Goal: Transaction & Acquisition: Purchase product/service

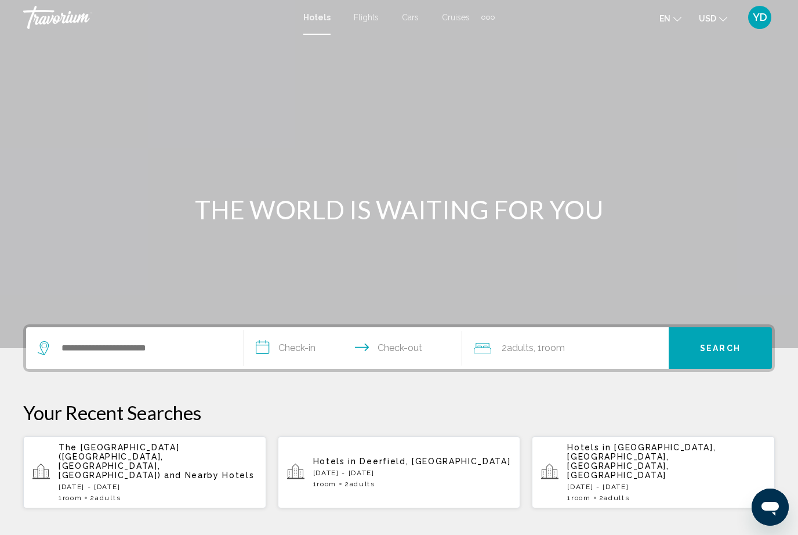
click at [149, 335] on div "Search widget" at bounding box center [135, 348] width 194 height 42
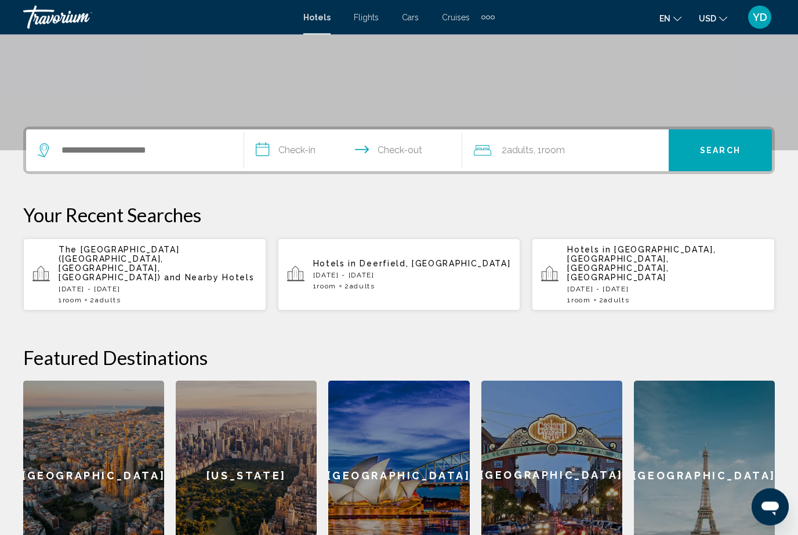
scroll to position [286, 0]
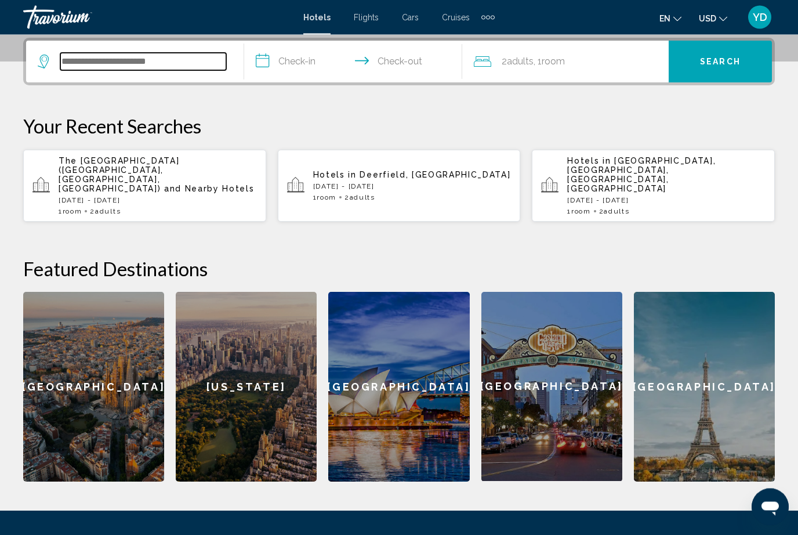
click at [146, 59] on input "Search widget" at bounding box center [143, 61] width 166 height 17
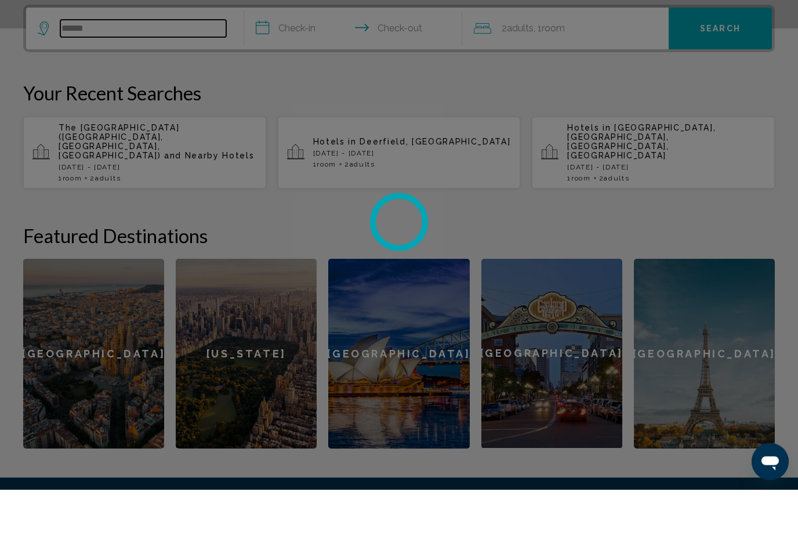
scroll to position [211, 0]
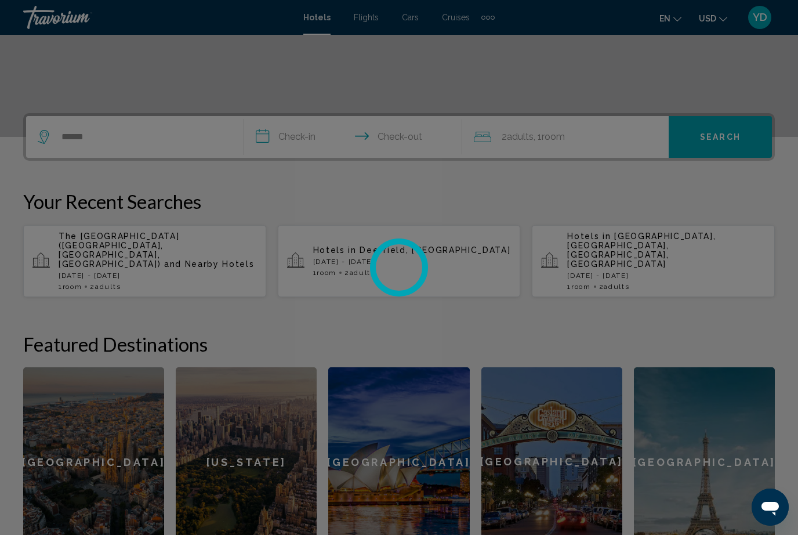
click at [310, 131] on div at bounding box center [399, 267] width 798 height 535
click at [307, 135] on div at bounding box center [399, 267] width 798 height 535
click at [294, 140] on div at bounding box center [399, 267] width 798 height 535
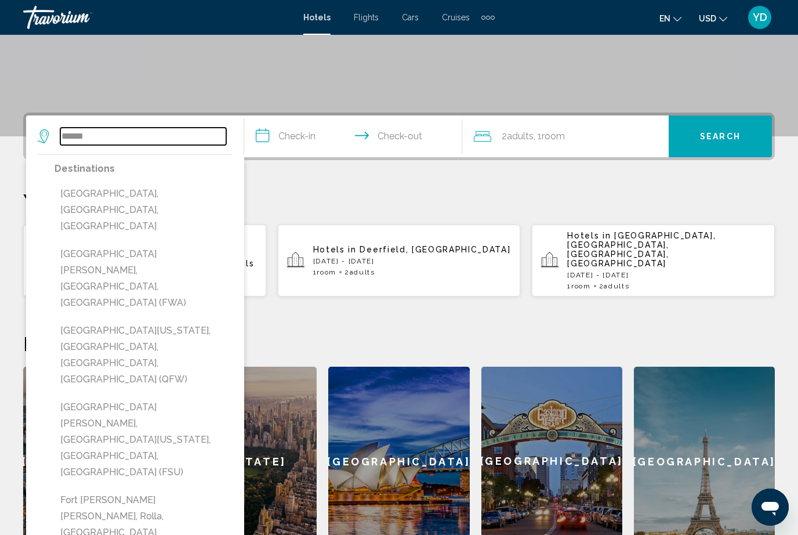
click at [131, 137] on input "******" at bounding box center [143, 136] width 166 height 17
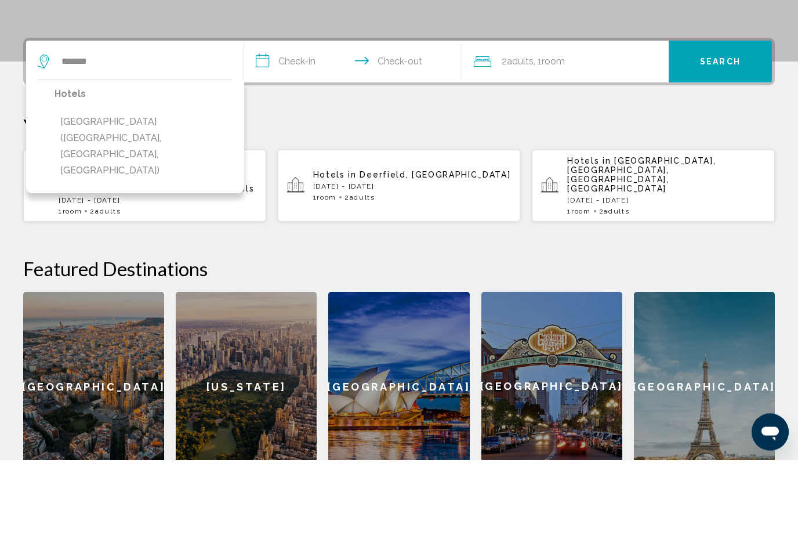
click at [171, 186] on button "[GEOGRAPHIC_DATA] ([GEOGRAPHIC_DATA], [GEOGRAPHIC_DATA], [GEOGRAPHIC_DATA])" at bounding box center [144, 221] width 178 height 71
type input "**********"
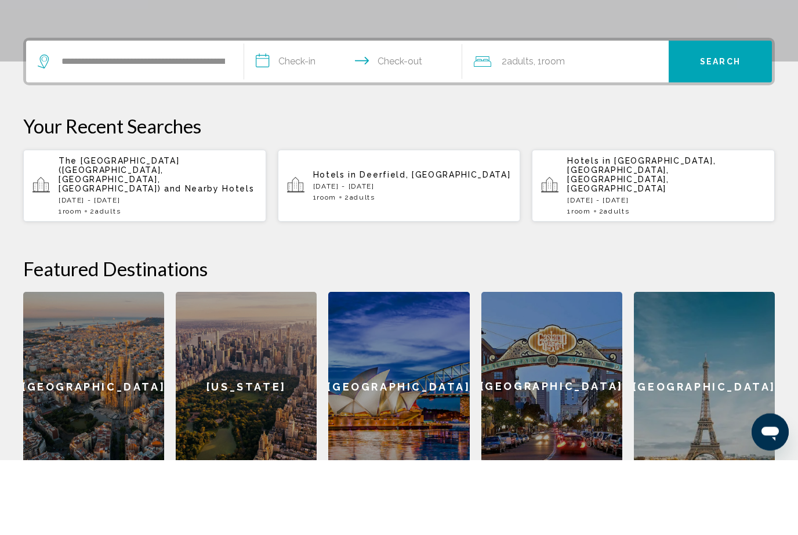
click at [306, 116] on input "**********" at bounding box center [355, 138] width 223 height 45
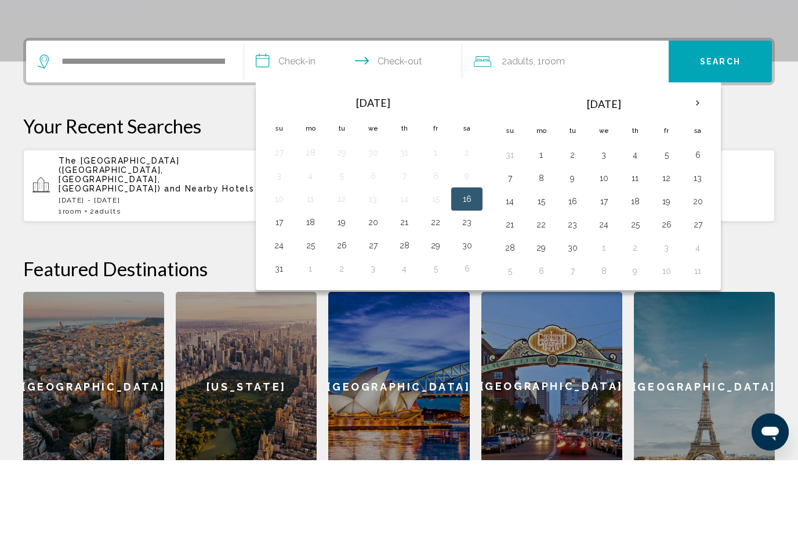
scroll to position [287, 0]
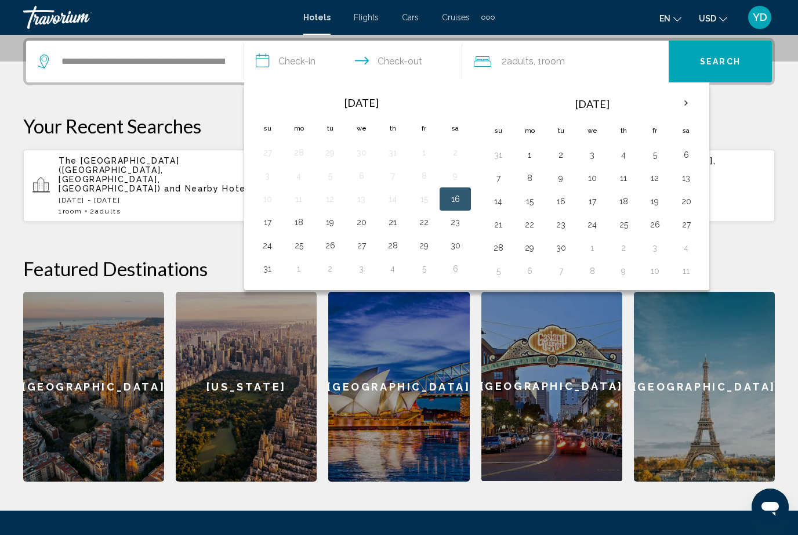
click at [269, 222] on button "17" at bounding box center [267, 222] width 19 height 16
click at [453, 201] on button "16" at bounding box center [455, 199] width 19 height 16
type input "**********"
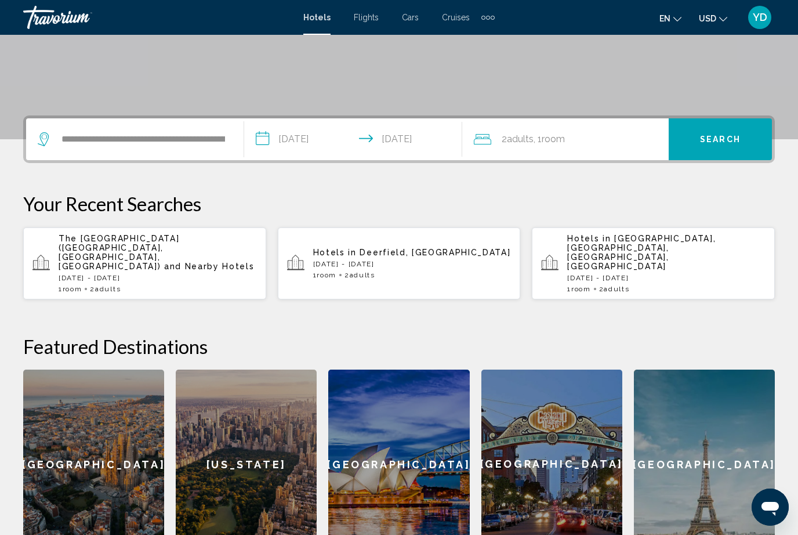
scroll to position [205, 0]
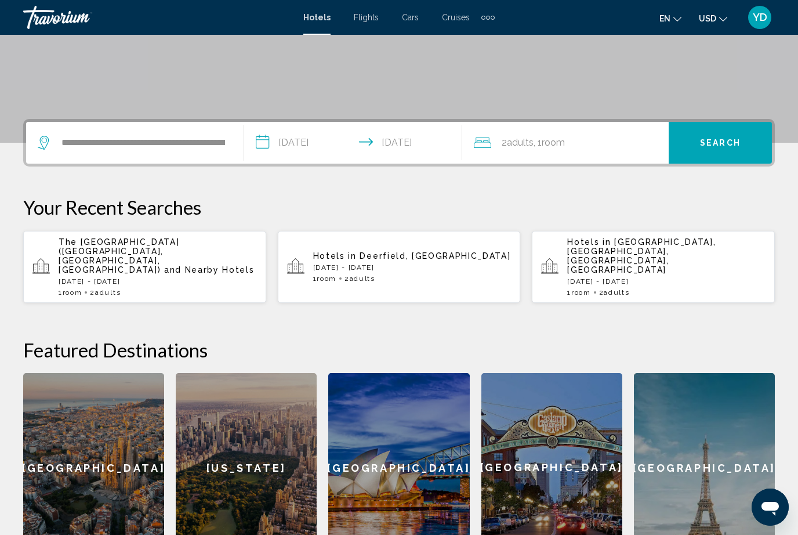
click at [721, 142] on span "Search" at bounding box center [720, 143] width 41 height 9
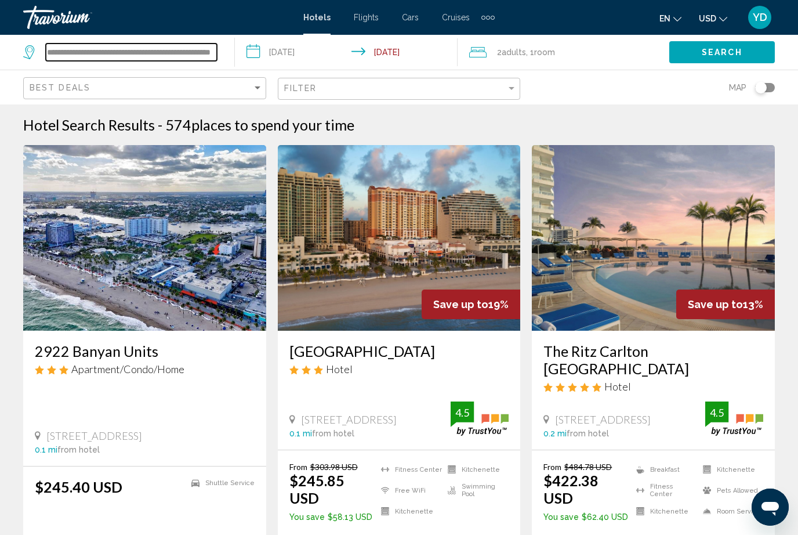
click at [157, 46] on input "**********" at bounding box center [131, 52] width 171 height 17
click at [208, 49] on input "**********" at bounding box center [131, 52] width 171 height 17
click at [208, 50] on input "**********" at bounding box center [131, 52] width 171 height 17
click at [207, 51] on input "**********" at bounding box center [131, 52] width 171 height 17
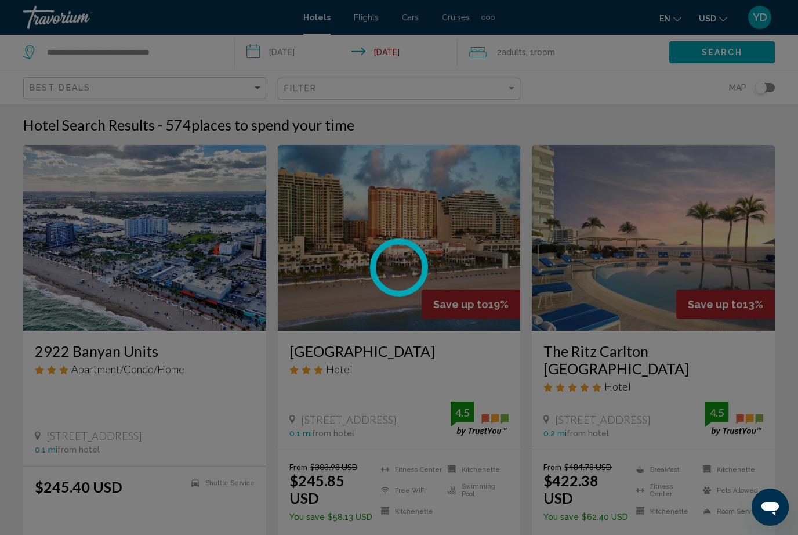
click at [206, 53] on div at bounding box center [399, 267] width 798 height 535
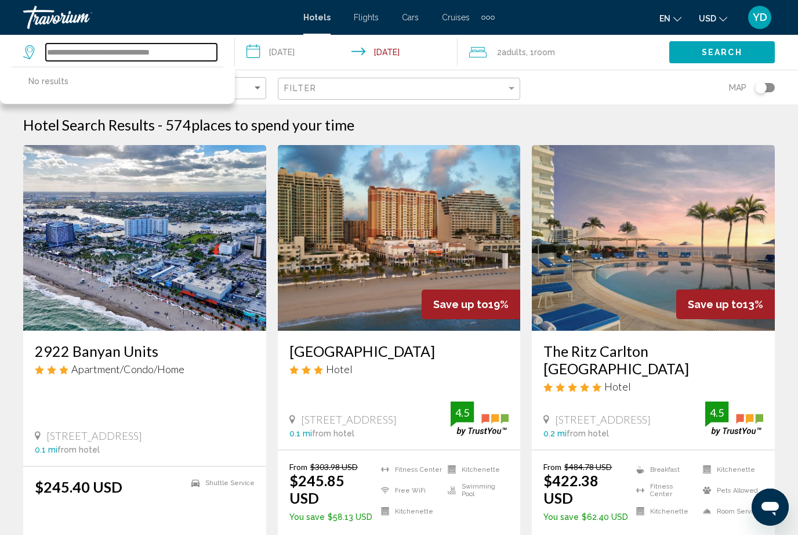
click at [198, 44] on input "**********" at bounding box center [131, 52] width 171 height 17
click at [195, 45] on input "**********" at bounding box center [131, 52] width 171 height 17
type input "**********"
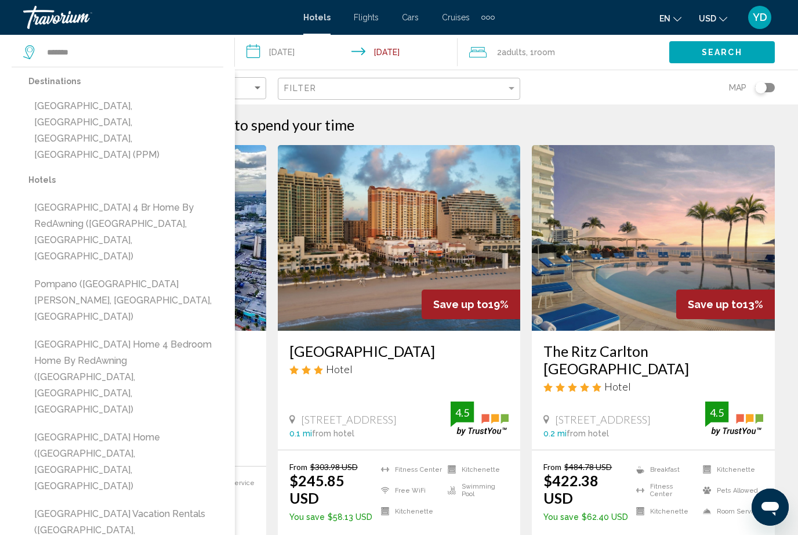
click at [102, 112] on button "[GEOGRAPHIC_DATA], [GEOGRAPHIC_DATA], [GEOGRAPHIC_DATA], [GEOGRAPHIC_DATA] (PPM)" at bounding box center [125, 130] width 195 height 71
type input "**********"
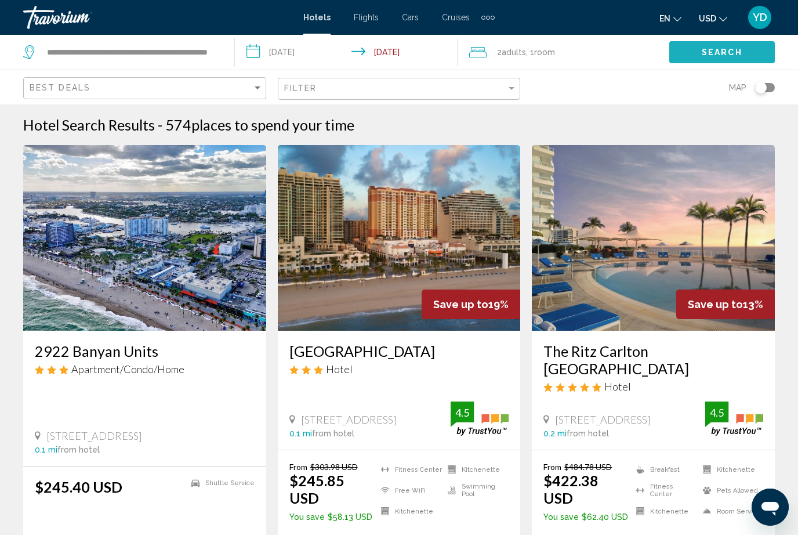
click at [726, 56] on span "Search" at bounding box center [722, 52] width 41 height 9
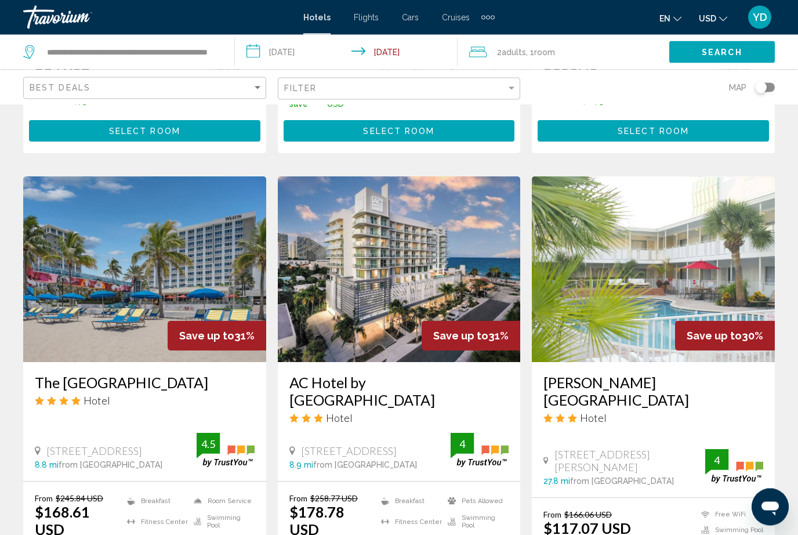
scroll to position [1489, 0]
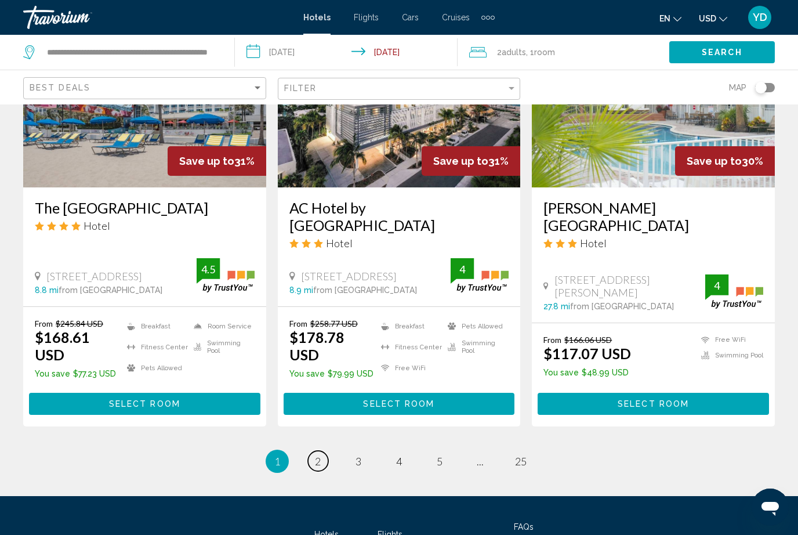
click at [317, 455] on span "2" at bounding box center [318, 461] width 6 height 13
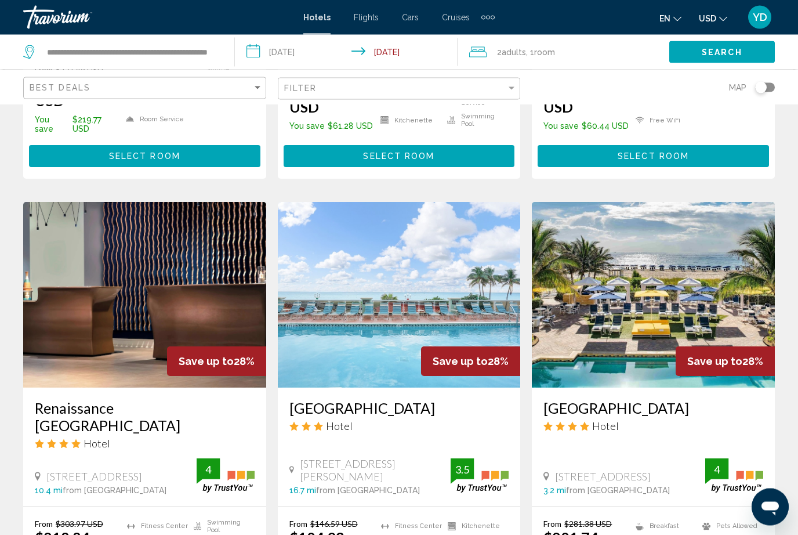
scroll to position [863, 0]
click at [477, 269] on img "Main content" at bounding box center [399, 295] width 243 height 186
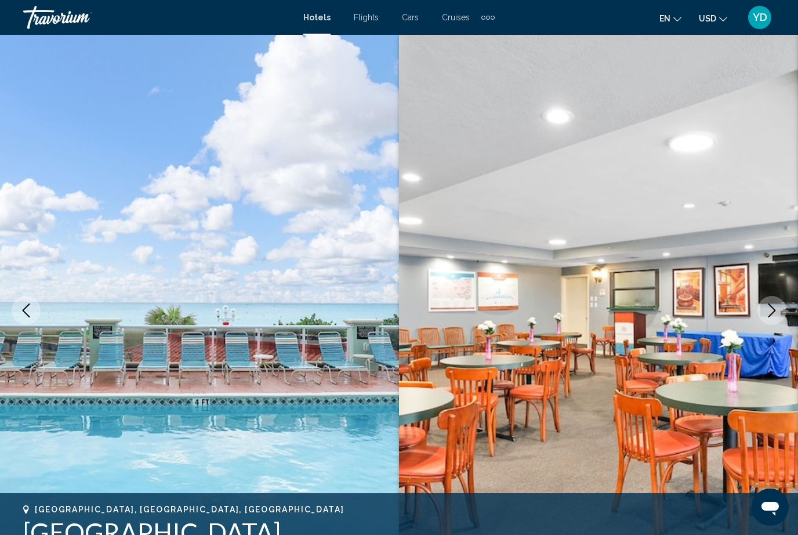
click at [768, 310] on icon "Next image" at bounding box center [772, 310] width 14 height 14
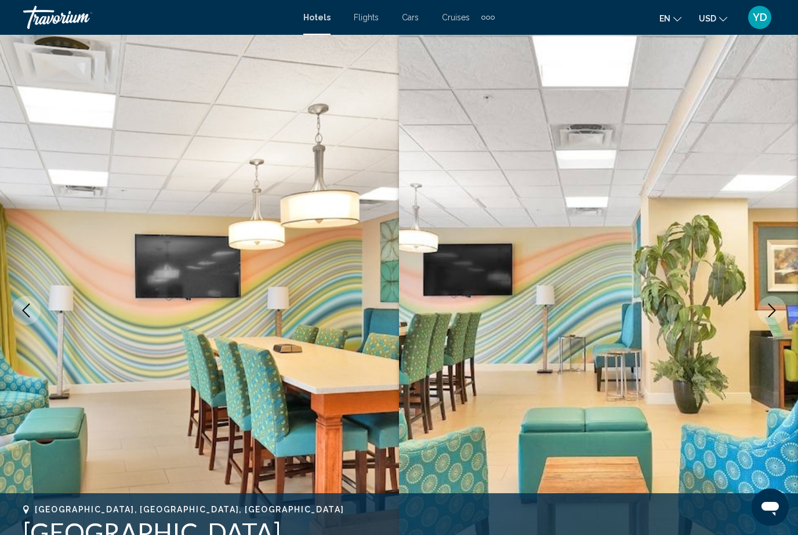
click at [769, 322] on button "Next image" at bounding box center [772, 310] width 29 height 29
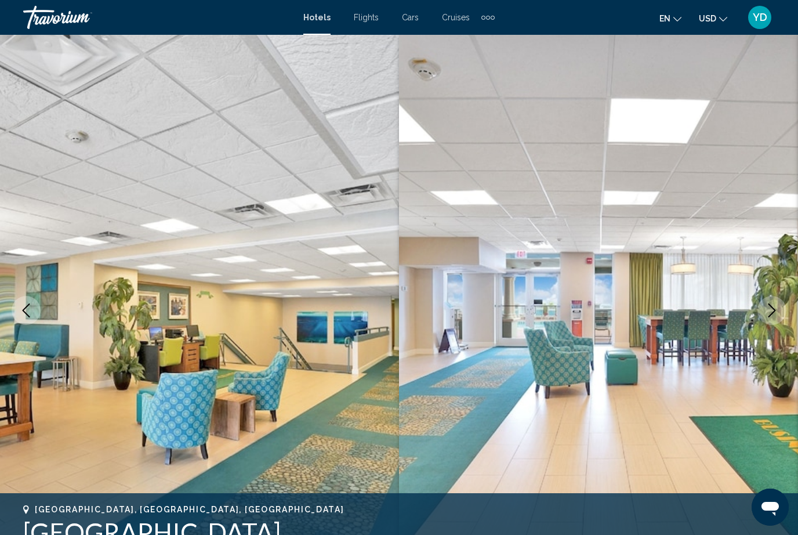
click at [777, 307] on icon "Next image" at bounding box center [772, 310] width 14 height 14
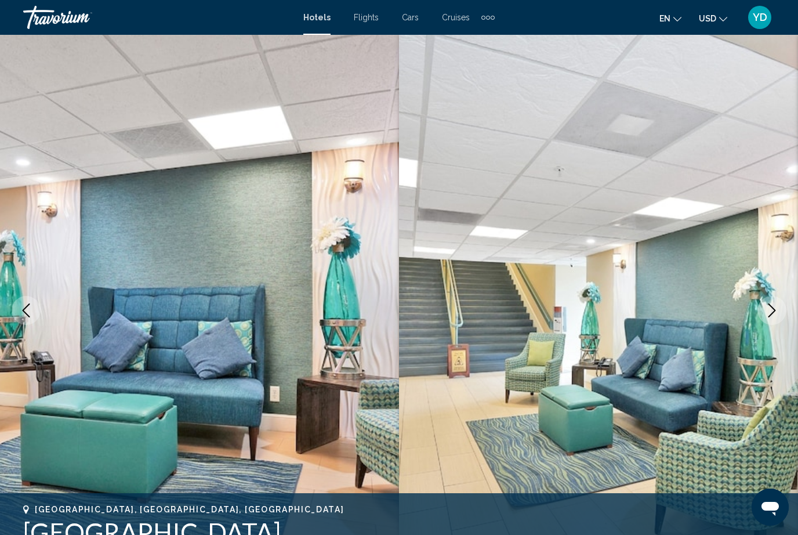
click at [774, 316] on icon "Next image" at bounding box center [772, 310] width 14 height 14
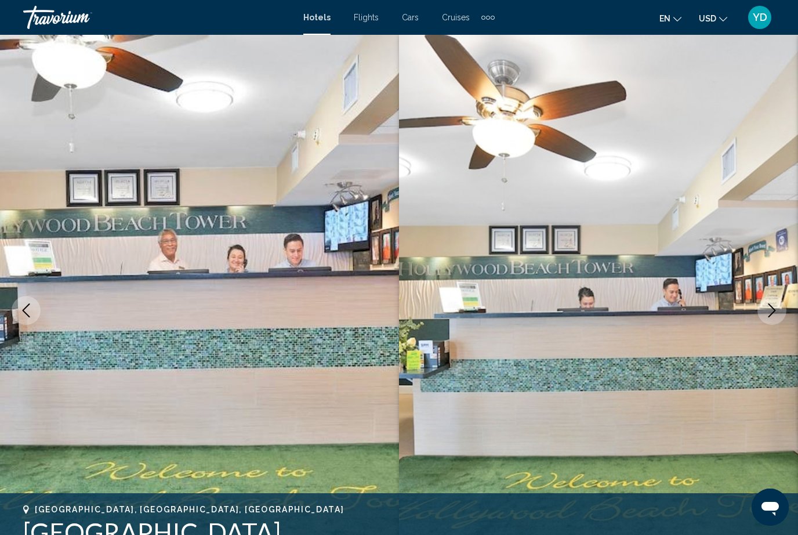
click at [773, 313] on icon "Next image" at bounding box center [772, 310] width 14 height 14
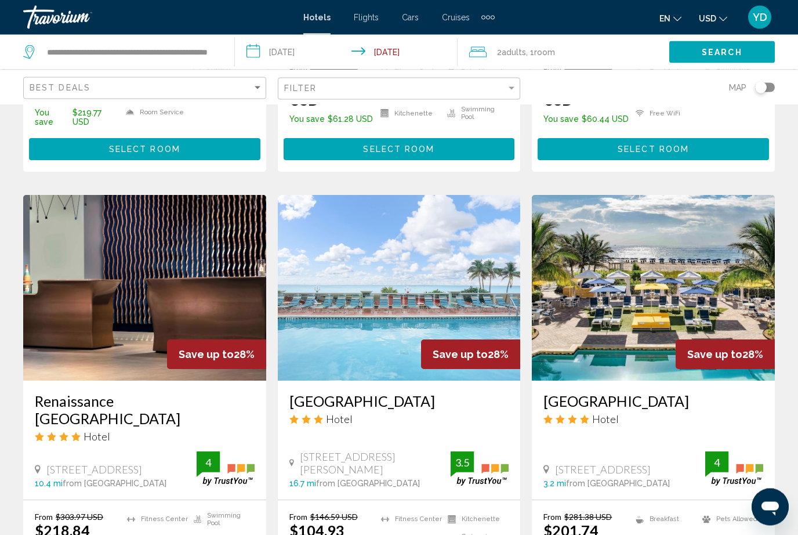
scroll to position [870, 0]
click at [737, 265] on img "Main content" at bounding box center [653, 288] width 243 height 186
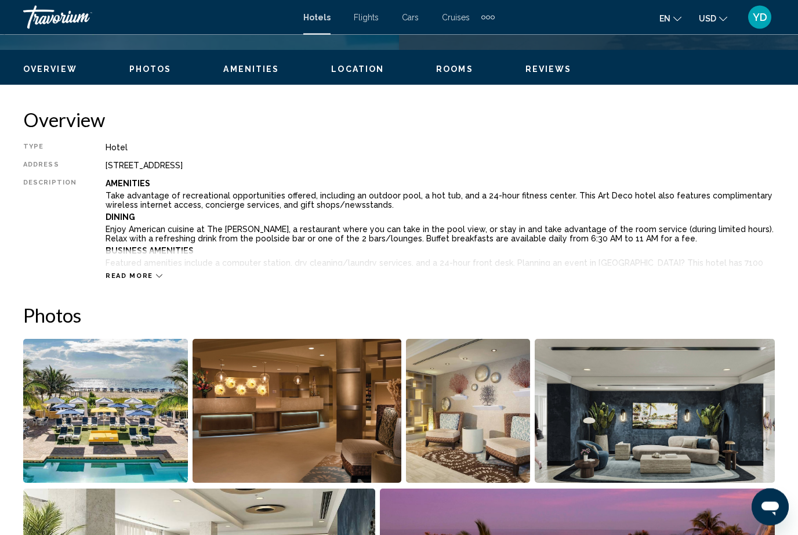
click at [152, 443] on img "Open full-screen image slider" at bounding box center [105, 411] width 165 height 144
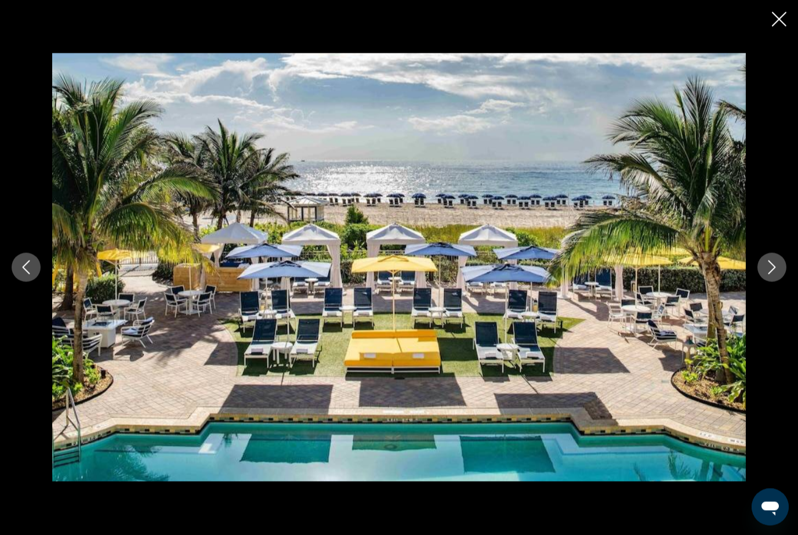
scroll to position [536, 0]
click at [767, 274] on icon "Next image" at bounding box center [772, 267] width 14 height 14
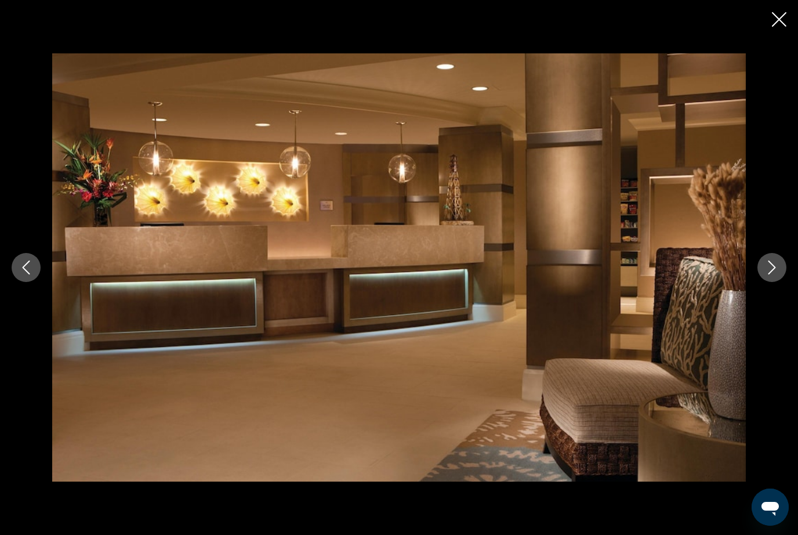
click at [775, 274] on icon "Next image" at bounding box center [772, 267] width 14 height 14
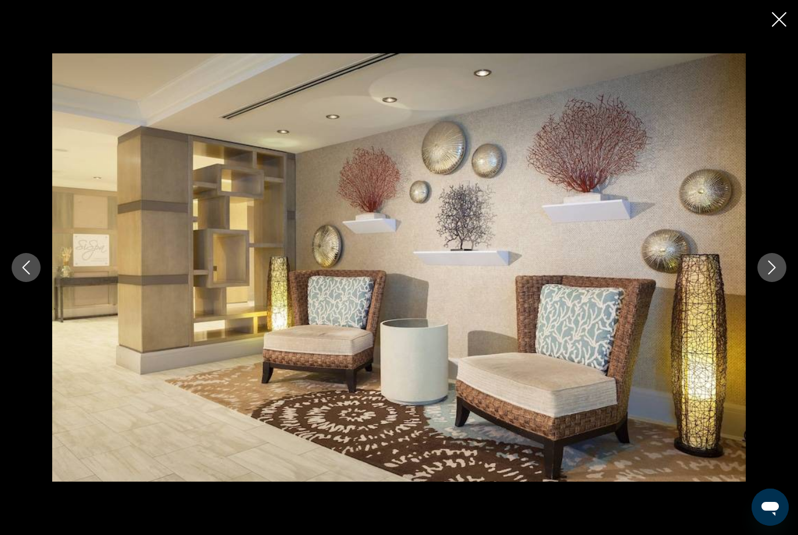
click at [770, 282] on button "Next image" at bounding box center [772, 267] width 29 height 29
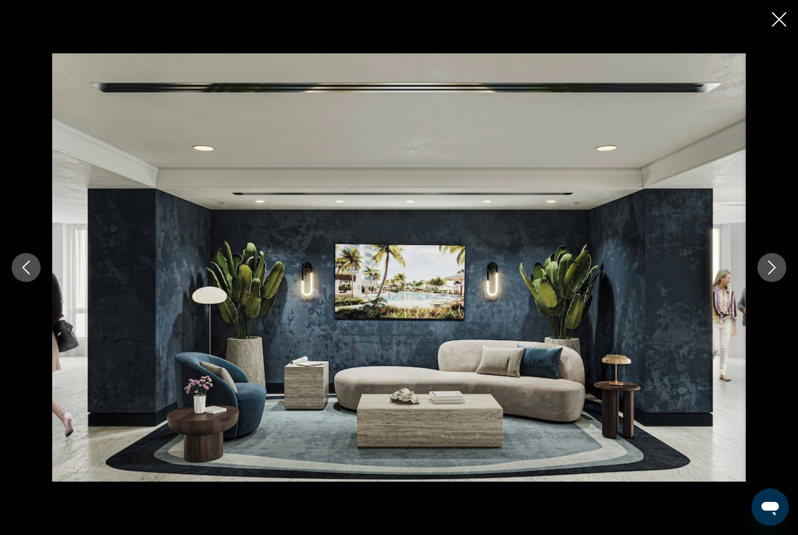
click at [777, 282] on button "Next image" at bounding box center [772, 267] width 29 height 29
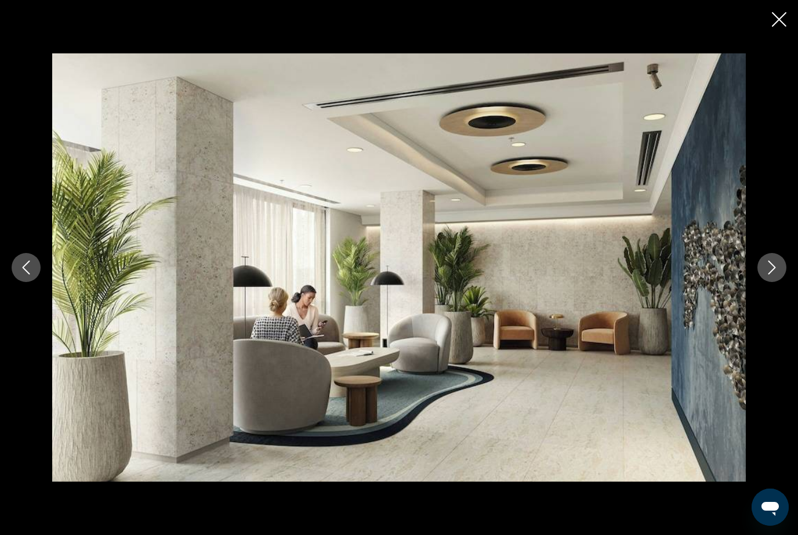
click at [774, 274] on icon "Next image" at bounding box center [772, 267] width 14 height 14
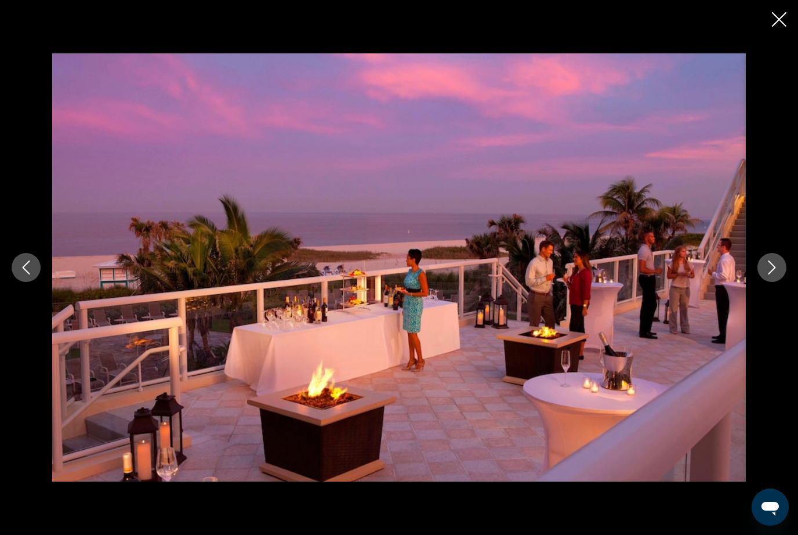
click at [772, 282] on button "Next image" at bounding box center [772, 267] width 29 height 29
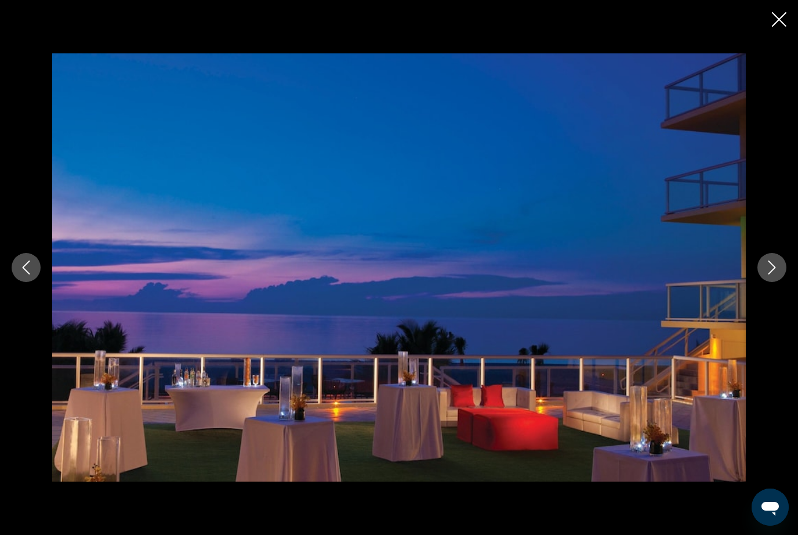
click at [768, 282] on button "Next image" at bounding box center [772, 267] width 29 height 29
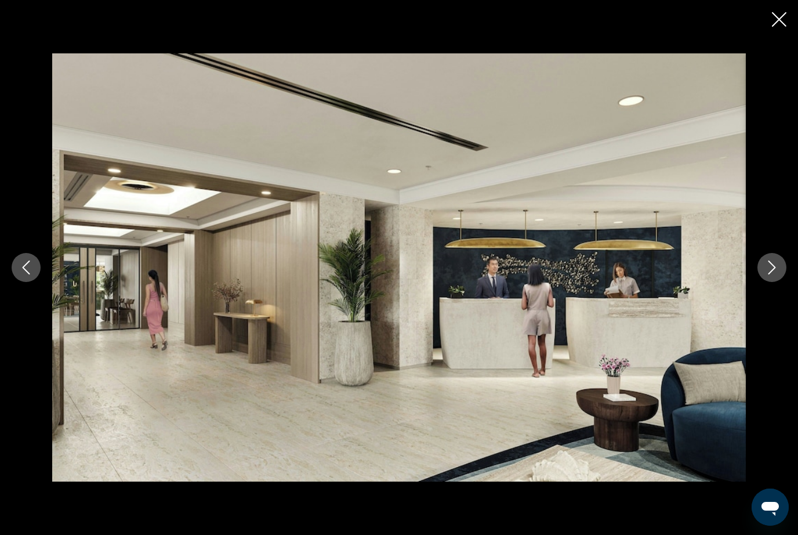
click at [772, 282] on button "Next image" at bounding box center [772, 267] width 29 height 29
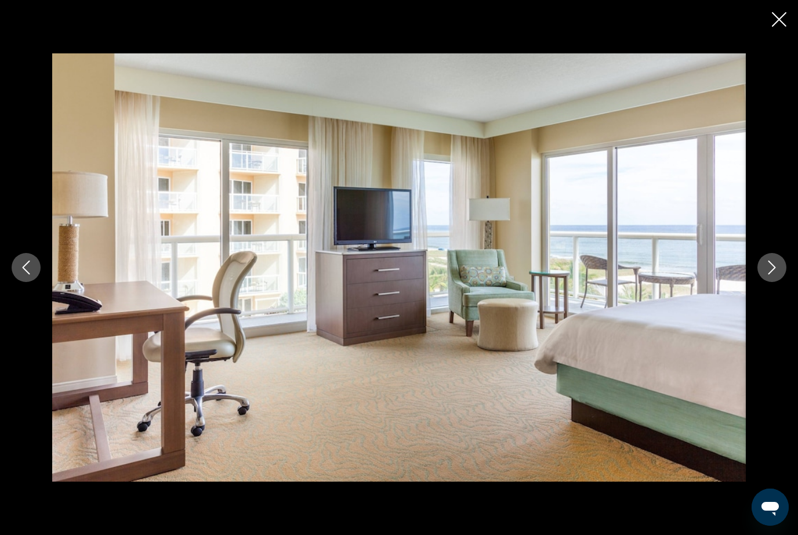
click at [772, 274] on icon "Next image" at bounding box center [772, 267] width 14 height 14
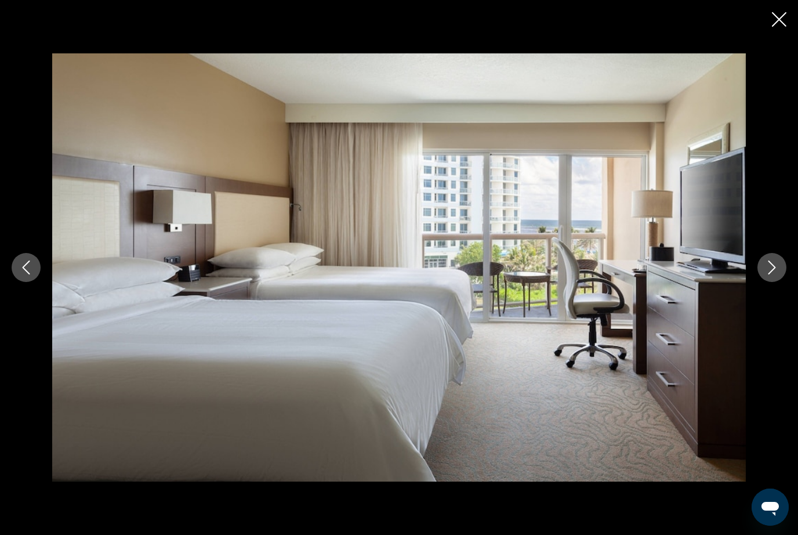
click at [776, 274] on icon "Next image" at bounding box center [772, 267] width 14 height 14
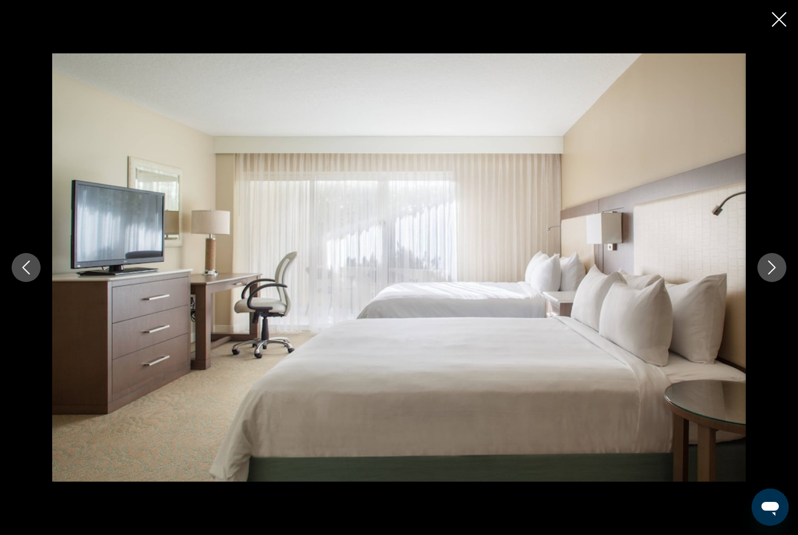
click at [776, 274] on icon "Next image" at bounding box center [772, 267] width 14 height 14
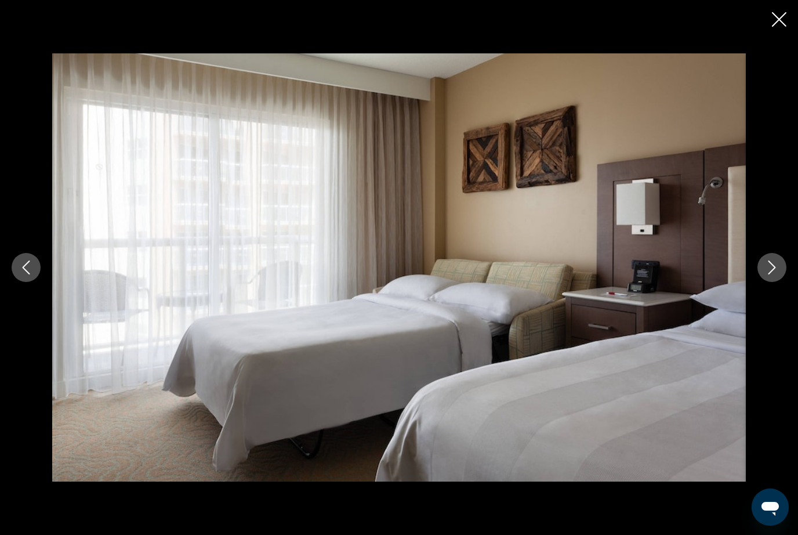
click at [783, 282] on button "Next image" at bounding box center [772, 267] width 29 height 29
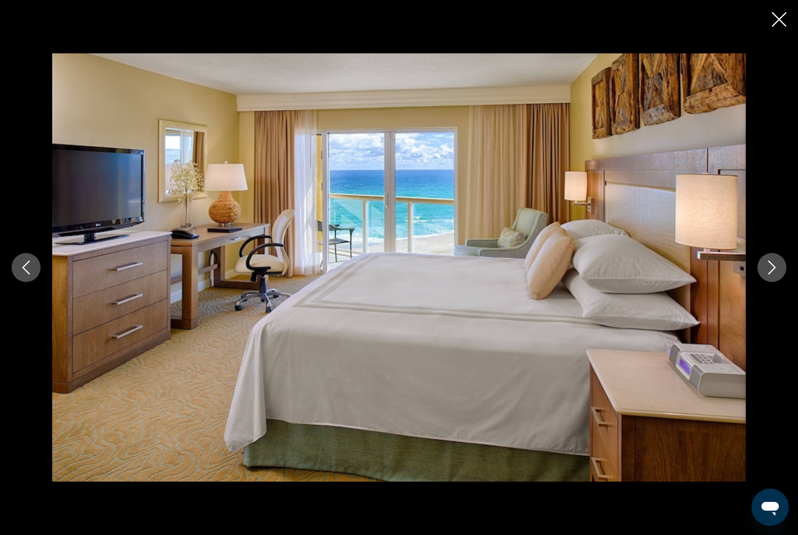
click at [790, 283] on div "Main content" at bounding box center [399, 267] width 798 height 428
click at [770, 274] on icon "Next image" at bounding box center [772, 267] width 14 height 14
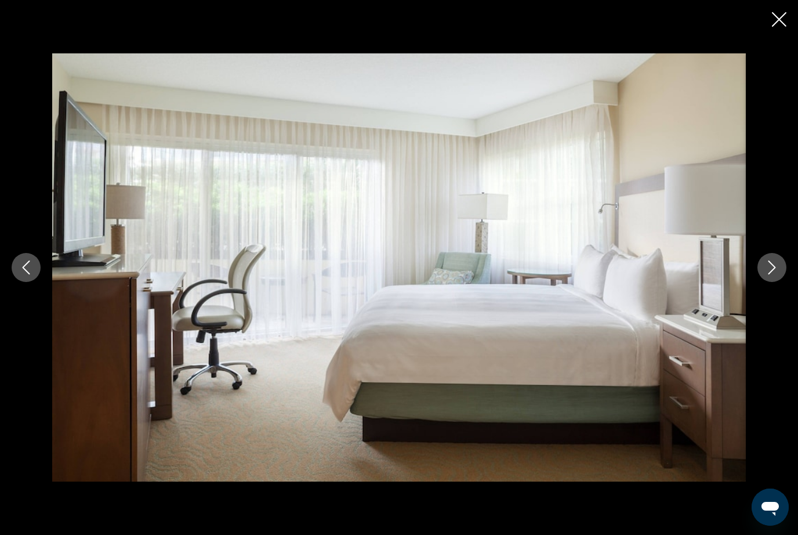
click at [780, 282] on button "Next image" at bounding box center [772, 267] width 29 height 29
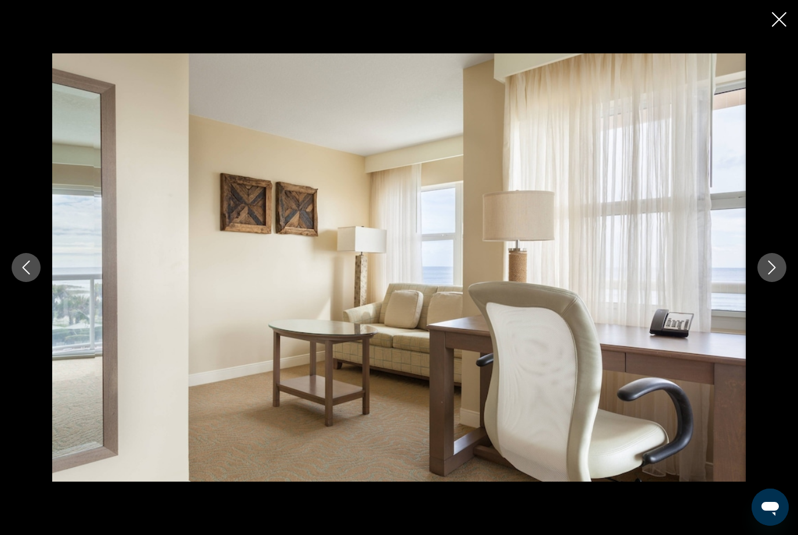
click at [777, 274] on icon "Next image" at bounding box center [772, 267] width 14 height 14
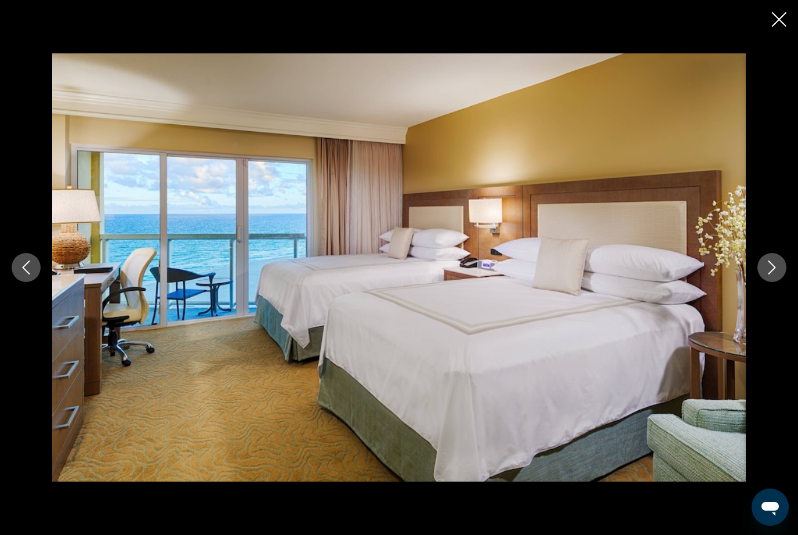
click at [772, 274] on icon "Next image" at bounding box center [773, 267] width 8 height 14
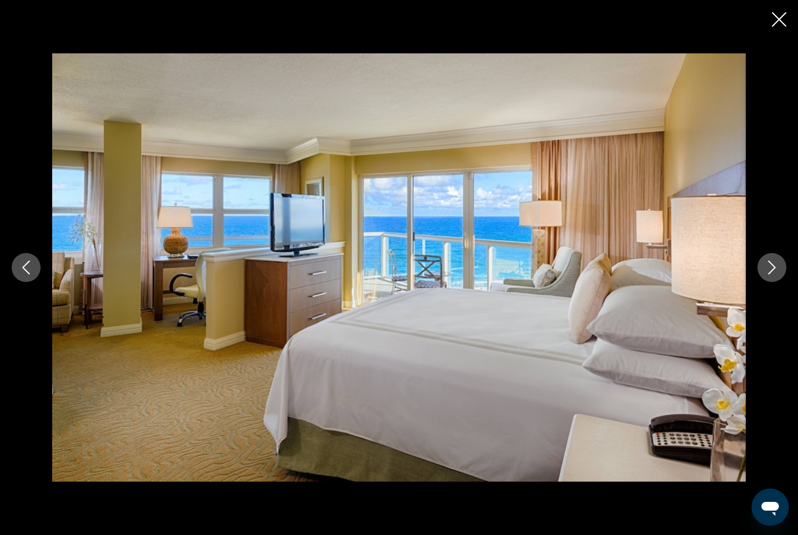
click at [774, 274] on icon "Next image" at bounding box center [773, 267] width 8 height 14
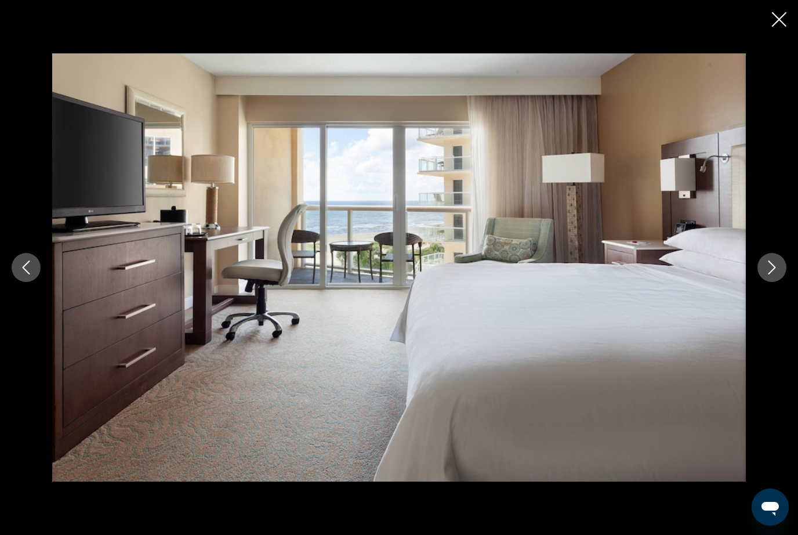
click at [773, 274] on icon "Next image" at bounding box center [772, 267] width 14 height 14
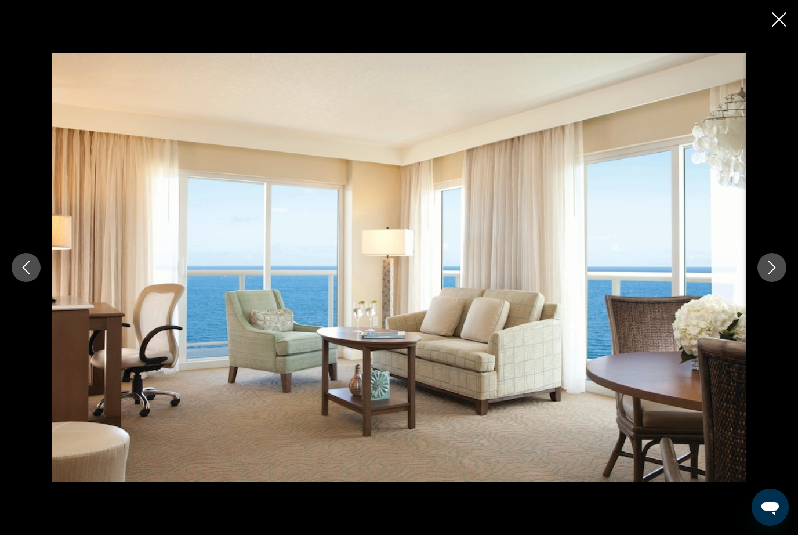
click at [773, 274] on icon "Next image" at bounding box center [773, 267] width 8 height 14
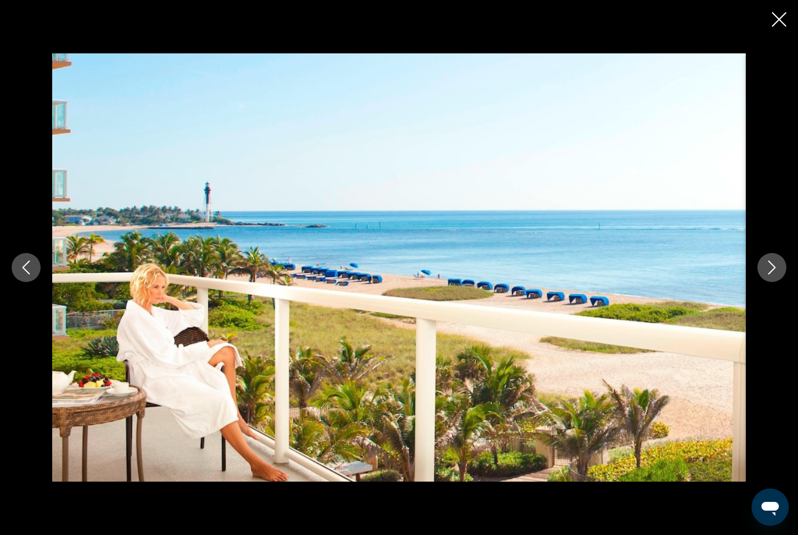
click at [773, 274] on icon "Next image" at bounding box center [772, 267] width 14 height 14
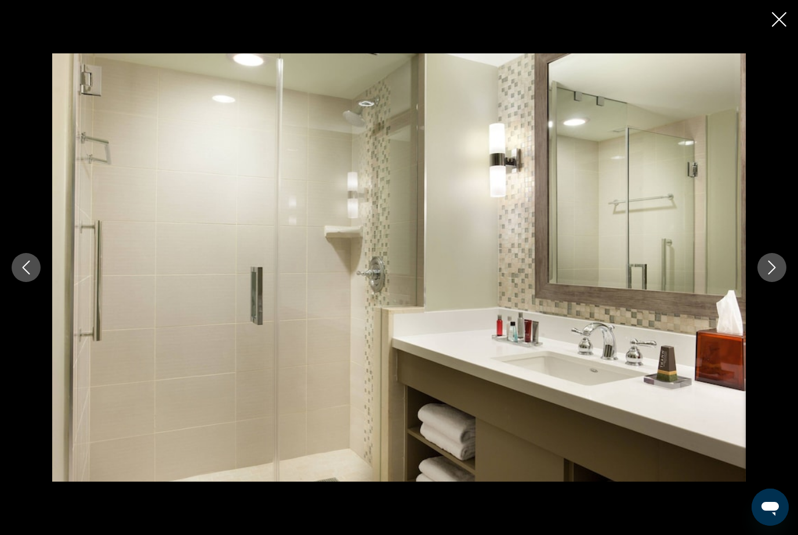
click at [25, 274] on icon "Previous image" at bounding box center [26, 267] width 14 height 14
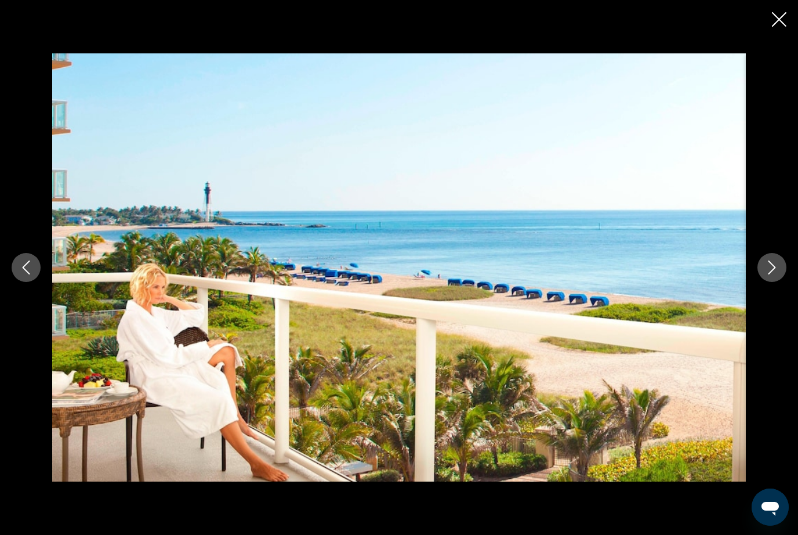
click at [774, 282] on button "Next image" at bounding box center [772, 267] width 29 height 29
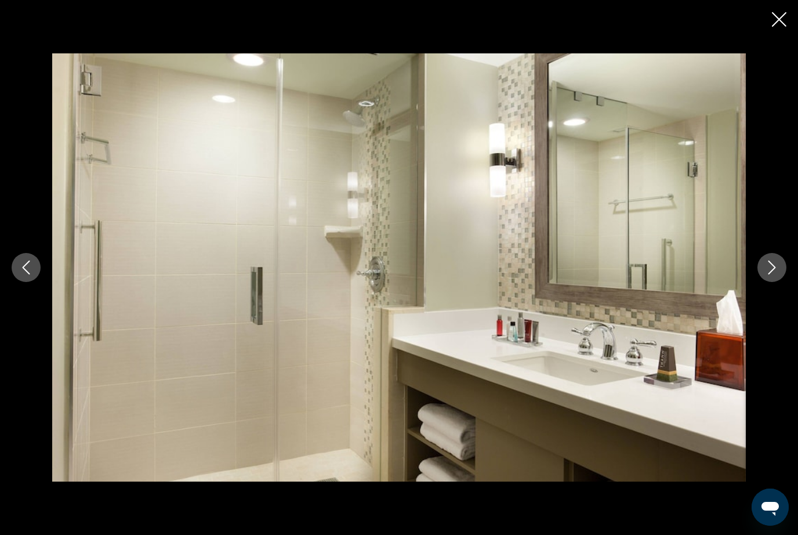
click at [769, 282] on button "Next image" at bounding box center [772, 267] width 29 height 29
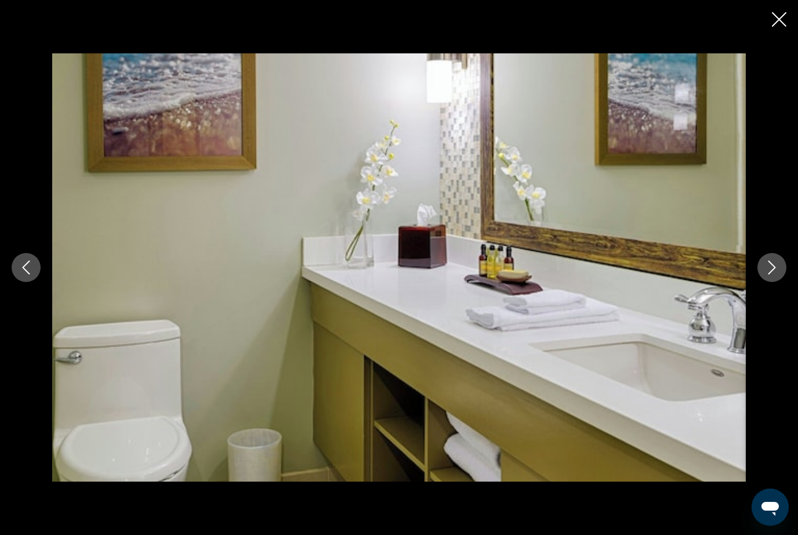
click at [769, 282] on button "Next image" at bounding box center [772, 267] width 29 height 29
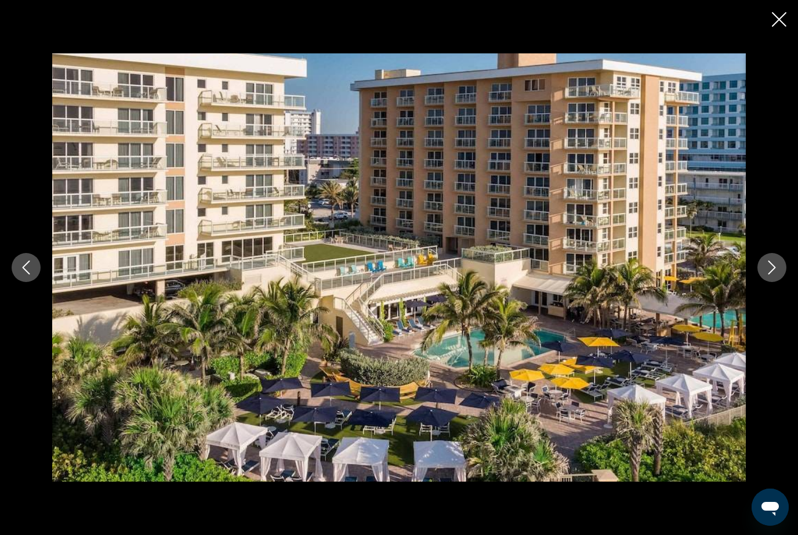
click at [774, 274] on icon "Next image" at bounding box center [773, 267] width 8 height 14
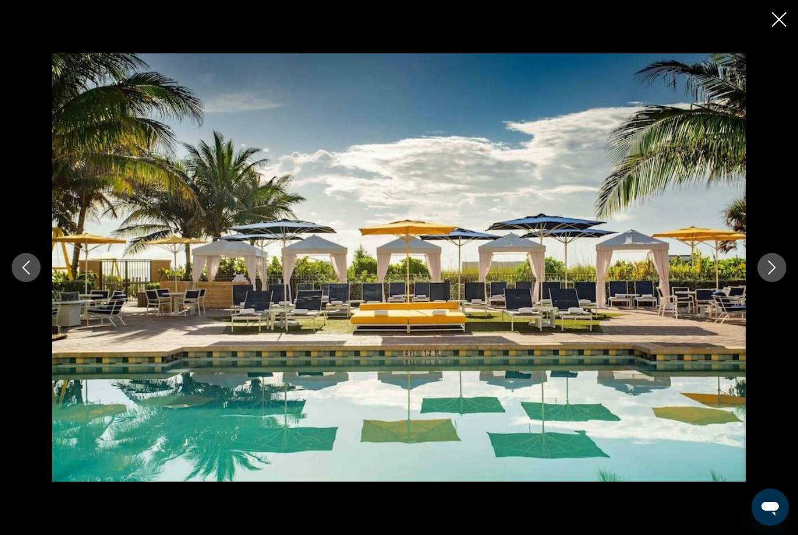
click at [774, 274] on icon "Next image" at bounding box center [772, 267] width 14 height 14
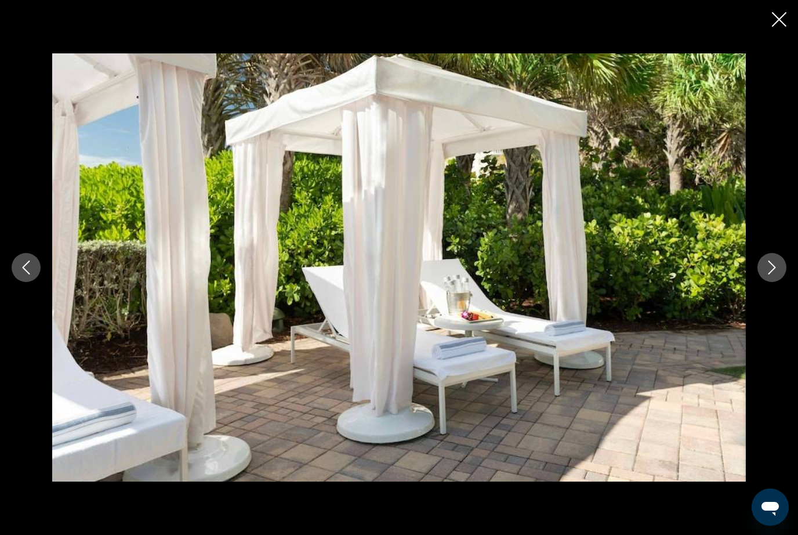
click at [768, 277] on button "Next image" at bounding box center [772, 267] width 29 height 29
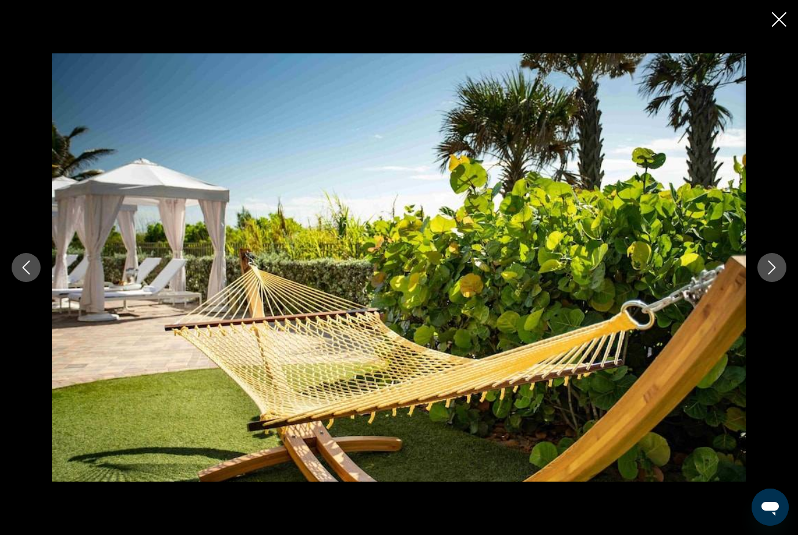
click at [769, 274] on icon "Next image" at bounding box center [772, 267] width 14 height 14
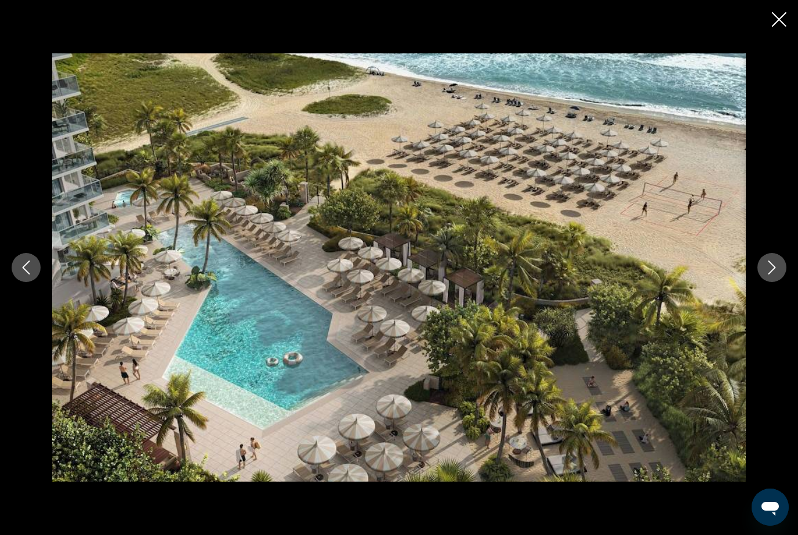
click at [766, 274] on icon "Next image" at bounding box center [772, 267] width 14 height 14
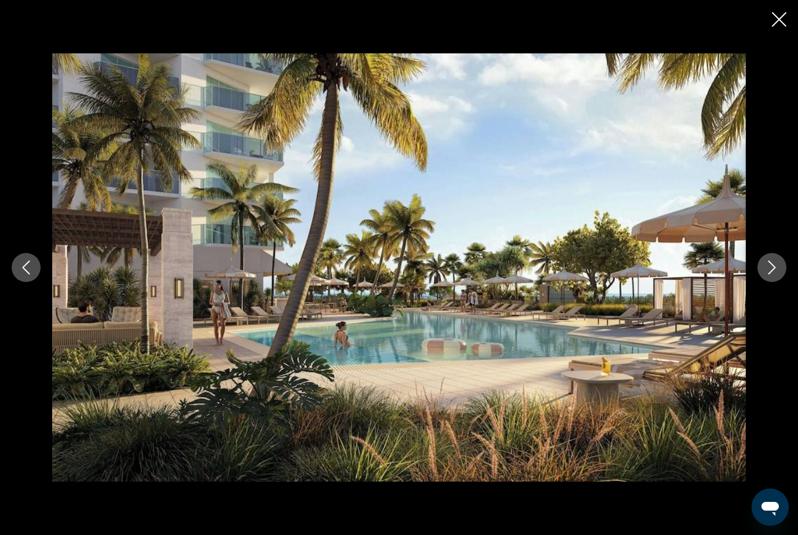
click at [766, 274] on icon "Next image" at bounding box center [772, 267] width 14 height 14
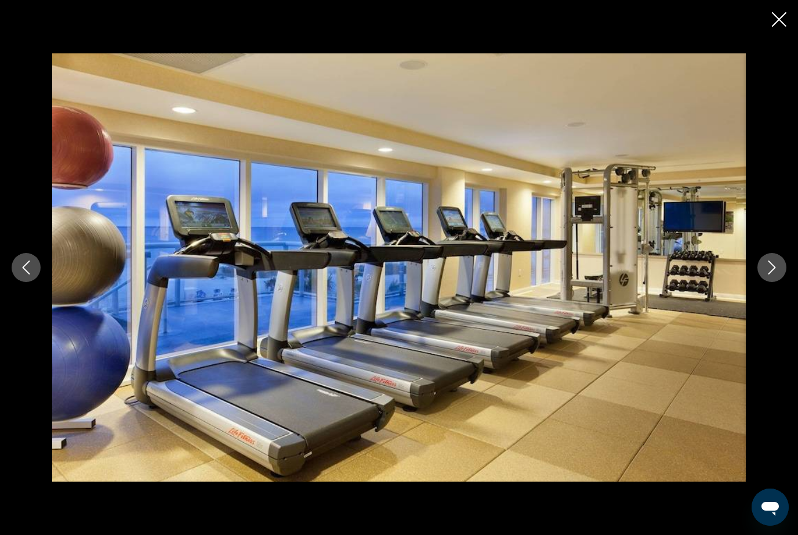
click at [765, 274] on icon "Next image" at bounding box center [772, 267] width 14 height 14
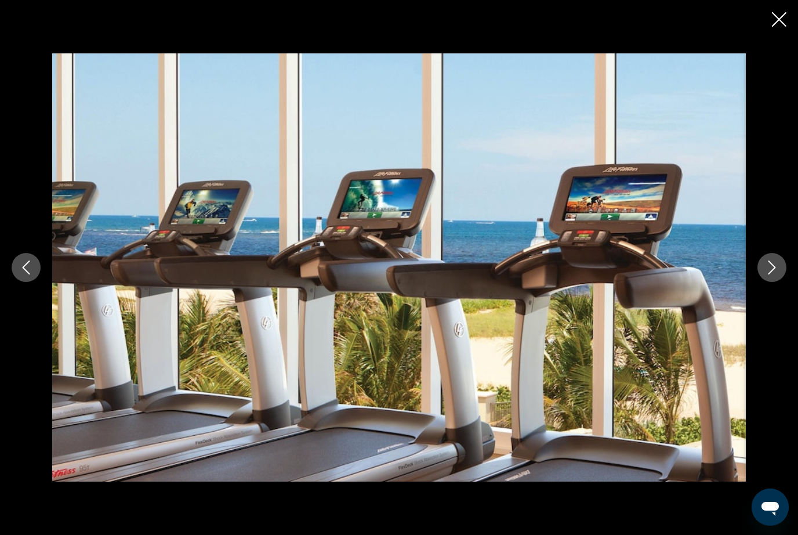
click at [770, 274] on icon "Next image" at bounding box center [772, 267] width 14 height 14
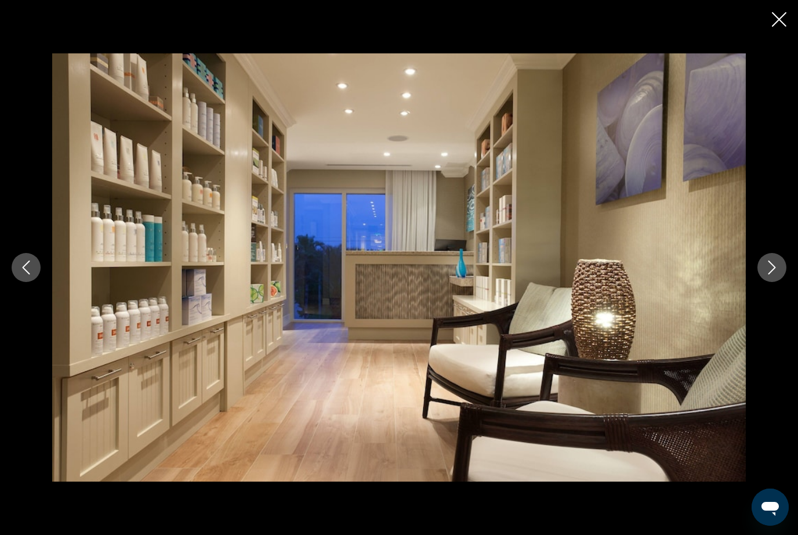
click at [768, 274] on icon "Next image" at bounding box center [772, 267] width 14 height 14
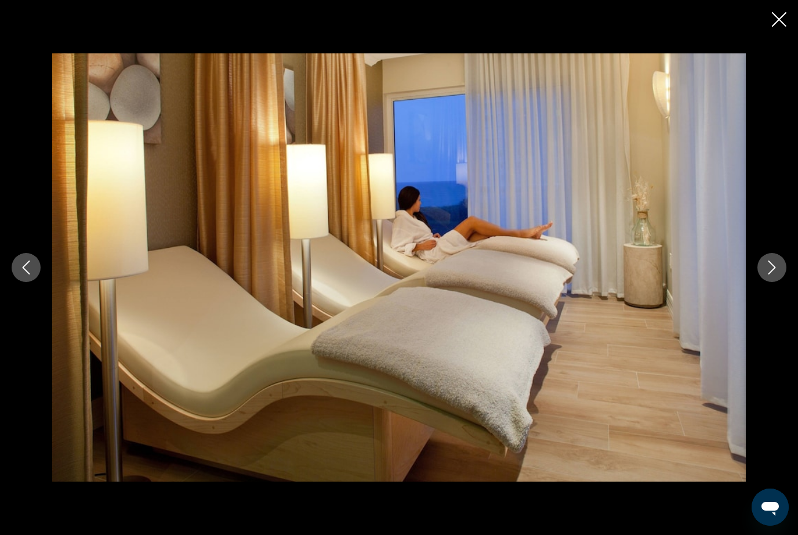
click at [769, 274] on icon "Next image" at bounding box center [772, 267] width 14 height 14
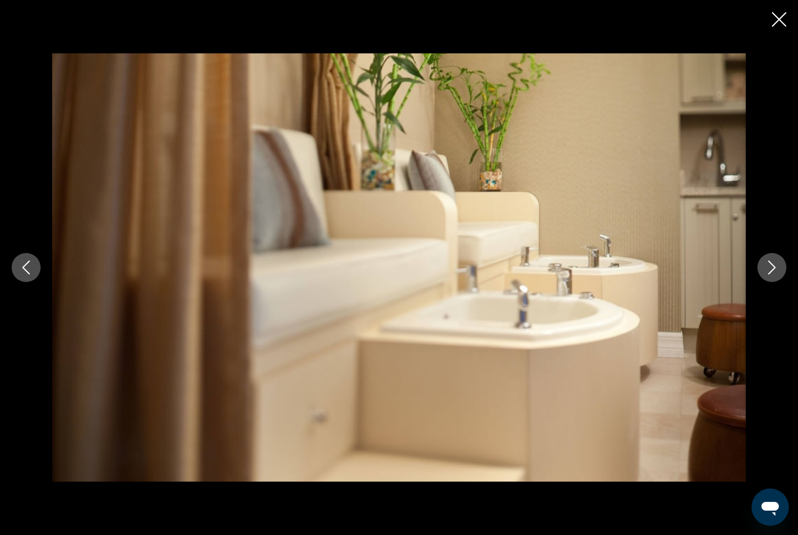
click at [768, 274] on icon "Next image" at bounding box center [772, 267] width 14 height 14
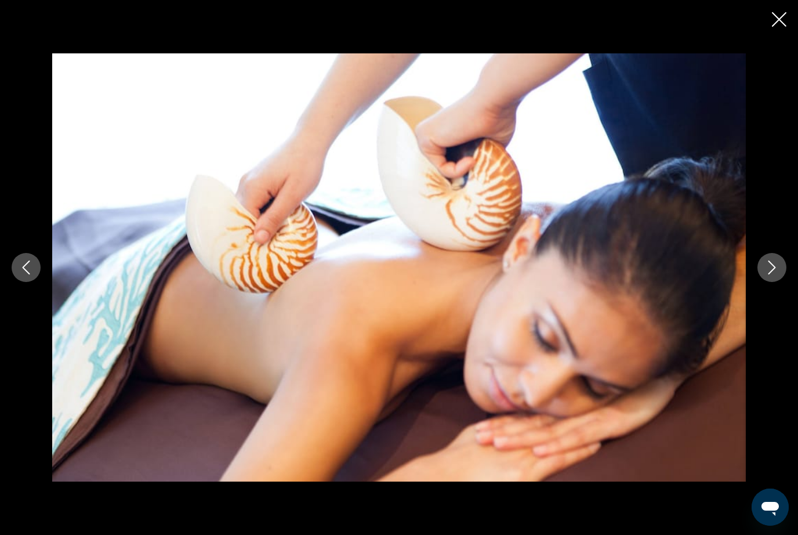
click at [772, 274] on icon "Next image" at bounding box center [772, 267] width 14 height 14
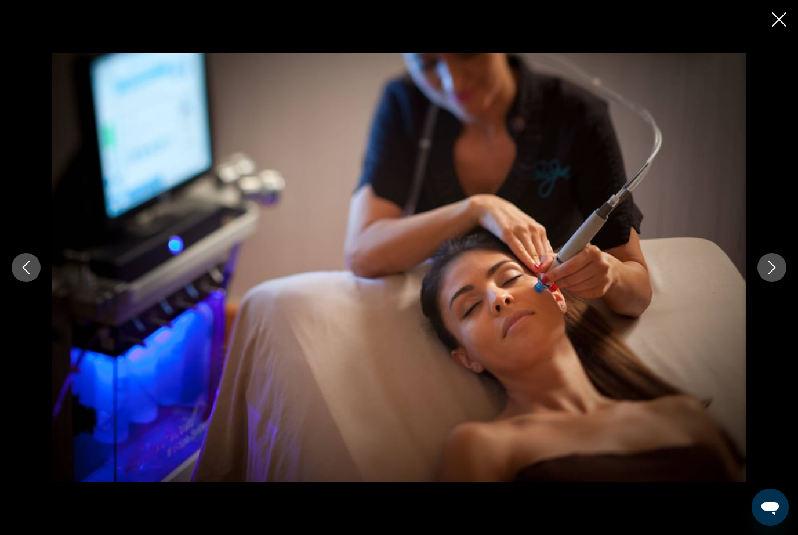
click at [773, 274] on icon "Next image" at bounding box center [772, 267] width 14 height 14
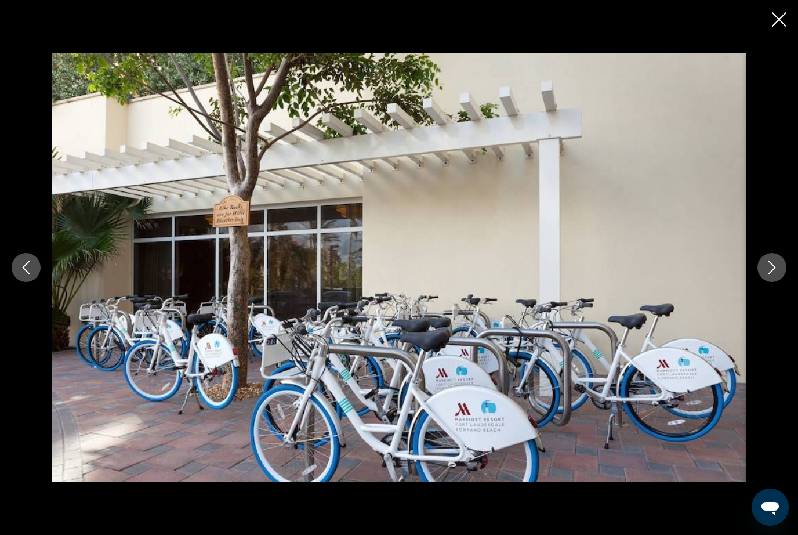
click at [768, 274] on icon "Next image" at bounding box center [772, 267] width 14 height 14
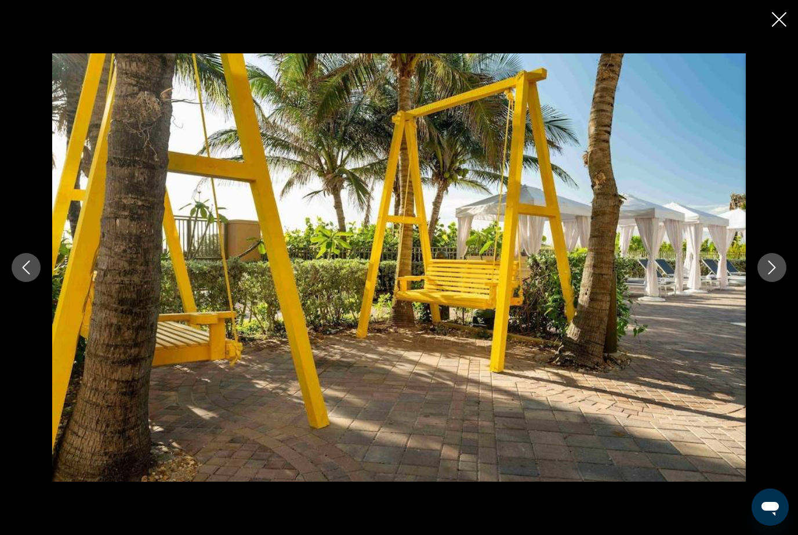
click at [763, 282] on button "Next image" at bounding box center [772, 267] width 29 height 29
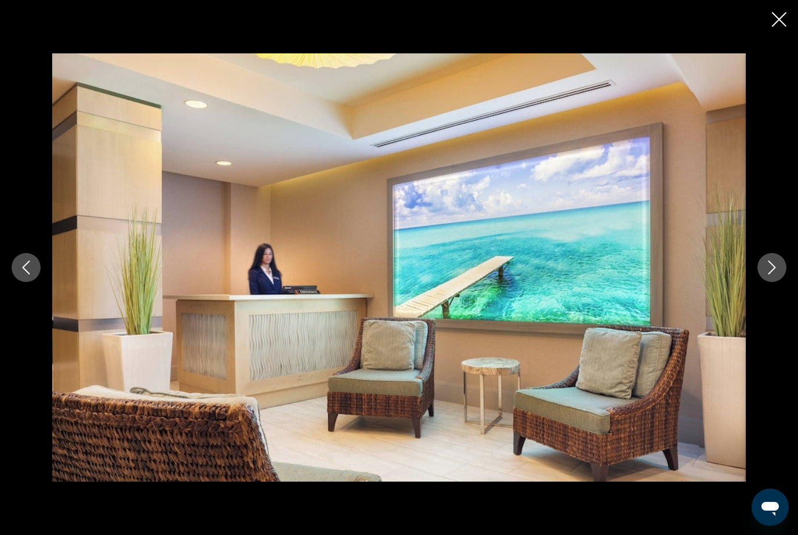
click at [762, 282] on button "Next image" at bounding box center [772, 267] width 29 height 29
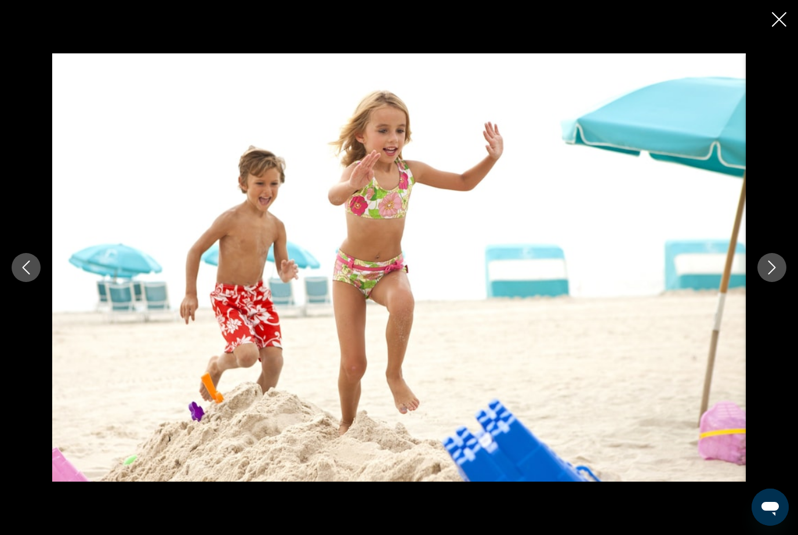
click at [769, 274] on icon "Next image" at bounding box center [772, 267] width 14 height 14
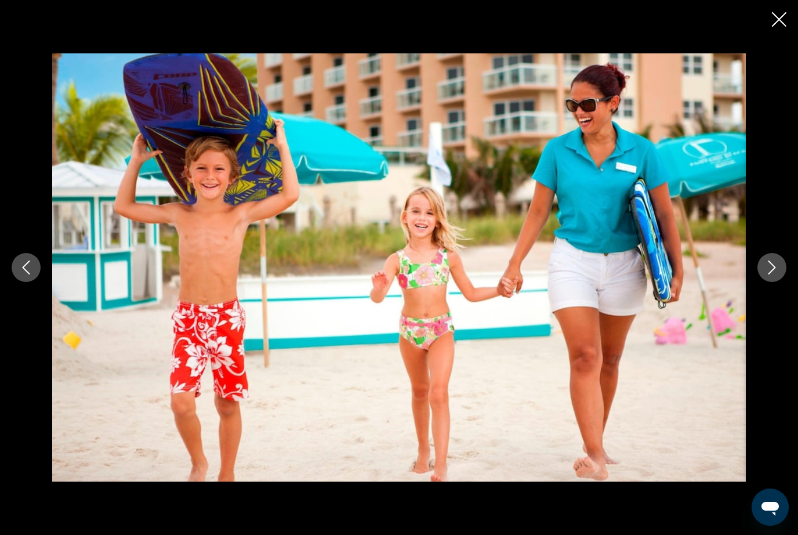
click at [766, 274] on icon "Next image" at bounding box center [772, 267] width 14 height 14
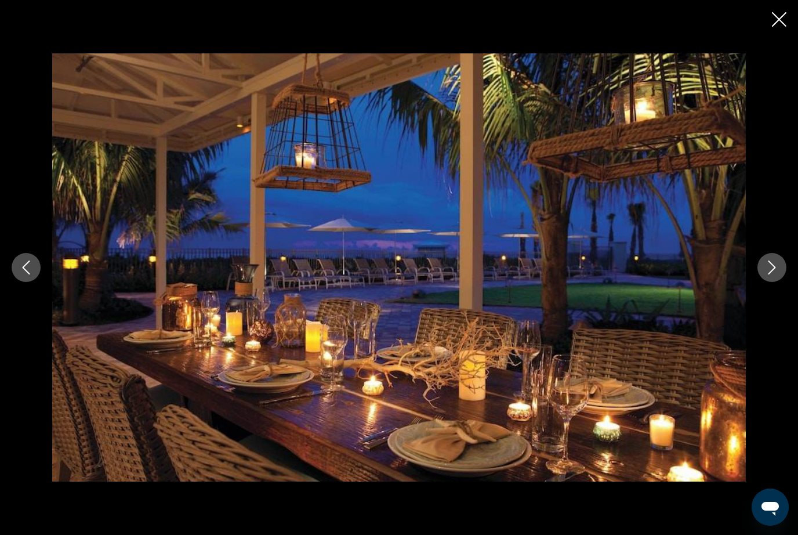
click at [761, 282] on button "Next image" at bounding box center [772, 267] width 29 height 29
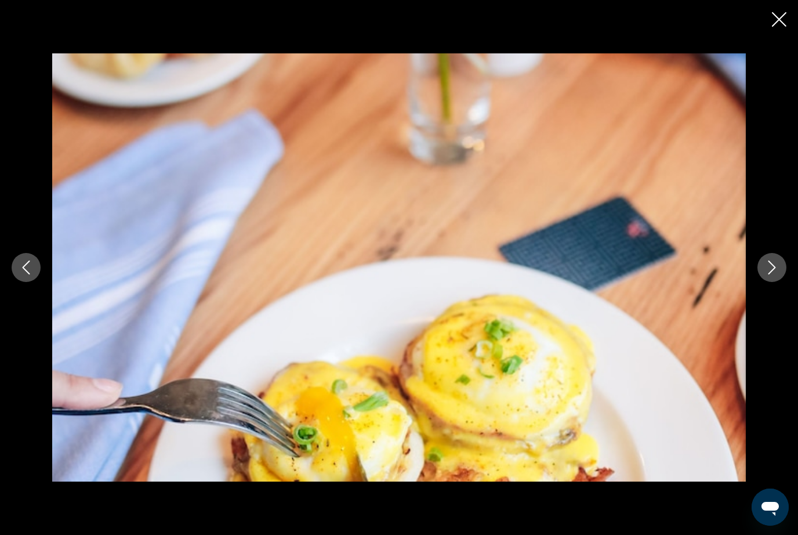
click at [768, 274] on icon "Next image" at bounding box center [772, 267] width 14 height 14
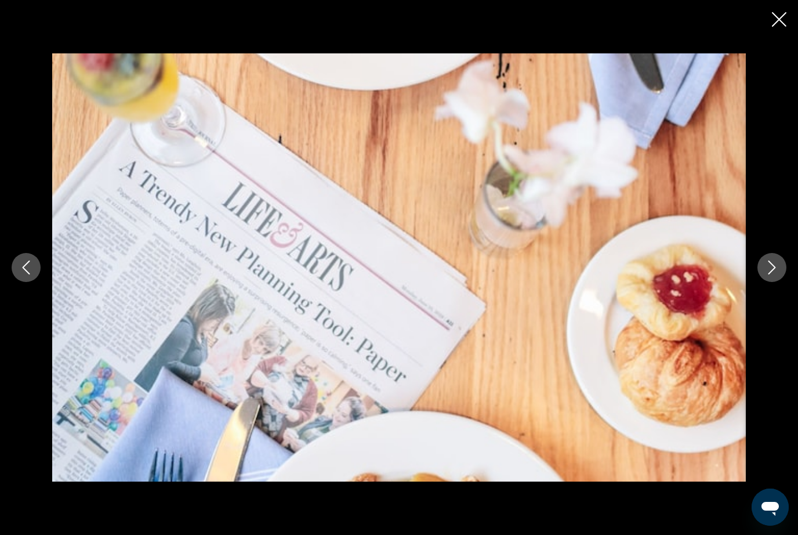
click at [763, 282] on button "Next image" at bounding box center [772, 267] width 29 height 29
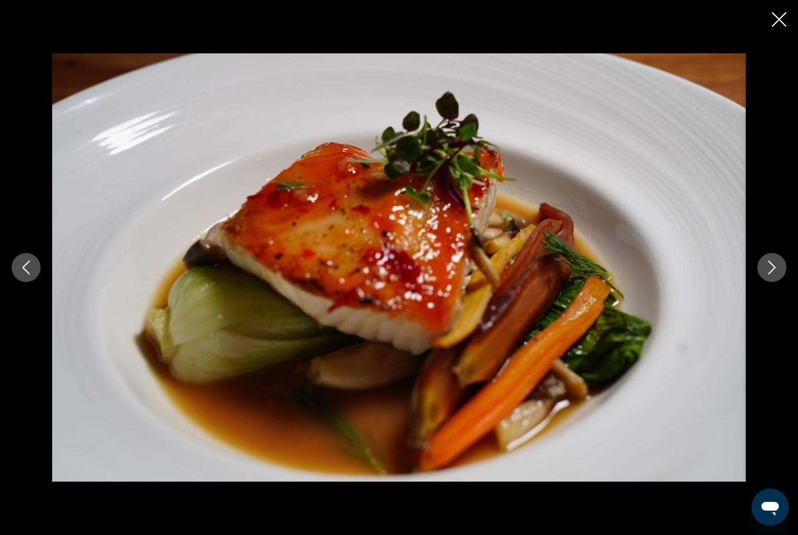
click at [761, 282] on button "Next image" at bounding box center [772, 267] width 29 height 29
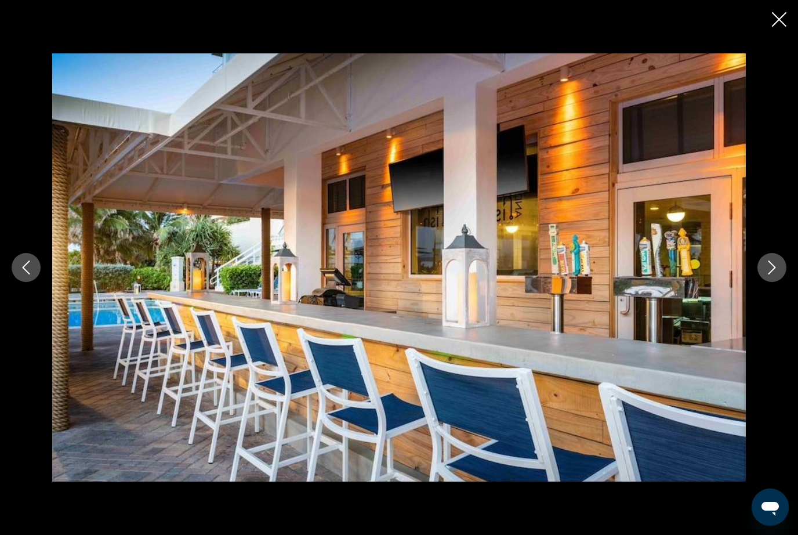
click at [762, 282] on button "Next image" at bounding box center [772, 267] width 29 height 29
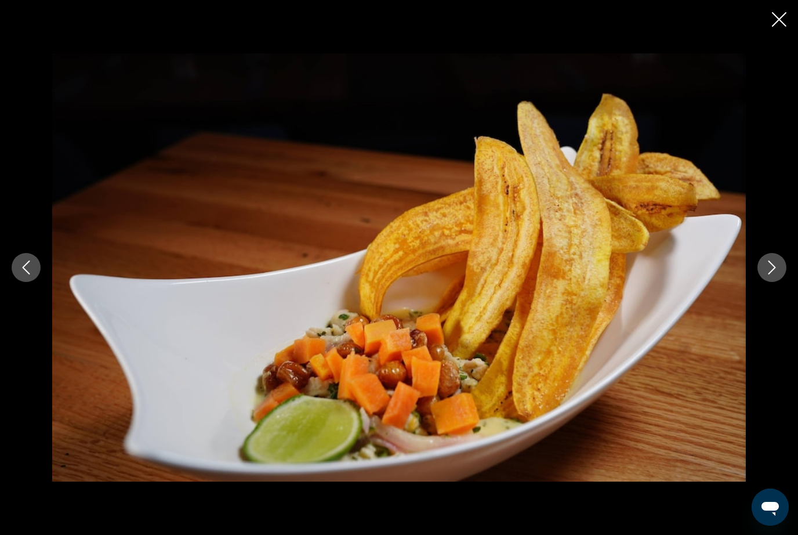
click at [761, 282] on button "Next image" at bounding box center [772, 267] width 29 height 29
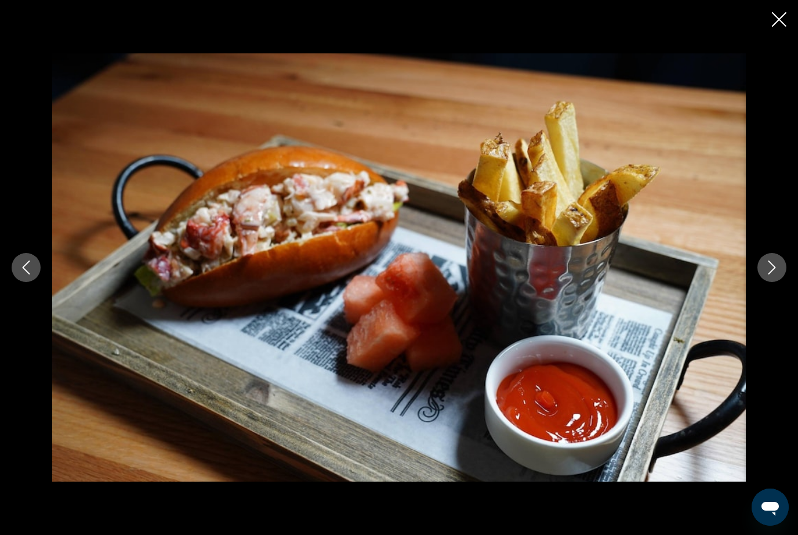
click at [760, 298] on div "Main content" at bounding box center [399, 267] width 798 height 428
click at [761, 298] on div "Main content" at bounding box center [399, 267] width 798 height 428
click at [760, 298] on div "Main content" at bounding box center [399, 267] width 798 height 428
click at [773, 274] on button "Next image" at bounding box center [772, 267] width 29 height 29
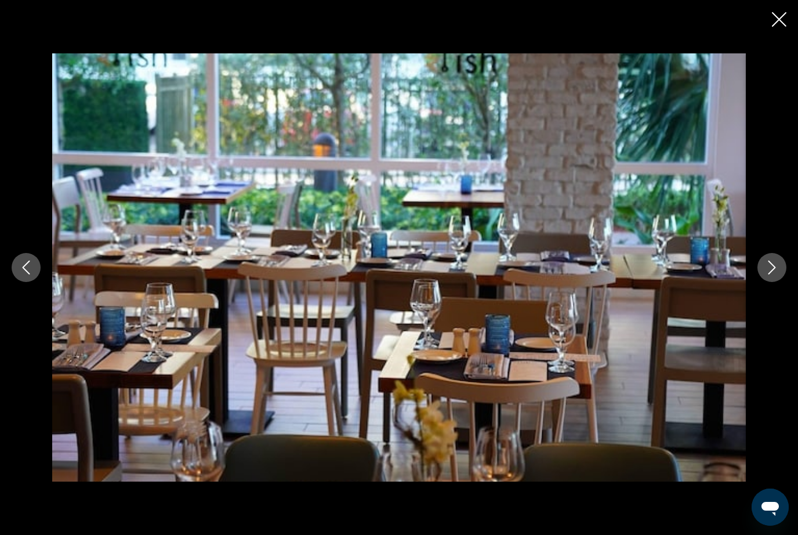
click at [777, 274] on icon "Next image" at bounding box center [772, 267] width 14 height 14
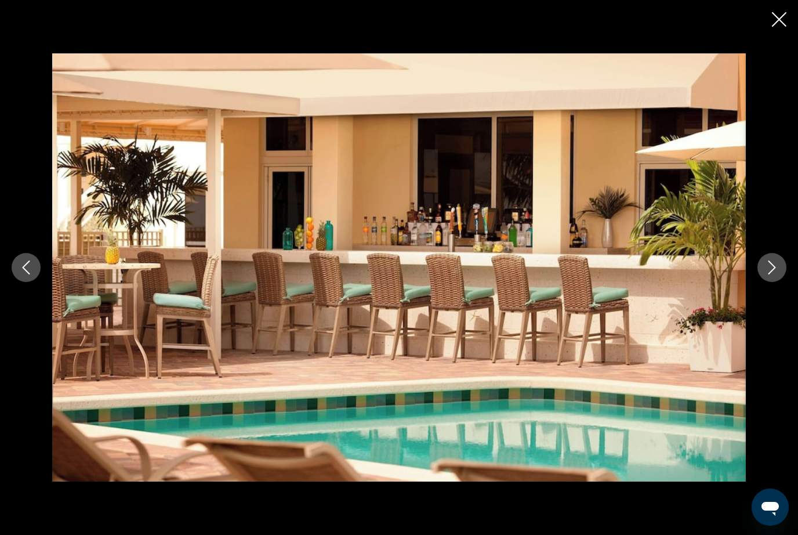
click at [779, 274] on icon "Next image" at bounding box center [772, 267] width 14 height 14
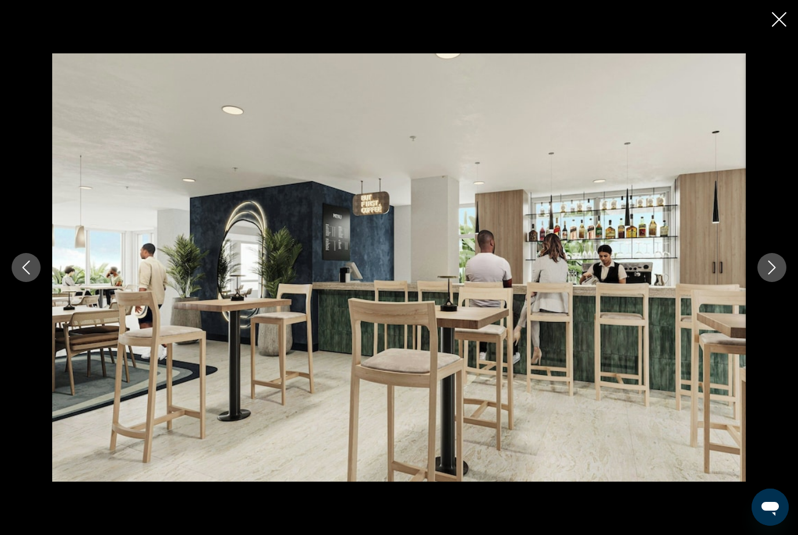
click at [778, 274] on icon "Next image" at bounding box center [772, 267] width 14 height 14
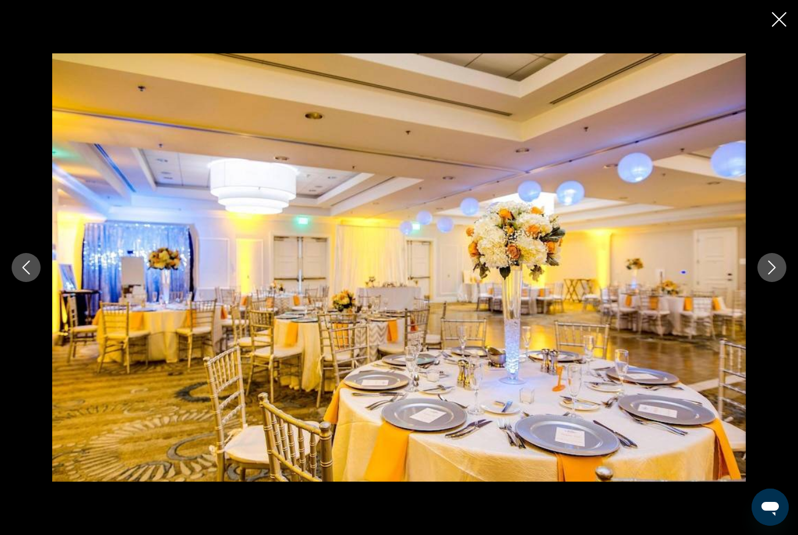
click at [778, 274] on icon "Next image" at bounding box center [772, 267] width 14 height 14
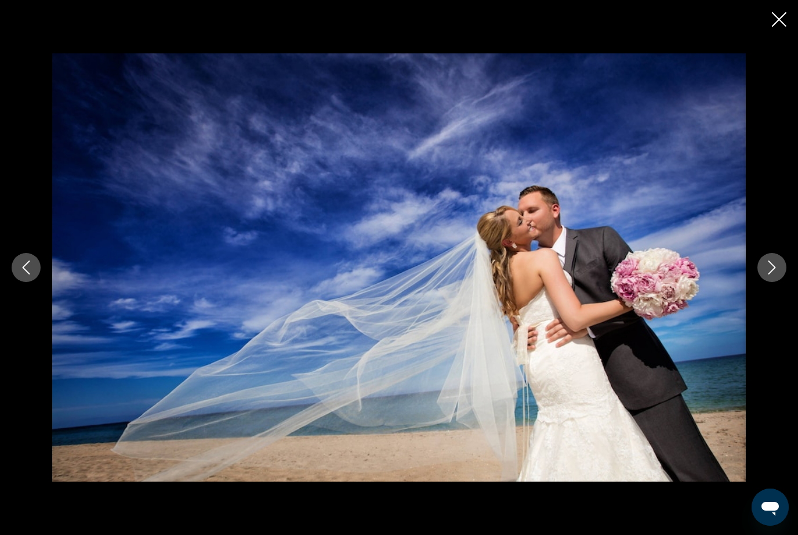
click at [779, 274] on icon "Next image" at bounding box center [772, 267] width 14 height 14
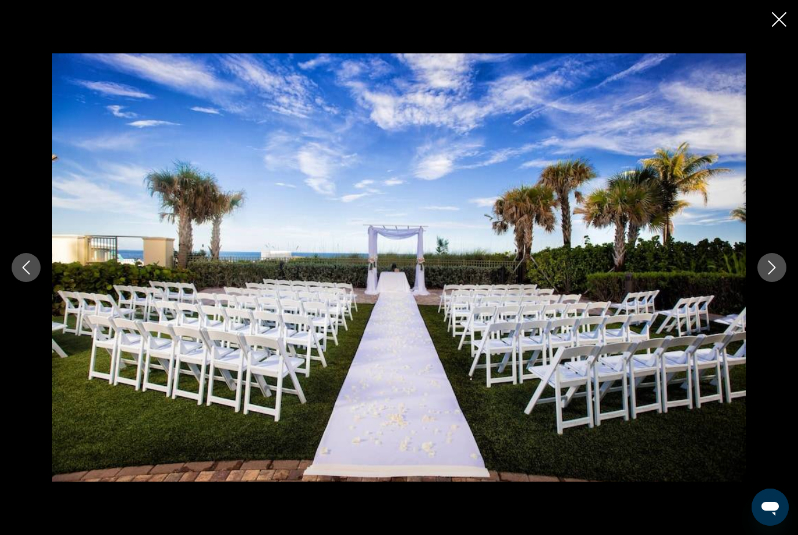
click at [779, 274] on icon "Next image" at bounding box center [772, 267] width 14 height 14
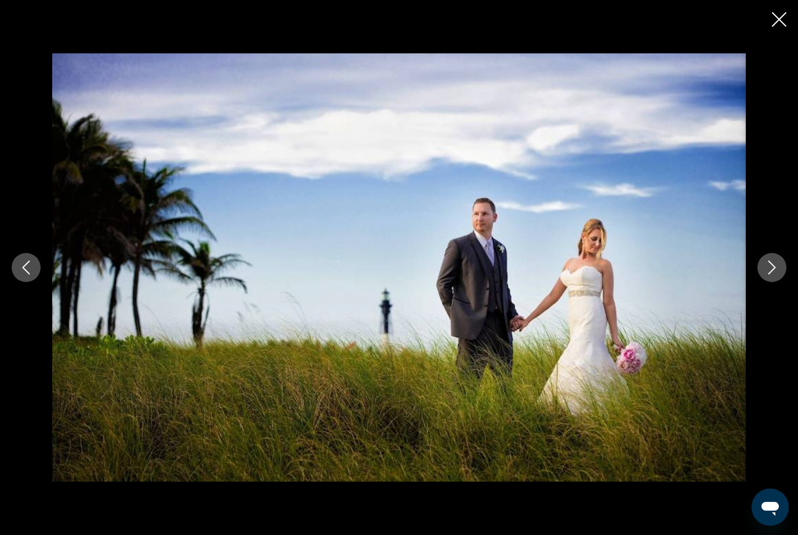
click at [779, 274] on icon "Next image" at bounding box center [772, 267] width 14 height 14
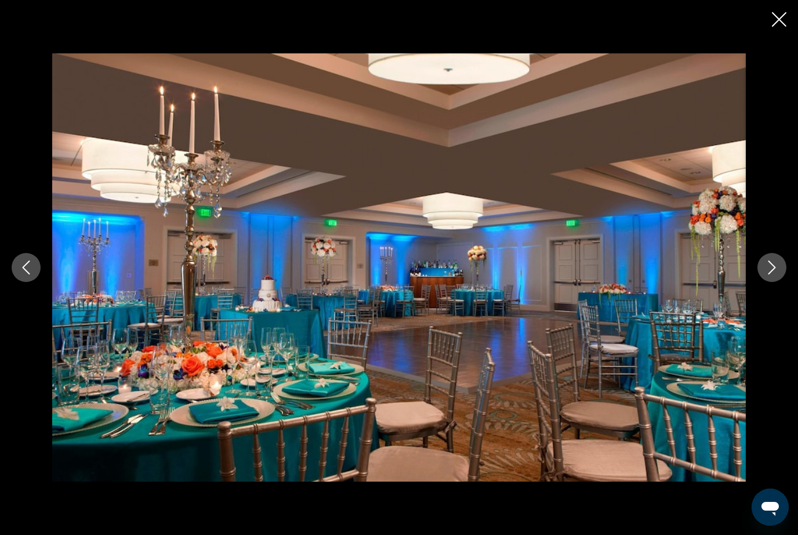
click at [777, 274] on icon "Next image" at bounding box center [772, 267] width 14 height 14
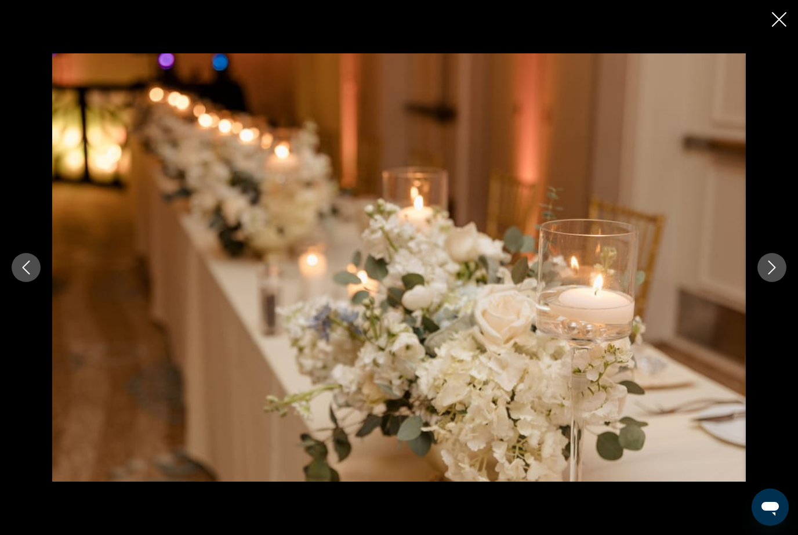
click at [776, 274] on icon "Next image" at bounding box center [772, 267] width 14 height 14
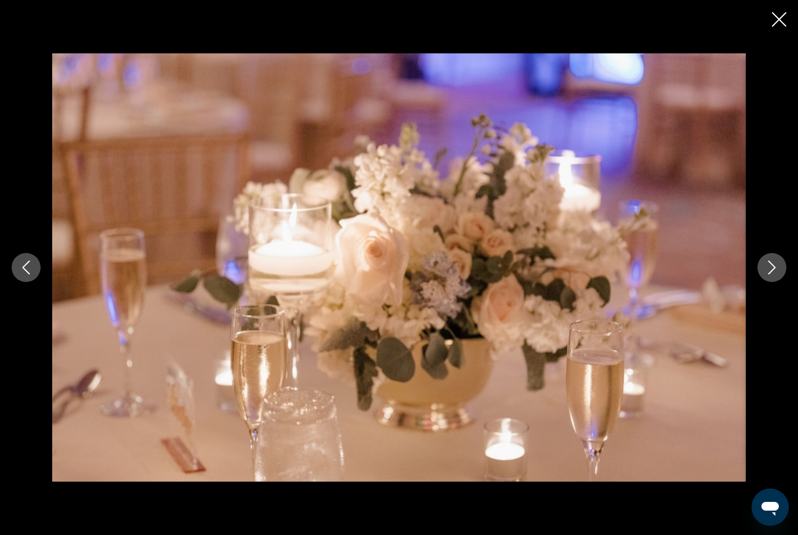
click at [776, 274] on icon "Next image" at bounding box center [772, 267] width 14 height 14
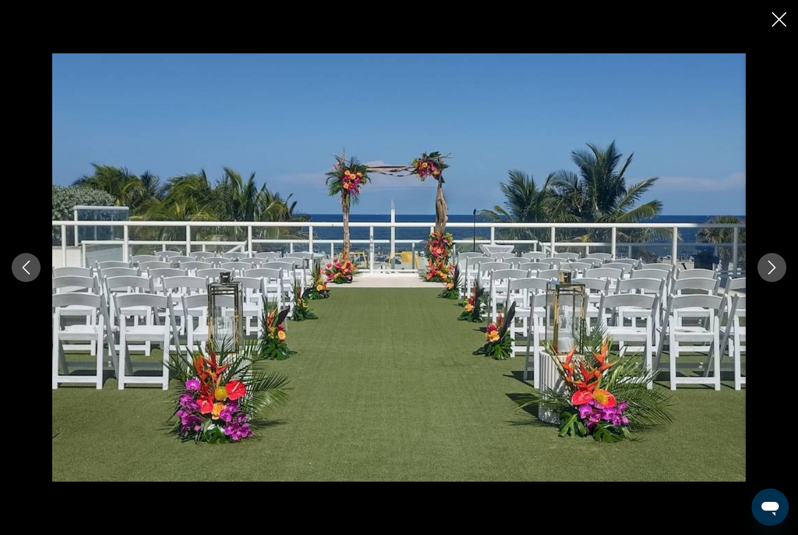
click at [776, 274] on icon "Next image" at bounding box center [772, 267] width 14 height 14
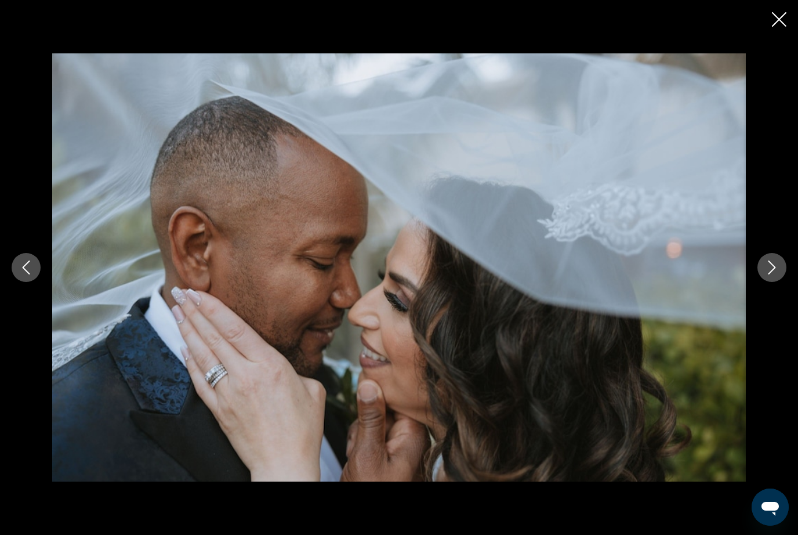
click at [776, 274] on icon "Next image" at bounding box center [772, 267] width 14 height 14
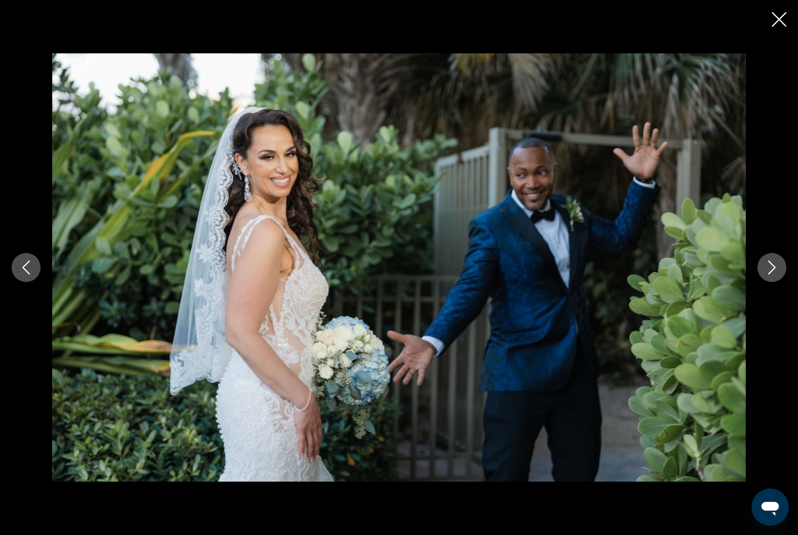
click at [776, 274] on icon "Next image" at bounding box center [772, 267] width 14 height 14
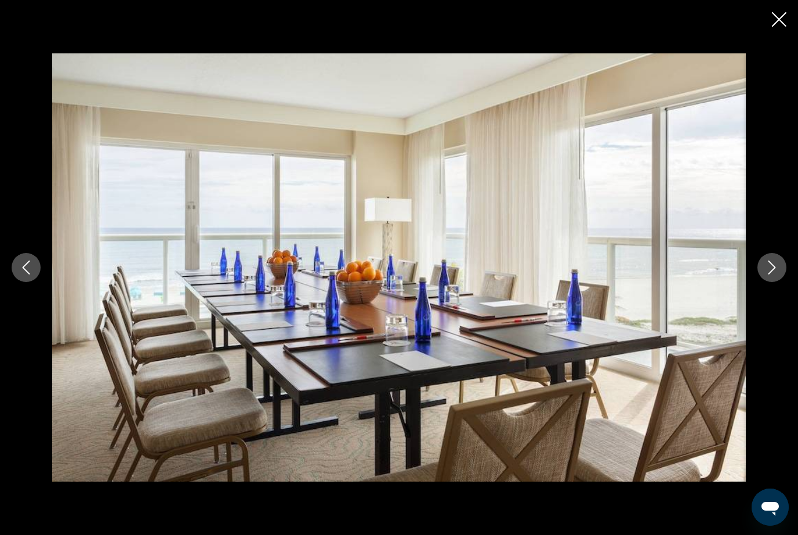
click at [774, 274] on icon "Next image" at bounding box center [772, 267] width 14 height 14
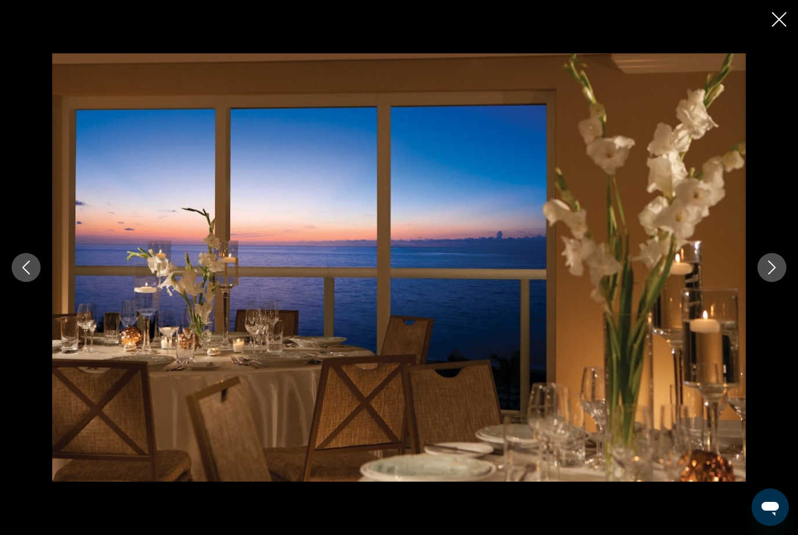
click at [774, 274] on icon "Next image" at bounding box center [772, 267] width 14 height 14
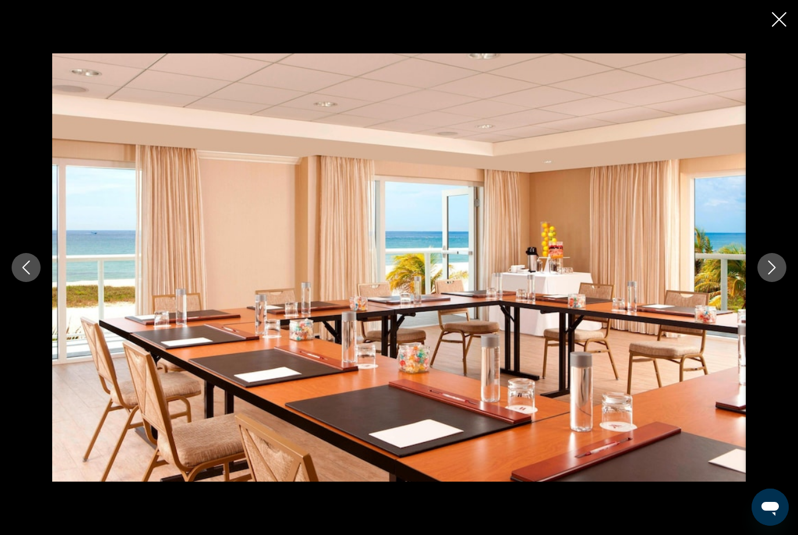
click at [775, 274] on icon "Next image" at bounding box center [772, 267] width 14 height 14
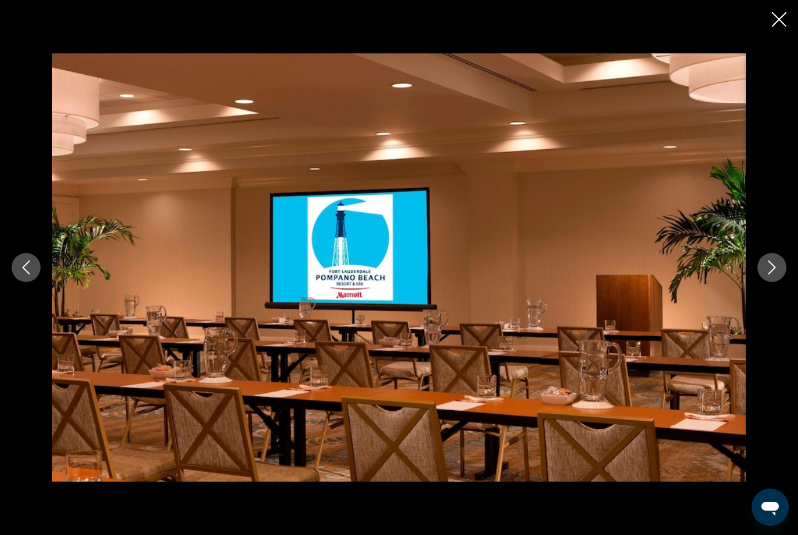
click at [776, 282] on button "Next image" at bounding box center [772, 267] width 29 height 29
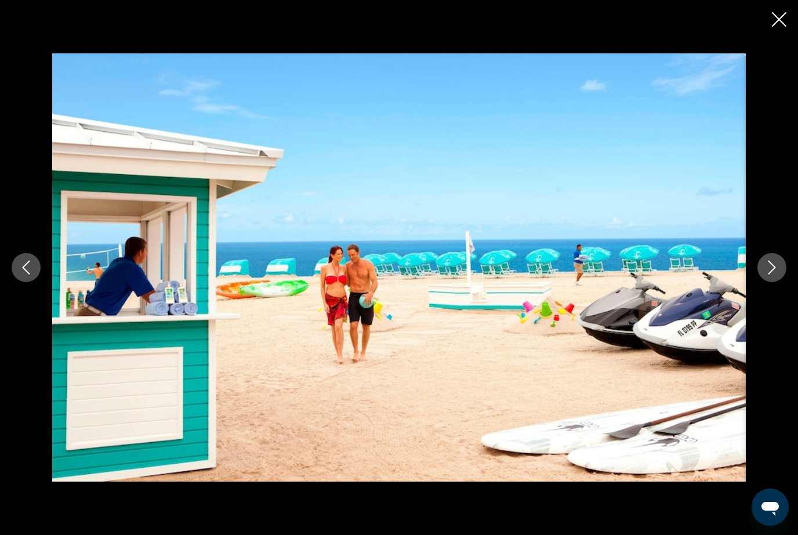
click at [779, 17] on icon "Close slideshow" at bounding box center [779, 19] width 15 height 15
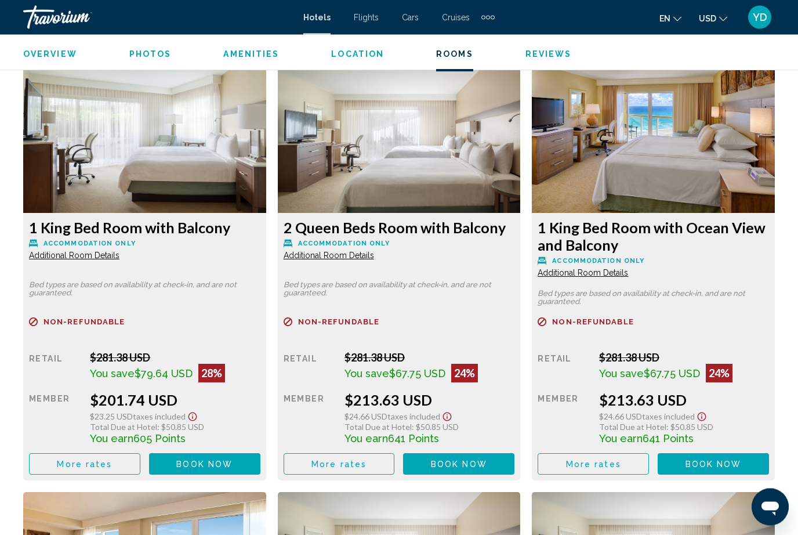
scroll to position [1781, 0]
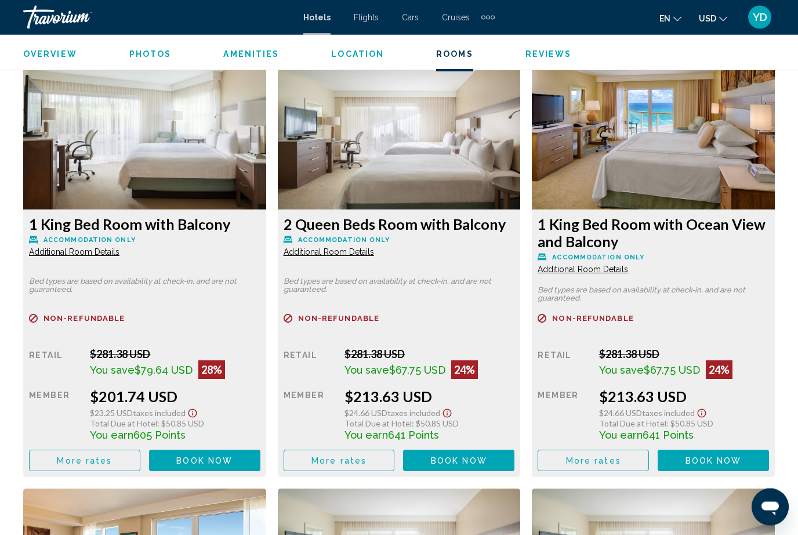
click at [227, 457] on span "Book now" at bounding box center [204, 461] width 56 height 9
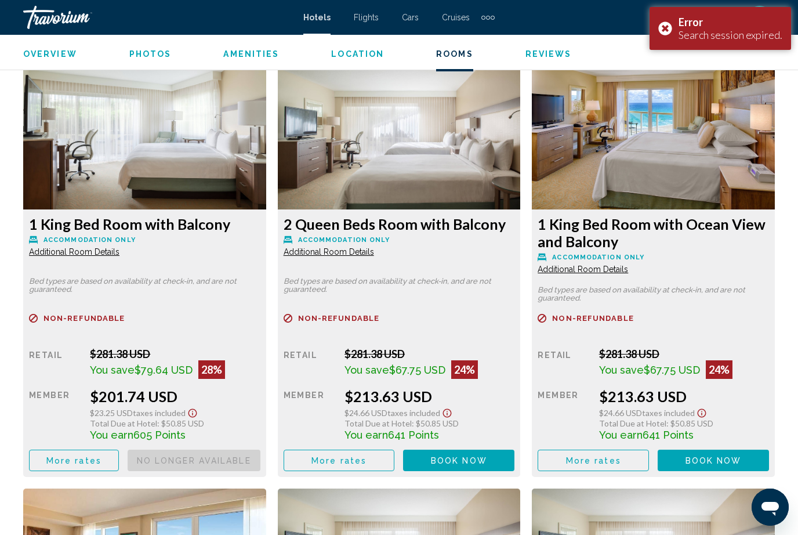
click at [260, 453] on button "Book now No longer available" at bounding box center [194, 460] width 133 height 21
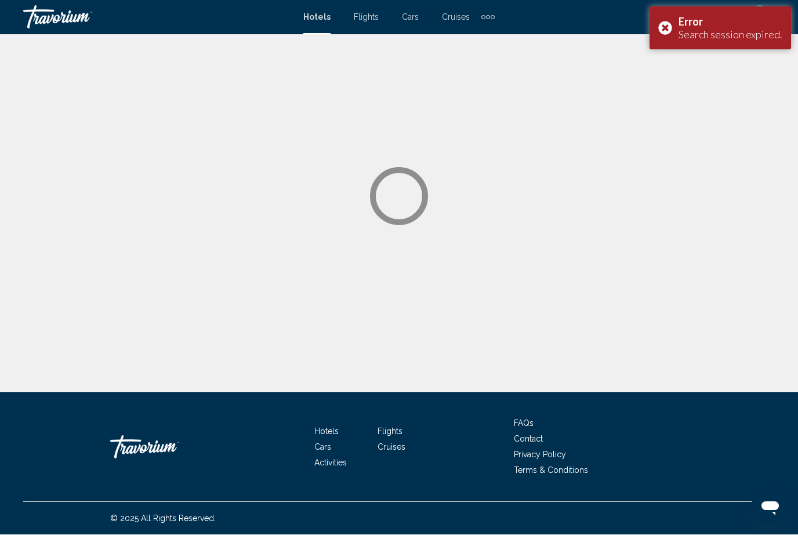
scroll to position [1, 0]
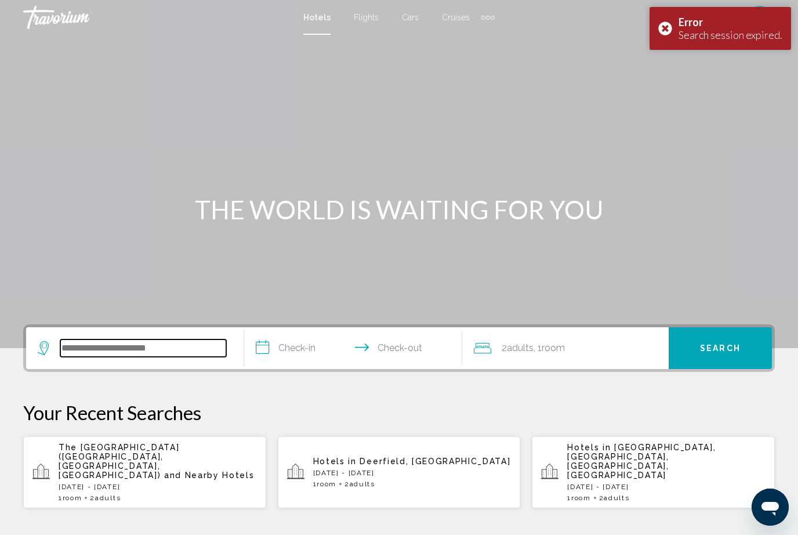
click at [162, 339] on input "Search widget" at bounding box center [143, 347] width 166 height 17
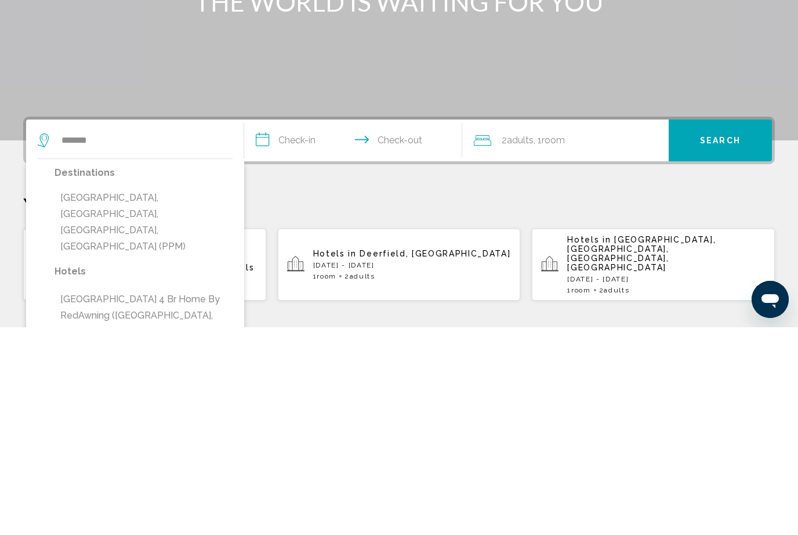
click at [187, 394] on button "[GEOGRAPHIC_DATA], [GEOGRAPHIC_DATA], [GEOGRAPHIC_DATA], [GEOGRAPHIC_DATA] (PPM)" at bounding box center [144, 429] width 178 height 71
type input "**********"
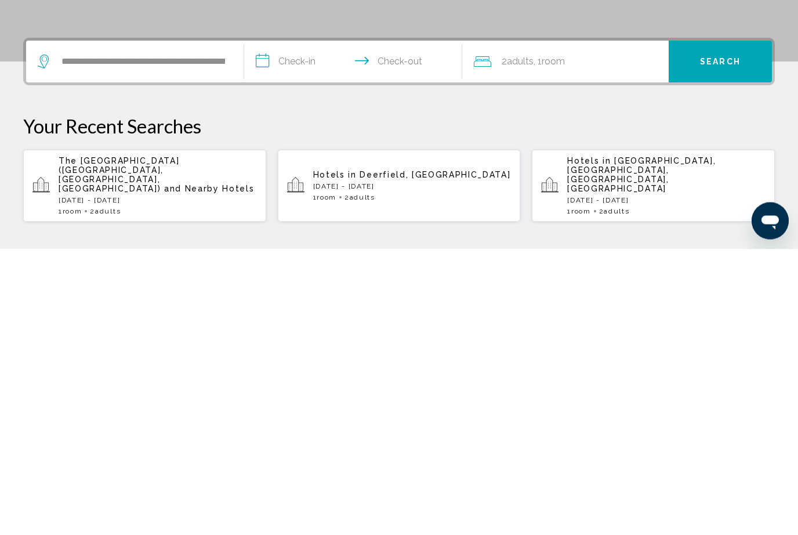
click at [300, 327] on input "**********" at bounding box center [355, 349] width 223 height 45
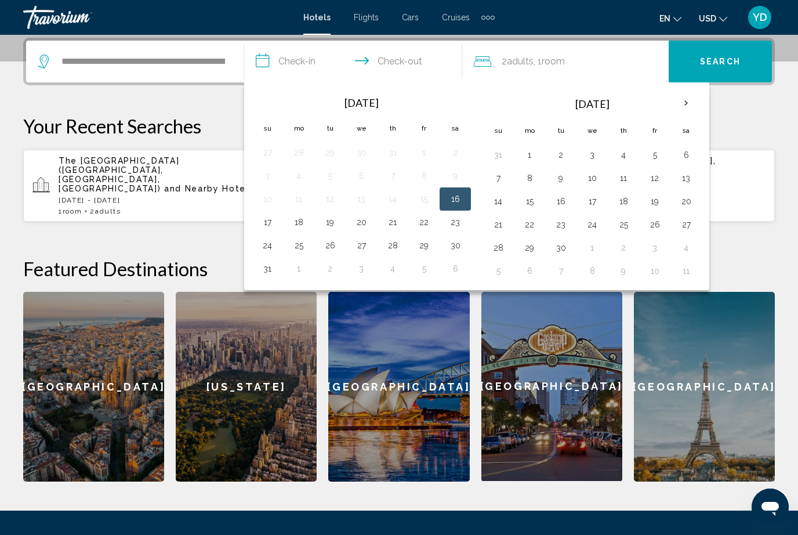
click at [266, 218] on button "17" at bounding box center [267, 222] width 19 height 16
click at [458, 194] on button "16" at bounding box center [455, 199] width 19 height 16
type input "**********"
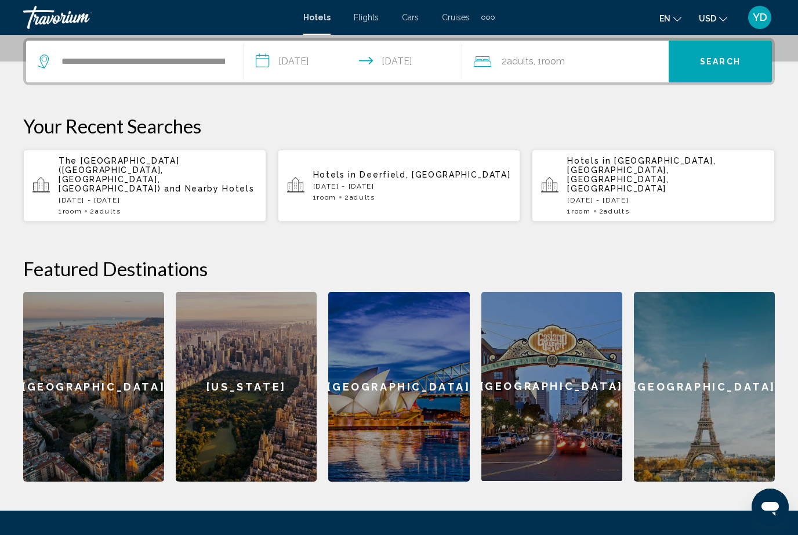
click at [727, 65] on span "Search" at bounding box center [720, 61] width 41 height 9
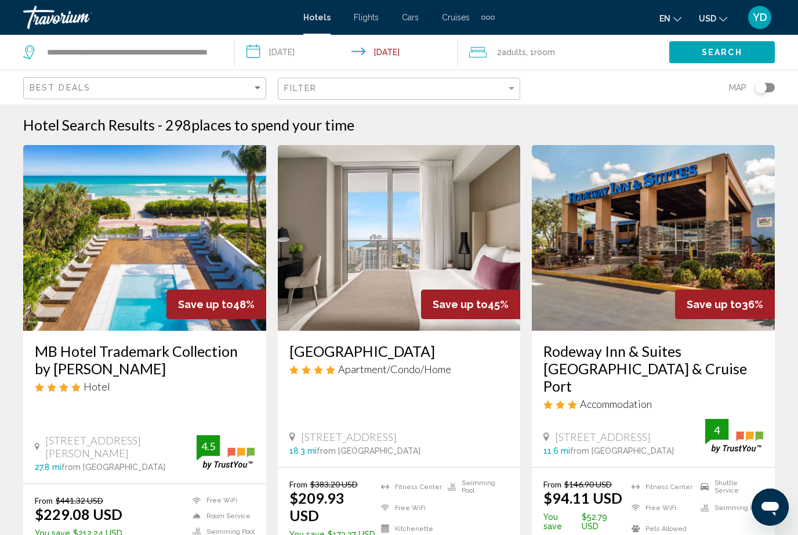
click at [190, 231] on img "Main content" at bounding box center [144, 238] width 243 height 186
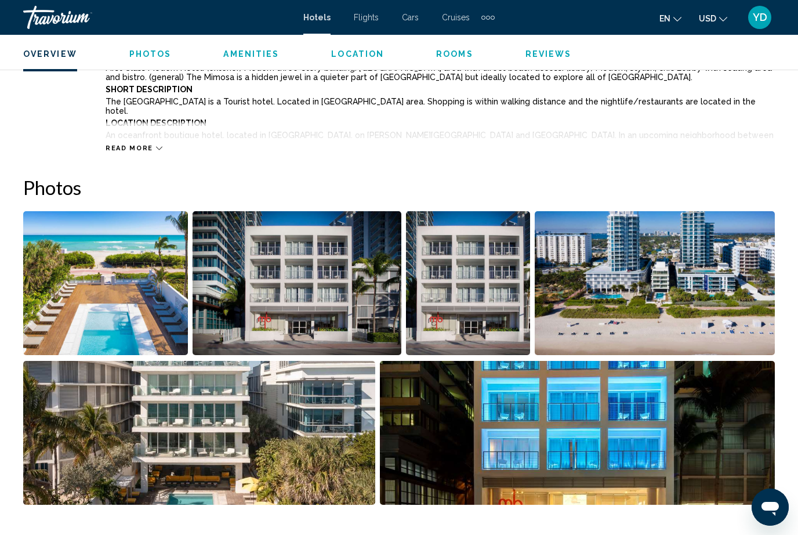
scroll to position [669, 0]
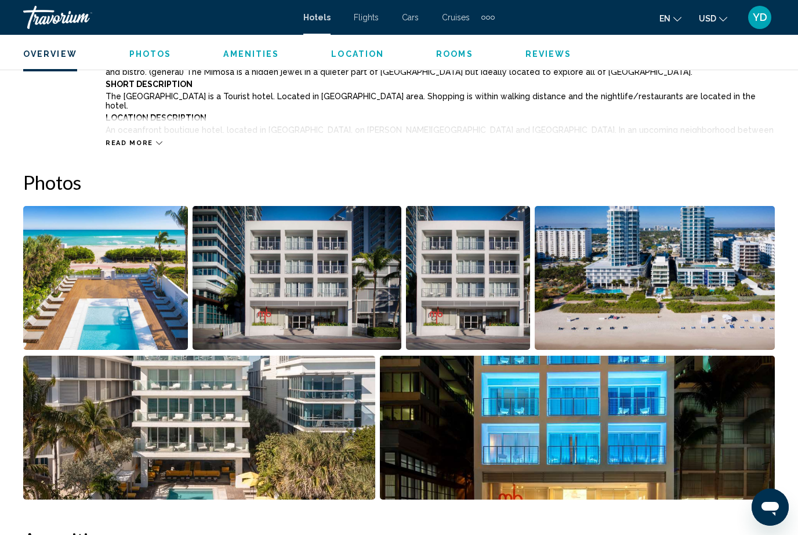
click at [606, 290] on img "Open full-screen image slider" at bounding box center [655, 278] width 240 height 144
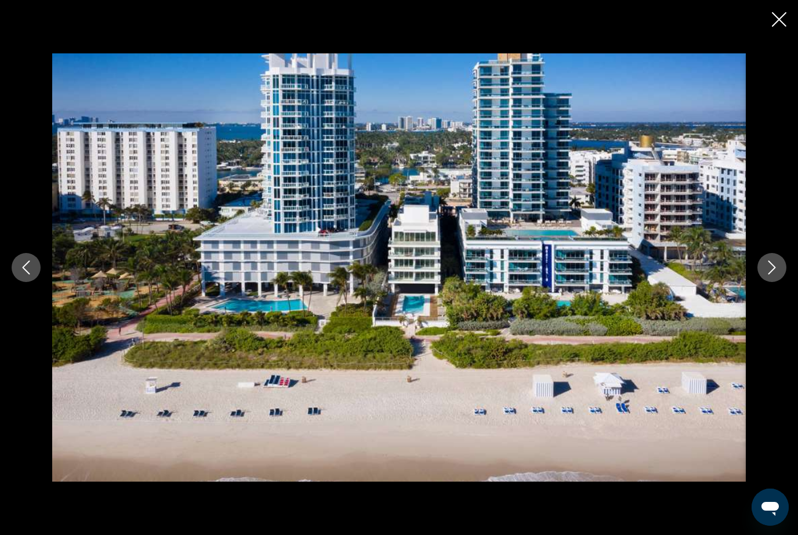
click at [784, 277] on div "Main content" at bounding box center [399, 267] width 798 height 428
click at [783, 276] on button "Next image" at bounding box center [772, 267] width 29 height 29
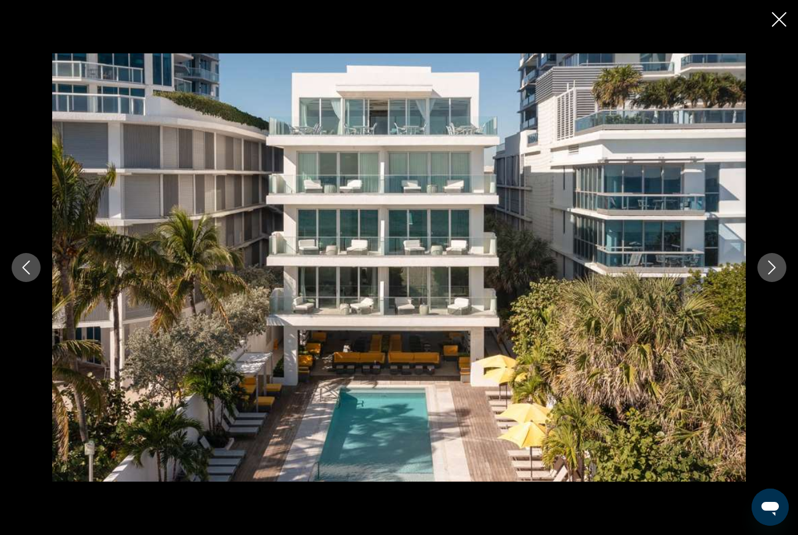
click at [783, 281] on button "Next image" at bounding box center [772, 267] width 29 height 29
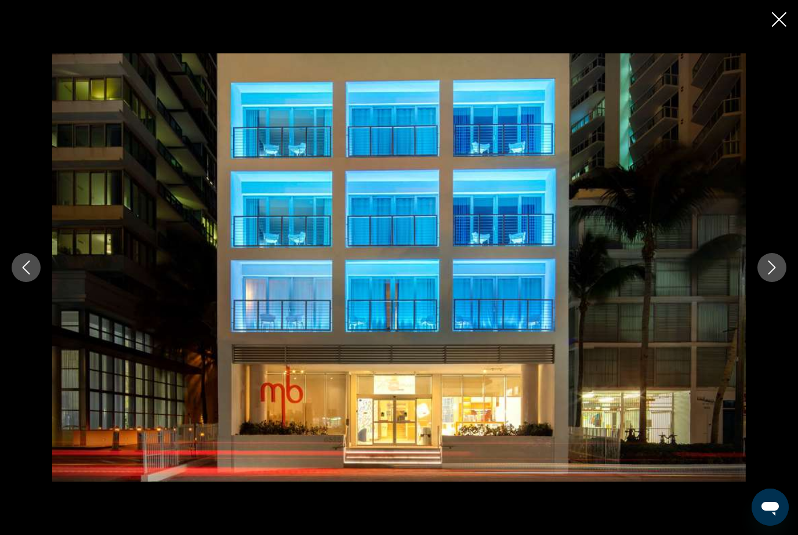
click at [781, 282] on button "Next image" at bounding box center [772, 267] width 29 height 29
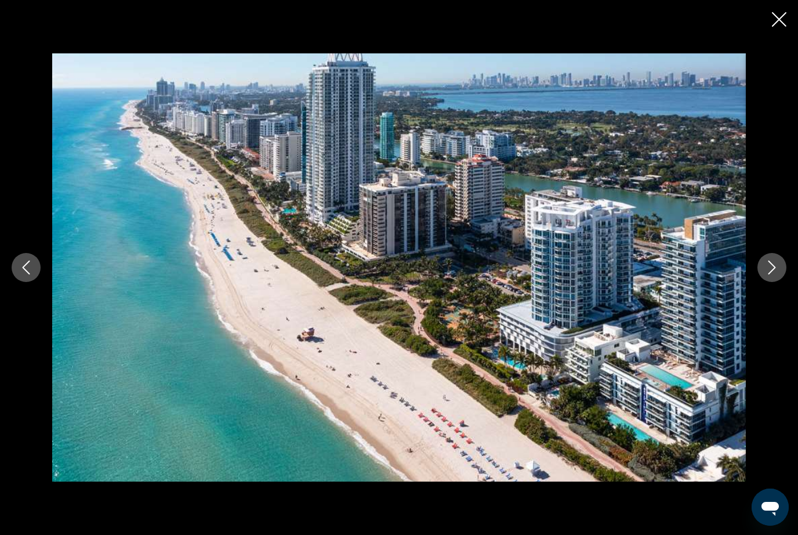
click at [784, 281] on button "Next image" at bounding box center [772, 267] width 29 height 29
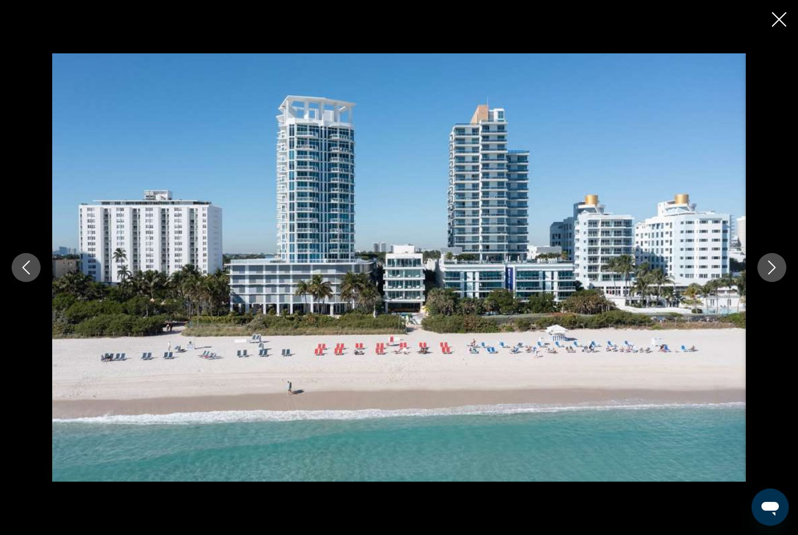
click at [776, 274] on icon "Next image" at bounding box center [772, 267] width 14 height 14
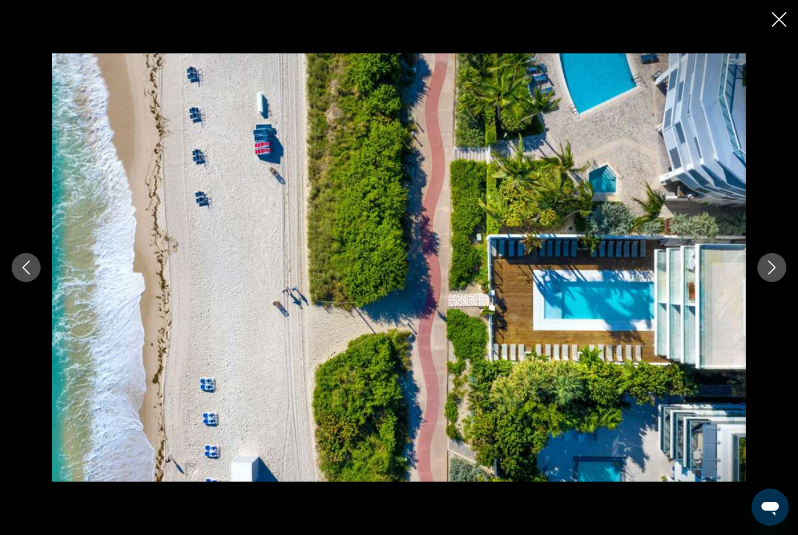
click at [780, 276] on button "Next image" at bounding box center [772, 267] width 29 height 29
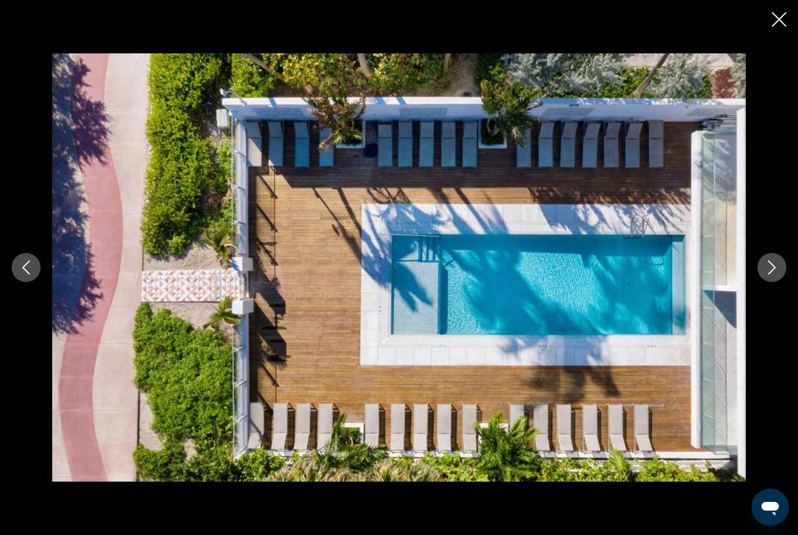
click at [776, 274] on icon "Next image" at bounding box center [772, 267] width 14 height 14
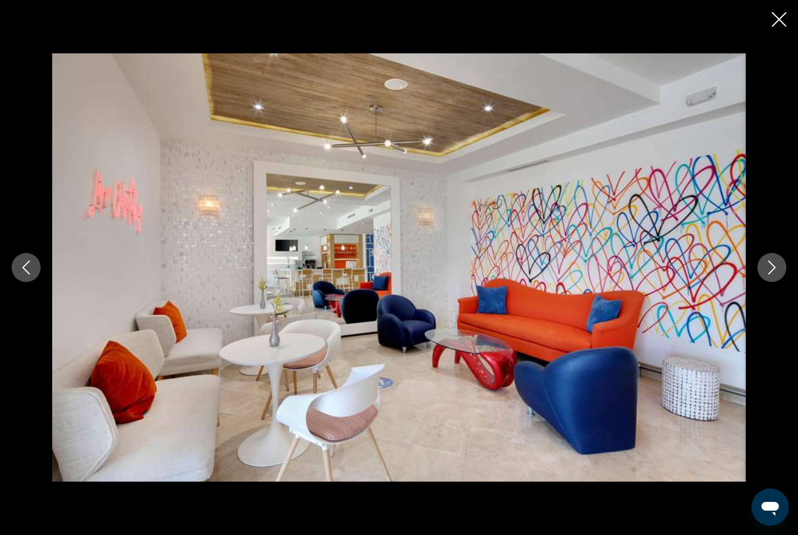
click at [770, 274] on icon "Next image" at bounding box center [772, 267] width 14 height 14
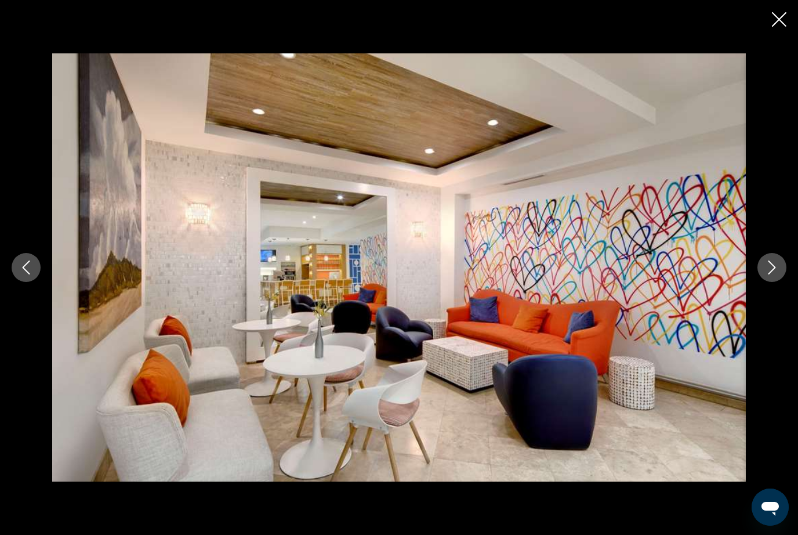
click at [769, 282] on button "Next image" at bounding box center [772, 267] width 29 height 29
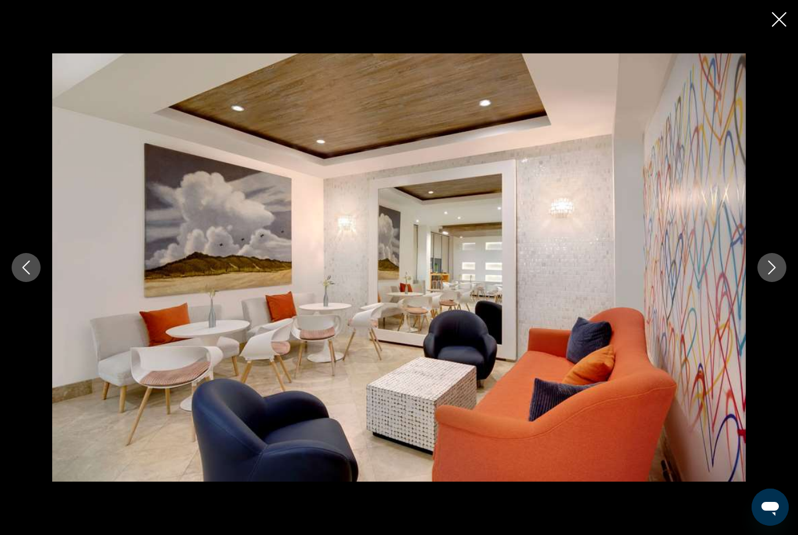
click at [768, 282] on button "Next image" at bounding box center [772, 267] width 29 height 29
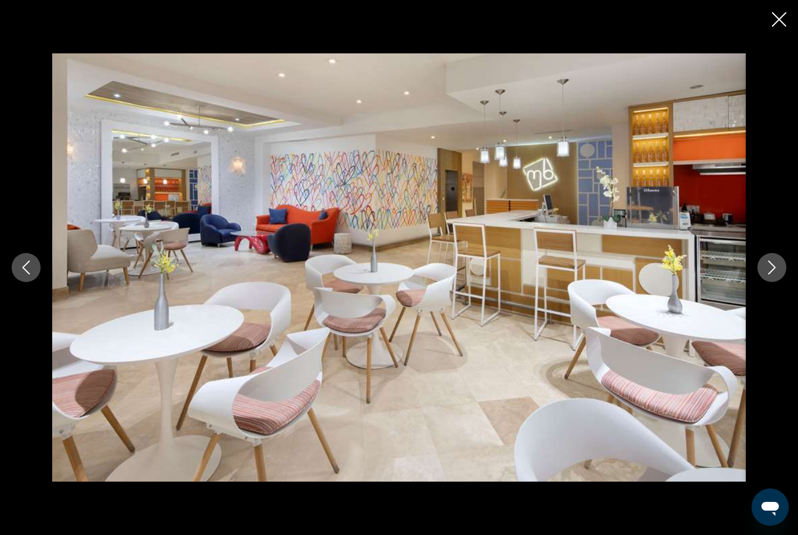
click at [768, 282] on button "Next image" at bounding box center [772, 267] width 29 height 29
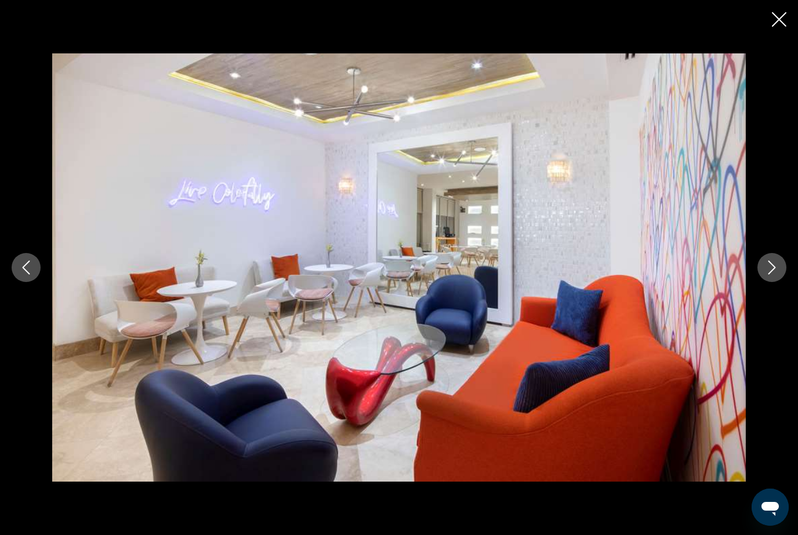
click at [766, 282] on button "Next image" at bounding box center [772, 267] width 29 height 29
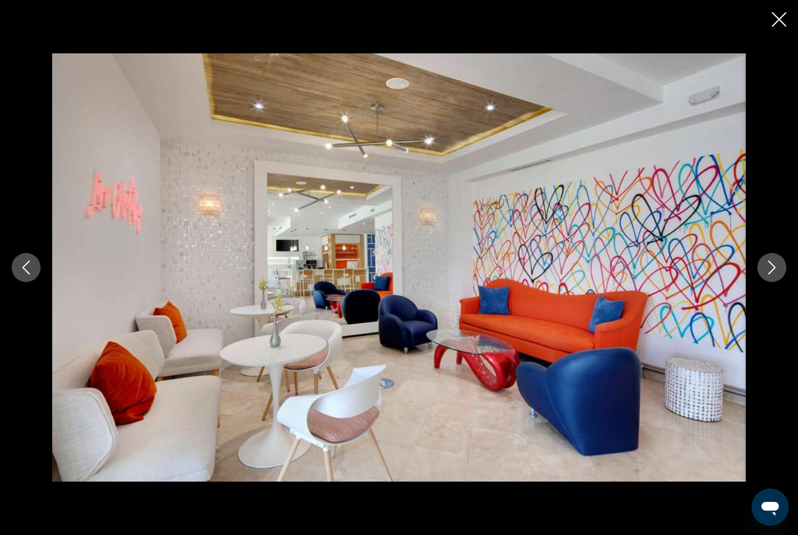
click at [767, 282] on button "Next image" at bounding box center [772, 267] width 29 height 29
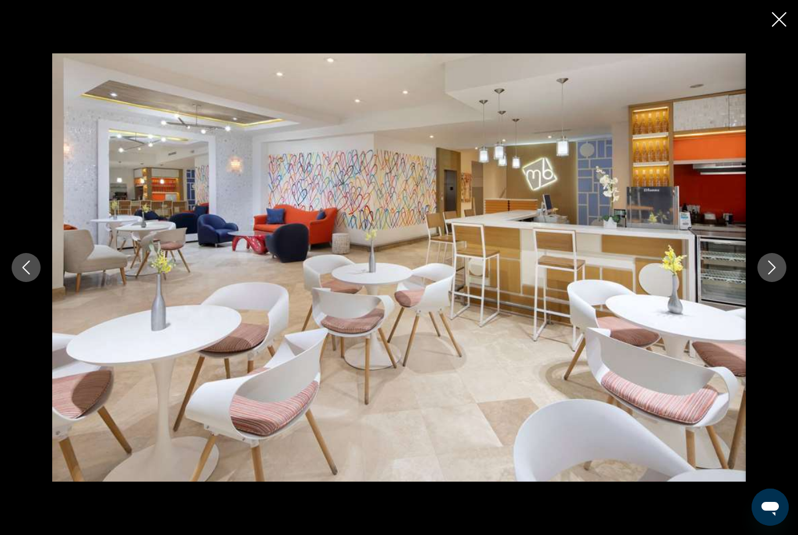
click at [765, 282] on button "Next image" at bounding box center [772, 267] width 29 height 29
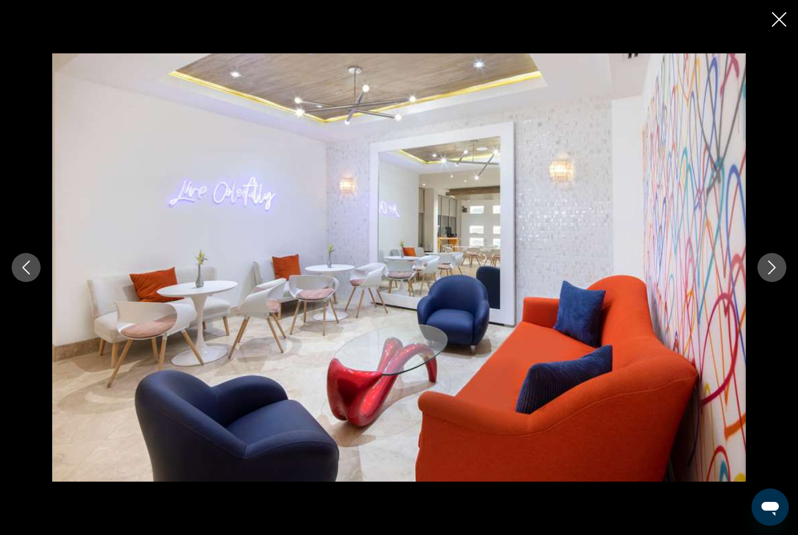
click at [762, 302] on div "Main content" at bounding box center [399, 267] width 798 height 428
click at [776, 278] on button "Next image" at bounding box center [772, 267] width 29 height 29
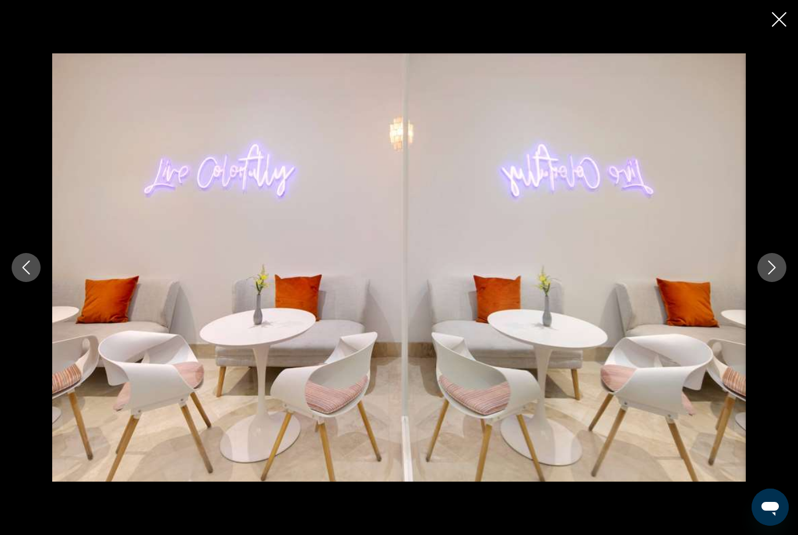
click at [772, 274] on icon "Next image" at bounding box center [773, 267] width 8 height 14
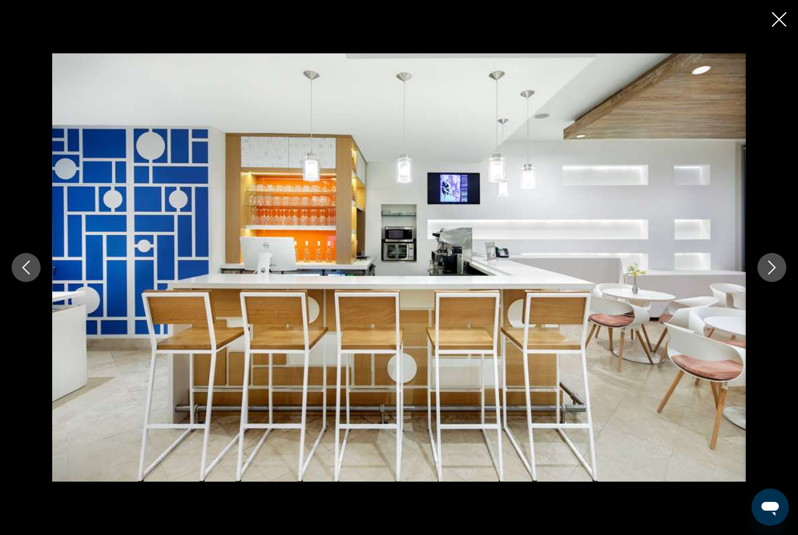
click at [776, 274] on icon "Next image" at bounding box center [772, 267] width 14 height 14
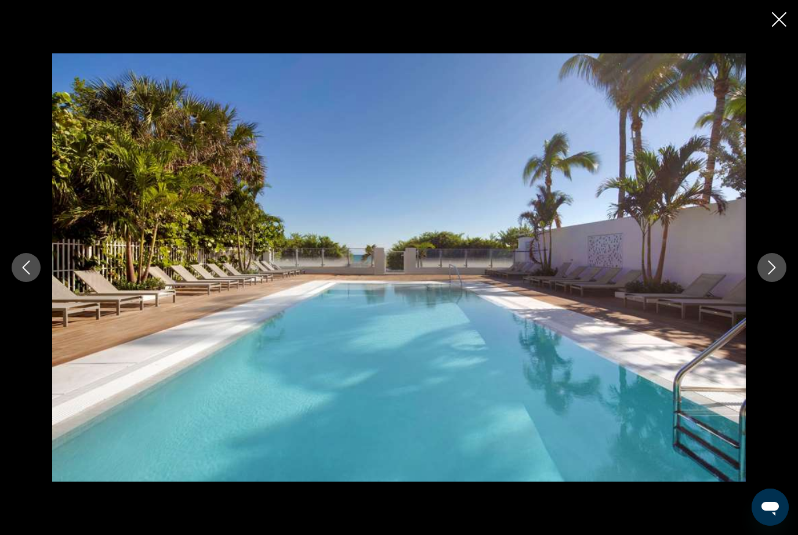
click at [777, 274] on icon "Next image" at bounding box center [772, 267] width 14 height 14
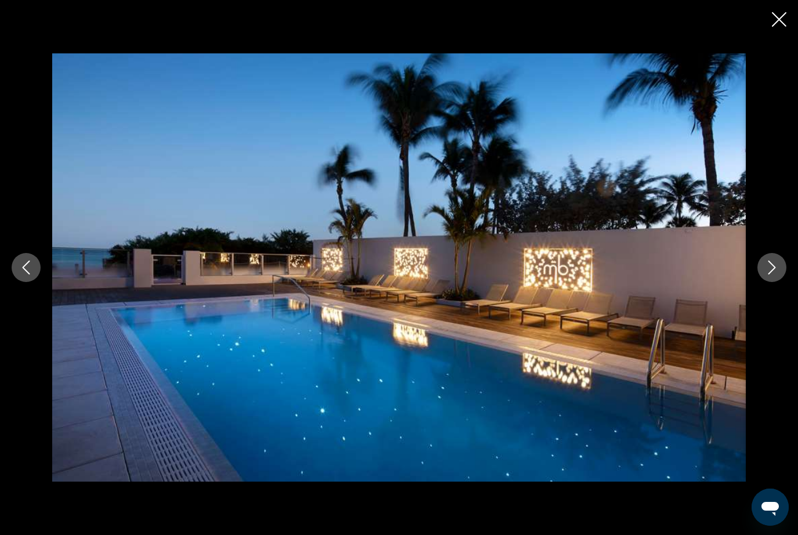
click at [779, 282] on button "Next image" at bounding box center [772, 267] width 29 height 29
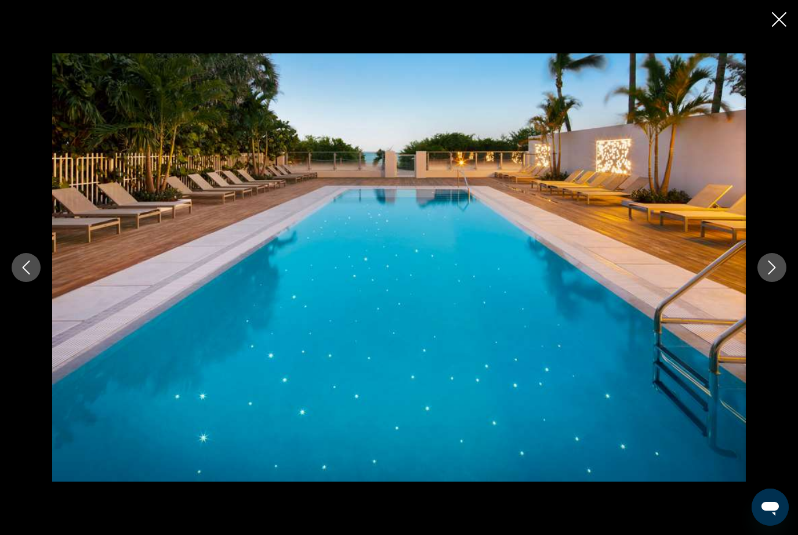
click at [777, 274] on icon "Next image" at bounding box center [772, 267] width 14 height 14
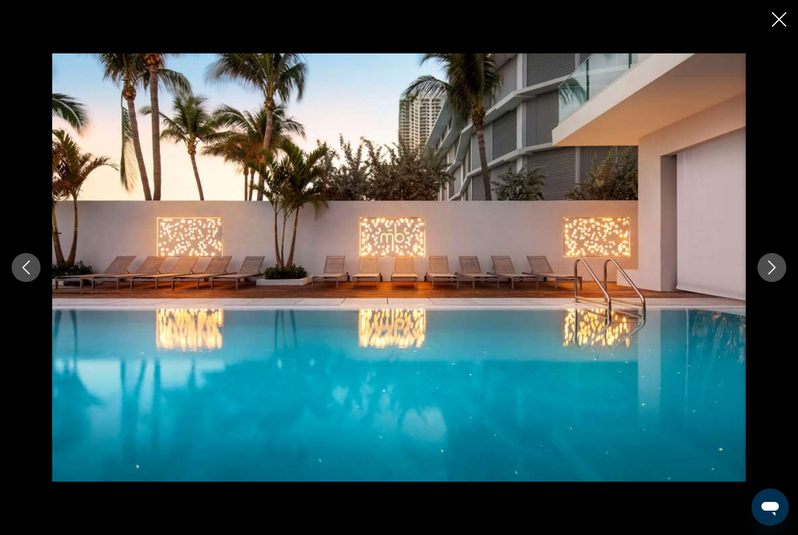
click at [780, 282] on button "Next image" at bounding box center [772, 267] width 29 height 29
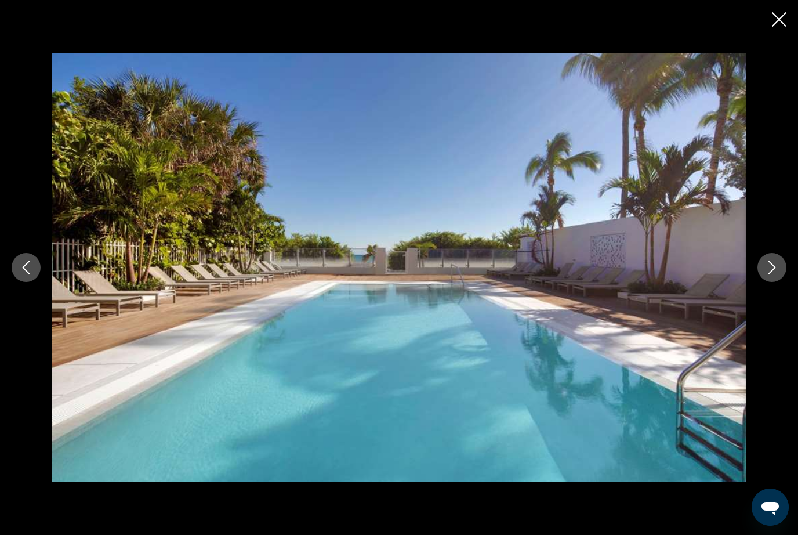
click at [780, 282] on button "Next image" at bounding box center [772, 267] width 29 height 29
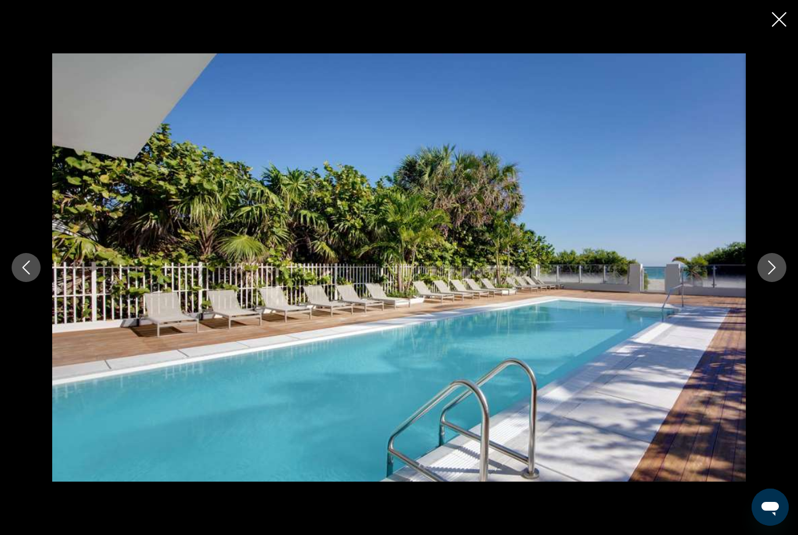
click at [779, 274] on icon "Next image" at bounding box center [772, 267] width 14 height 14
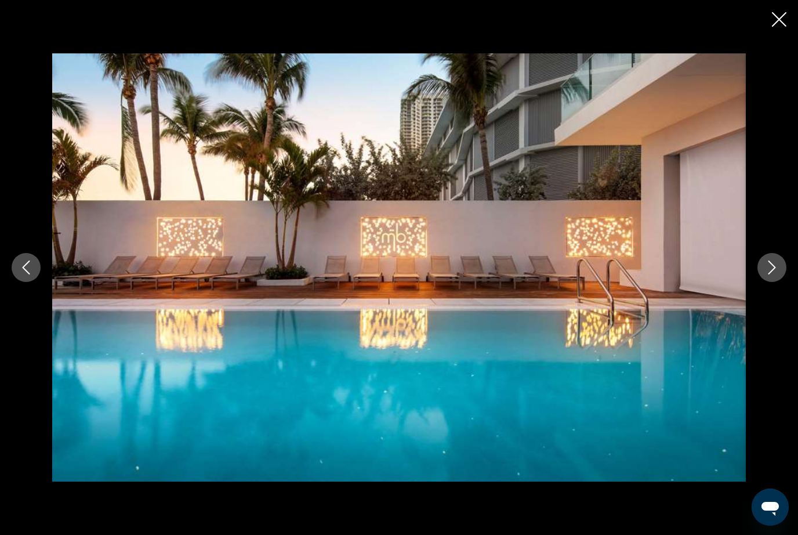
click at [778, 274] on icon "Next image" at bounding box center [772, 267] width 14 height 14
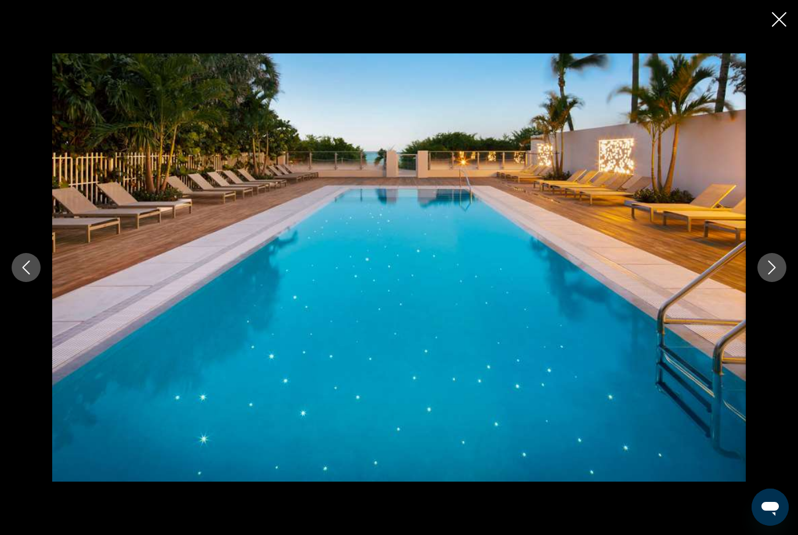
click at [779, 274] on icon "Next image" at bounding box center [772, 267] width 14 height 14
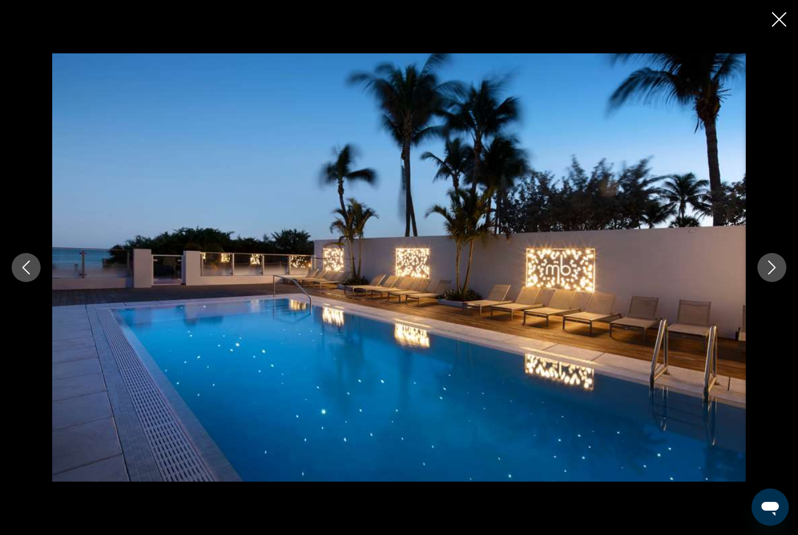
click at [778, 274] on icon "Next image" at bounding box center [772, 267] width 14 height 14
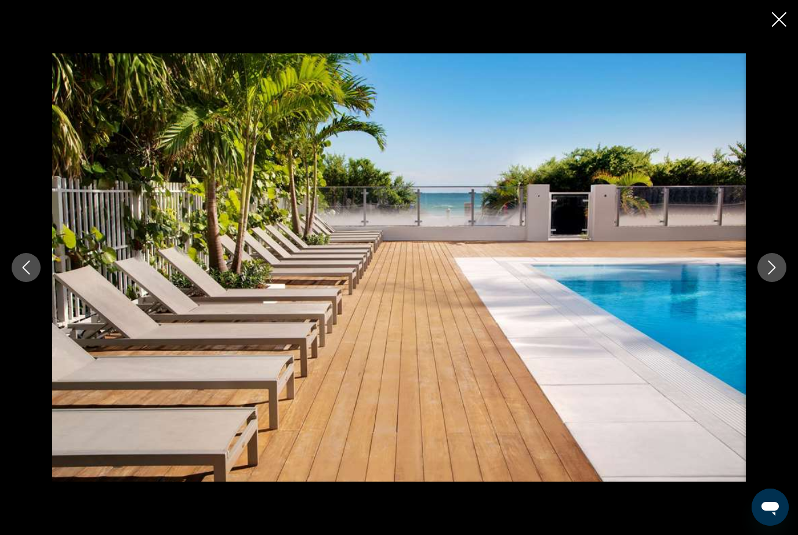
click at [779, 274] on icon "Next image" at bounding box center [772, 267] width 14 height 14
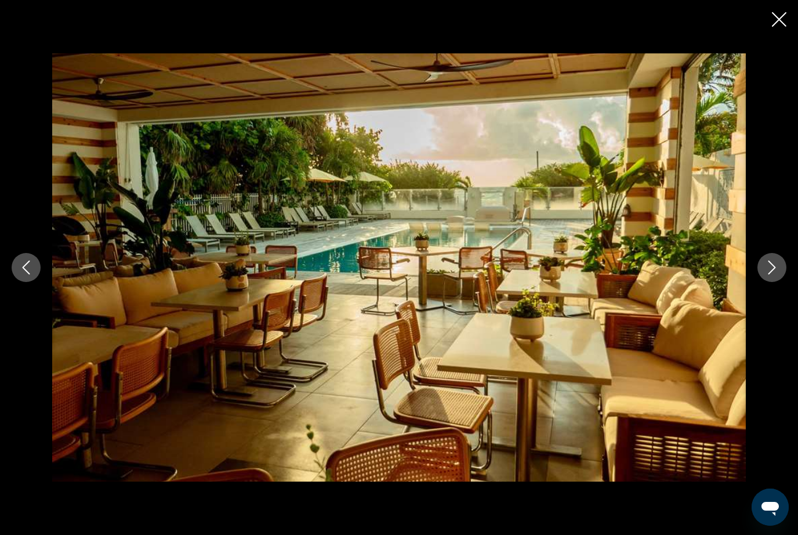
click at [778, 274] on icon "Next image" at bounding box center [772, 267] width 14 height 14
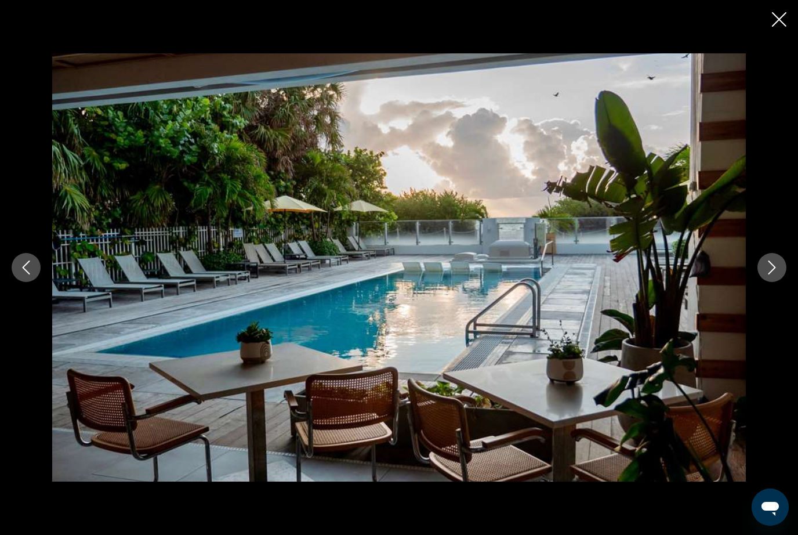
click at [778, 274] on icon "Next image" at bounding box center [772, 267] width 14 height 14
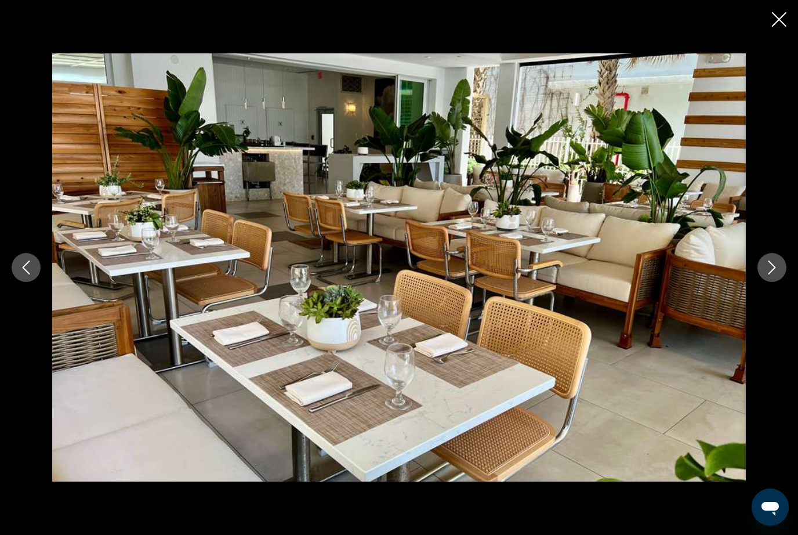
click at [775, 19] on icon "Close slideshow" at bounding box center [779, 19] width 15 height 15
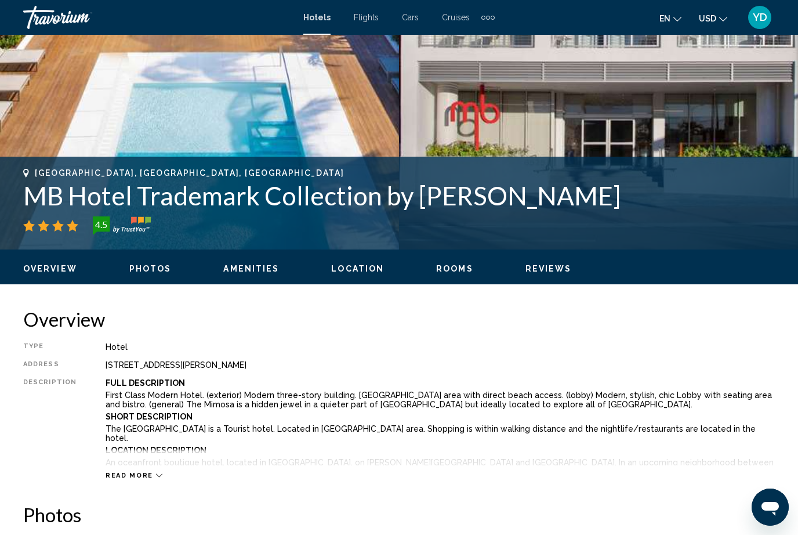
scroll to position [256, 0]
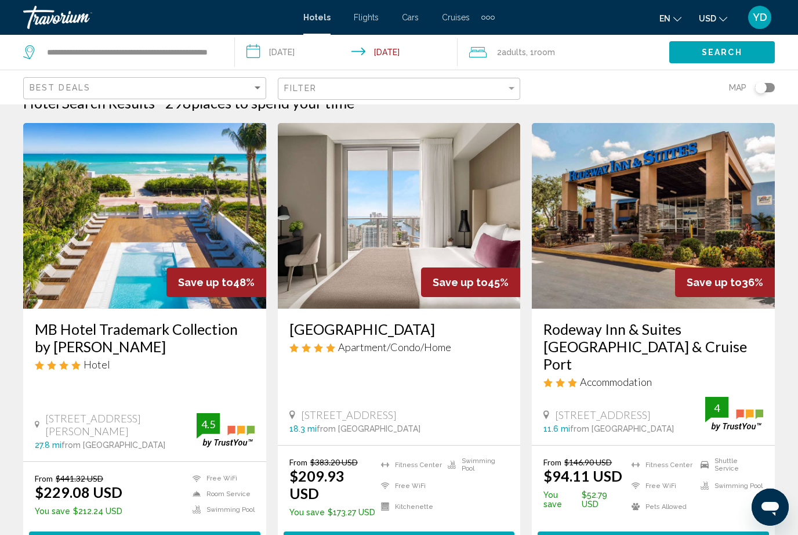
scroll to position [23, 0]
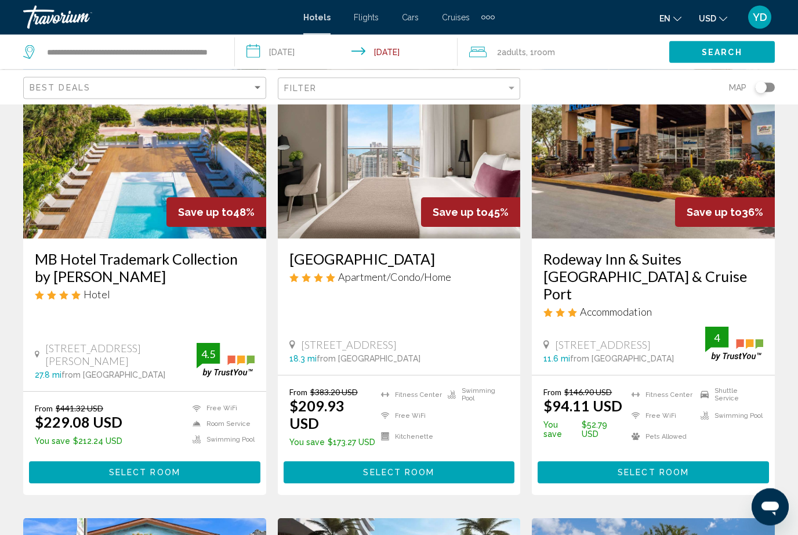
click at [411, 205] on img "Main content" at bounding box center [399, 146] width 243 height 186
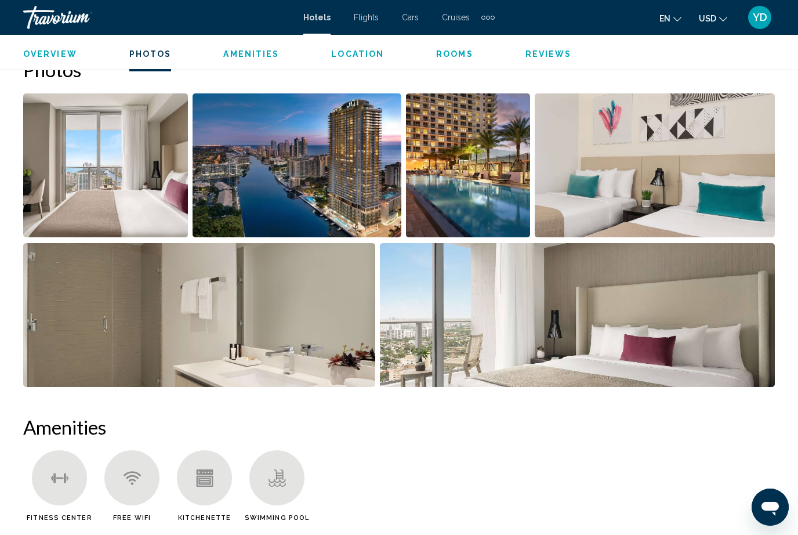
scroll to position [716, 0]
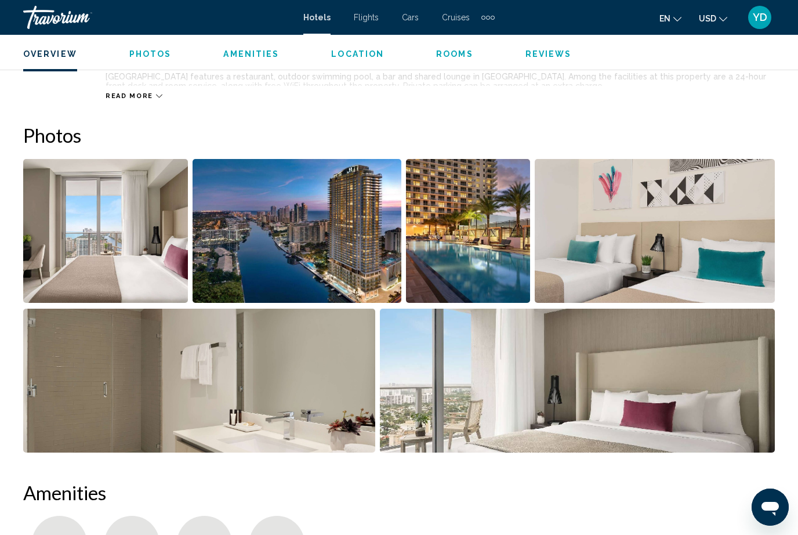
click at [356, 283] on img "Open full-screen image slider" at bounding box center [297, 231] width 208 height 144
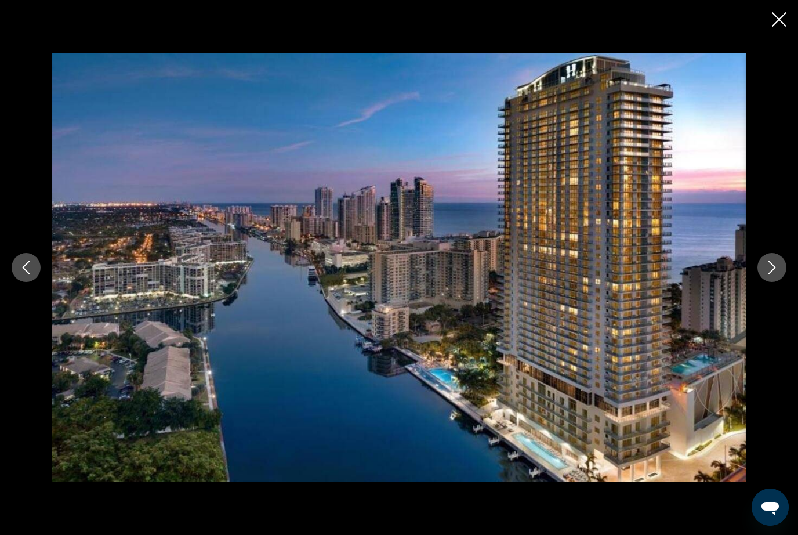
click at [780, 274] on button "Next image" at bounding box center [772, 267] width 29 height 29
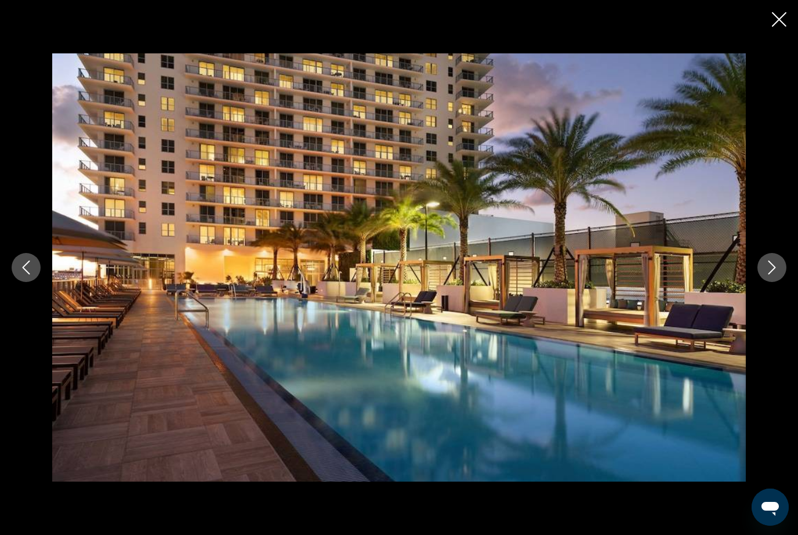
click at [771, 278] on button "Next image" at bounding box center [772, 267] width 29 height 29
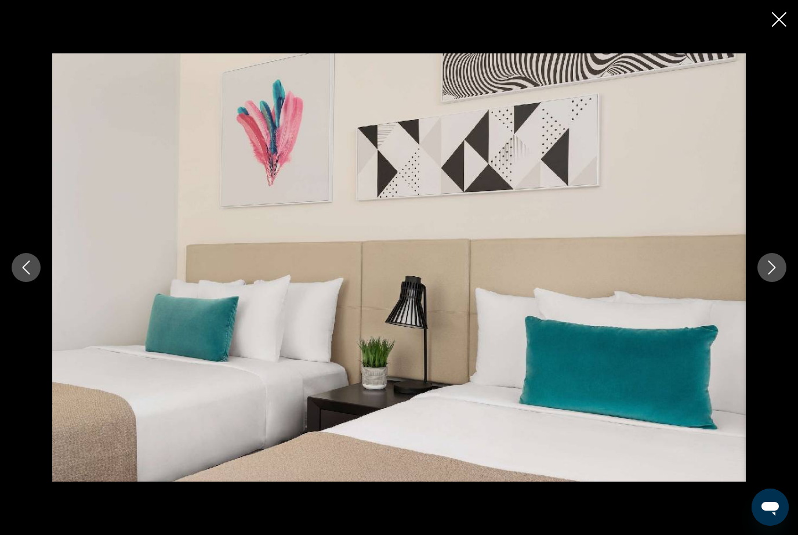
click at [770, 279] on button "Next image" at bounding box center [772, 267] width 29 height 29
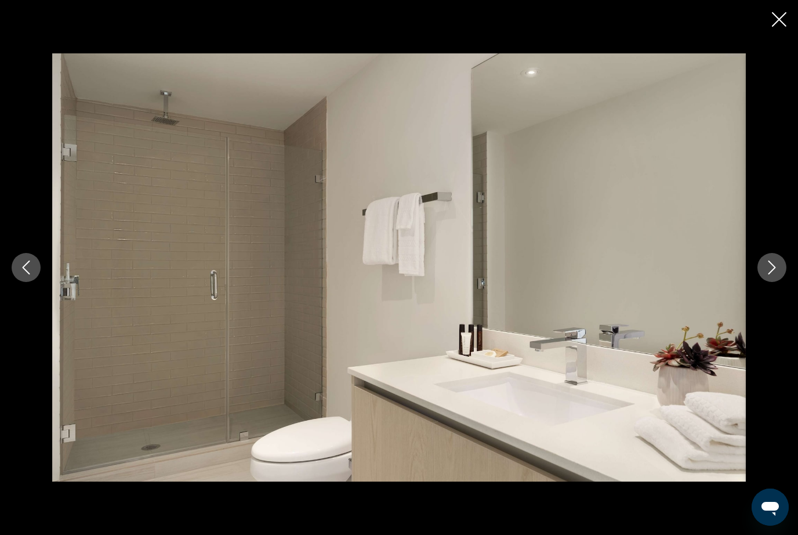
click at [779, 272] on button "Next image" at bounding box center [772, 267] width 29 height 29
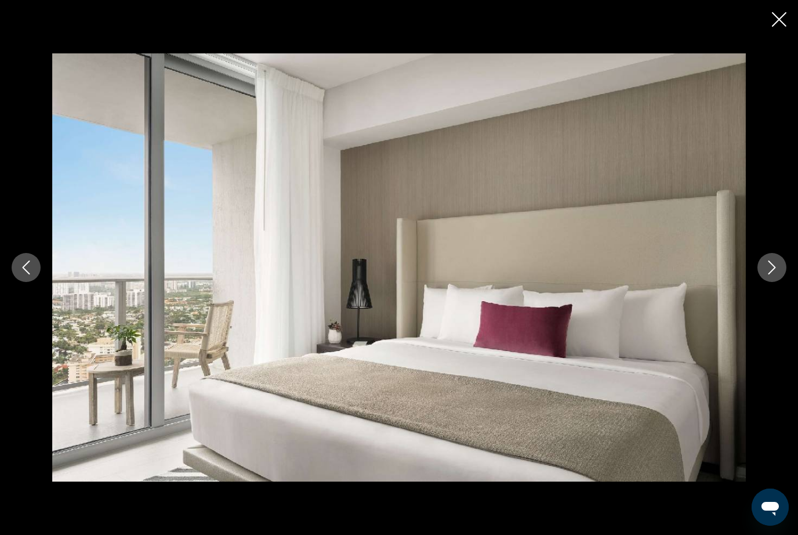
click at [776, 276] on button "Next image" at bounding box center [772, 267] width 29 height 29
click at [775, 278] on button "Next image" at bounding box center [772, 267] width 29 height 29
click at [776, 279] on button "Next image" at bounding box center [772, 267] width 29 height 29
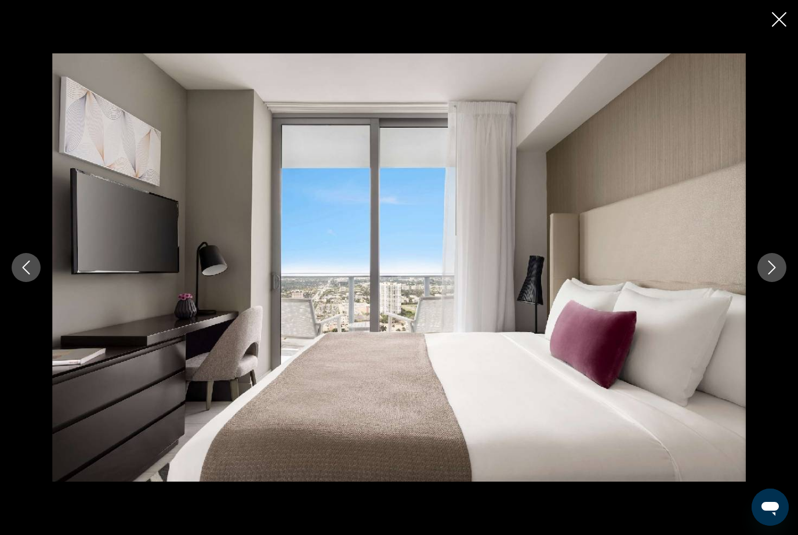
click at [774, 280] on button "Next image" at bounding box center [772, 267] width 29 height 29
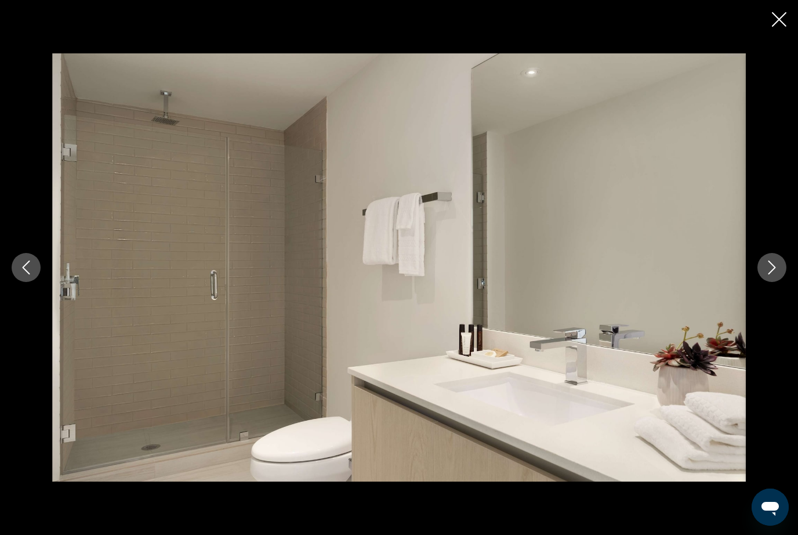
click at [776, 281] on button "Next image" at bounding box center [772, 267] width 29 height 29
click at [772, 280] on button "Next image" at bounding box center [772, 267] width 29 height 29
click at [776, 276] on button "Next image" at bounding box center [772, 267] width 29 height 29
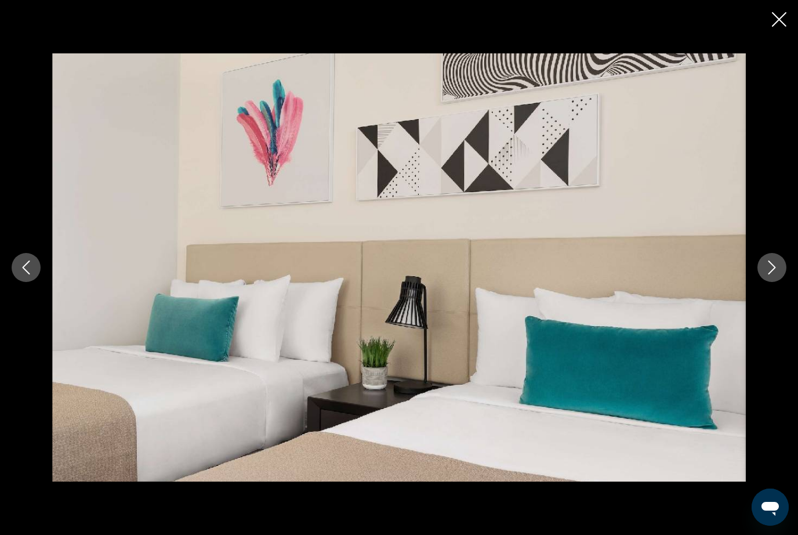
click at [782, 269] on button "Next image" at bounding box center [772, 267] width 29 height 29
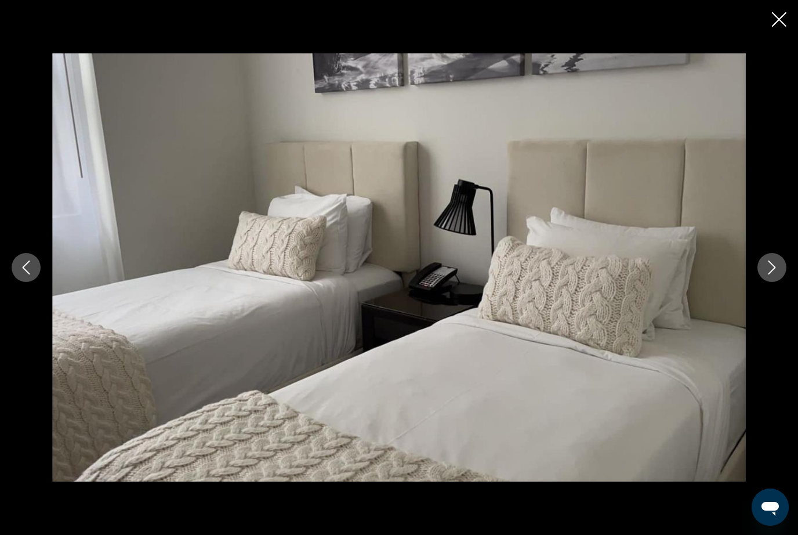
click at [780, 271] on button "Next image" at bounding box center [772, 267] width 29 height 29
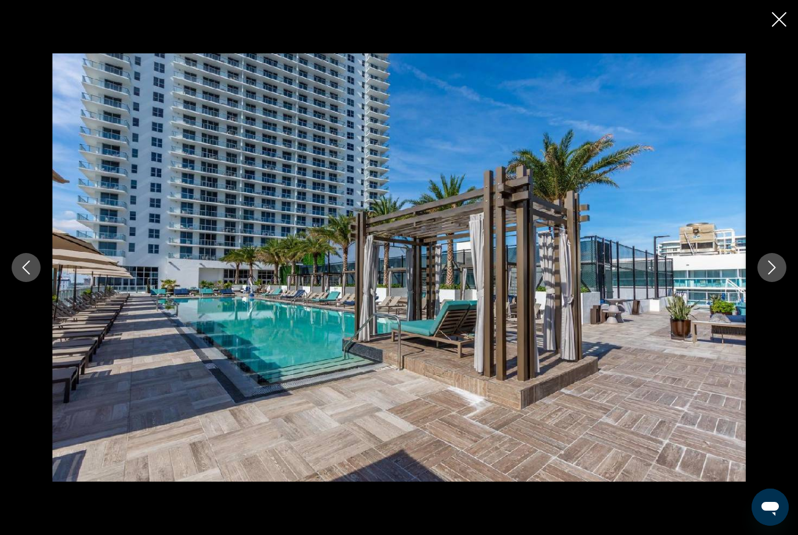
click at [777, 274] on button "Next image" at bounding box center [772, 267] width 29 height 29
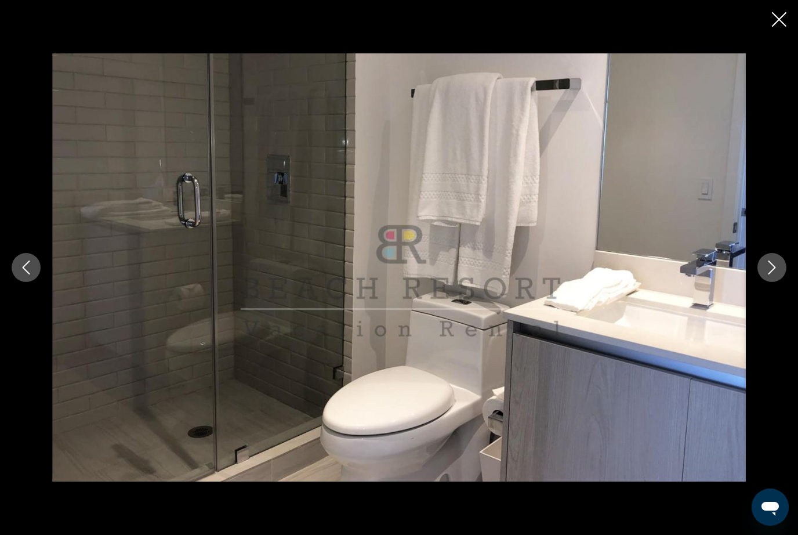
click at [776, 275] on button "Next image" at bounding box center [772, 267] width 29 height 29
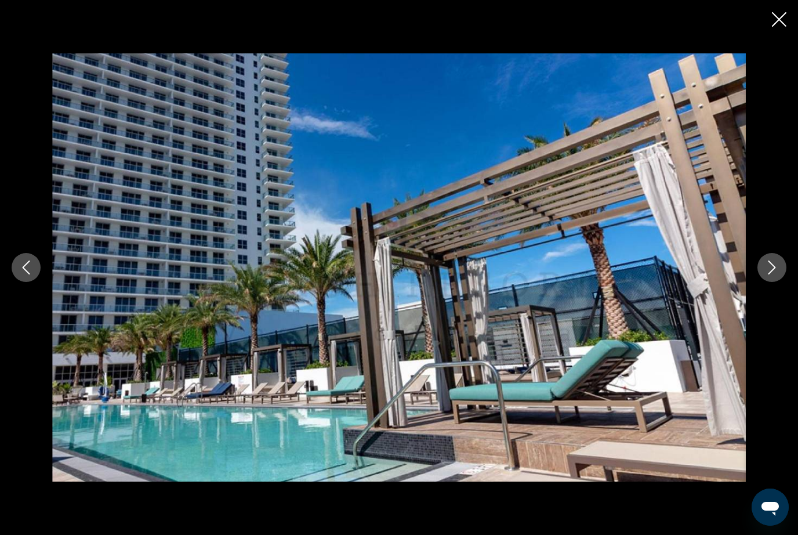
click at [773, 278] on button "Next image" at bounding box center [772, 267] width 29 height 29
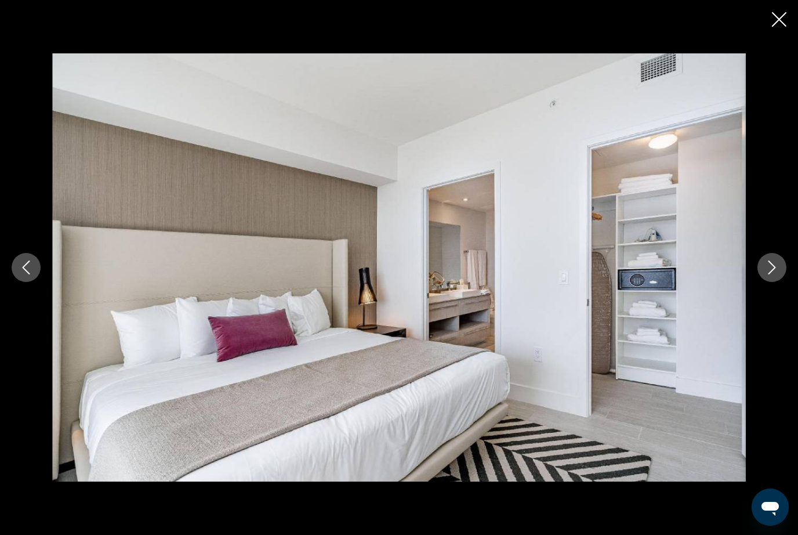
click at [772, 281] on button "Next image" at bounding box center [772, 267] width 29 height 29
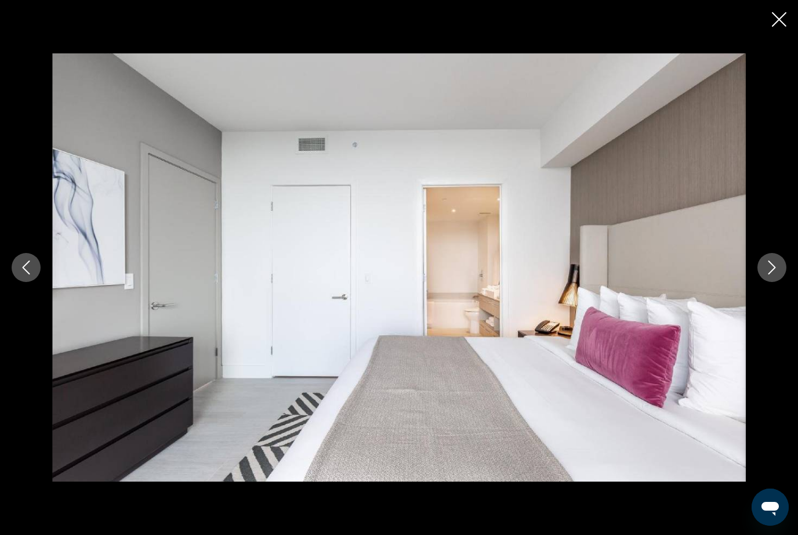
click at [772, 278] on button "Next image" at bounding box center [772, 267] width 29 height 29
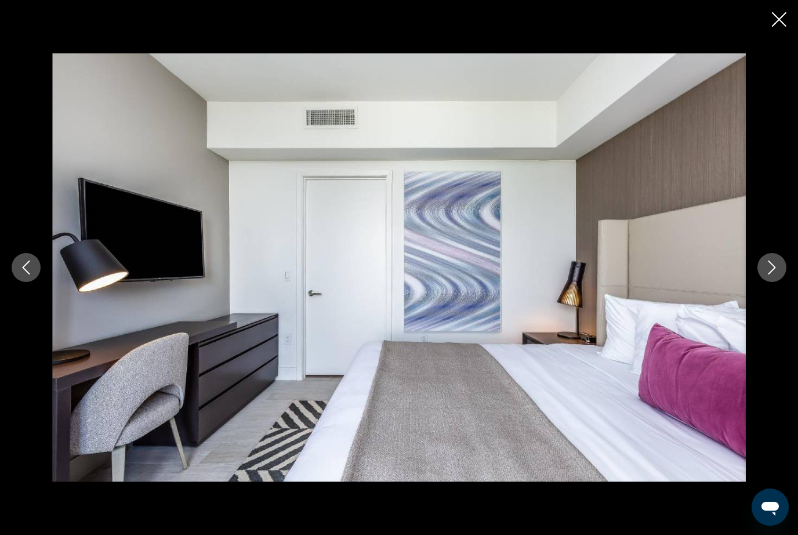
click at [770, 278] on button "Next image" at bounding box center [772, 267] width 29 height 29
click at [773, 277] on button "Next image" at bounding box center [772, 267] width 29 height 29
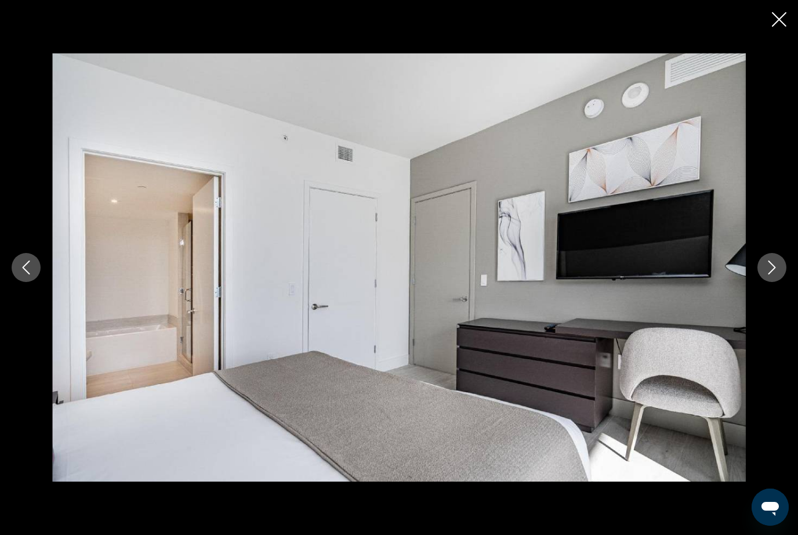
click at [768, 270] on icon "Next image" at bounding box center [772, 267] width 14 height 14
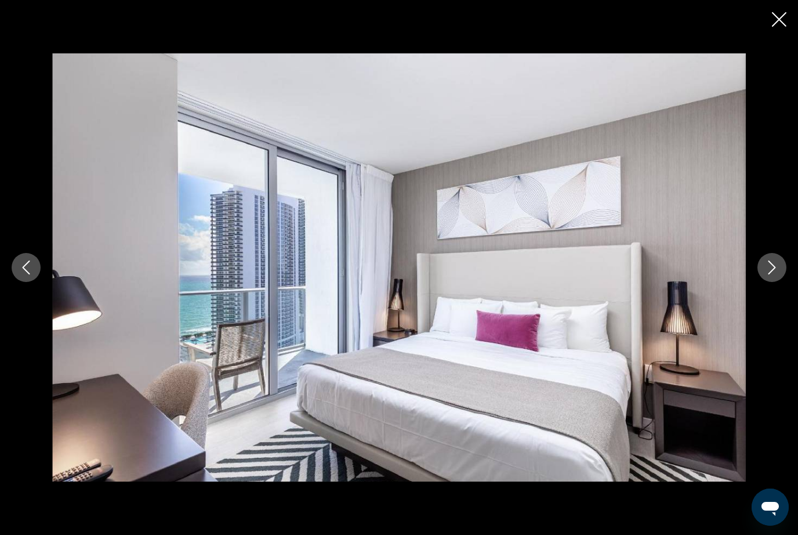
click at [763, 276] on button "Next image" at bounding box center [772, 267] width 29 height 29
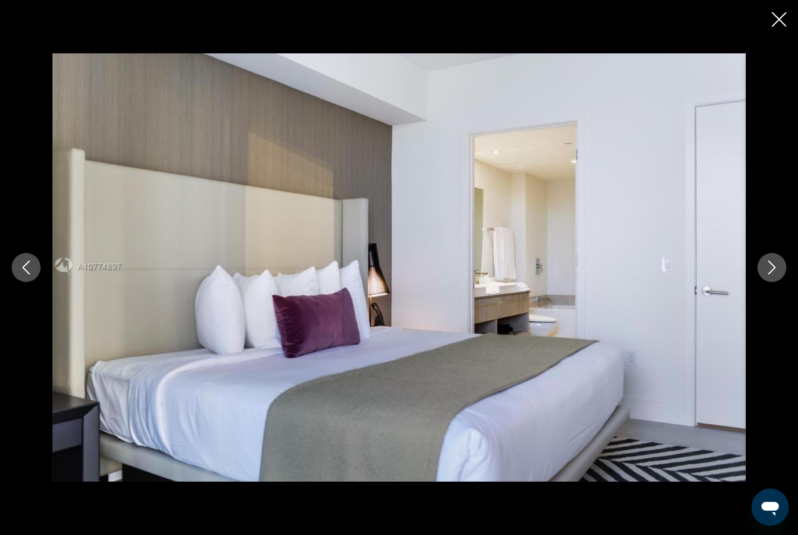
click at [761, 272] on button "Next image" at bounding box center [772, 267] width 29 height 29
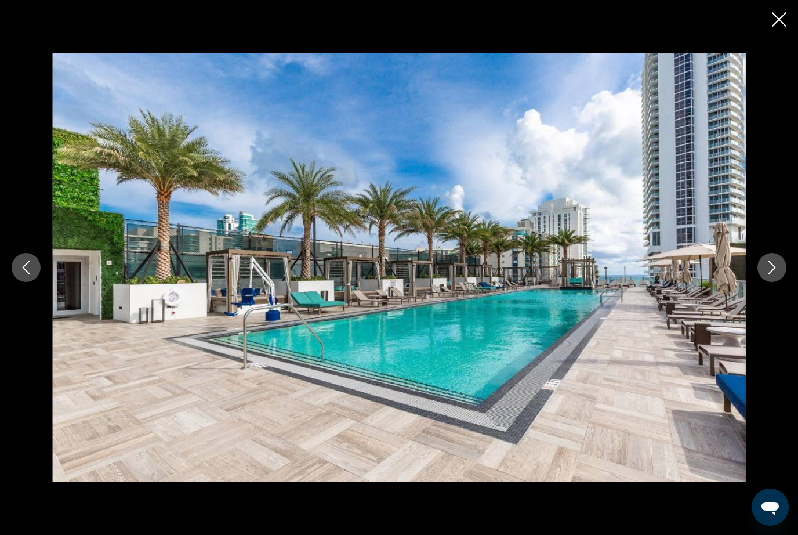
click at [770, 268] on icon "Next image" at bounding box center [772, 267] width 14 height 14
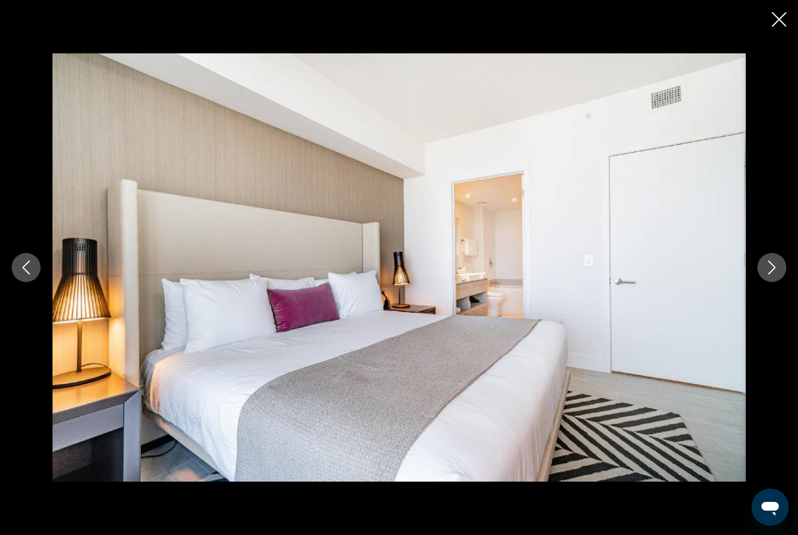
click at [768, 271] on icon "Next image" at bounding box center [772, 267] width 14 height 14
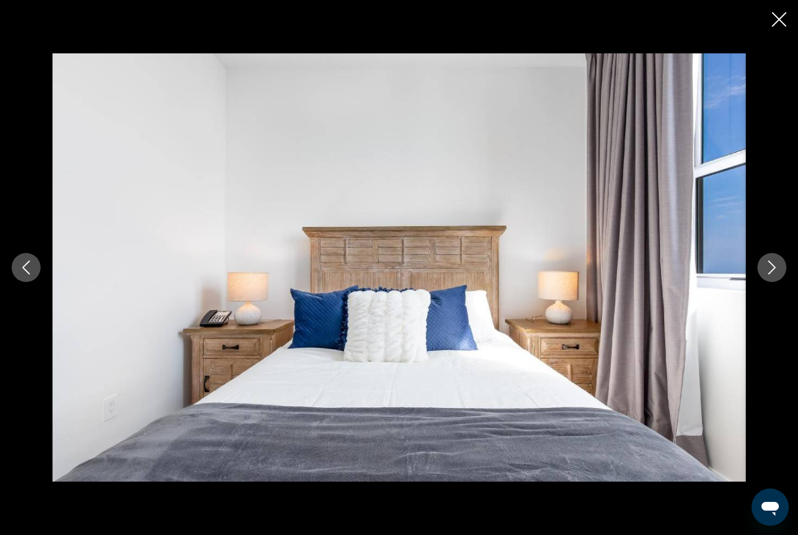
click at [769, 272] on icon "Next image" at bounding box center [772, 267] width 14 height 14
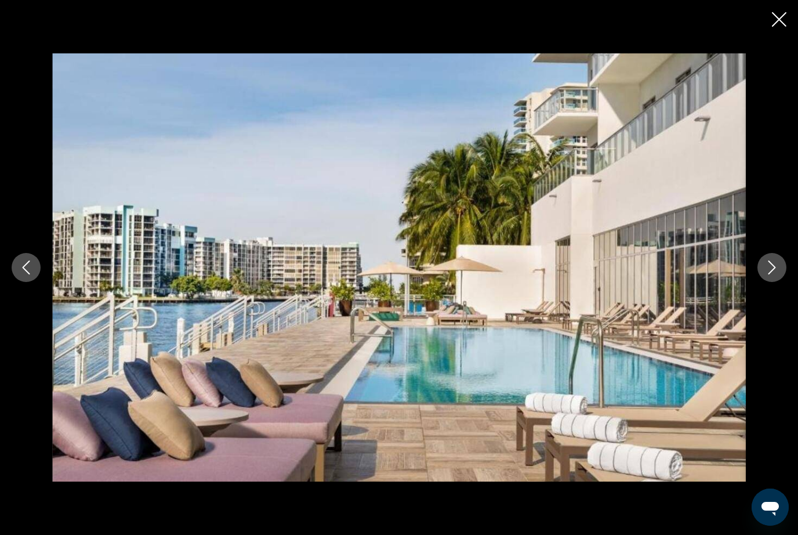
click at [769, 272] on icon "Next image" at bounding box center [772, 267] width 14 height 14
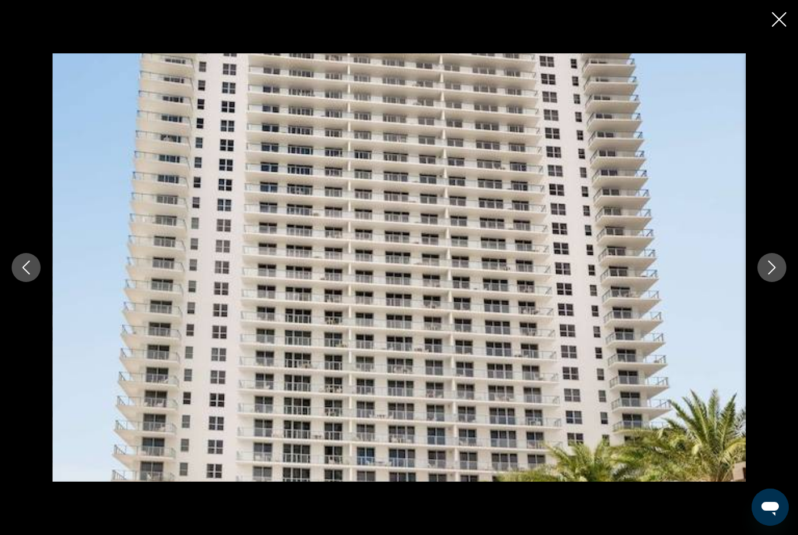
click at [774, 267] on icon "Next image" at bounding box center [772, 267] width 14 height 14
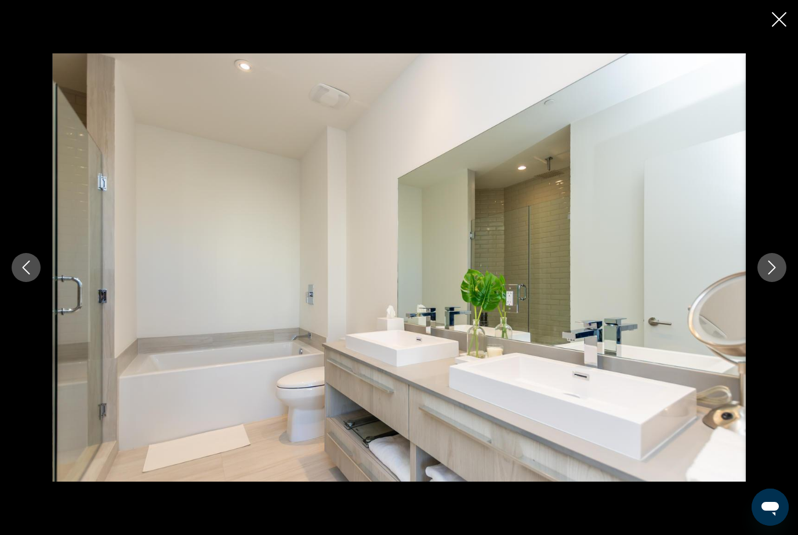
click at [769, 269] on icon "Next image" at bounding box center [772, 267] width 14 height 14
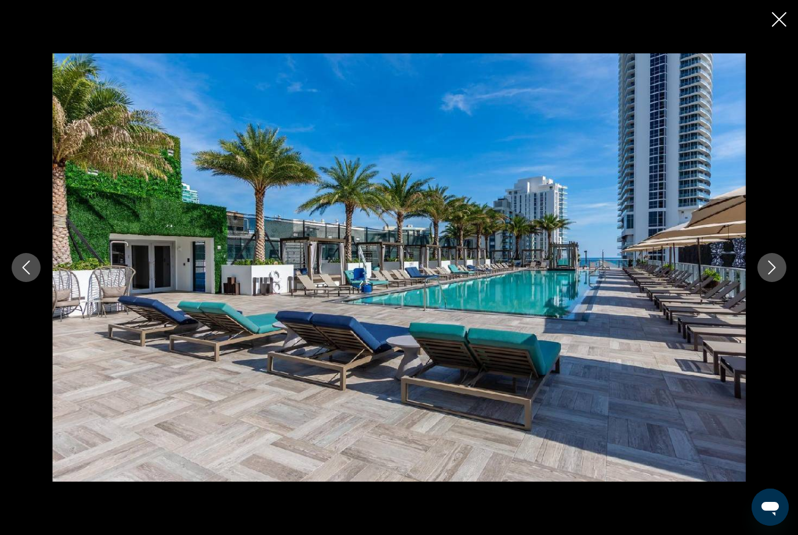
click at [770, 270] on icon "Next image" at bounding box center [772, 267] width 14 height 14
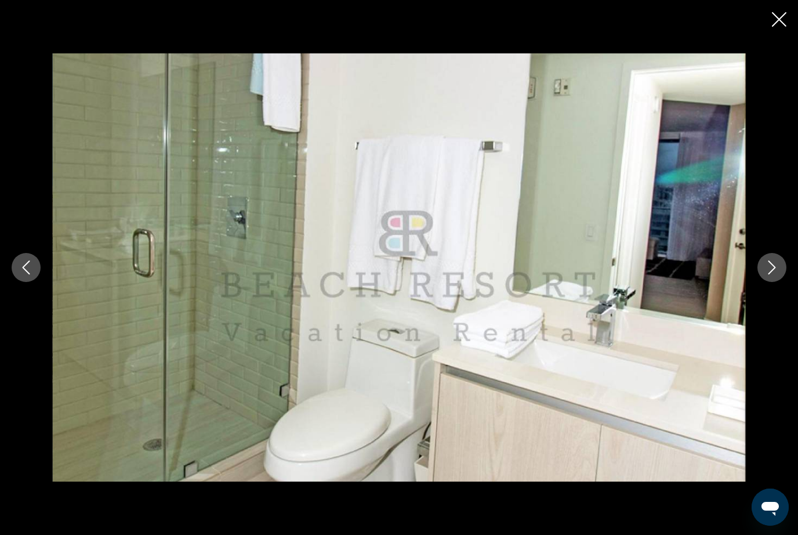
click at [768, 269] on icon "Next image" at bounding box center [772, 267] width 14 height 14
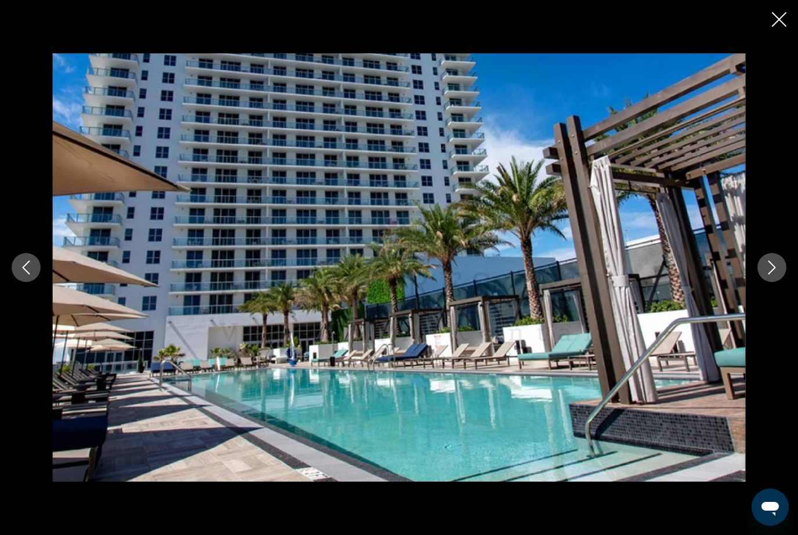
click at [768, 270] on icon "Next image" at bounding box center [772, 267] width 14 height 14
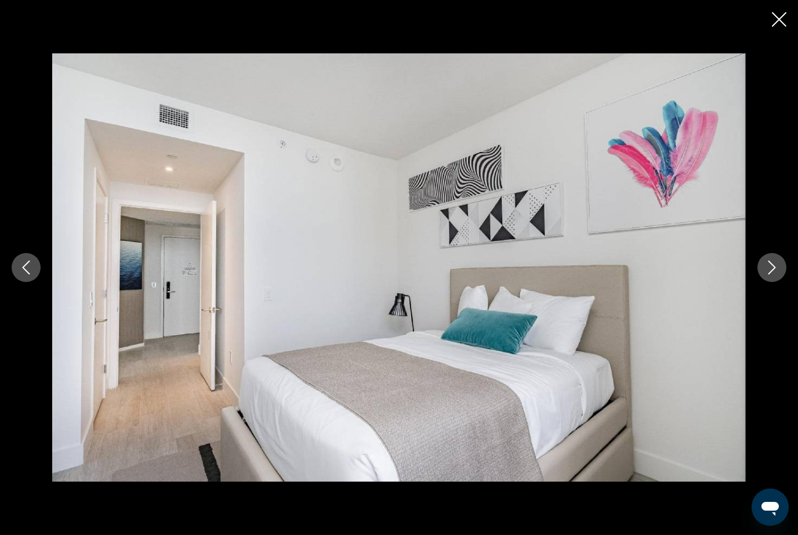
click at [769, 270] on icon "Next image" at bounding box center [772, 267] width 14 height 14
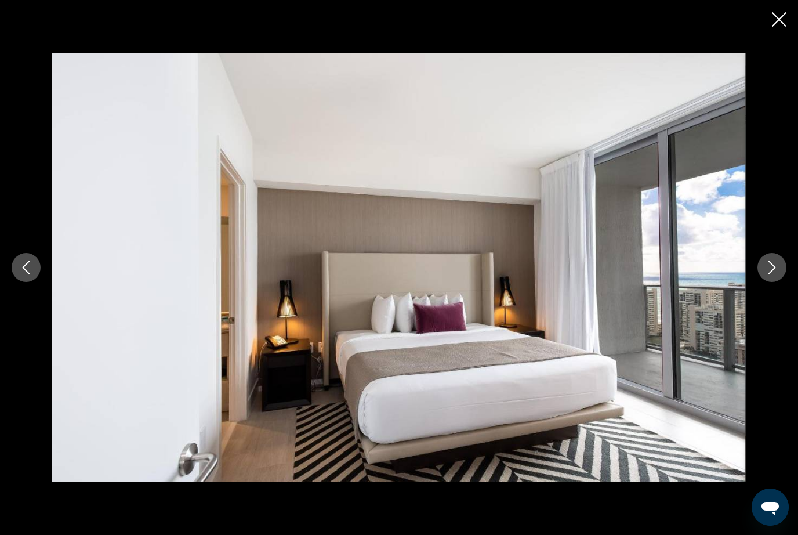
click at [769, 272] on icon "Next image" at bounding box center [772, 267] width 14 height 14
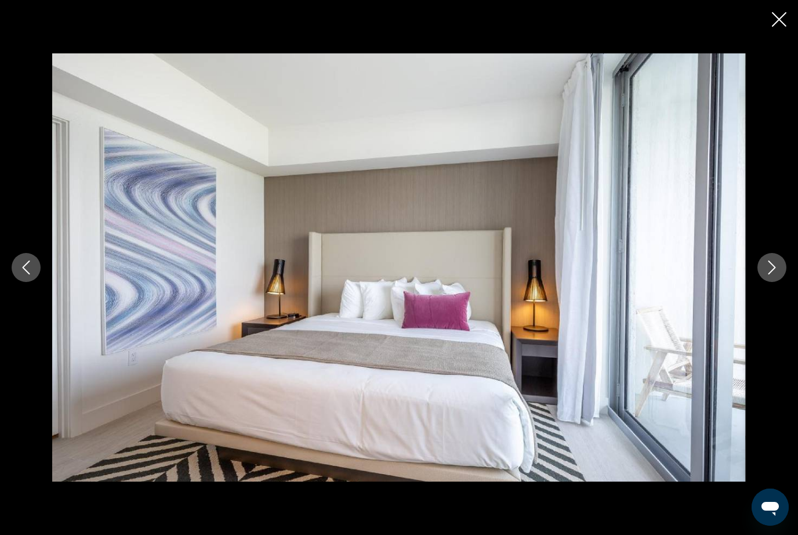
click at [769, 272] on icon "Next image" at bounding box center [772, 267] width 14 height 14
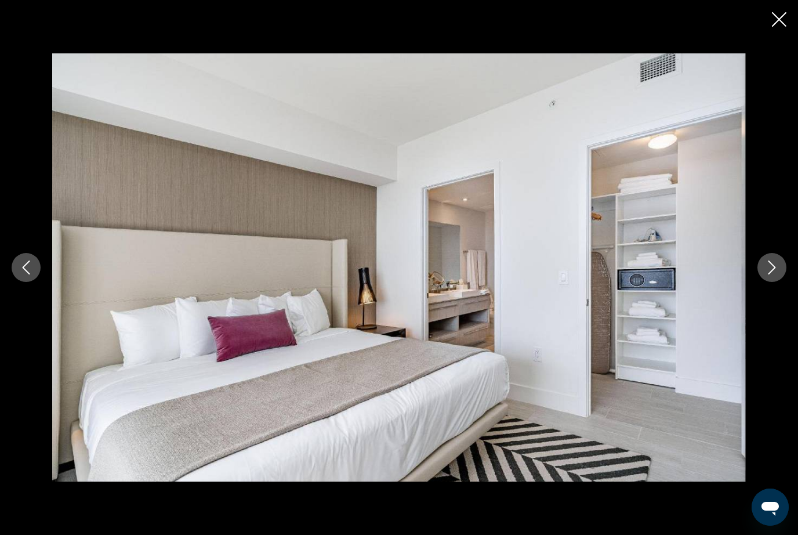
click at [770, 271] on icon "Next image" at bounding box center [772, 267] width 14 height 14
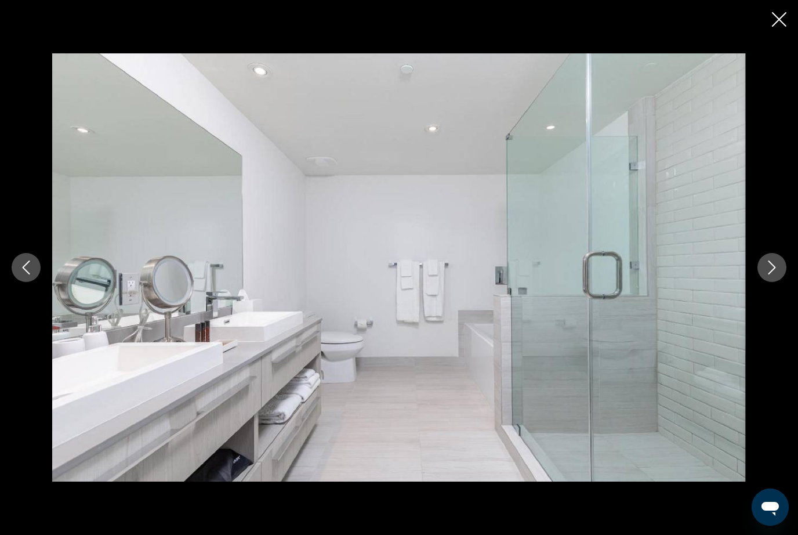
click at [773, 269] on icon "Next image" at bounding box center [772, 267] width 14 height 14
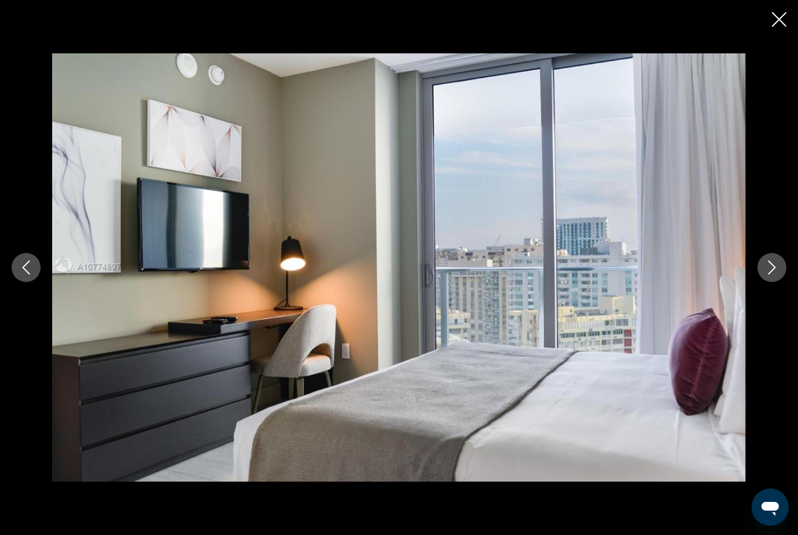
click at [774, 268] on icon "Next image" at bounding box center [772, 267] width 14 height 14
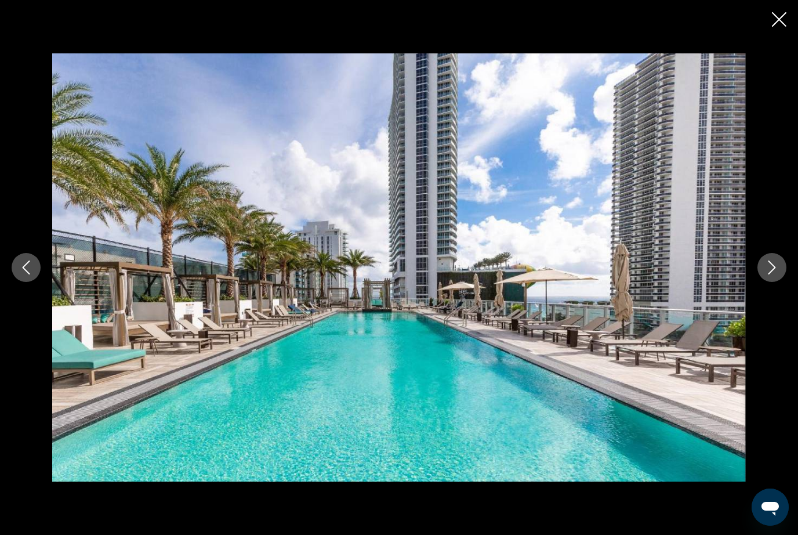
click at [775, 265] on icon "Next image" at bounding box center [772, 267] width 14 height 14
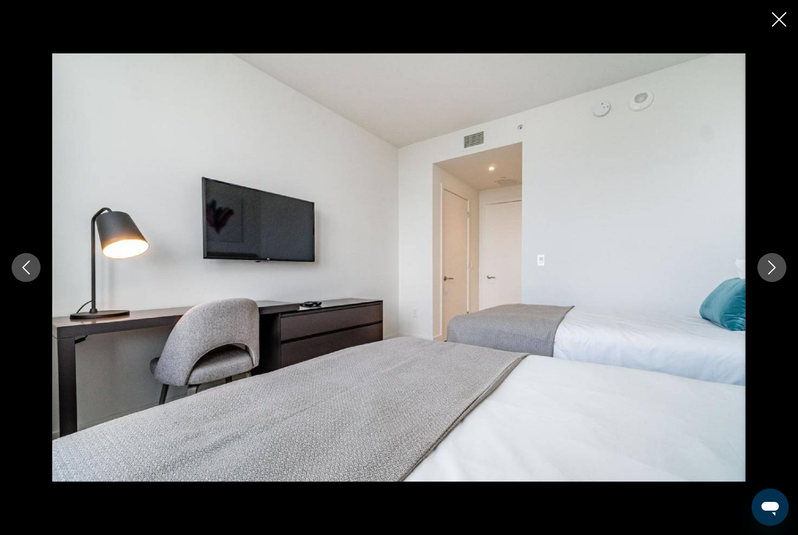
click at [774, 266] on icon "Next image" at bounding box center [773, 267] width 8 height 14
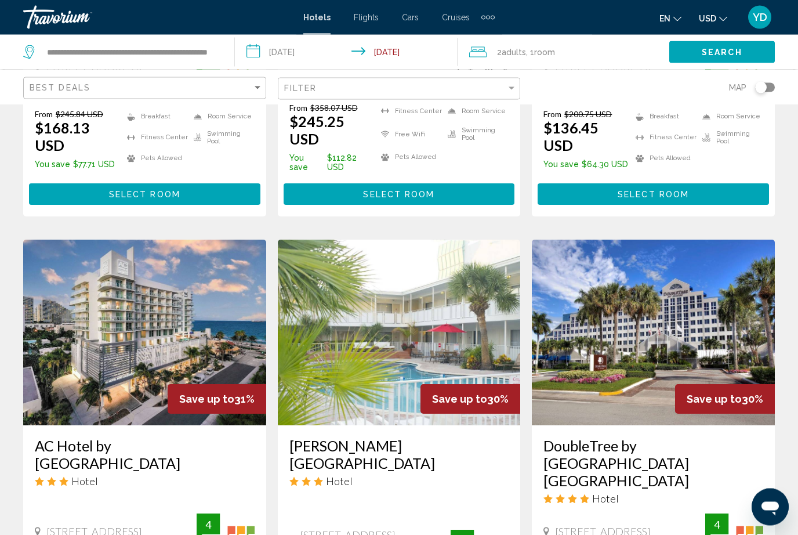
scroll to position [1264, 0]
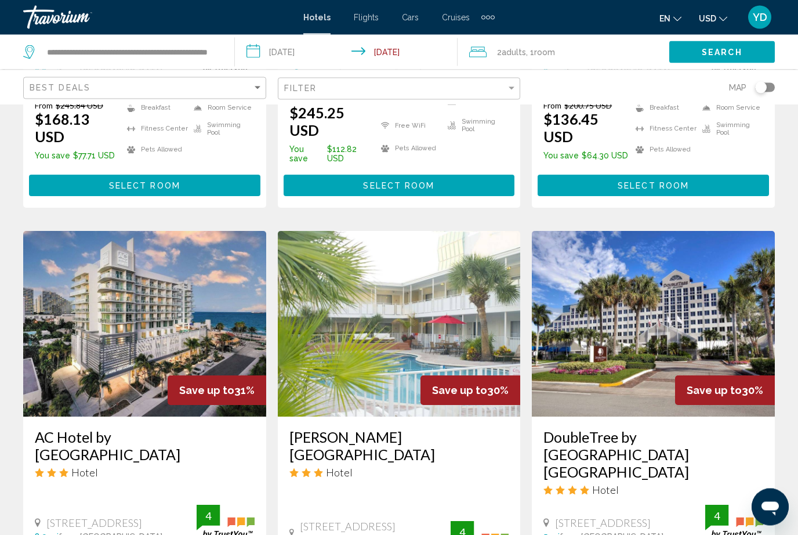
click at [710, 301] on img "Main content" at bounding box center [653, 324] width 243 height 186
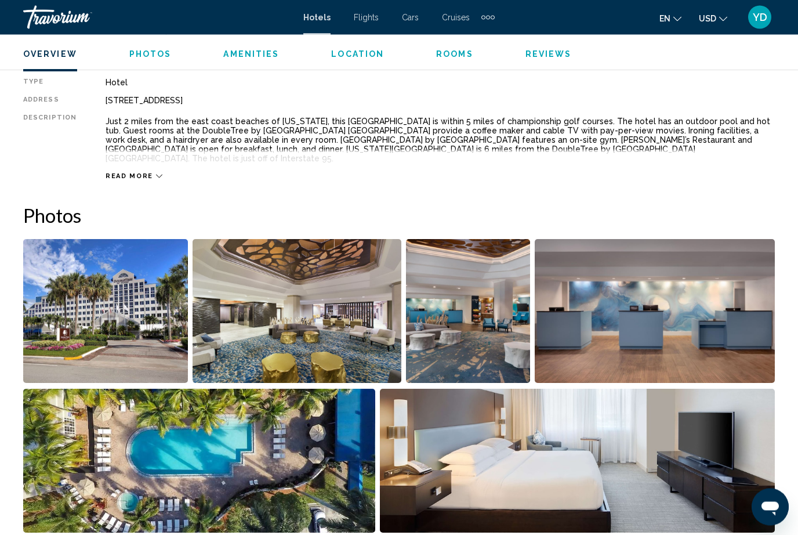
scroll to position [657, 0]
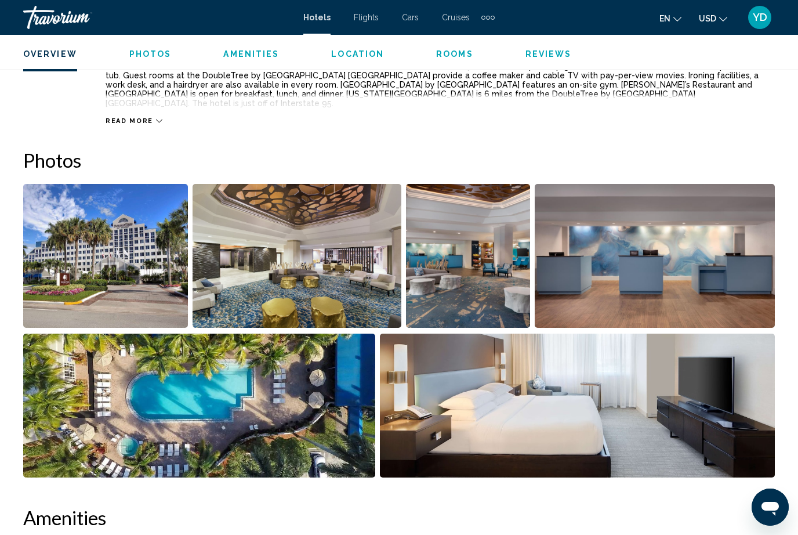
click at [313, 411] on img "Open full-screen image slider" at bounding box center [199, 406] width 352 height 144
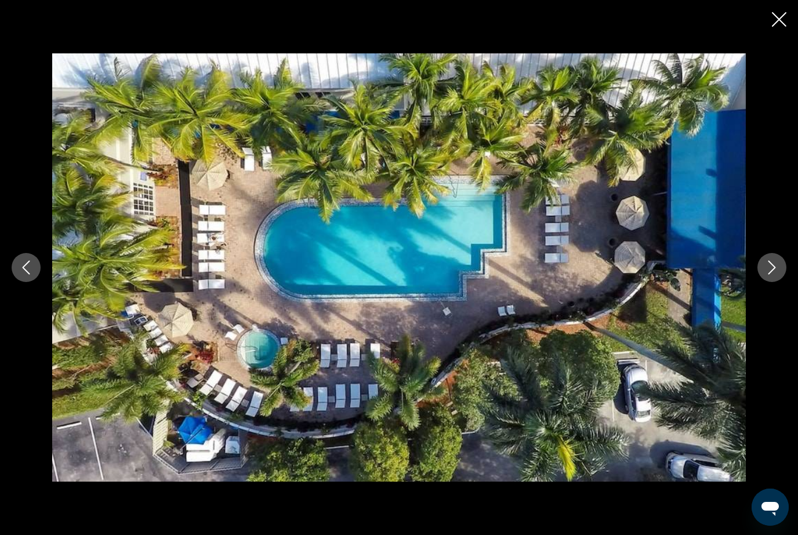
click at [776, 274] on icon "Next image" at bounding box center [772, 267] width 14 height 14
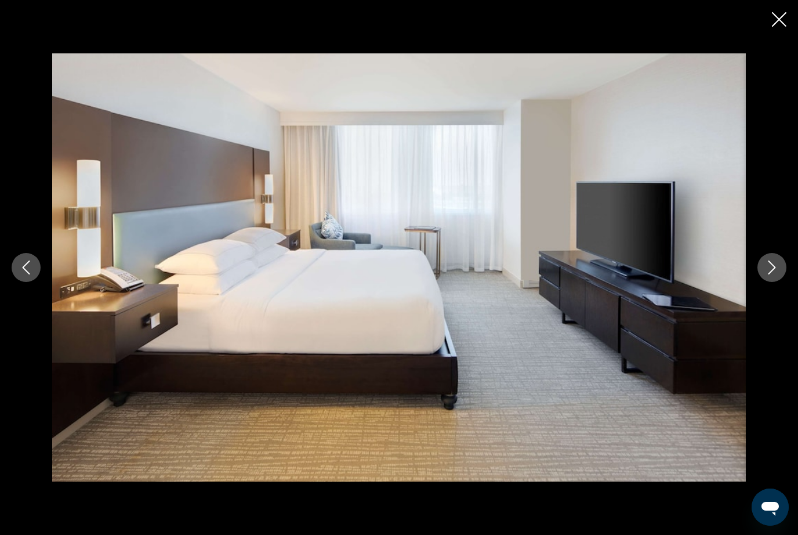
click at [781, 15] on icon "Close slideshow" at bounding box center [779, 19] width 15 height 15
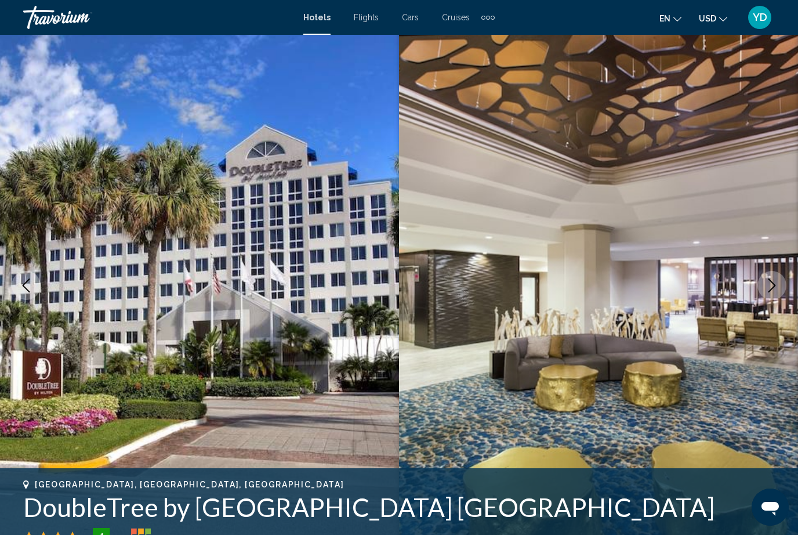
scroll to position [0, 0]
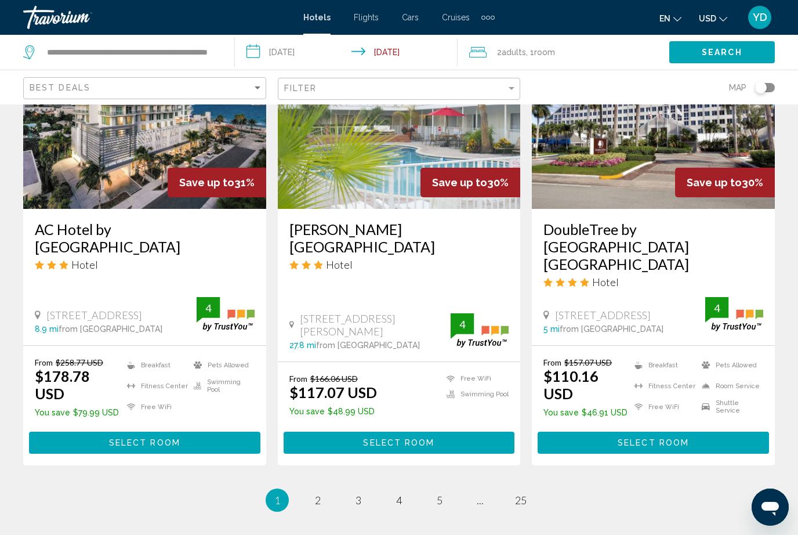
scroll to position [1490, 0]
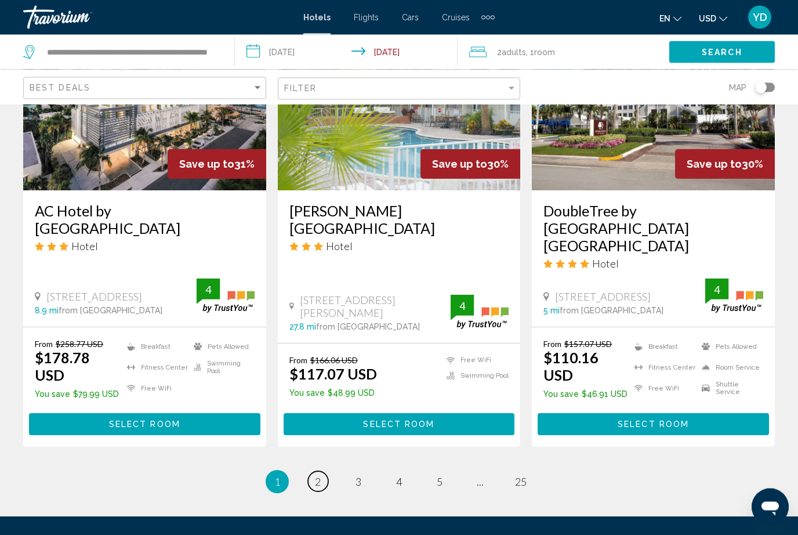
click at [318, 476] on span "2" at bounding box center [318, 482] width 6 height 13
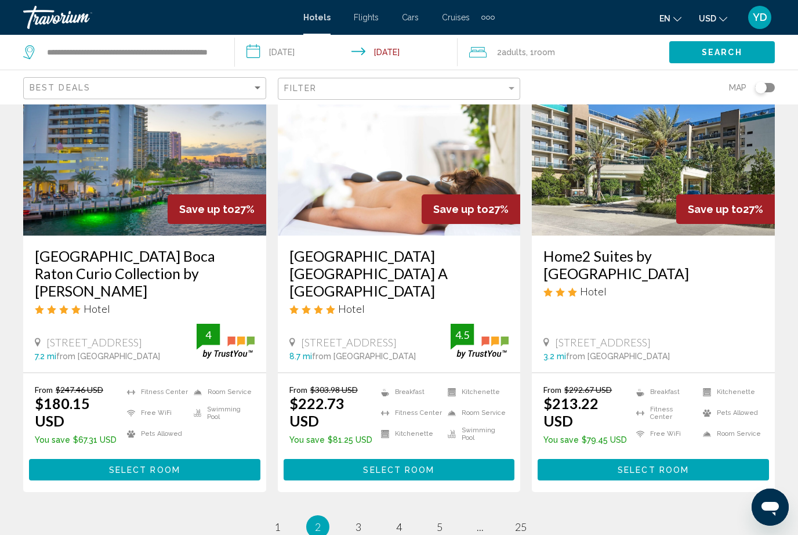
scroll to position [1489, 0]
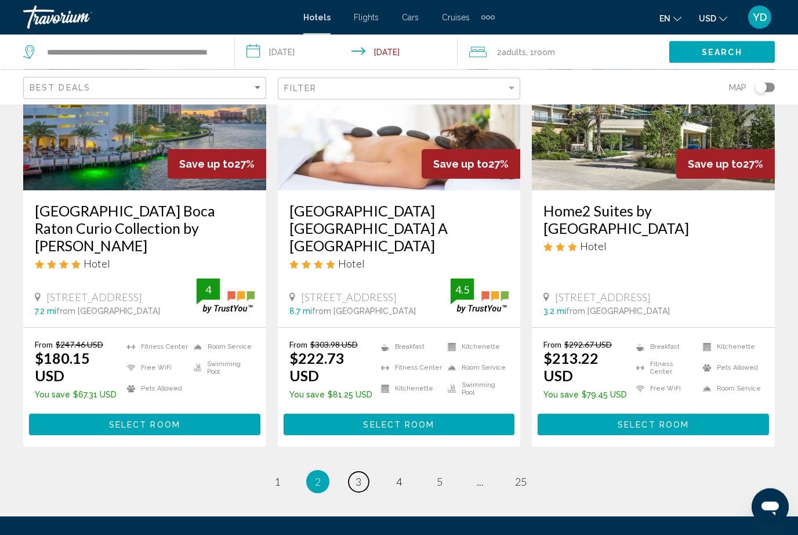
click at [363, 472] on link "page 3" at bounding box center [359, 482] width 20 height 20
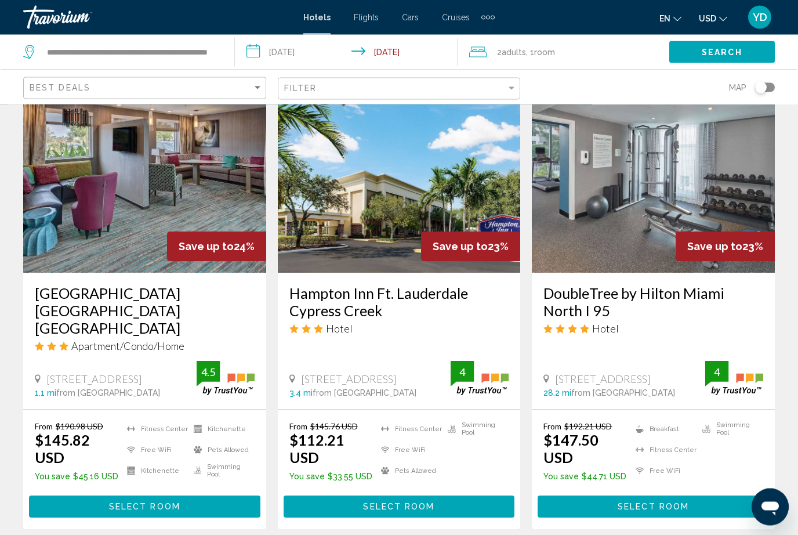
scroll to position [1489, 0]
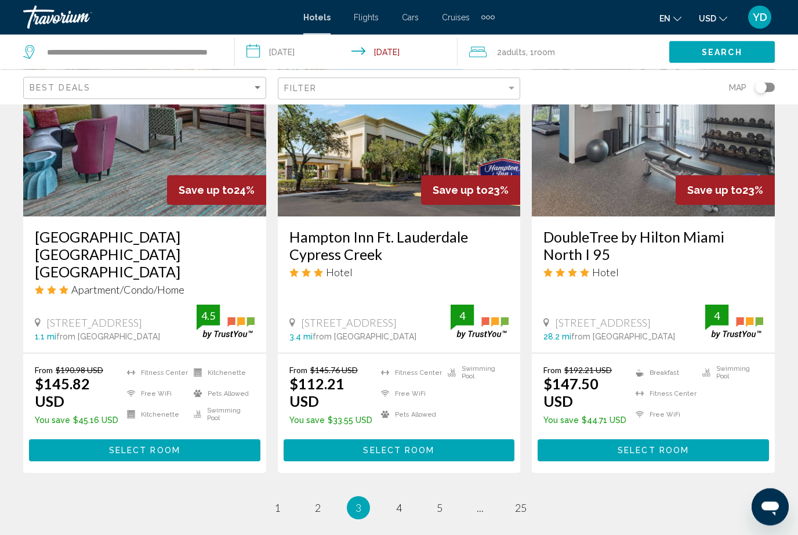
click at [415, 497] on ul "3 / 25 page 1 page 2 You're on page 3 page 4 page 5 page ... page 25" at bounding box center [399, 508] width 752 height 23
click at [401, 498] on link "page 4" at bounding box center [399, 508] width 20 height 20
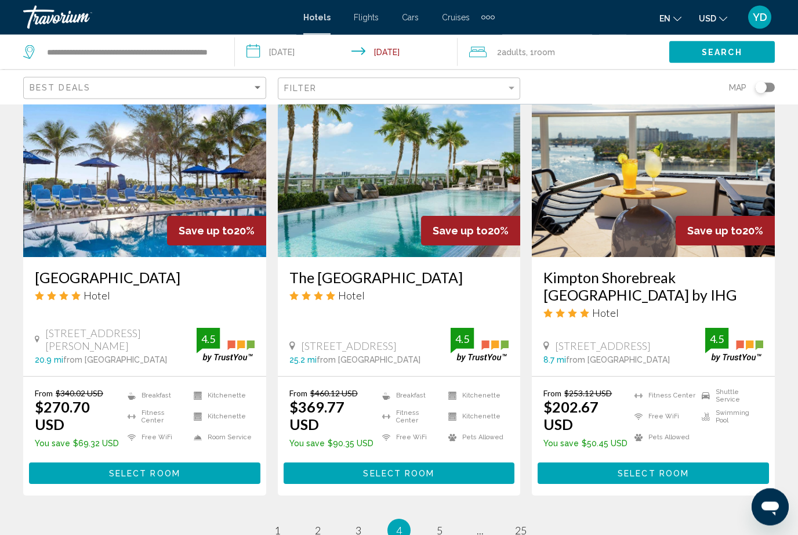
scroll to position [1436, 0]
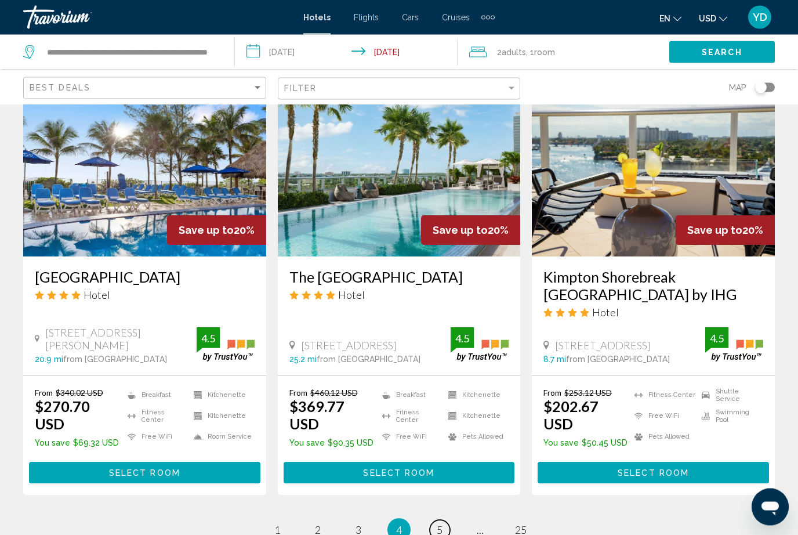
click at [431, 520] on link "page 5" at bounding box center [440, 530] width 20 height 20
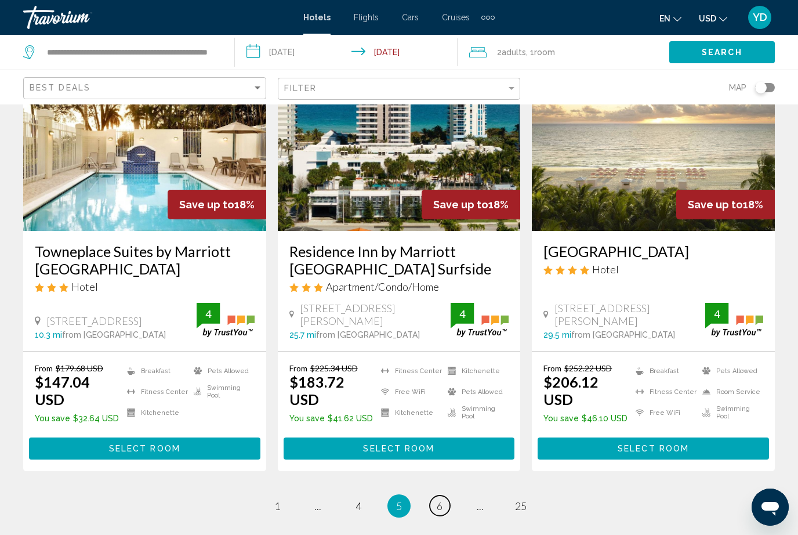
scroll to position [1507, 0]
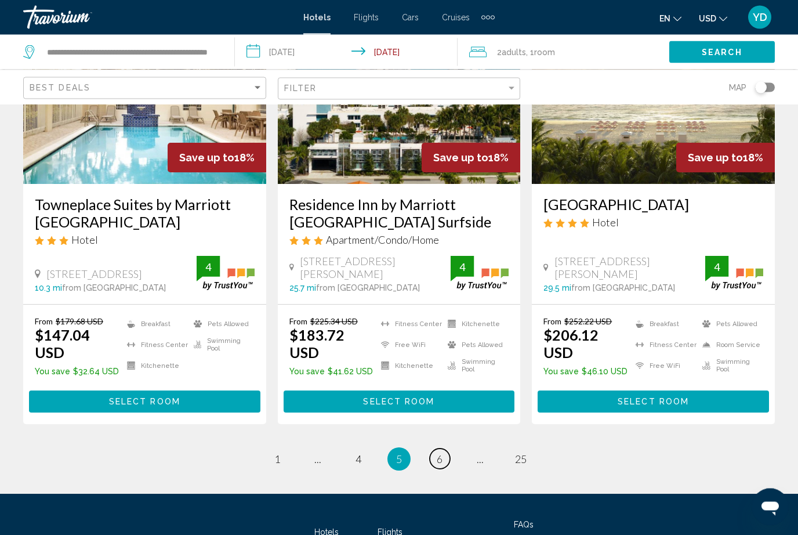
click at [443, 449] on link "page 6" at bounding box center [440, 459] width 20 height 20
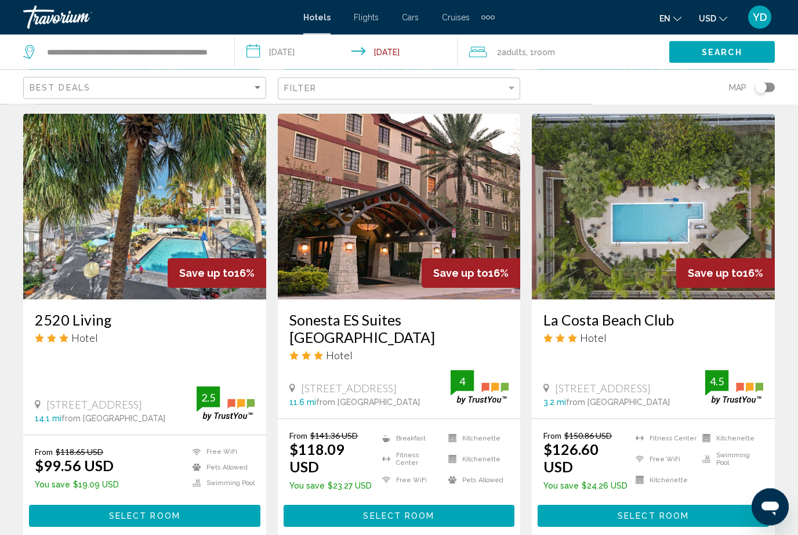
scroll to position [1471, 0]
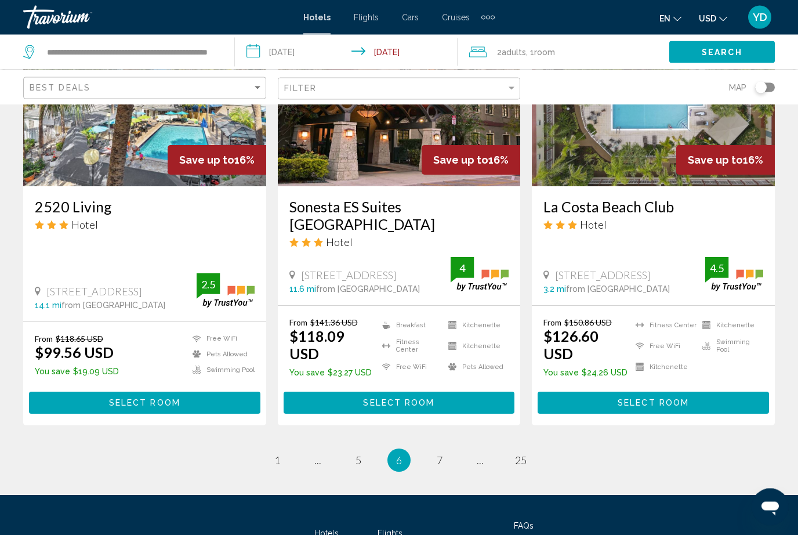
click at [459, 449] on ul "6 / 25 page 1 page ... page 5 You're on page 6 page 7 page ... page 25" at bounding box center [399, 460] width 752 height 23
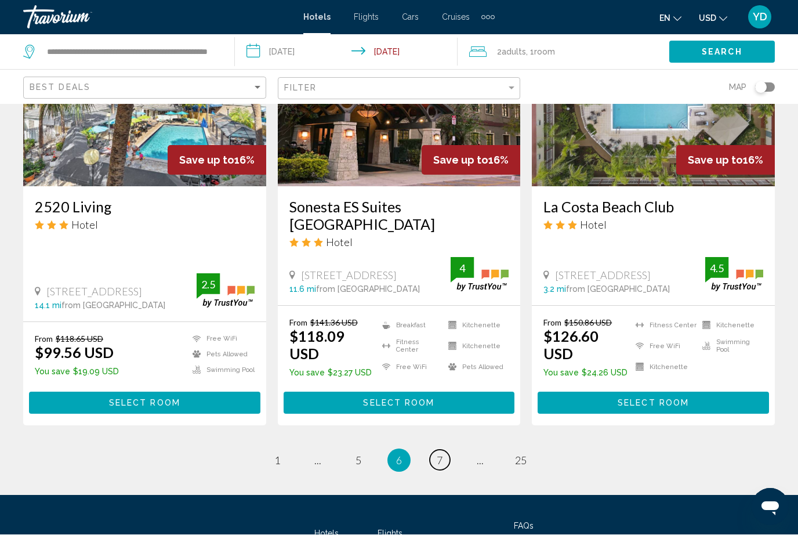
click at [431, 450] on link "page 7" at bounding box center [440, 460] width 20 height 20
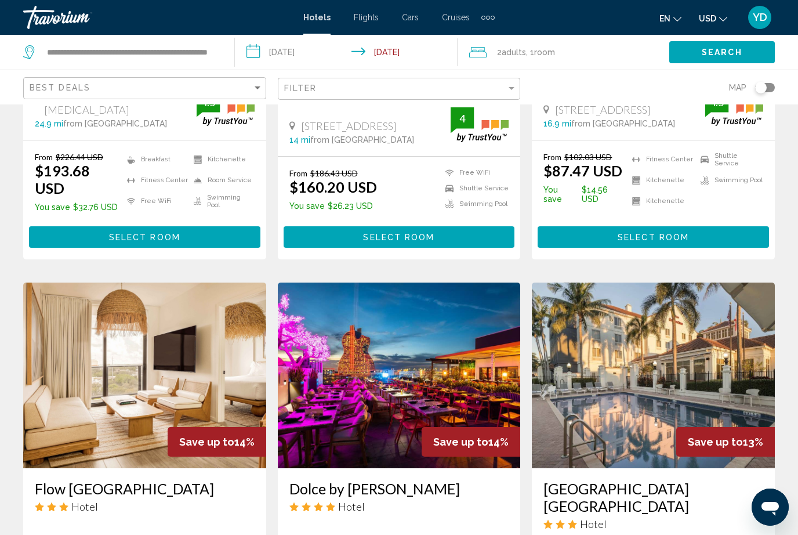
scroll to position [1456, 0]
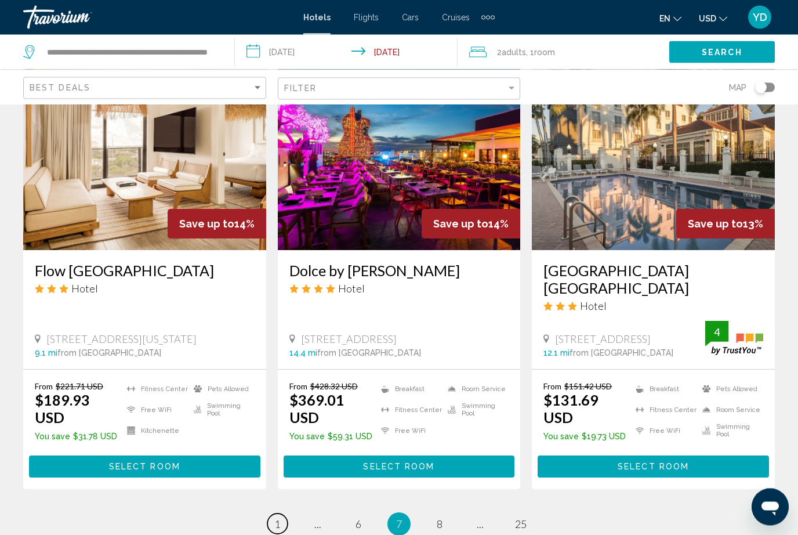
click at [269, 514] on link "page 1" at bounding box center [277, 524] width 20 height 20
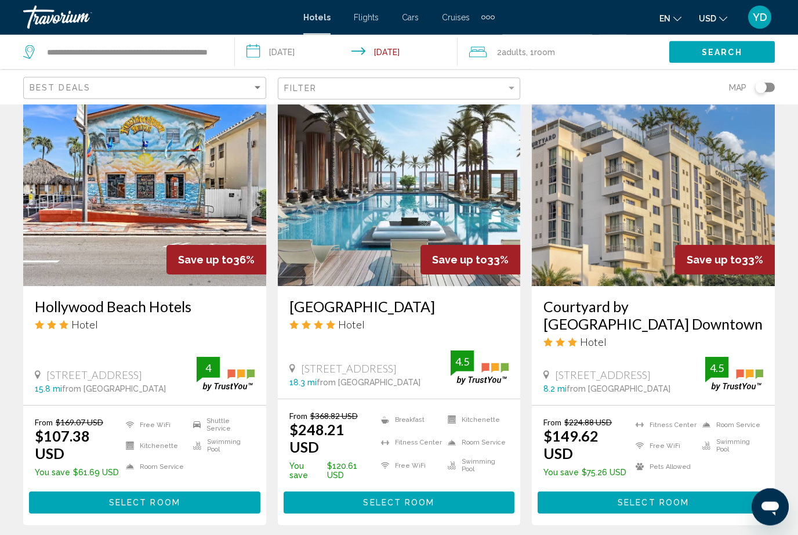
scroll to position [510, 0]
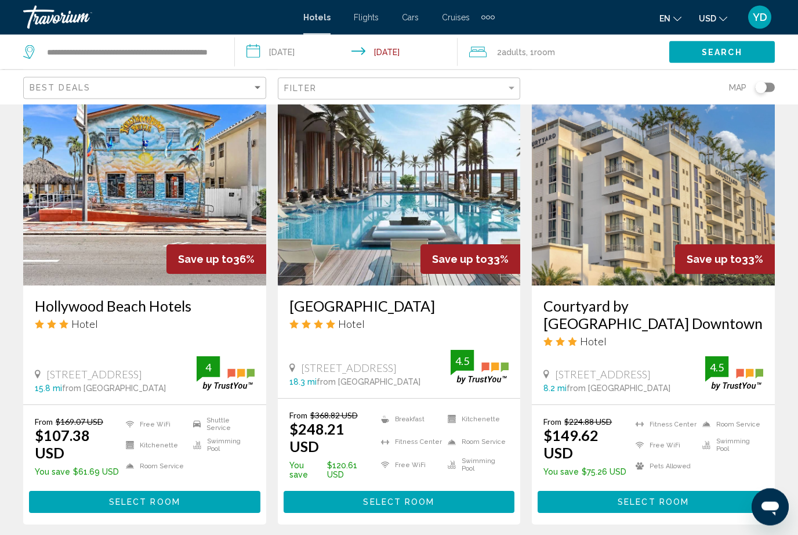
click at [715, 187] on img "Main content" at bounding box center [653, 193] width 243 height 186
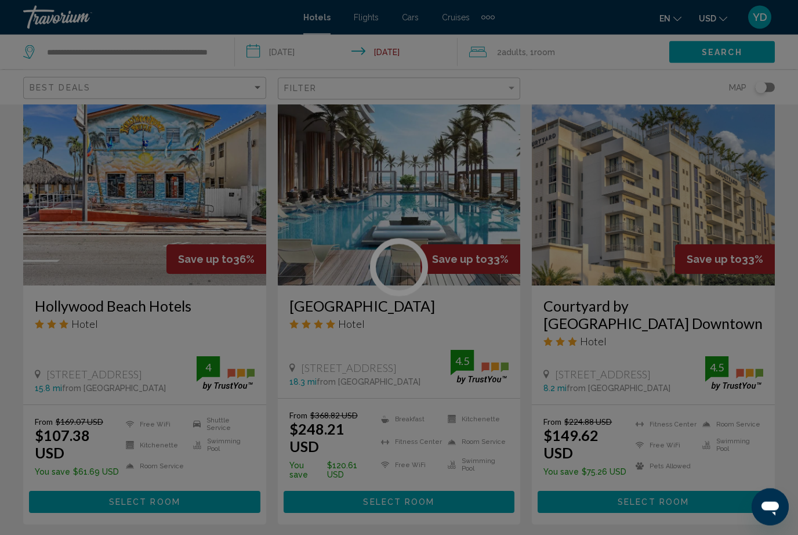
scroll to position [511, 0]
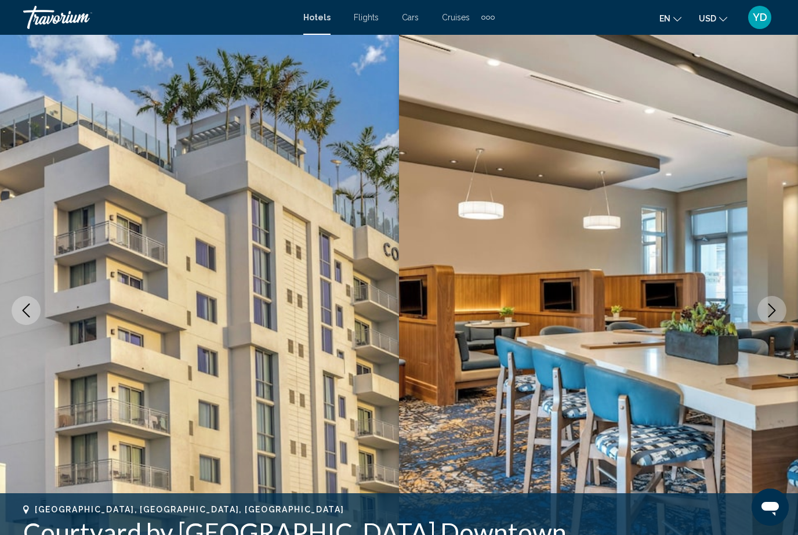
click at [776, 309] on icon "Next image" at bounding box center [772, 310] width 14 height 14
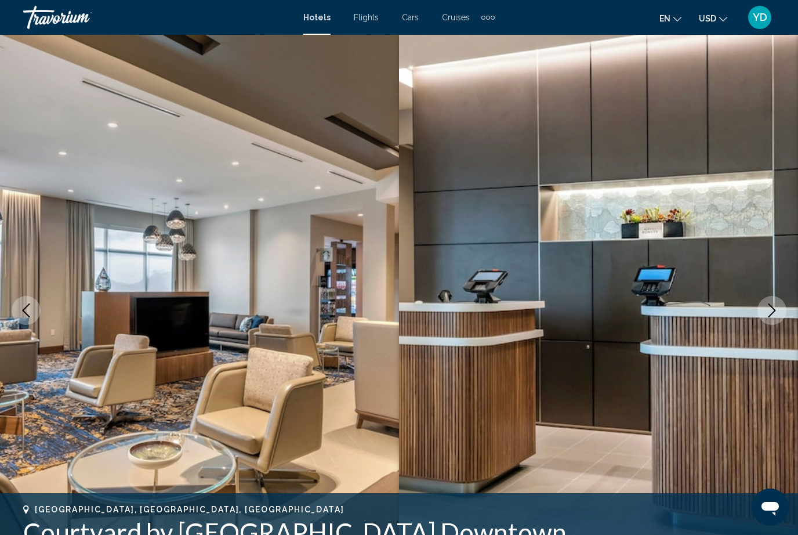
click at [783, 303] on button "Next image" at bounding box center [772, 310] width 29 height 29
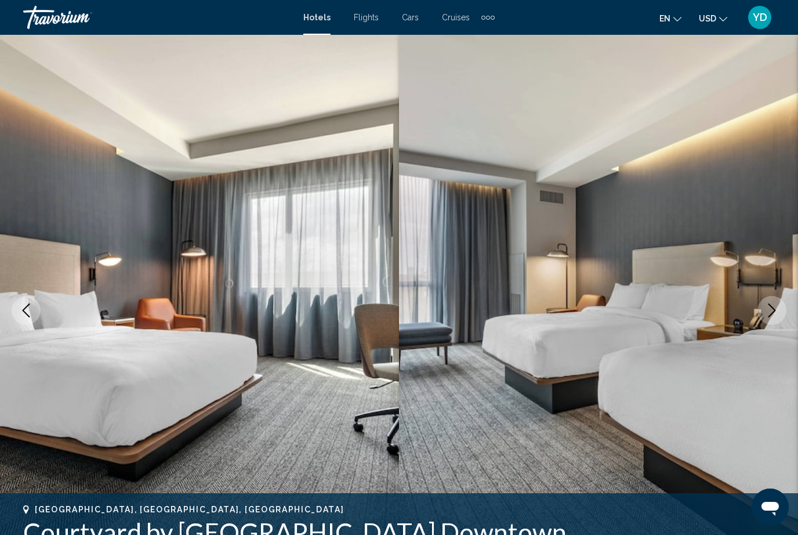
click at [784, 307] on button "Next image" at bounding box center [772, 310] width 29 height 29
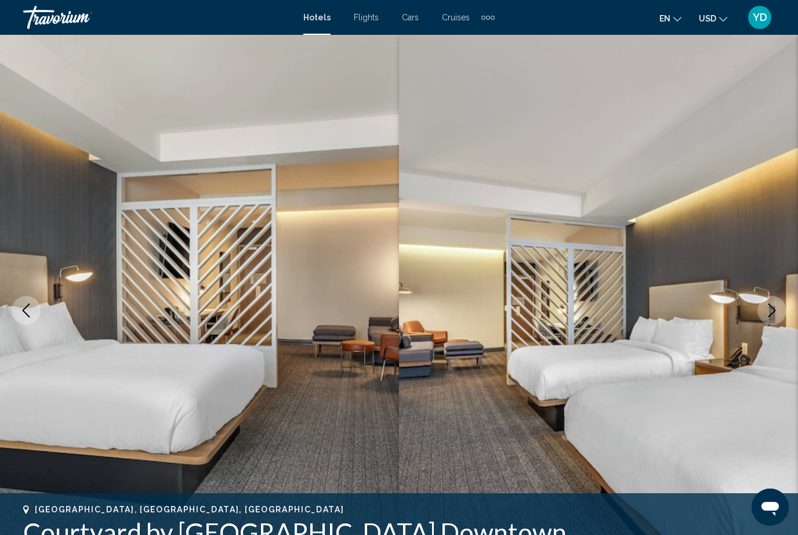
click at [786, 306] on button "Next image" at bounding box center [772, 310] width 29 height 29
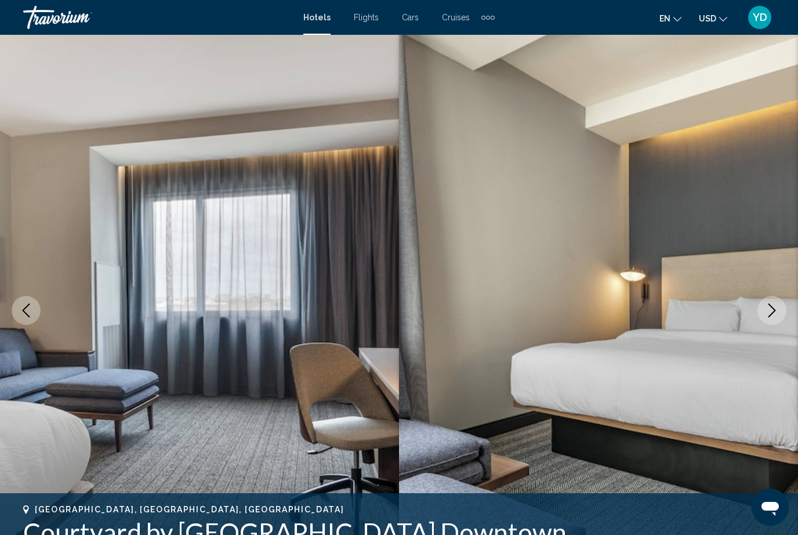
click at [778, 313] on icon "Next image" at bounding box center [772, 310] width 14 height 14
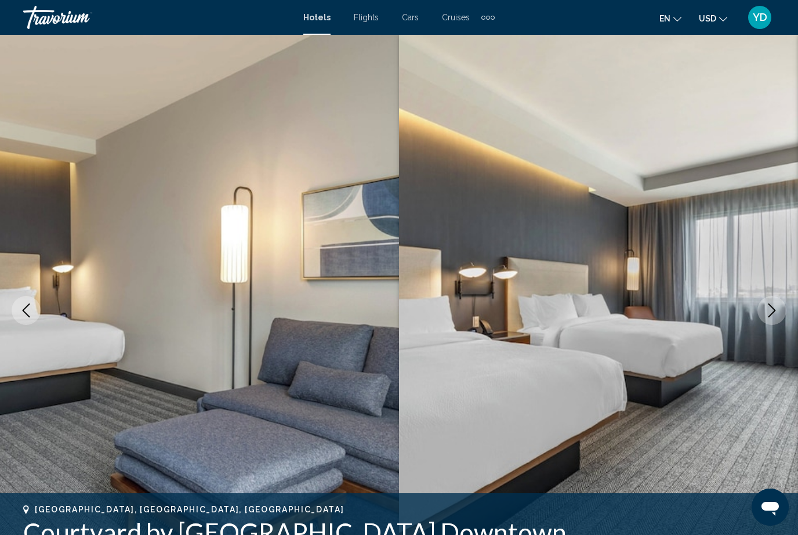
click at [780, 312] on button "Next image" at bounding box center [772, 310] width 29 height 29
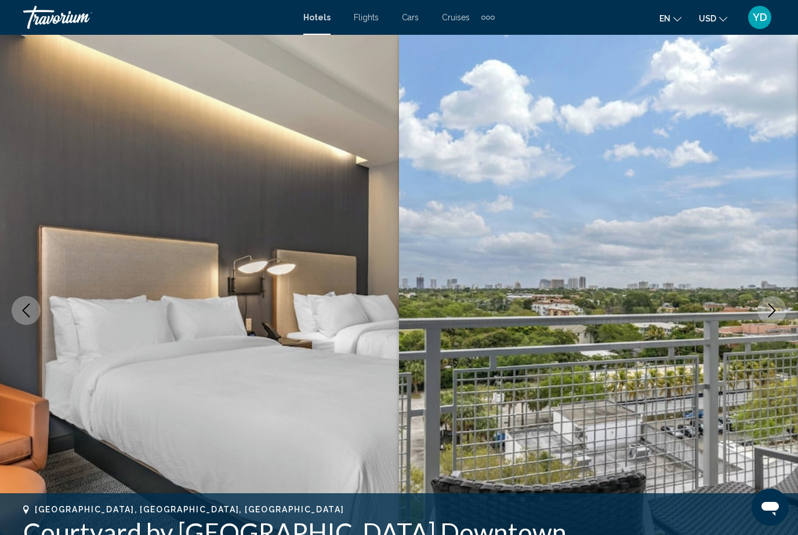
click at [786, 312] on button "Next image" at bounding box center [772, 310] width 29 height 29
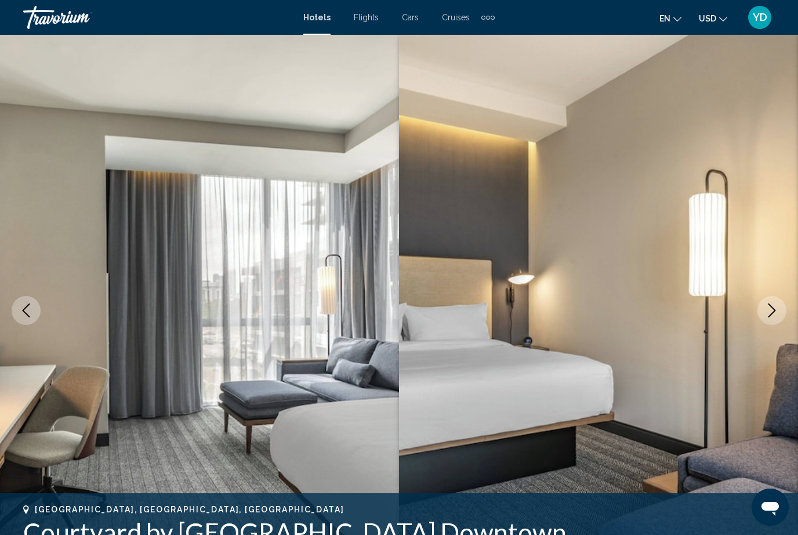
click at [787, 315] on img "Main content" at bounding box center [598, 310] width 399 height 551
click at [786, 309] on button "Next image" at bounding box center [772, 310] width 29 height 29
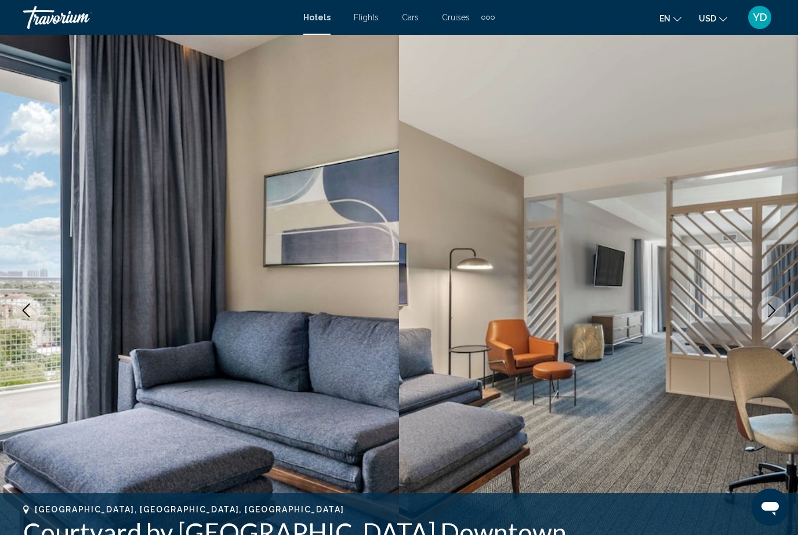
click at [786, 312] on button "Next image" at bounding box center [772, 310] width 29 height 29
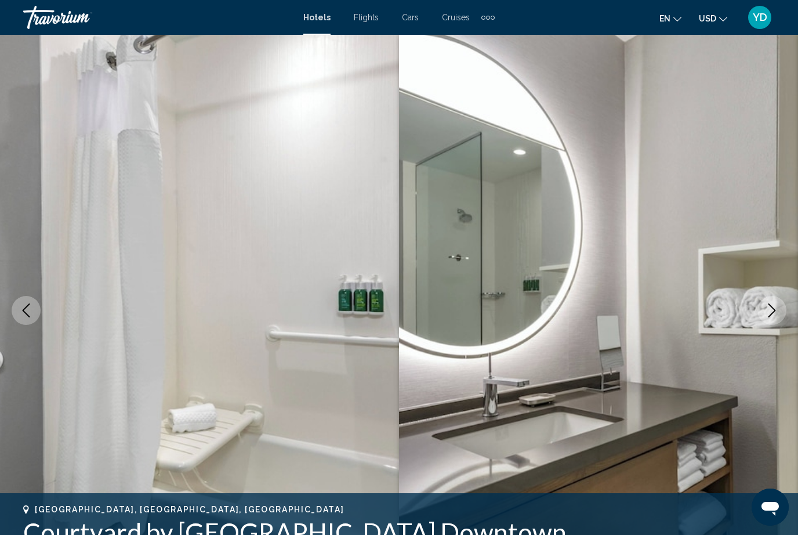
click at [784, 315] on button "Next image" at bounding box center [772, 310] width 29 height 29
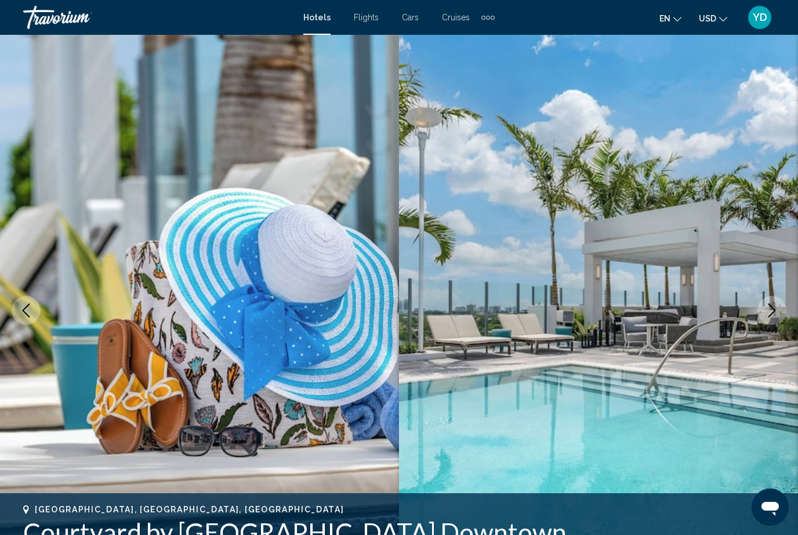
click at [779, 313] on button "Next image" at bounding box center [772, 310] width 29 height 29
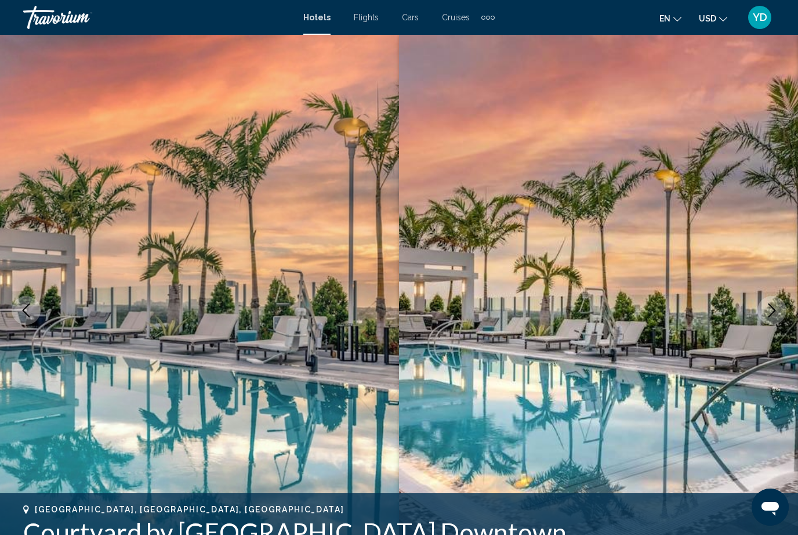
click at [783, 307] on button "Next image" at bounding box center [772, 310] width 29 height 29
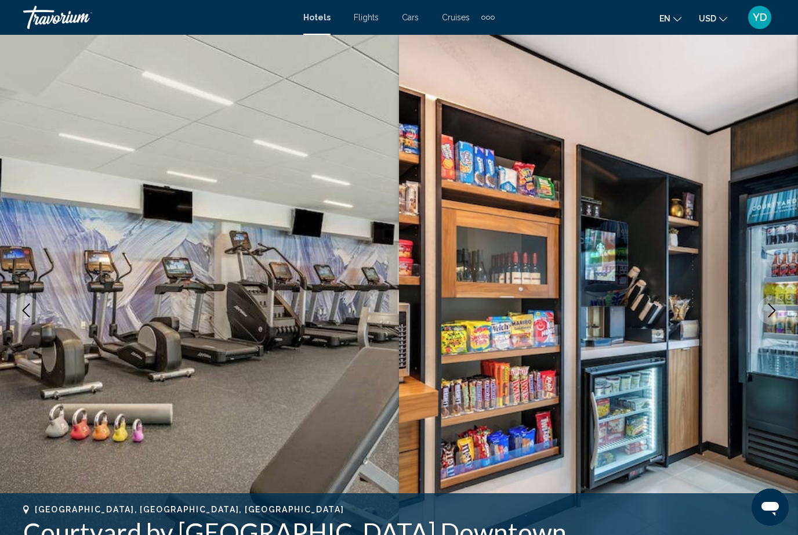
click at [791, 301] on img "Main content" at bounding box center [598, 310] width 399 height 551
click at [782, 302] on button "Next image" at bounding box center [772, 310] width 29 height 29
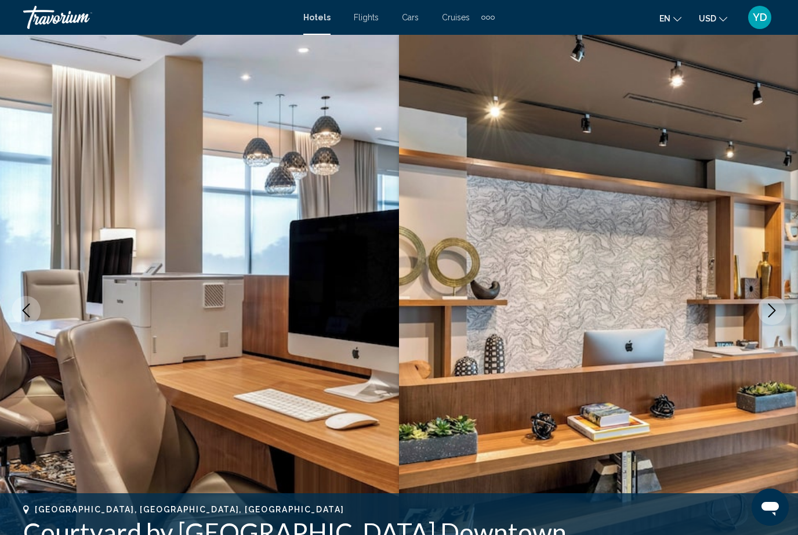
click at [774, 313] on icon "Next image" at bounding box center [772, 310] width 14 height 14
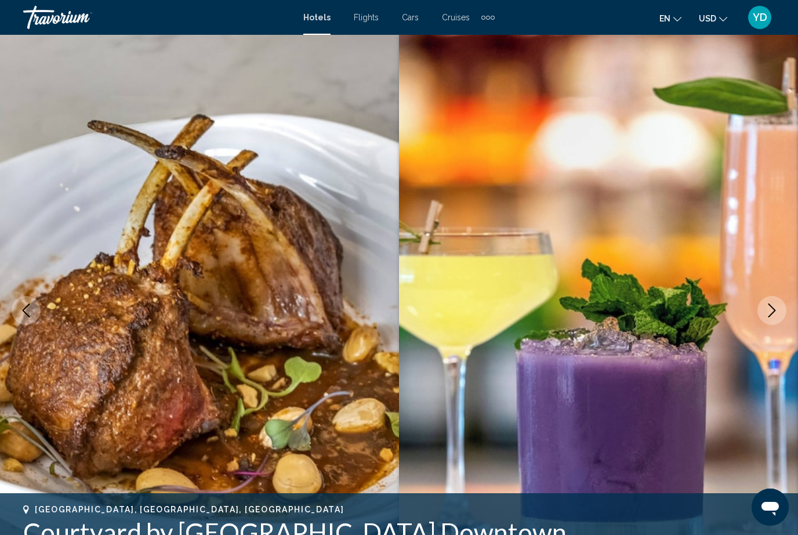
click at [776, 314] on icon "Next image" at bounding box center [772, 310] width 14 height 14
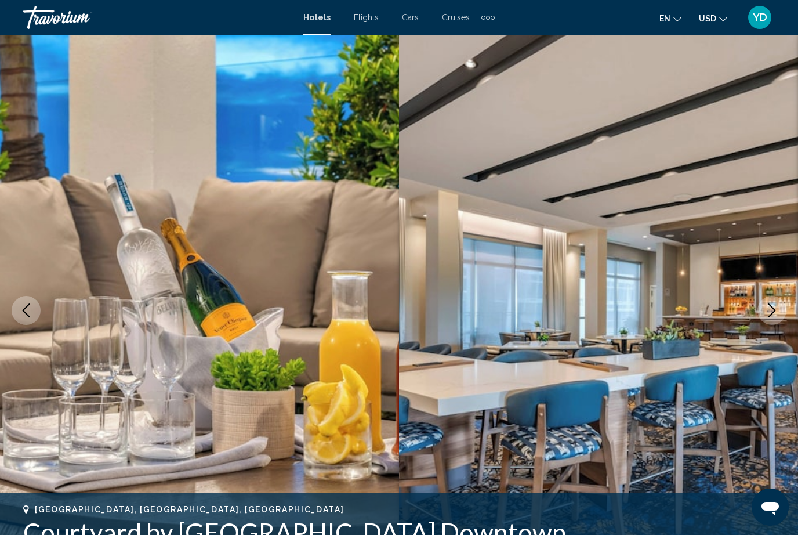
click at [781, 308] on button "Next image" at bounding box center [772, 310] width 29 height 29
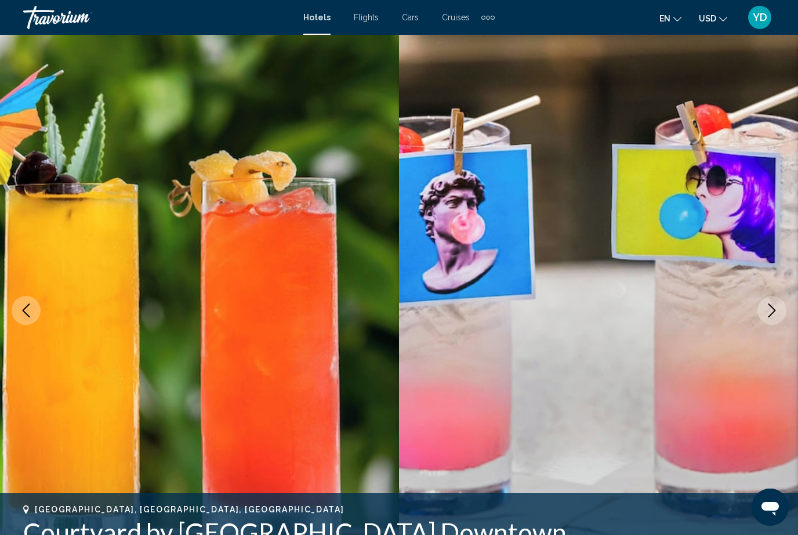
click at [780, 310] on button "Next image" at bounding box center [772, 310] width 29 height 29
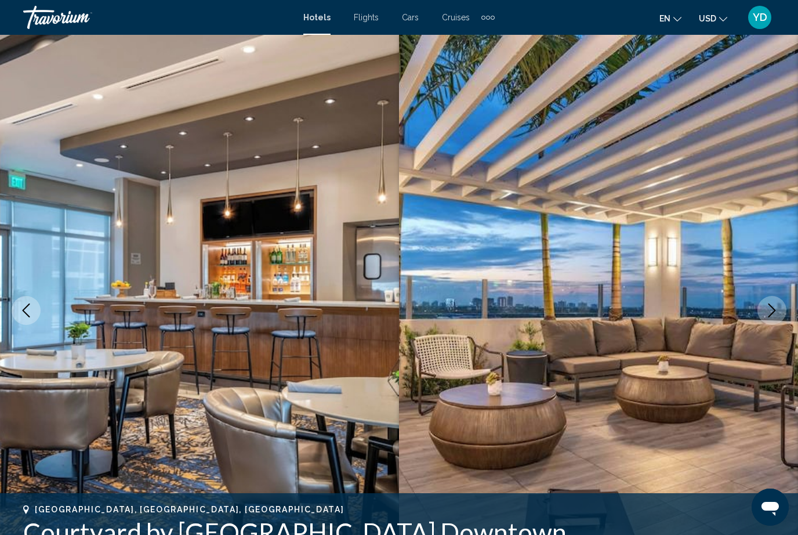
click at [776, 312] on icon "Next image" at bounding box center [772, 310] width 14 height 14
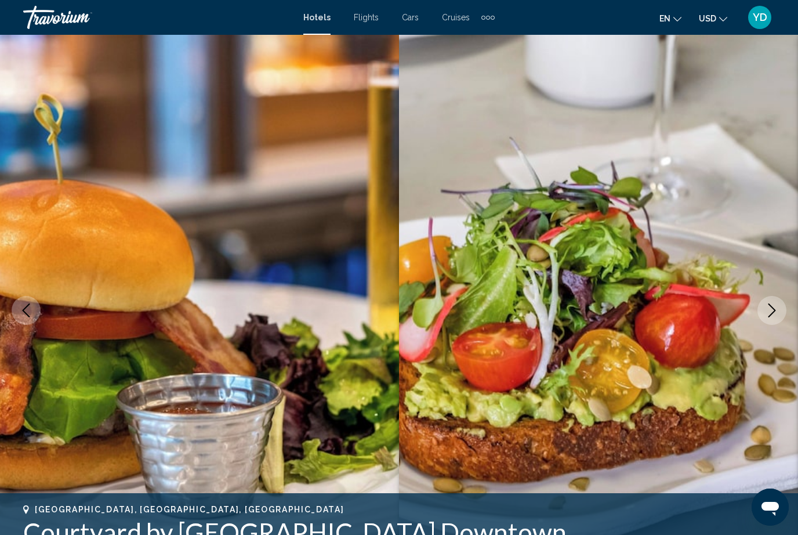
click at [773, 308] on icon "Next image" at bounding box center [773, 310] width 8 height 14
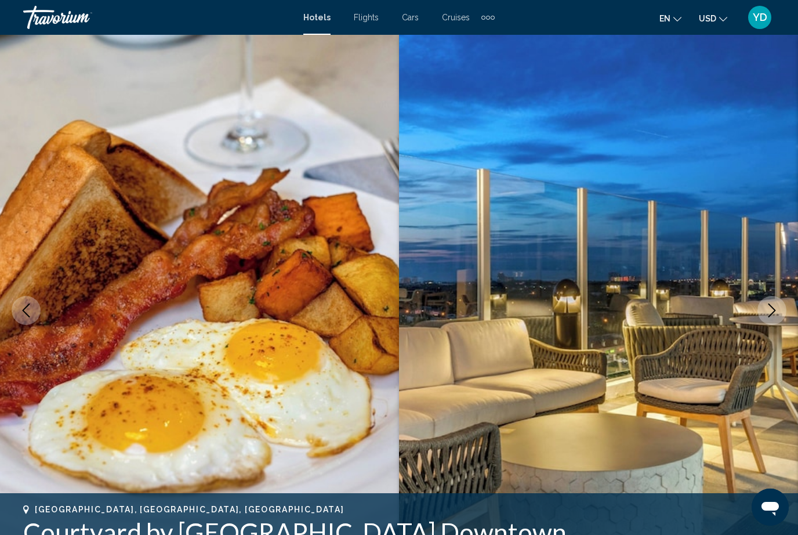
click at [780, 302] on button "Next image" at bounding box center [772, 310] width 29 height 29
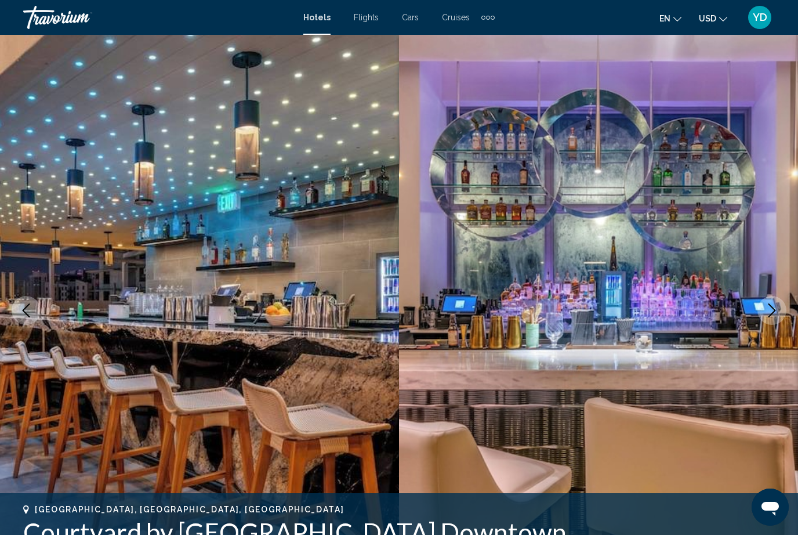
click at [777, 303] on icon "Next image" at bounding box center [772, 310] width 14 height 14
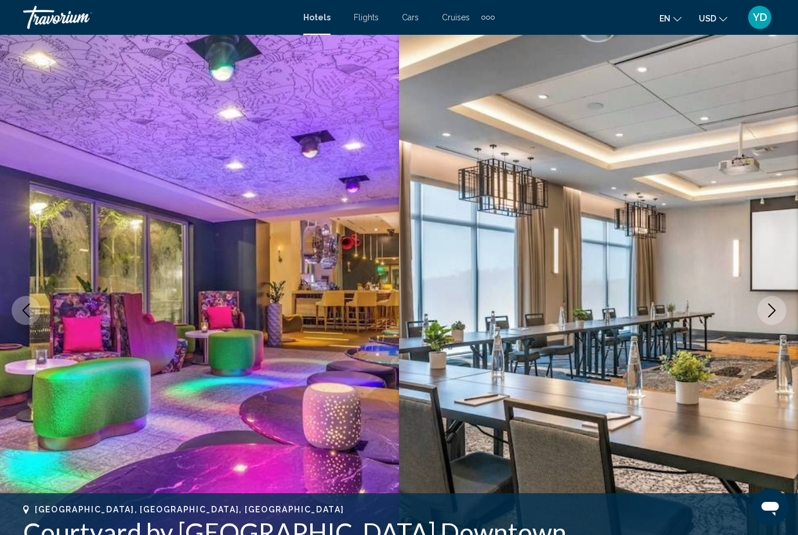
click at [781, 313] on button "Next image" at bounding box center [772, 310] width 29 height 29
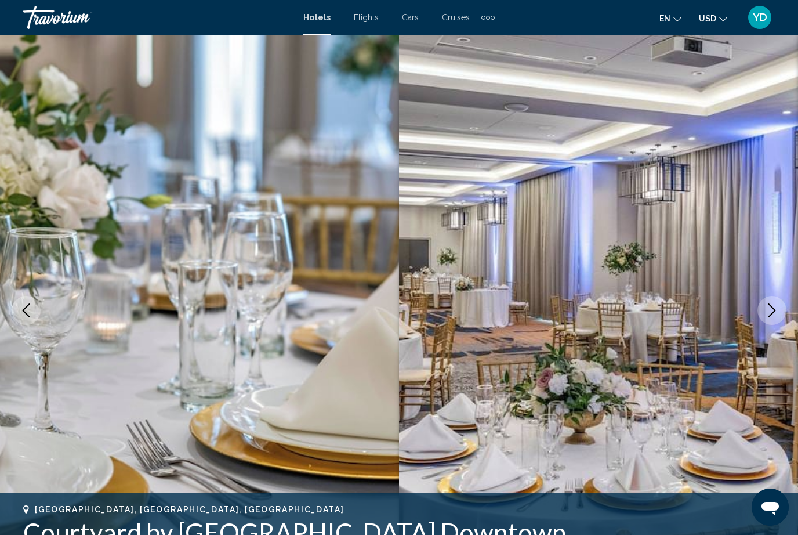
click at [773, 299] on button "Next image" at bounding box center [772, 310] width 29 height 29
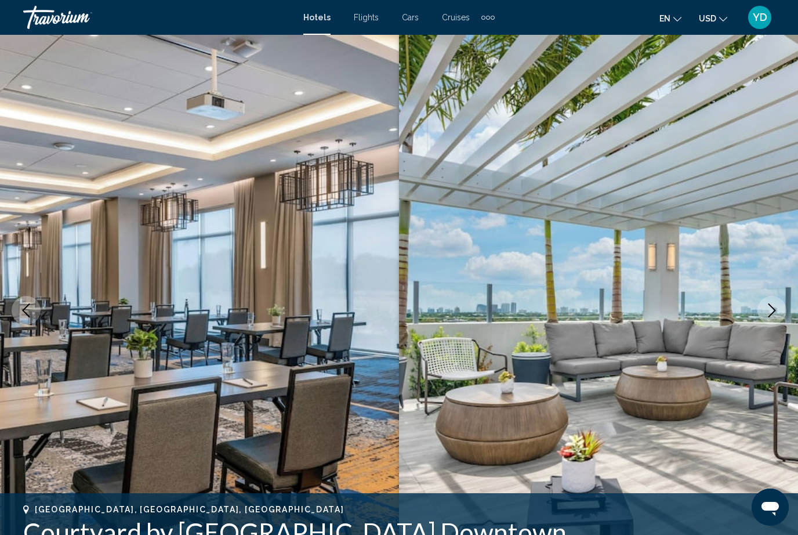
click at [772, 299] on button "Next image" at bounding box center [772, 310] width 29 height 29
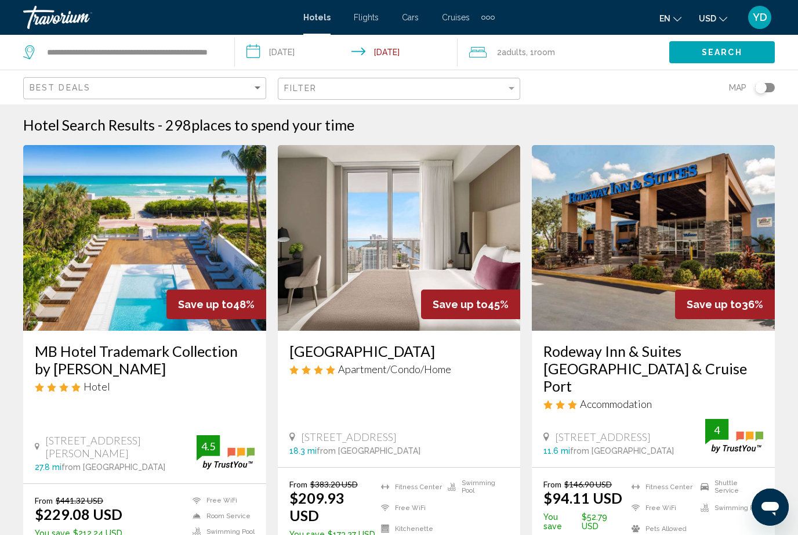
click at [225, 48] on app-destination-search "**********" at bounding box center [117, 52] width 235 height 35
click at [222, 48] on div "**********" at bounding box center [123, 52] width 200 height 35
click at [213, 60] on input "**********" at bounding box center [131, 52] width 171 height 17
type input "*******"
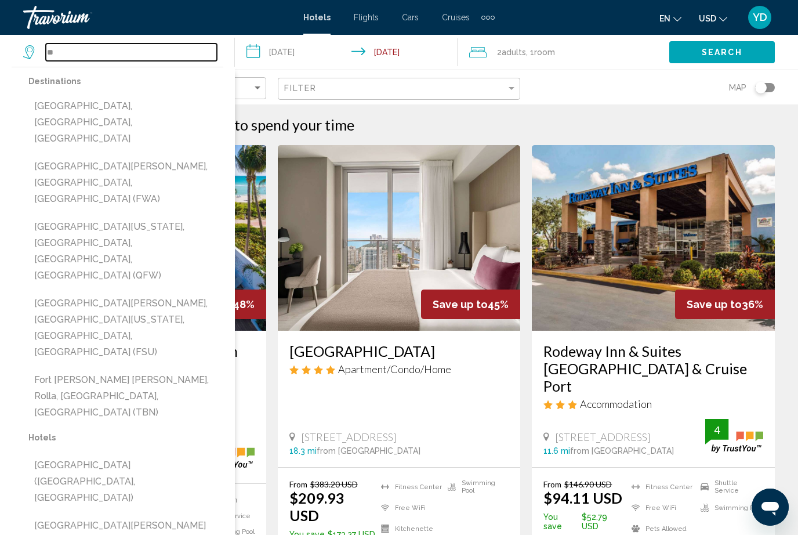
type input "*"
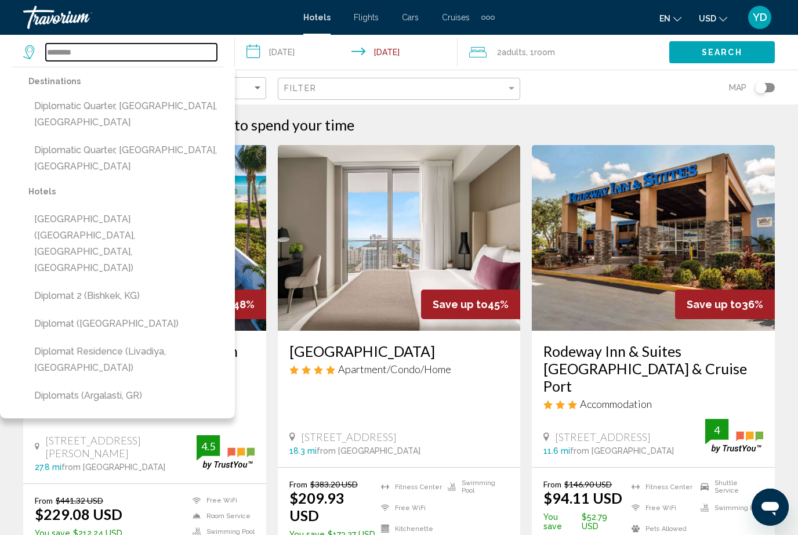
type input "********"
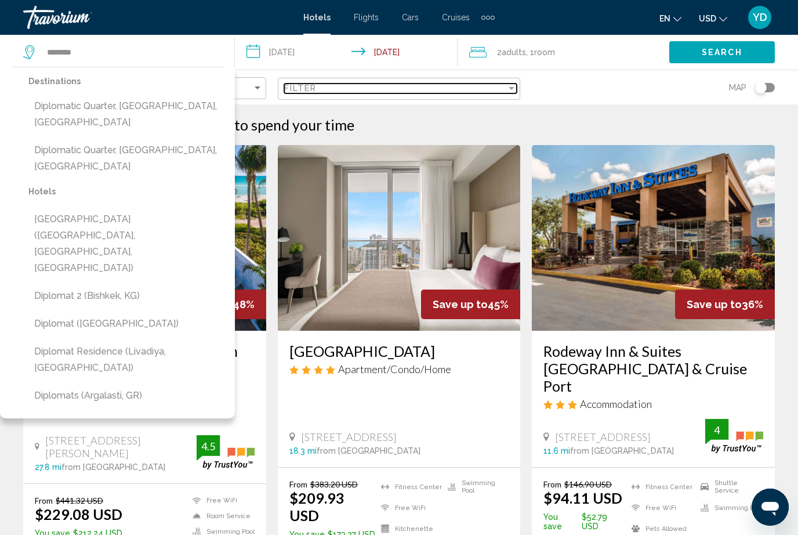
click at [454, 92] on div "Filter" at bounding box center [395, 88] width 223 height 9
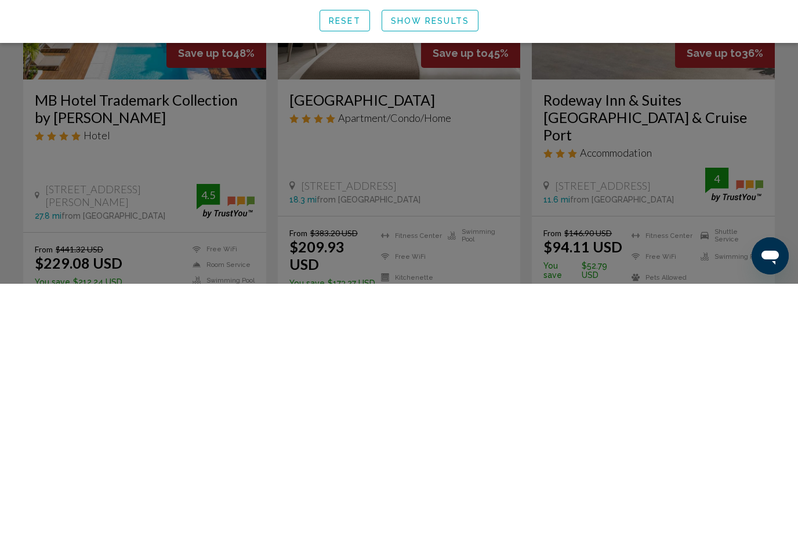
click at [615, 174] on div "Search widget" at bounding box center [399, 354] width 798 height 361
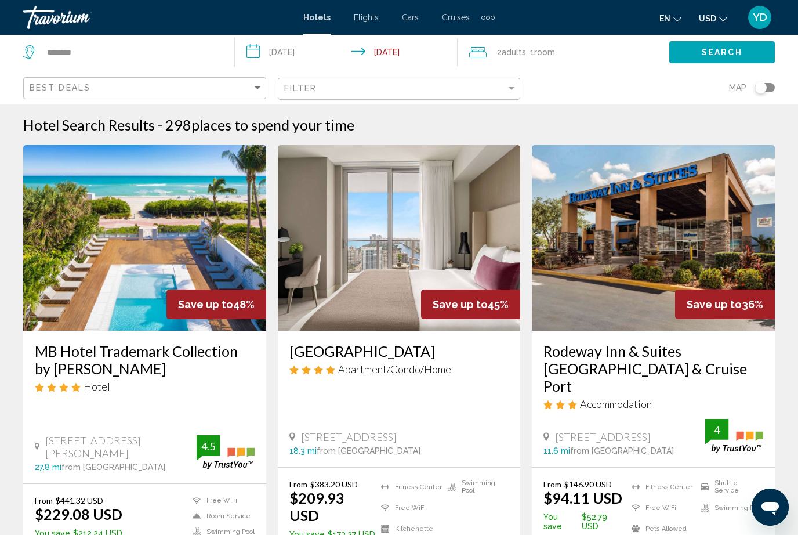
click at [393, 298] on img "Main content" at bounding box center [399, 238] width 243 height 186
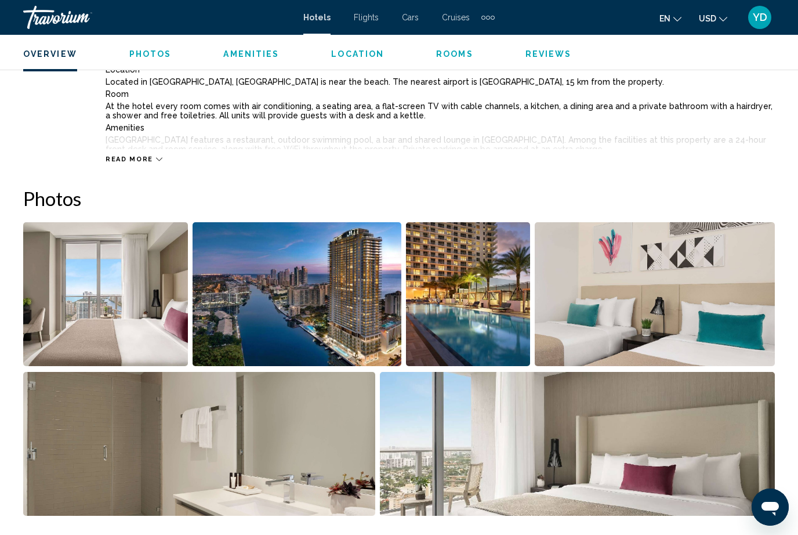
scroll to position [651, 0]
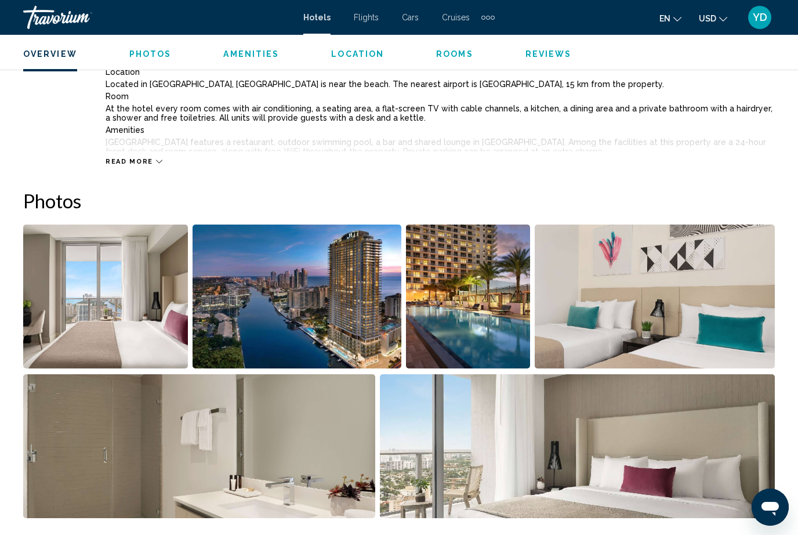
click at [499, 324] on img "Open full-screen image slider" at bounding box center [468, 297] width 124 height 144
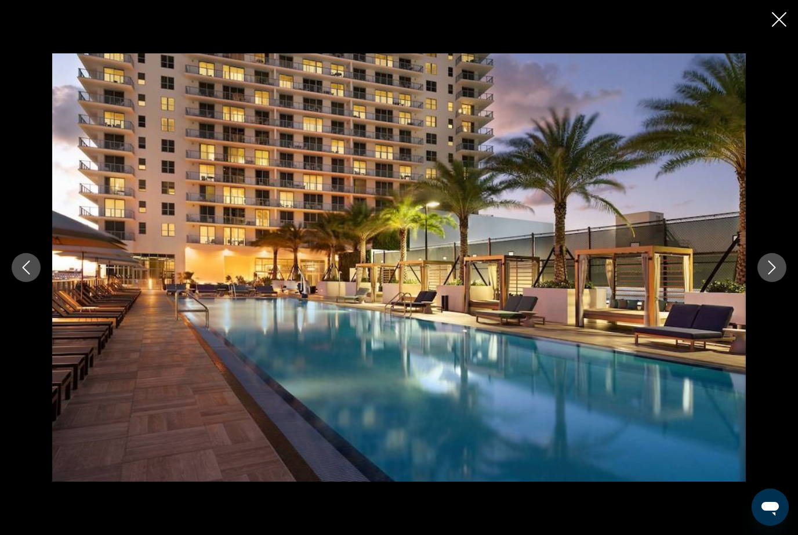
click at [772, 274] on icon "Next image" at bounding box center [772, 267] width 14 height 14
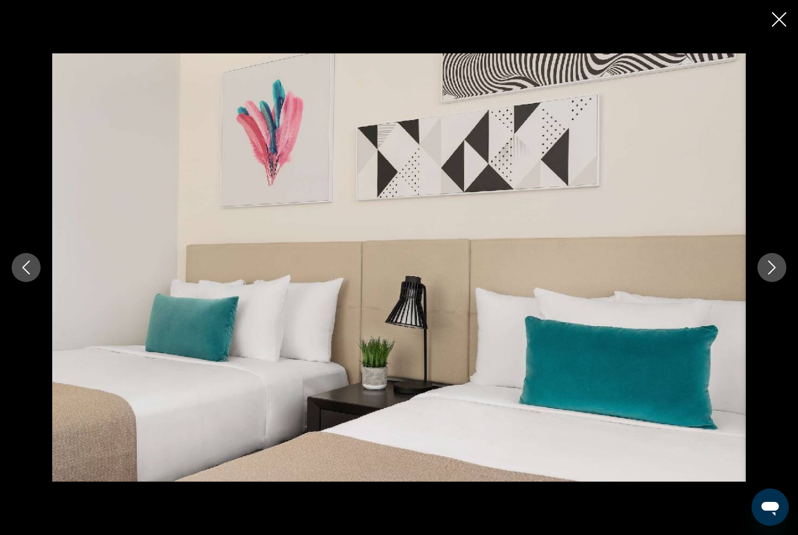
click at [777, 274] on icon "Next image" at bounding box center [772, 267] width 14 height 14
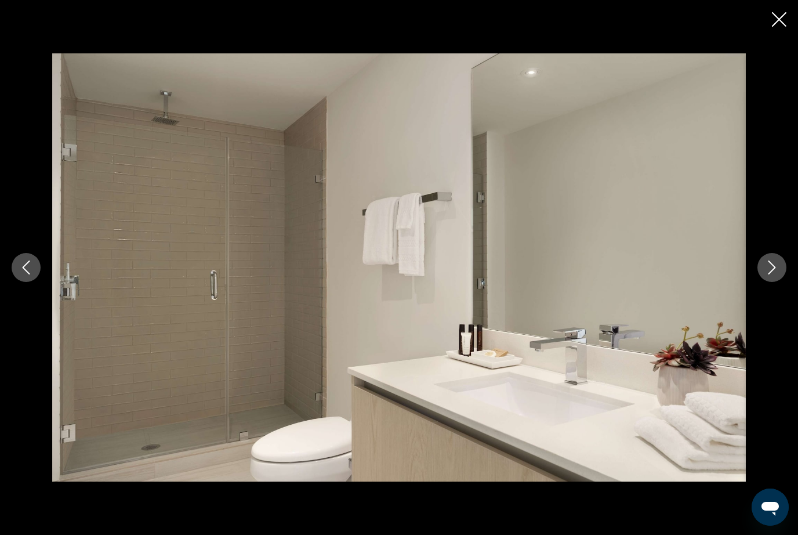
click at [780, 282] on button "Next image" at bounding box center [772, 267] width 29 height 29
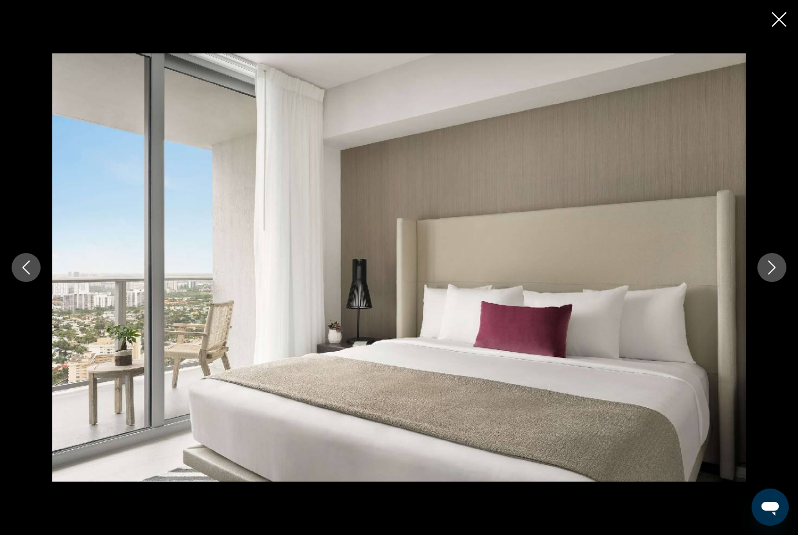
click at [780, 282] on button "Next image" at bounding box center [772, 267] width 29 height 29
click at [779, 282] on button "Next image" at bounding box center [772, 267] width 29 height 29
click at [776, 278] on button "Next image" at bounding box center [772, 267] width 29 height 29
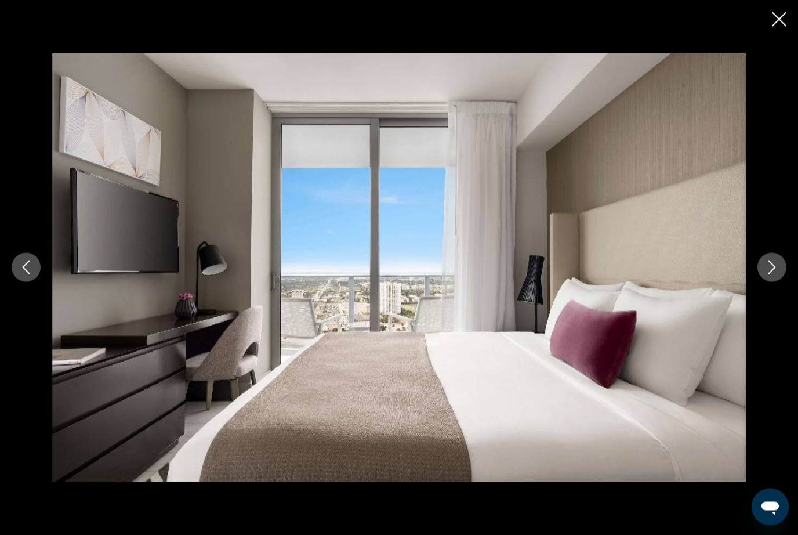
click at [776, 274] on icon "Next image" at bounding box center [772, 267] width 14 height 14
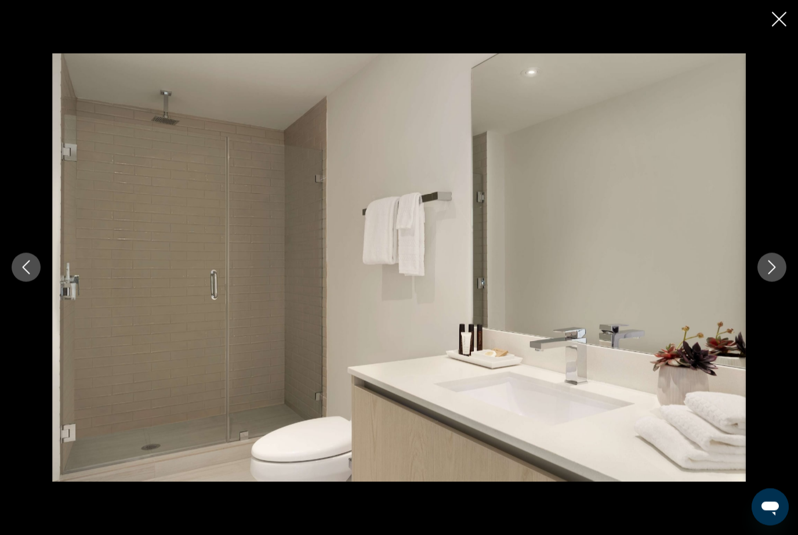
scroll to position [1791, 0]
click at [770, 274] on icon "Next image" at bounding box center [773, 267] width 8 height 14
click at [771, 274] on icon "Next image" at bounding box center [772, 267] width 14 height 14
click at [773, 274] on icon "Next image" at bounding box center [773, 267] width 8 height 14
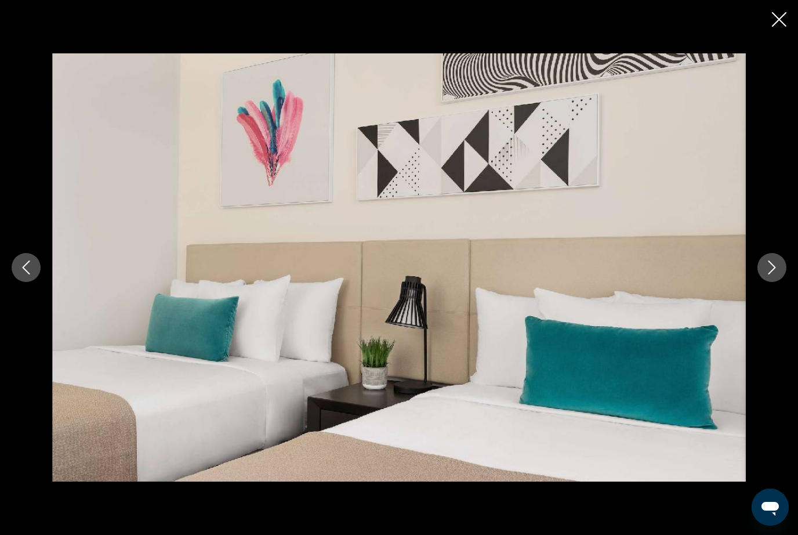
click at [784, 23] on icon "Close slideshow" at bounding box center [779, 19] width 15 height 15
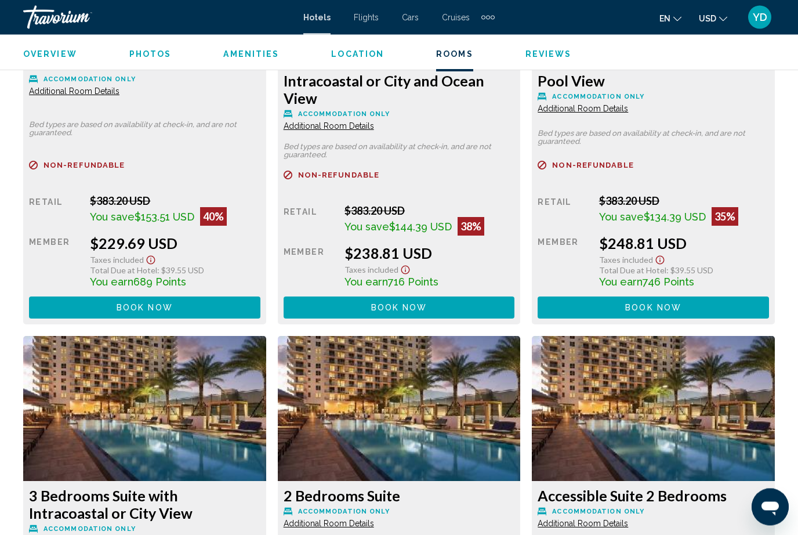
scroll to position [2359, 0]
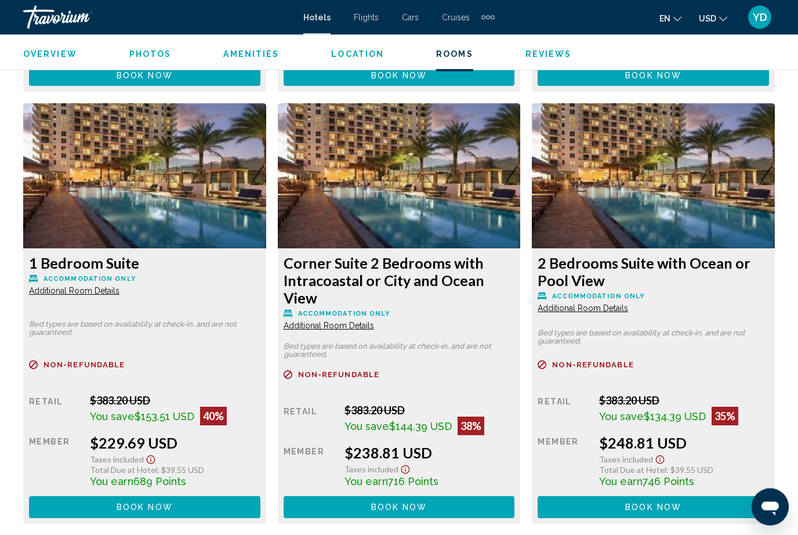
scroll to position [2160, 0]
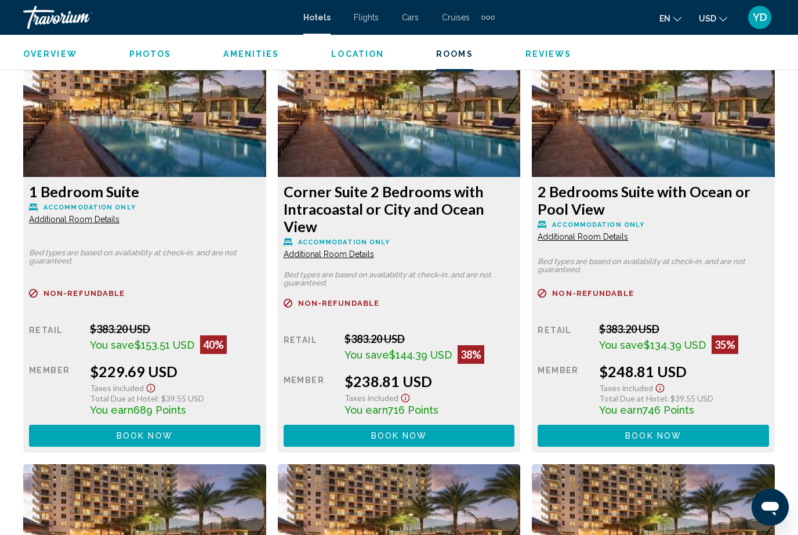
scroll to position [2232, 0]
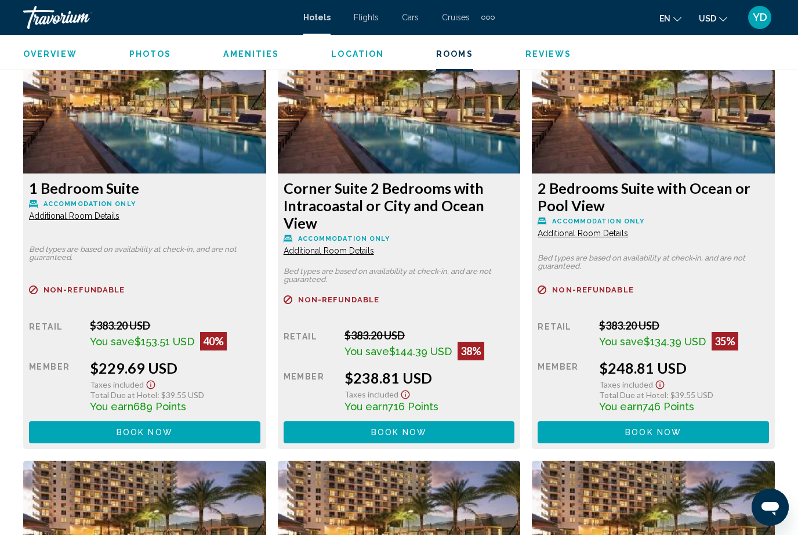
click at [93, 11] on button "Book now No longer available" at bounding box center [144, 0] width 231 height 21
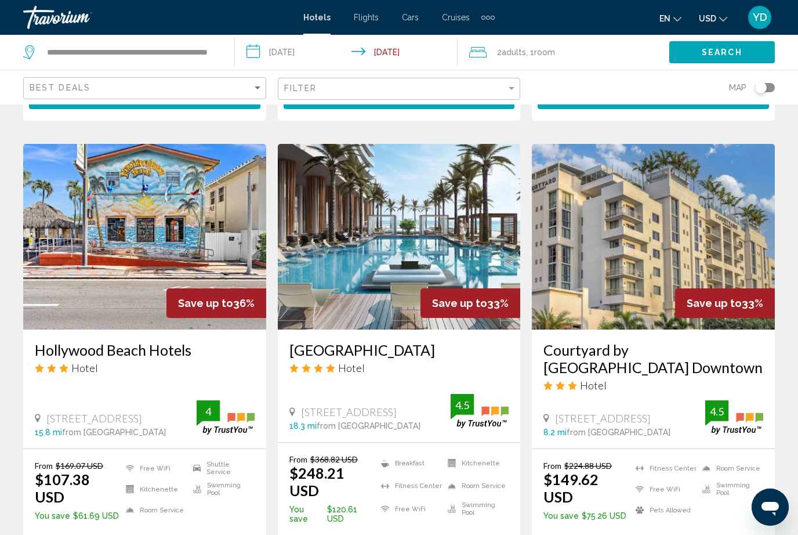
scroll to position [466, 0]
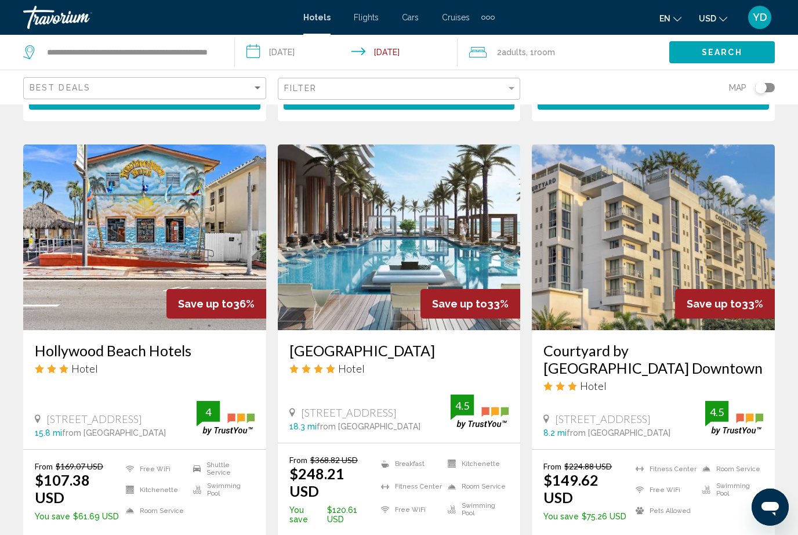
click at [338, 260] on img "Main content" at bounding box center [399, 237] width 243 height 186
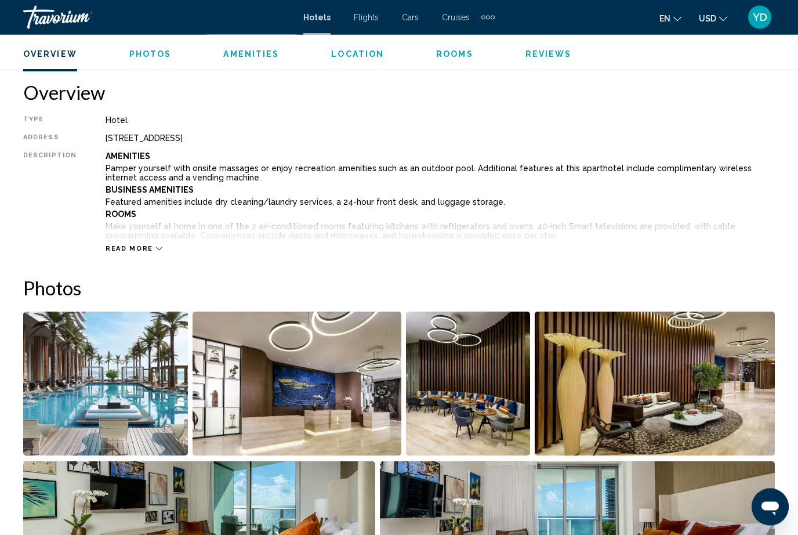
scroll to position [570, 0]
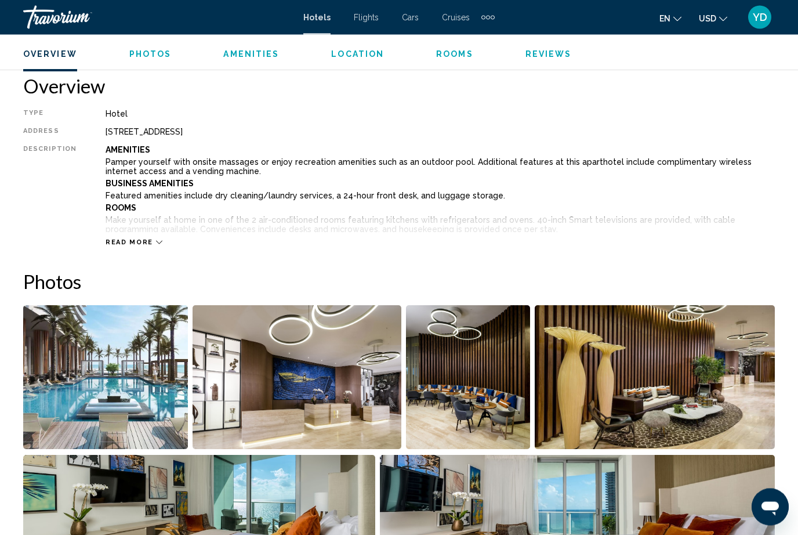
click at [151, 239] on div "Read more" at bounding box center [134, 243] width 57 height 8
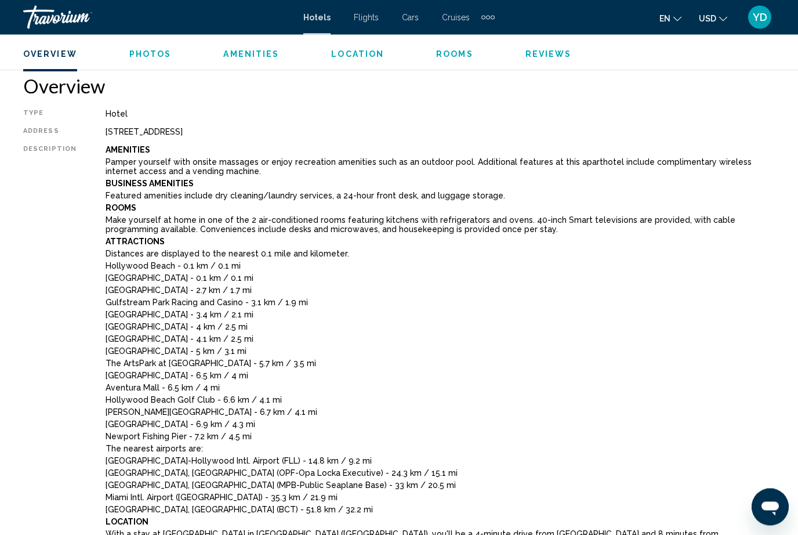
scroll to position [570, 0]
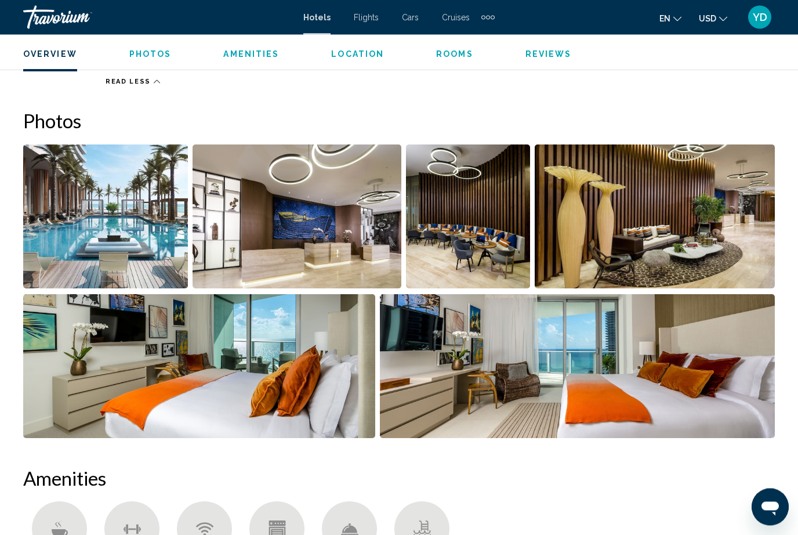
click at [76, 396] on img "Open full-screen image slider" at bounding box center [199, 367] width 352 height 144
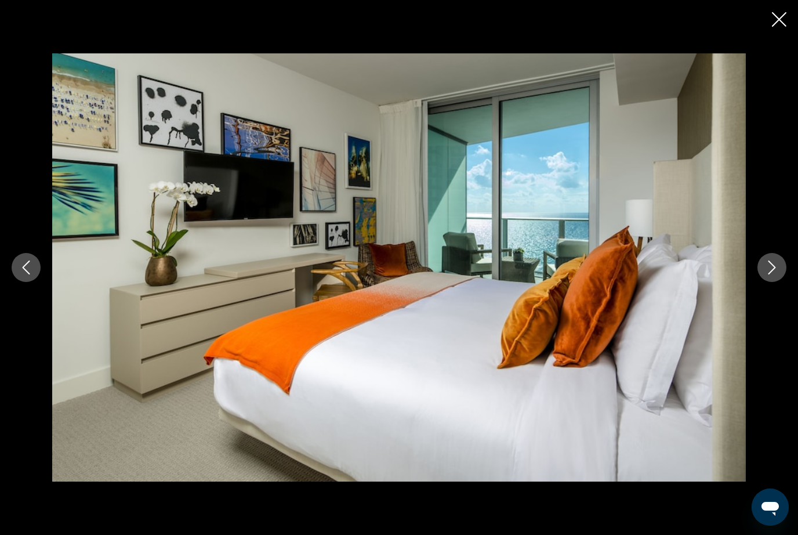
scroll to position [1773, 0]
click at [776, 282] on button "Next image" at bounding box center [772, 267] width 29 height 29
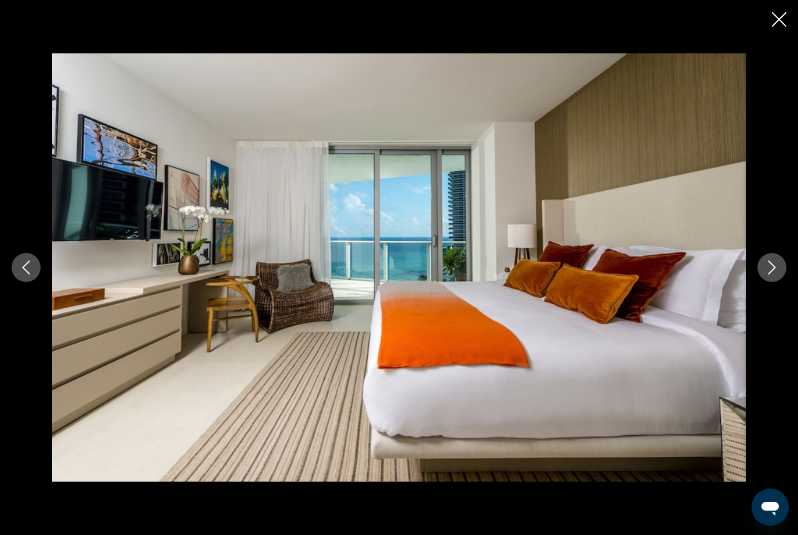
click at [777, 274] on icon "Next image" at bounding box center [772, 267] width 14 height 14
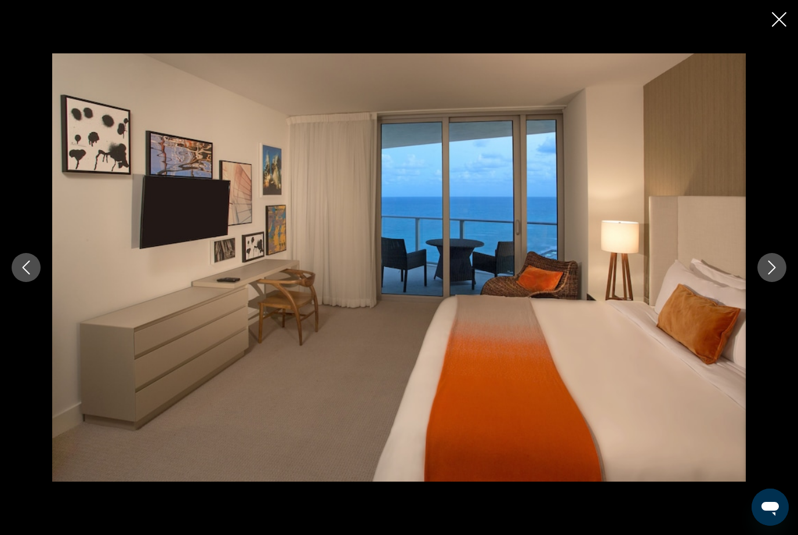
click at [776, 274] on icon "Next image" at bounding box center [772, 267] width 14 height 14
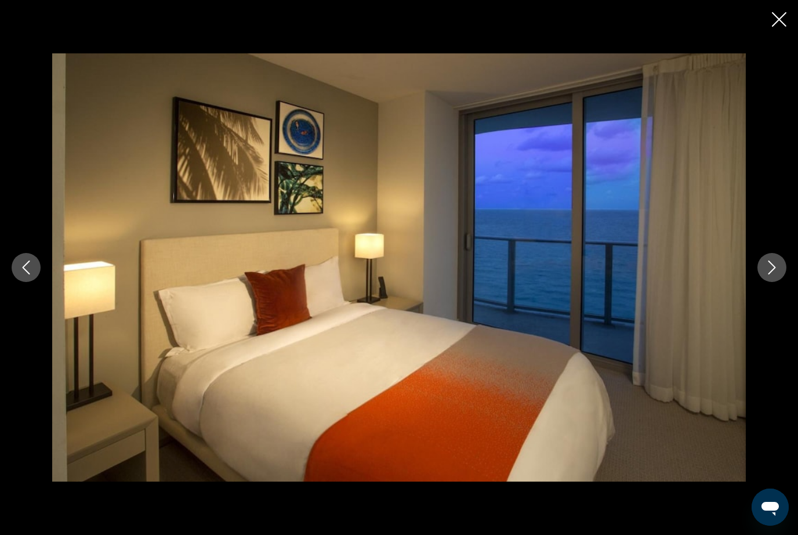
click at [785, 282] on button "Next image" at bounding box center [772, 267] width 29 height 29
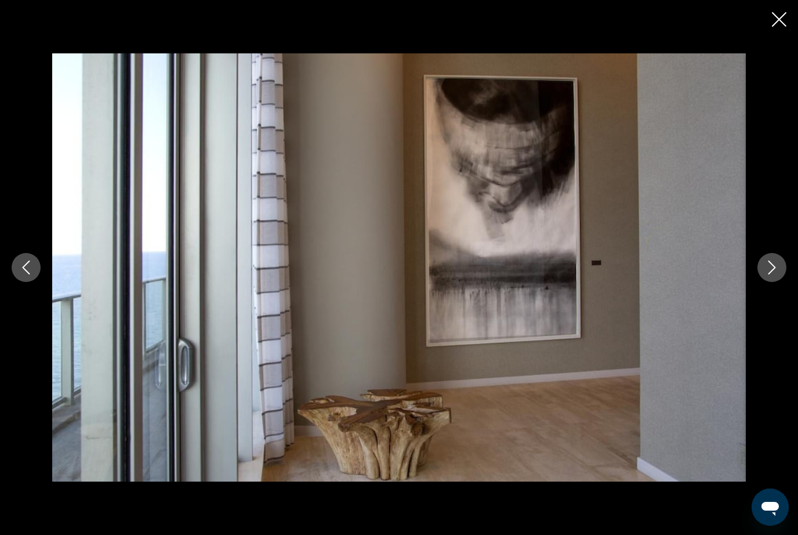
click at [776, 274] on icon "Next image" at bounding box center [772, 267] width 14 height 14
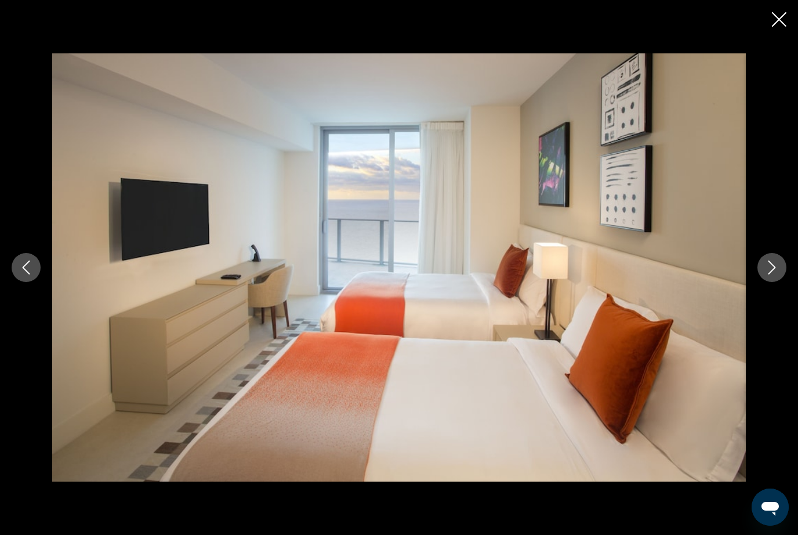
click at [776, 274] on icon "Next image" at bounding box center [772, 267] width 14 height 14
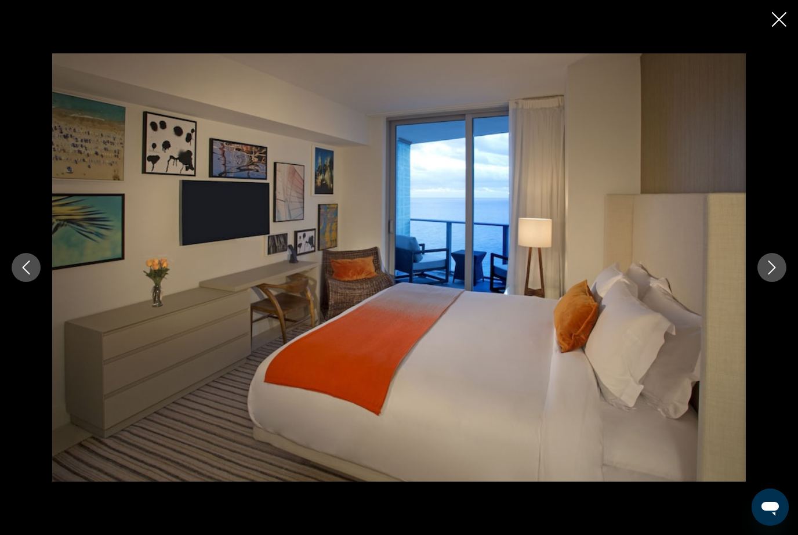
click at [776, 274] on icon "Next image" at bounding box center [772, 267] width 14 height 14
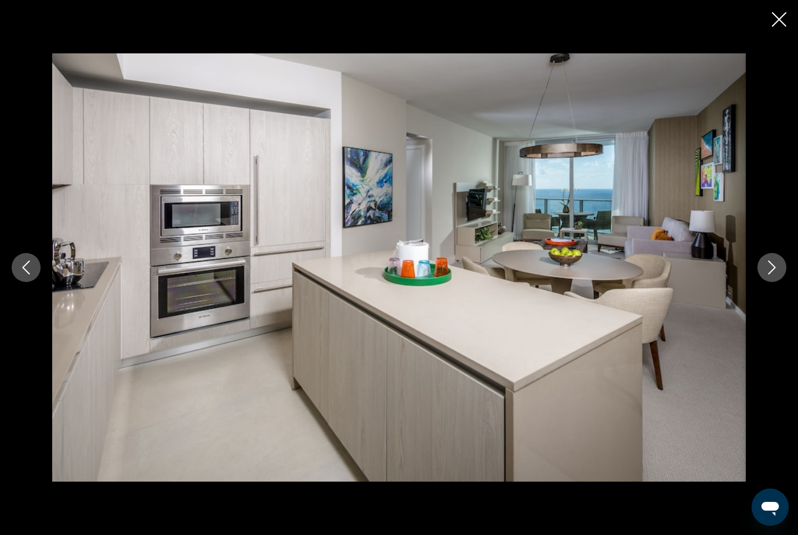
click at [779, 274] on icon "Next image" at bounding box center [772, 267] width 14 height 14
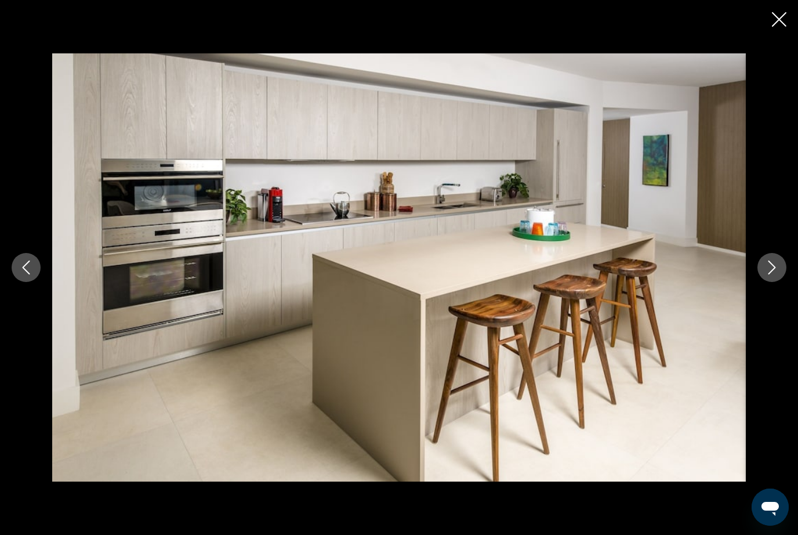
click at [780, 282] on button "Next image" at bounding box center [772, 267] width 29 height 29
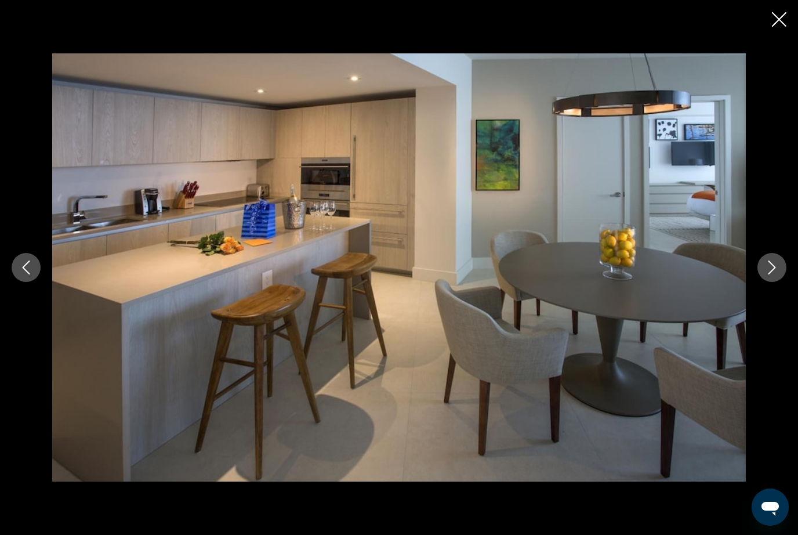
click at [781, 282] on button "Next image" at bounding box center [772, 267] width 29 height 29
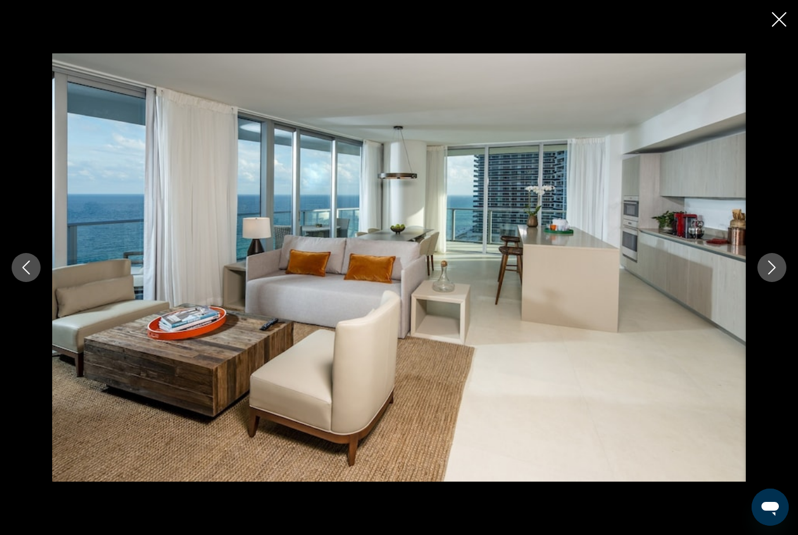
click at [780, 282] on button "Next image" at bounding box center [772, 267] width 29 height 29
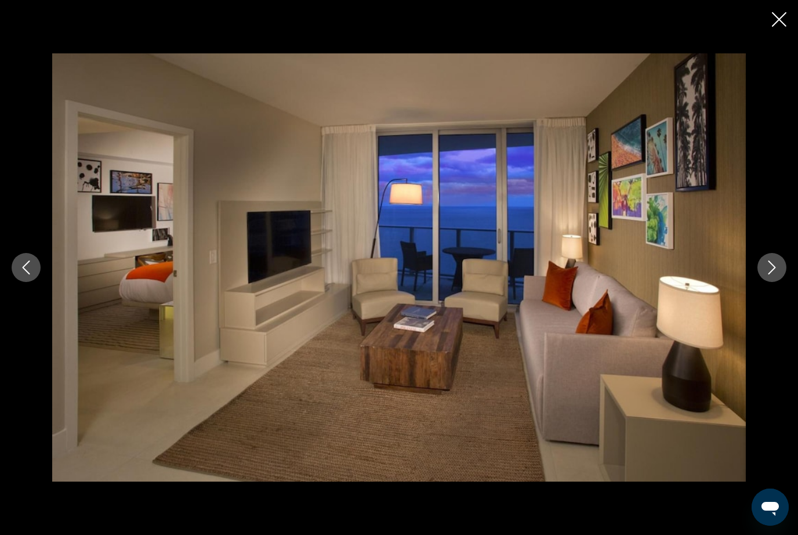
click at [779, 282] on button "Next image" at bounding box center [772, 267] width 29 height 29
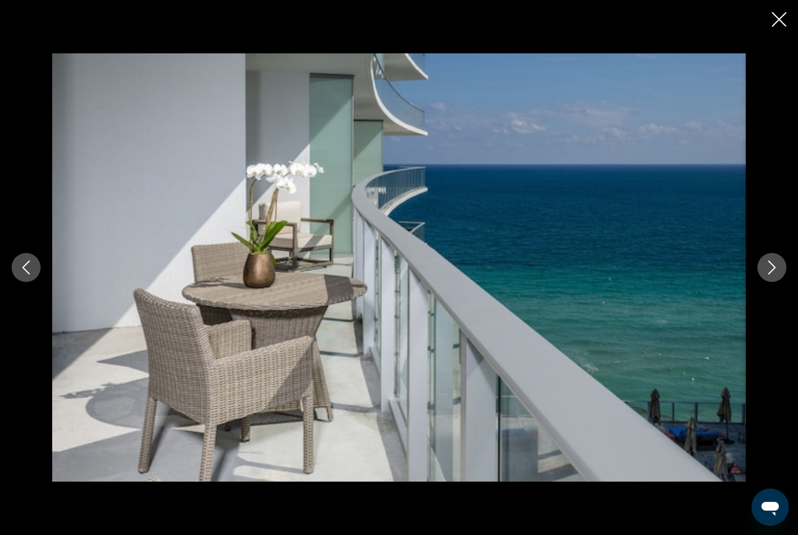
click at [776, 274] on icon "Next image" at bounding box center [772, 267] width 14 height 14
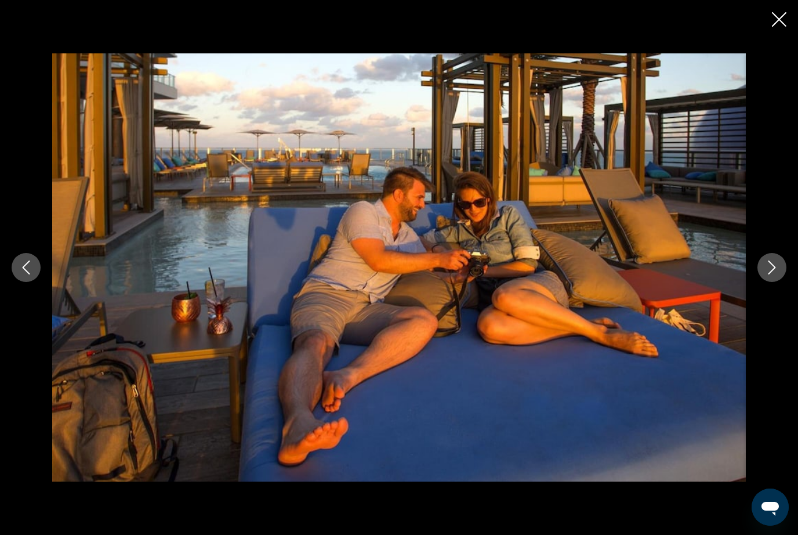
click at [778, 274] on icon "Next image" at bounding box center [772, 267] width 14 height 14
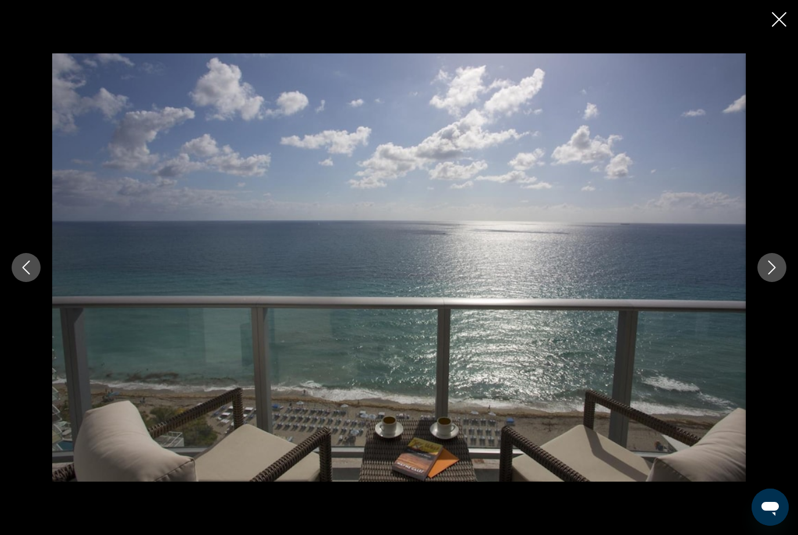
click at [777, 274] on icon "Next image" at bounding box center [772, 267] width 14 height 14
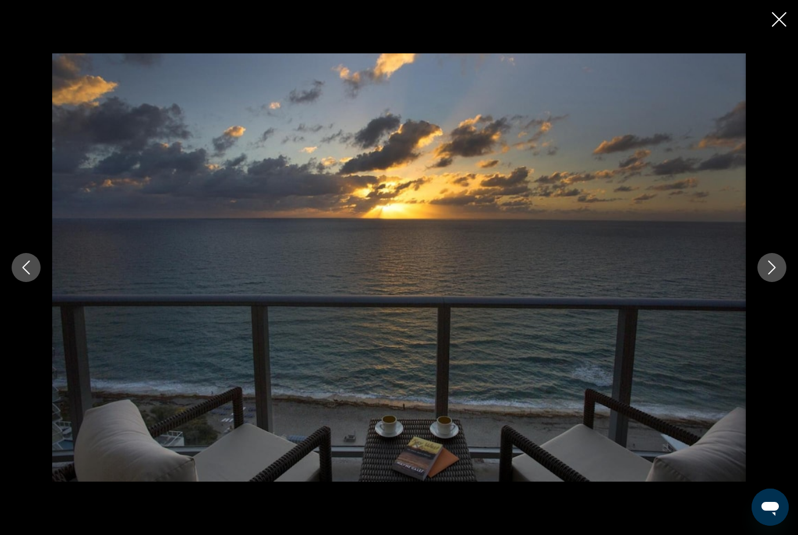
click at [778, 274] on icon "Next image" at bounding box center [772, 267] width 14 height 14
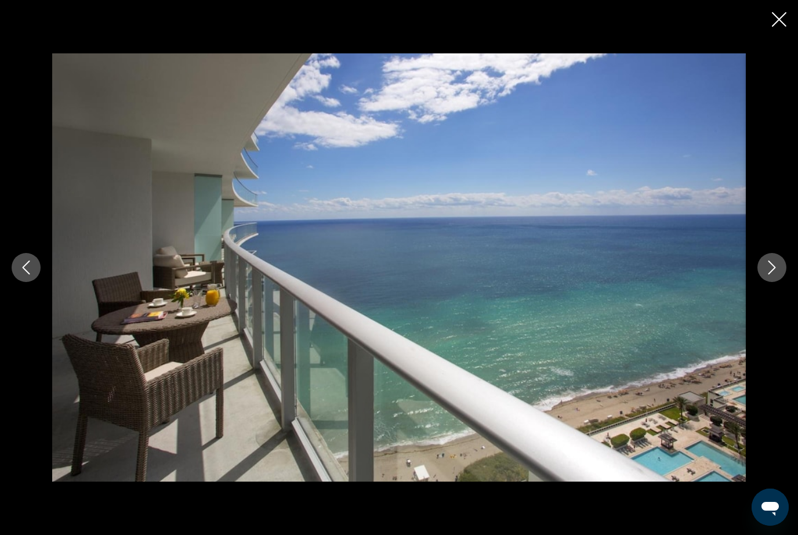
click at [778, 282] on button "Next image" at bounding box center [772, 267] width 29 height 29
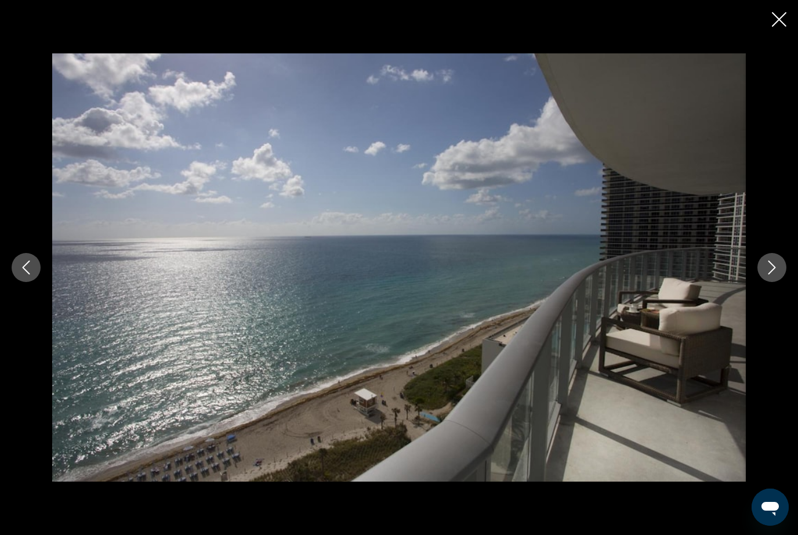
click at [40, 282] on button "Previous image" at bounding box center [26, 267] width 29 height 29
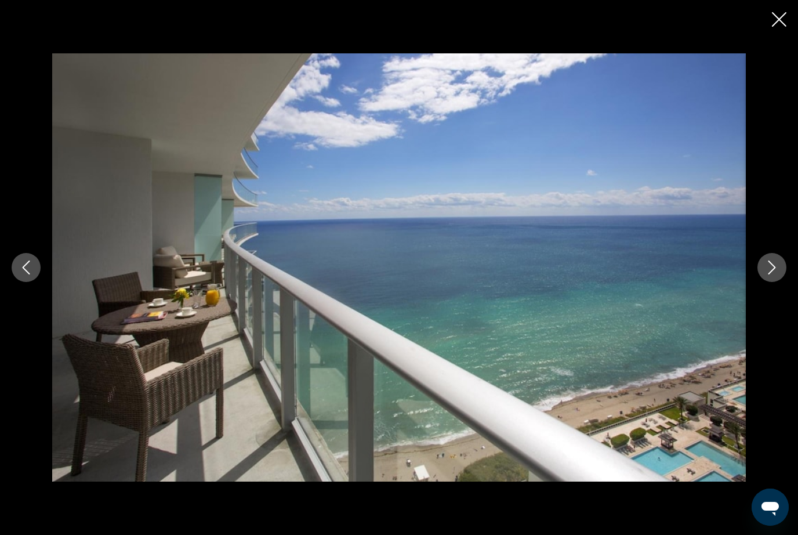
click at [779, 274] on icon "Next image" at bounding box center [772, 267] width 14 height 14
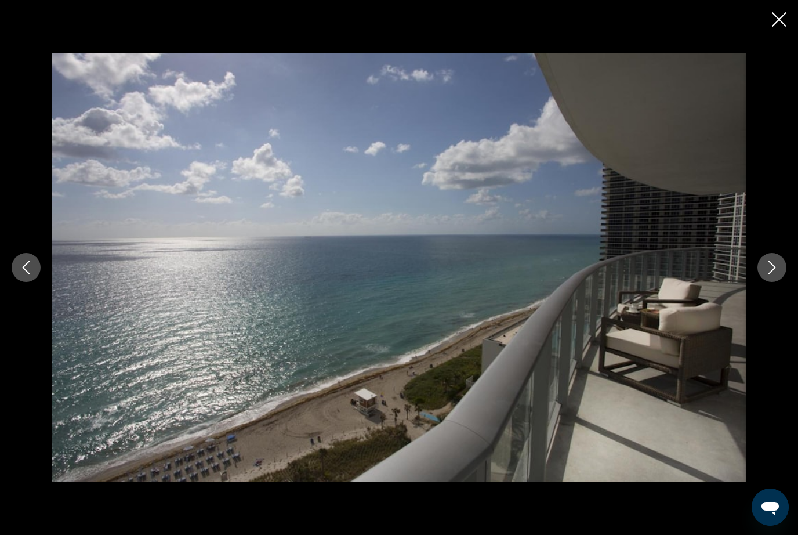
click at [784, 282] on button "Next image" at bounding box center [772, 267] width 29 height 29
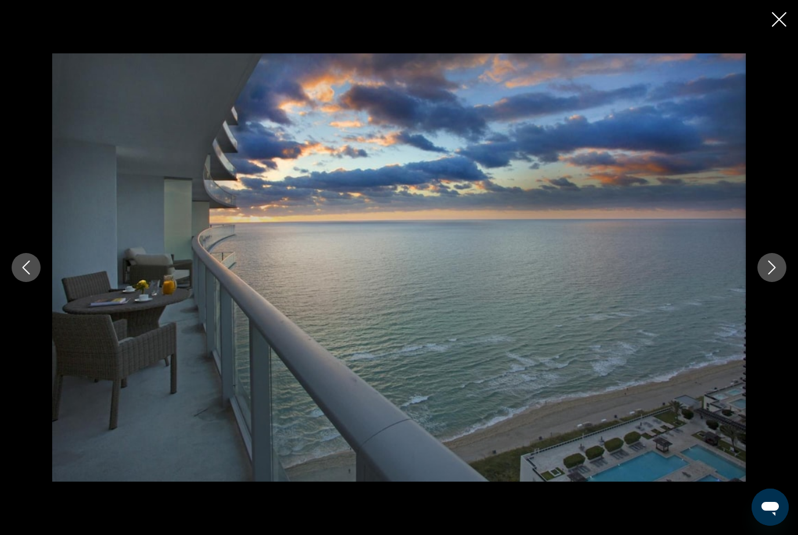
click at [784, 282] on button "Next image" at bounding box center [772, 267] width 29 height 29
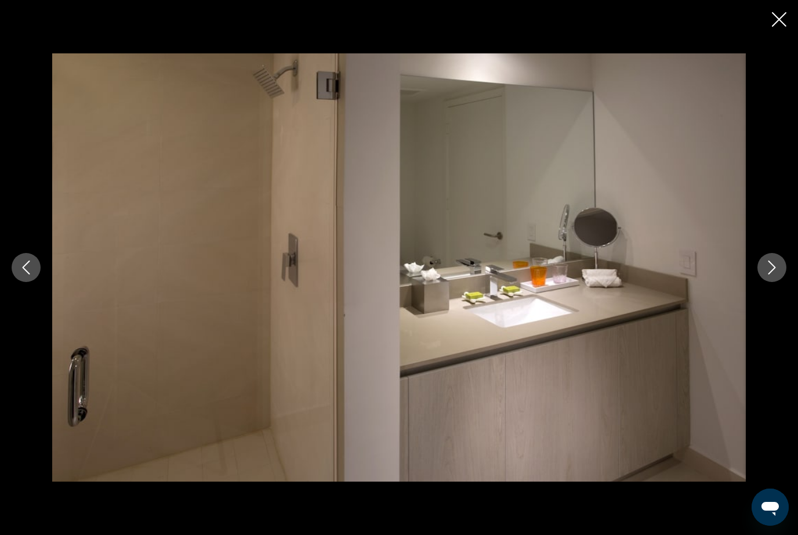
click at [779, 282] on button "Next image" at bounding box center [772, 267] width 29 height 29
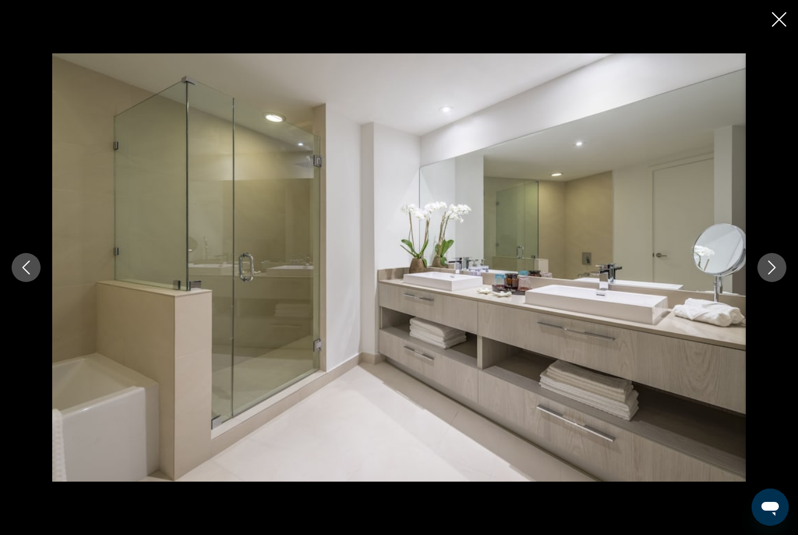
click at [783, 282] on button "Next image" at bounding box center [772, 267] width 29 height 29
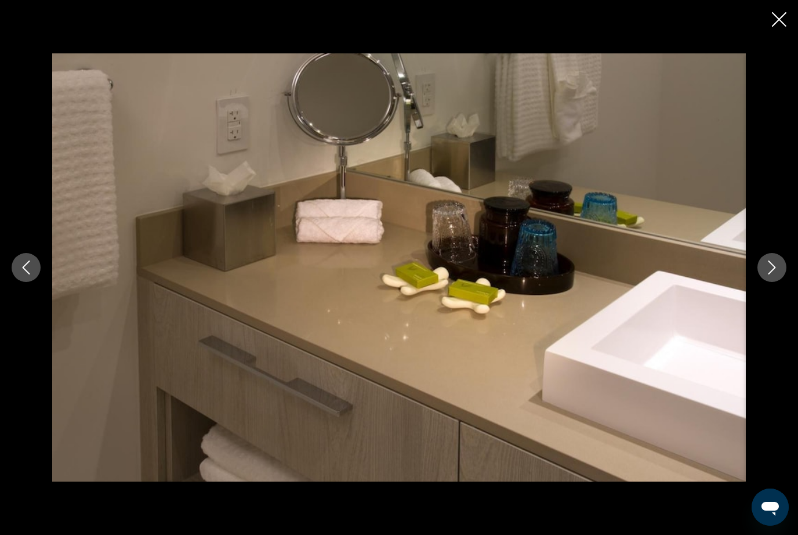
click at [784, 282] on button "Next image" at bounding box center [772, 267] width 29 height 29
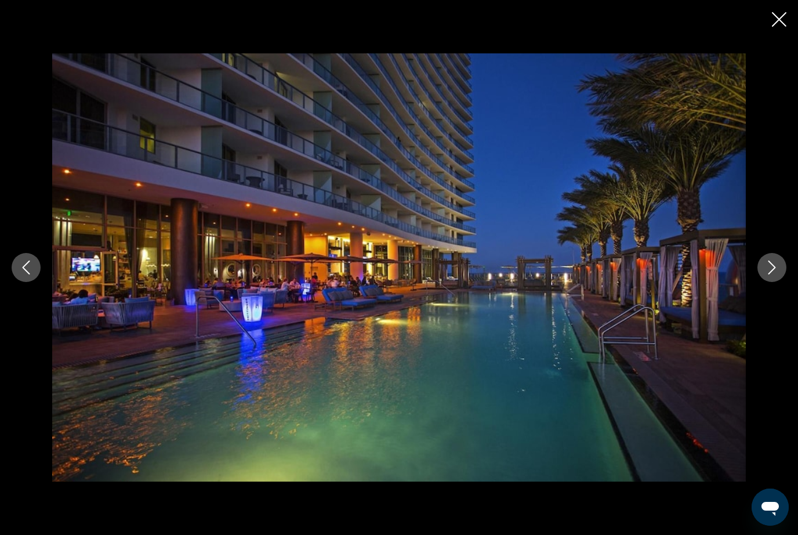
click at [784, 282] on button "Next image" at bounding box center [772, 267] width 29 height 29
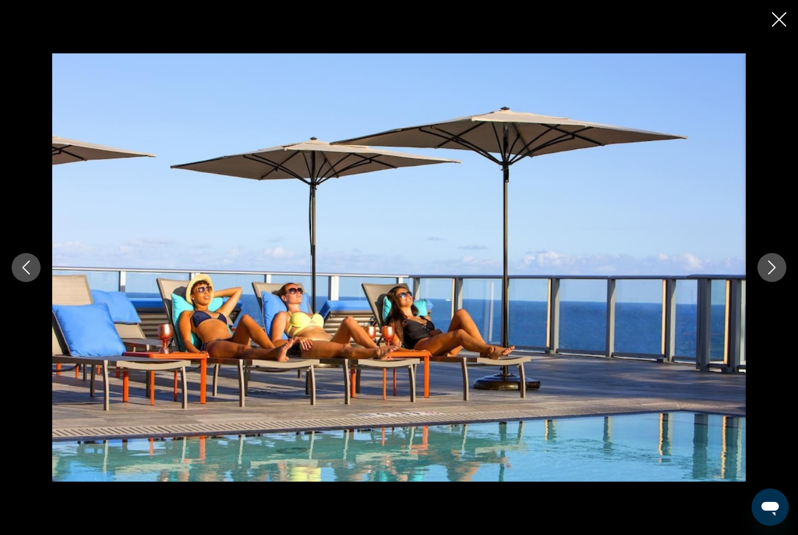
click at [784, 282] on button "Next image" at bounding box center [772, 267] width 29 height 29
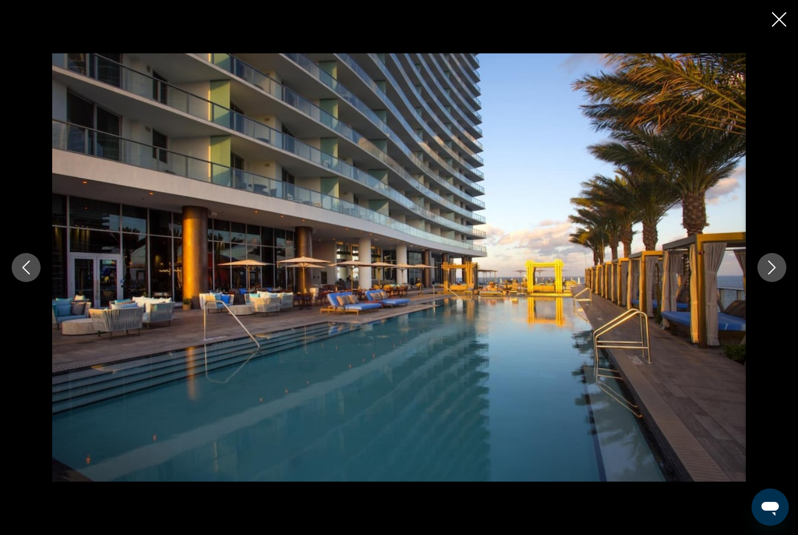
click at [783, 282] on button "Next image" at bounding box center [772, 267] width 29 height 29
click at [784, 282] on button "Next image" at bounding box center [772, 267] width 29 height 29
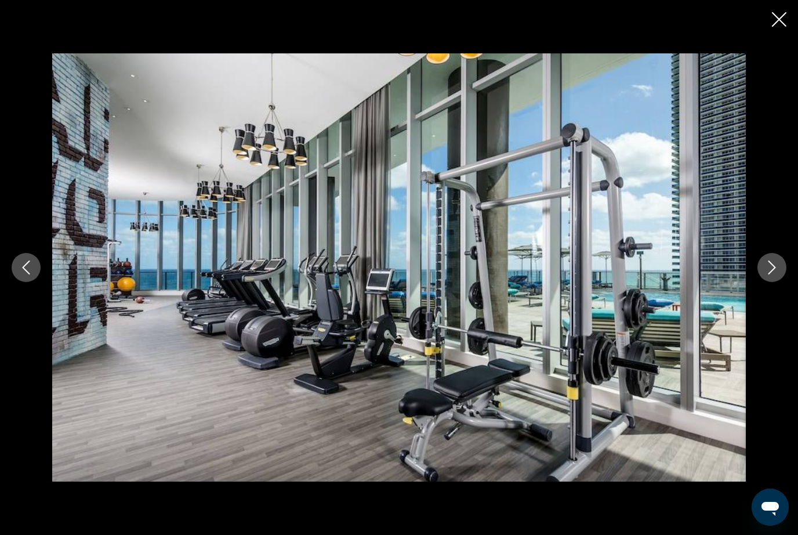
click at [785, 282] on button "Next image" at bounding box center [772, 267] width 29 height 29
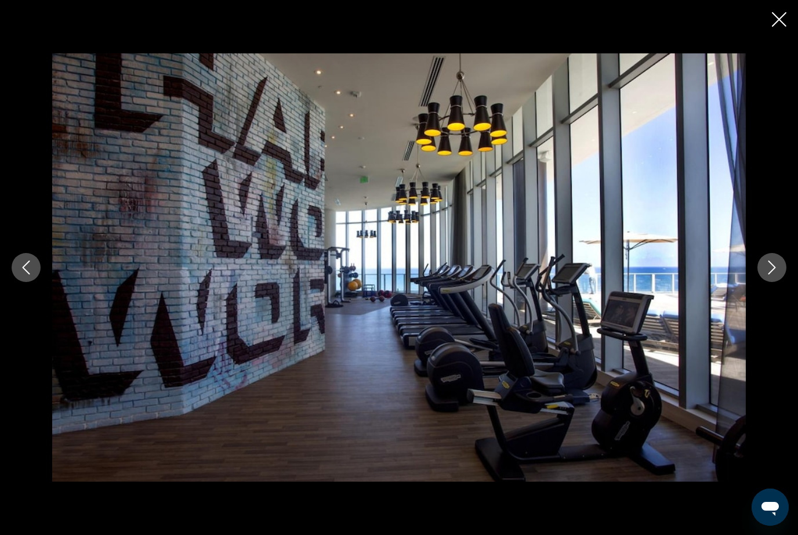
click at [785, 282] on button "Next image" at bounding box center [772, 267] width 29 height 29
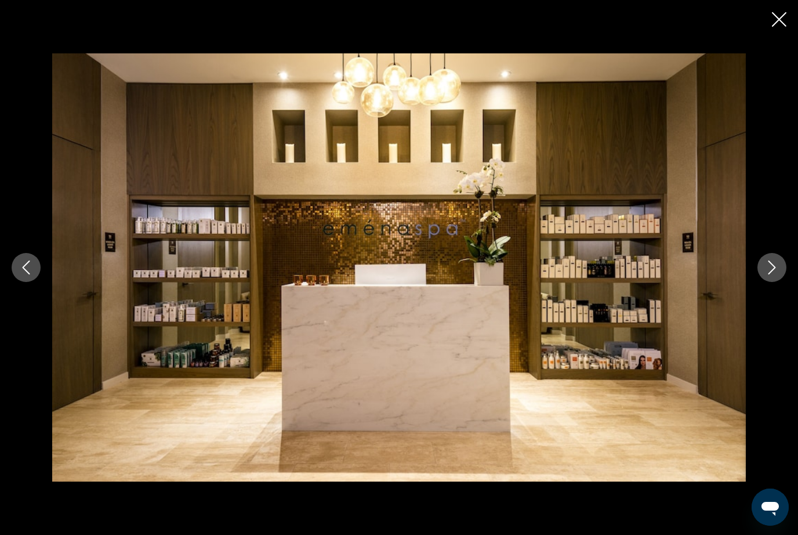
click at [785, 282] on button "Next image" at bounding box center [772, 267] width 29 height 29
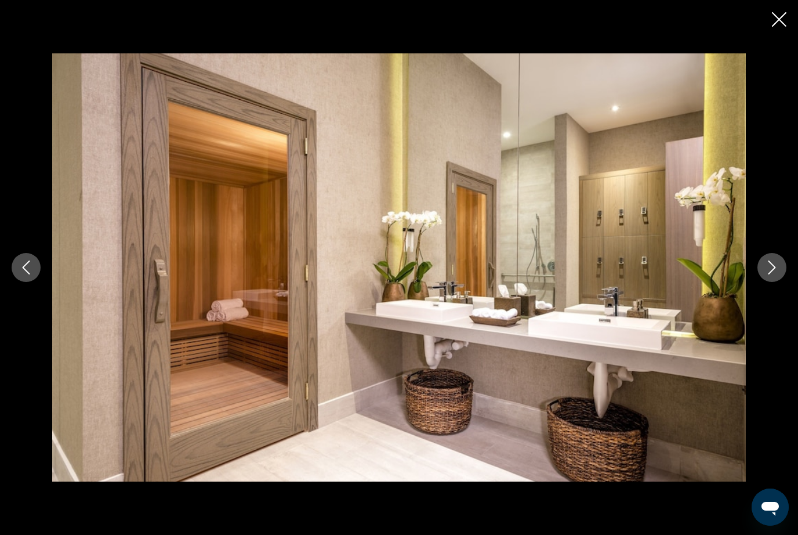
click at [774, 16] on icon "Close slideshow" at bounding box center [779, 19] width 15 height 15
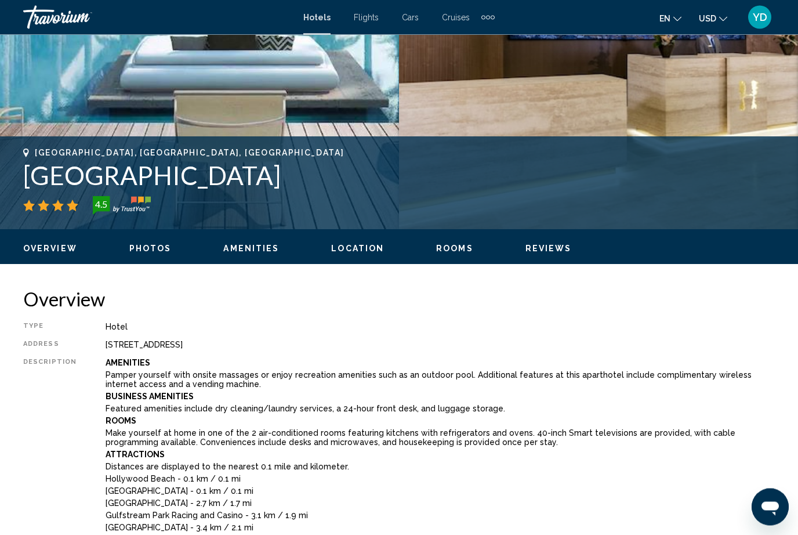
scroll to position [0, 0]
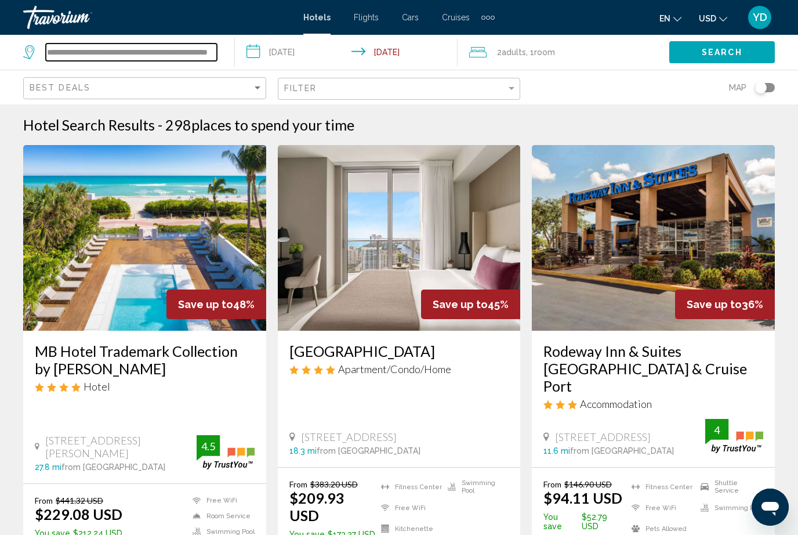
click at [211, 52] on input "**********" at bounding box center [131, 52] width 171 height 17
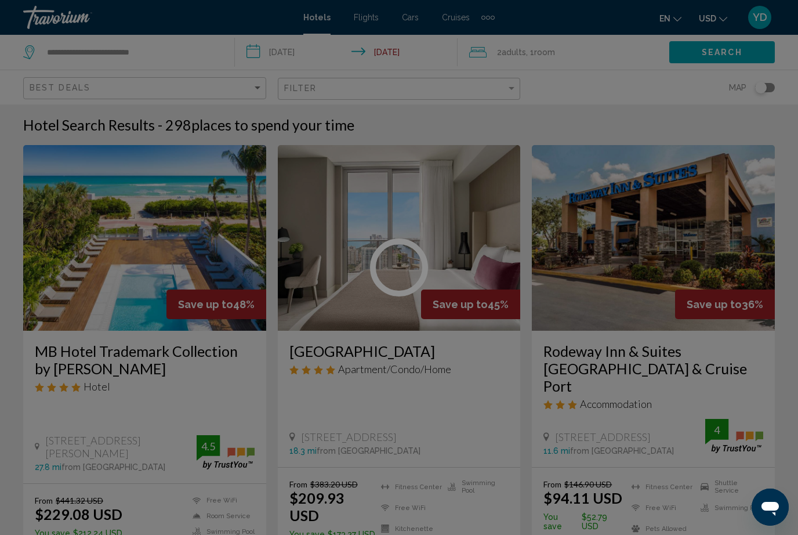
click at [199, 50] on div at bounding box center [399, 267] width 798 height 535
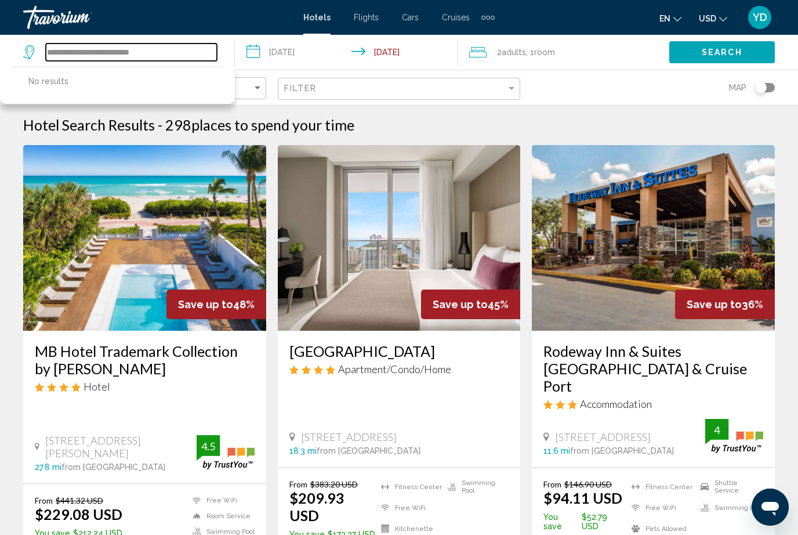
click at [191, 45] on input "**********" at bounding box center [131, 52] width 171 height 17
type input "*******"
click at [718, 48] on span "Search" at bounding box center [722, 52] width 41 height 9
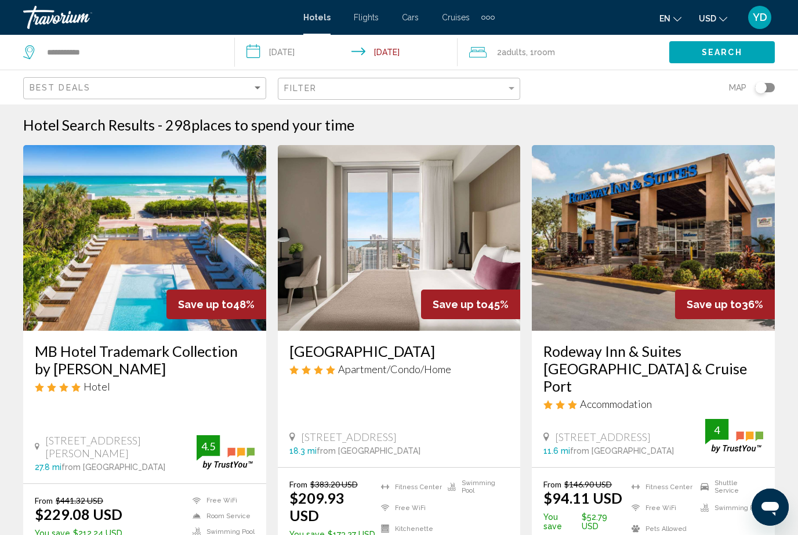
click at [723, 59] on button "Search" at bounding box center [722, 51] width 106 height 21
click at [182, 37] on div "**********" at bounding box center [123, 52] width 200 height 35
click at [147, 52] on input "**********" at bounding box center [131, 52] width 171 height 17
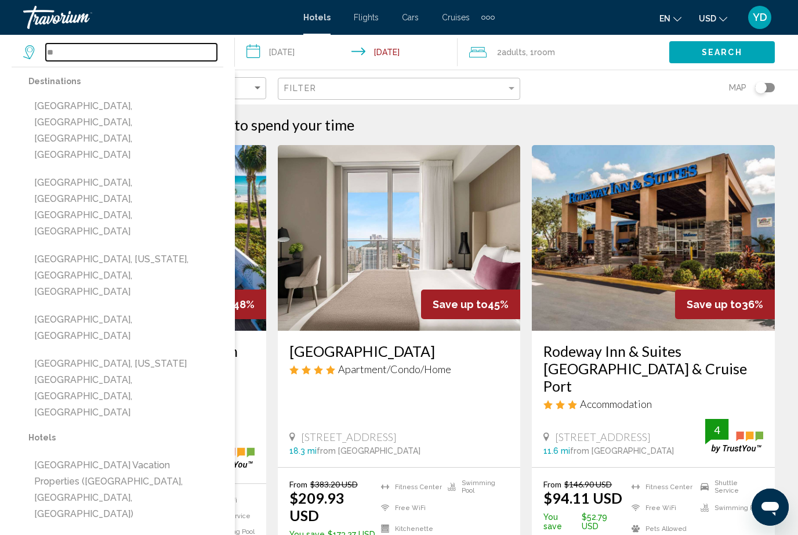
type input "*"
click at [723, 210] on img "Main content" at bounding box center [653, 238] width 243 height 186
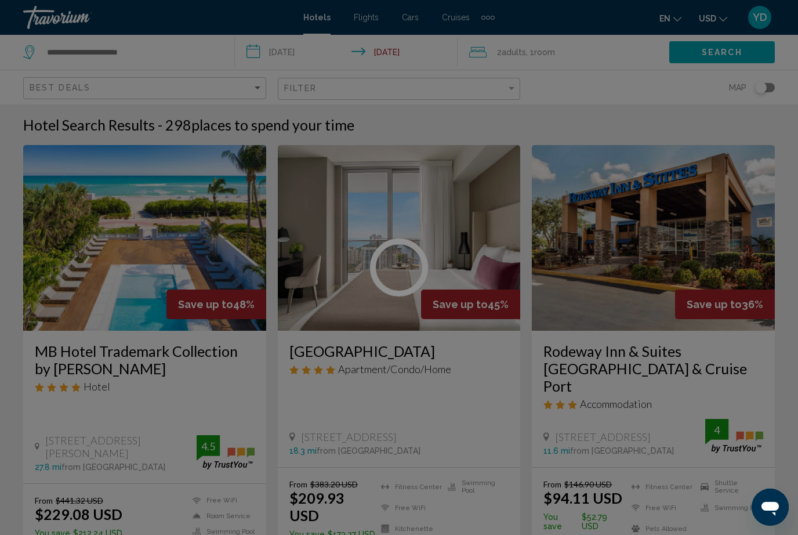
click at [703, 196] on div at bounding box center [399, 267] width 798 height 535
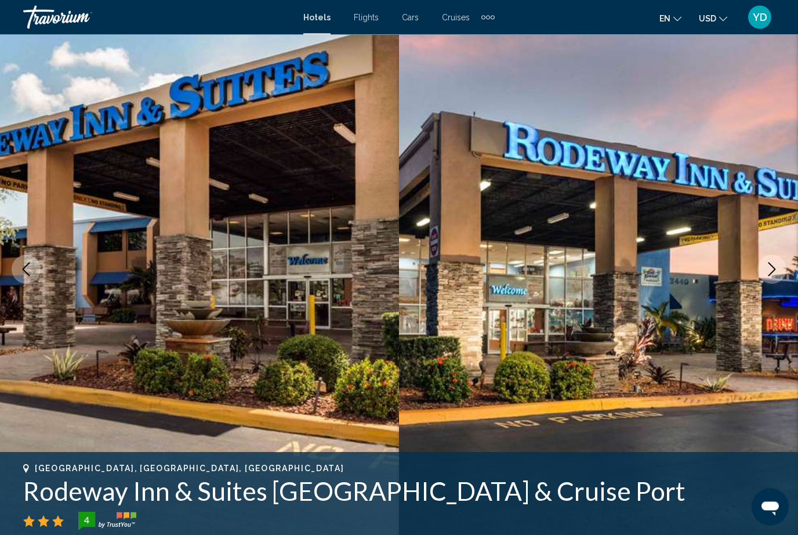
scroll to position [20, 0]
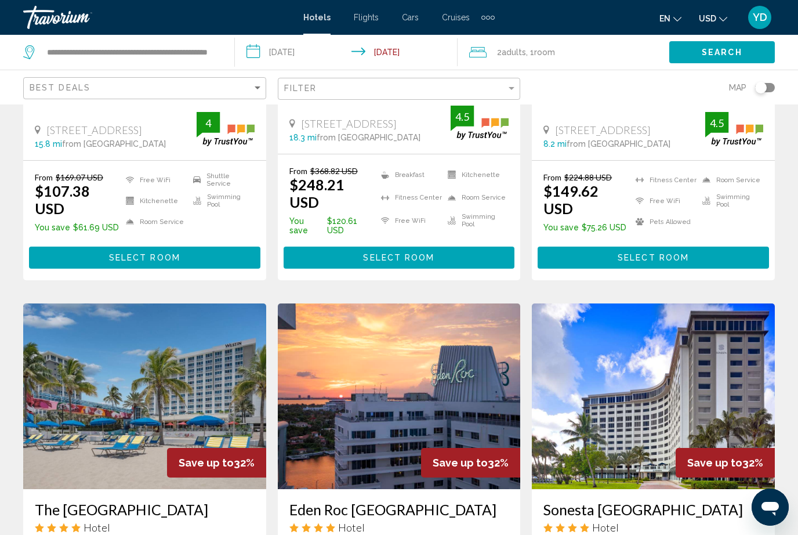
scroll to position [792, 0]
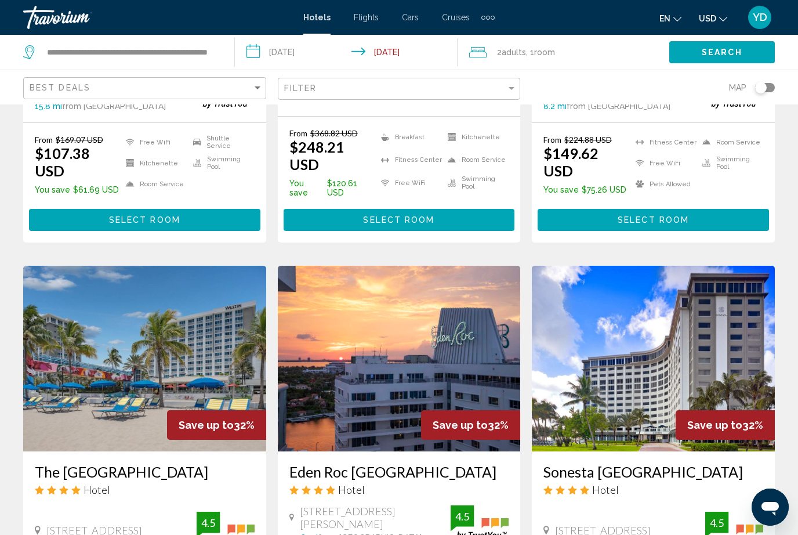
click at [66, 359] on img "Main content" at bounding box center [144, 359] width 243 height 186
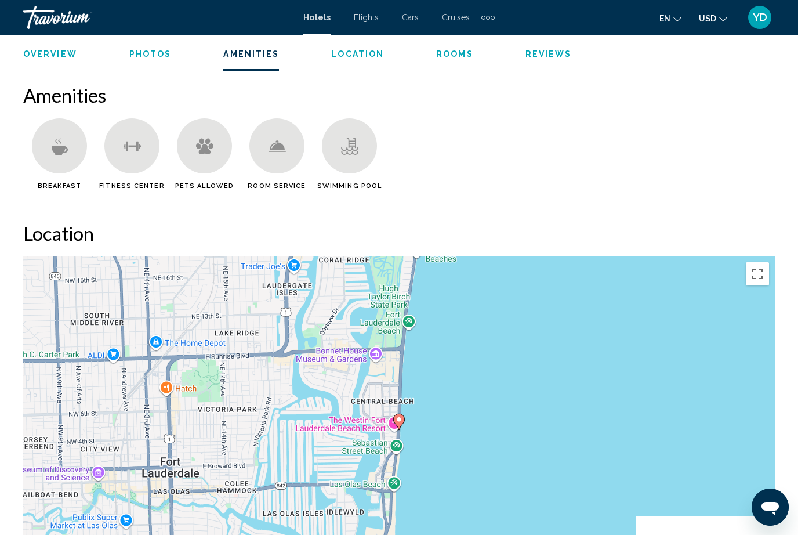
scroll to position [1083, 0]
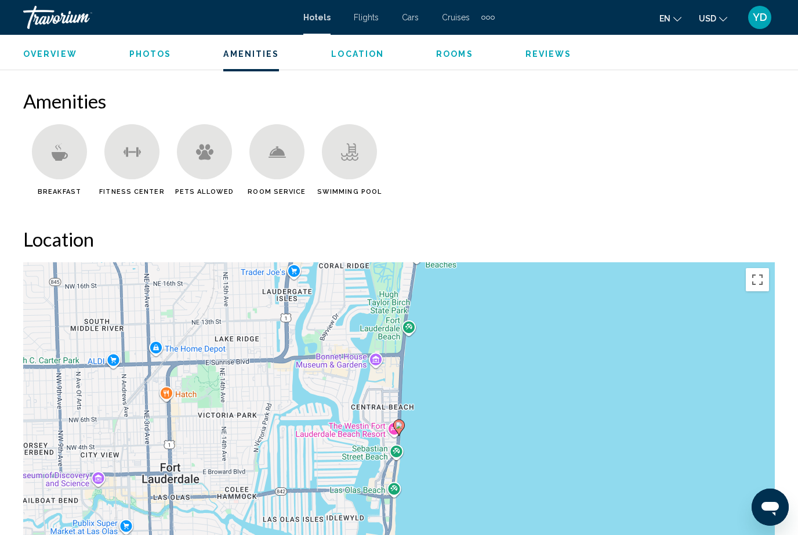
click at [44, 157] on div "Main content" at bounding box center [59, 151] width 55 height 55
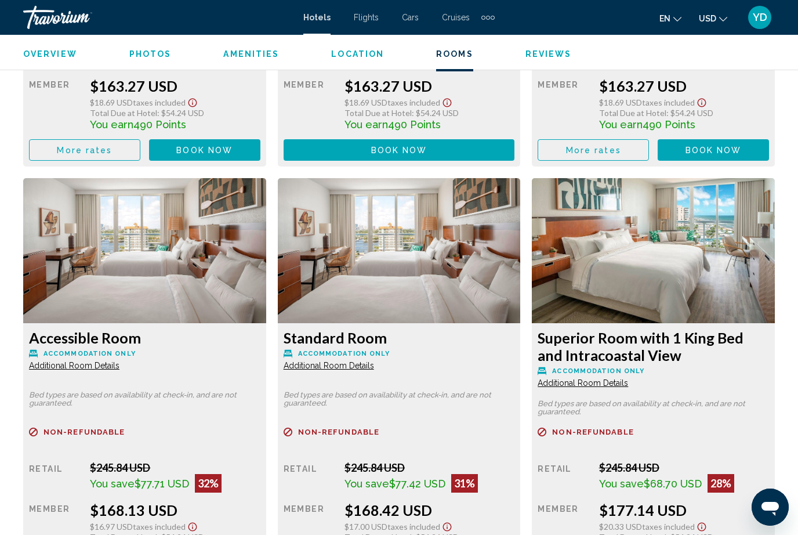
scroll to position [2084, 0]
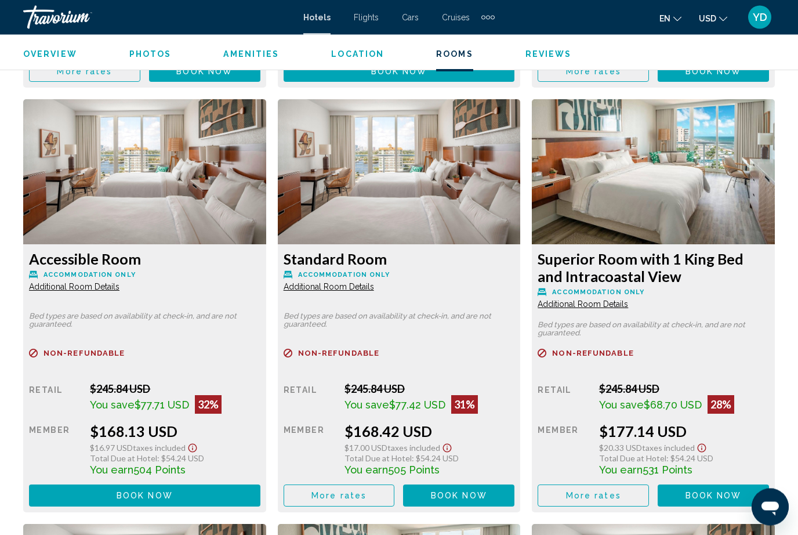
click at [233, 77] on span "Book now" at bounding box center [204, 71] width 56 height 9
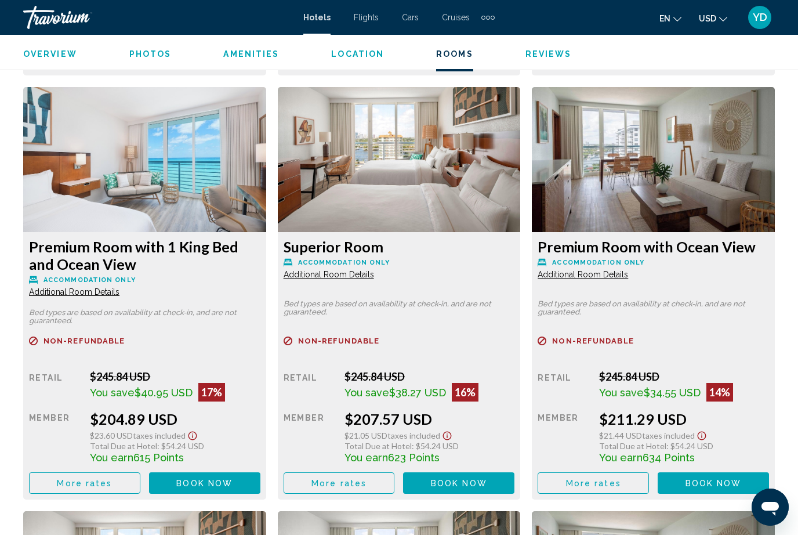
scroll to position [3021, 0]
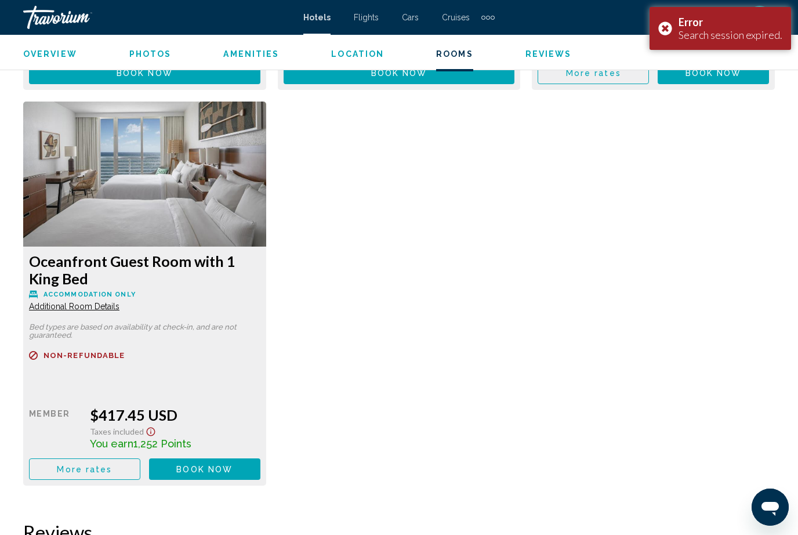
scroll to position [3926, 0]
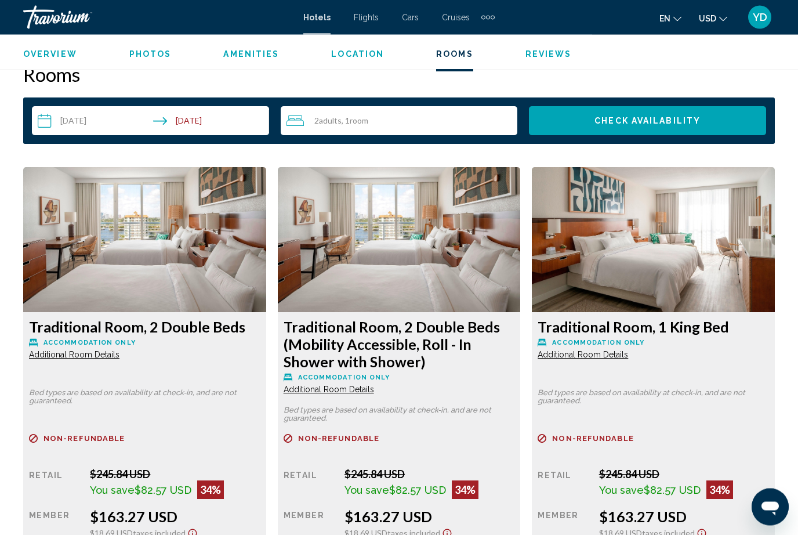
scroll to position [1529, 0]
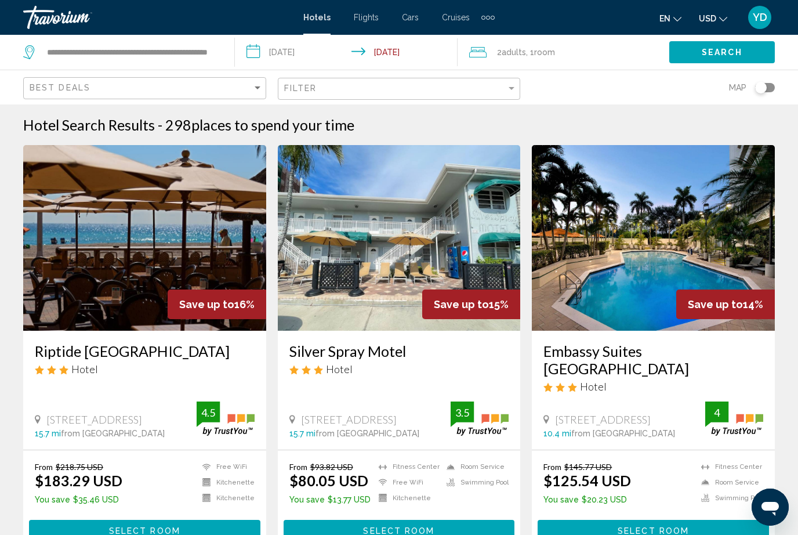
click at [90, 225] on img "Main content" at bounding box center [144, 238] width 243 height 186
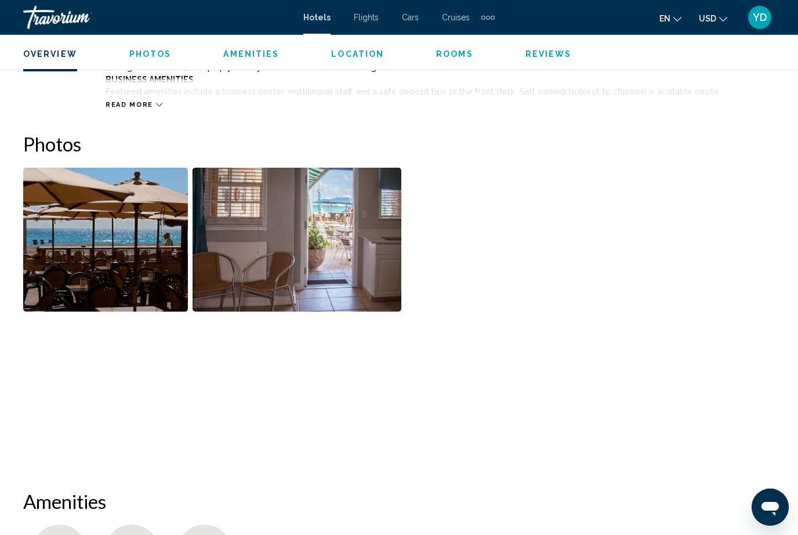
scroll to position [600, 0]
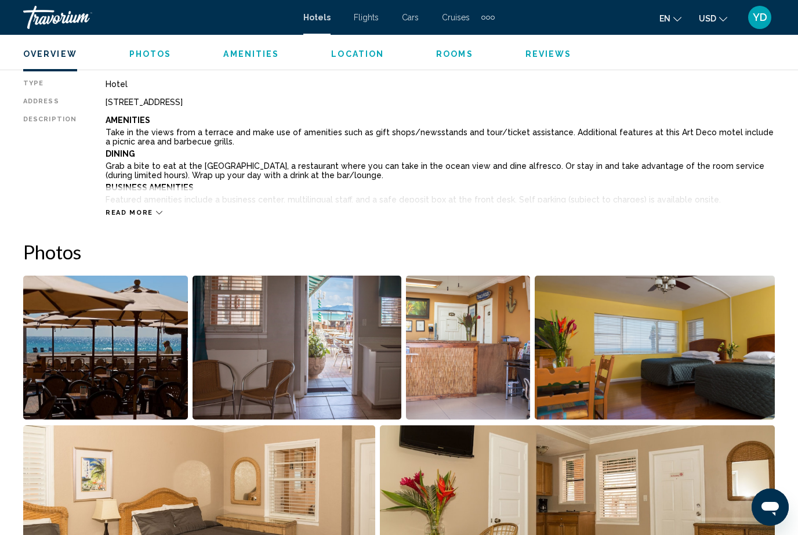
click at [78, 305] on img "Open full-screen image slider" at bounding box center [105, 348] width 165 height 144
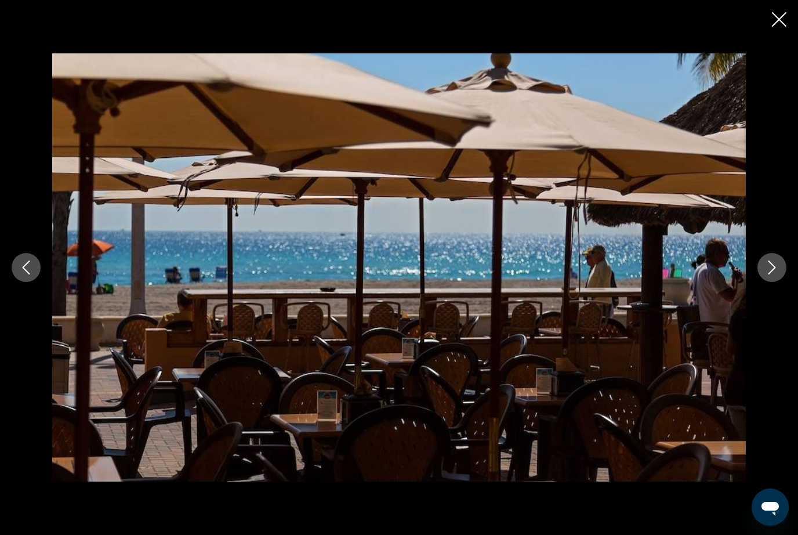
click at [766, 271] on icon "Next image" at bounding box center [772, 267] width 14 height 14
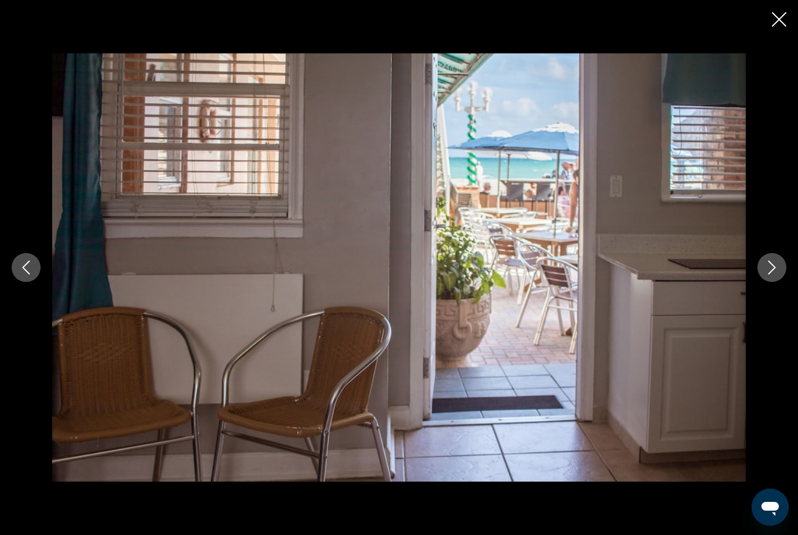
click at [768, 272] on icon "Next image" at bounding box center [772, 267] width 14 height 14
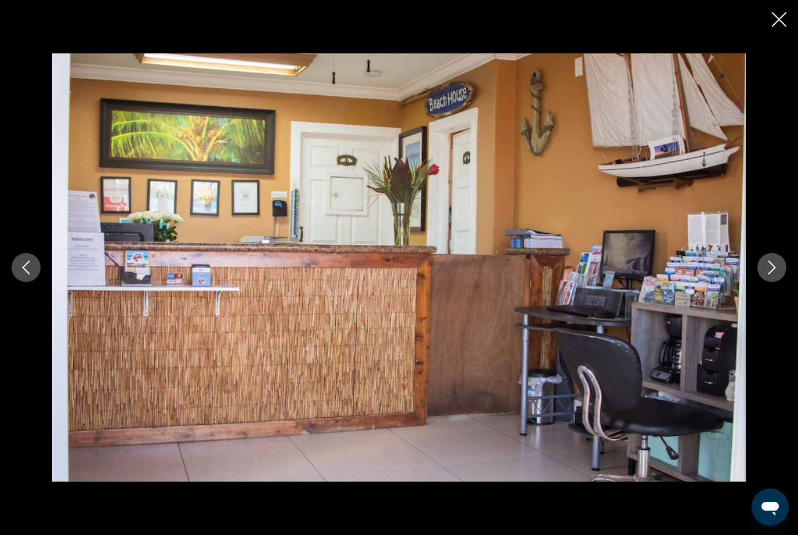
click at [762, 264] on button "Next image" at bounding box center [772, 267] width 29 height 29
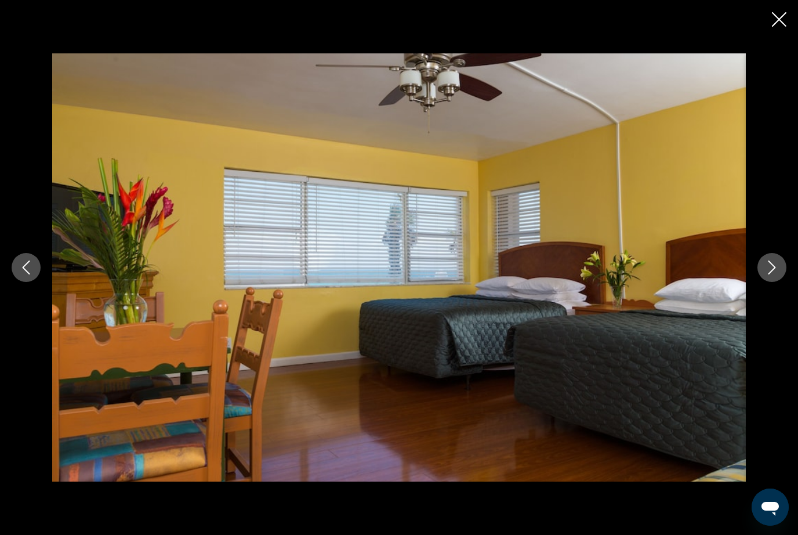
click at [774, 265] on icon "Next image" at bounding box center [772, 267] width 14 height 14
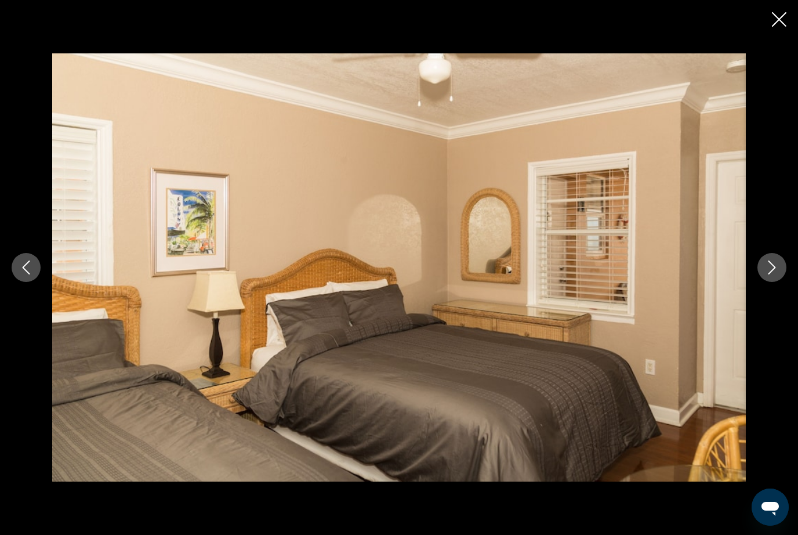
click at [763, 263] on button "Next image" at bounding box center [772, 267] width 29 height 29
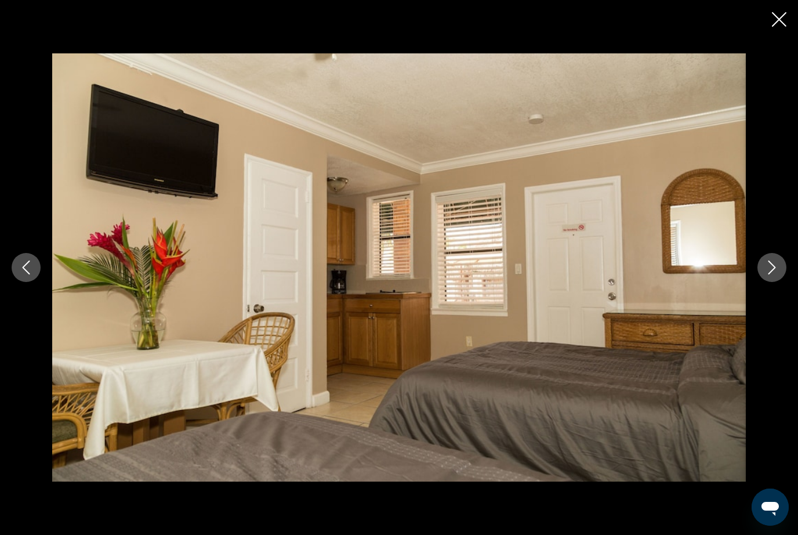
click at [768, 264] on icon "Next image" at bounding box center [772, 267] width 14 height 14
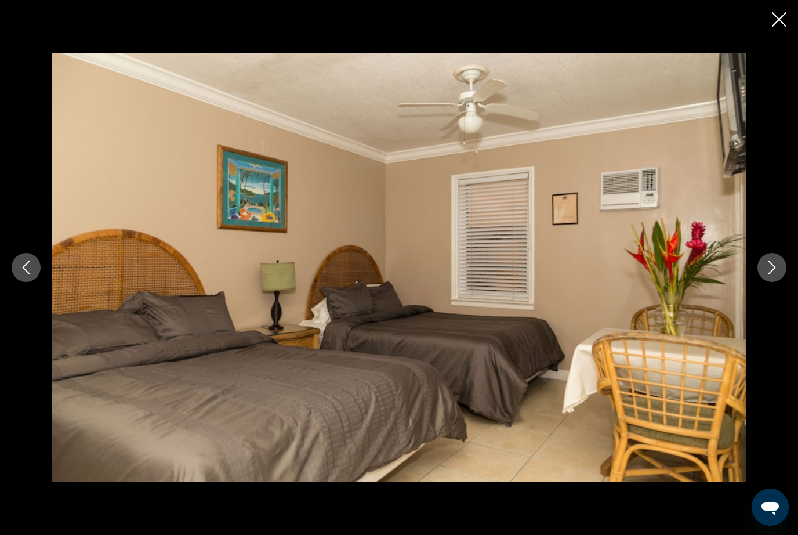
click at [765, 267] on button "Next image" at bounding box center [772, 267] width 29 height 29
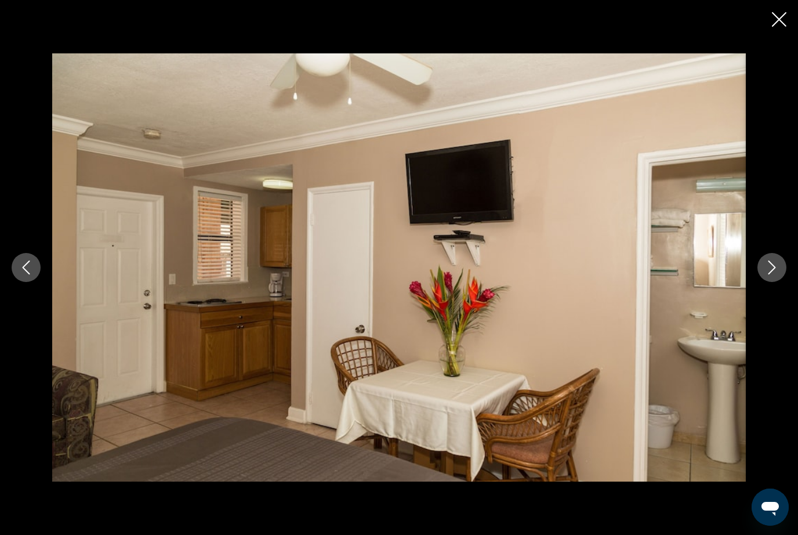
click at [779, 269] on button "Next image" at bounding box center [772, 267] width 29 height 29
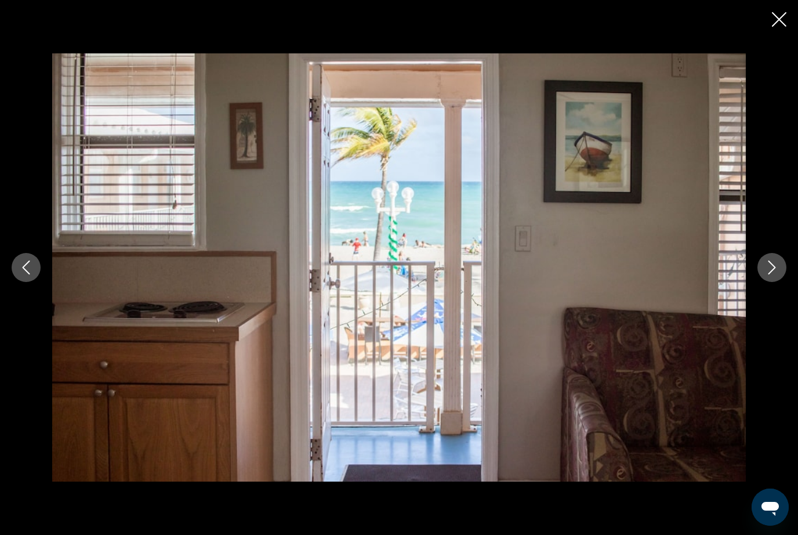
click at [782, 260] on button "Next image" at bounding box center [772, 267] width 29 height 29
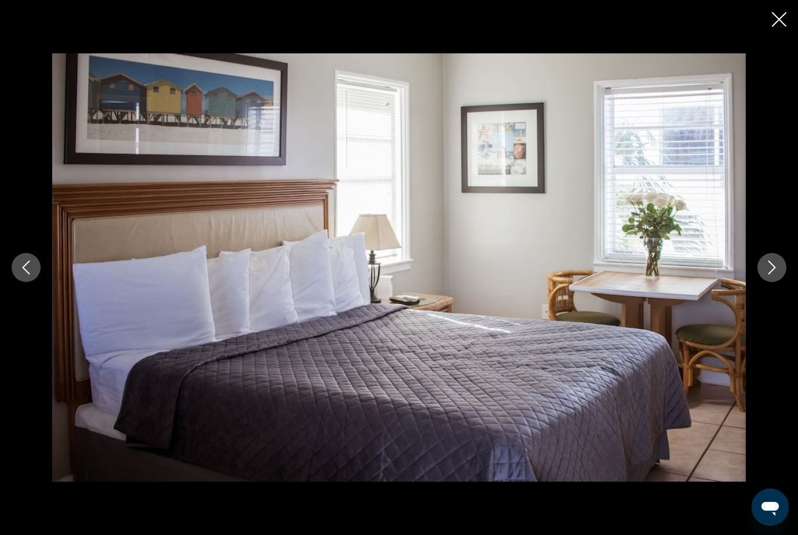
click at [777, 272] on icon "Next image" at bounding box center [772, 267] width 14 height 14
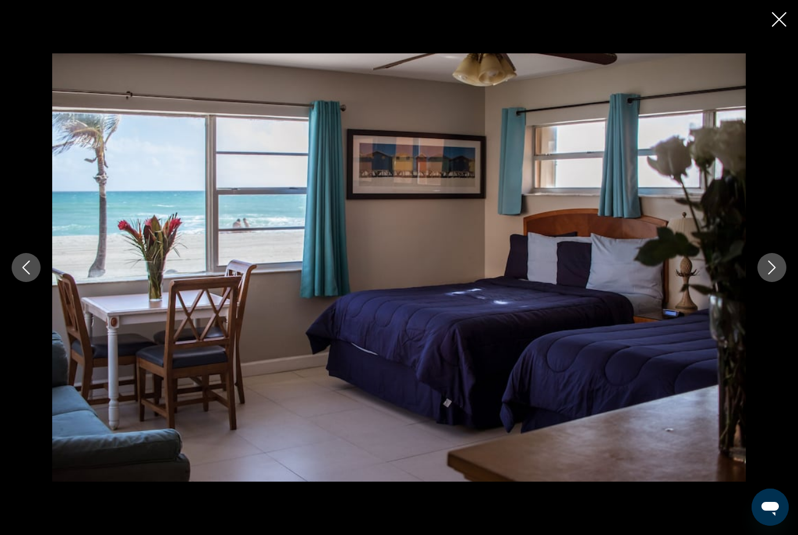
click at [783, 272] on button "Next image" at bounding box center [772, 267] width 29 height 29
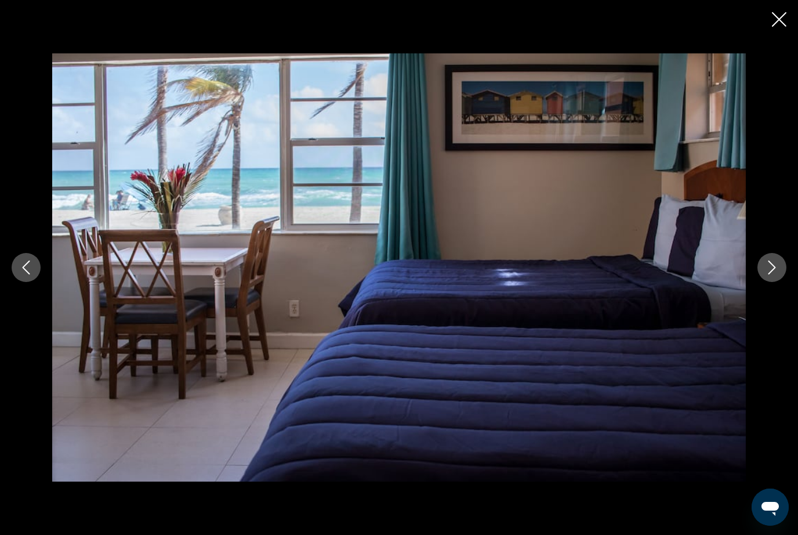
click at [763, 262] on button "Next image" at bounding box center [772, 267] width 29 height 29
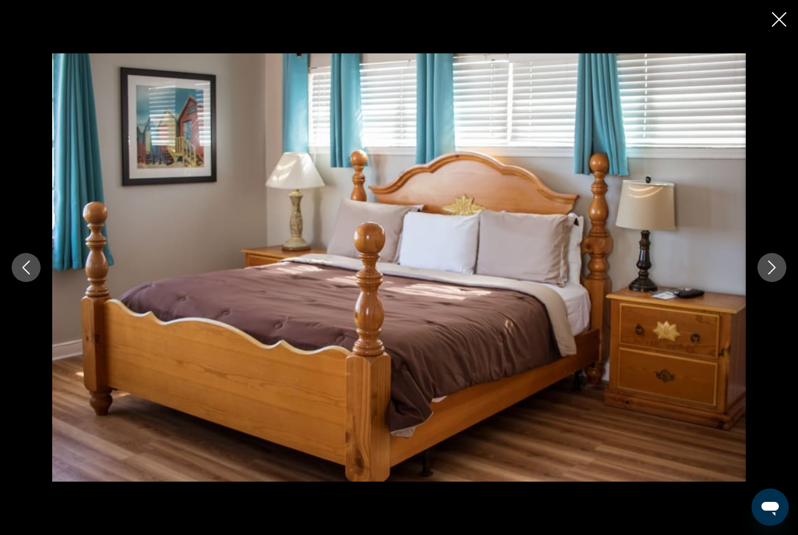
click at [770, 265] on icon "Next image" at bounding box center [772, 267] width 14 height 14
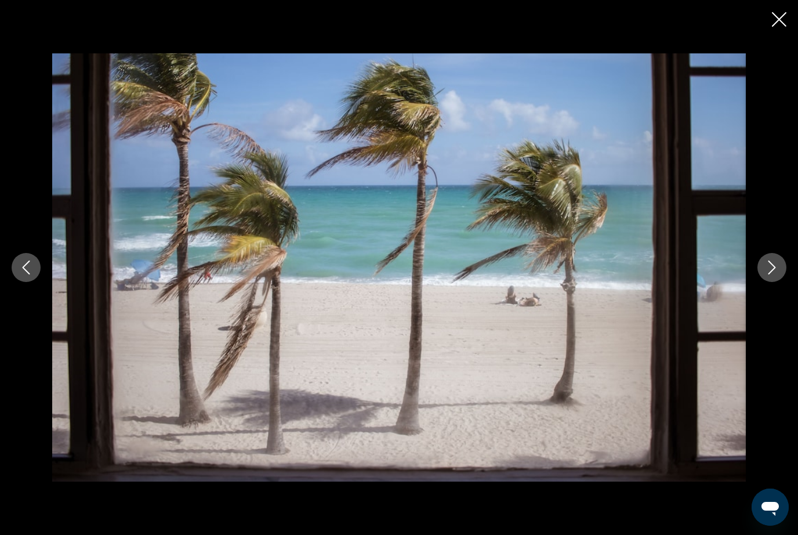
click at [766, 274] on icon "Next image" at bounding box center [772, 267] width 14 height 14
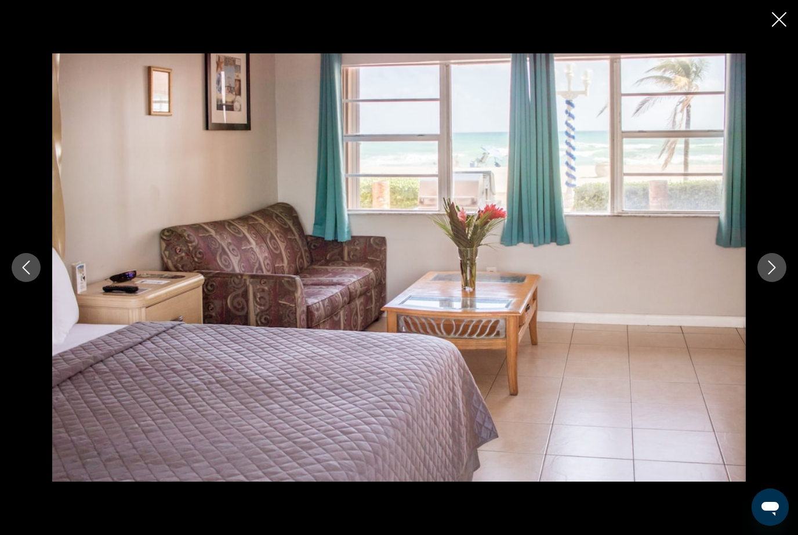
click at [766, 272] on icon "Next image" at bounding box center [772, 267] width 14 height 14
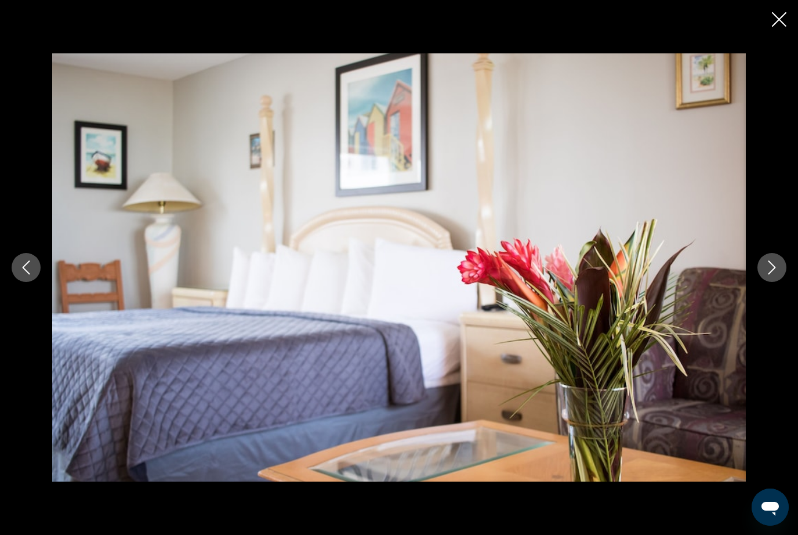
click at [777, 276] on button "Next image" at bounding box center [772, 267] width 29 height 29
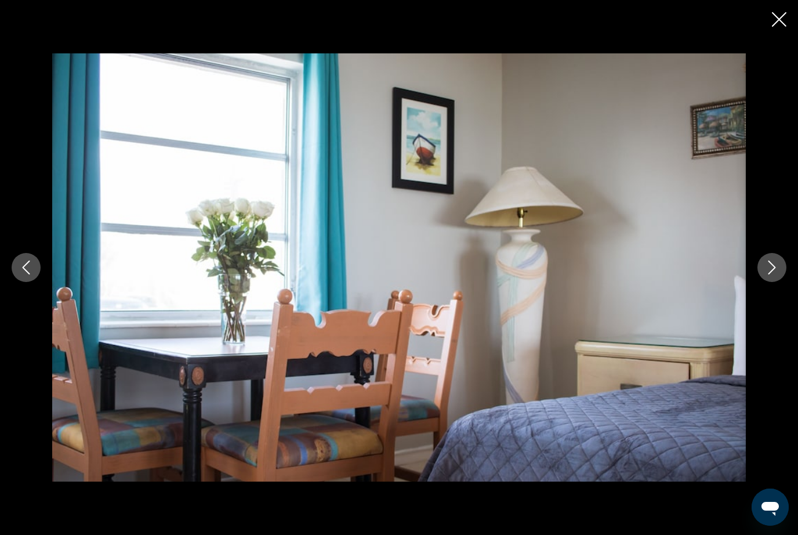
click at [772, 272] on icon "Next image" at bounding box center [772, 267] width 14 height 14
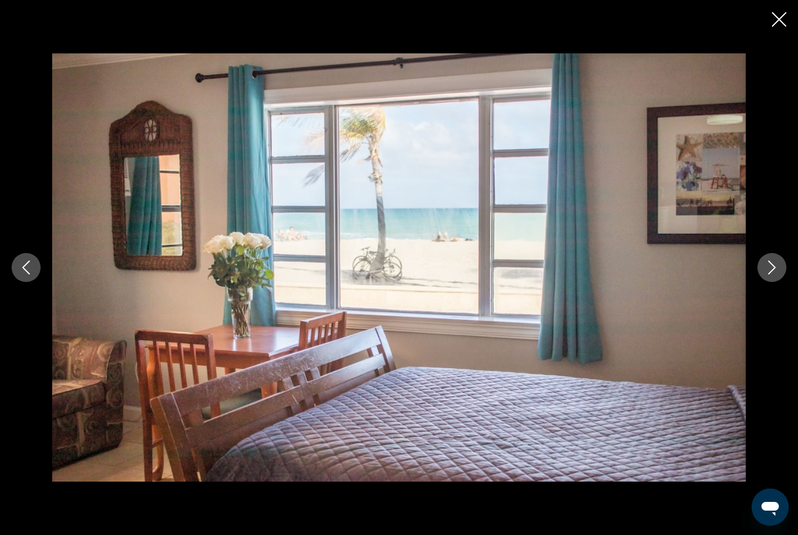
click at [773, 271] on icon "Next image" at bounding box center [772, 267] width 14 height 14
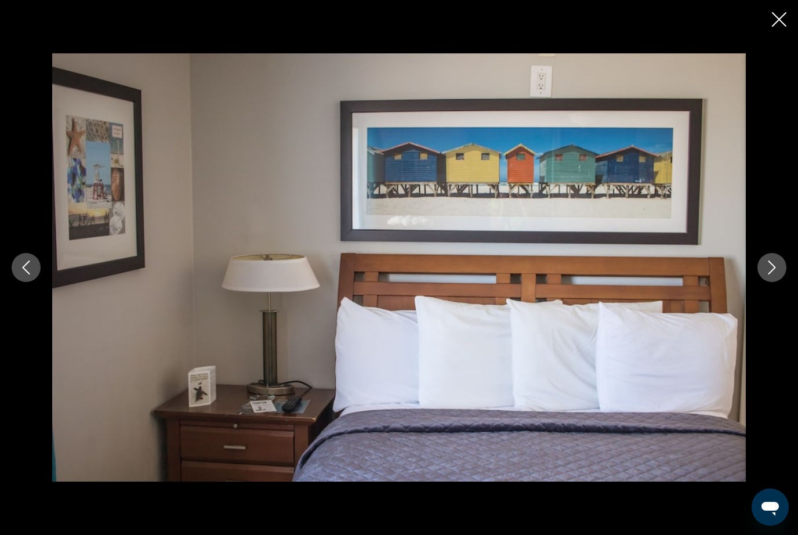
click at [773, 270] on icon "Next image" at bounding box center [773, 267] width 8 height 14
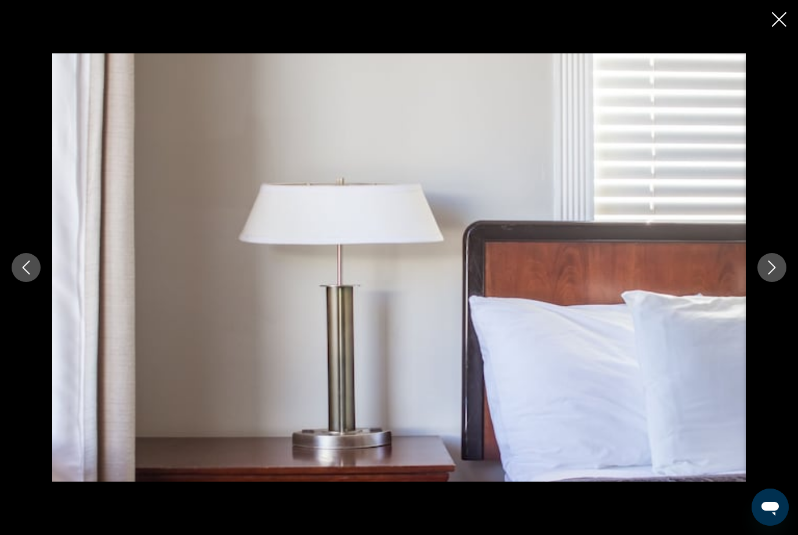
click at [777, 270] on icon "Next image" at bounding box center [772, 267] width 14 height 14
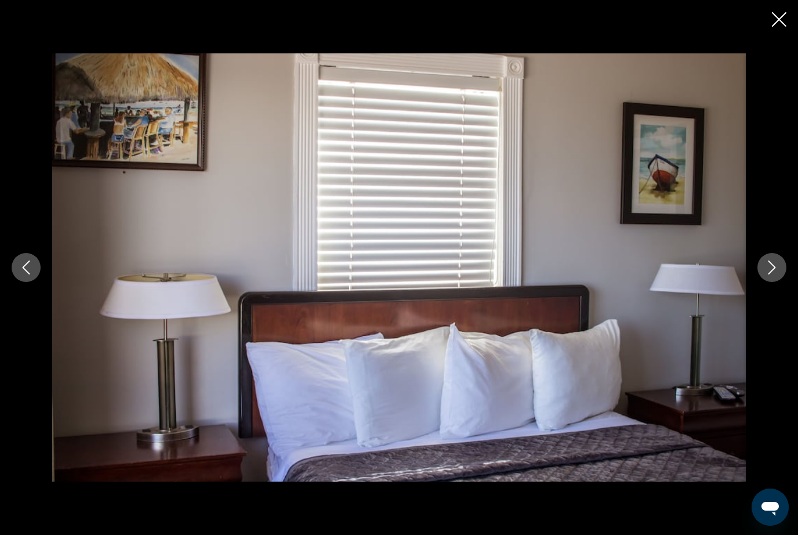
click at [774, 27] on button "Close slideshow" at bounding box center [779, 21] width 15 height 18
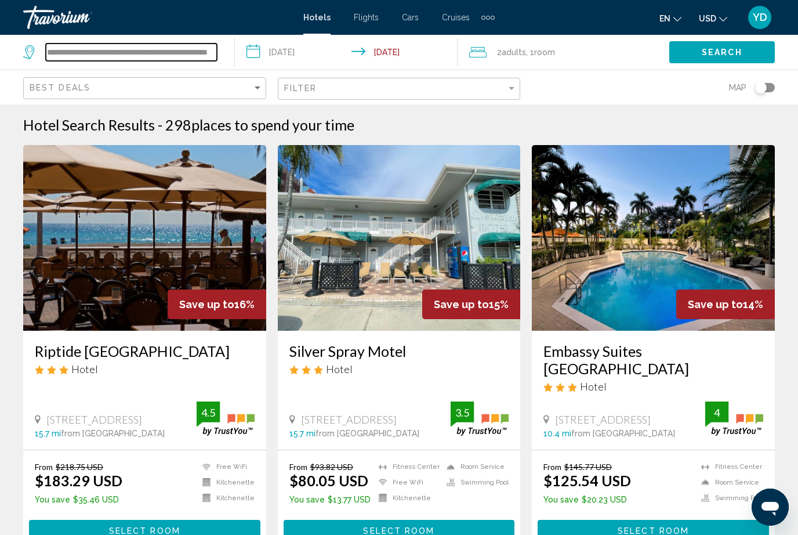
click at [216, 52] on input "**********" at bounding box center [131, 52] width 171 height 17
click at [191, 59] on input "**********" at bounding box center [131, 52] width 171 height 17
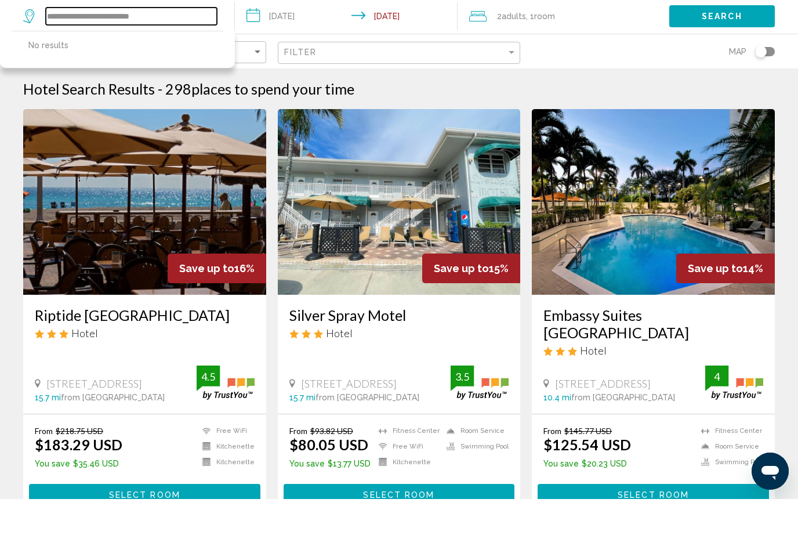
click at [187, 44] on input "**********" at bounding box center [131, 52] width 171 height 17
type input "*******"
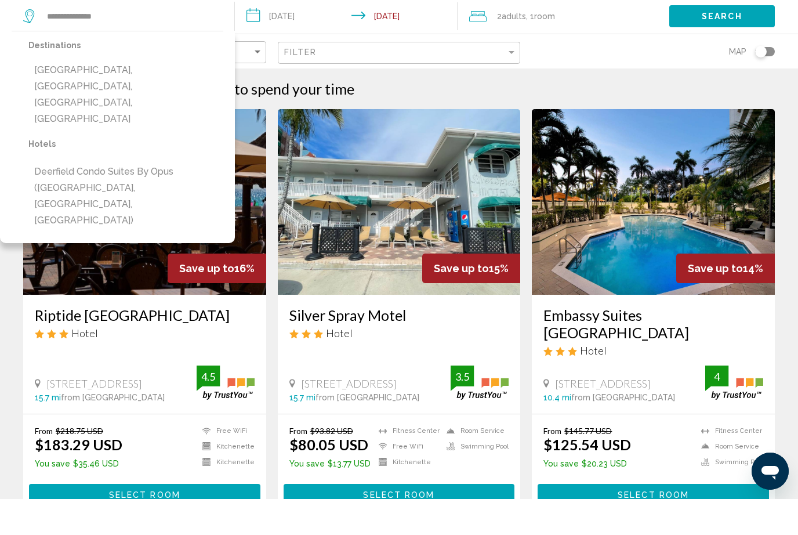
click at [85, 197] on button "Deerfield Condo Suites by Opus ([GEOGRAPHIC_DATA], [GEOGRAPHIC_DATA], [GEOGRAPH…" at bounding box center [125, 232] width 195 height 71
type input "**********"
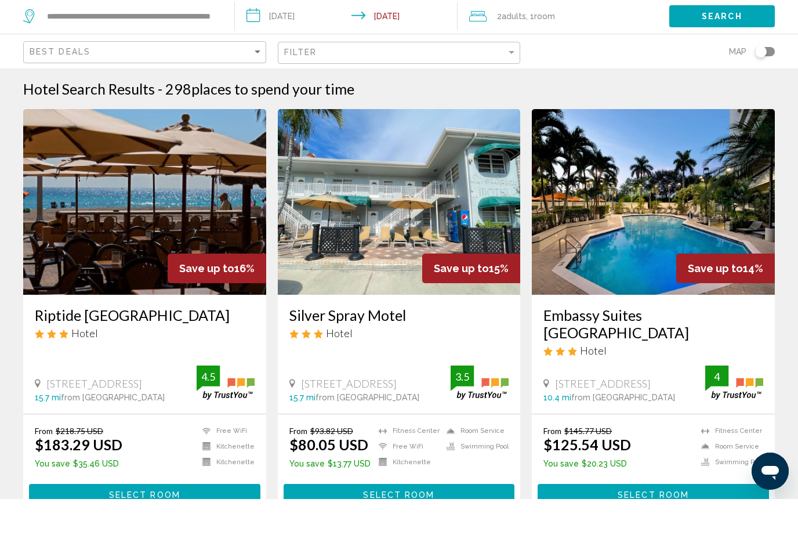
click at [739, 41] on button "Search" at bounding box center [722, 51] width 106 height 21
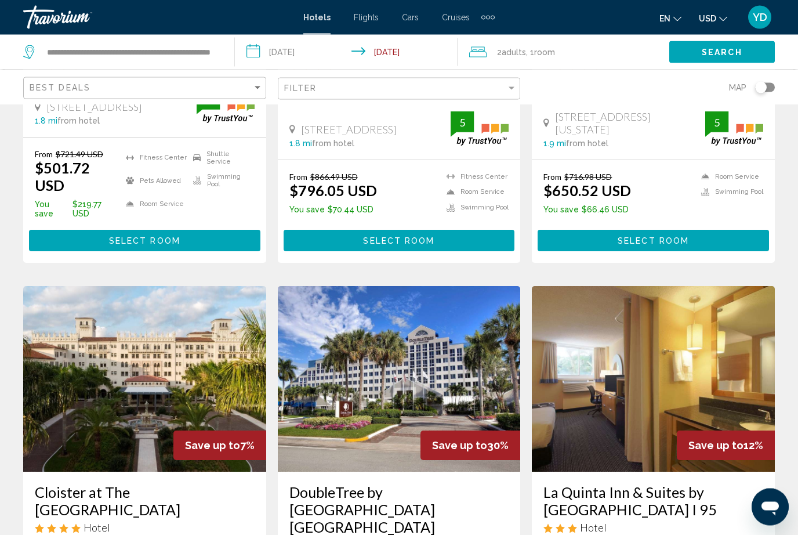
scroll to position [1319, 0]
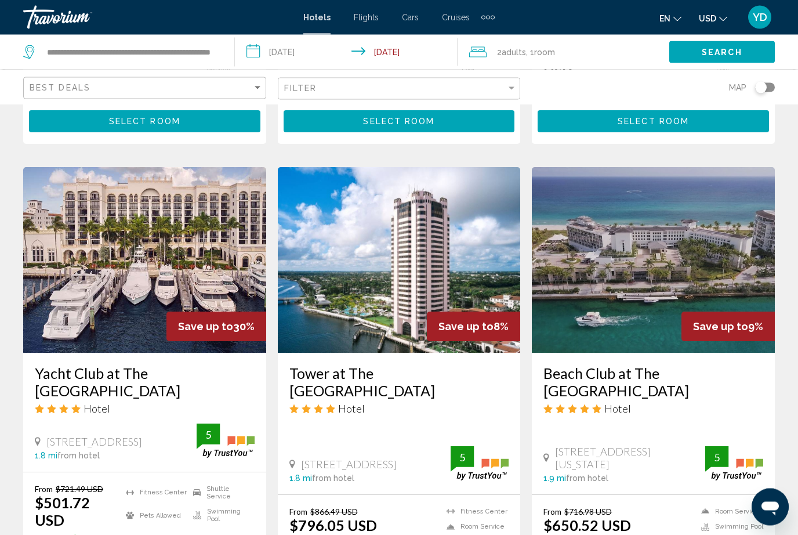
click at [786, 223] on div "Hotel Search Results - 284 places to spend your time Deerfield Condo Suites by …" at bounding box center [399, 176] width 798 height 1868
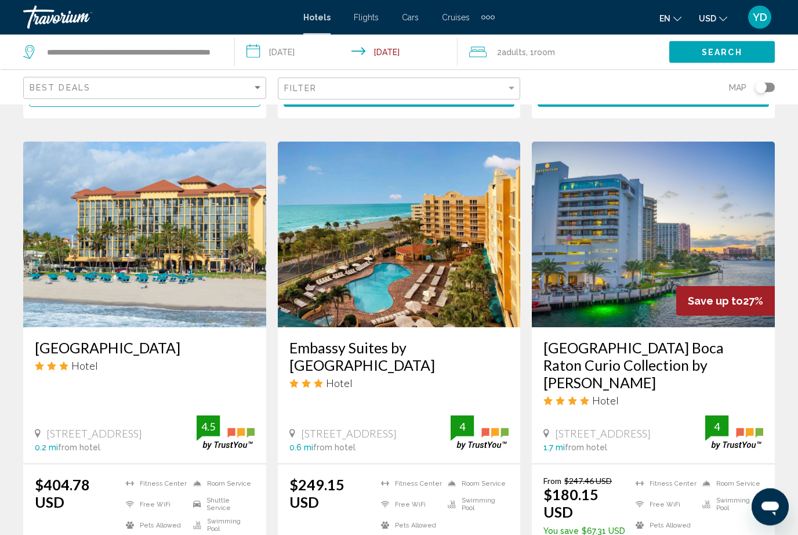
scroll to position [423, 0]
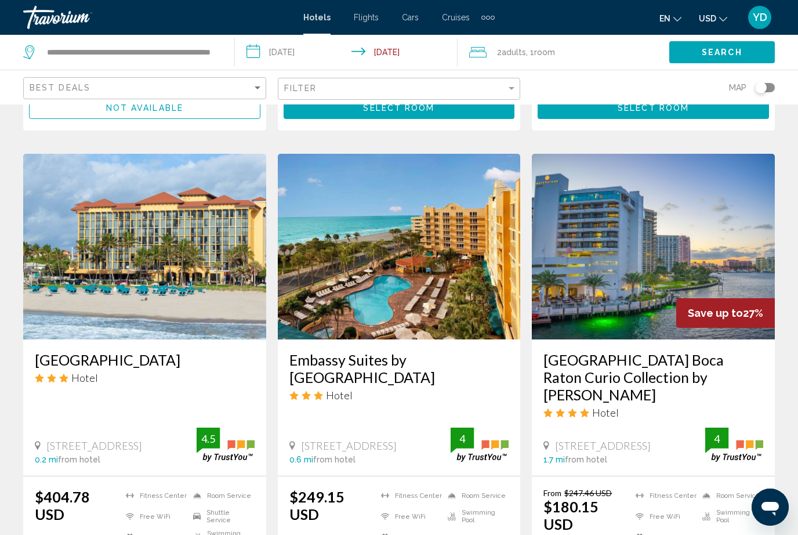
click at [375, 267] on img "Main content" at bounding box center [399, 247] width 243 height 186
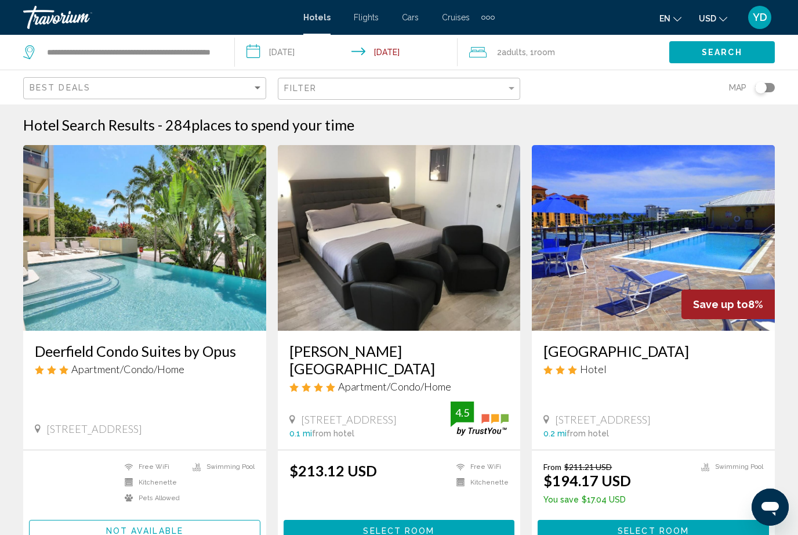
click at [745, 253] on img "Main content" at bounding box center [653, 238] width 243 height 186
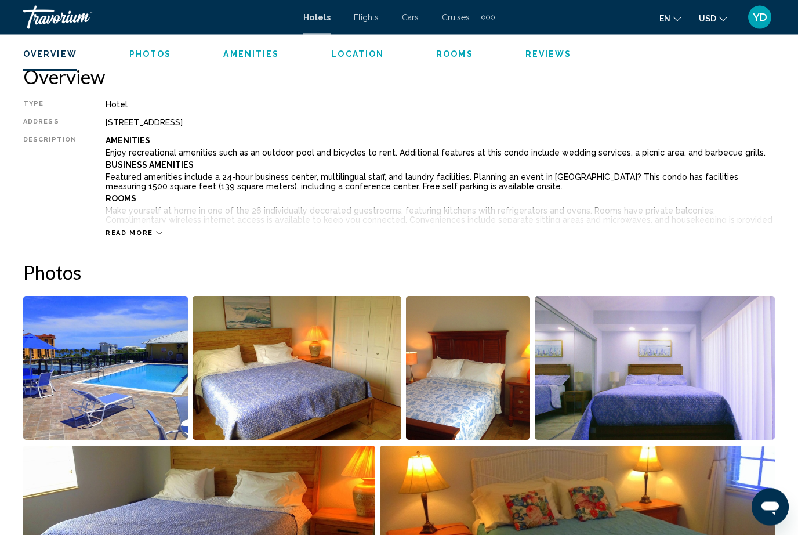
scroll to position [580, 0]
click at [138, 386] on img "Open full-screen image slider" at bounding box center [105, 368] width 165 height 144
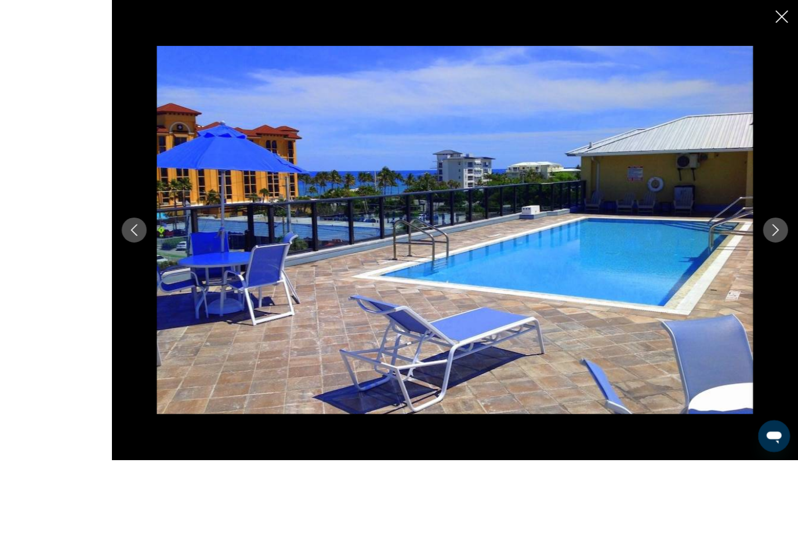
scroll to position [464, 0]
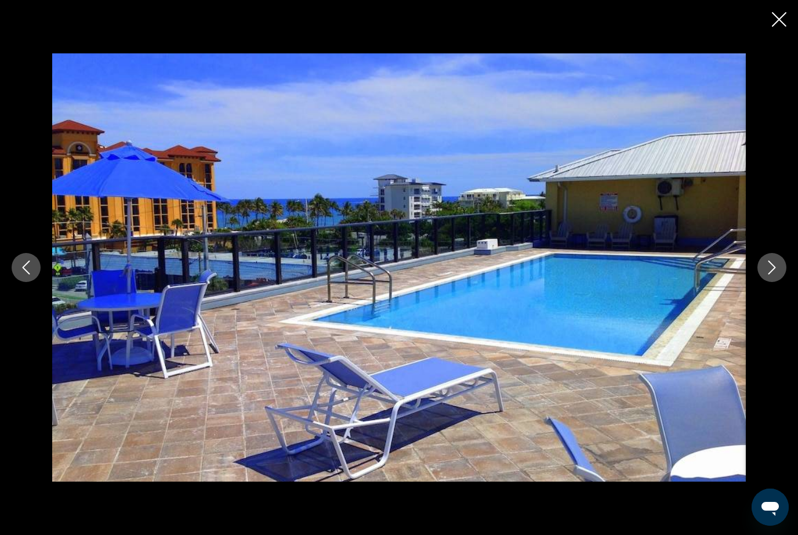
click at [777, 274] on icon "Next image" at bounding box center [772, 267] width 14 height 14
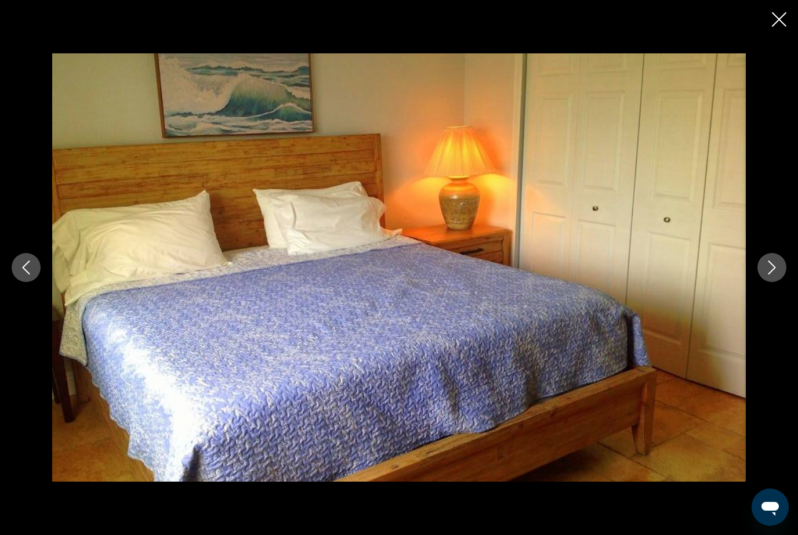
click at [777, 277] on button "Next image" at bounding box center [772, 267] width 29 height 29
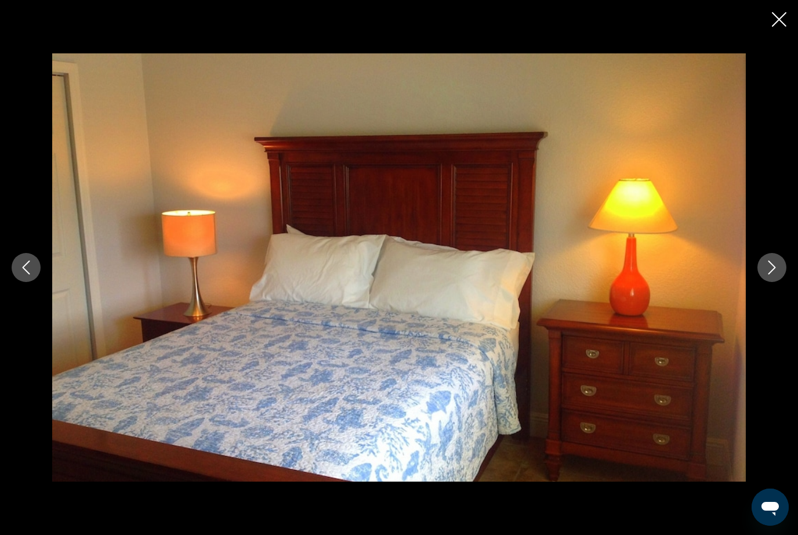
click at [774, 274] on icon "Next image" at bounding box center [772, 267] width 14 height 14
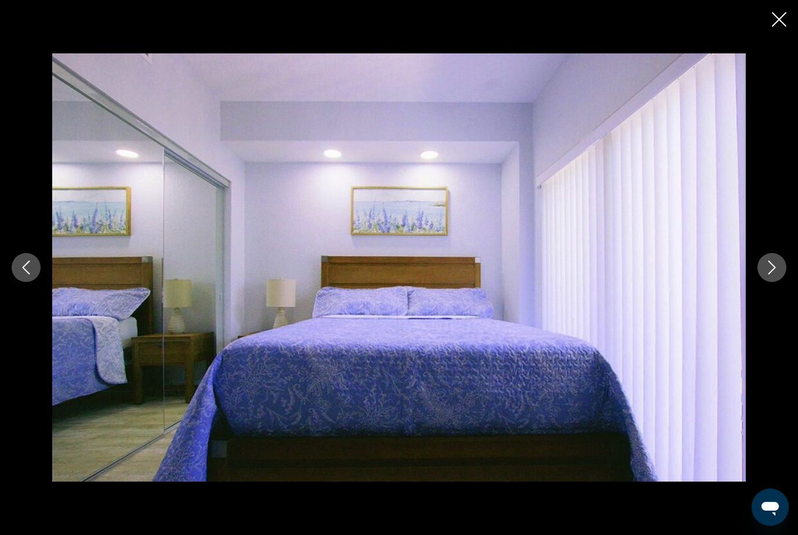
click at [779, 274] on icon "Next image" at bounding box center [772, 267] width 14 height 14
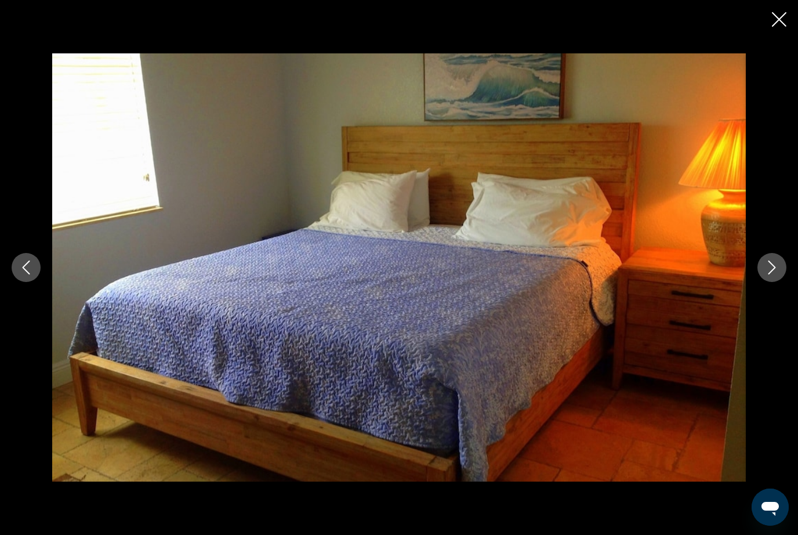
click at [780, 282] on button "Next image" at bounding box center [772, 267] width 29 height 29
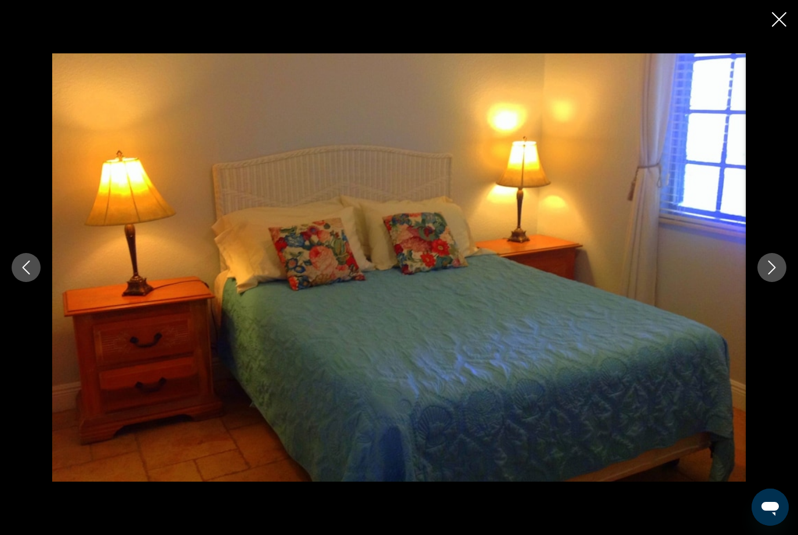
click at [779, 282] on button "Next image" at bounding box center [772, 267] width 29 height 29
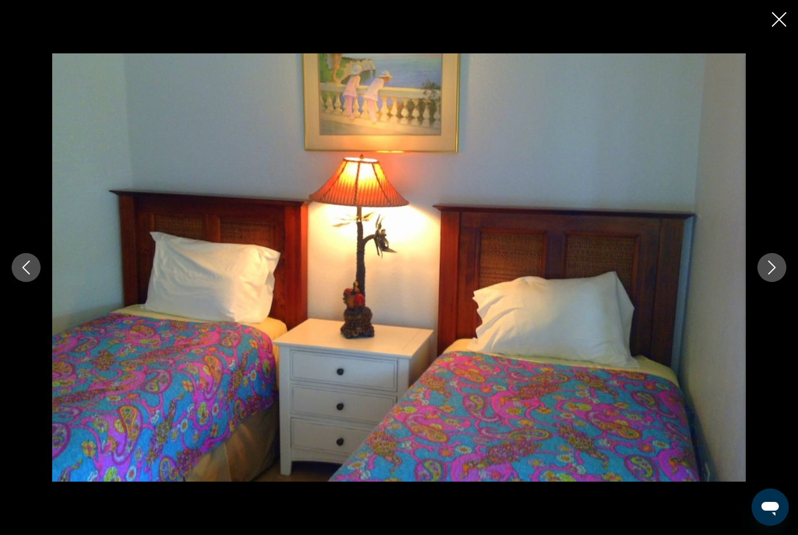
click at [780, 282] on button "Next image" at bounding box center [772, 267] width 29 height 29
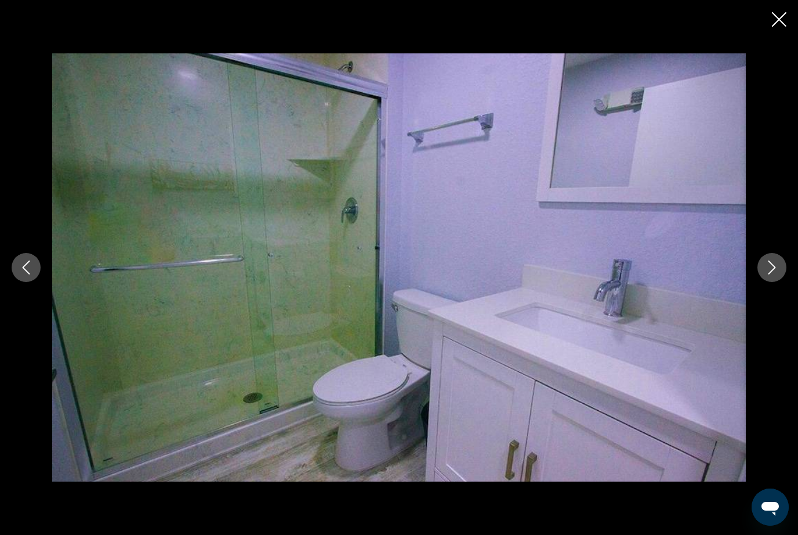
click at [776, 274] on icon "Next image" at bounding box center [772, 267] width 14 height 14
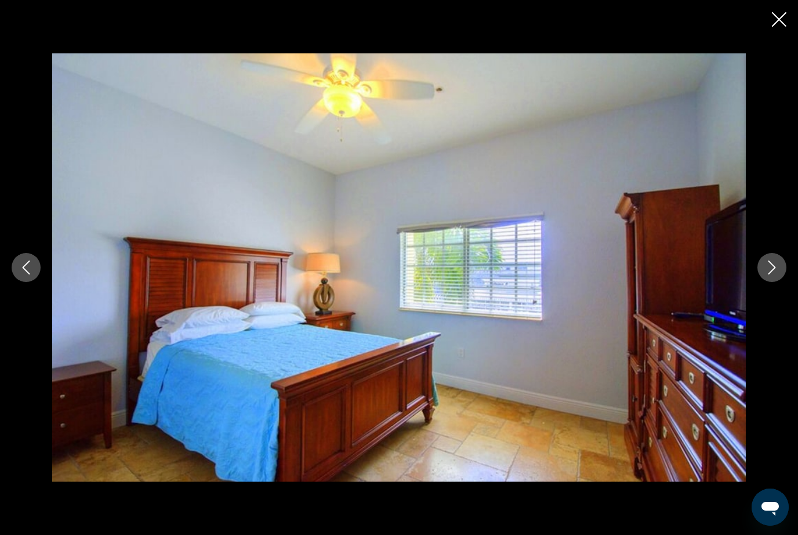
click at [780, 282] on button "Next image" at bounding box center [772, 267] width 29 height 29
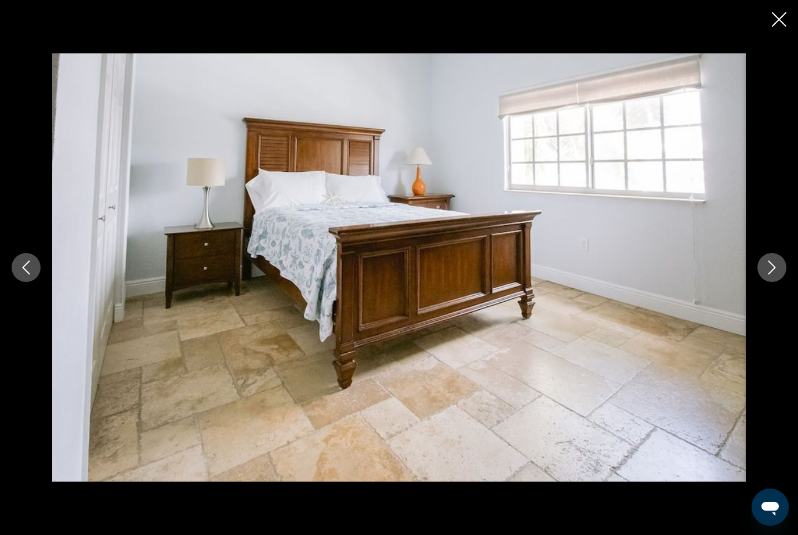
click at [778, 274] on icon "Next image" at bounding box center [772, 267] width 14 height 14
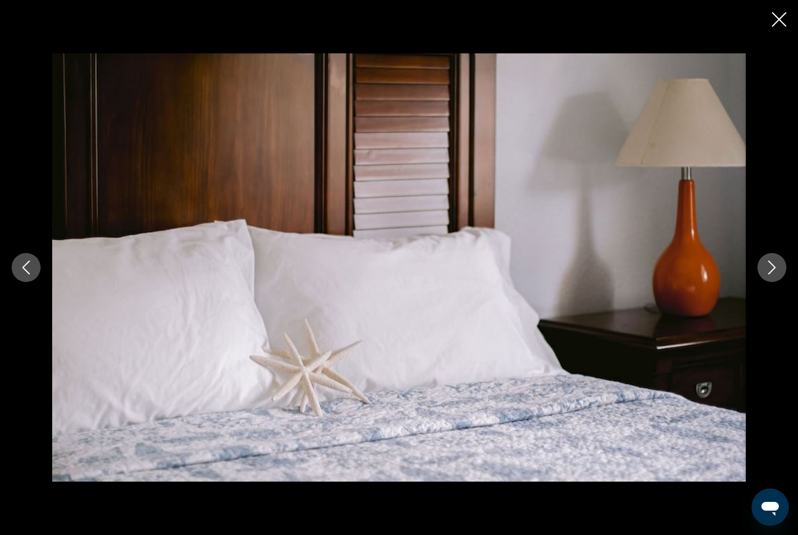
click at [780, 282] on button "Next image" at bounding box center [772, 267] width 29 height 29
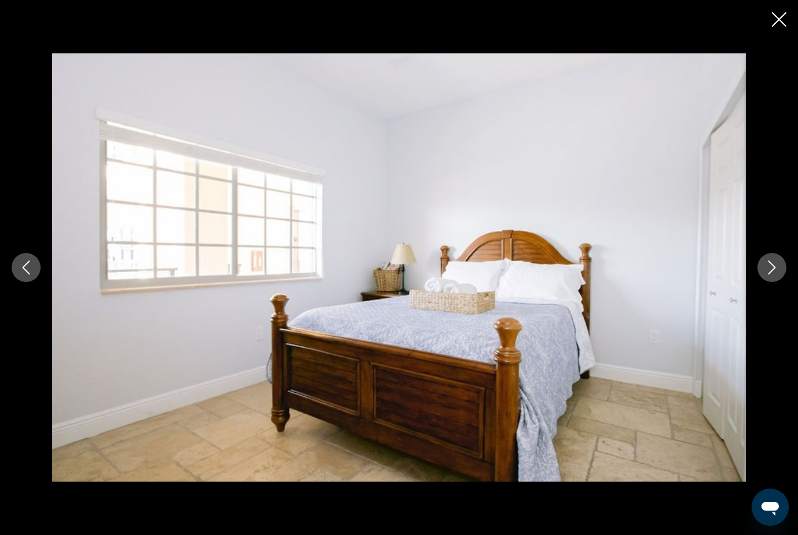
click at [782, 282] on button "Next image" at bounding box center [772, 267] width 29 height 29
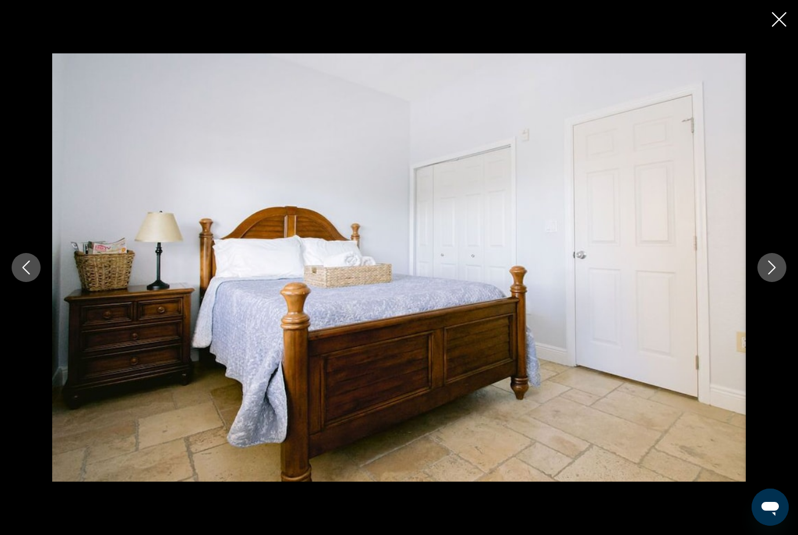
click at [784, 282] on button "Next image" at bounding box center [772, 267] width 29 height 29
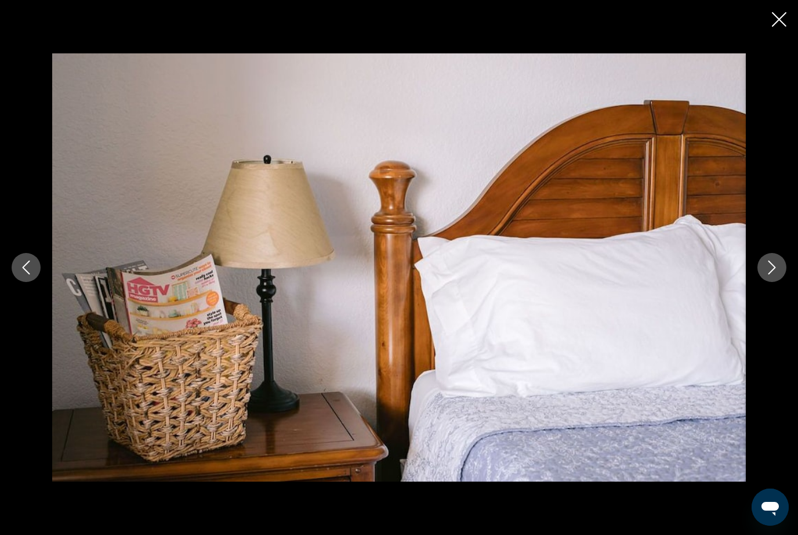
click at [786, 282] on button "Next image" at bounding box center [772, 267] width 29 height 29
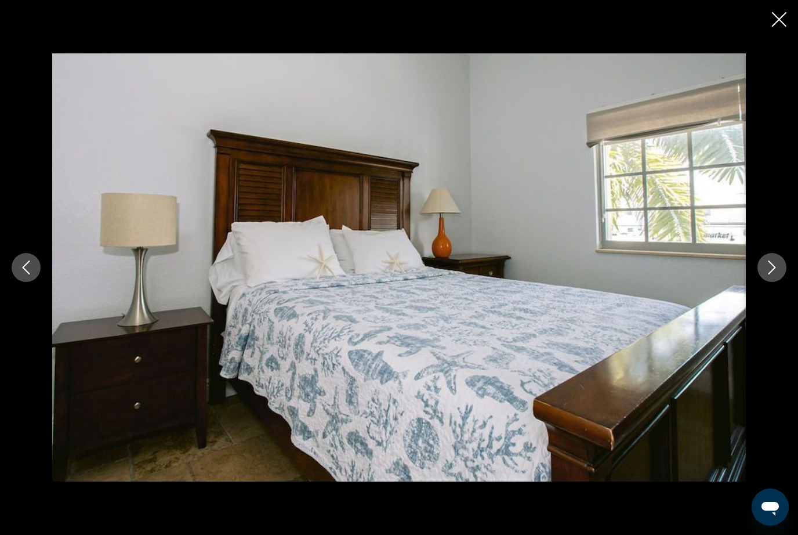
click at [783, 282] on button "Next image" at bounding box center [772, 267] width 29 height 29
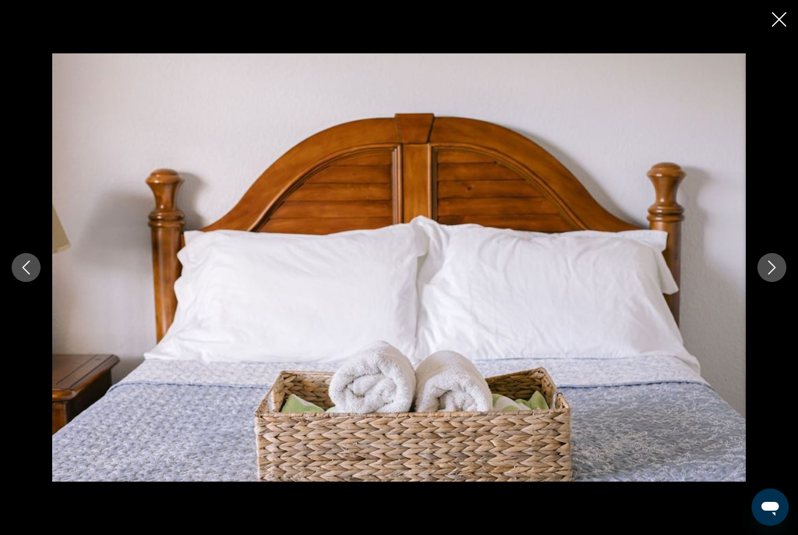
click at [786, 282] on button "Next image" at bounding box center [772, 267] width 29 height 29
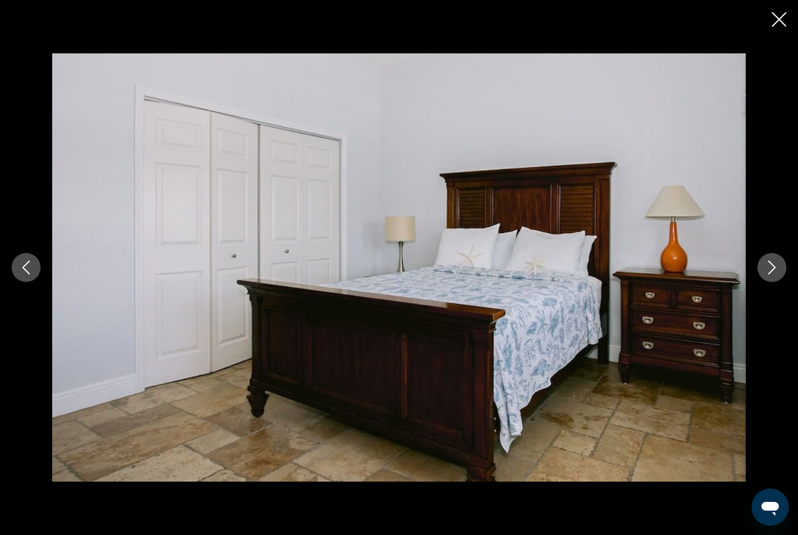
click at [782, 282] on button "Next image" at bounding box center [772, 267] width 29 height 29
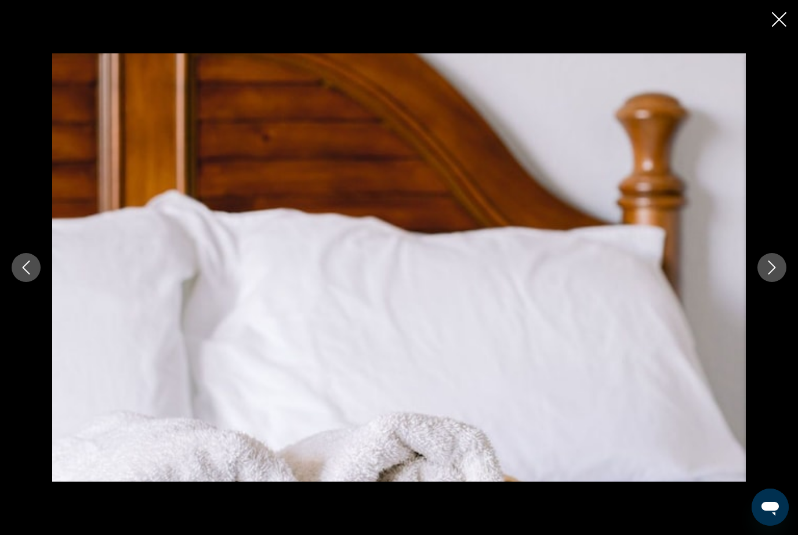
click at [783, 282] on button "Next image" at bounding box center [772, 267] width 29 height 29
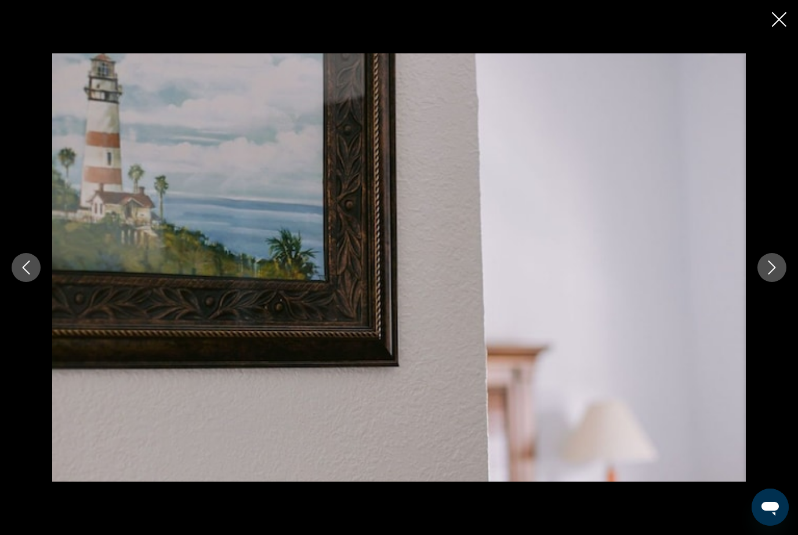
click at [781, 282] on button "Next image" at bounding box center [772, 267] width 29 height 29
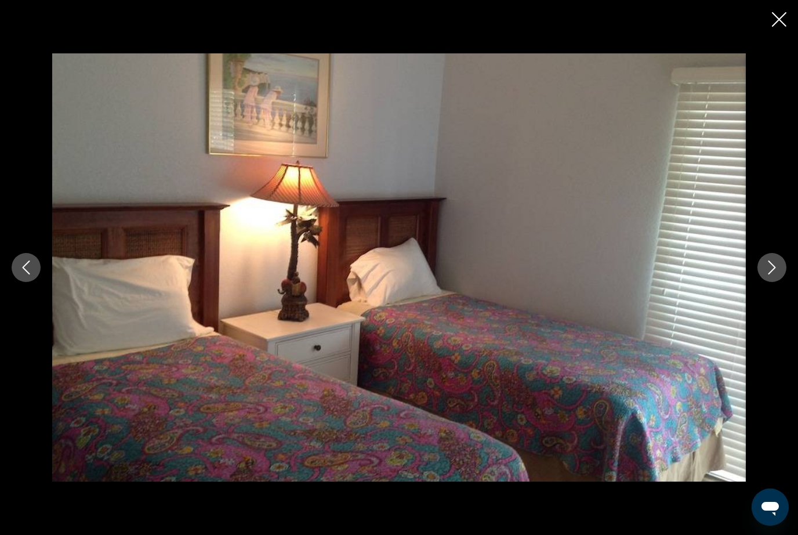
click at [35, 272] on div "Main content" at bounding box center [399, 267] width 798 height 428
click at [28, 279] on button "Previous image" at bounding box center [26, 267] width 29 height 29
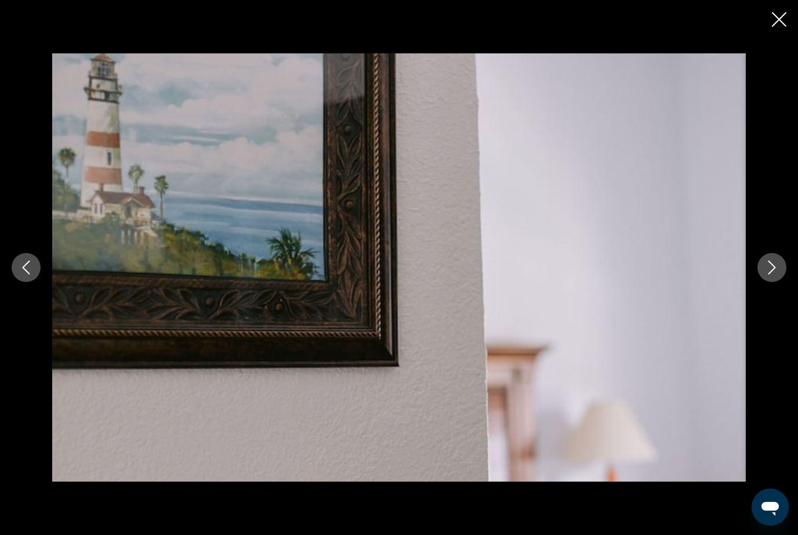
click at [786, 282] on button "Next image" at bounding box center [772, 267] width 29 height 29
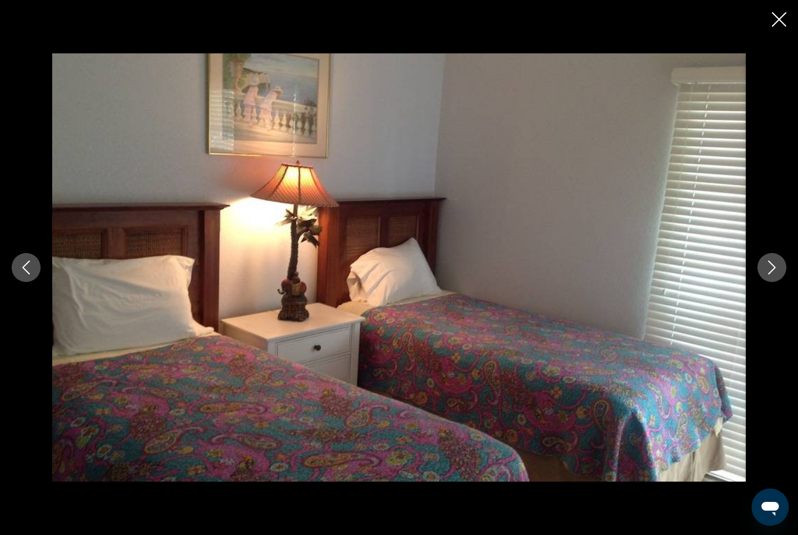
click at [783, 282] on button "Next image" at bounding box center [772, 267] width 29 height 29
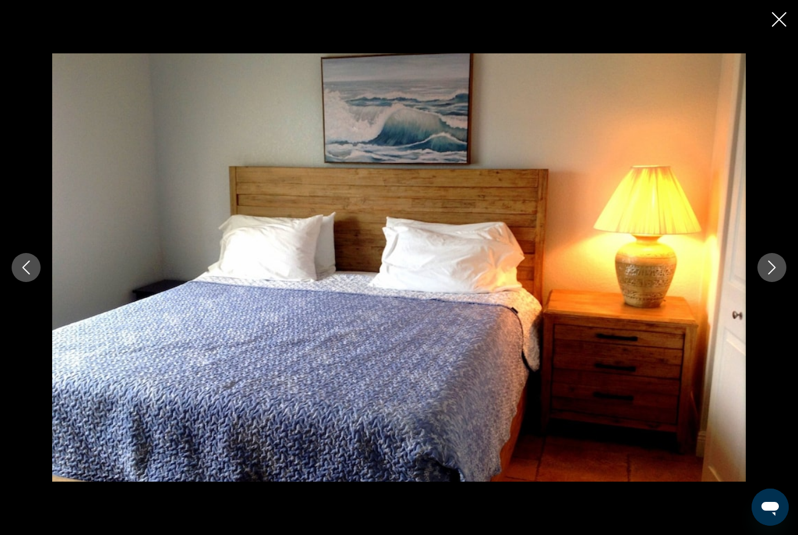
click at [780, 282] on button "Next image" at bounding box center [772, 267] width 29 height 29
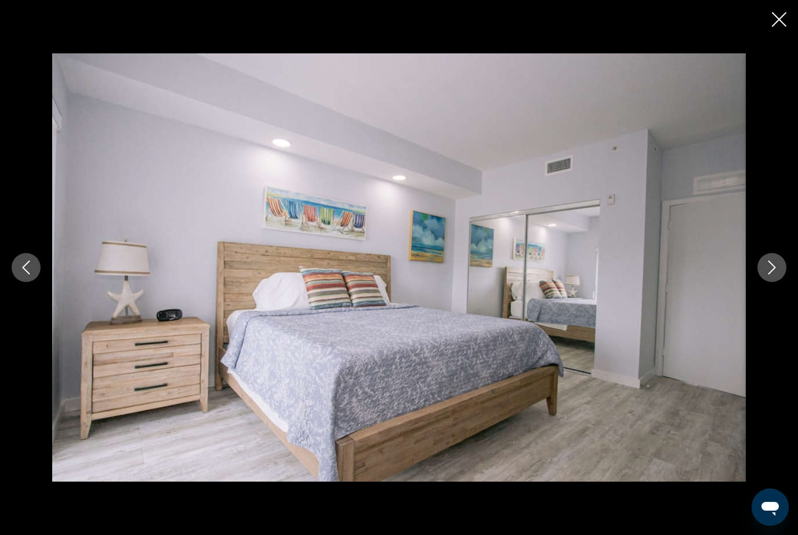
click at [780, 282] on button "Next image" at bounding box center [772, 267] width 29 height 29
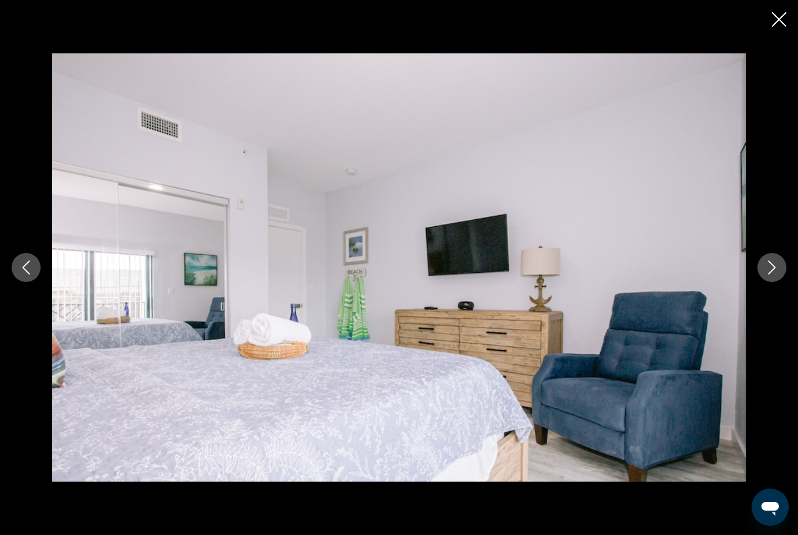
click at [777, 282] on button "Next image" at bounding box center [772, 267] width 29 height 29
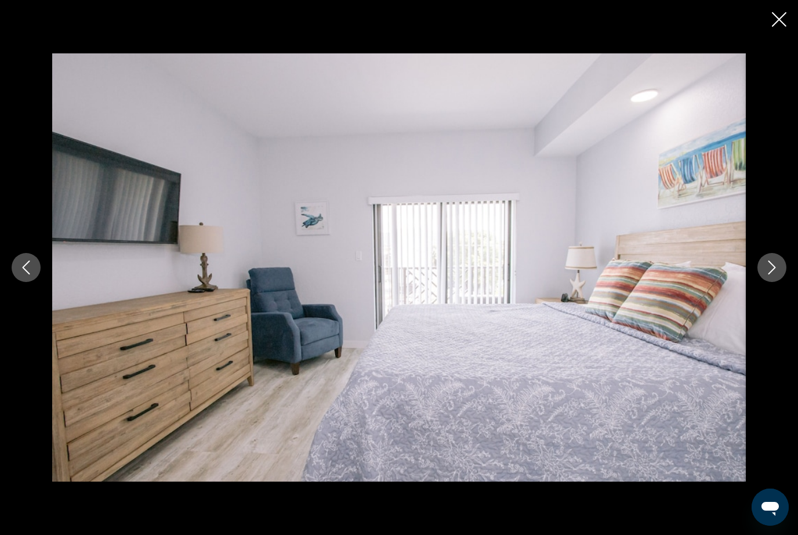
click at [776, 274] on icon "Next image" at bounding box center [772, 267] width 14 height 14
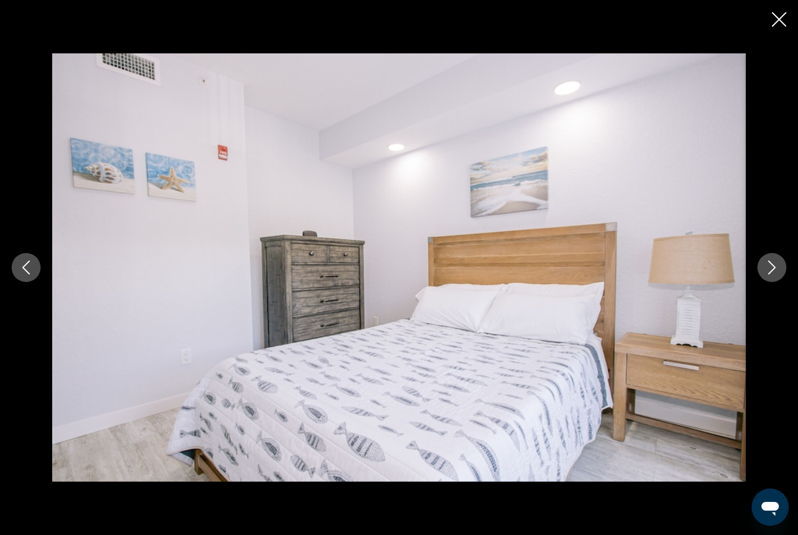
click at [781, 282] on button "Next image" at bounding box center [772, 267] width 29 height 29
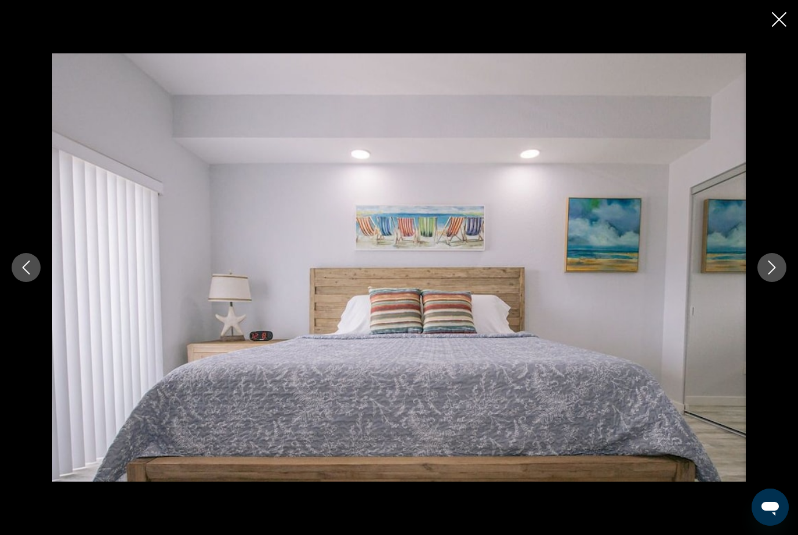
click at [782, 282] on button "Next image" at bounding box center [772, 267] width 29 height 29
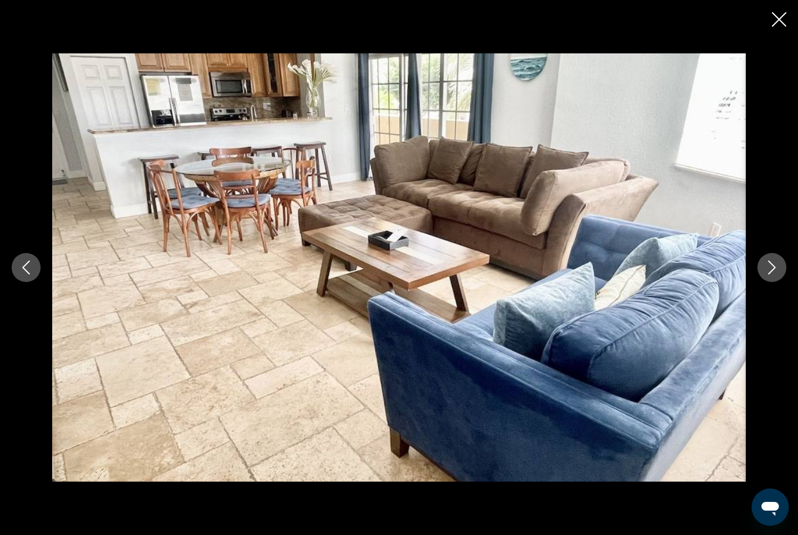
click at [784, 282] on button "Next image" at bounding box center [772, 267] width 29 height 29
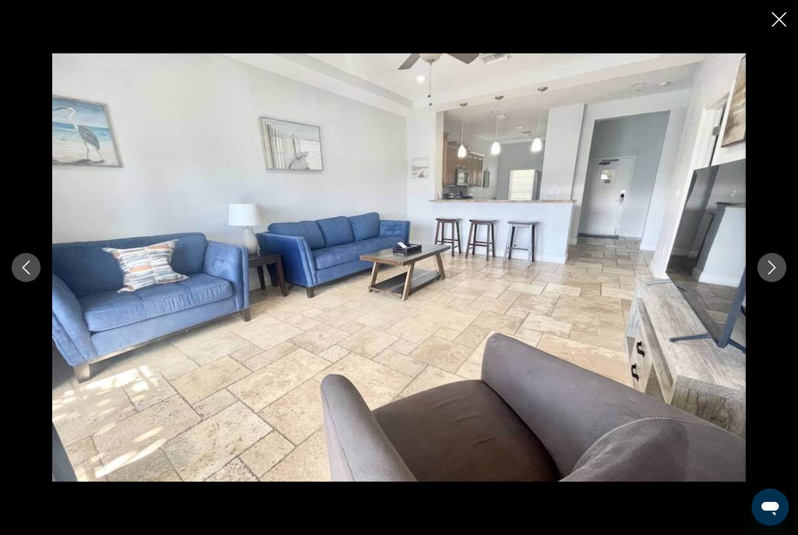
click at [785, 281] on button "Next image" at bounding box center [772, 267] width 29 height 29
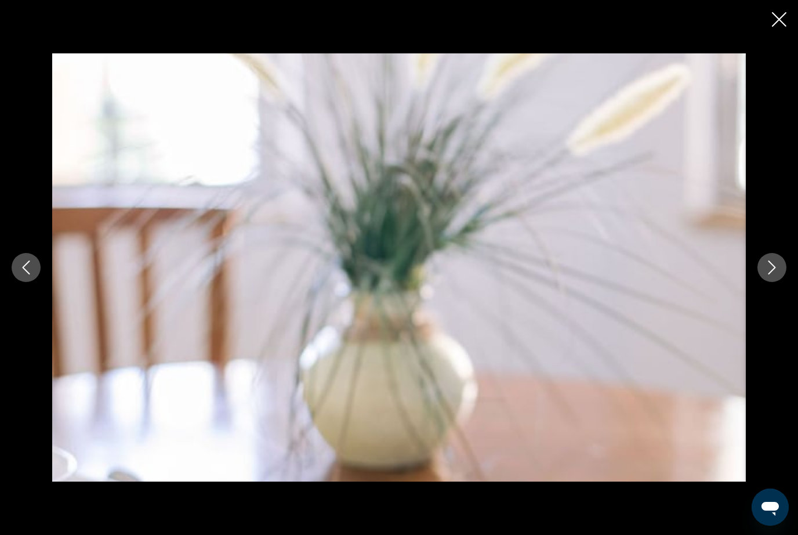
click at [786, 282] on button "Next image" at bounding box center [772, 267] width 29 height 29
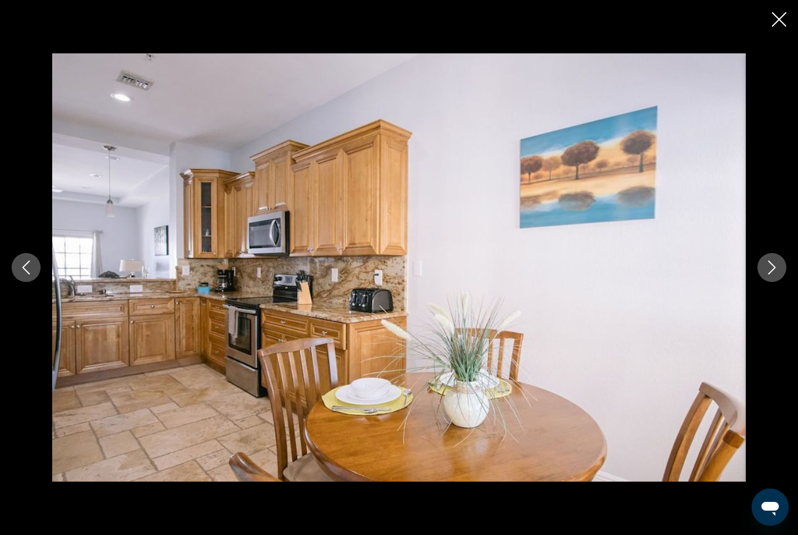
click at [783, 276] on button "Next image" at bounding box center [772, 267] width 29 height 29
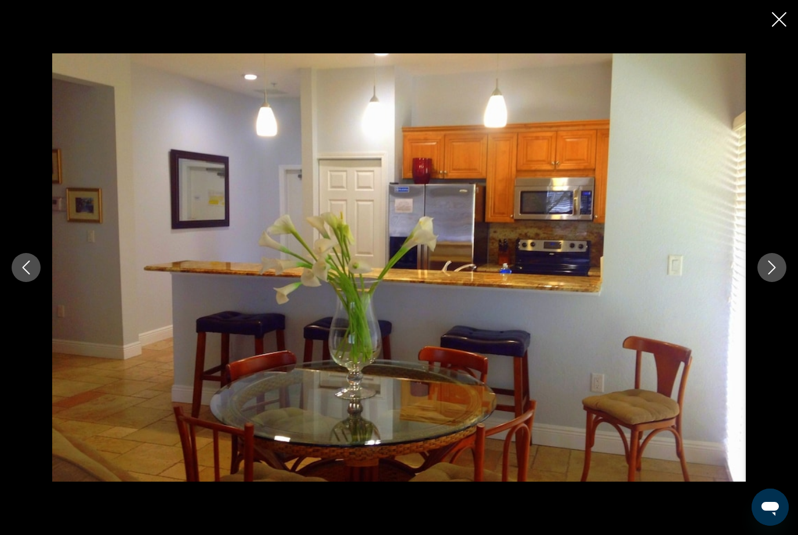
click at [780, 282] on button "Next image" at bounding box center [772, 267] width 29 height 29
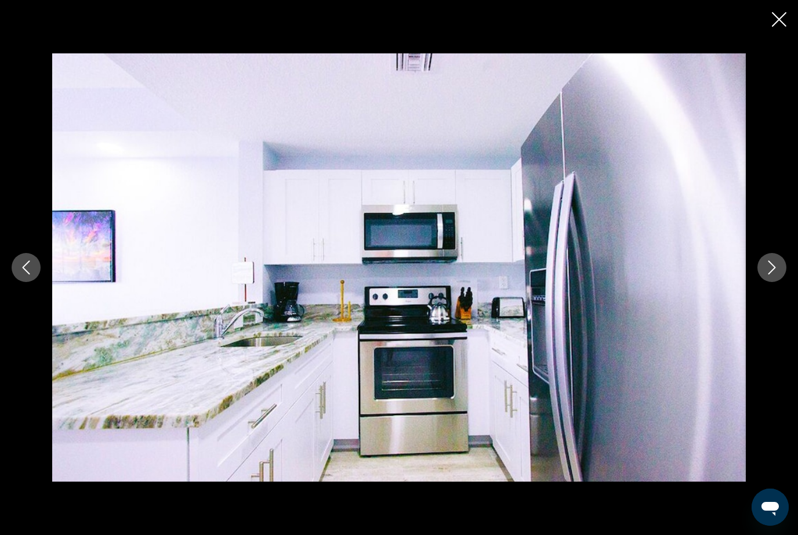
click at [781, 282] on button "Next image" at bounding box center [772, 267] width 29 height 29
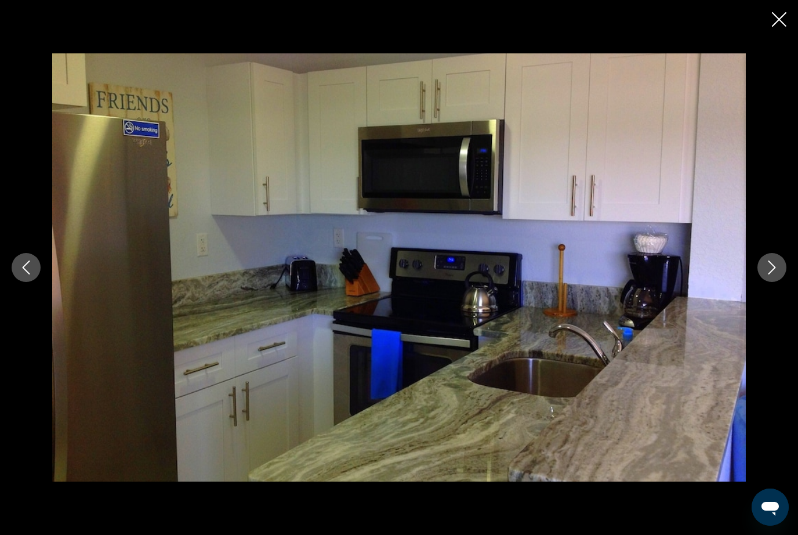
click at [781, 282] on button "Next image" at bounding box center [772, 267] width 29 height 29
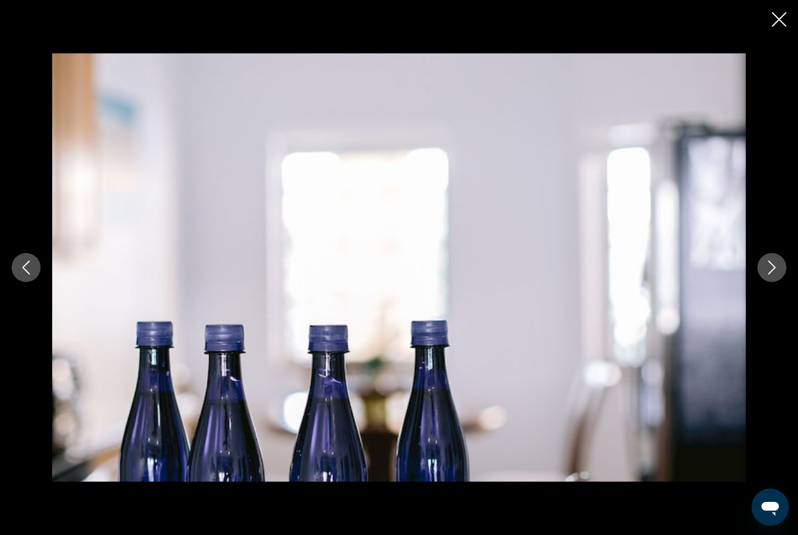
click at [786, 282] on button "Next image" at bounding box center [772, 267] width 29 height 29
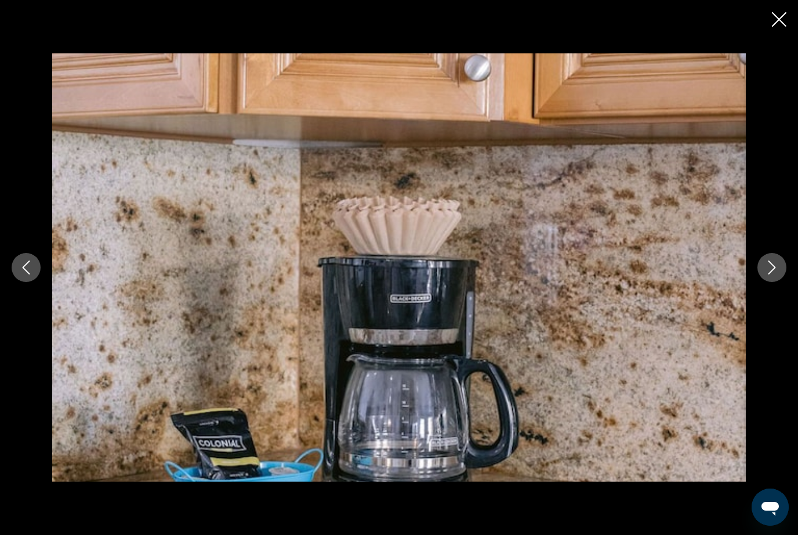
click at [781, 282] on button "Next image" at bounding box center [772, 267] width 29 height 29
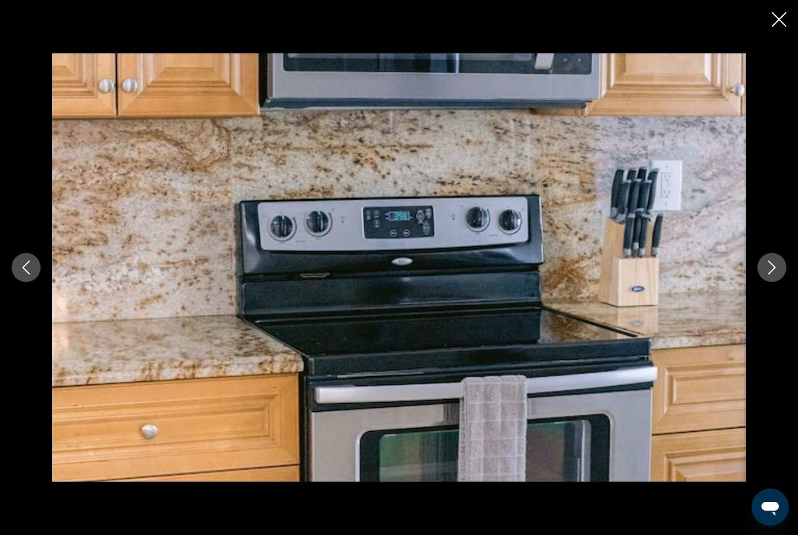
click at [779, 282] on button "Next image" at bounding box center [772, 267] width 29 height 29
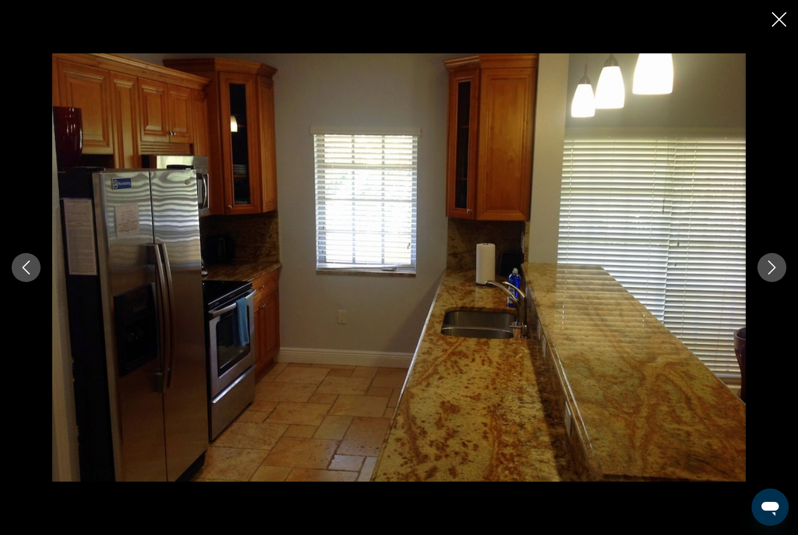
click at [777, 282] on button "Next image" at bounding box center [772, 267] width 29 height 29
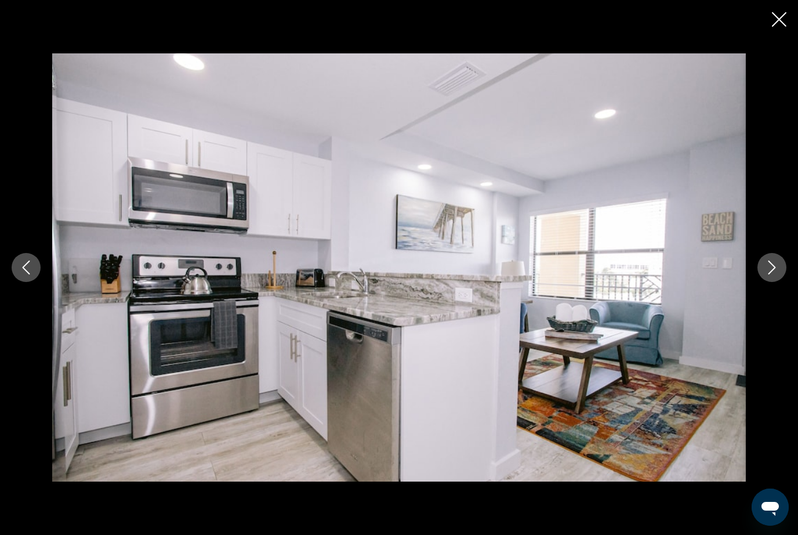
click at [774, 282] on button "Next image" at bounding box center [772, 267] width 29 height 29
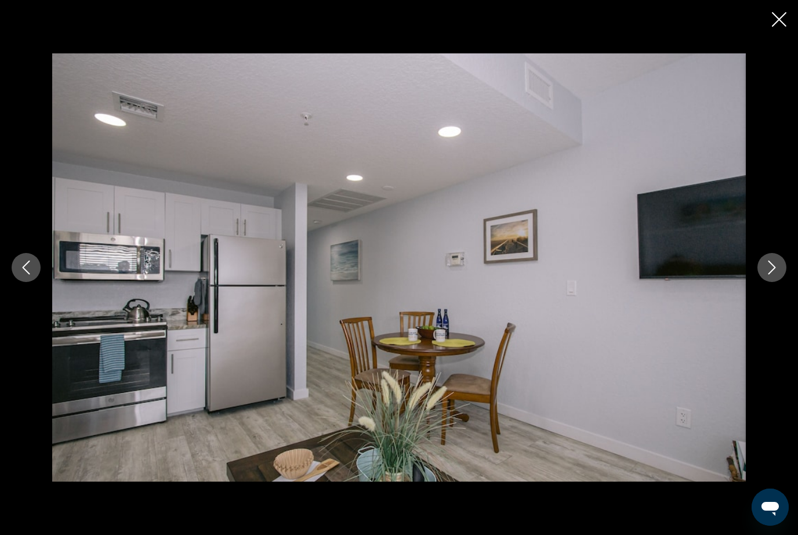
click at [775, 282] on button "Next image" at bounding box center [772, 267] width 29 height 29
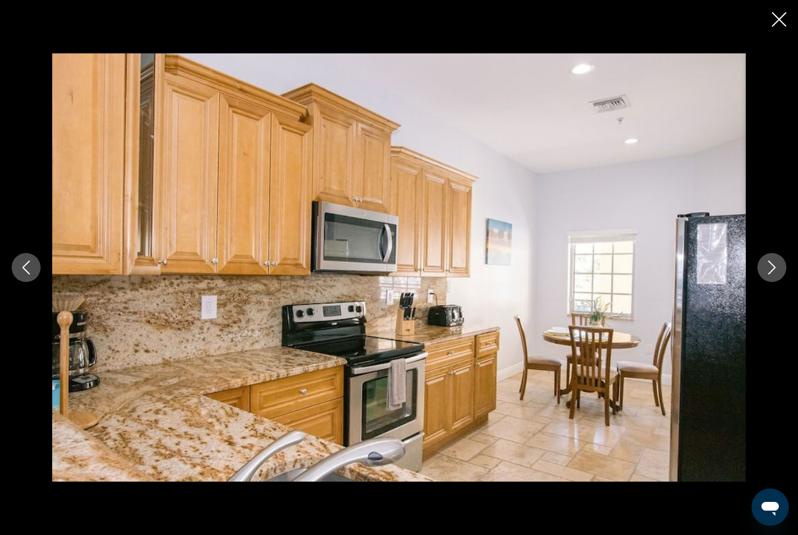
click at [781, 282] on button "Next image" at bounding box center [772, 267] width 29 height 29
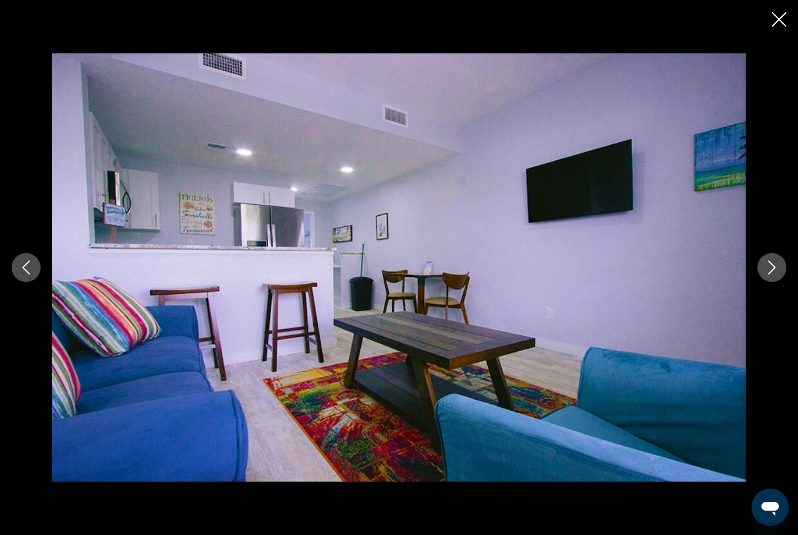
click at [778, 274] on icon "Next image" at bounding box center [772, 267] width 14 height 14
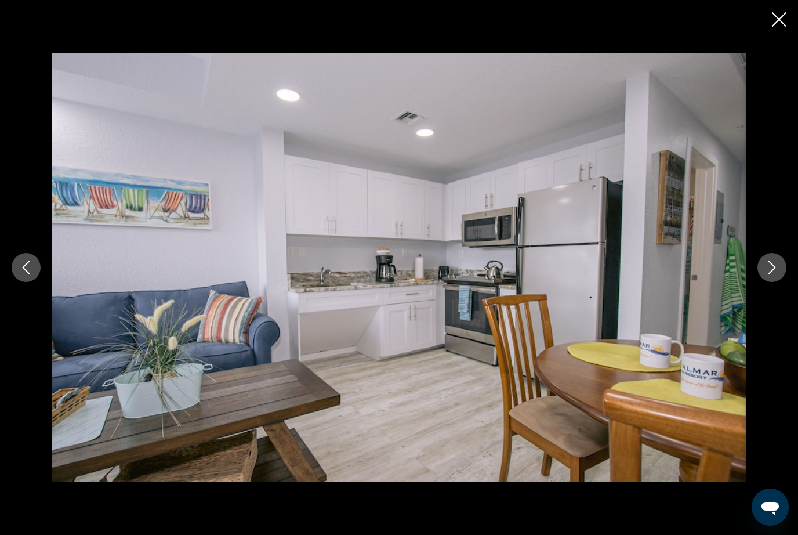
click at [781, 282] on button "Next image" at bounding box center [772, 267] width 29 height 29
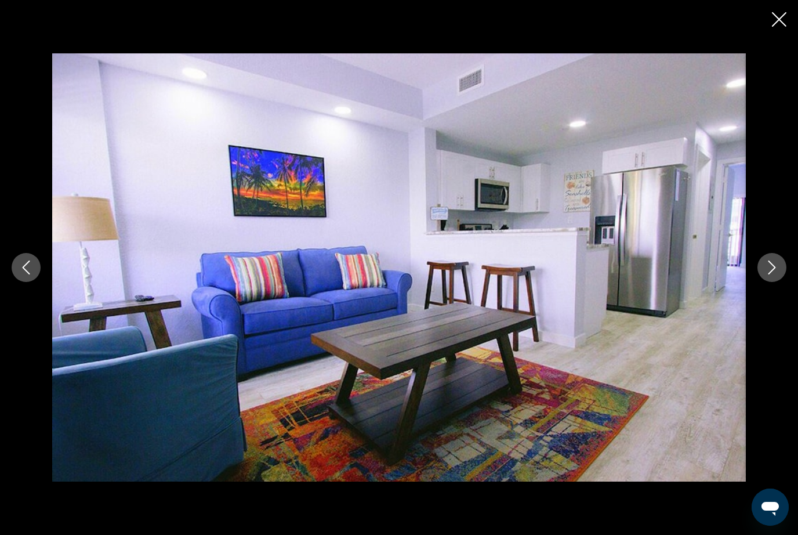
click at [783, 282] on button "Next image" at bounding box center [772, 267] width 29 height 29
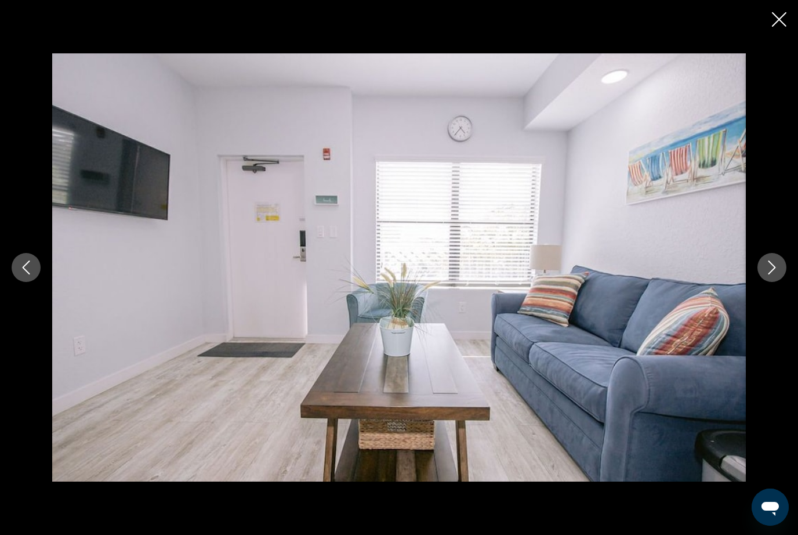
click at [778, 274] on icon "Next image" at bounding box center [772, 267] width 14 height 14
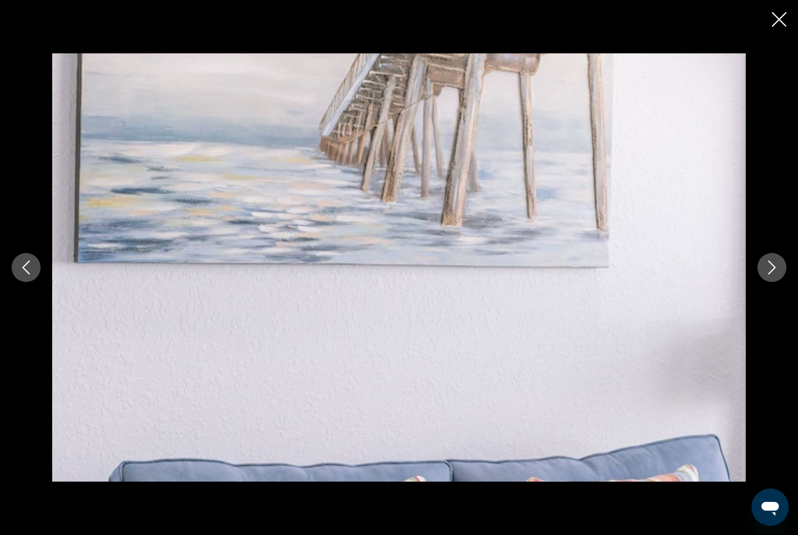
click at [779, 282] on button "Next image" at bounding box center [772, 267] width 29 height 29
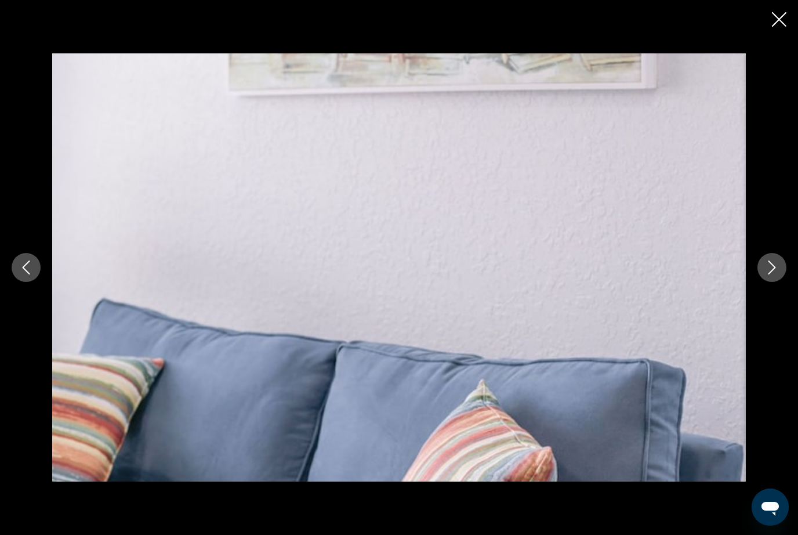
click at [776, 274] on icon "Next image" at bounding box center [772, 267] width 14 height 14
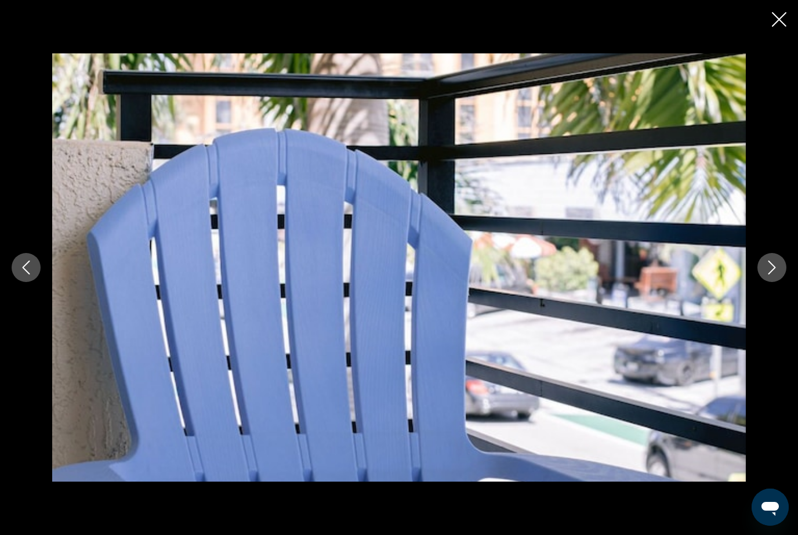
click at [776, 274] on icon "Next image" at bounding box center [772, 267] width 14 height 14
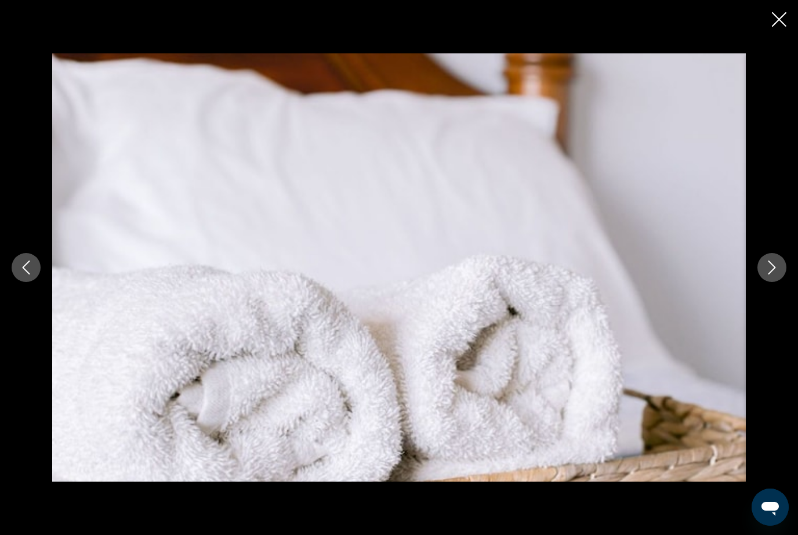
click at [39, 281] on button "Previous image" at bounding box center [26, 267] width 29 height 29
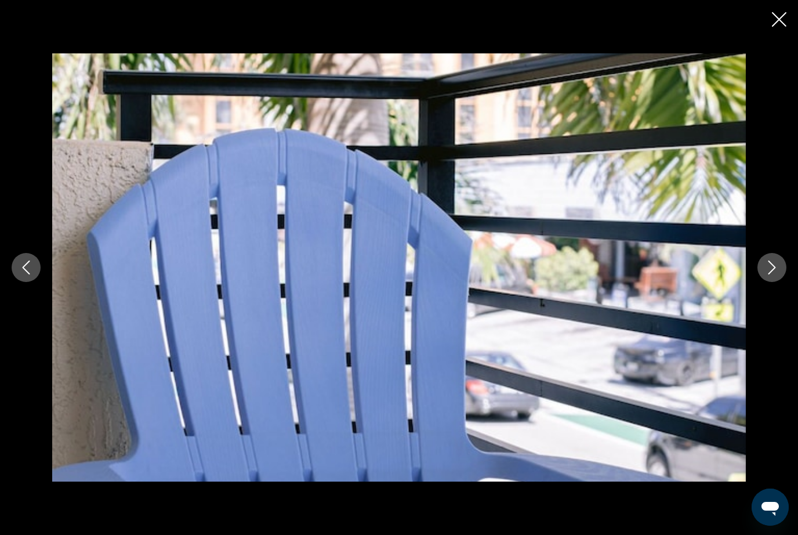
click at [780, 282] on button "Next image" at bounding box center [772, 267] width 29 height 29
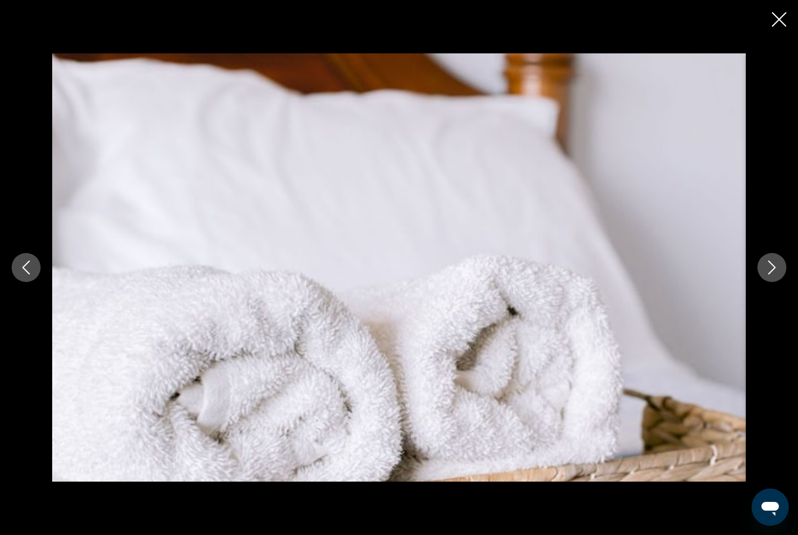
click at [783, 282] on button "Next image" at bounding box center [772, 267] width 29 height 29
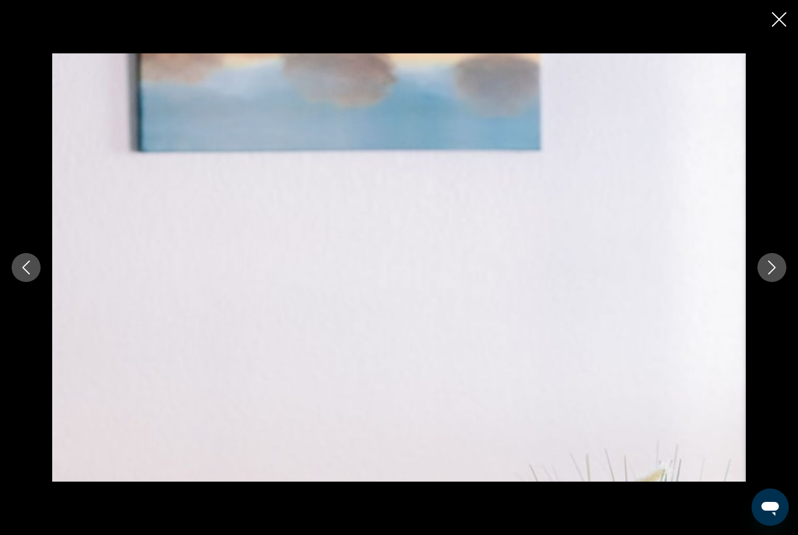
click at [769, 282] on button "Next image" at bounding box center [772, 267] width 29 height 29
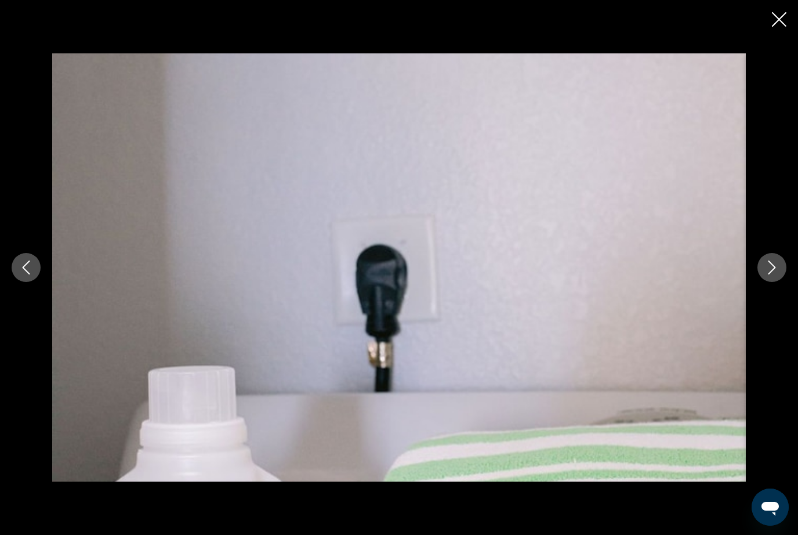
click at [779, 282] on button "Next image" at bounding box center [772, 267] width 29 height 29
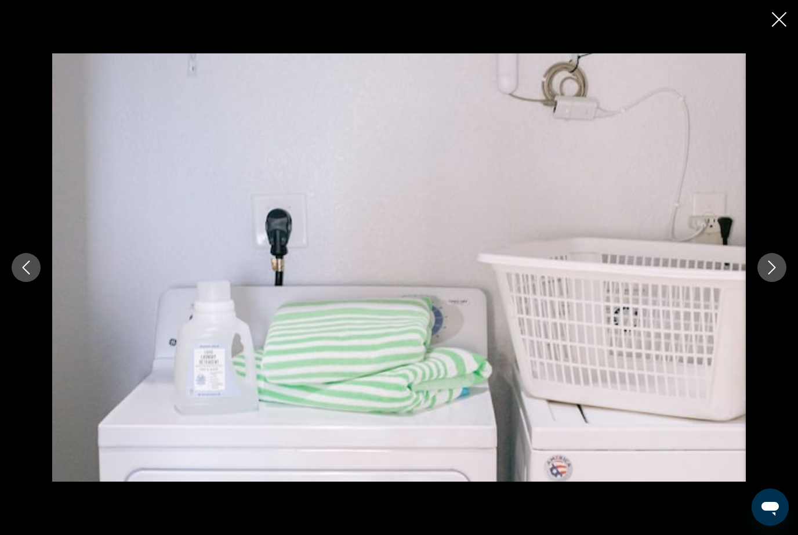
click at [769, 274] on icon "Next image" at bounding box center [772, 267] width 14 height 14
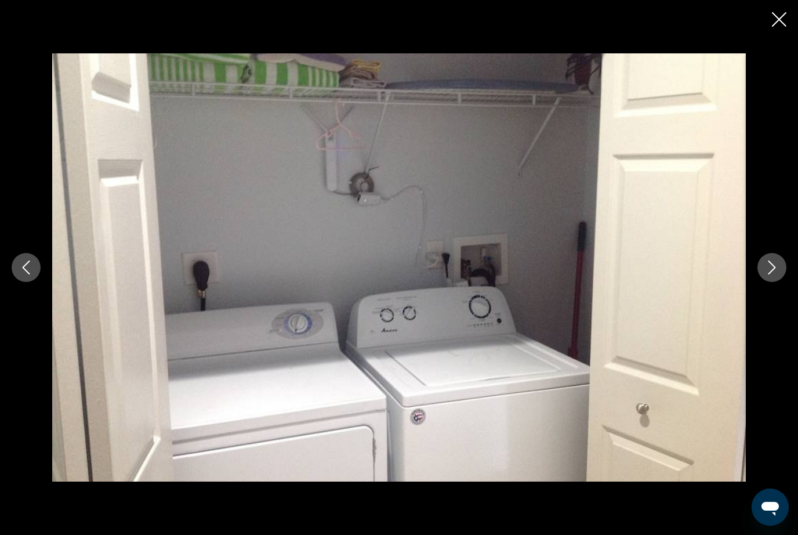
click at [769, 282] on button "Next image" at bounding box center [772, 267] width 29 height 29
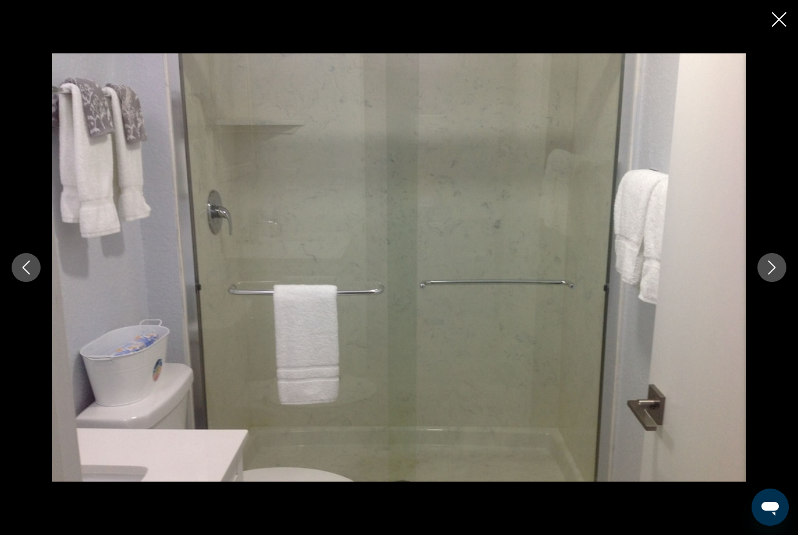
click at [775, 282] on button "Next image" at bounding box center [772, 267] width 29 height 29
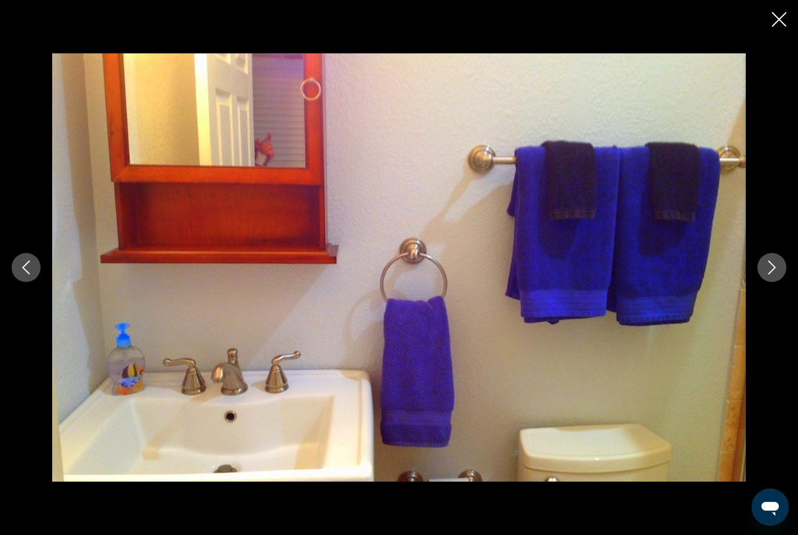
click at [784, 282] on button "Next image" at bounding box center [772, 267] width 29 height 29
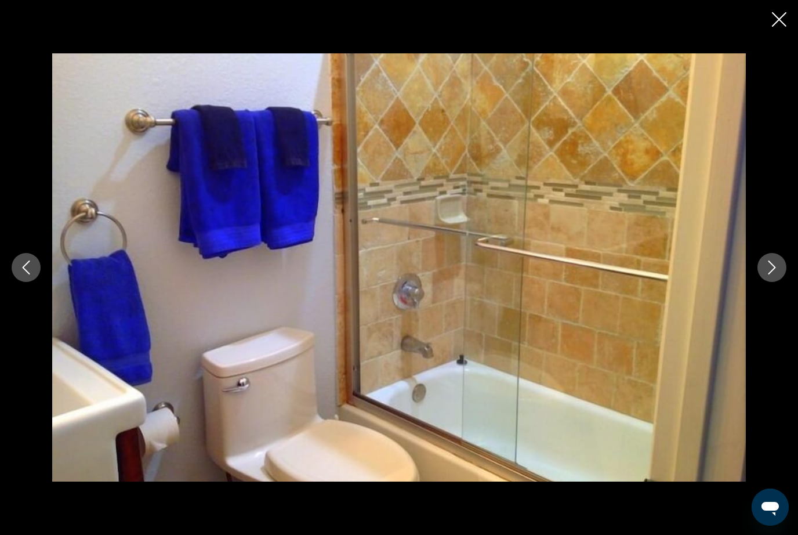
click at [780, 282] on button "Next image" at bounding box center [772, 267] width 29 height 29
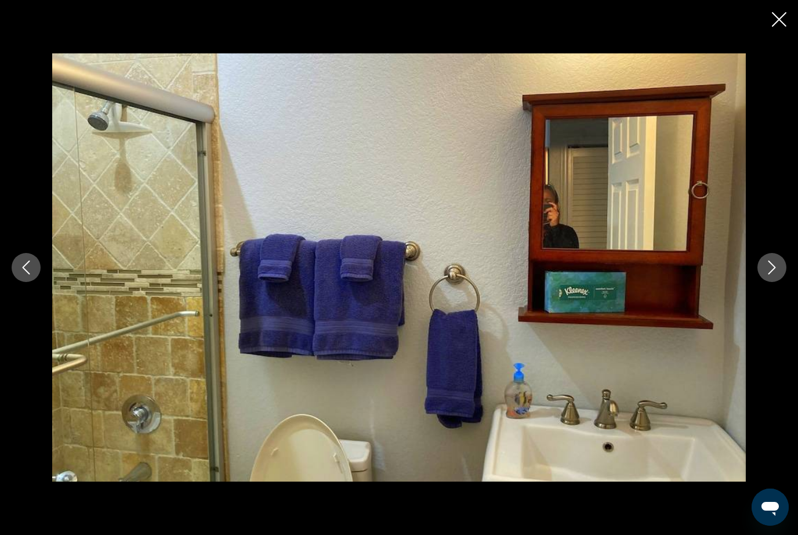
click at [777, 274] on icon "Next image" at bounding box center [772, 267] width 14 height 14
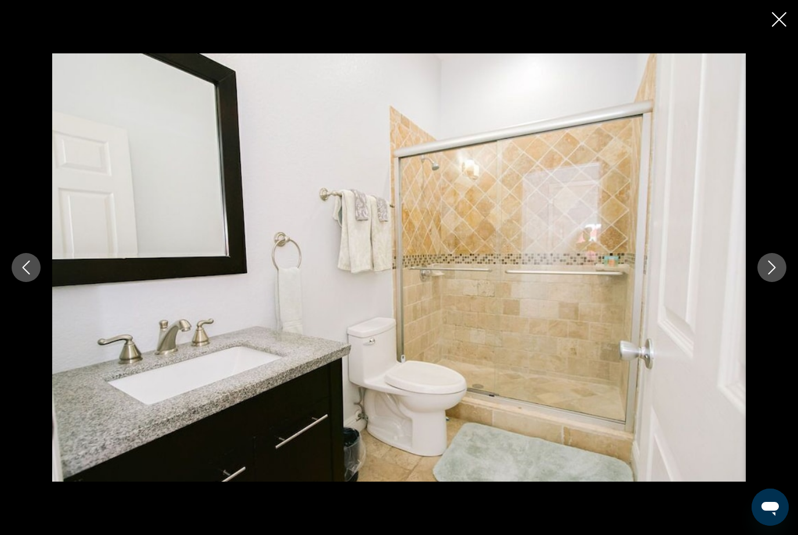
click at [777, 274] on icon "Next image" at bounding box center [772, 267] width 14 height 14
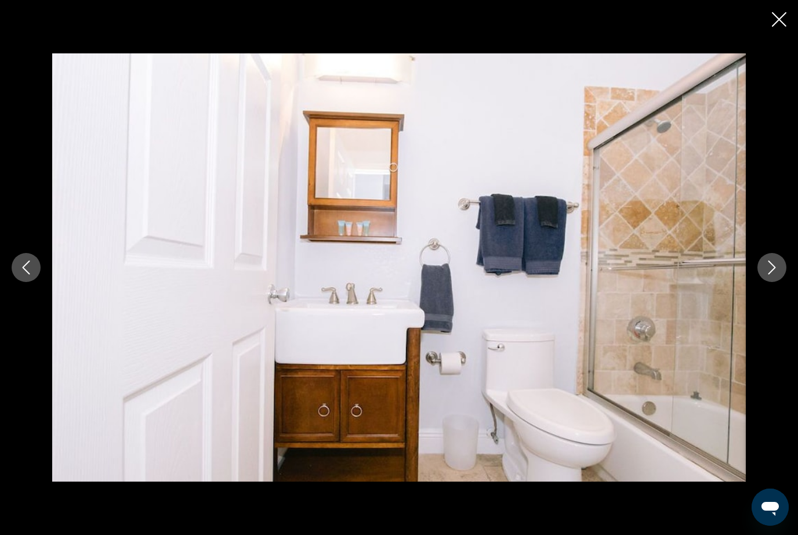
click at [776, 274] on icon "Next image" at bounding box center [772, 267] width 14 height 14
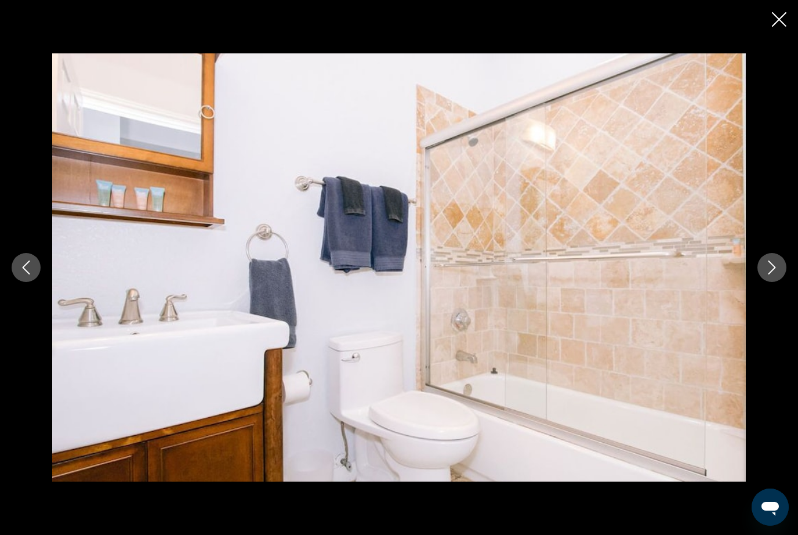
click at [776, 282] on button "Next image" at bounding box center [772, 267] width 29 height 29
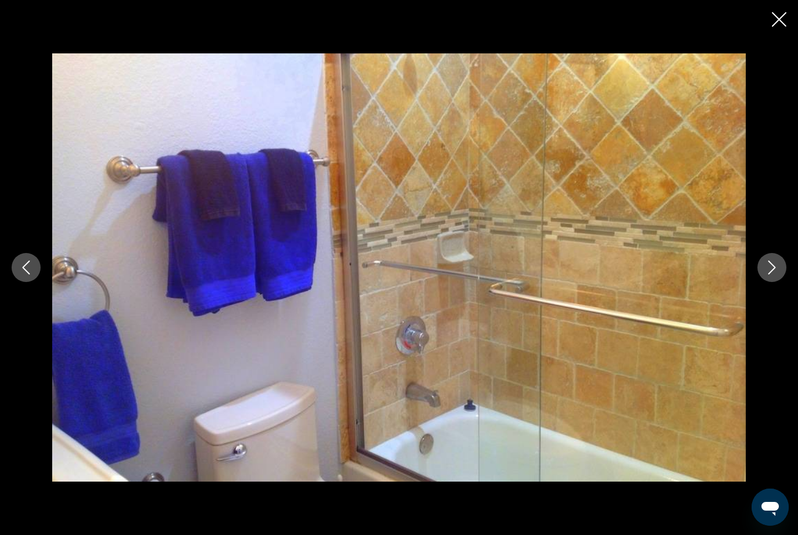
click at [772, 274] on icon "Next image" at bounding box center [773, 267] width 8 height 14
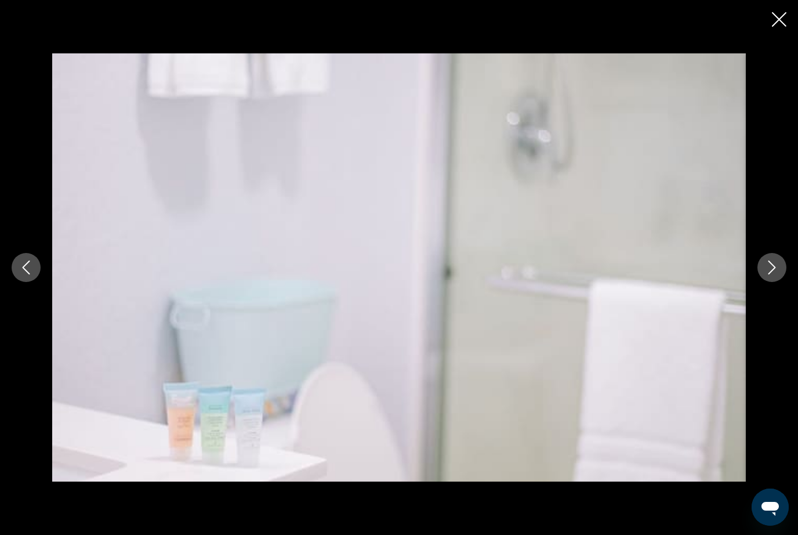
click at [770, 274] on icon "Next image" at bounding box center [773, 267] width 8 height 14
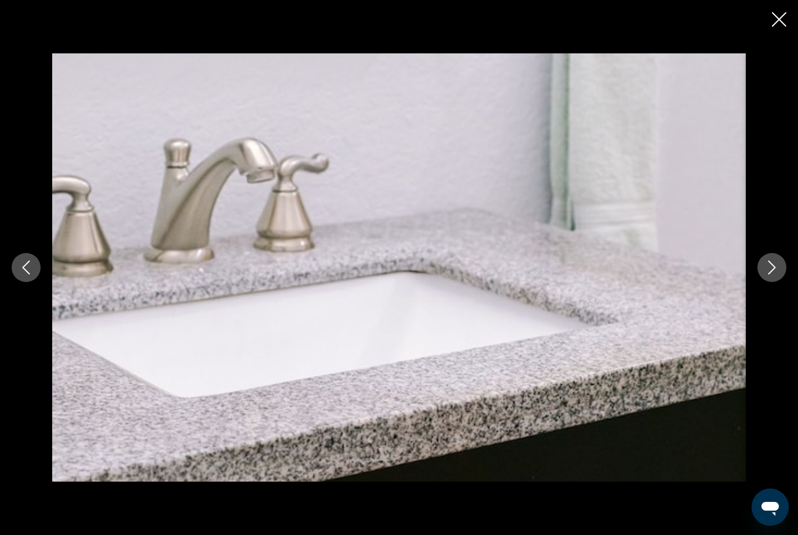
click at [780, 265] on div "Main content" at bounding box center [399, 267] width 798 height 428
click at [774, 274] on icon "Next image" at bounding box center [772, 267] width 14 height 14
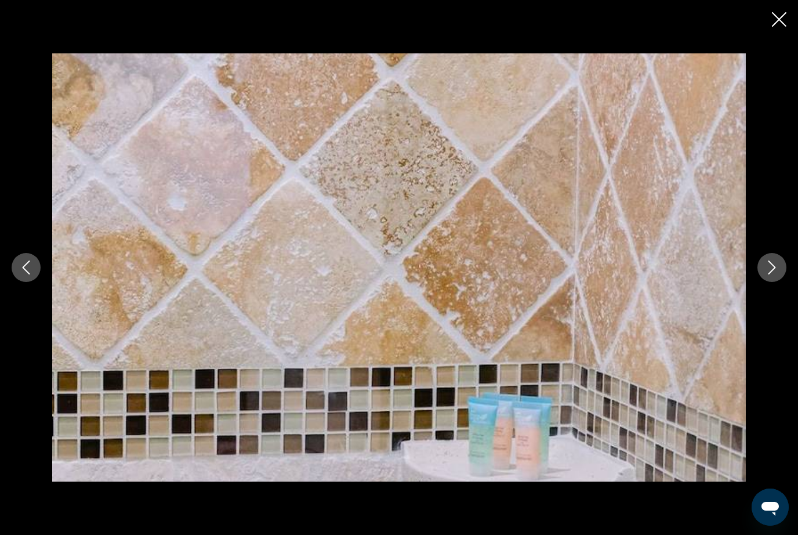
click at [773, 282] on button "Next image" at bounding box center [772, 267] width 29 height 29
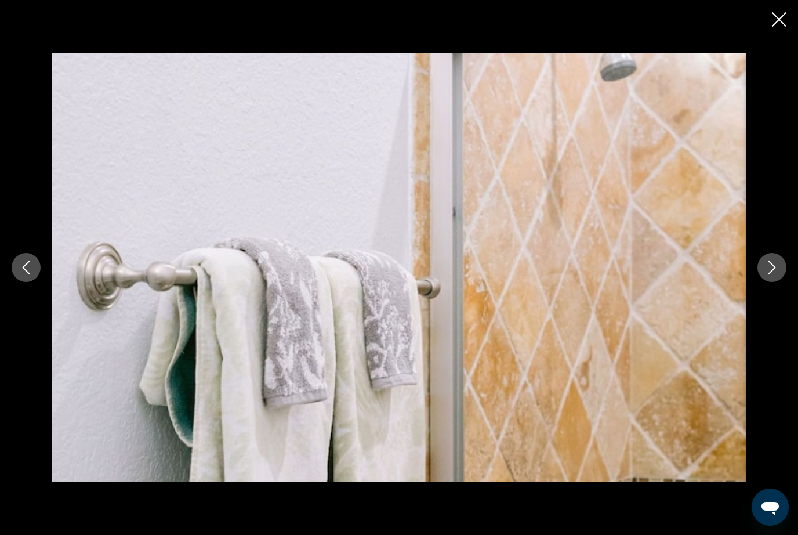
click at [776, 282] on button "Next image" at bounding box center [772, 267] width 29 height 29
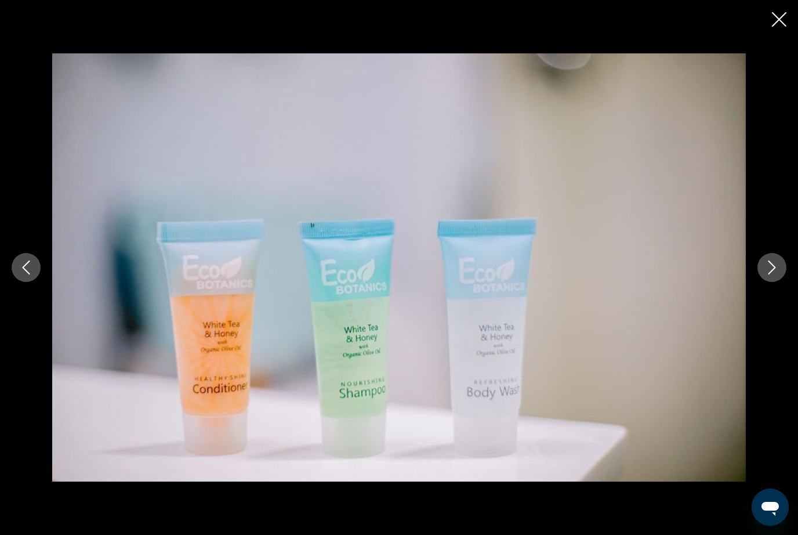
click at [773, 282] on button "Next image" at bounding box center [772, 267] width 29 height 29
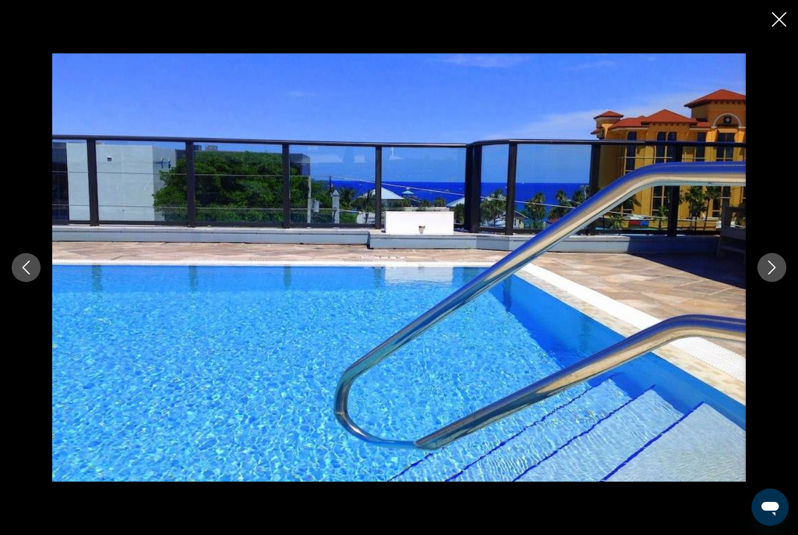
click at [768, 274] on icon "Next image" at bounding box center [772, 267] width 14 height 14
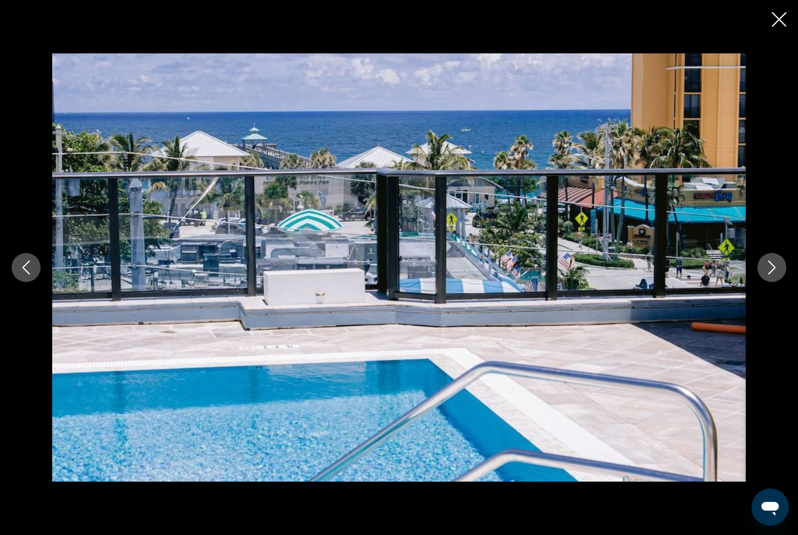
click at [784, 282] on button "Next image" at bounding box center [772, 267] width 29 height 29
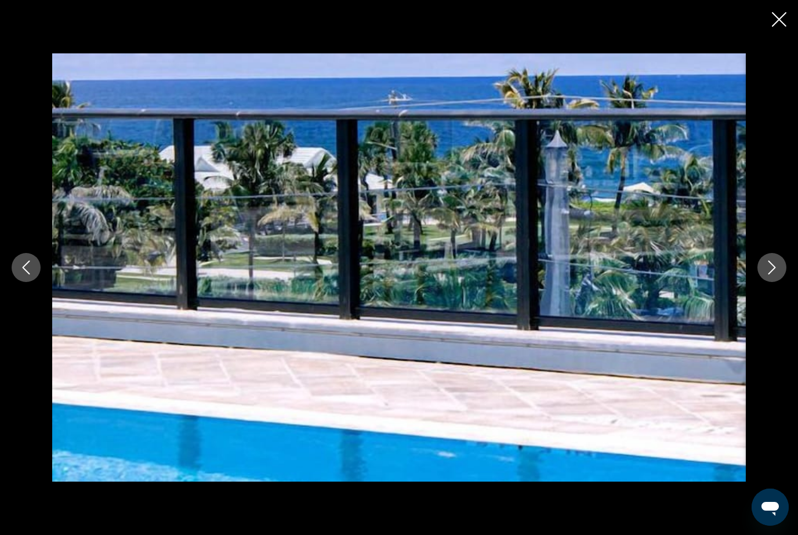
click at [776, 274] on icon "Next image" at bounding box center [772, 267] width 14 height 14
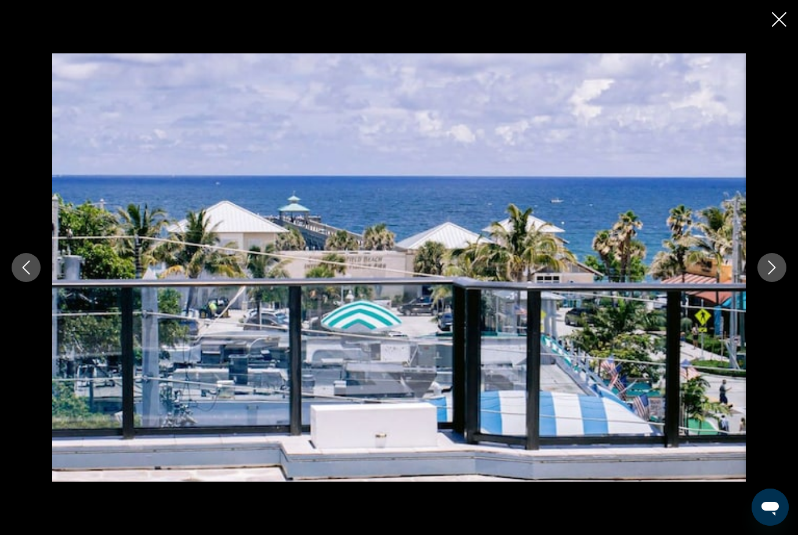
click at [786, 282] on button "Next image" at bounding box center [772, 267] width 29 height 29
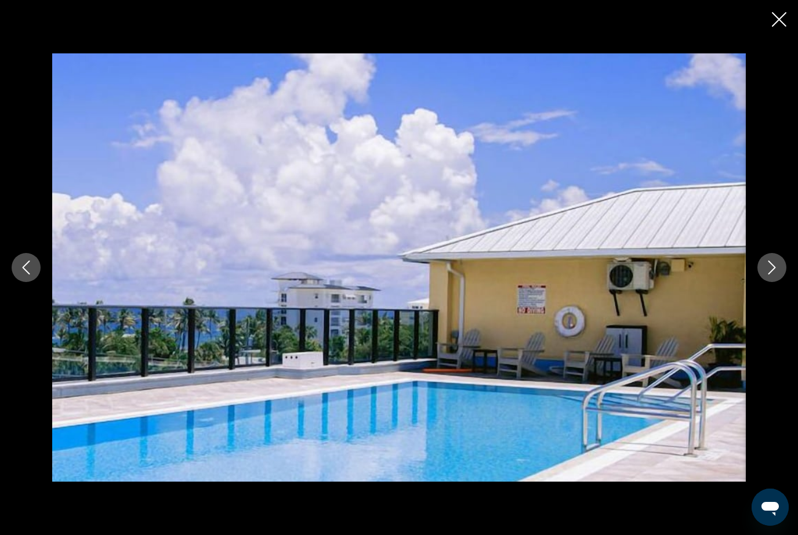
click at [776, 282] on button "Next image" at bounding box center [772, 267] width 29 height 29
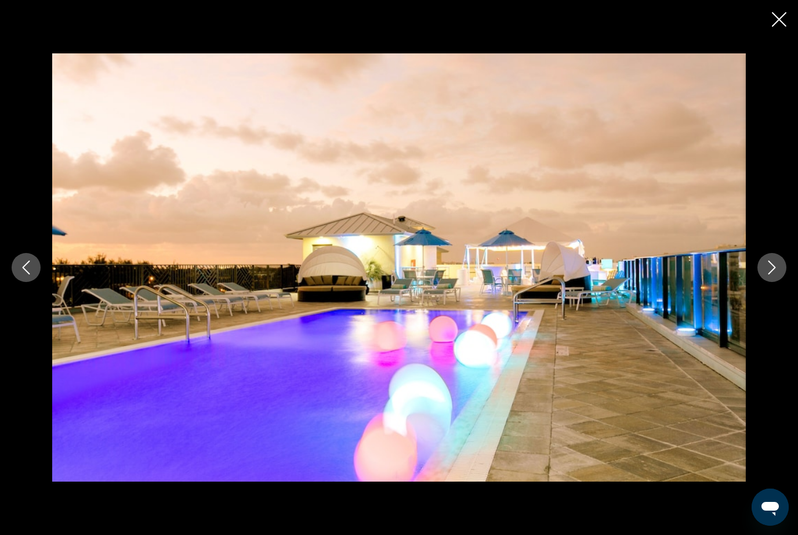
click at [780, 282] on button "Next image" at bounding box center [772, 267] width 29 height 29
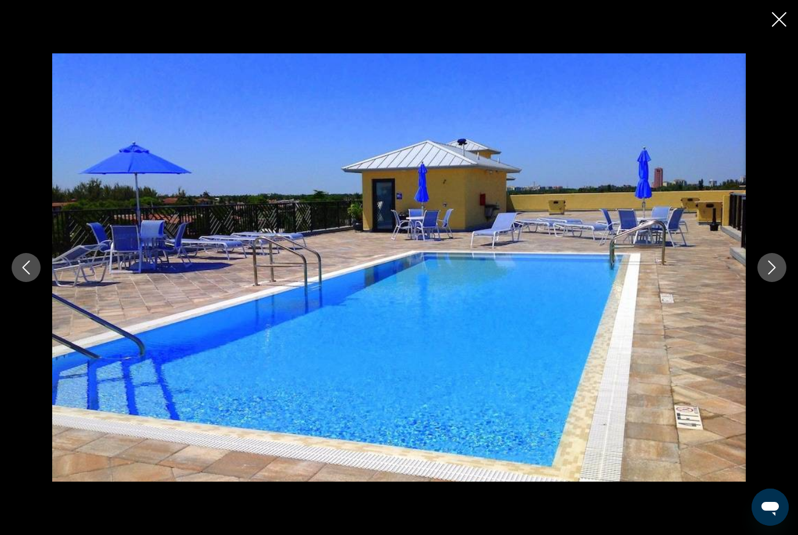
click at [779, 282] on button "Next image" at bounding box center [772, 267] width 29 height 29
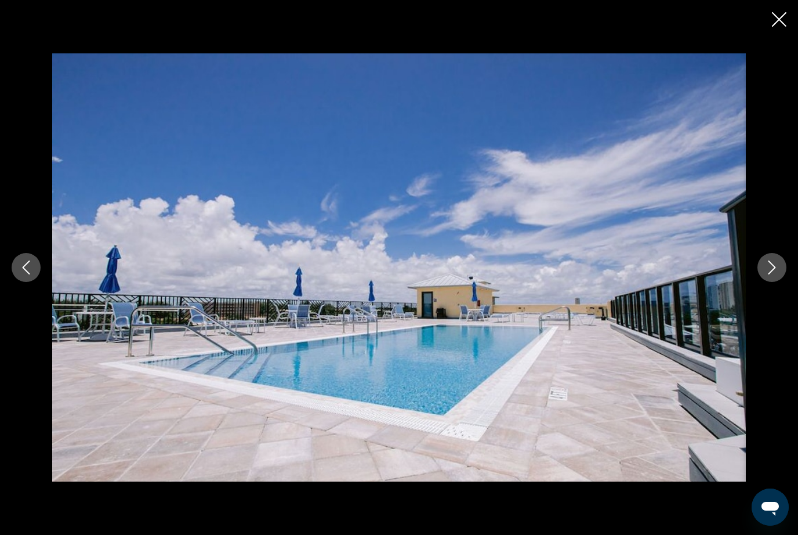
click at [777, 282] on button "Next image" at bounding box center [772, 267] width 29 height 29
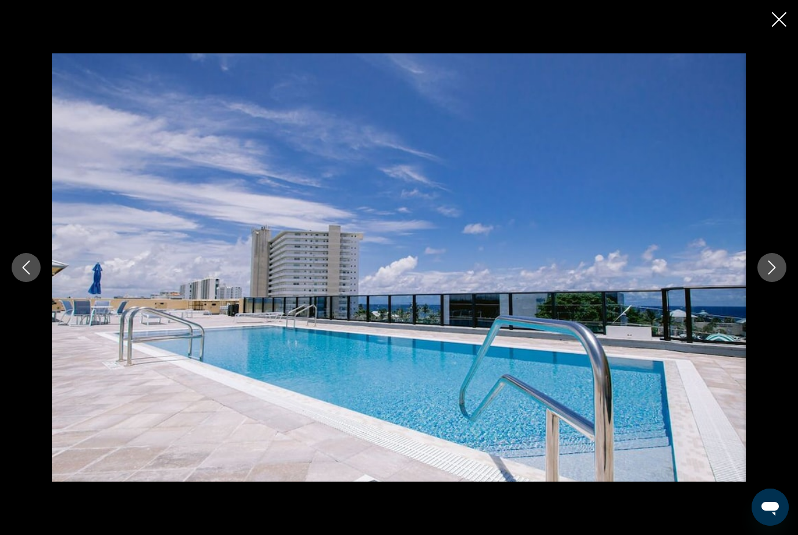
click at [782, 282] on button "Next image" at bounding box center [772, 267] width 29 height 29
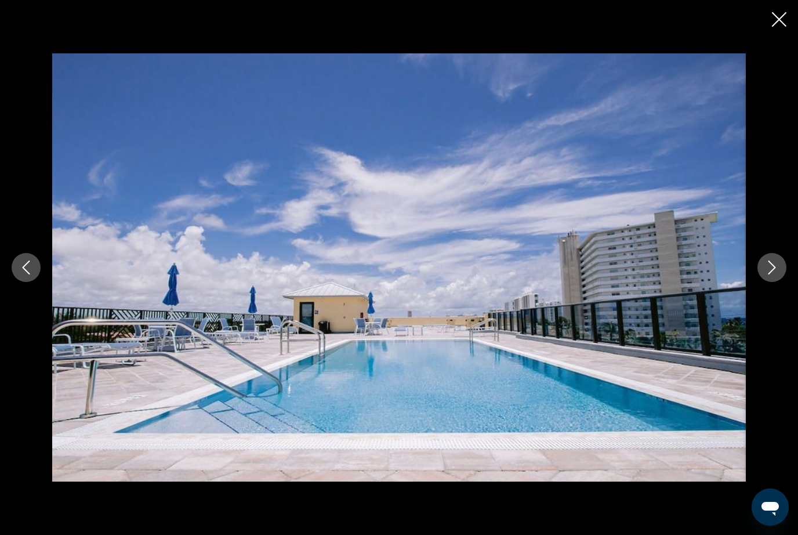
click at [784, 282] on button "Next image" at bounding box center [772, 267] width 29 height 29
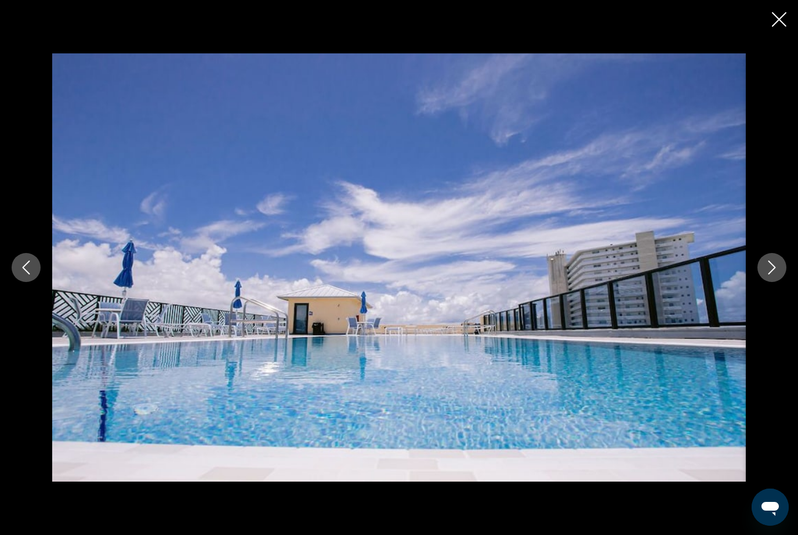
click at [778, 13] on icon "Close slideshow" at bounding box center [779, 19] width 15 height 15
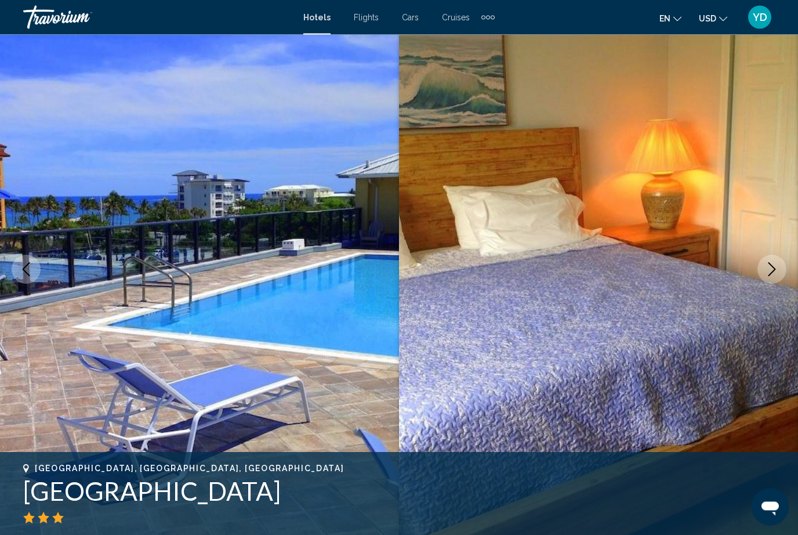
scroll to position [0, 0]
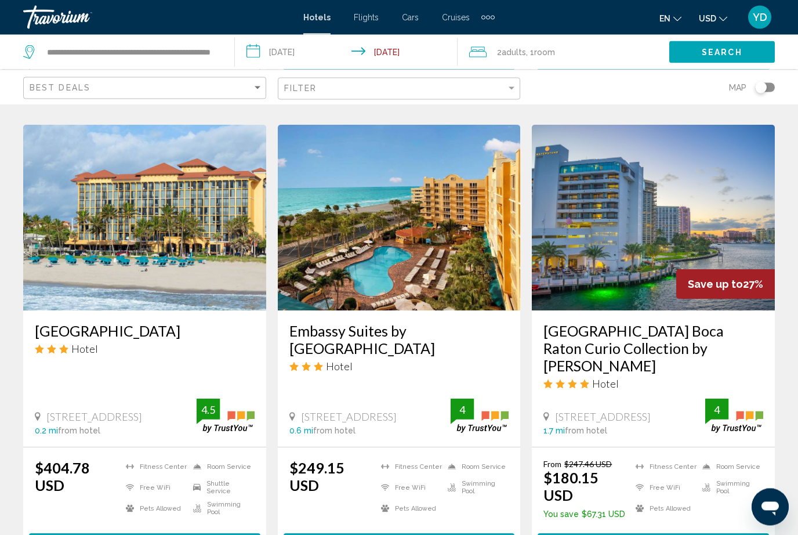
scroll to position [453, 0]
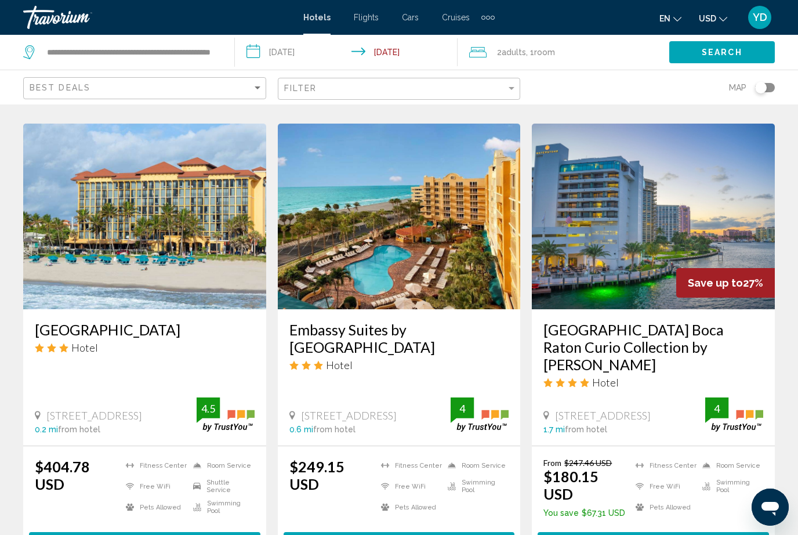
click at [739, 224] on img "Main content" at bounding box center [653, 217] width 243 height 186
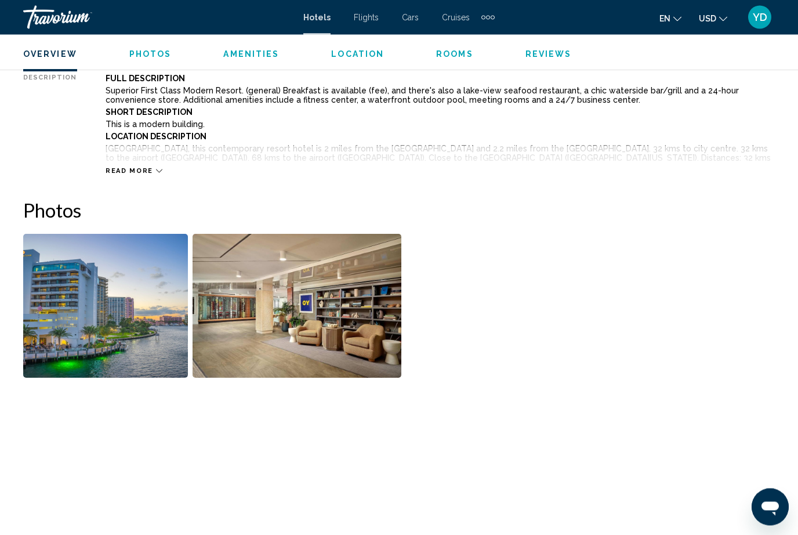
scroll to position [642, 0]
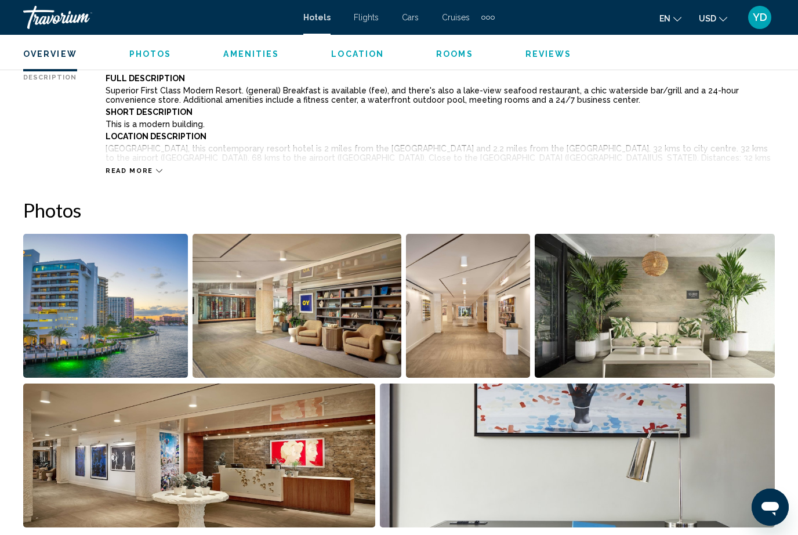
click at [527, 448] on img "Open full-screen image slider" at bounding box center [578, 455] width 396 height 144
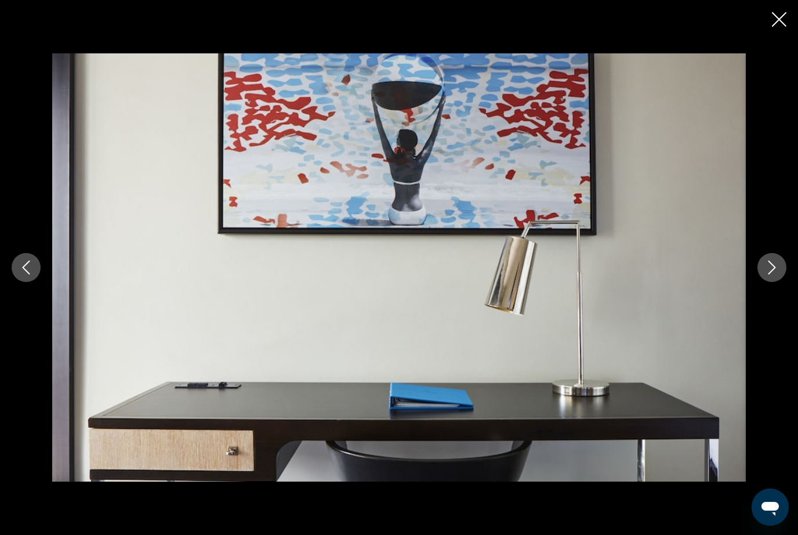
click at [770, 274] on icon "Next image" at bounding box center [773, 267] width 8 height 14
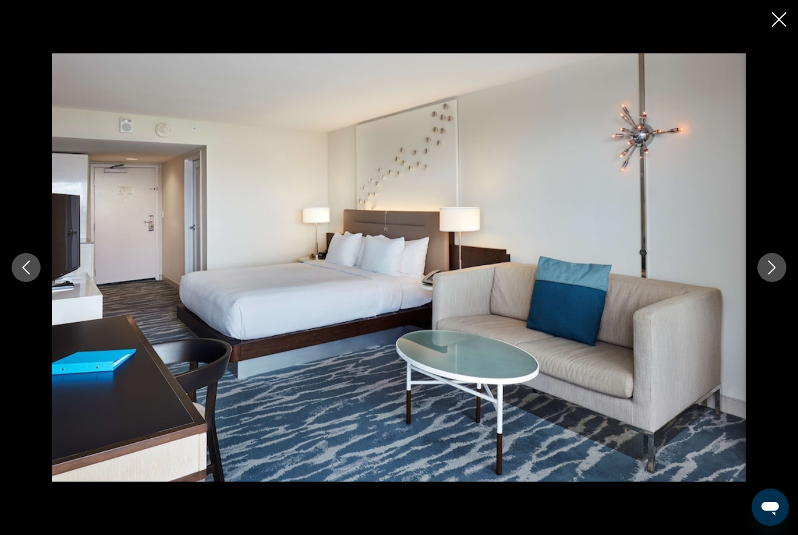
click at [766, 282] on button "Next image" at bounding box center [772, 267] width 29 height 29
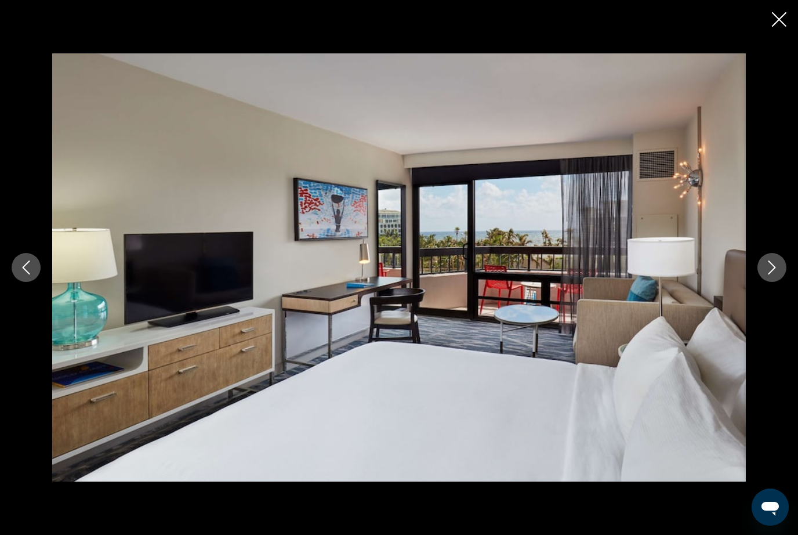
click at [773, 282] on button "Next image" at bounding box center [772, 267] width 29 height 29
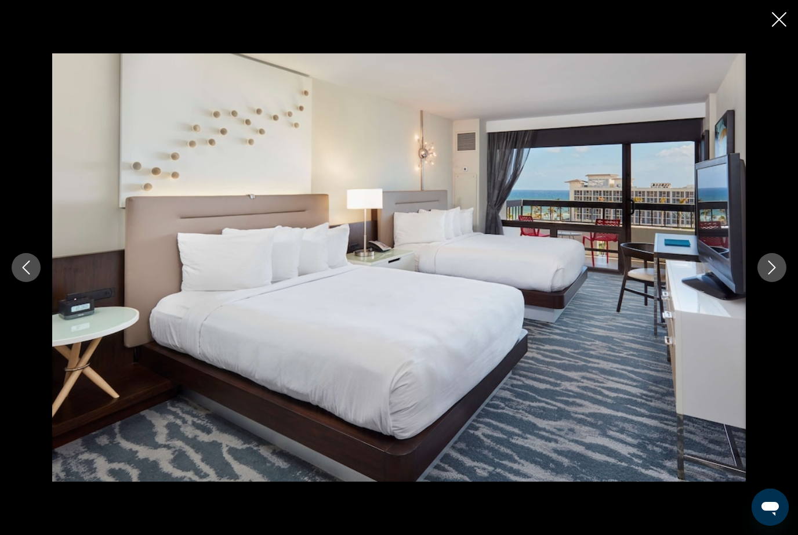
click at [786, 282] on button "Next image" at bounding box center [772, 267] width 29 height 29
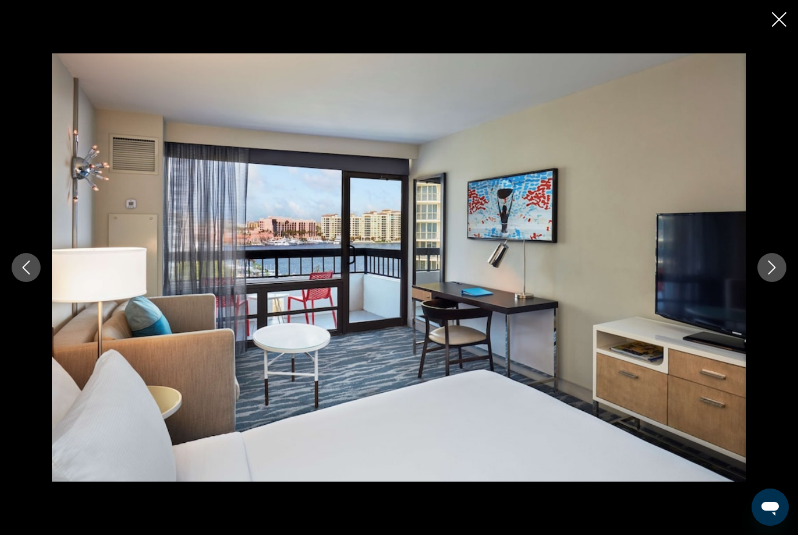
click at [777, 274] on icon "Next image" at bounding box center [772, 267] width 14 height 14
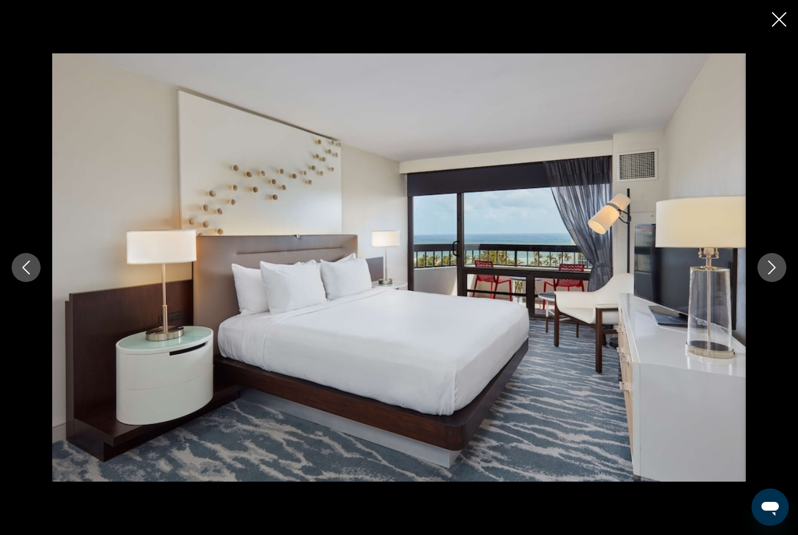
click at [771, 282] on button "Next image" at bounding box center [772, 267] width 29 height 29
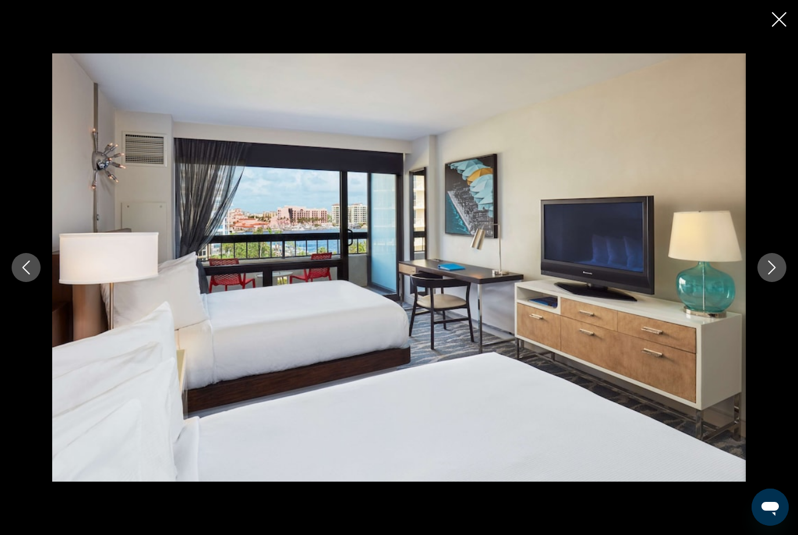
click at [778, 282] on button "Next image" at bounding box center [772, 267] width 29 height 29
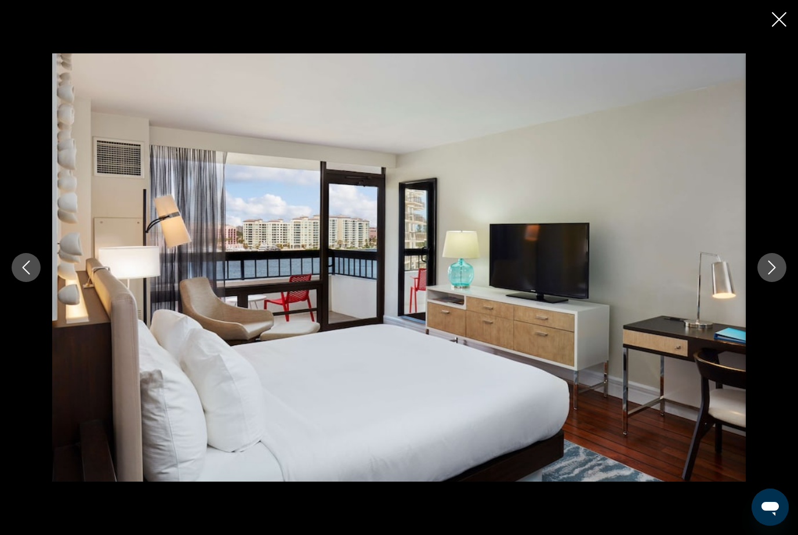
click at [772, 282] on button "Next image" at bounding box center [772, 267] width 29 height 29
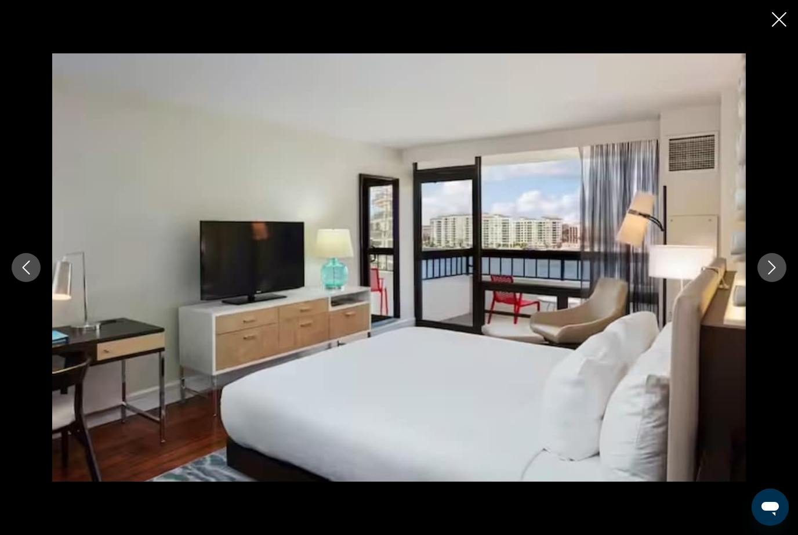
click at [772, 282] on button "Next image" at bounding box center [772, 267] width 29 height 29
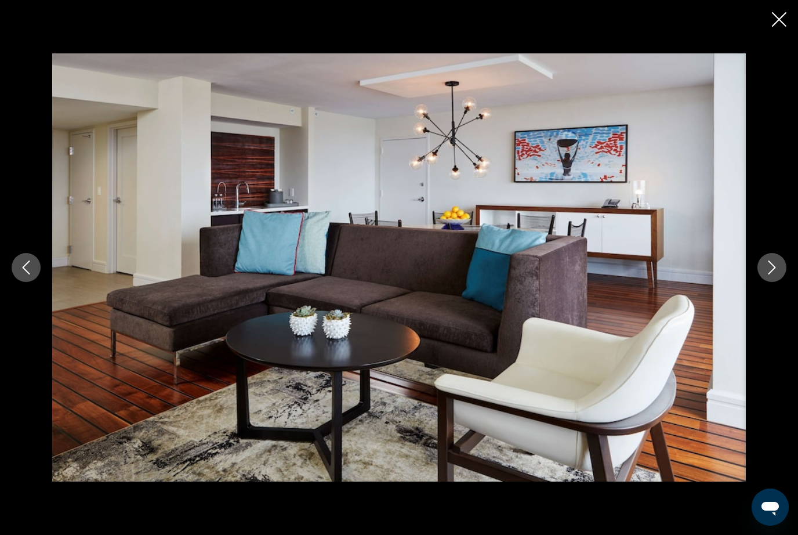
click at [779, 282] on button "Next image" at bounding box center [772, 267] width 29 height 29
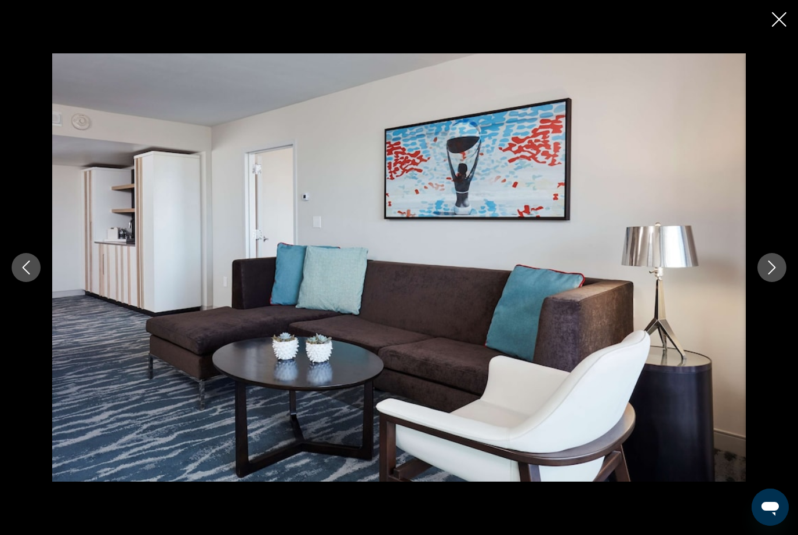
click at [780, 282] on button "Next image" at bounding box center [772, 267] width 29 height 29
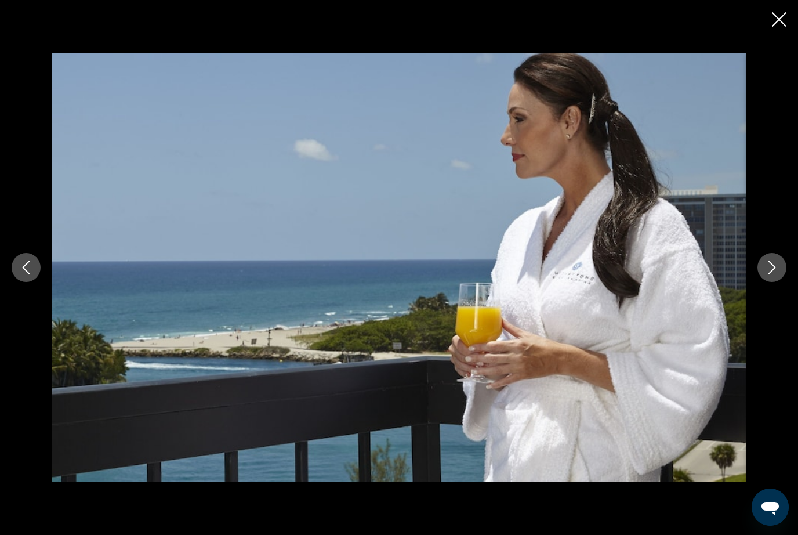
click at [778, 274] on icon "Next image" at bounding box center [772, 267] width 14 height 14
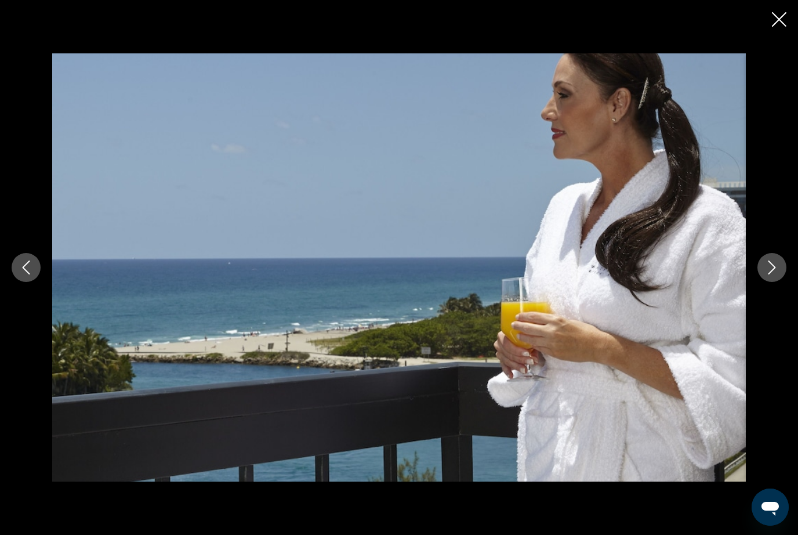
click at [783, 282] on button "Next image" at bounding box center [772, 267] width 29 height 29
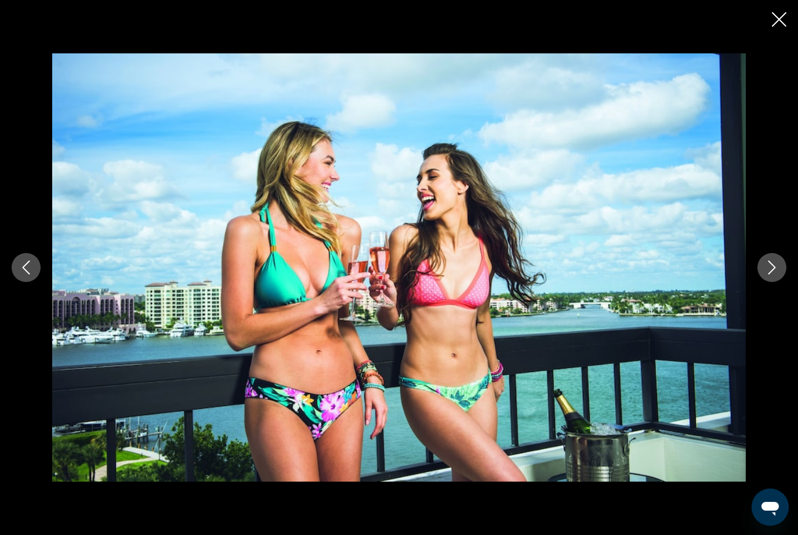
click at [772, 274] on icon "Next image" at bounding box center [773, 267] width 8 height 14
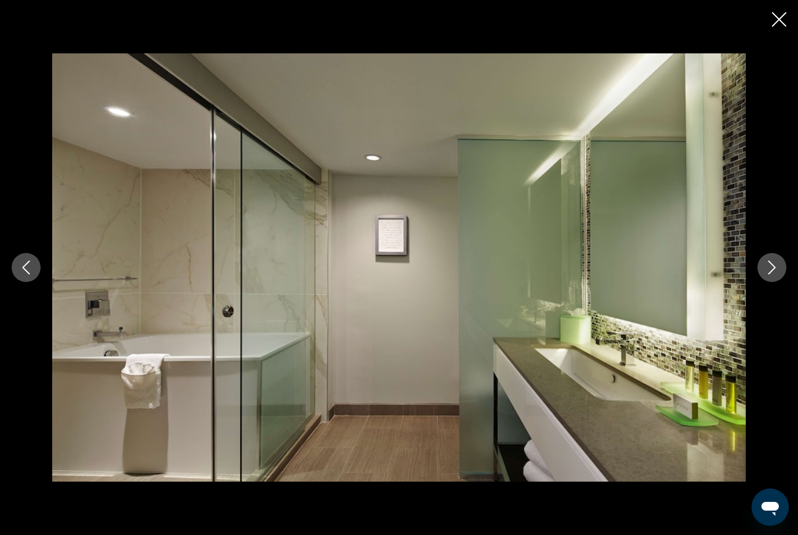
click at [769, 282] on button "Next image" at bounding box center [772, 267] width 29 height 29
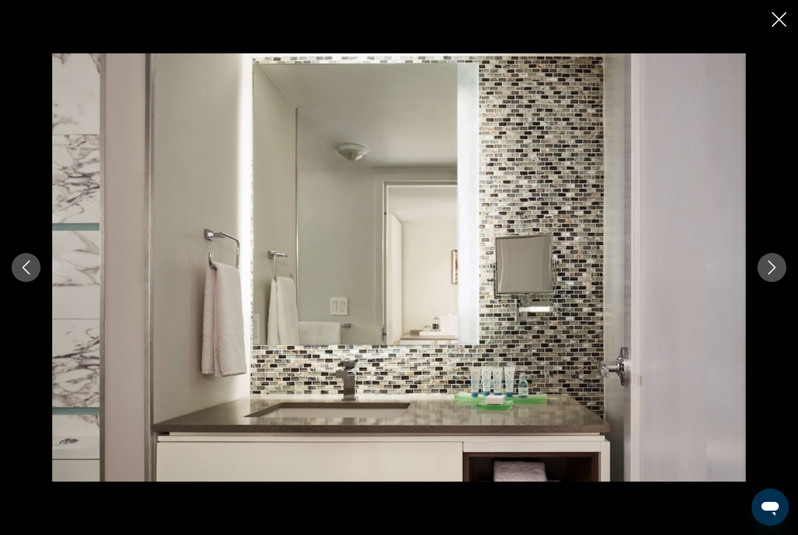
click at [784, 282] on button "Next image" at bounding box center [772, 267] width 29 height 29
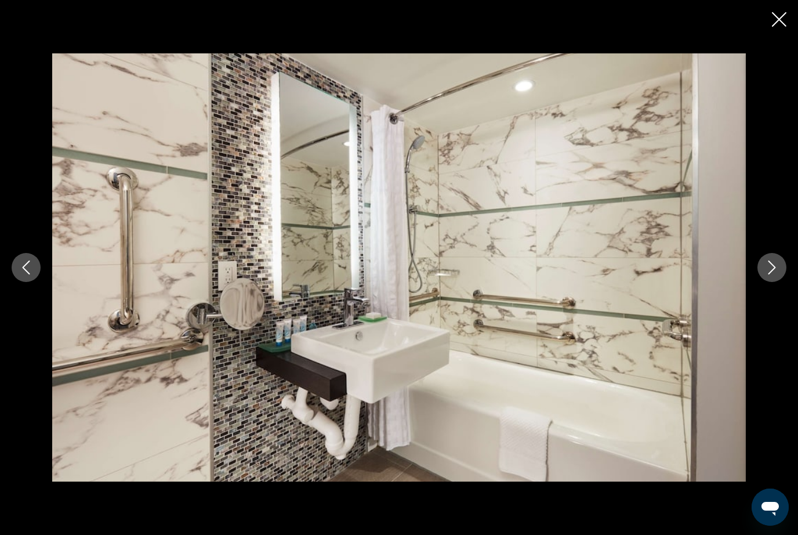
click at [780, 282] on button "Next image" at bounding box center [772, 267] width 29 height 29
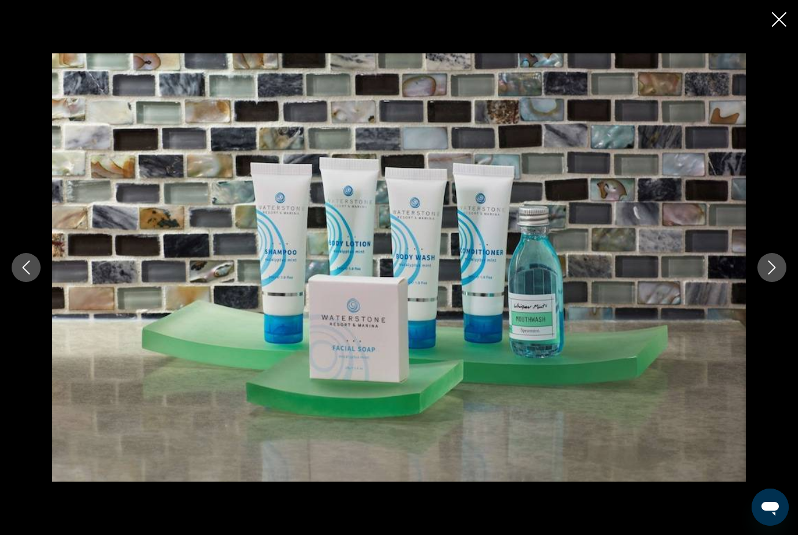
click at [781, 282] on button "Next image" at bounding box center [772, 267] width 29 height 29
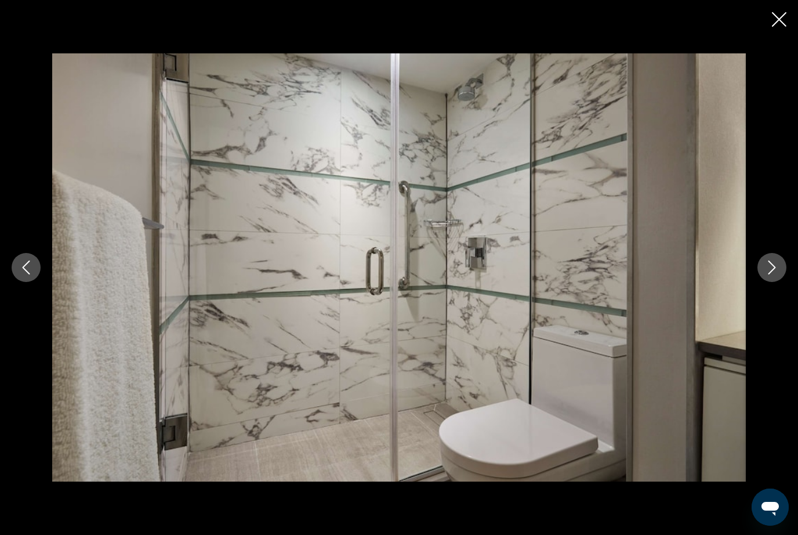
click at [779, 274] on icon "Next image" at bounding box center [772, 267] width 14 height 14
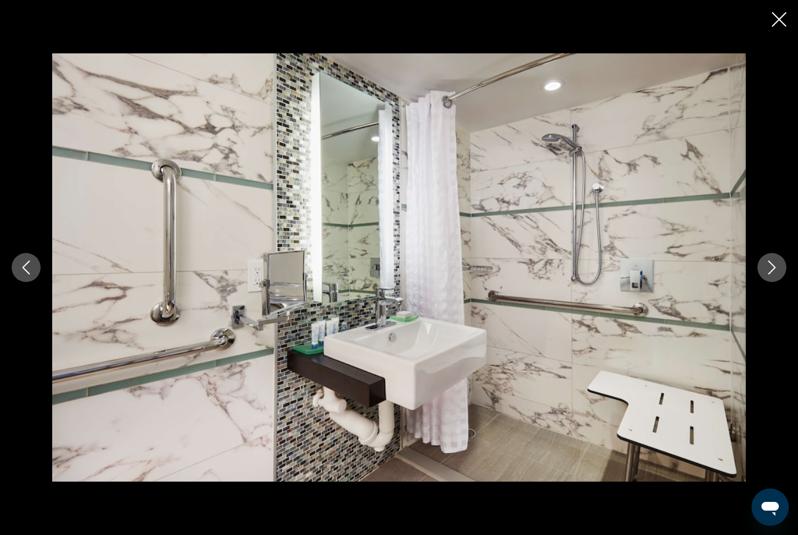
click at [777, 274] on icon "Next image" at bounding box center [772, 267] width 14 height 14
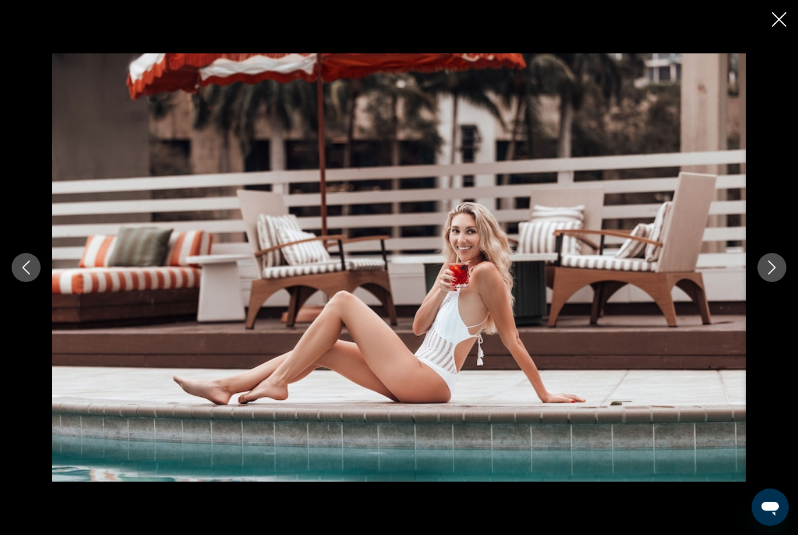
click at [778, 274] on icon "Next image" at bounding box center [772, 267] width 14 height 14
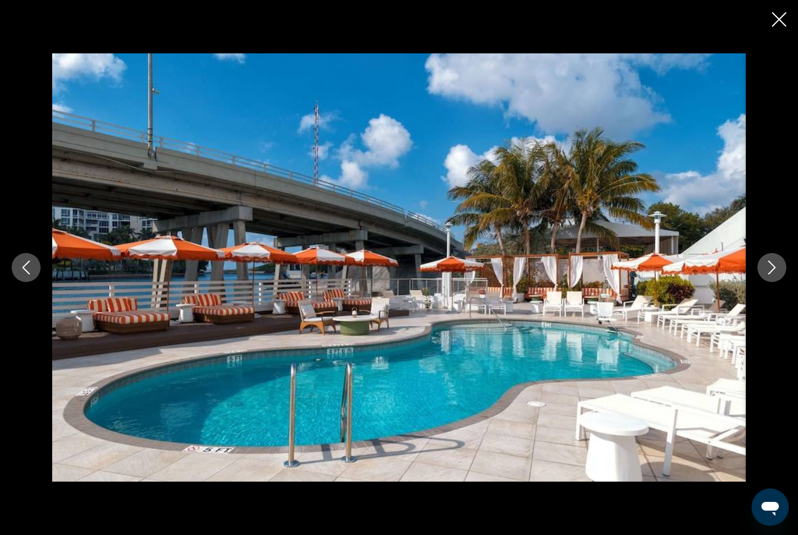
click at [773, 274] on icon "Next image" at bounding box center [772, 267] width 14 height 14
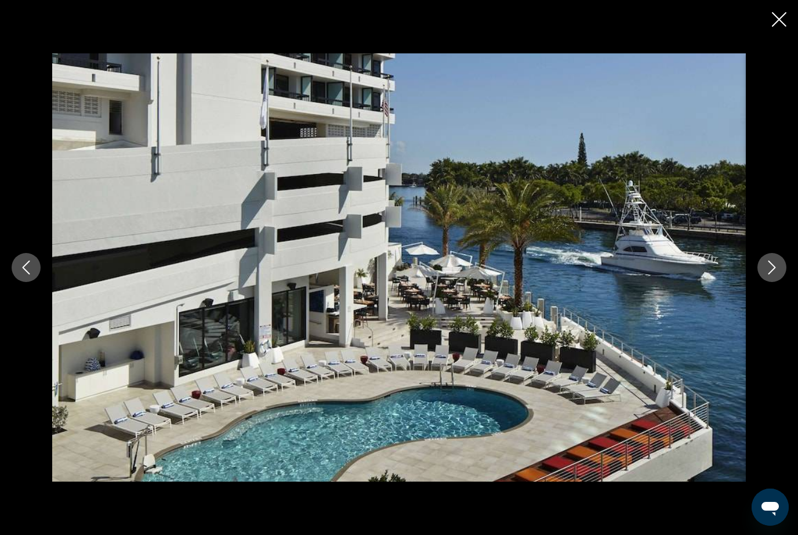
click at [774, 282] on button "Next image" at bounding box center [772, 267] width 29 height 29
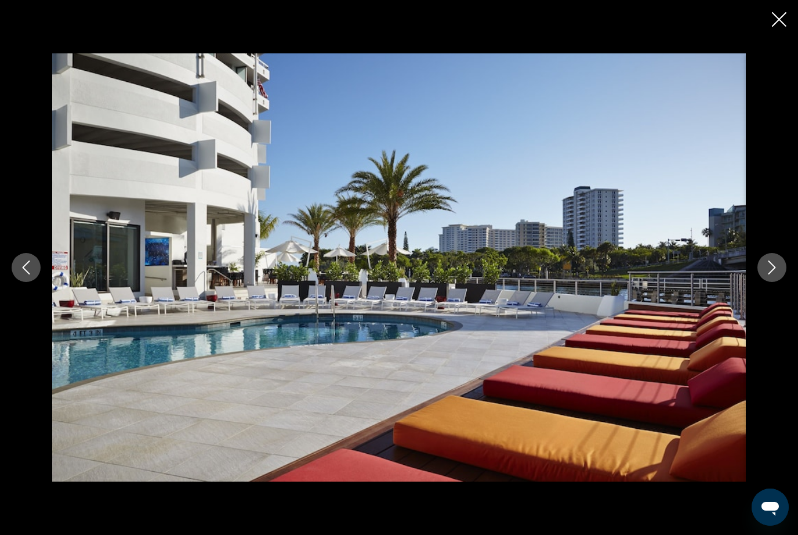
click at [784, 282] on button "Next image" at bounding box center [772, 267] width 29 height 29
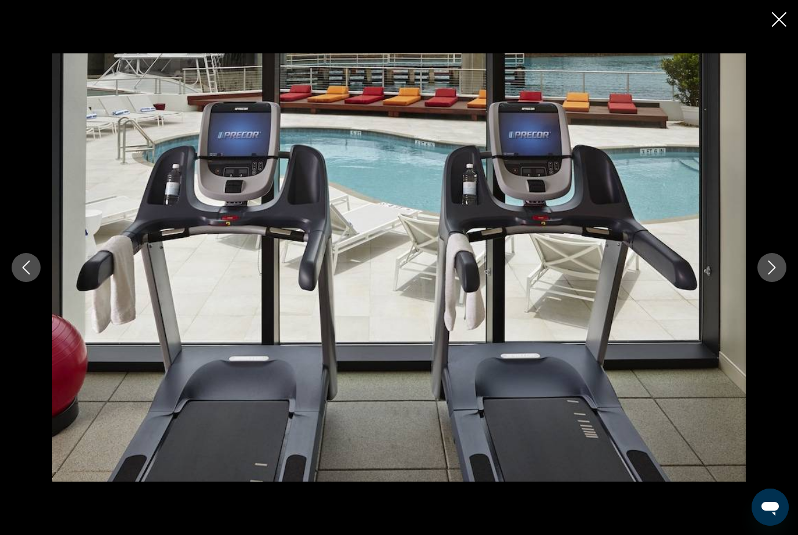
click at [781, 282] on button "Next image" at bounding box center [772, 267] width 29 height 29
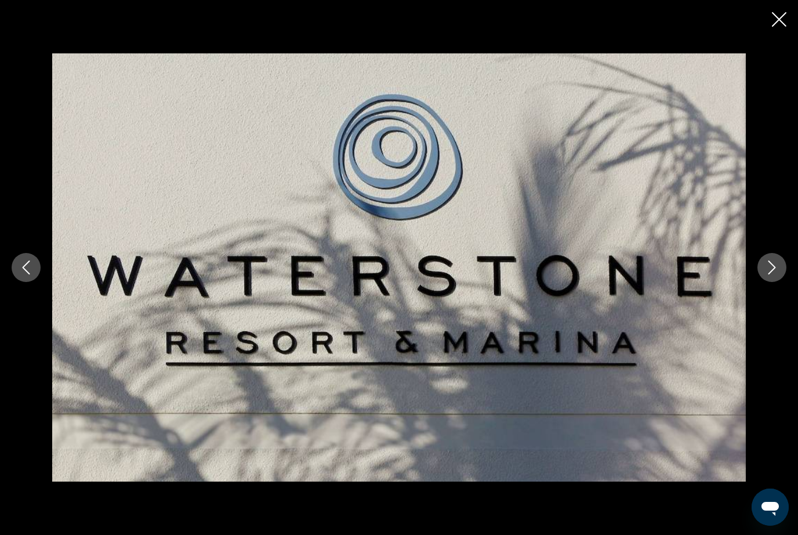
click at [783, 282] on button "Next image" at bounding box center [772, 267] width 29 height 29
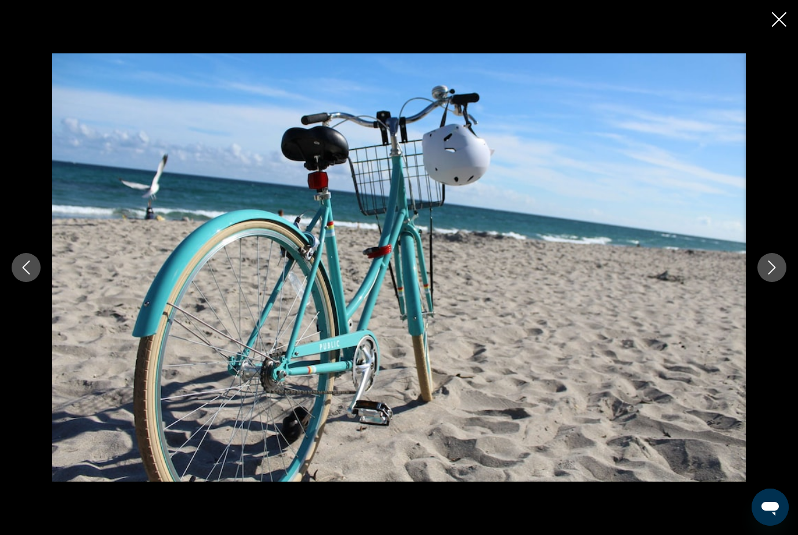
click at [783, 282] on button "Next image" at bounding box center [772, 267] width 29 height 29
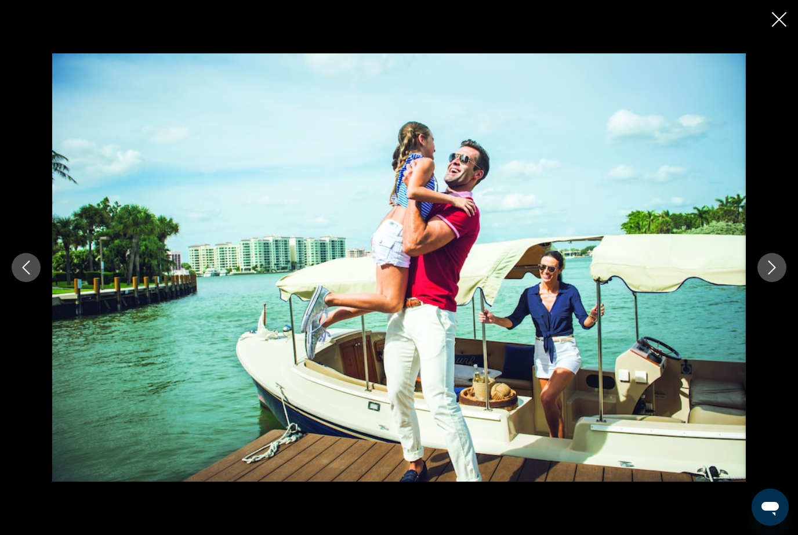
click at [776, 274] on icon "Next image" at bounding box center [772, 267] width 14 height 14
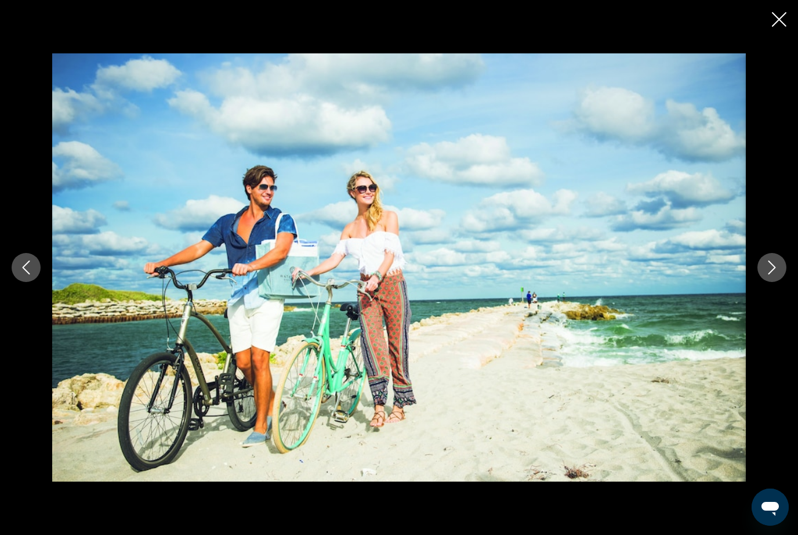
click at [774, 274] on icon "Next image" at bounding box center [772, 267] width 14 height 14
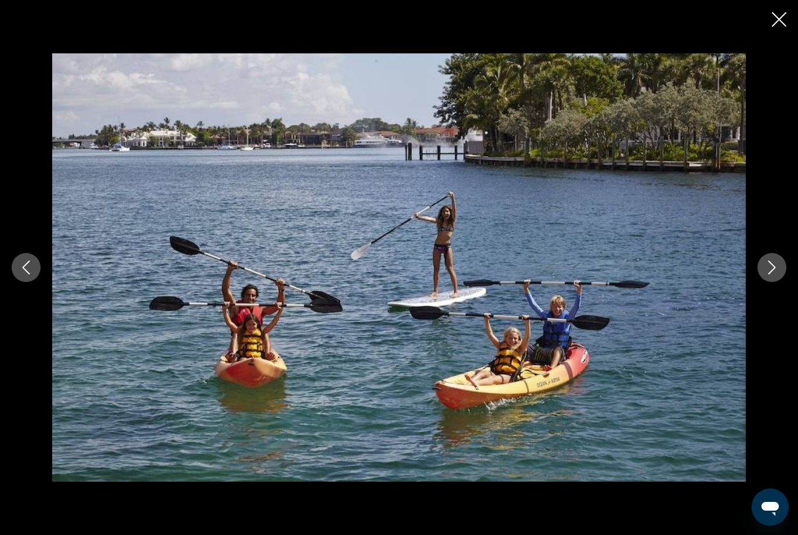
click at [770, 282] on button "Next image" at bounding box center [772, 267] width 29 height 29
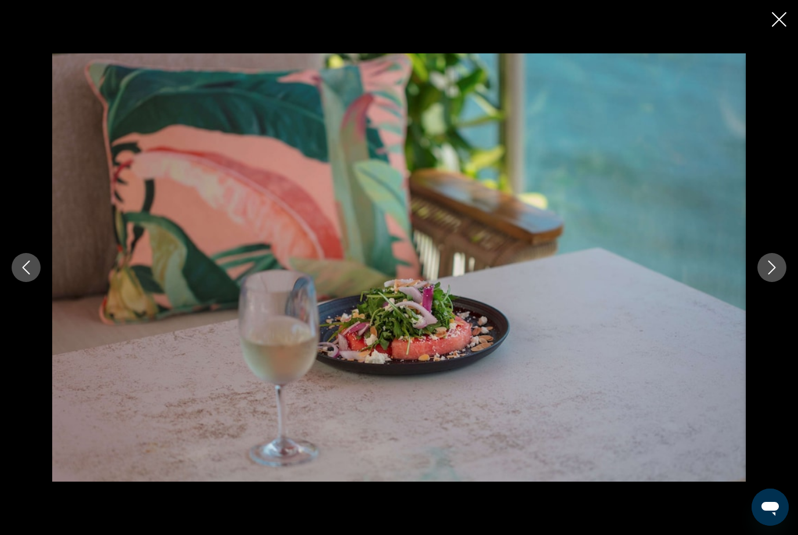
click at [780, 282] on button "Next image" at bounding box center [772, 267] width 29 height 29
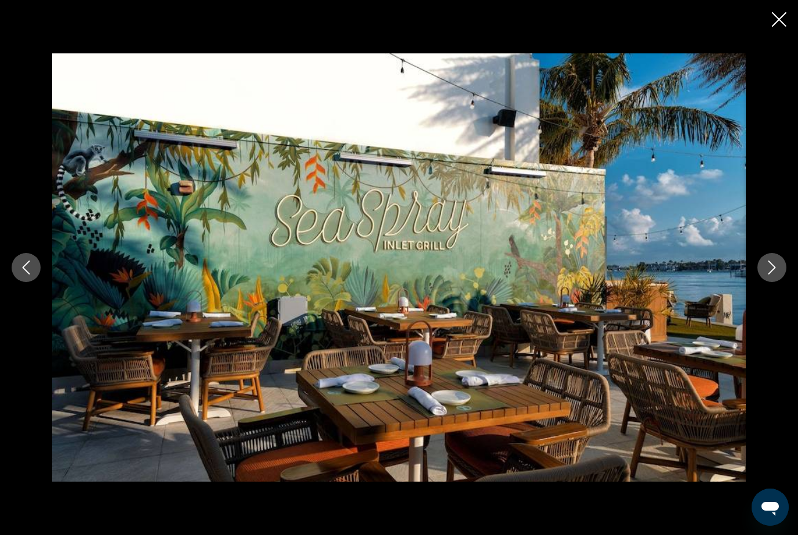
click at [774, 282] on button "Next image" at bounding box center [772, 267] width 29 height 29
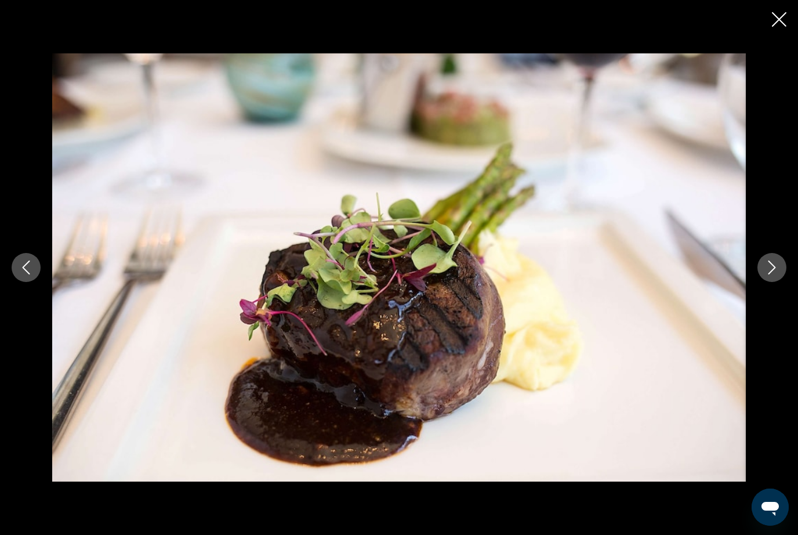
click at [768, 282] on button "Next image" at bounding box center [772, 267] width 29 height 29
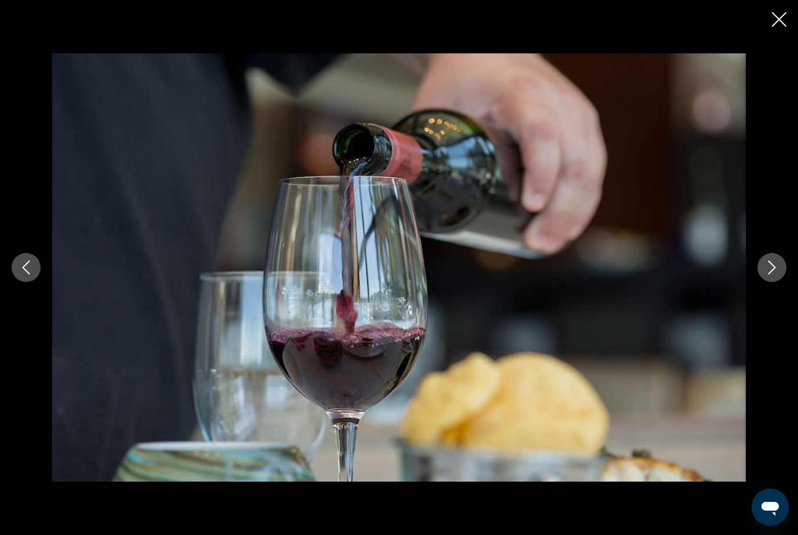
click at [764, 302] on div "Main content" at bounding box center [399, 267] width 798 height 428
click at [774, 274] on icon "Next image" at bounding box center [772, 267] width 14 height 14
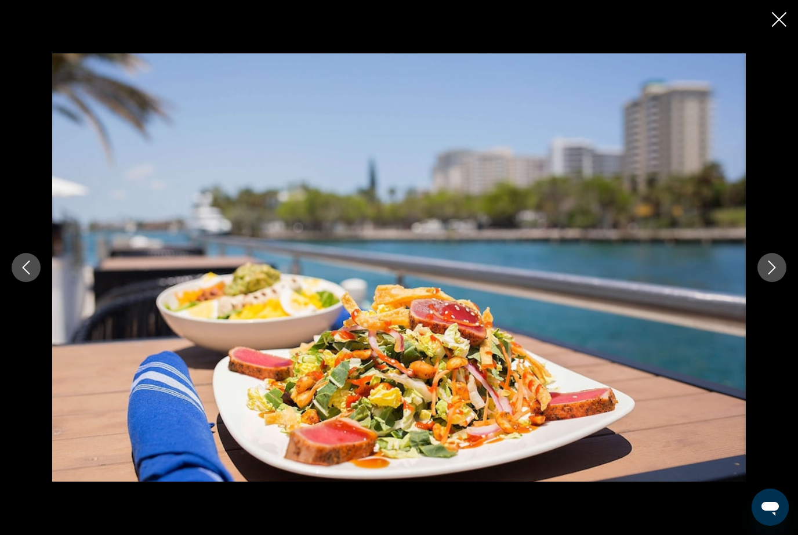
click at [773, 282] on button "Next image" at bounding box center [772, 267] width 29 height 29
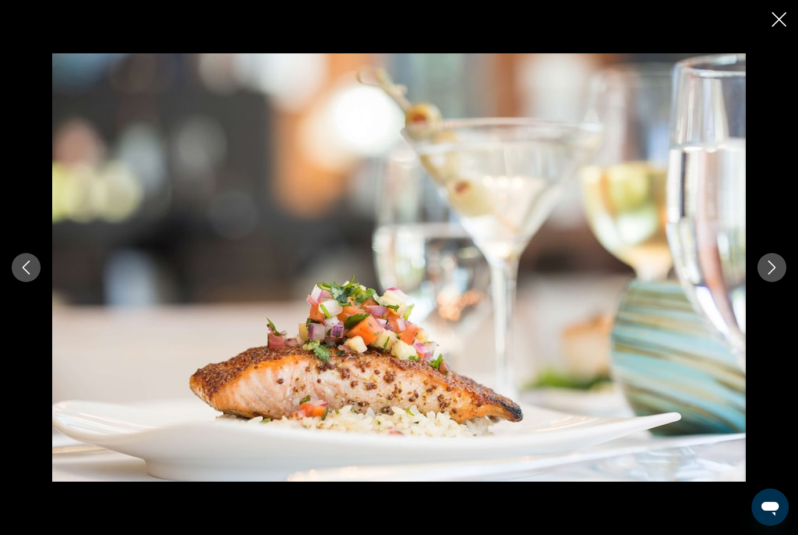
click at [773, 282] on button "Next image" at bounding box center [772, 267] width 29 height 29
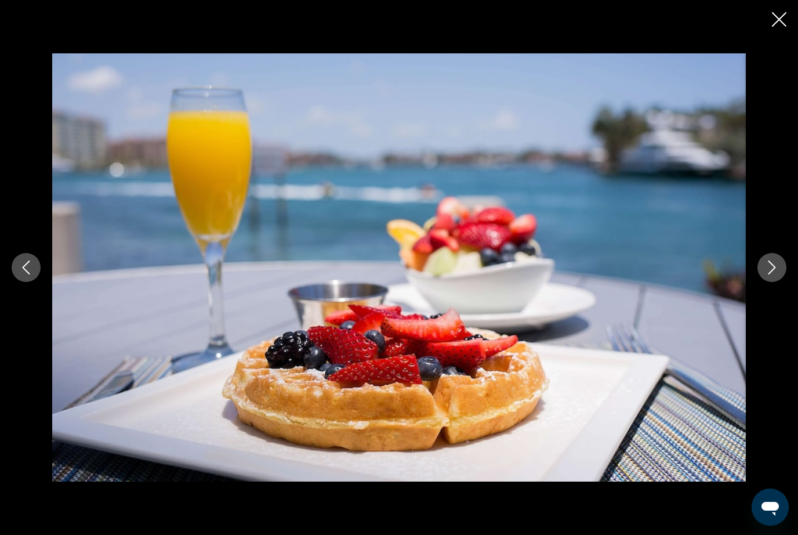
click at [775, 282] on button "Next image" at bounding box center [772, 267] width 29 height 29
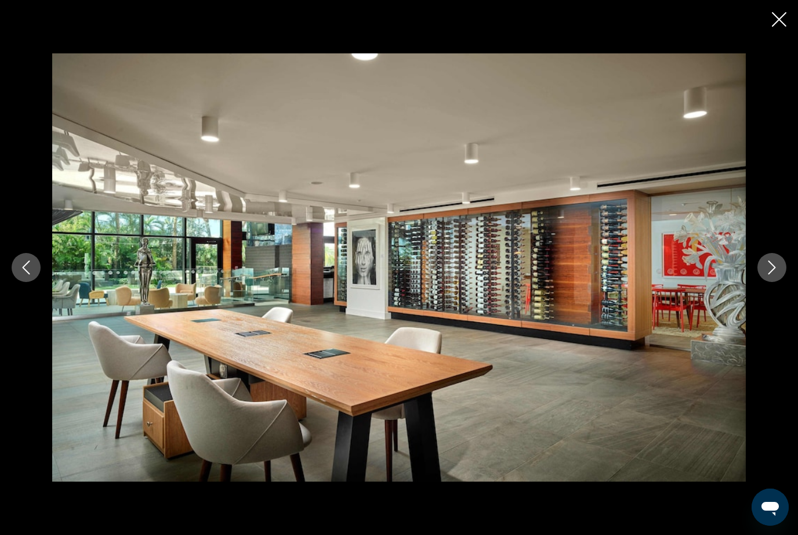
click at [772, 282] on button "Next image" at bounding box center [772, 267] width 29 height 29
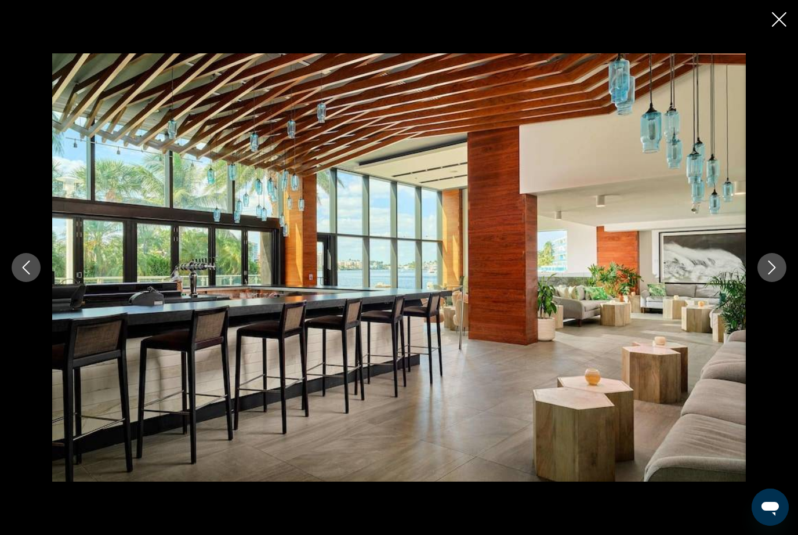
click at [767, 282] on button "Next image" at bounding box center [772, 267] width 29 height 29
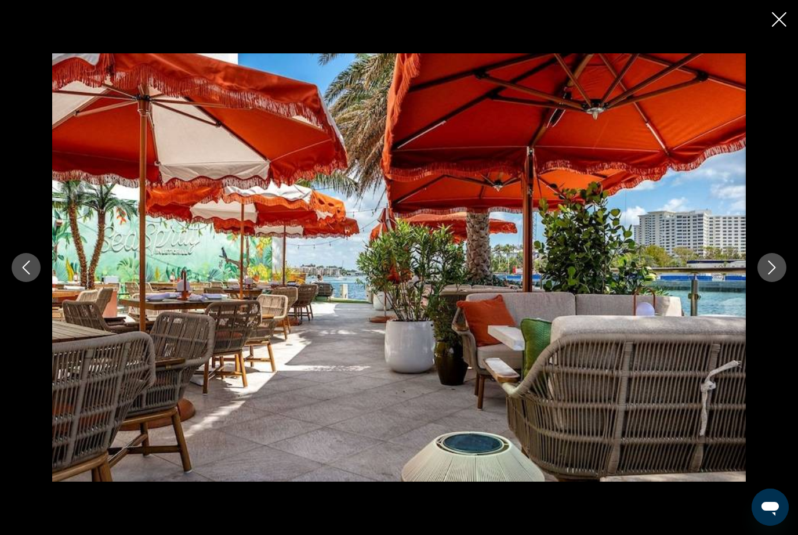
click at [783, 282] on button "Next image" at bounding box center [772, 267] width 29 height 29
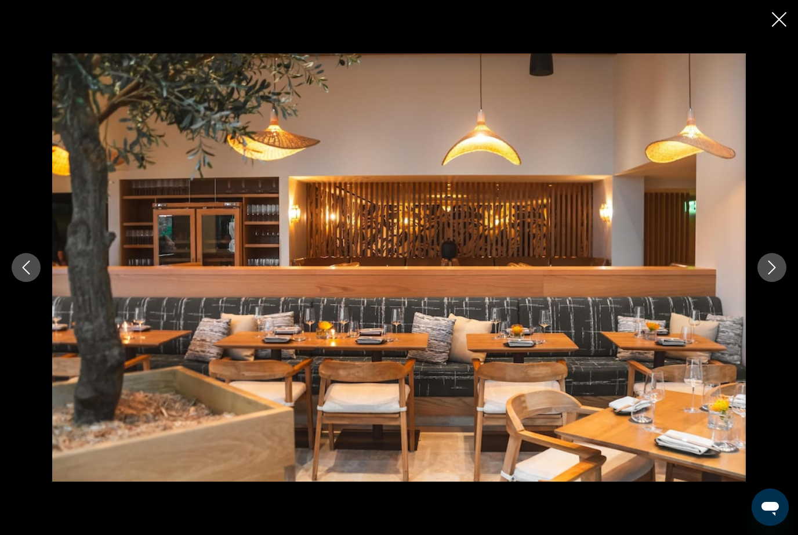
click at [780, 282] on button "Next image" at bounding box center [772, 267] width 29 height 29
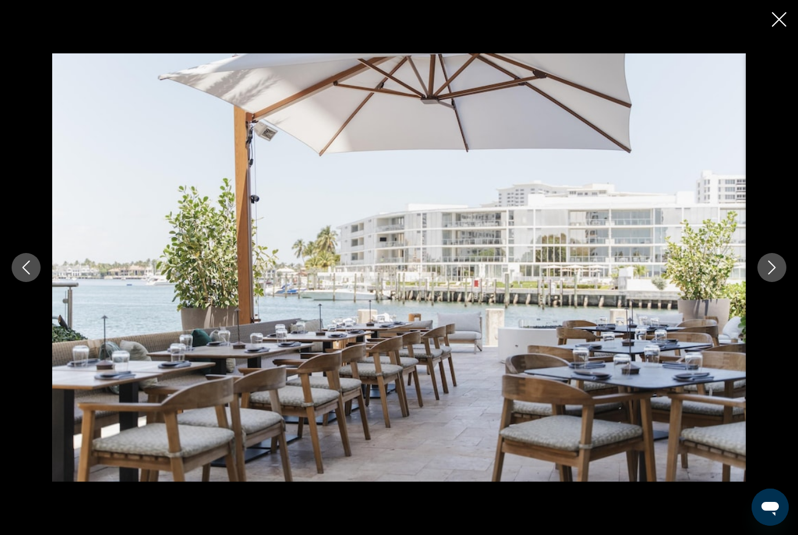
click at [772, 282] on button "Next image" at bounding box center [772, 267] width 29 height 29
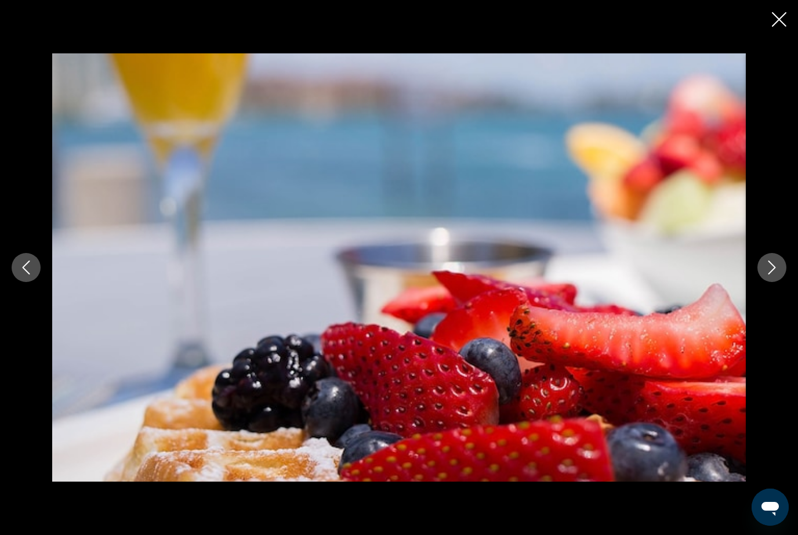
click at [783, 282] on button "Next image" at bounding box center [772, 267] width 29 height 29
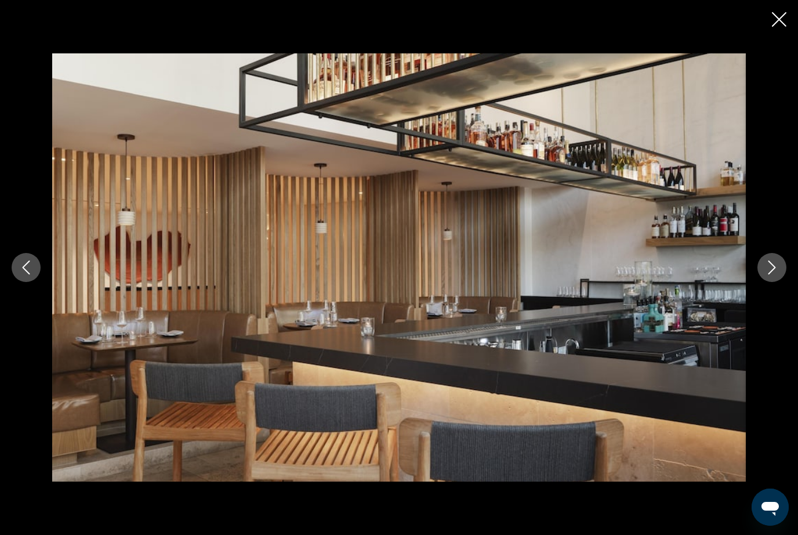
click at [783, 282] on button "Next image" at bounding box center [772, 267] width 29 height 29
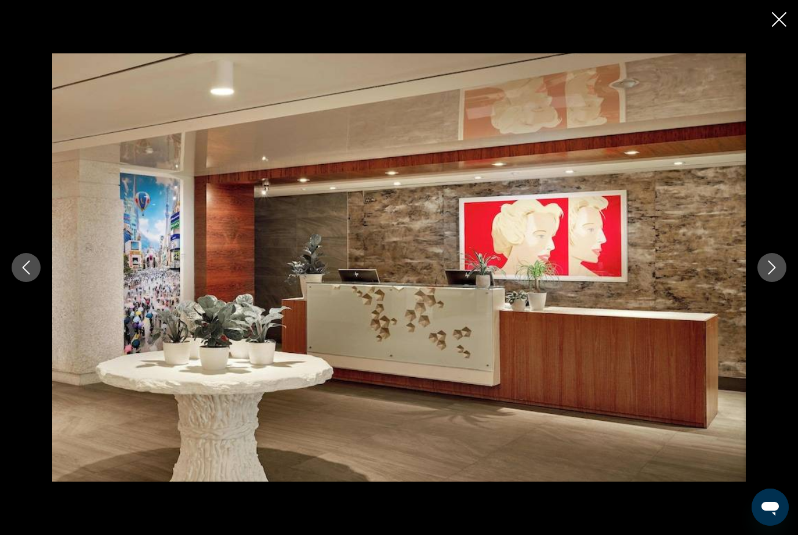
click at [783, 282] on button "Next image" at bounding box center [772, 267] width 29 height 29
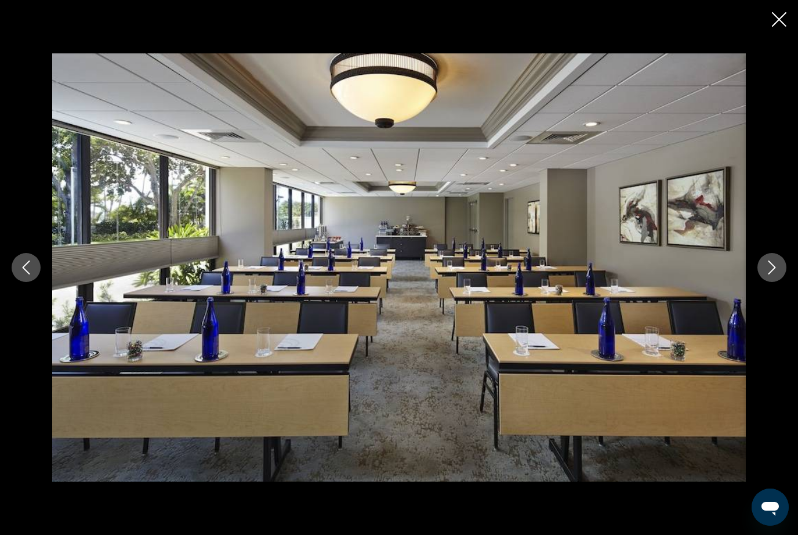
click at [783, 282] on button "Next image" at bounding box center [772, 267] width 29 height 29
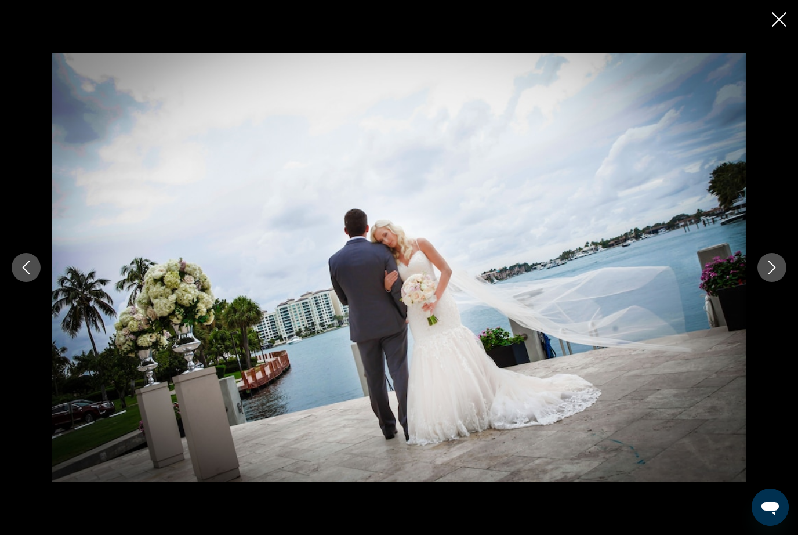
click at [782, 282] on button "Next image" at bounding box center [772, 267] width 29 height 29
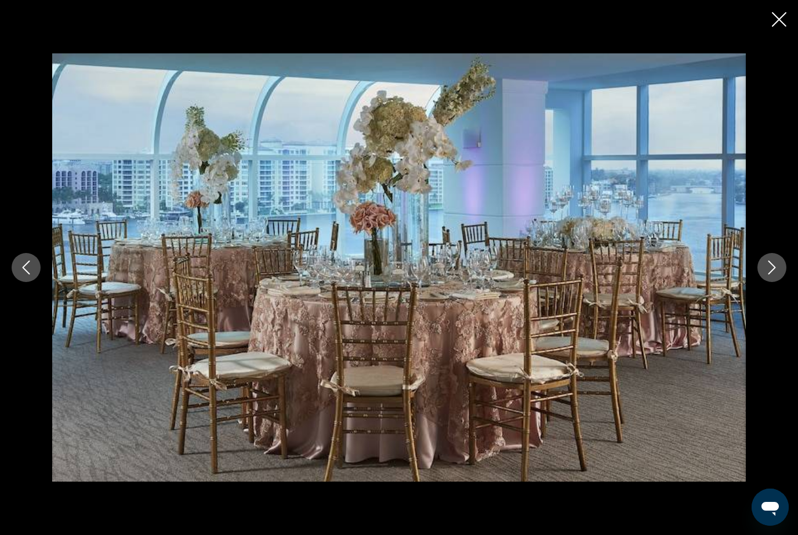
click at [785, 282] on button "Next image" at bounding box center [772, 267] width 29 height 29
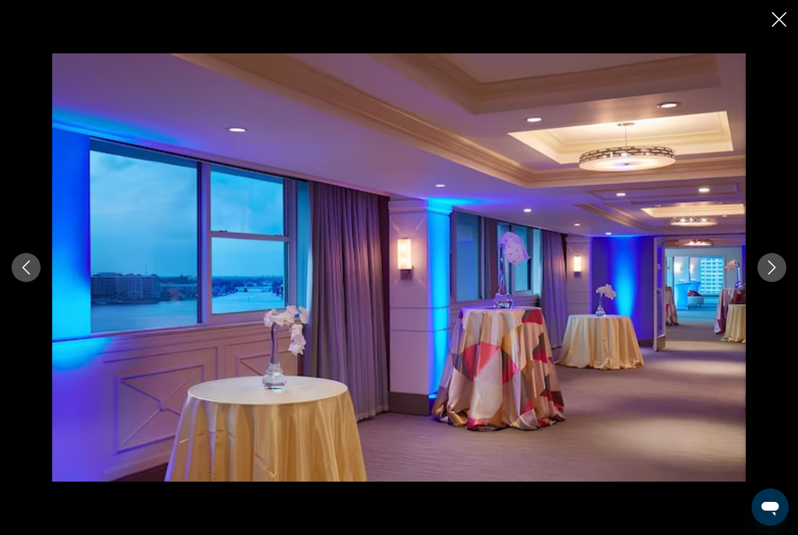
click at [784, 282] on button "Next image" at bounding box center [772, 267] width 29 height 29
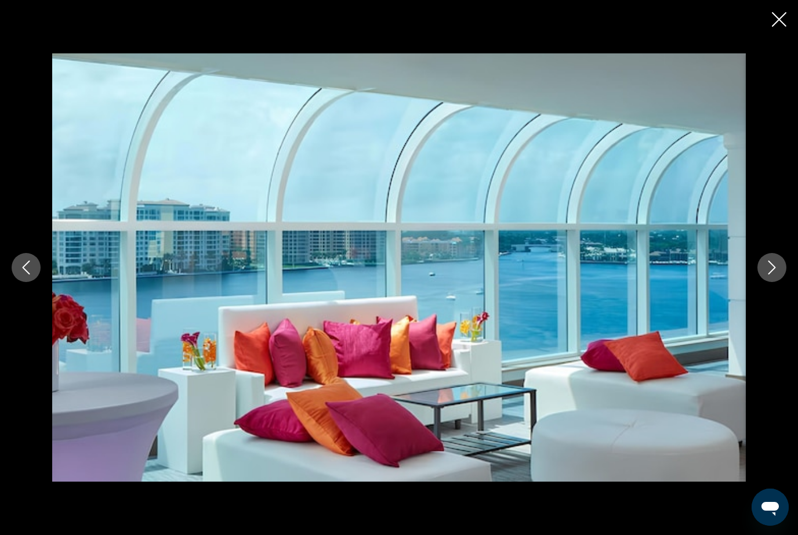
click at [783, 282] on button "Next image" at bounding box center [772, 267] width 29 height 29
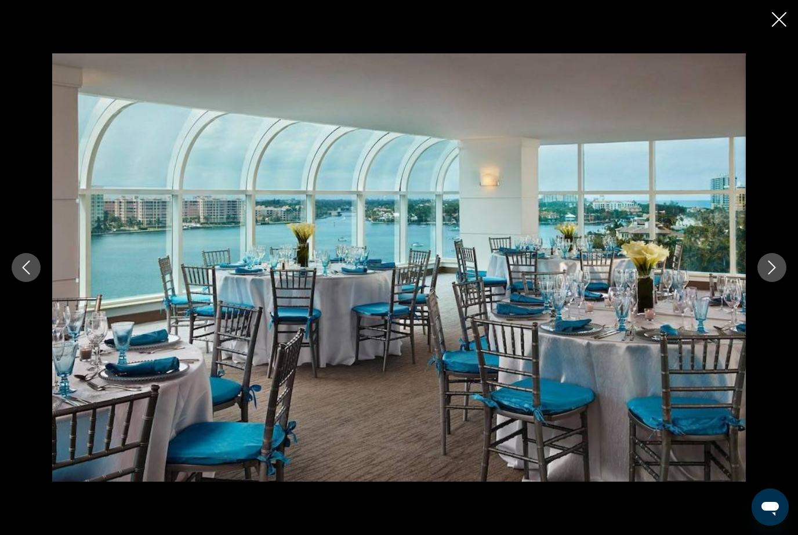
click at [780, 282] on button "Next image" at bounding box center [772, 267] width 29 height 29
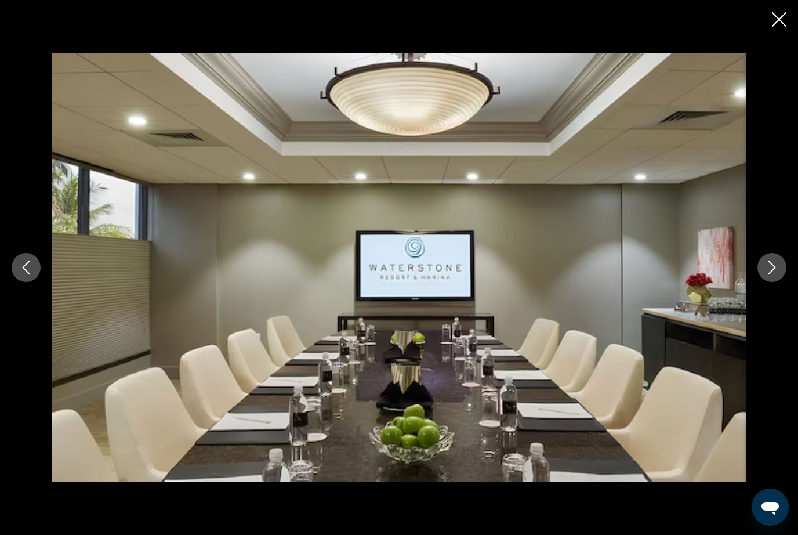
click at [777, 282] on button "Next image" at bounding box center [772, 267] width 29 height 29
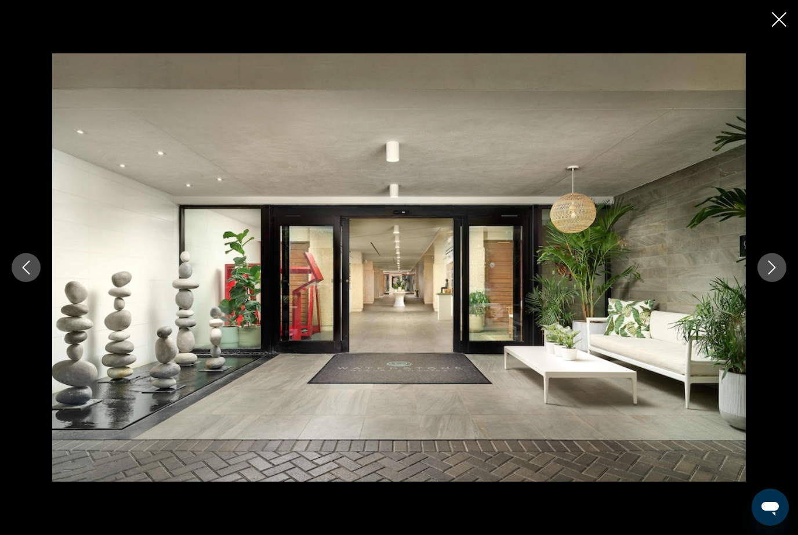
click at [770, 282] on button "Next image" at bounding box center [772, 267] width 29 height 29
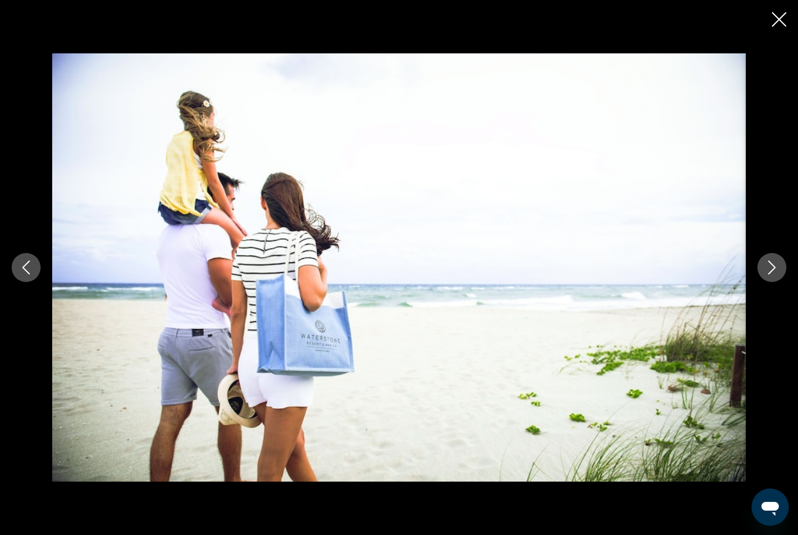
click at [778, 282] on button "Next image" at bounding box center [772, 267] width 29 height 29
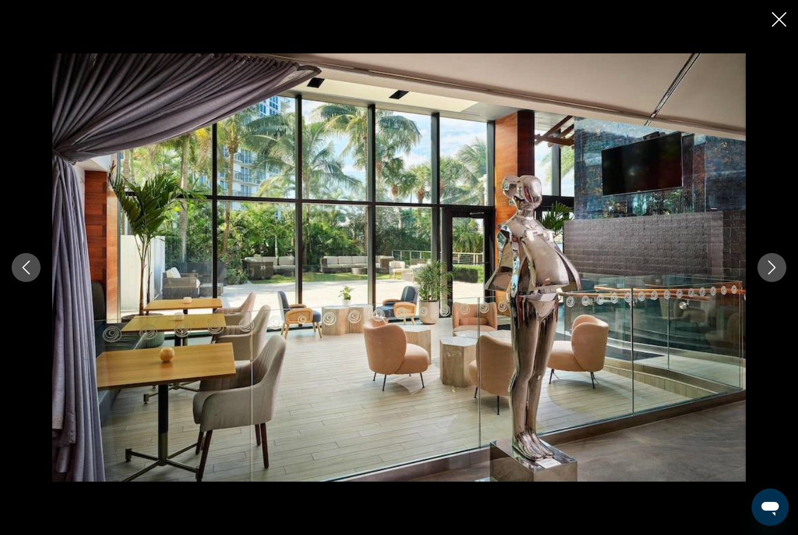
click at [782, 282] on button "Next image" at bounding box center [772, 267] width 29 height 29
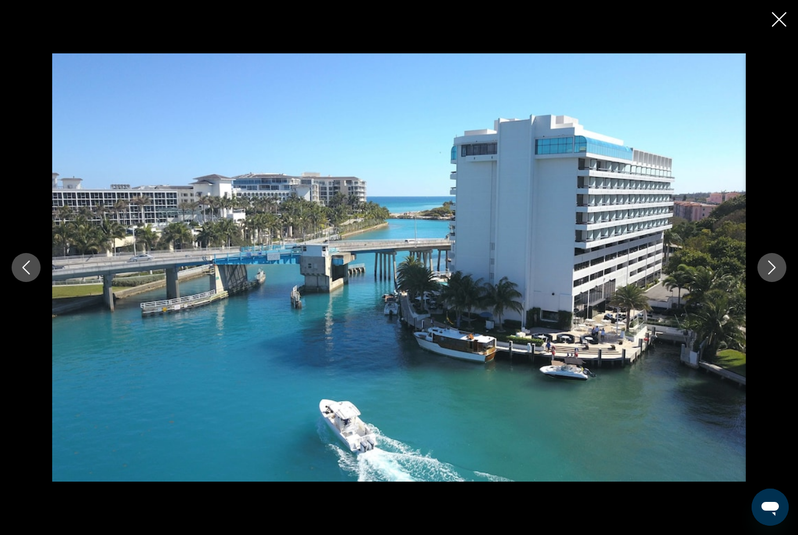
click at [772, 274] on icon "Next image" at bounding box center [772, 267] width 14 height 14
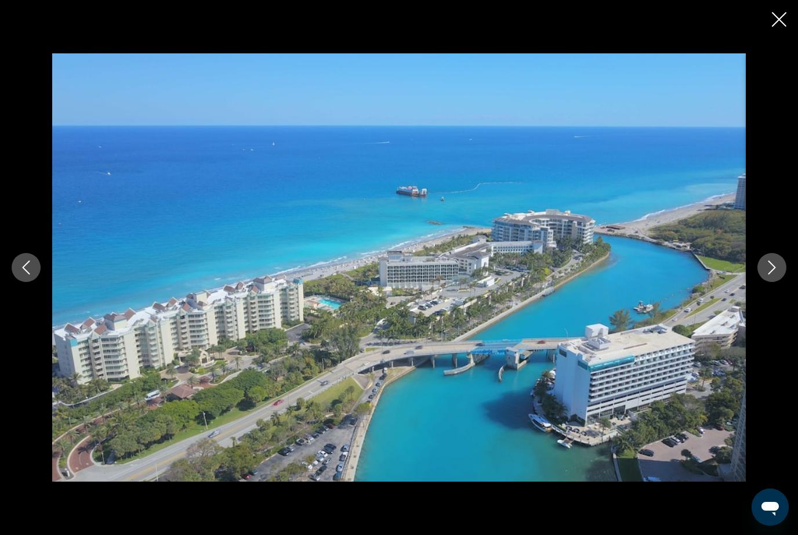
click at [782, 282] on button "Next image" at bounding box center [772, 267] width 29 height 29
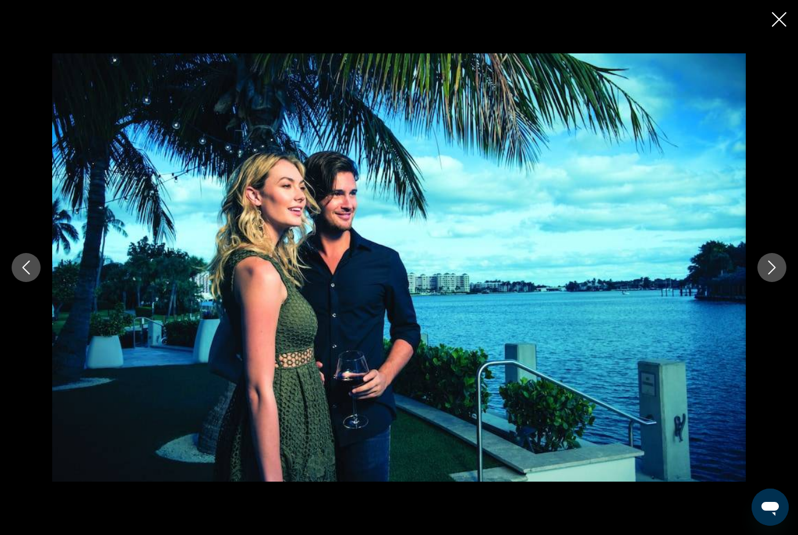
click at [771, 274] on icon "Next image" at bounding box center [772, 267] width 14 height 14
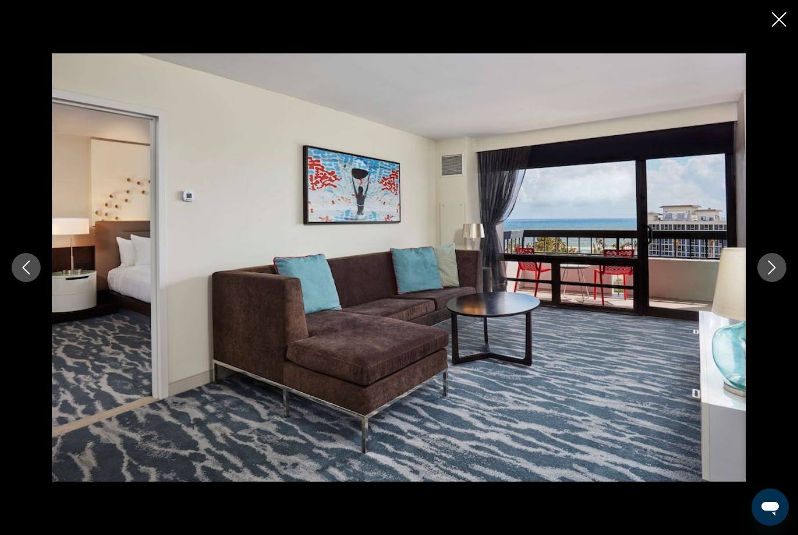
click at [780, 278] on button "Next image" at bounding box center [772, 267] width 29 height 29
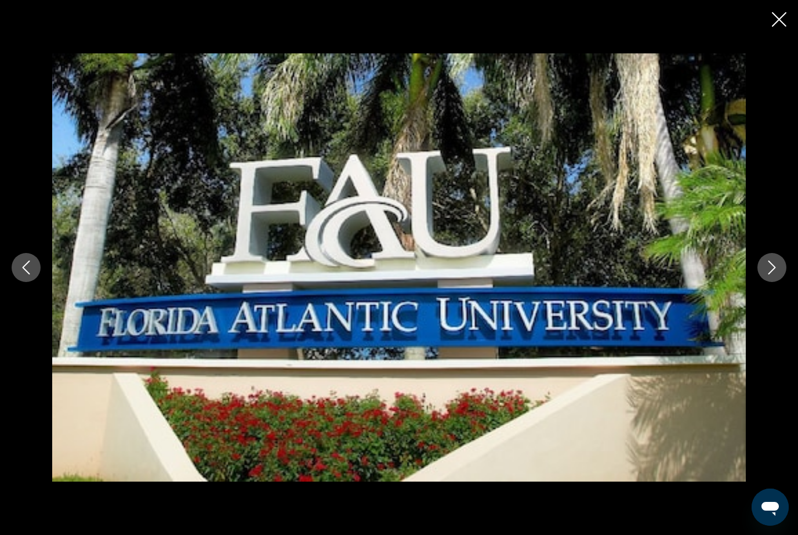
click at [780, 281] on button "Next image" at bounding box center [772, 267] width 29 height 29
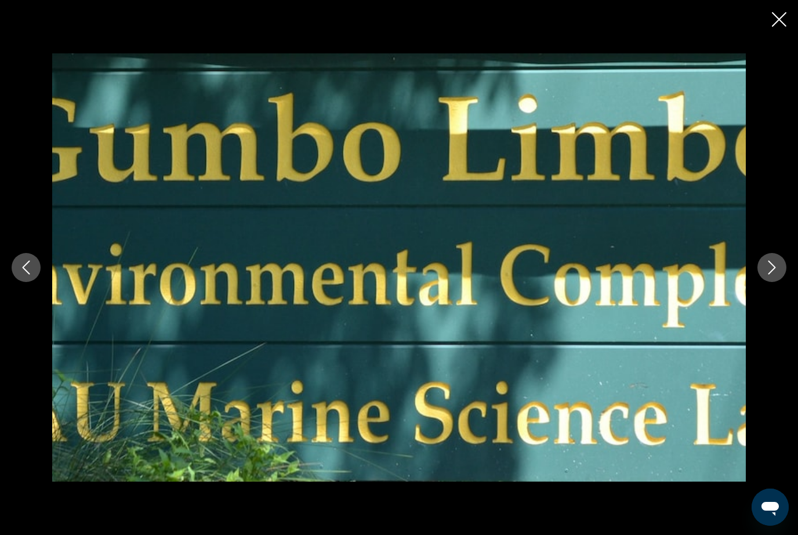
click at [782, 282] on button "Next image" at bounding box center [772, 267] width 29 height 29
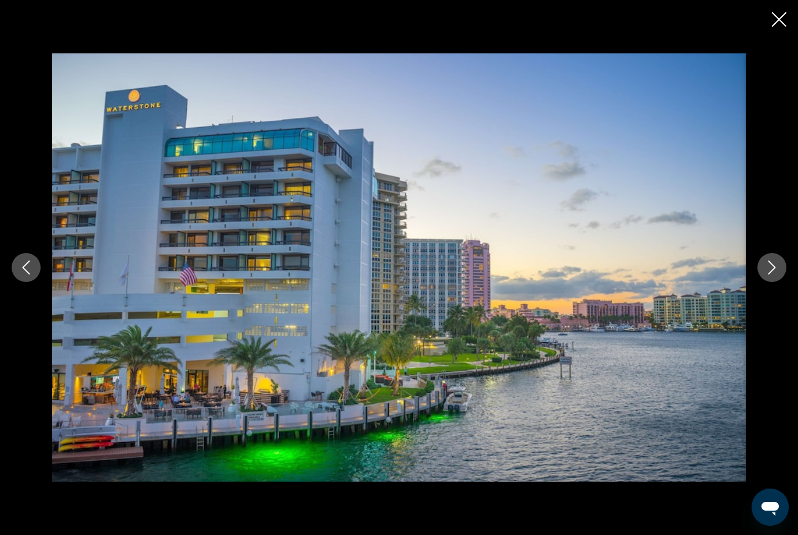
click at [767, 274] on icon "Next image" at bounding box center [772, 267] width 14 height 14
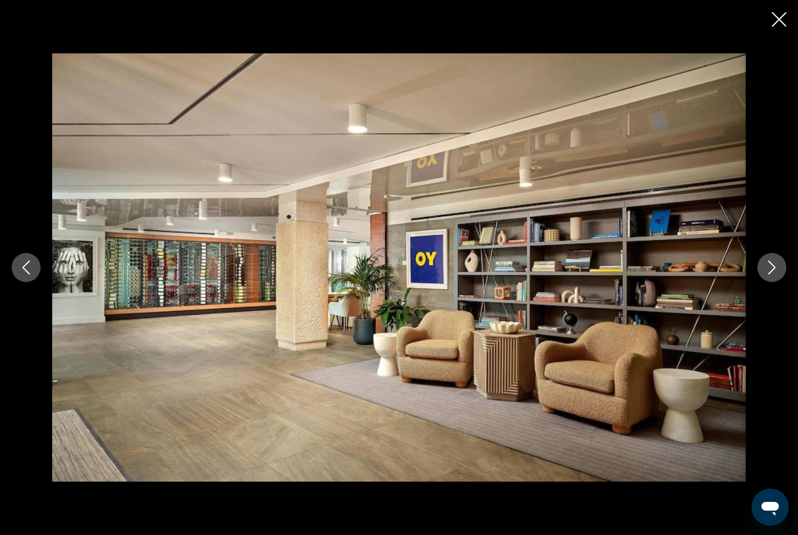
click at [769, 274] on icon "Next image" at bounding box center [772, 267] width 14 height 14
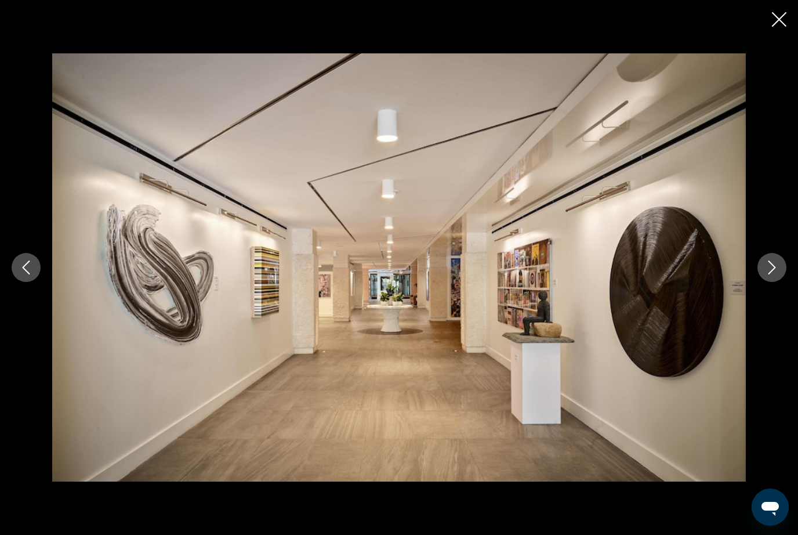
click at [765, 274] on icon "Next image" at bounding box center [772, 267] width 14 height 14
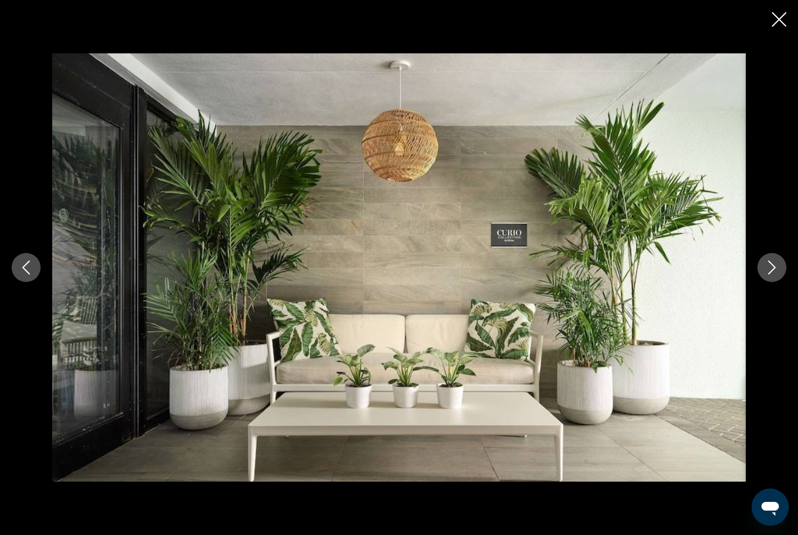
click at [769, 274] on icon "Next image" at bounding box center [772, 267] width 14 height 14
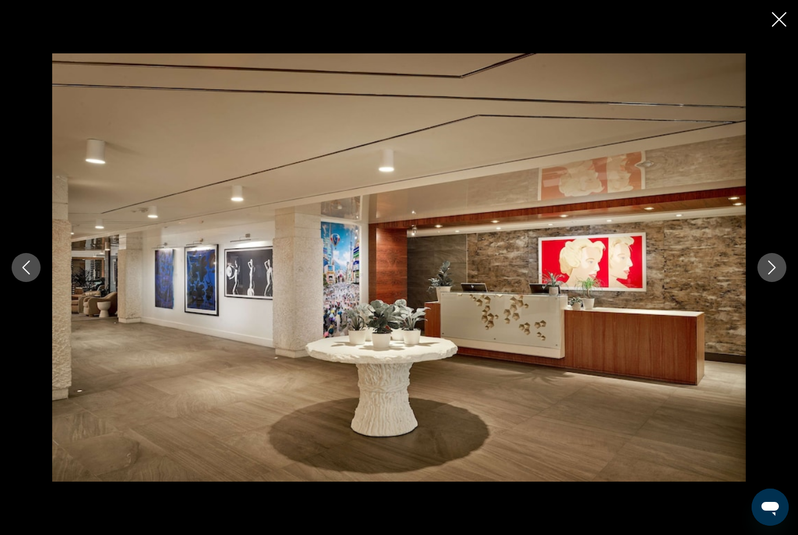
click at [770, 274] on icon "Next image" at bounding box center [772, 267] width 14 height 14
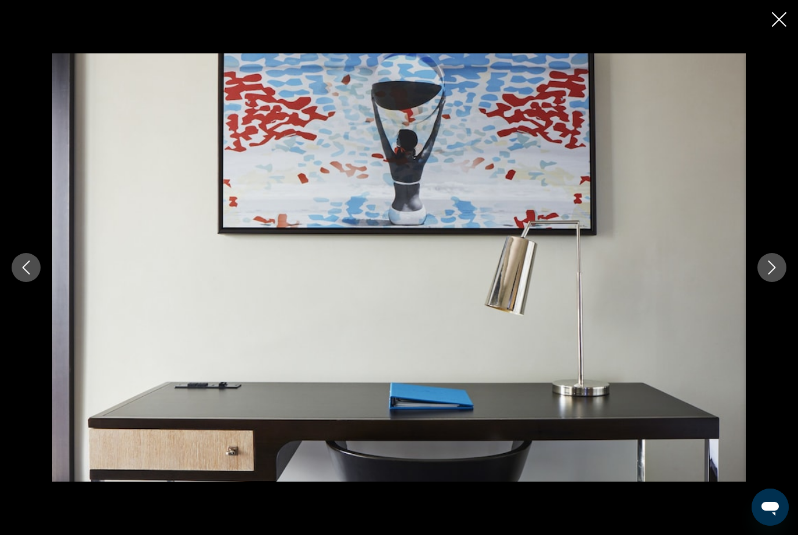
click at [771, 274] on icon "Next image" at bounding box center [772, 267] width 14 height 14
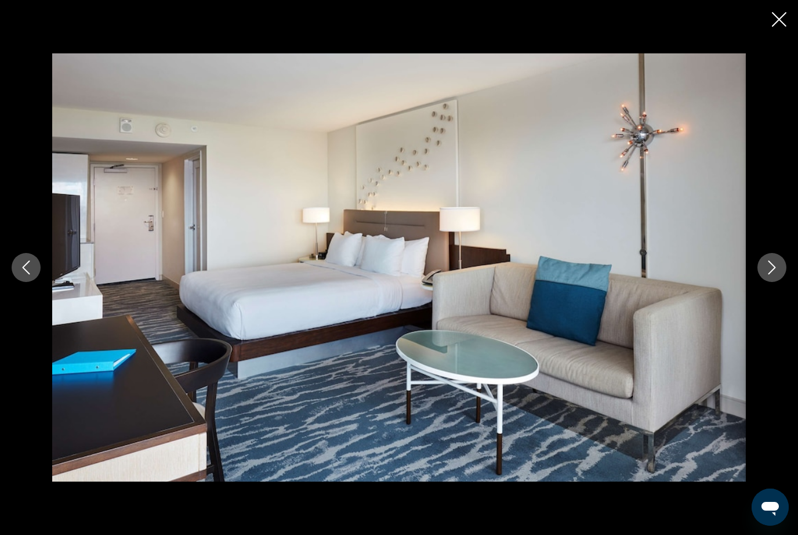
click at [770, 274] on icon "Next image" at bounding box center [772, 267] width 14 height 14
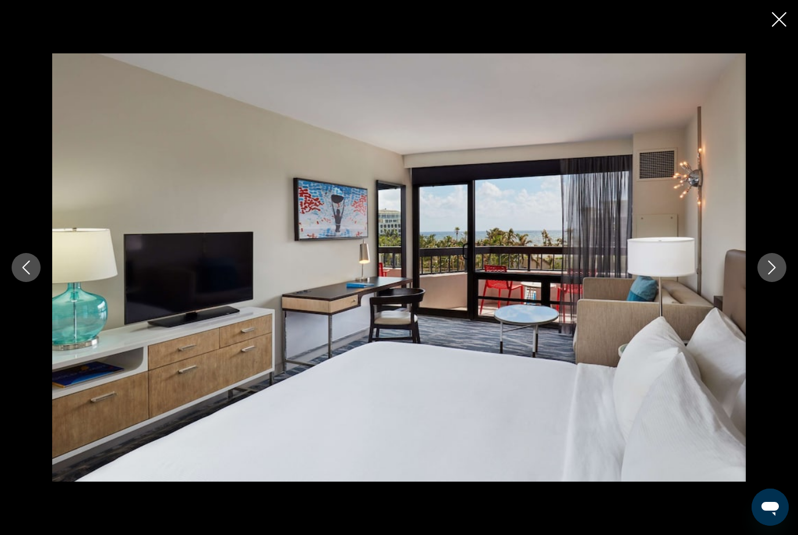
click at [773, 274] on icon "Next image" at bounding box center [772, 267] width 14 height 14
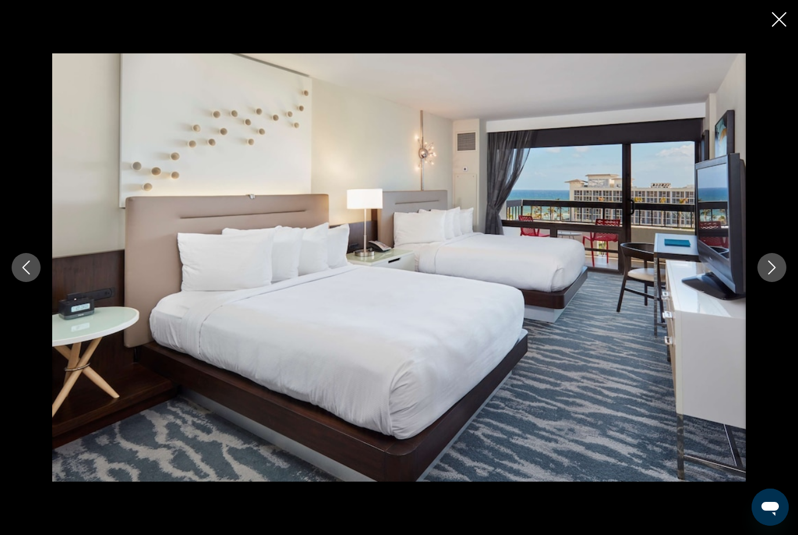
click at [774, 274] on icon "Next image" at bounding box center [773, 267] width 8 height 14
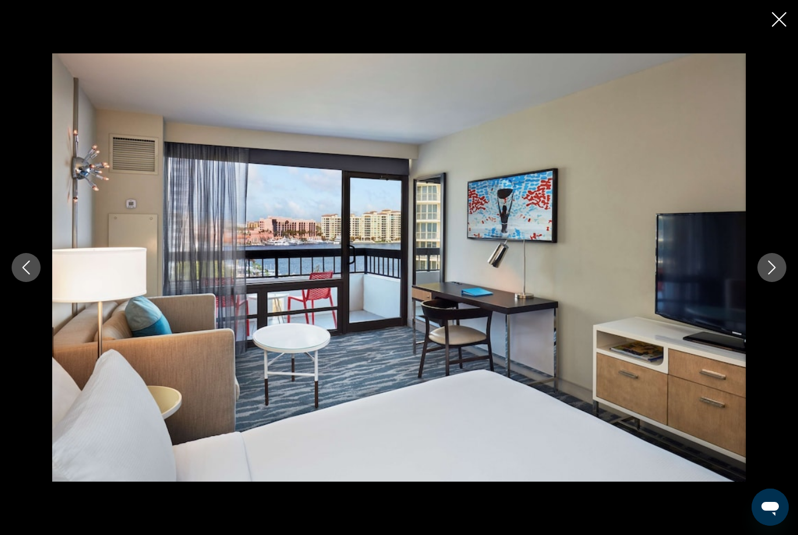
click at [772, 274] on icon "Next image" at bounding box center [772, 267] width 14 height 14
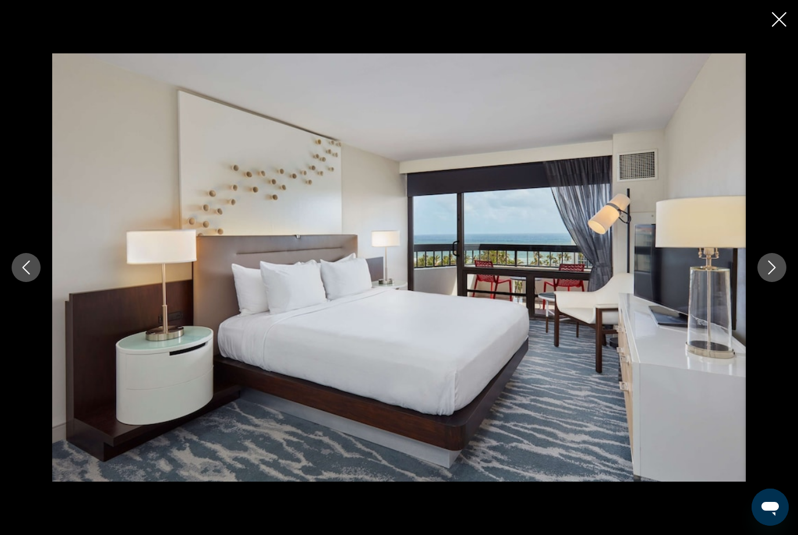
click at [773, 274] on icon "Next image" at bounding box center [772, 267] width 14 height 14
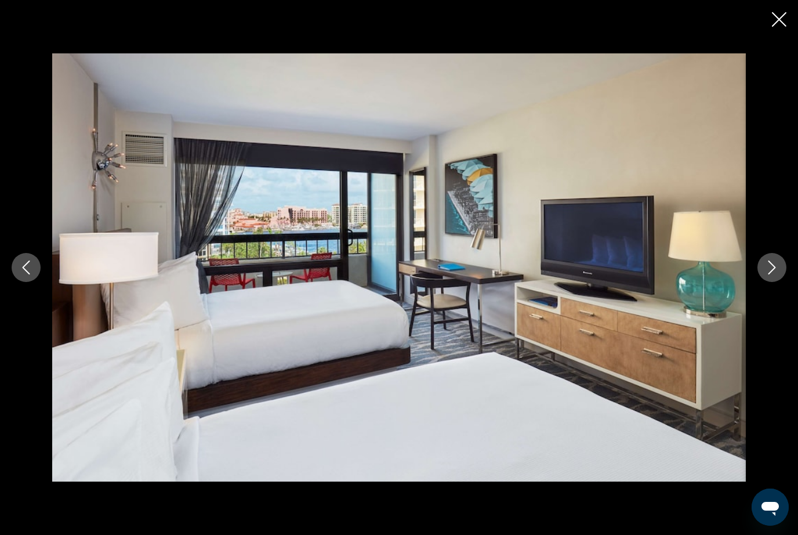
click at [773, 274] on icon "Next image" at bounding box center [773, 267] width 8 height 14
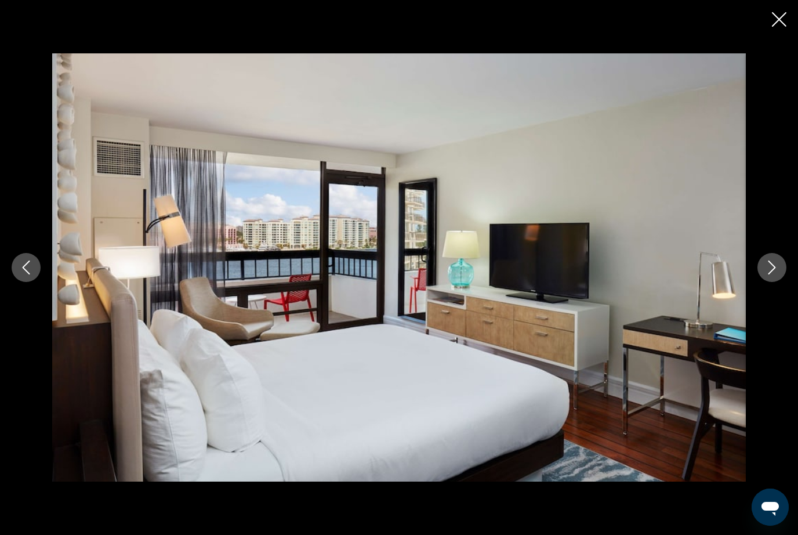
click at [773, 274] on icon "Next image" at bounding box center [772, 267] width 14 height 14
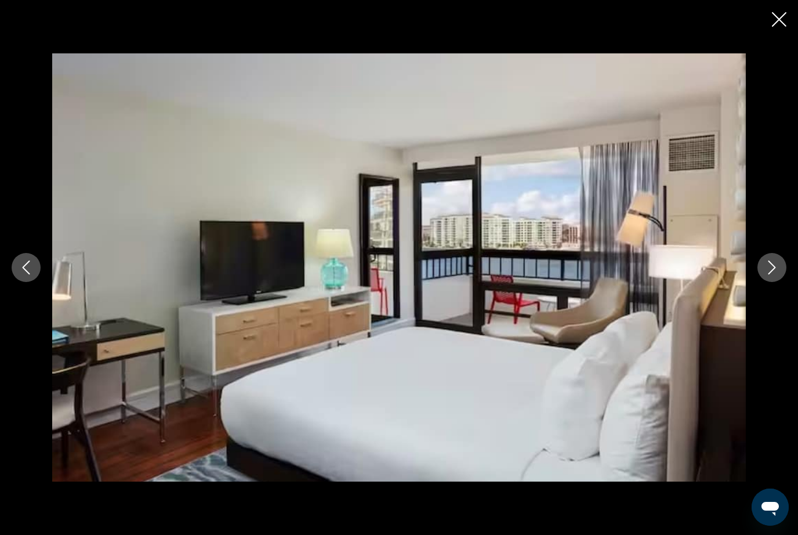
click at [774, 274] on icon "Next image" at bounding box center [773, 267] width 8 height 14
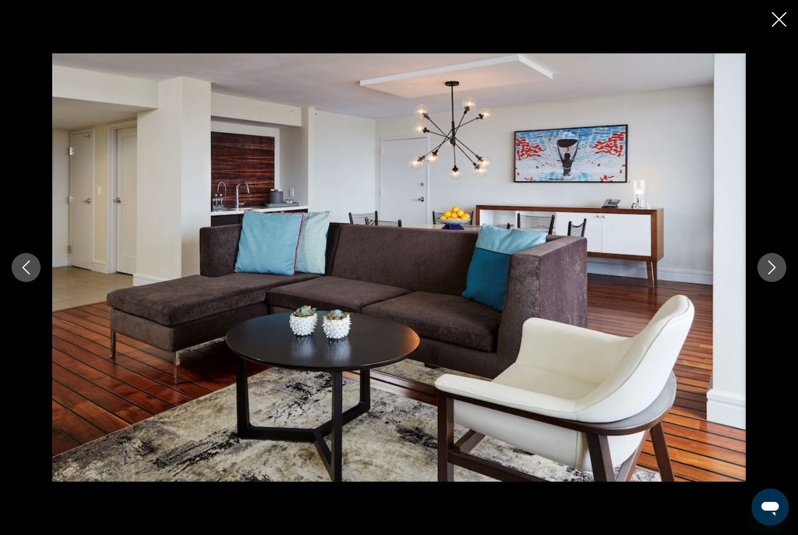
click at [774, 274] on icon "Next image" at bounding box center [773, 267] width 8 height 14
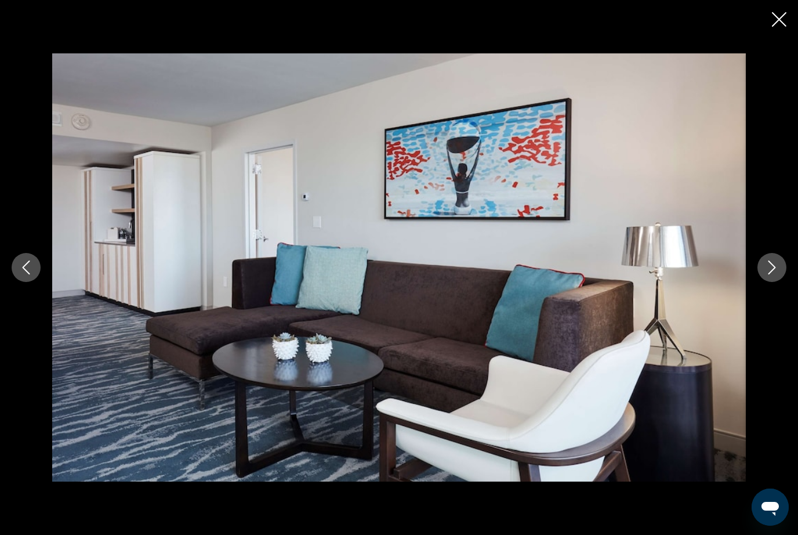
click at [775, 274] on icon "Next image" at bounding box center [773, 267] width 8 height 14
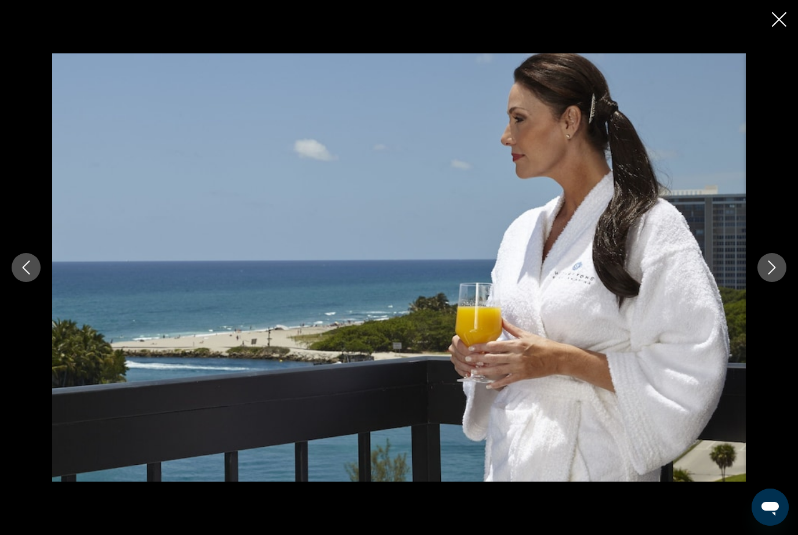
click at [16, 282] on button "Previous image" at bounding box center [26, 267] width 29 height 29
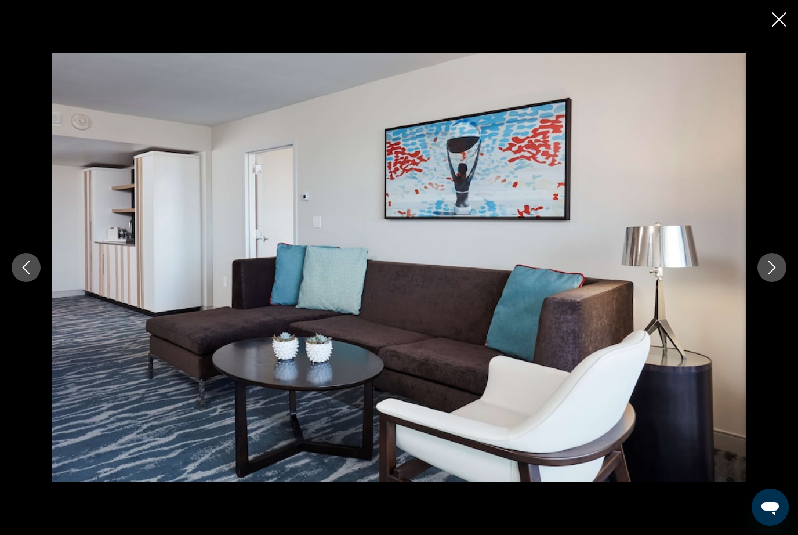
scroll to position [641, 0]
click at [782, 20] on icon "Close slideshow" at bounding box center [779, 19] width 15 height 15
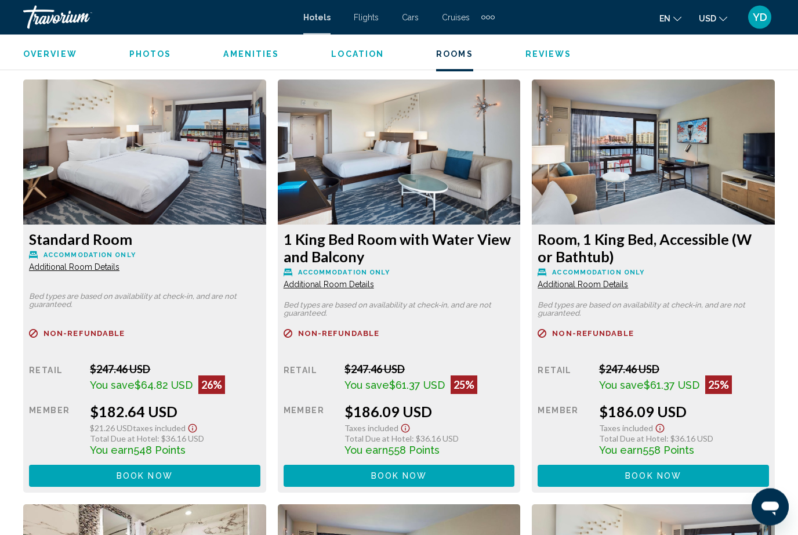
scroll to position [2191, 0]
click at [260, 62] on button "Book now No longer available" at bounding box center [144, 51] width 231 height 21
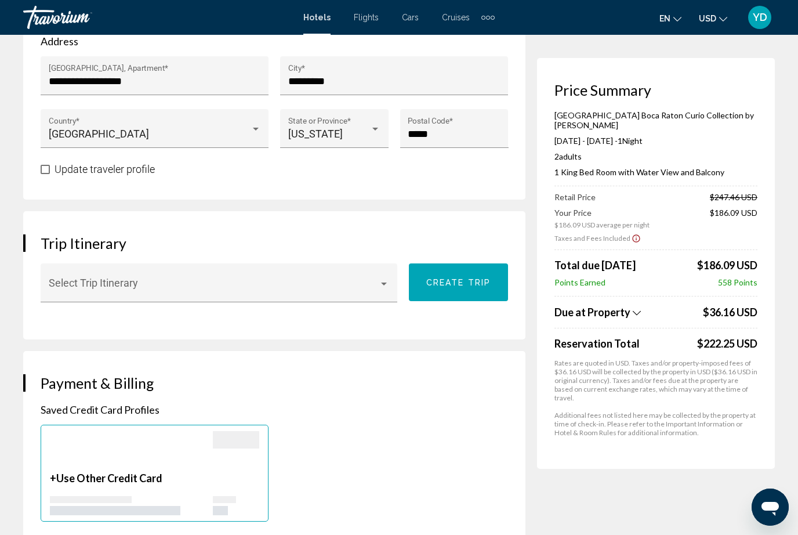
scroll to position [513, 0]
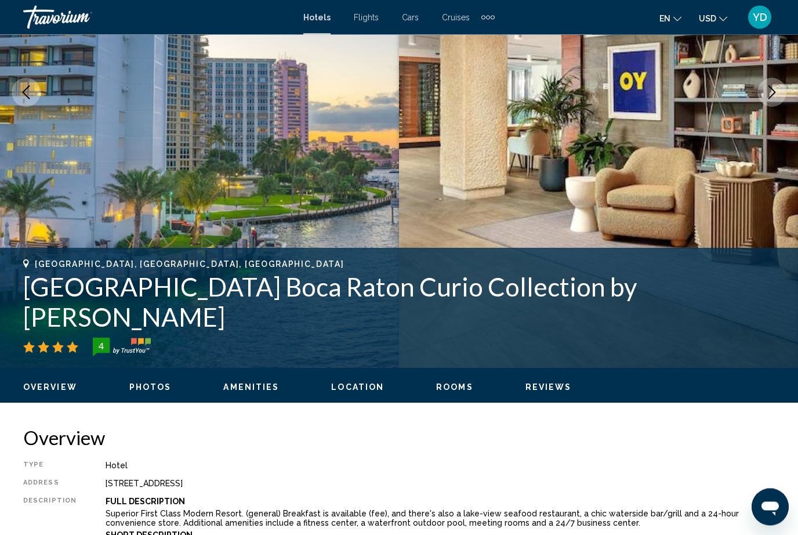
scroll to position [189, 0]
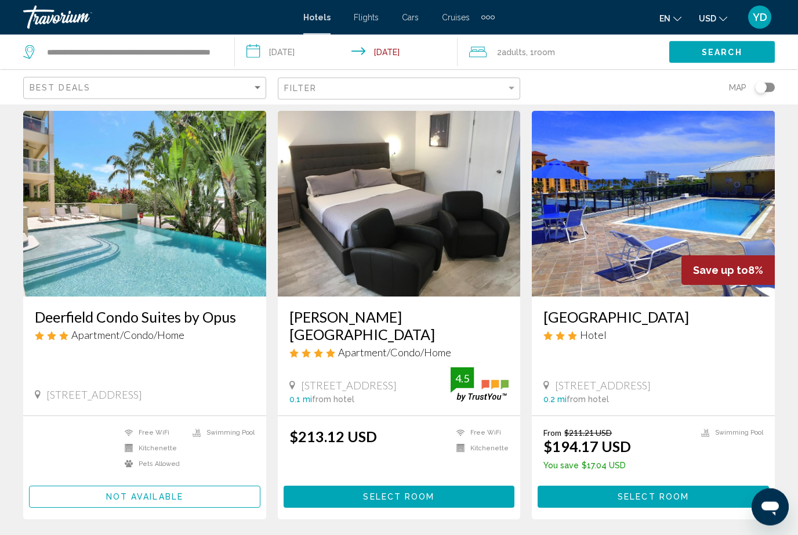
scroll to position [34, 0]
click at [436, 243] on img "Main content" at bounding box center [399, 204] width 243 height 186
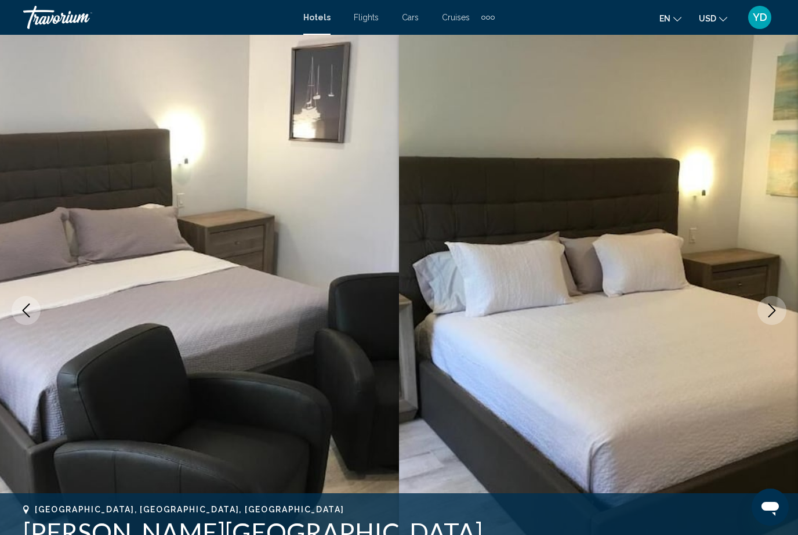
click at [784, 304] on button "Next image" at bounding box center [772, 310] width 29 height 29
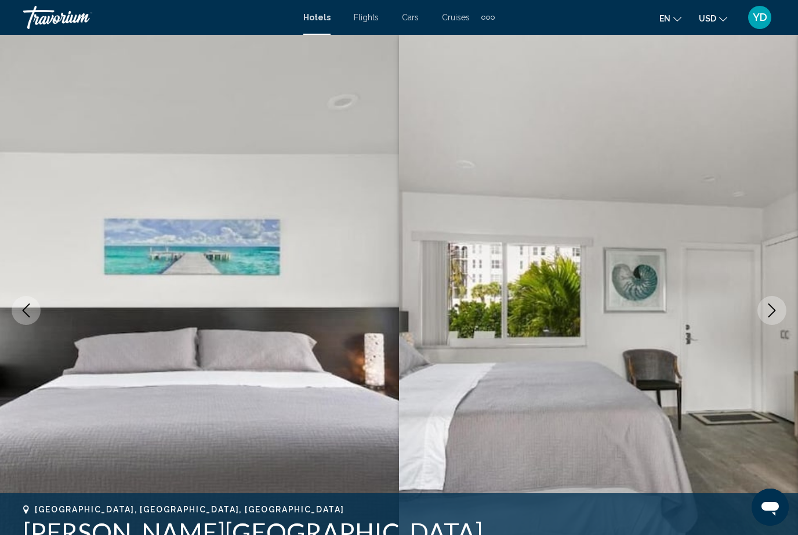
click at [773, 303] on icon "Next image" at bounding box center [772, 310] width 14 height 14
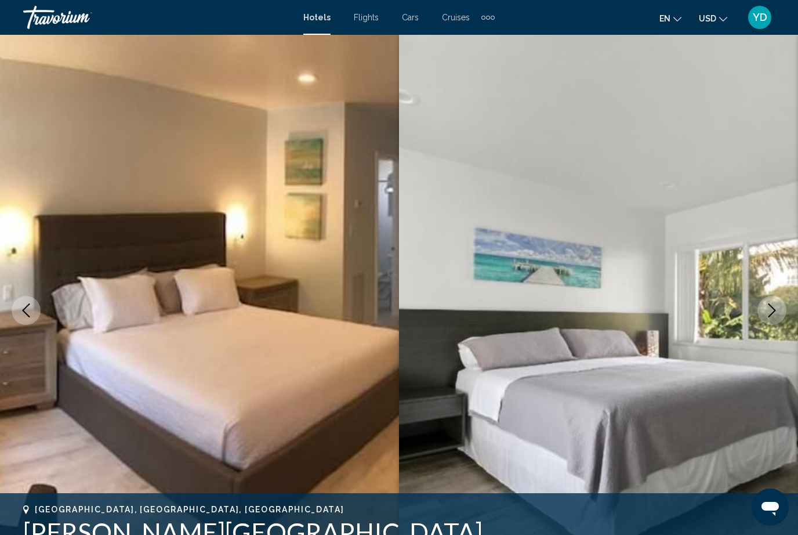
click at [786, 304] on img "Main content" at bounding box center [598, 310] width 399 height 551
click at [778, 303] on icon "Next image" at bounding box center [772, 310] width 14 height 14
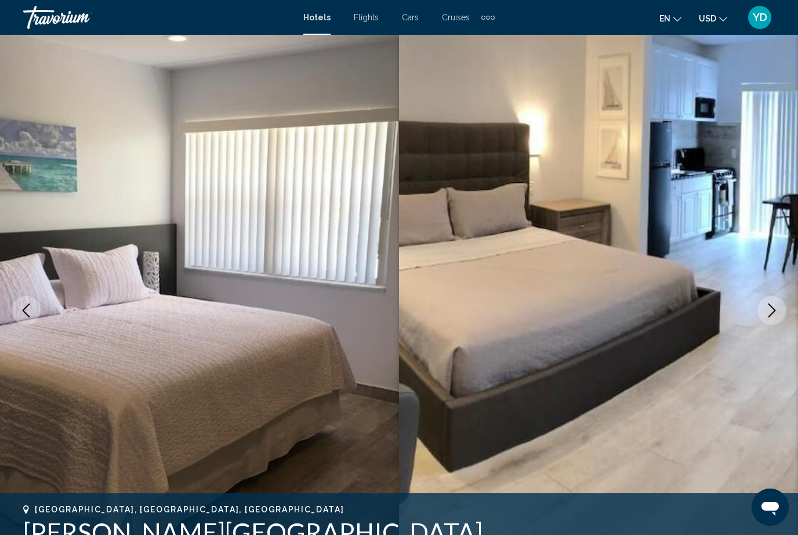
click at [780, 312] on button "Next image" at bounding box center [772, 310] width 29 height 29
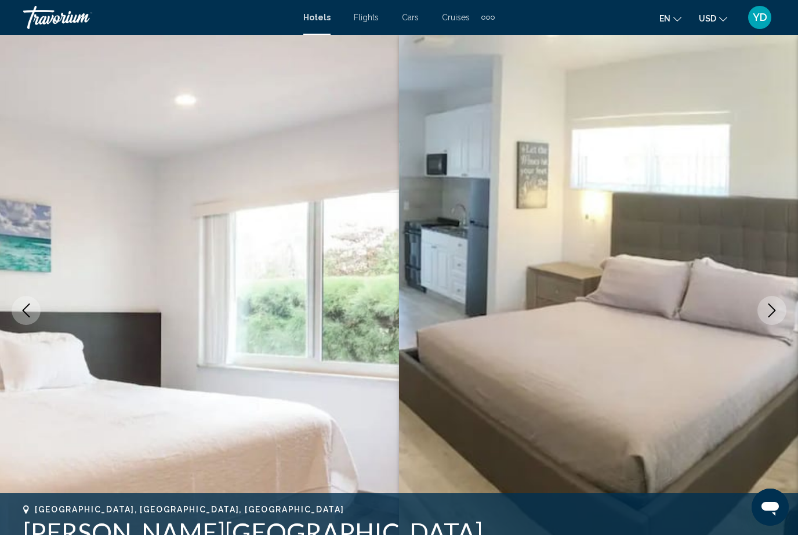
click at [786, 305] on img "Main content" at bounding box center [598, 310] width 399 height 551
click at [777, 310] on icon "Next image" at bounding box center [772, 310] width 14 height 14
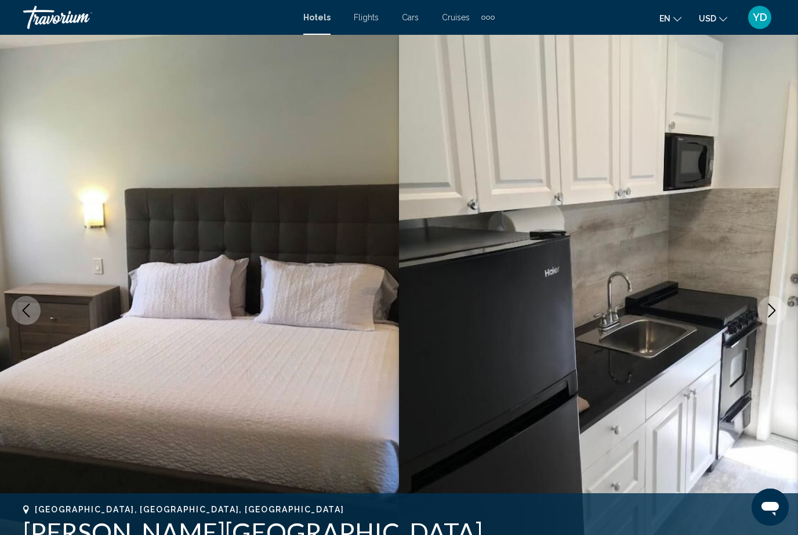
click at [783, 302] on button "Next image" at bounding box center [772, 310] width 29 height 29
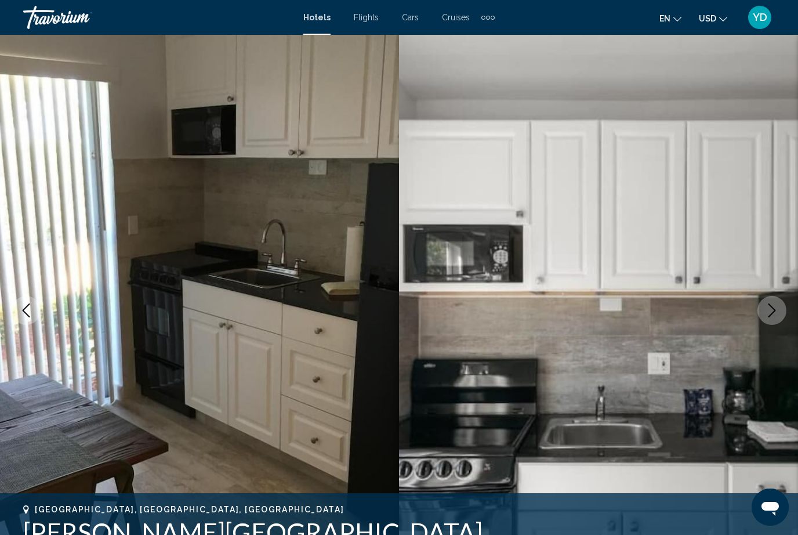
click at [781, 304] on button "Next image" at bounding box center [772, 310] width 29 height 29
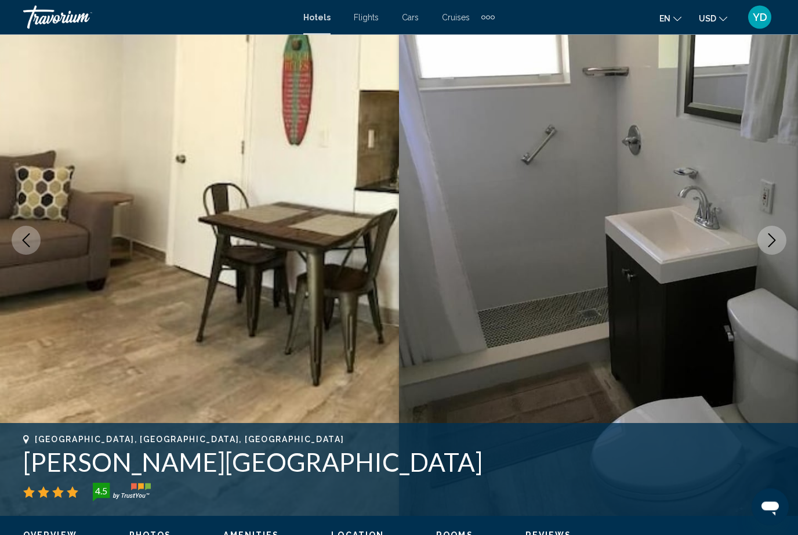
scroll to position [3, 0]
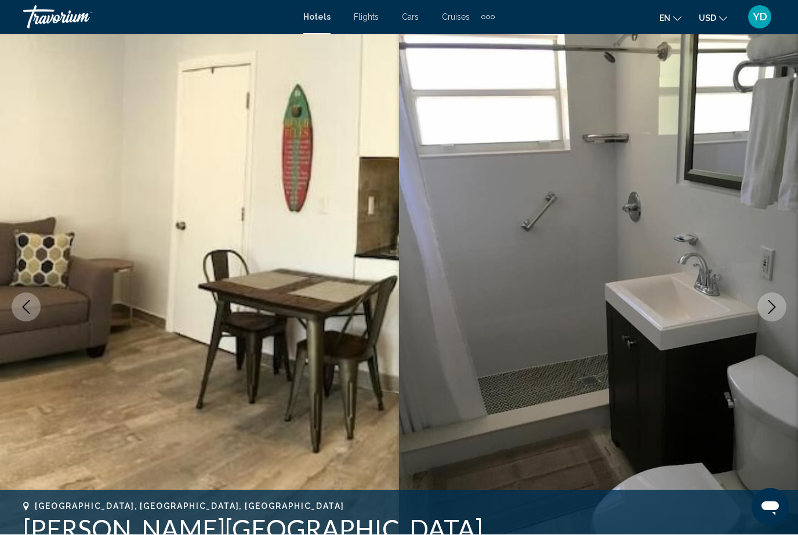
click at [772, 291] on img "Main content" at bounding box center [598, 307] width 399 height 551
click at [775, 297] on button "Next image" at bounding box center [772, 307] width 29 height 29
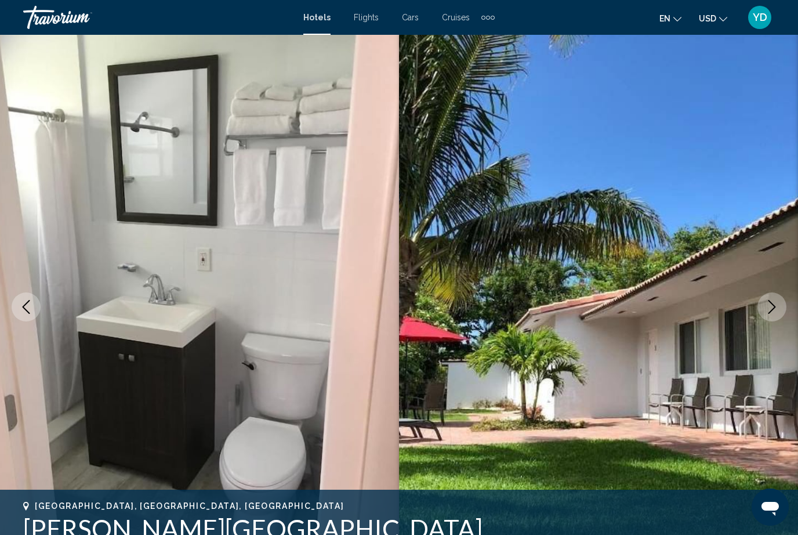
click at [780, 301] on button "Next image" at bounding box center [772, 306] width 29 height 29
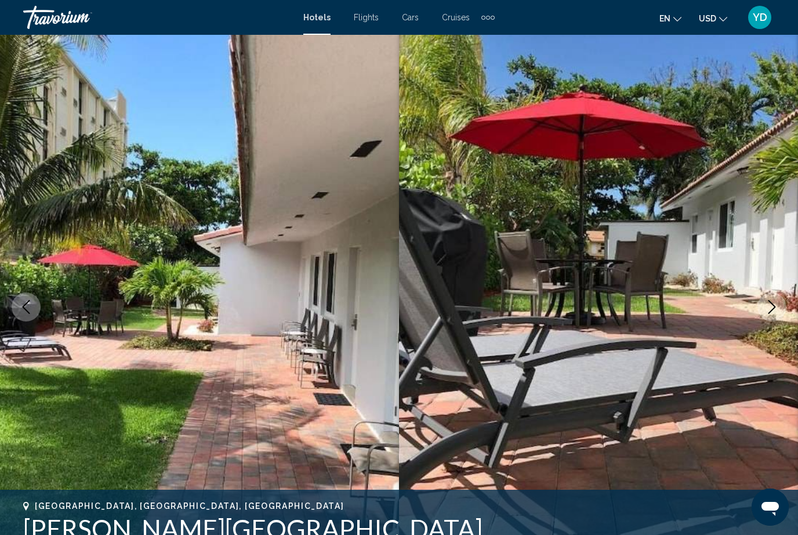
click at [778, 310] on icon "Next image" at bounding box center [772, 307] width 14 height 14
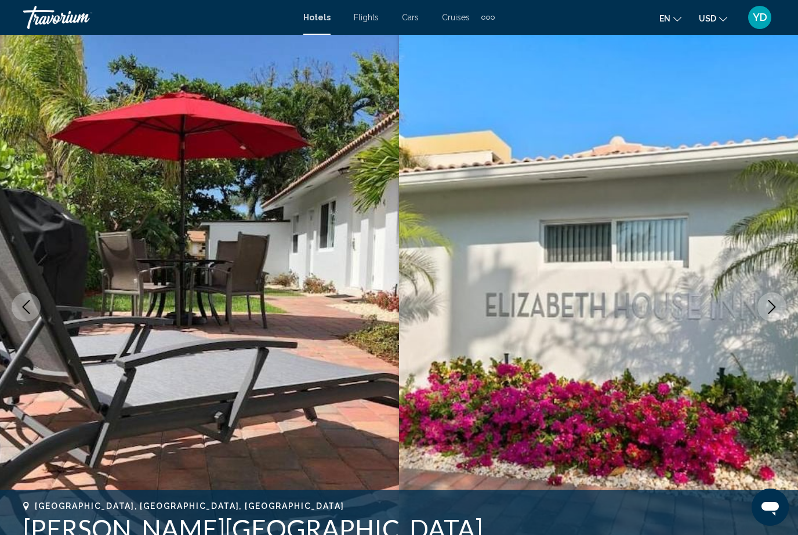
click at [778, 302] on icon "Next image" at bounding box center [772, 307] width 14 height 14
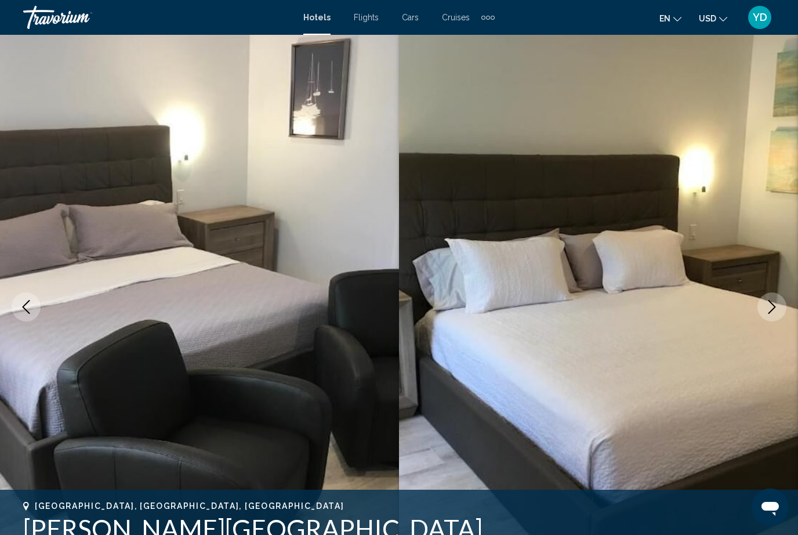
click at [779, 309] on icon "Next image" at bounding box center [772, 307] width 14 height 14
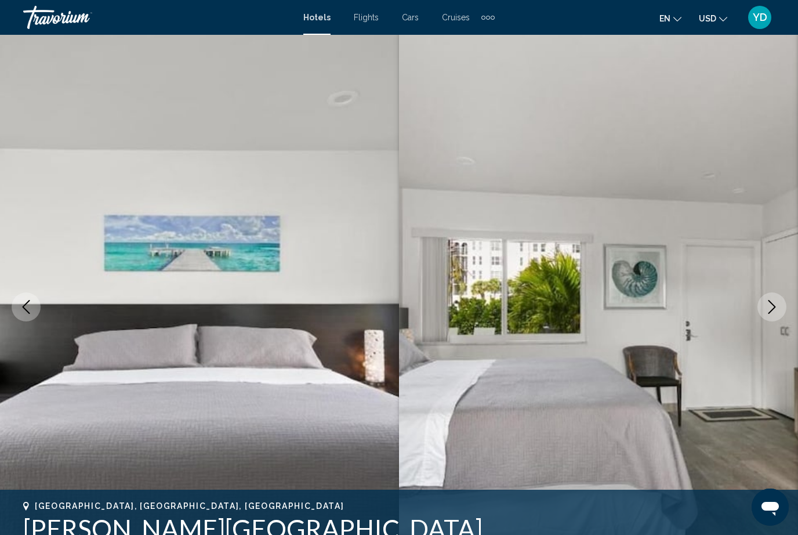
click at [777, 309] on icon "Next image" at bounding box center [772, 307] width 14 height 14
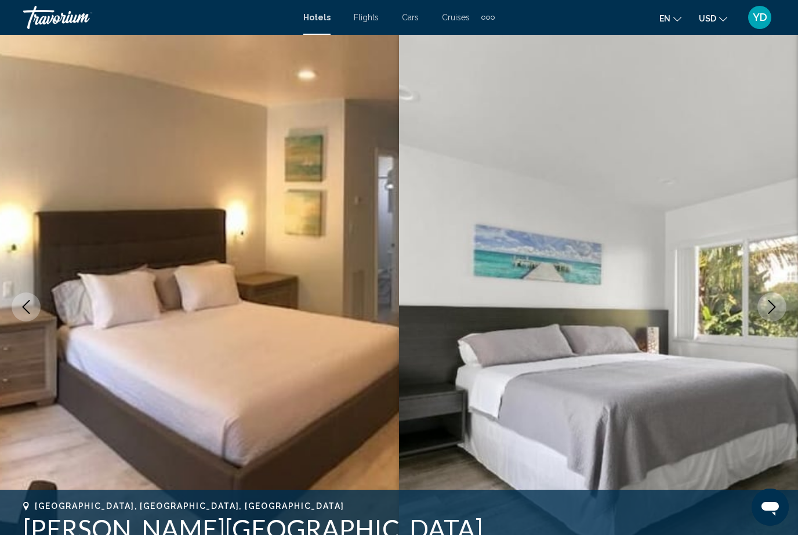
click at [777, 310] on icon "Next image" at bounding box center [772, 307] width 14 height 14
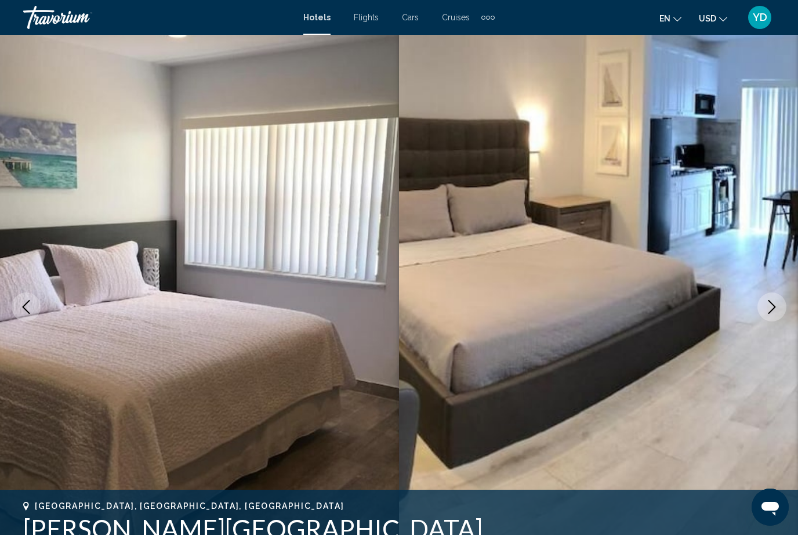
click at [779, 305] on button "Next image" at bounding box center [772, 306] width 29 height 29
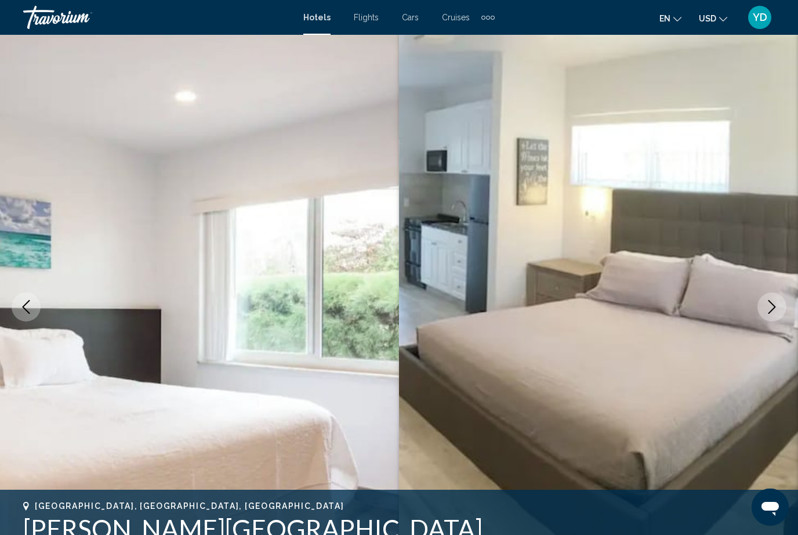
click at [780, 303] on button "Next image" at bounding box center [772, 306] width 29 height 29
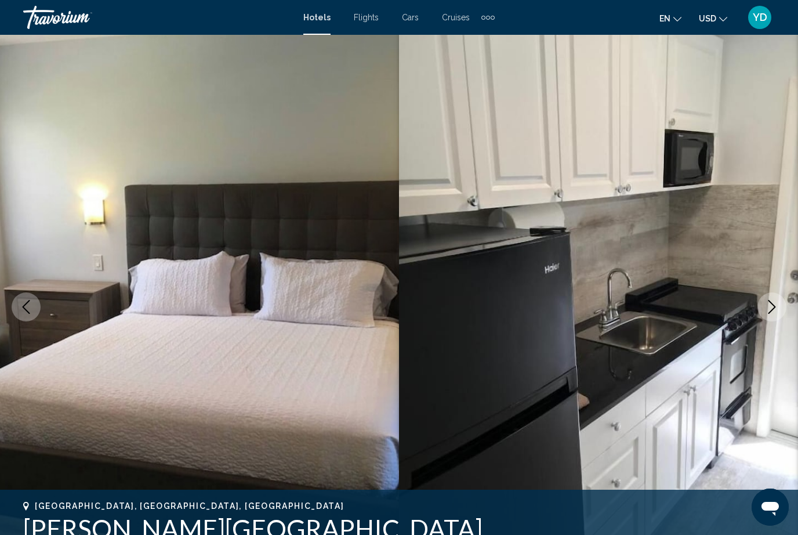
click at [780, 304] on button "Next image" at bounding box center [772, 306] width 29 height 29
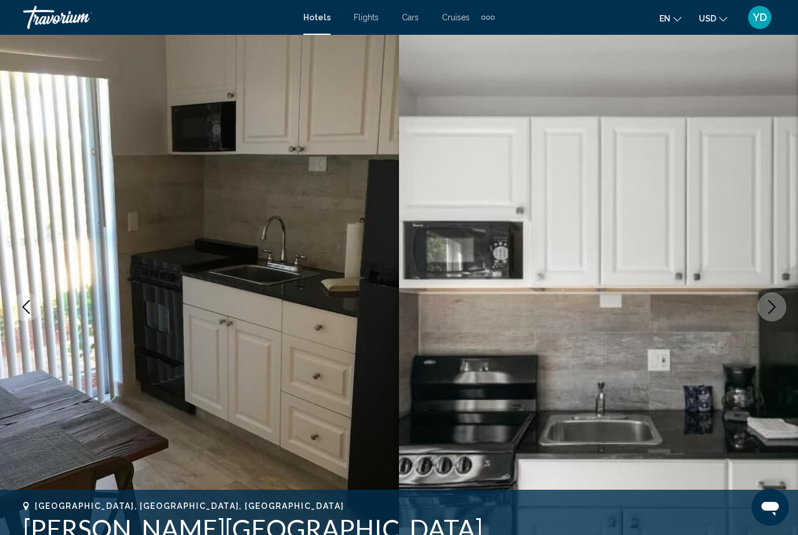
click at [781, 305] on button "Next image" at bounding box center [772, 306] width 29 height 29
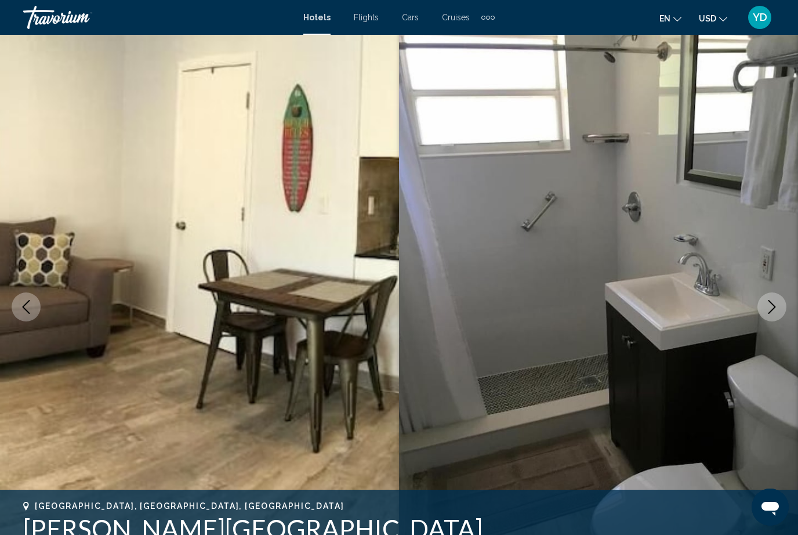
click at [780, 307] on button "Next image" at bounding box center [772, 306] width 29 height 29
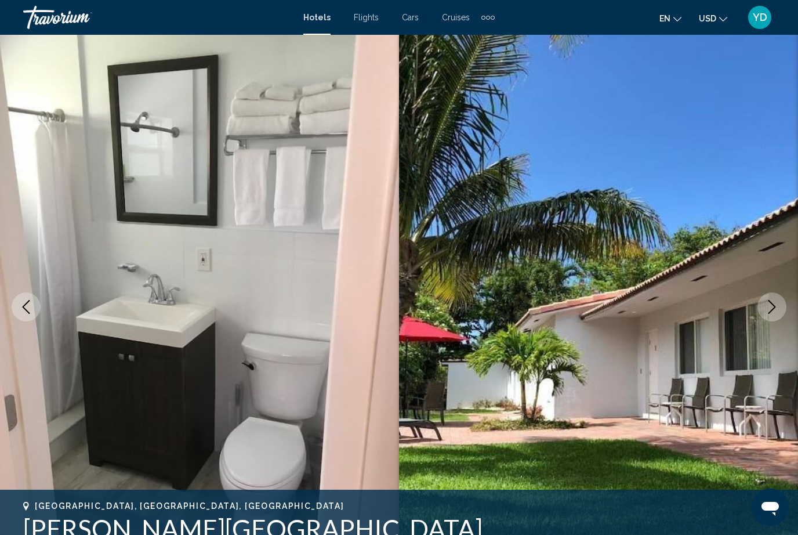
click at [781, 305] on button "Next image" at bounding box center [772, 306] width 29 height 29
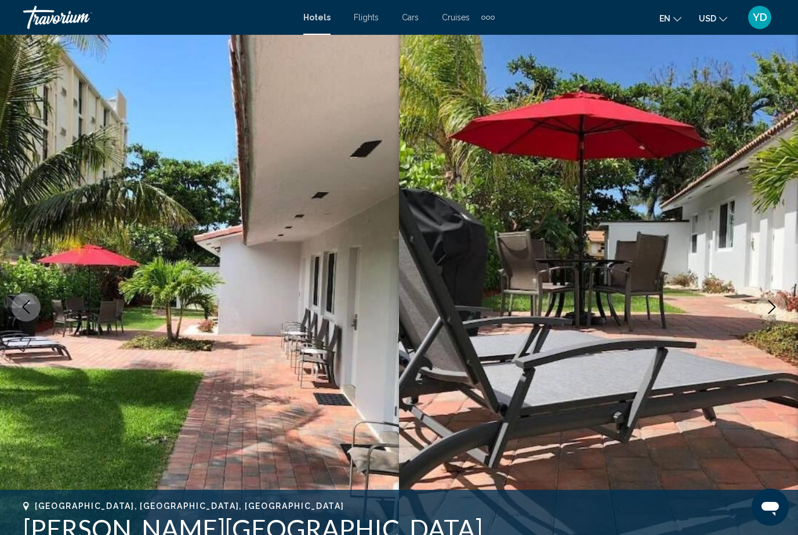
click at [780, 309] on button "Next image" at bounding box center [772, 306] width 29 height 29
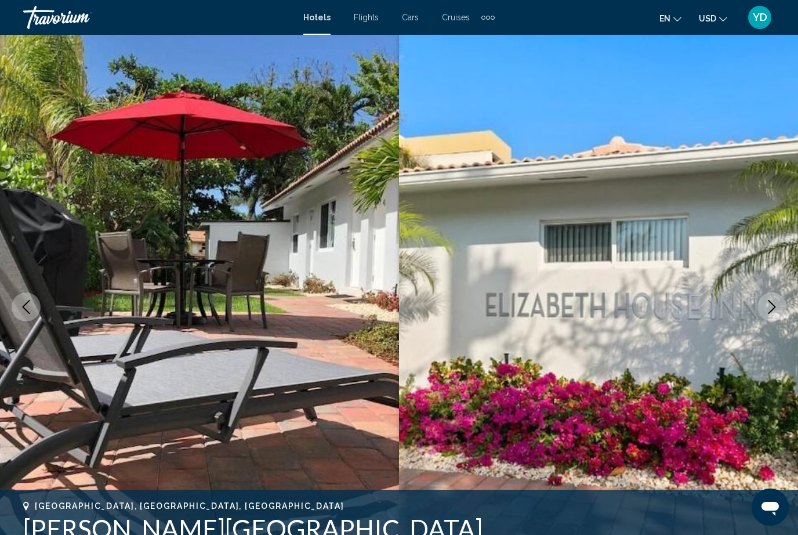
click at [779, 311] on button "Next image" at bounding box center [772, 306] width 29 height 29
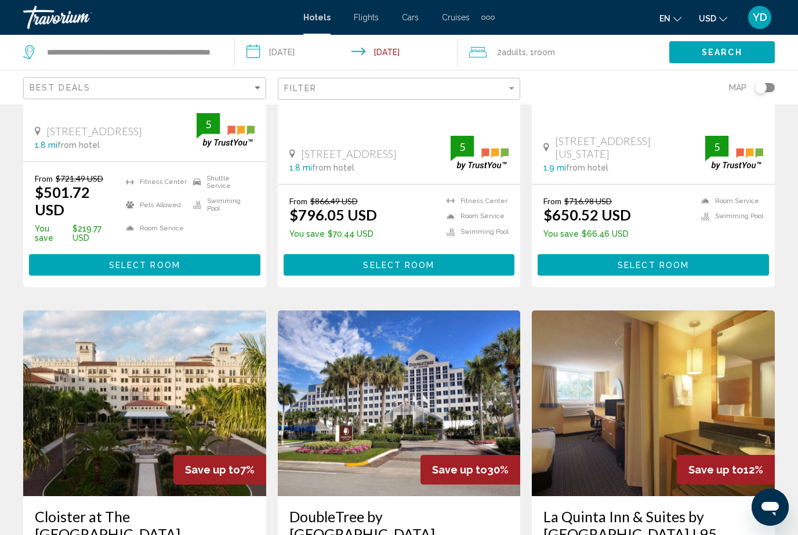
scroll to position [1185, 0]
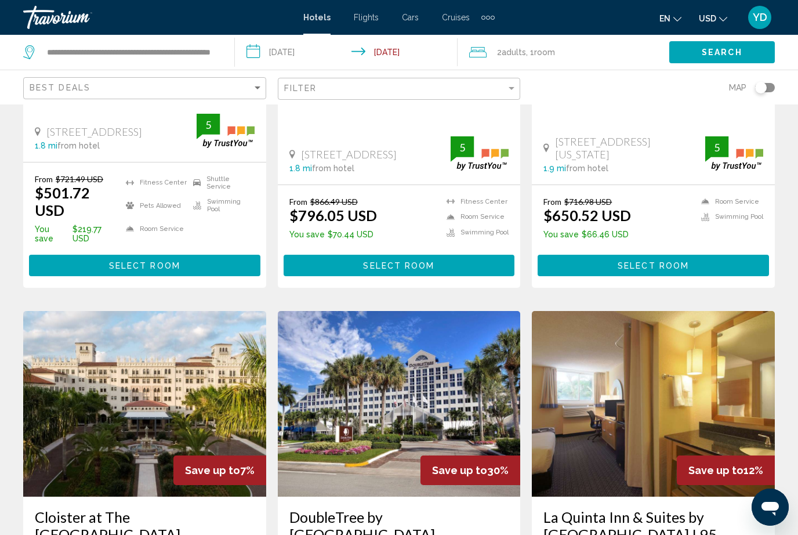
click at [494, 327] on img "Main content" at bounding box center [399, 404] width 243 height 186
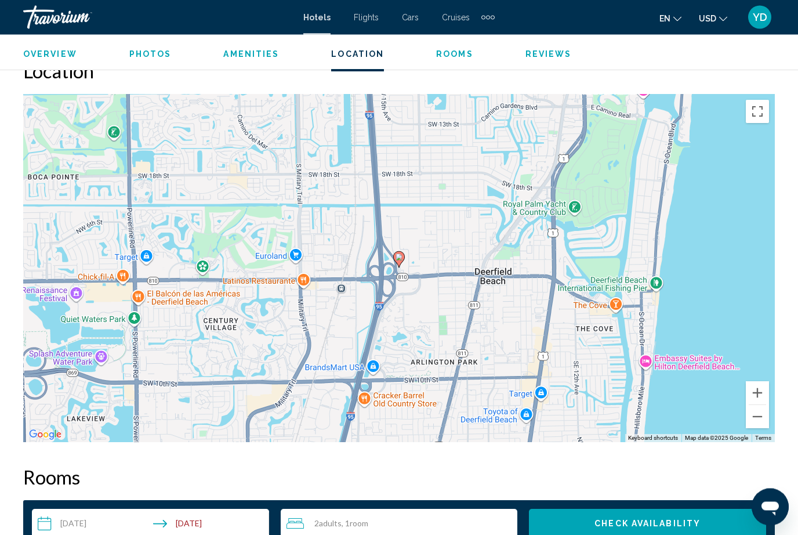
scroll to position [1242, 0]
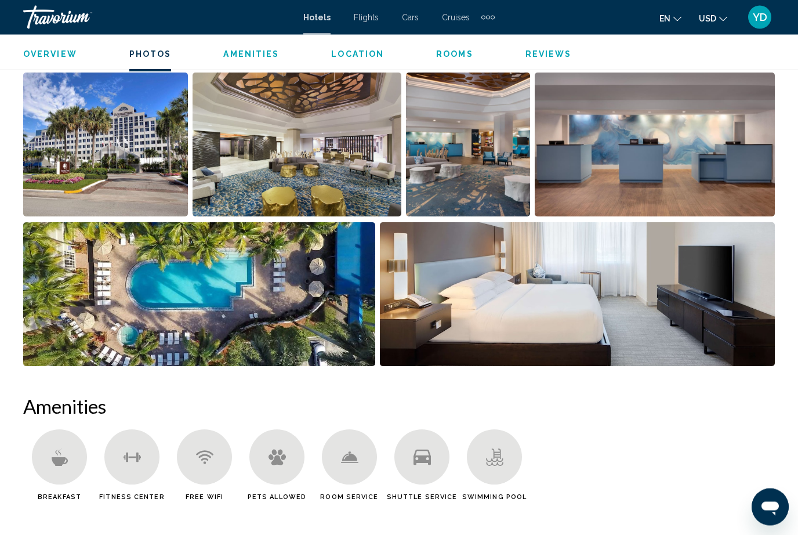
click at [91, 252] on img "Open full-screen image slider" at bounding box center [199, 295] width 352 height 144
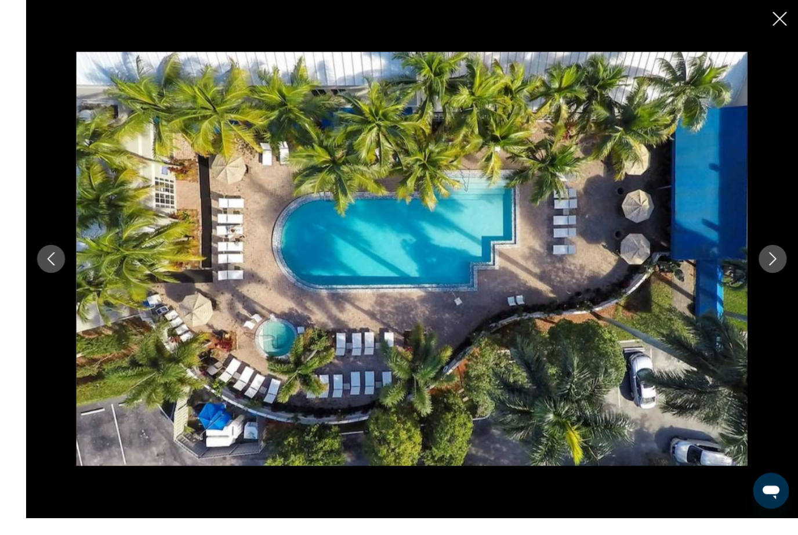
scroll to position [448, 0]
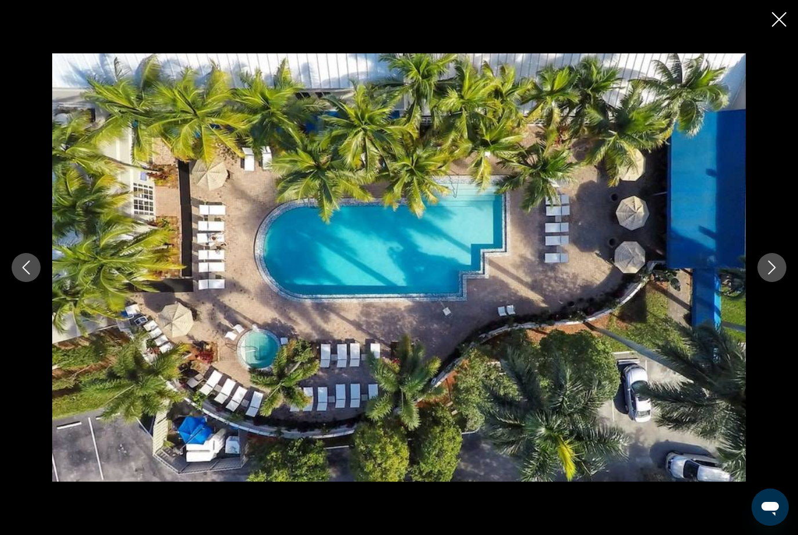
click at [765, 274] on icon "Next image" at bounding box center [772, 267] width 14 height 14
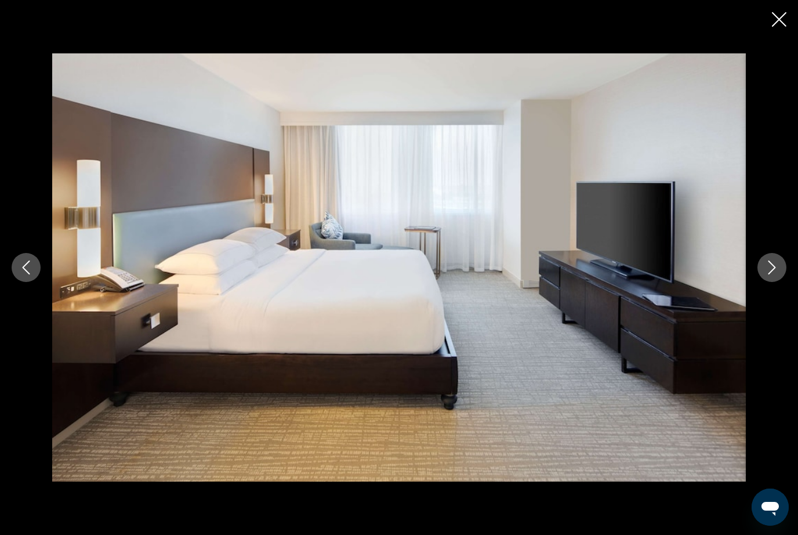
click at [775, 274] on icon "Next image" at bounding box center [772, 267] width 14 height 14
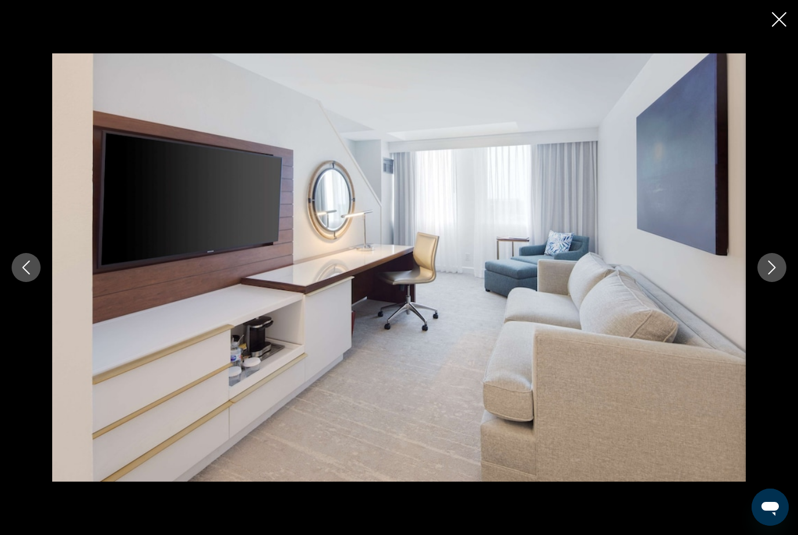
click at [773, 274] on icon "Next image" at bounding box center [772, 267] width 14 height 14
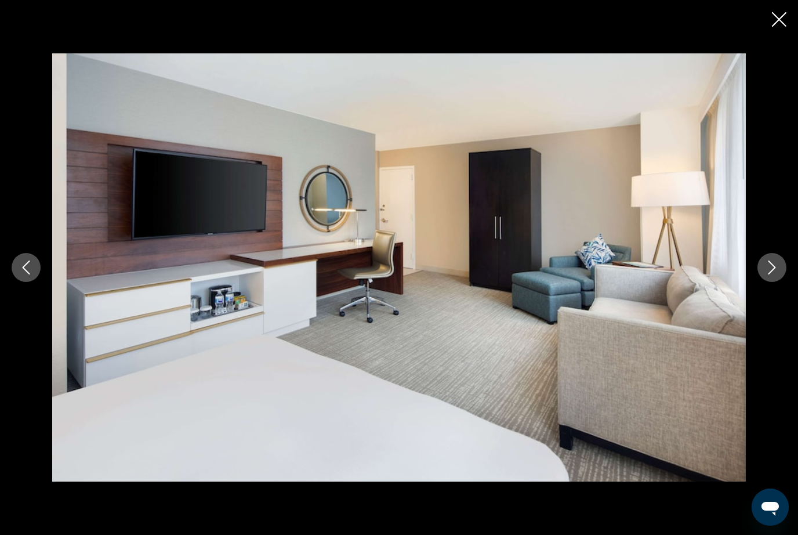
click at [766, 274] on icon "Next image" at bounding box center [772, 267] width 14 height 14
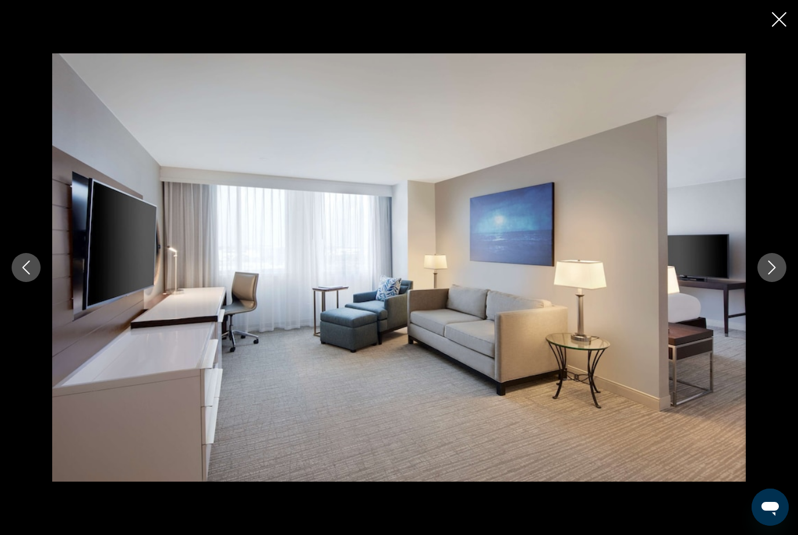
click at [769, 274] on icon "Next image" at bounding box center [773, 267] width 8 height 14
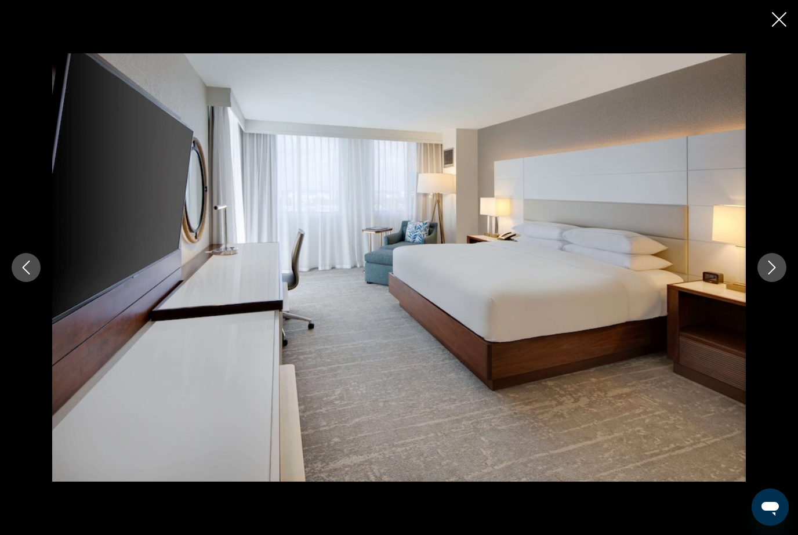
click at [767, 274] on icon "Next image" at bounding box center [772, 267] width 14 height 14
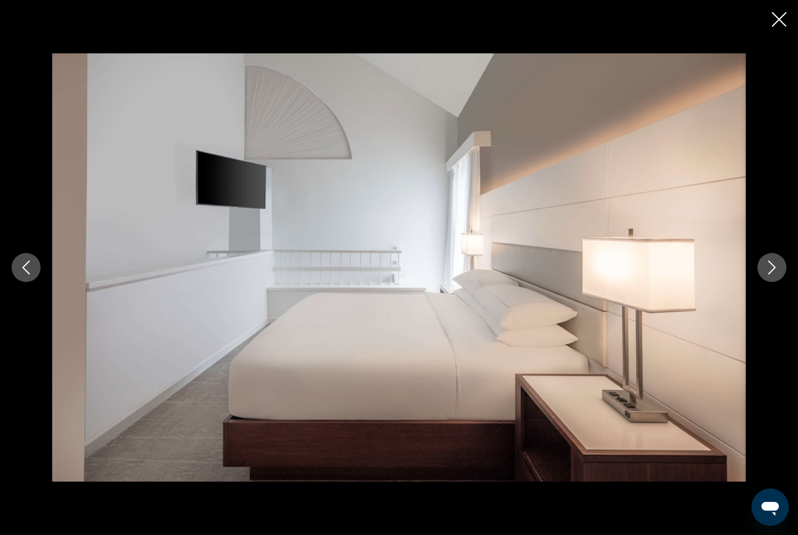
click at [765, 282] on button "Next image" at bounding box center [772, 267] width 29 height 29
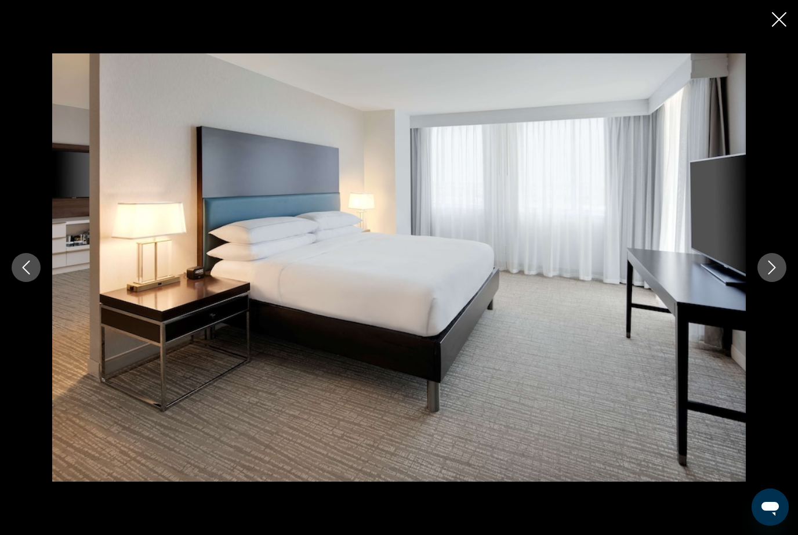
click at [763, 282] on button "Next image" at bounding box center [772, 267] width 29 height 29
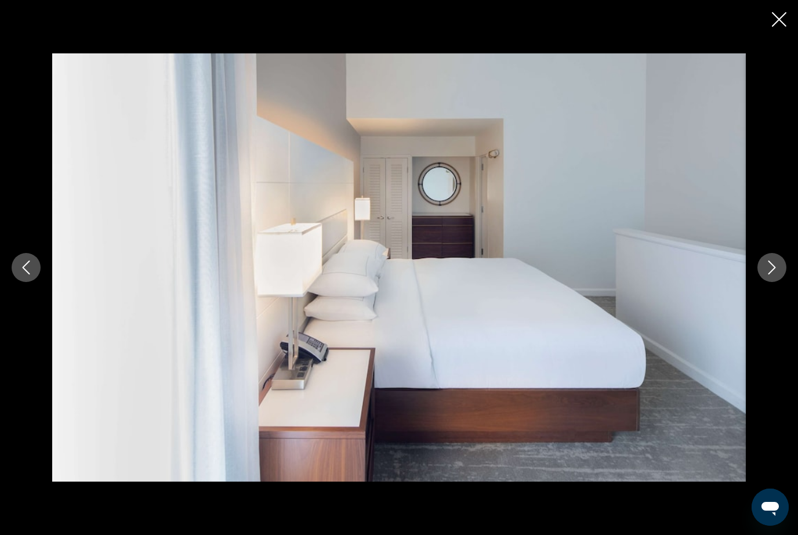
click at [784, 13] on icon "Close slideshow" at bounding box center [779, 19] width 15 height 15
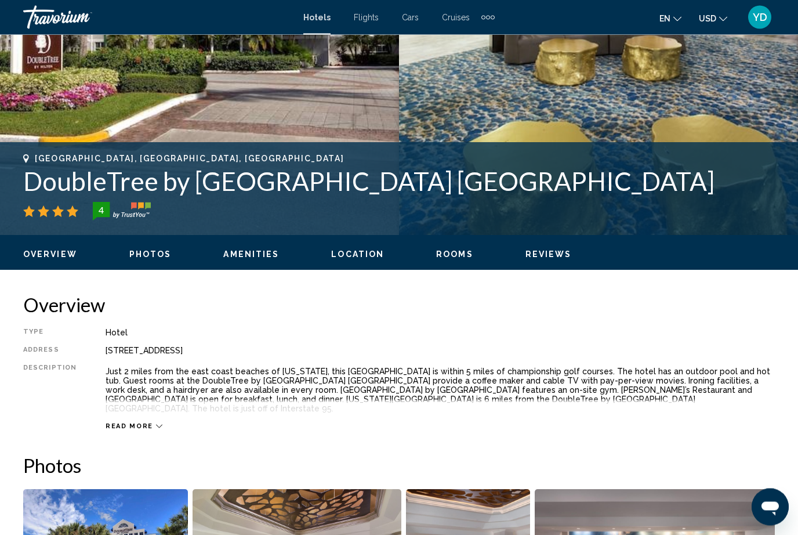
scroll to position [219, 0]
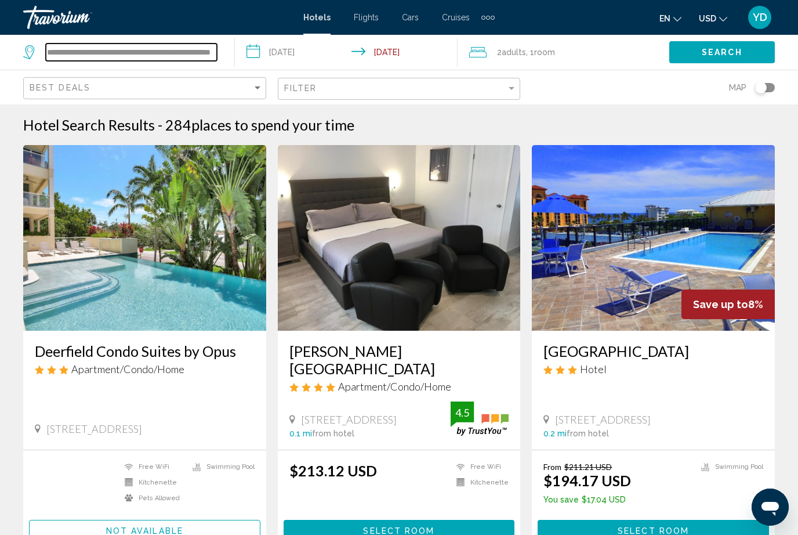
click at [216, 48] on input "**********" at bounding box center [131, 52] width 171 height 17
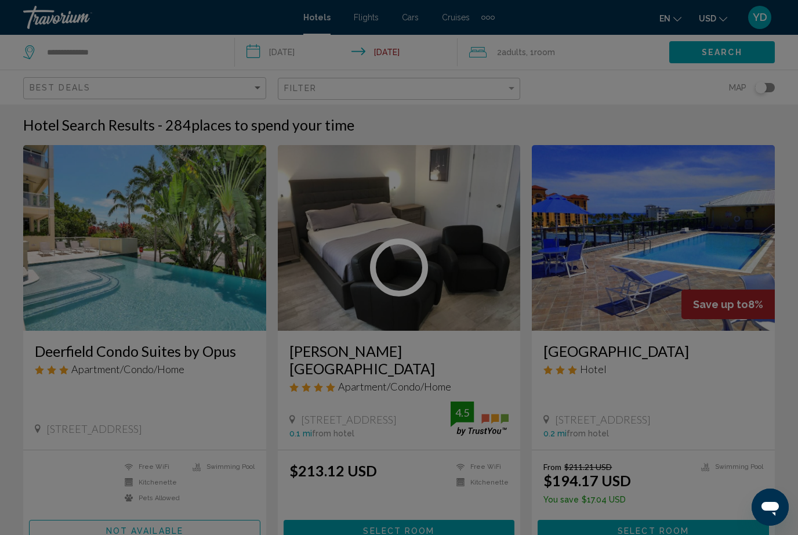
click at [127, 42] on div at bounding box center [399, 267] width 798 height 535
click at [125, 48] on div at bounding box center [399, 267] width 798 height 535
click at [128, 48] on div at bounding box center [399, 267] width 798 height 535
click at [123, 46] on div at bounding box center [399, 267] width 798 height 535
click at [121, 49] on input "**********" at bounding box center [131, 52] width 171 height 17
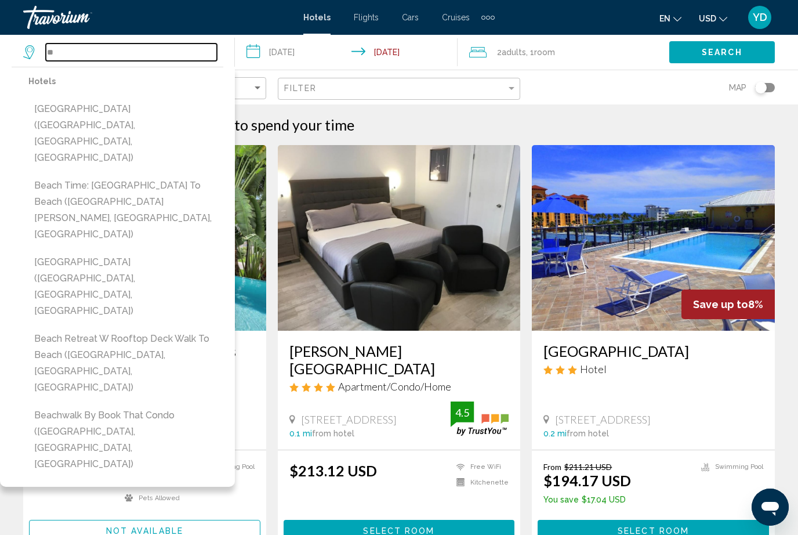
type input "*"
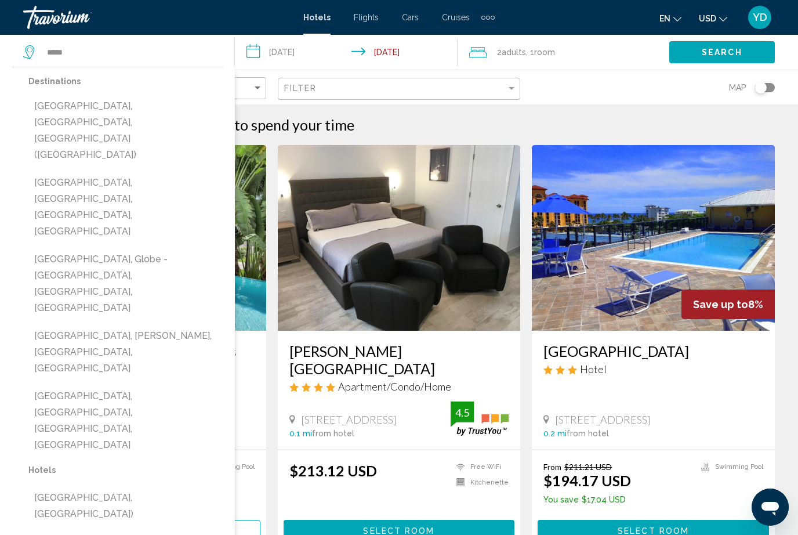
click at [752, 28] on button "YD" at bounding box center [760, 17] width 30 height 24
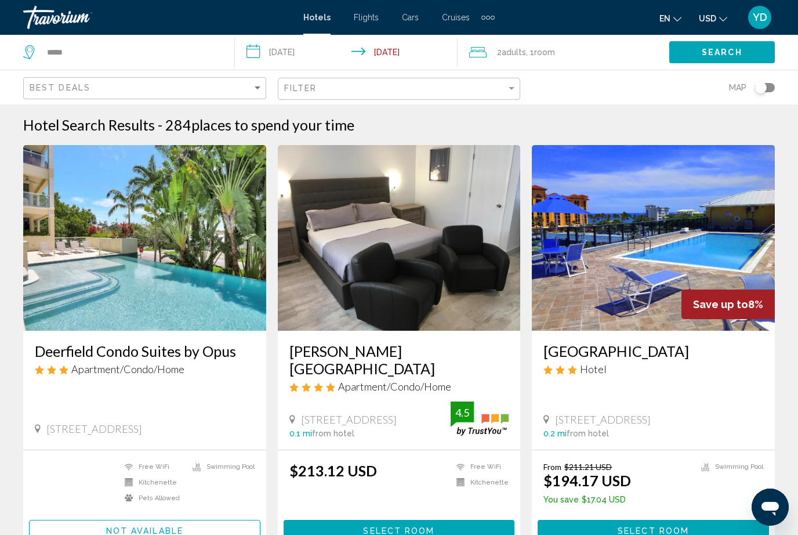
click at [715, 50] on span "Search" at bounding box center [722, 52] width 41 height 9
click at [732, 55] on span "Search" at bounding box center [722, 52] width 41 height 9
click at [739, 45] on button "Search" at bounding box center [722, 51] width 106 height 21
click at [126, 45] on input "*****" at bounding box center [131, 52] width 171 height 17
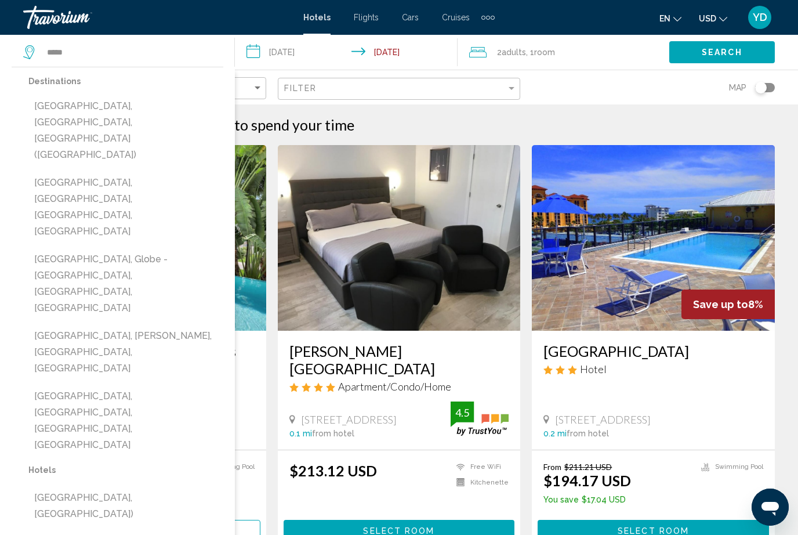
click at [130, 172] on button "[GEOGRAPHIC_DATA], [GEOGRAPHIC_DATA], [GEOGRAPHIC_DATA], [GEOGRAPHIC_DATA]" at bounding box center [125, 207] width 195 height 71
type input "**********"
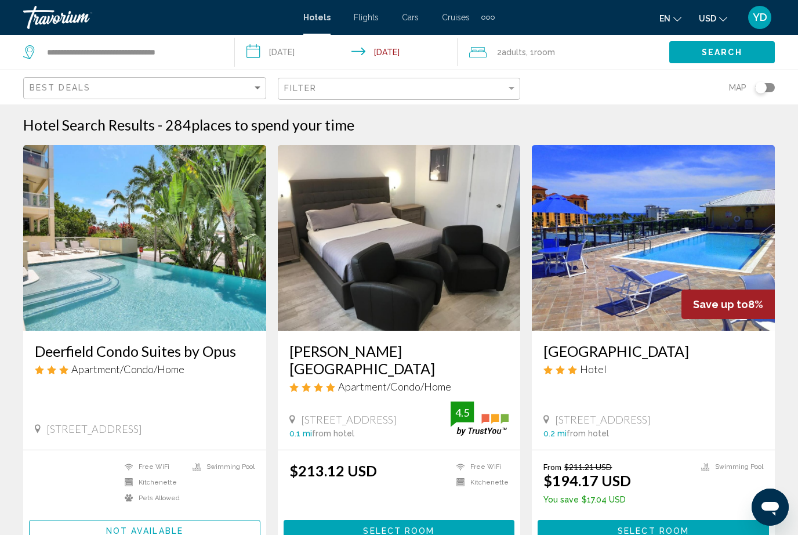
click at [730, 51] on span "Search" at bounding box center [722, 52] width 41 height 9
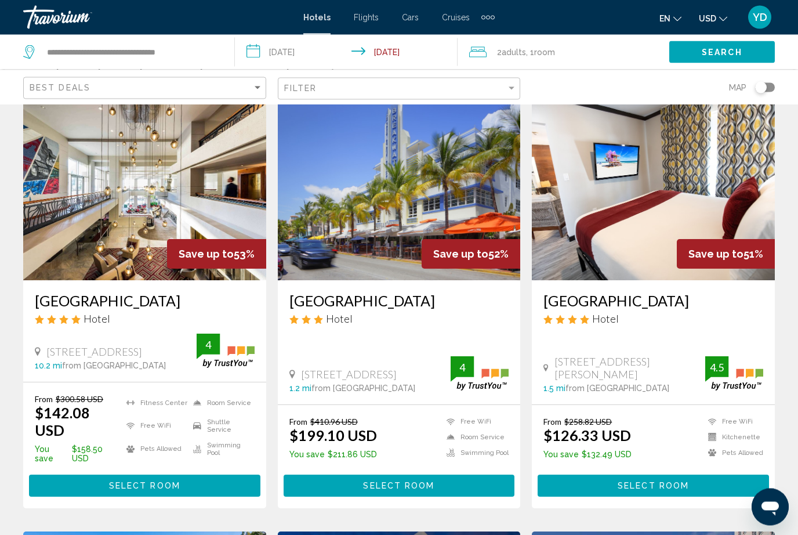
scroll to position [51, 0]
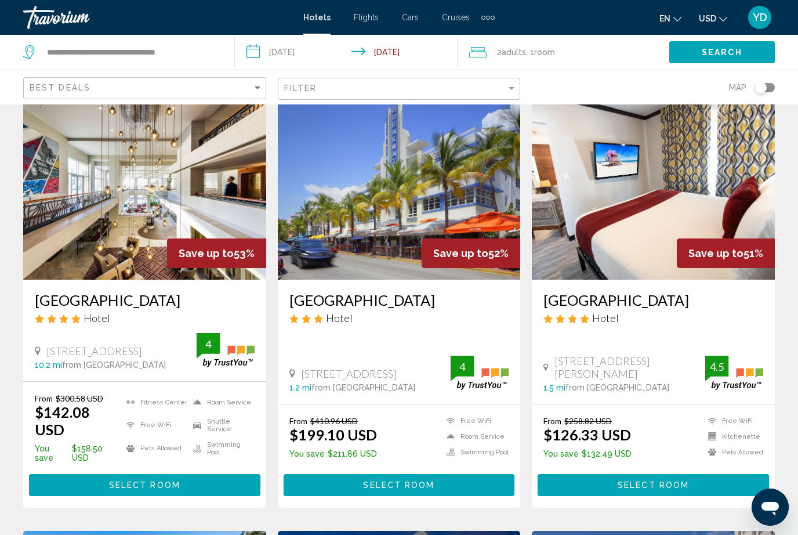
click at [67, 229] on img "Main content" at bounding box center [144, 187] width 243 height 186
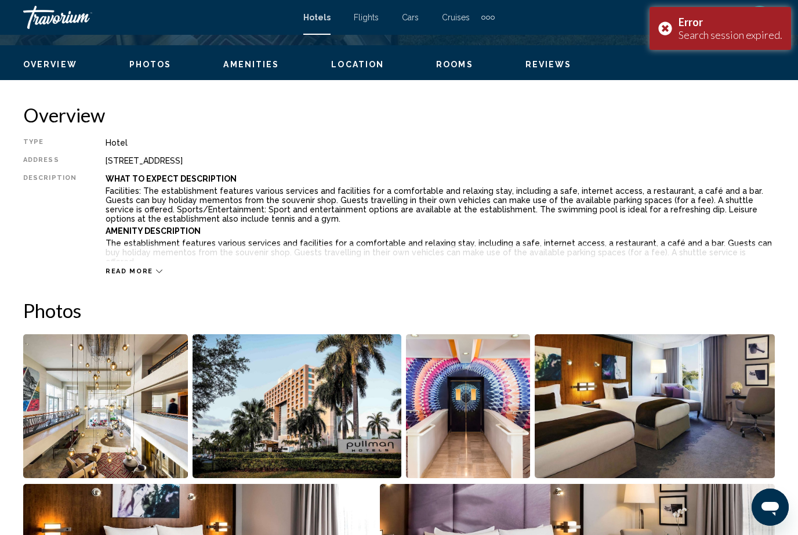
scroll to position [534, 0]
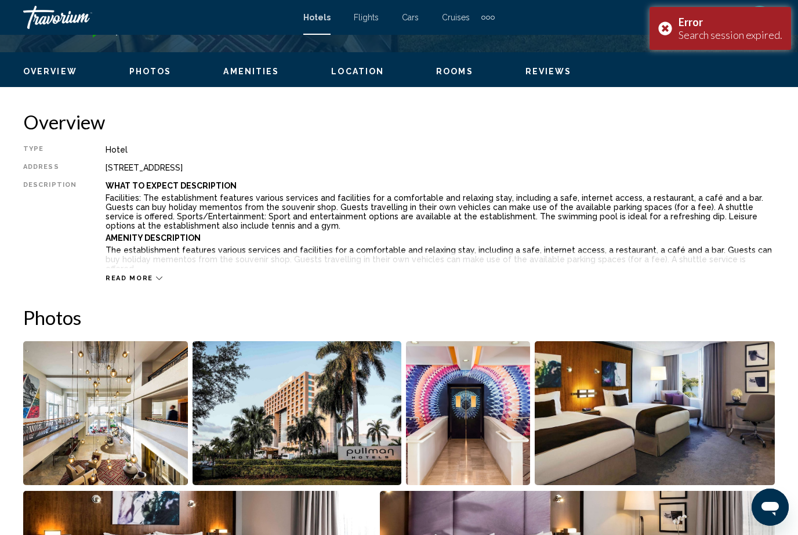
click at [359, 429] on img "Open full-screen image slider" at bounding box center [297, 413] width 208 height 144
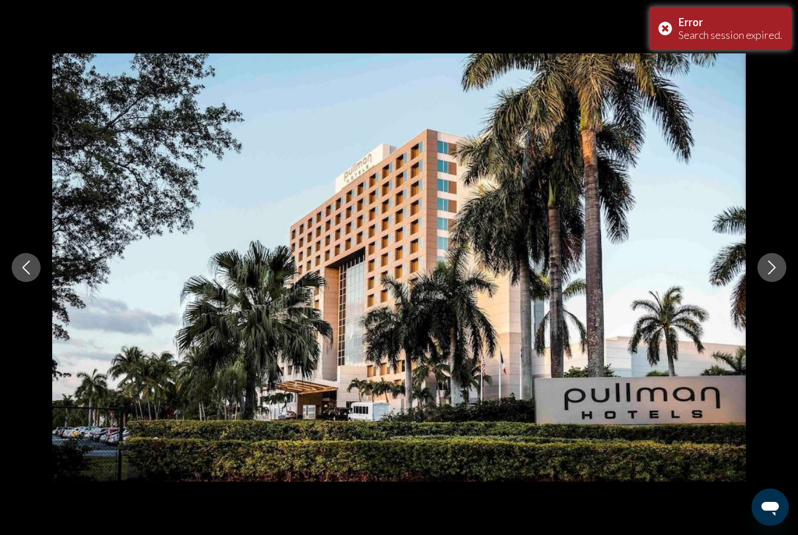
click at [788, 280] on div "Main content" at bounding box center [399, 267] width 798 height 428
click at [790, 283] on div "Main content" at bounding box center [399, 267] width 798 height 428
click at [765, 282] on button "Next image" at bounding box center [772, 267] width 29 height 29
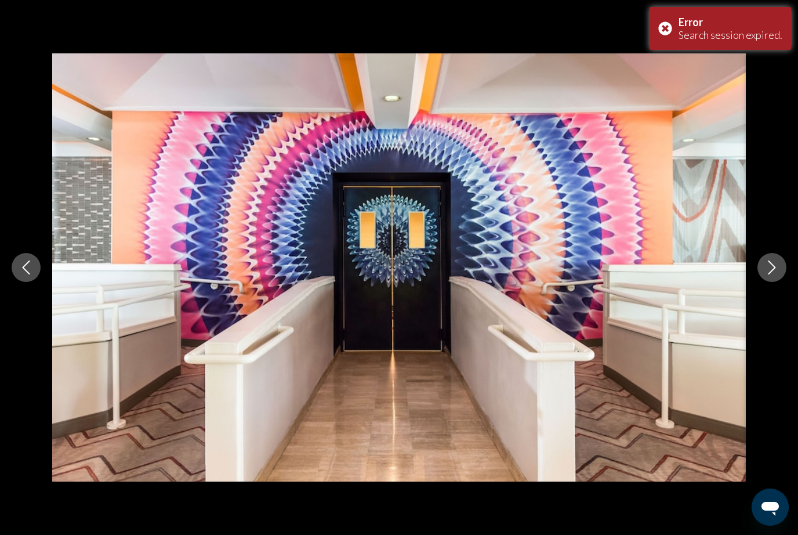
click at [781, 282] on button "Next image" at bounding box center [772, 267] width 29 height 29
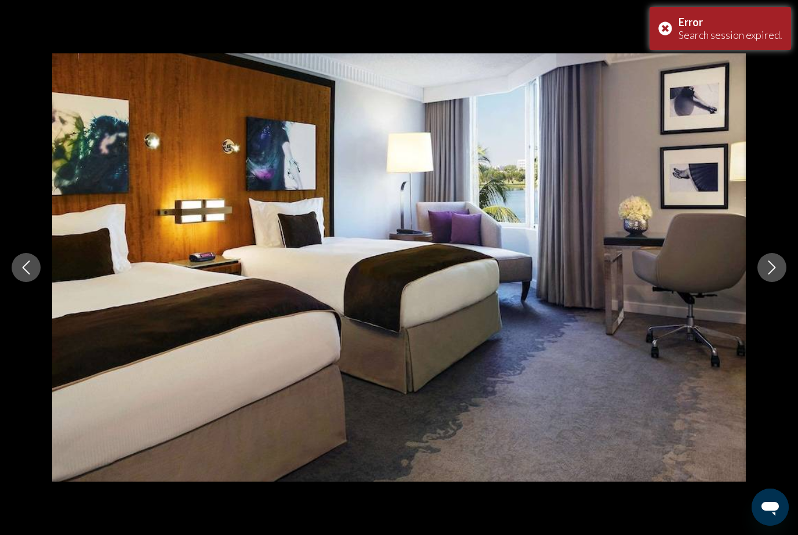
click at [783, 281] on button "Next image" at bounding box center [772, 267] width 29 height 29
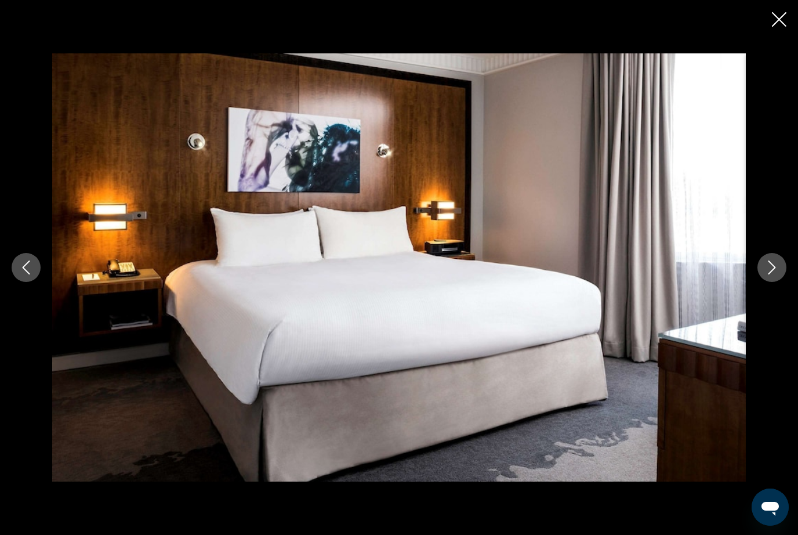
click at [781, 279] on button "Next image" at bounding box center [772, 267] width 29 height 29
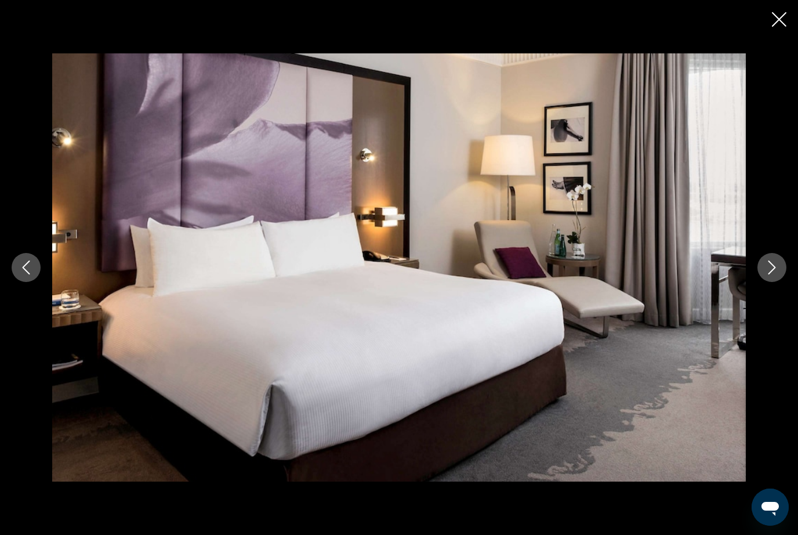
click at [778, 274] on icon "Next image" at bounding box center [772, 267] width 14 height 14
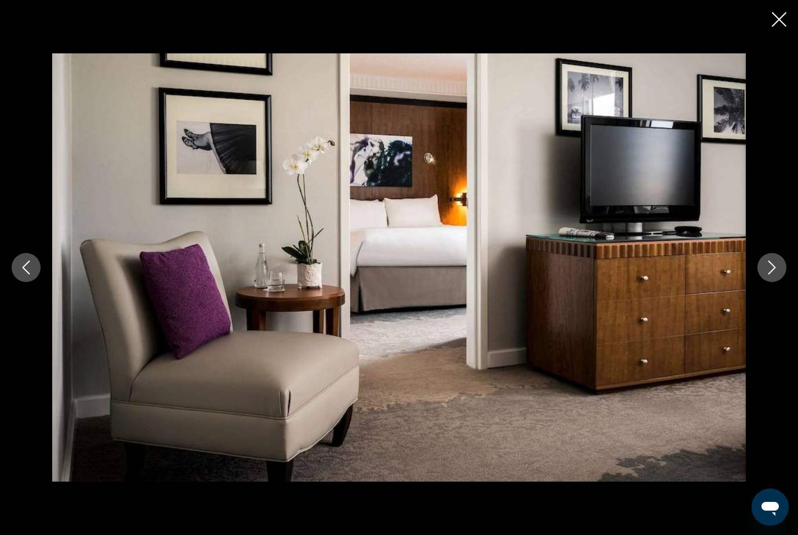
click at [781, 282] on button "Next image" at bounding box center [772, 267] width 29 height 29
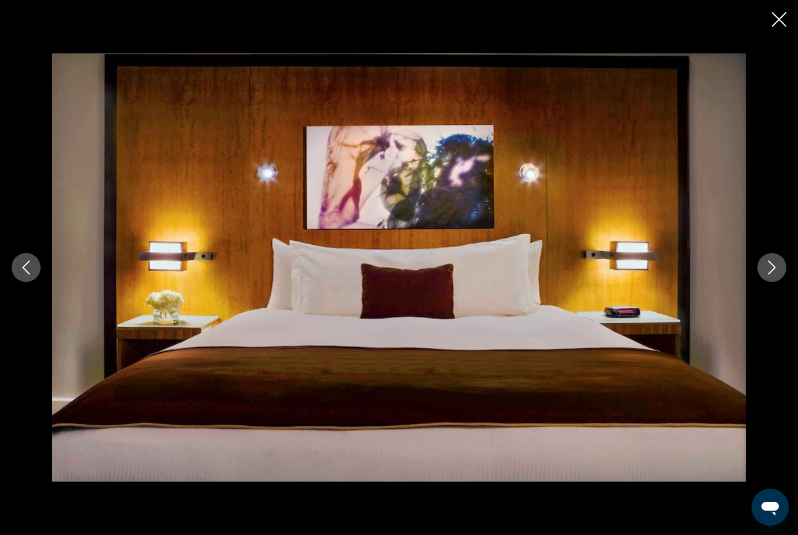
click at [784, 282] on button "Next image" at bounding box center [772, 267] width 29 height 29
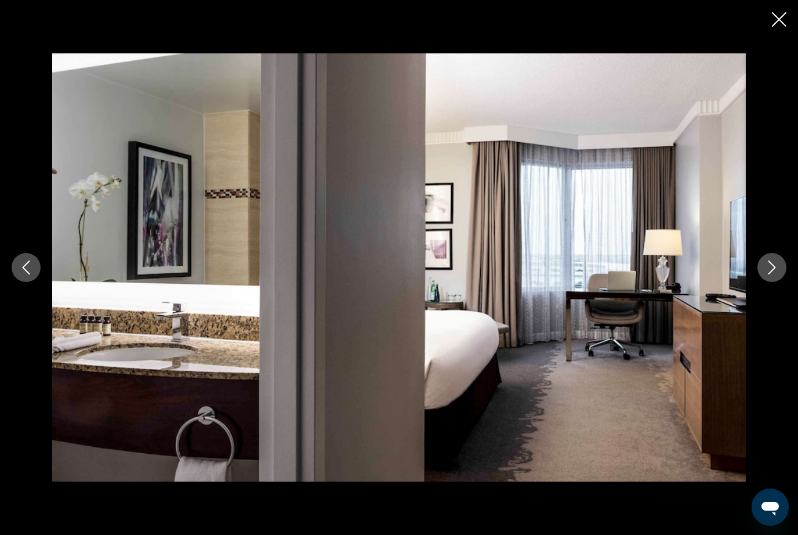
click at [784, 278] on button "Next image" at bounding box center [772, 267] width 29 height 29
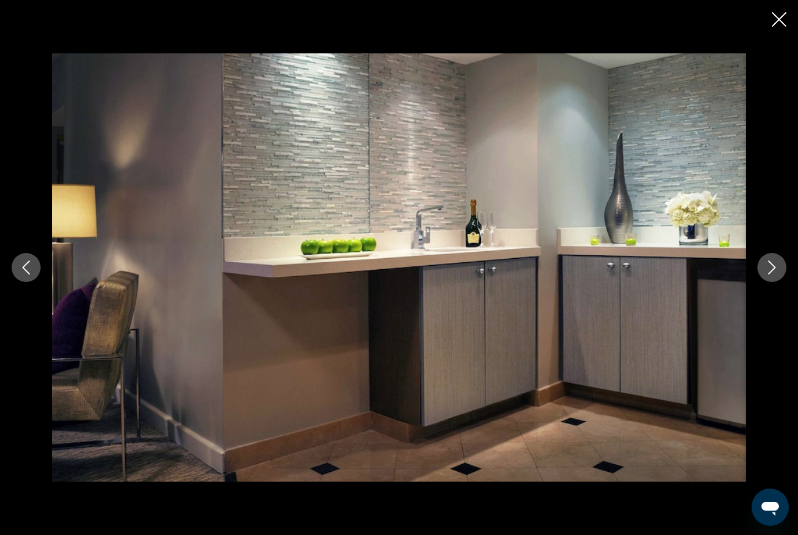
click at [786, 281] on button "Next image" at bounding box center [772, 267] width 29 height 29
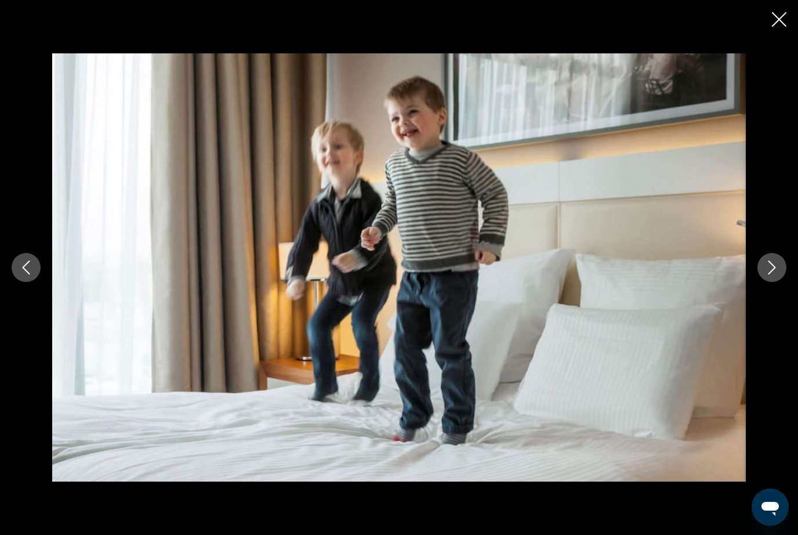
click at [784, 282] on button "Next image" at bounding box center [772, 267] width 29 height 29
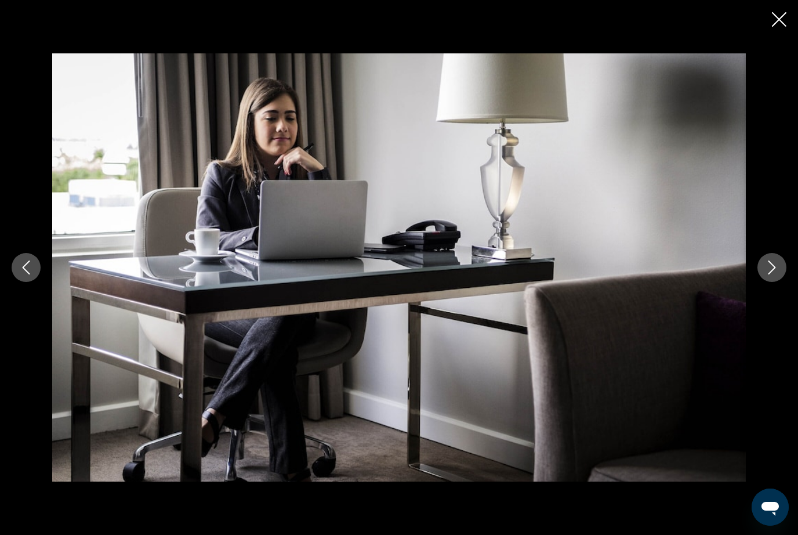
click at [779, 274] on icon "Next image" at bounding box center [772, 267] width 14 height 14
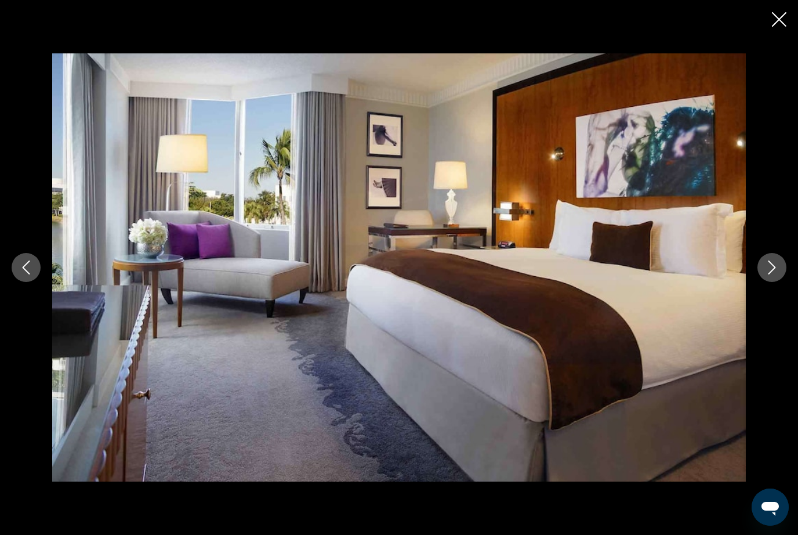
click at [781, 282] on button "Next image" at bounding box center [772, 267] width 29 height 29
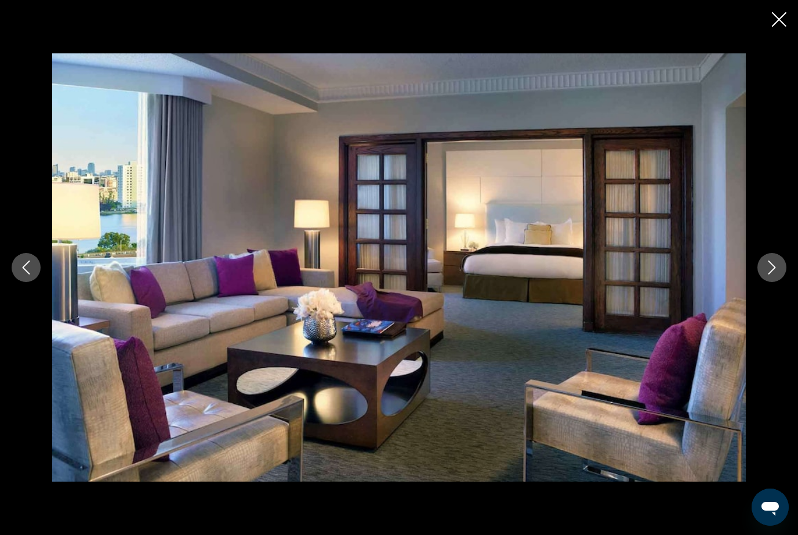
click at [780, 282] on button "Next image" at bounding box center [772, 267] width 29 height 29
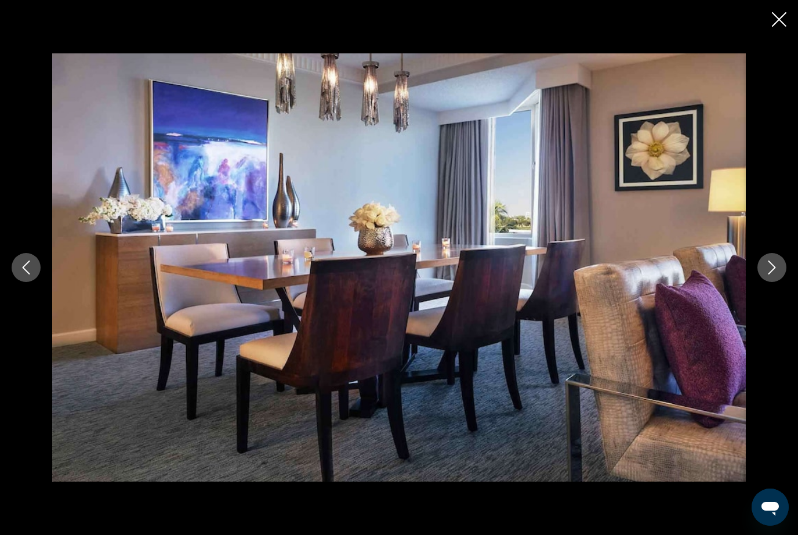
click at [776, 274] on icon "Next image" at bounding box center [772, 267] width 14 height 14
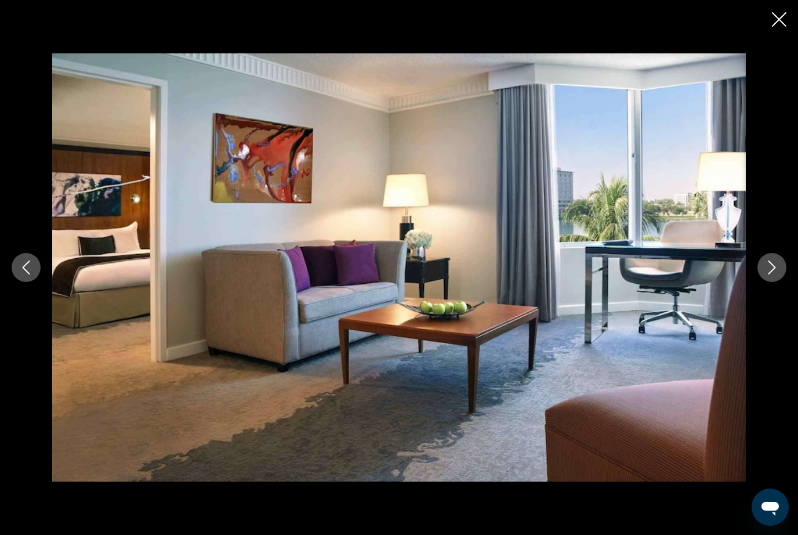
click at [783, 282] on button "Next image" at bounding box center [772, 267] width 29 height 29
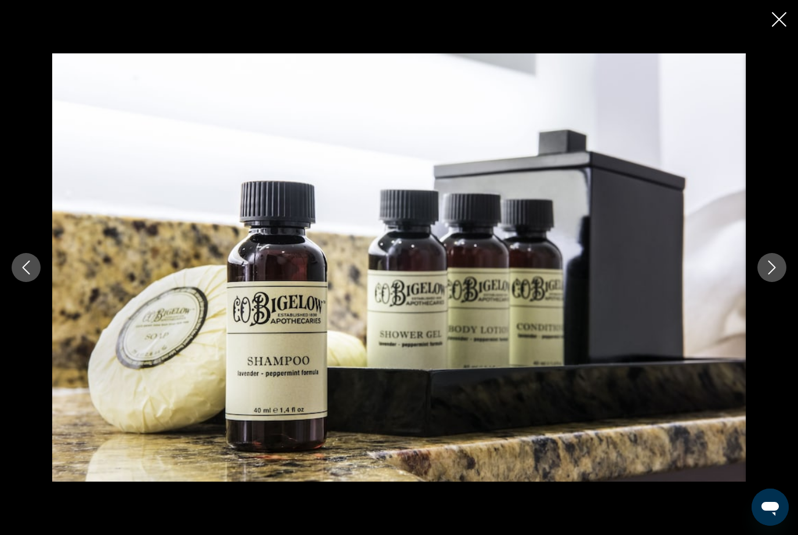
click at [779, 274] on icon "Next image" at bounding box center [772, 267] width 14 height 14
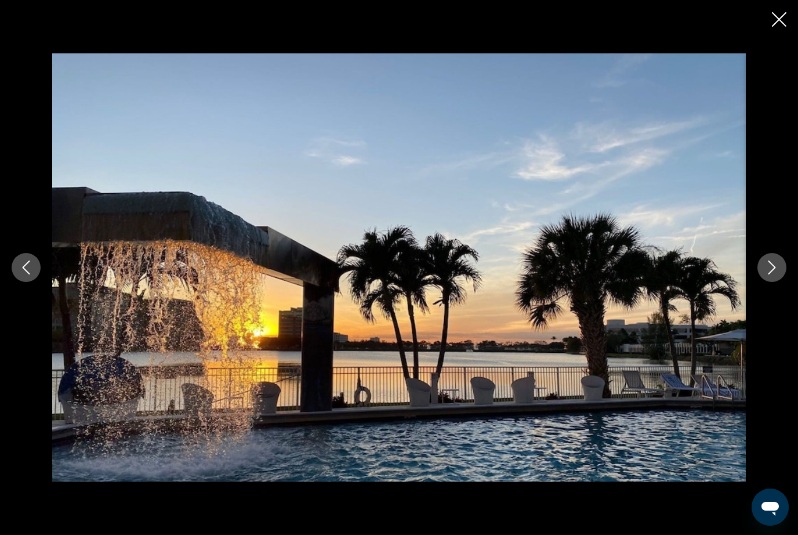
click at [778, 274] on icon "Next image" at bounding box center [772, 267] width 14 height 14
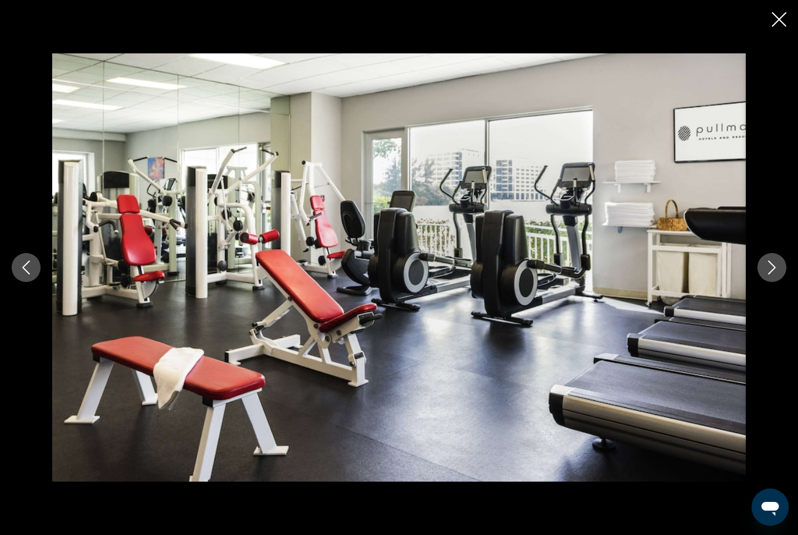
click at [785, 282] on button "Next image" at bounding box center [772, 267] width 29 height 29
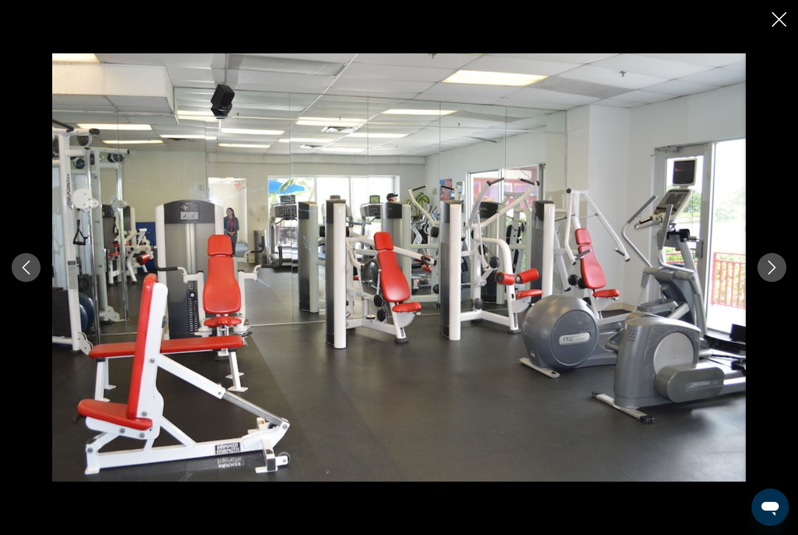
click at [776, 274] on icon "Next image" at bounding box center [773, 267] width 8 height 14
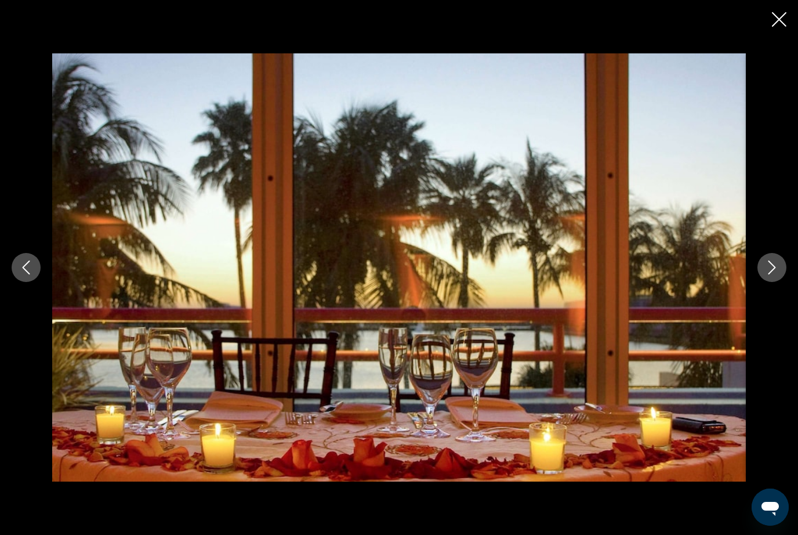
click at [775, 274] on icon "Next image" at bounding box center [772, 267] width 14 height 14
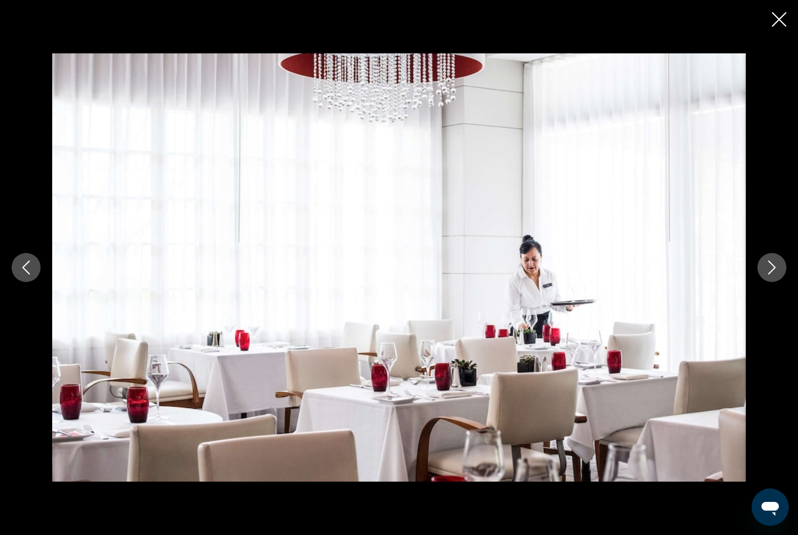
click at [776, 274] on icon "Next image" at bounding box center [772, 267] width 14 height 14
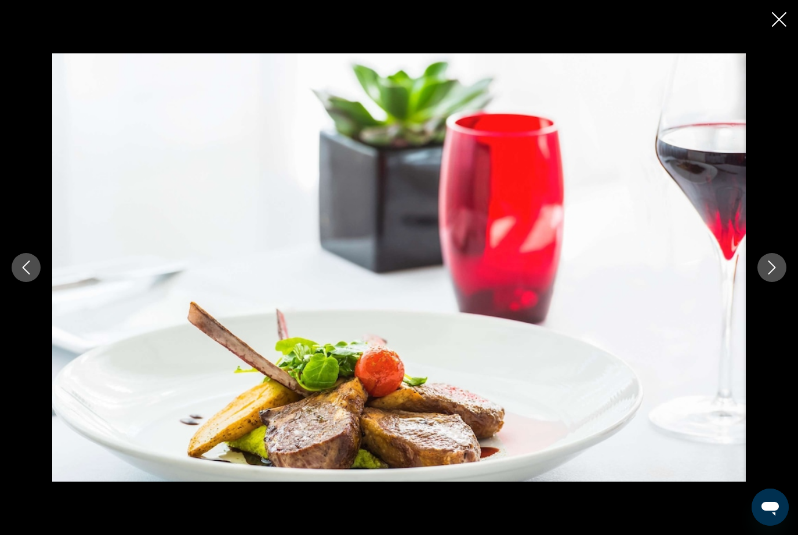
click at [780, 282] on button "Next image" at bounding box center [772, 267] width 29 height 29
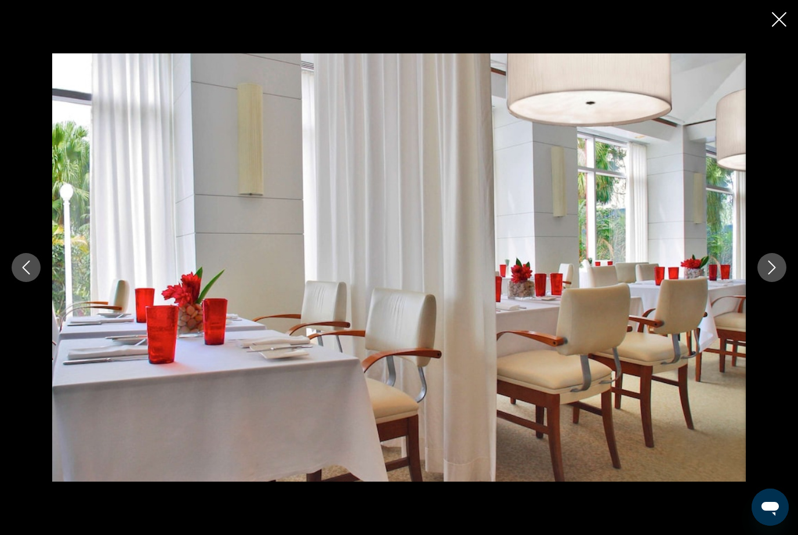
click at [786, 282] on button "Next image" at bounding box center [772, 267] width 29 height 29
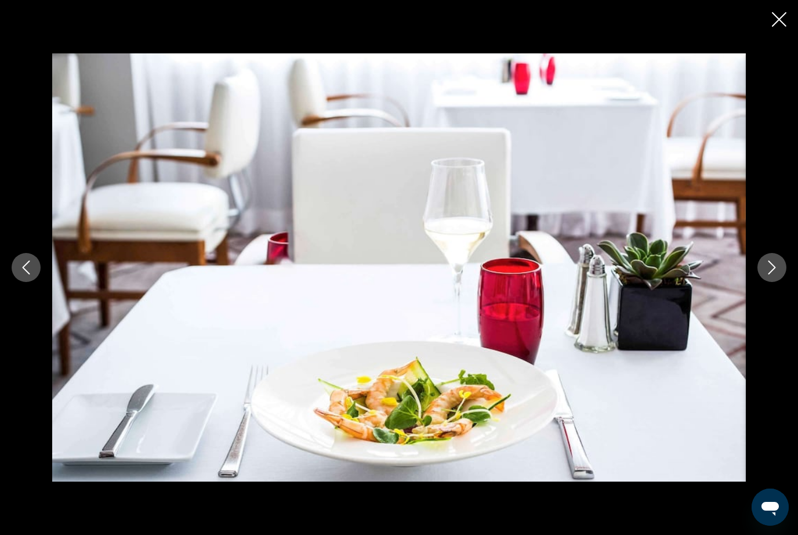
click at [784, 282] on button "Next image" at bounding box center [772, 267] width 29 height 29
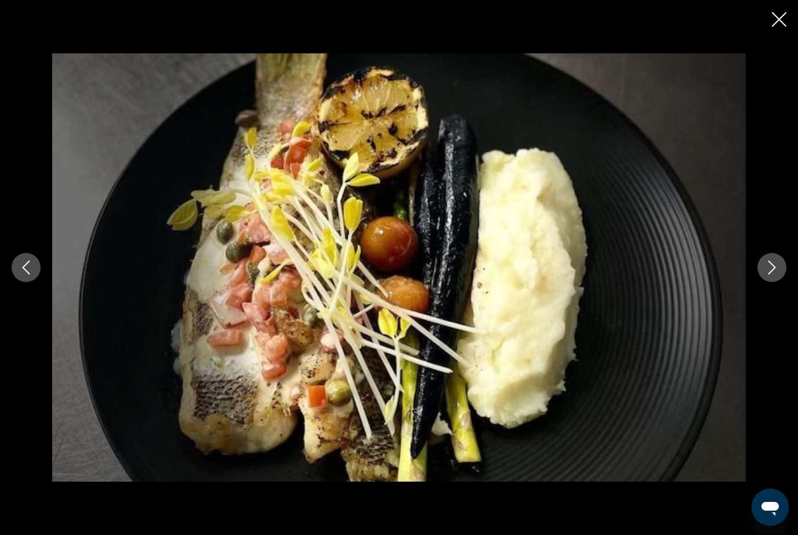
click at [782, 282] on button "Next image" at bounding box center [772, 267] width 29 height 29
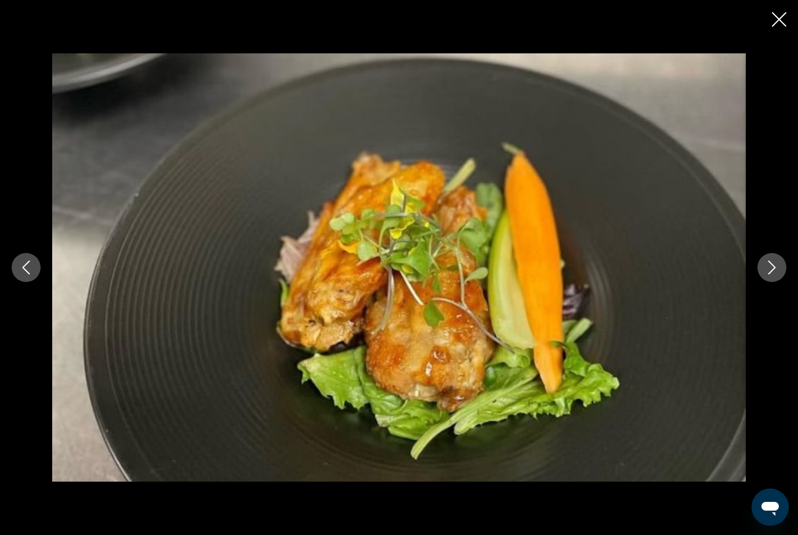
click at [785, 282] on button "Next image" at bounding box center [772, 267] width 29 height 29
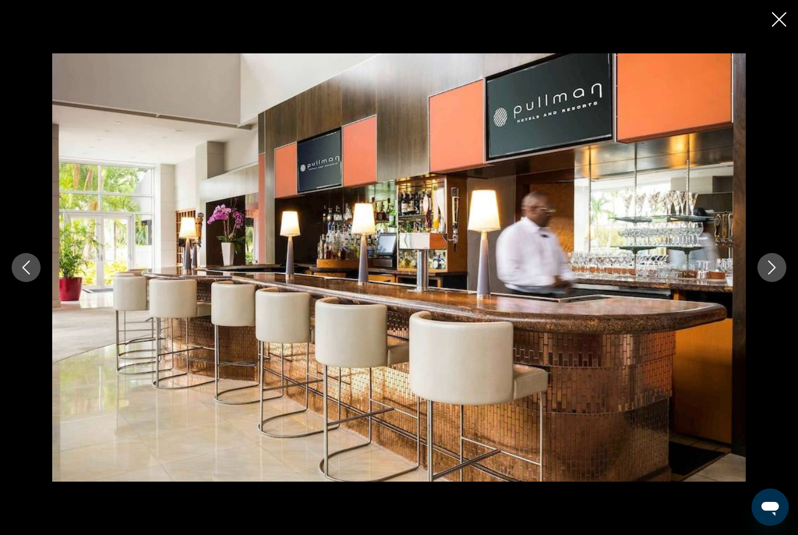
click at [781, 282] on button "Next image" at bounding box center [772, 267] width 29 height 29
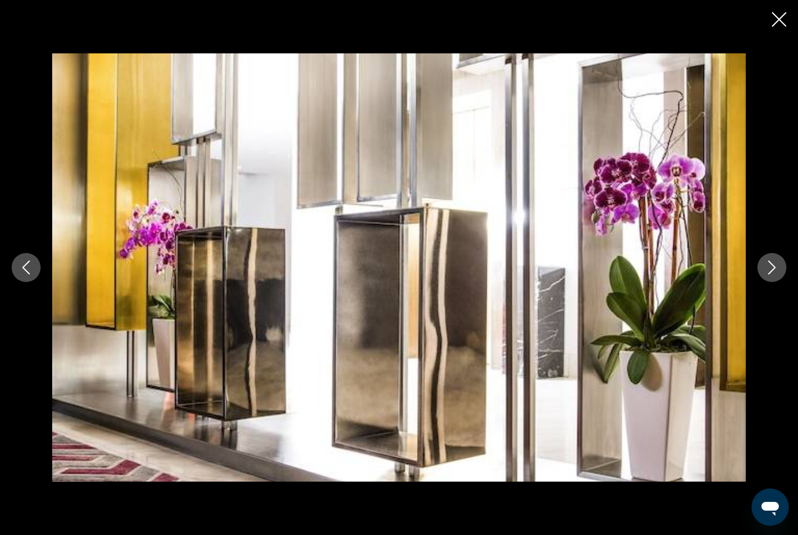
click at [781, 282] on button "Next image" at bounding box center [772, 267] width 29 height 29
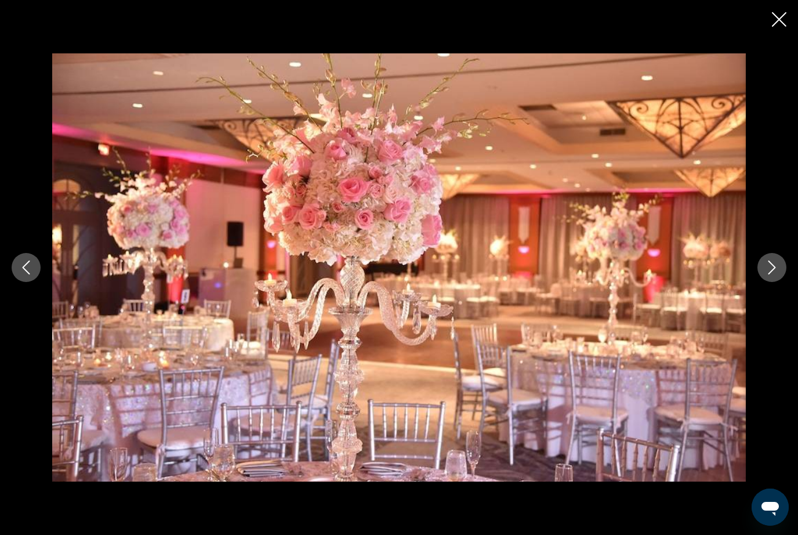
click at [781, 282] on button "Next image" at bounding box center [772, 267] width 29 height 29
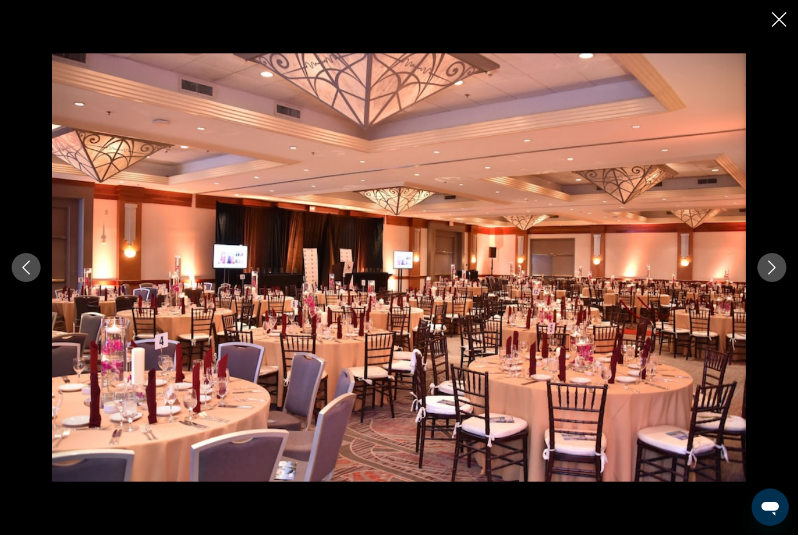
click at [776, 274] on icon "Next image" at bounding box center [772, 267] width 14 height 14
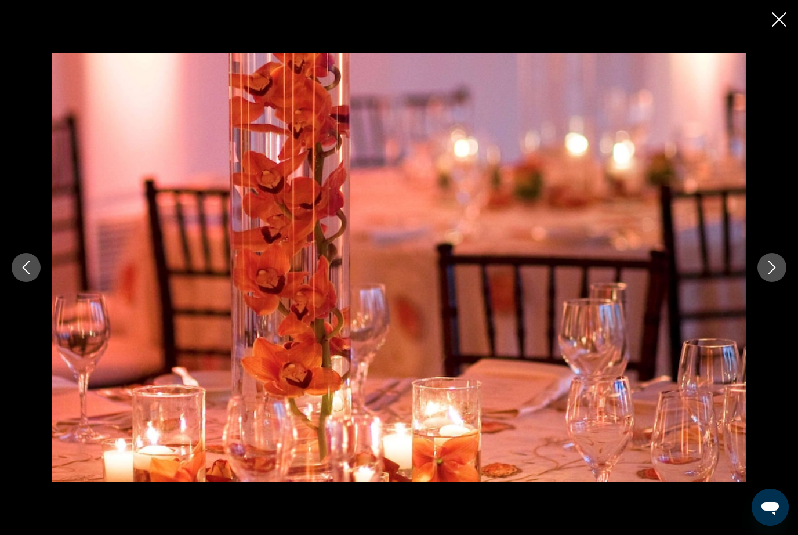
click at [779, 282] on button "Next image" at bounding box center [772, 267] width 29 height 29
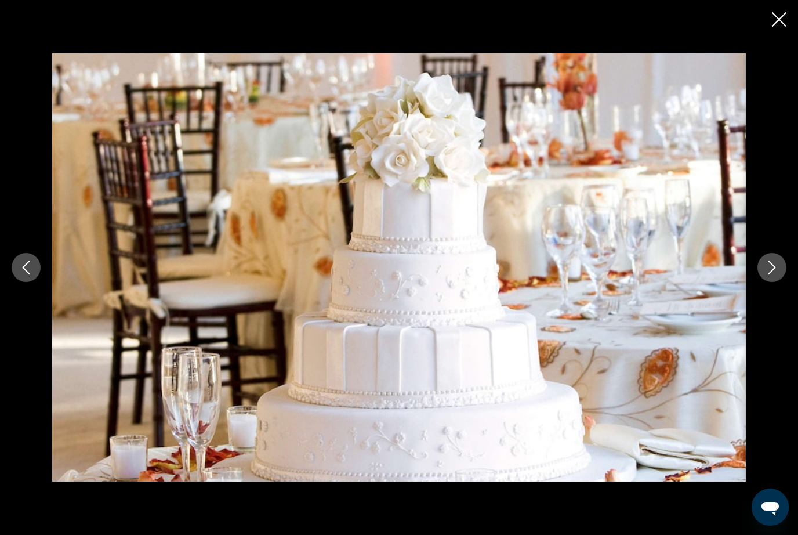
click at [774, 282] on button "Next image" at bounding box center [772, 267] width 29 height 29
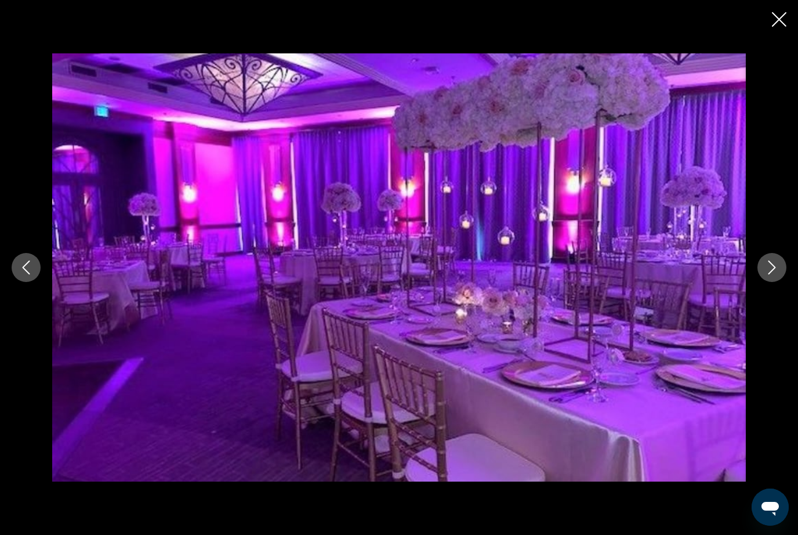
click at [780, 282] on button "Next image" at bounding box center [772, 267] width 29 height 29
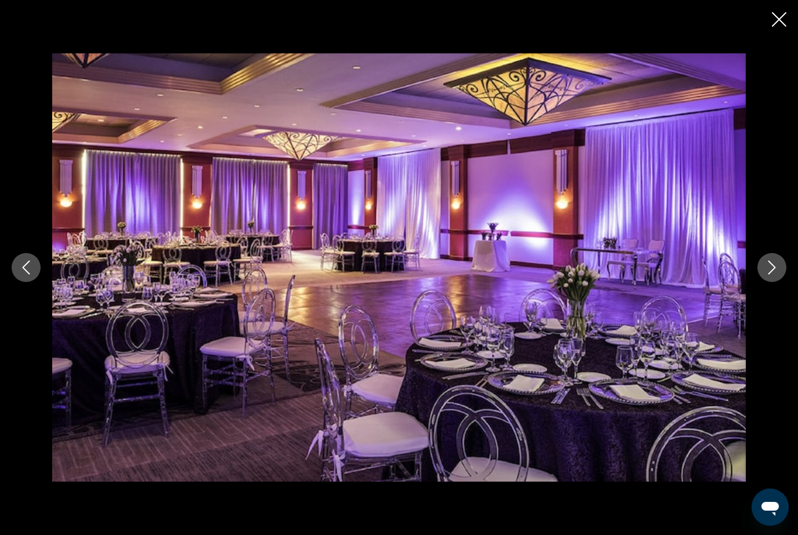
click at [783, 277] on button "Next image" at bounding box center [772, 267] width 29 height 29
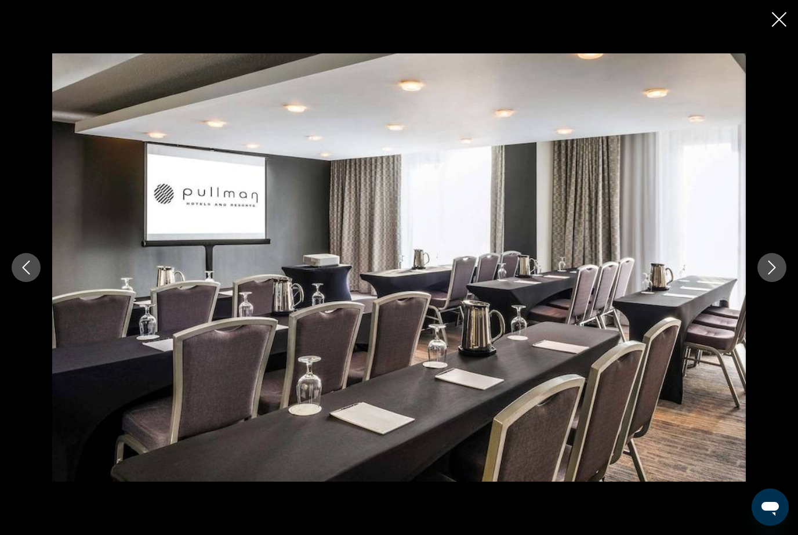
click at [777, 274] on icon "Next image" at bounding box center [772, 267] width 14 height 14
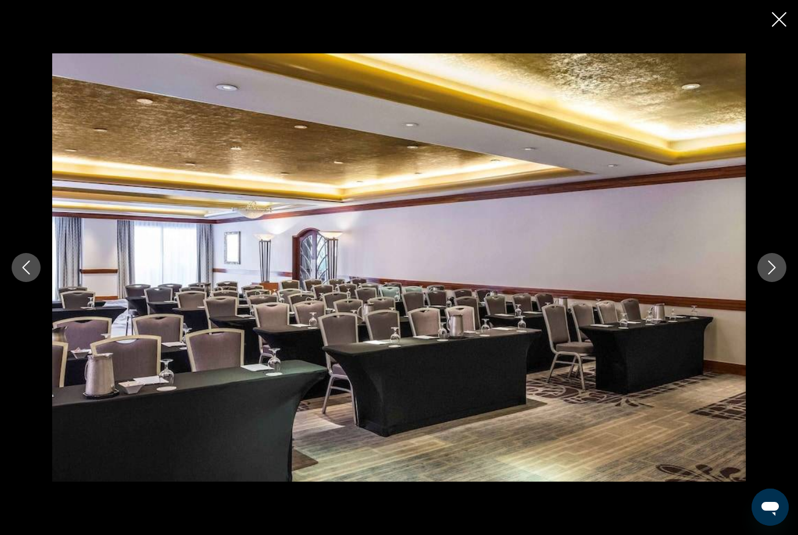
click at [783, 282] on button "Next image" at bounding box center [772, 267] width 29 height 29
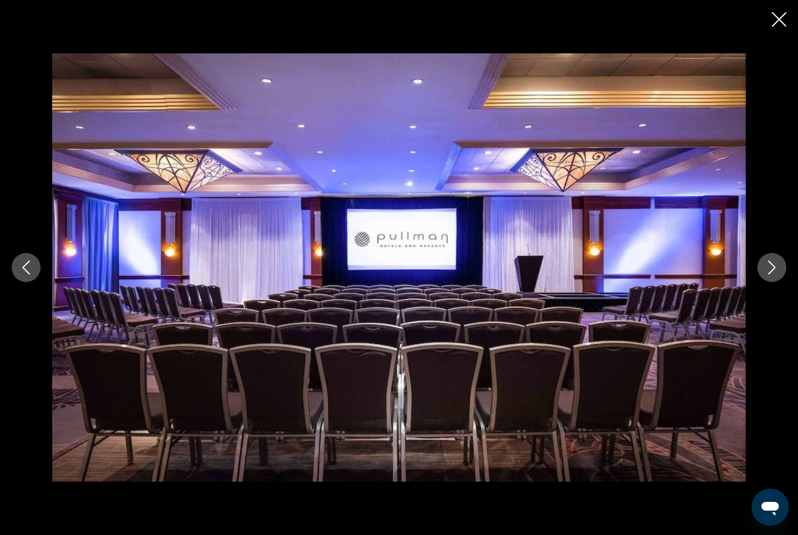
click at [783, 282] on button "Next image" at bounding box center [772, 267] width 29 height 29
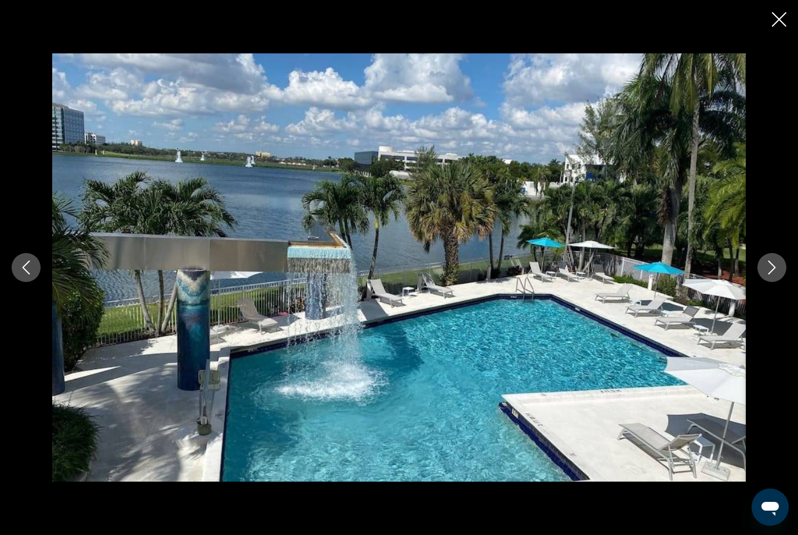
click at [785, 282] on button "Next image" at bounding box center [772, 267] width 29 height 29
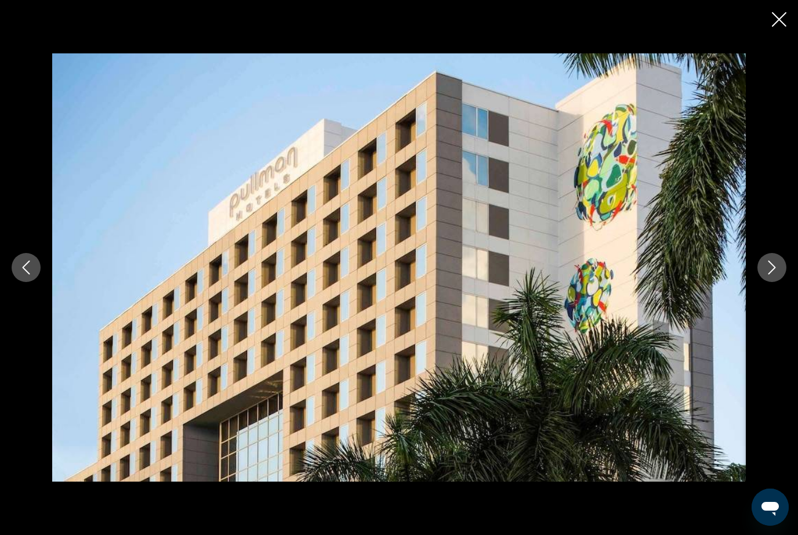
click at [30, 274] on icon "Previous image" at bounding box center [26, 267] width 14 height 14
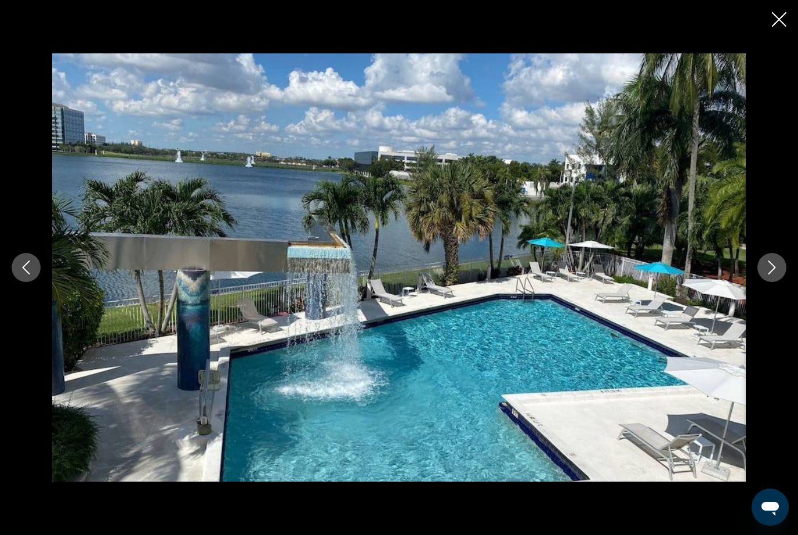
click at [781, 282] on button "Next image" at bounding box center [772, 267] width 29 height 29
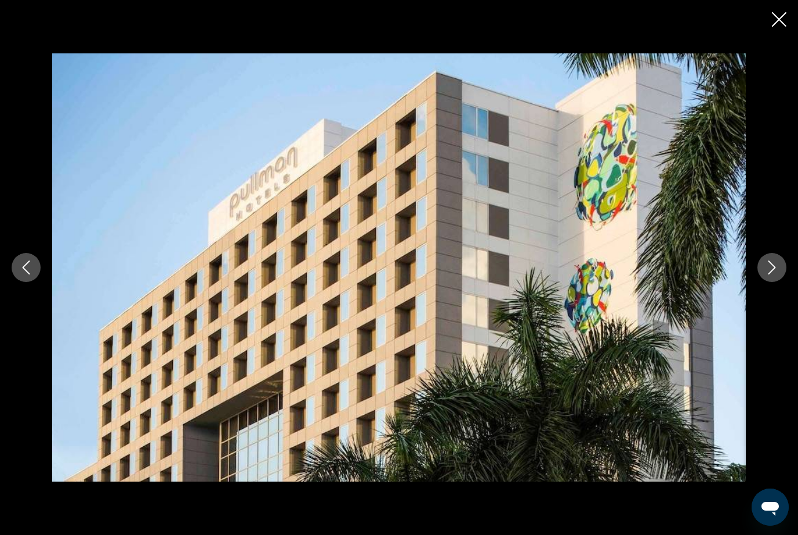
click at [777, 274] on icon "Next image" at bounding box center [772, 267] width 14 height 14
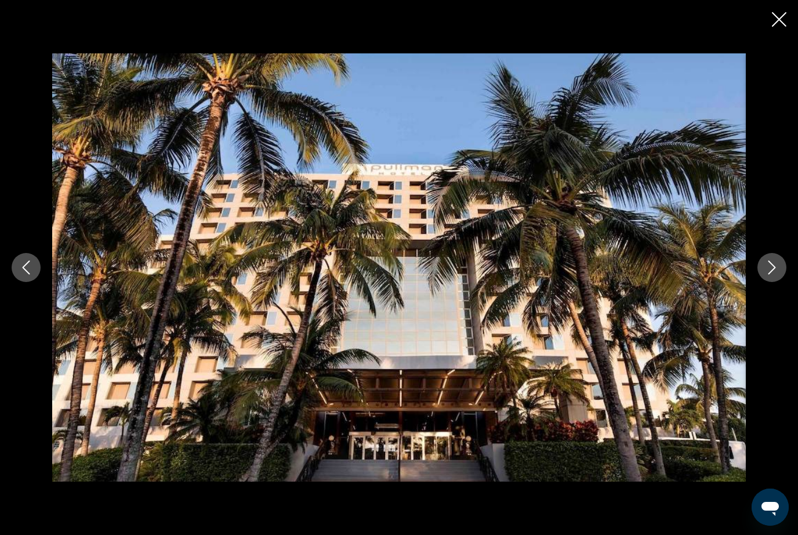
click at [777, 274] on icon "Next image" at bounding box center [772, 267] width 14 height 14
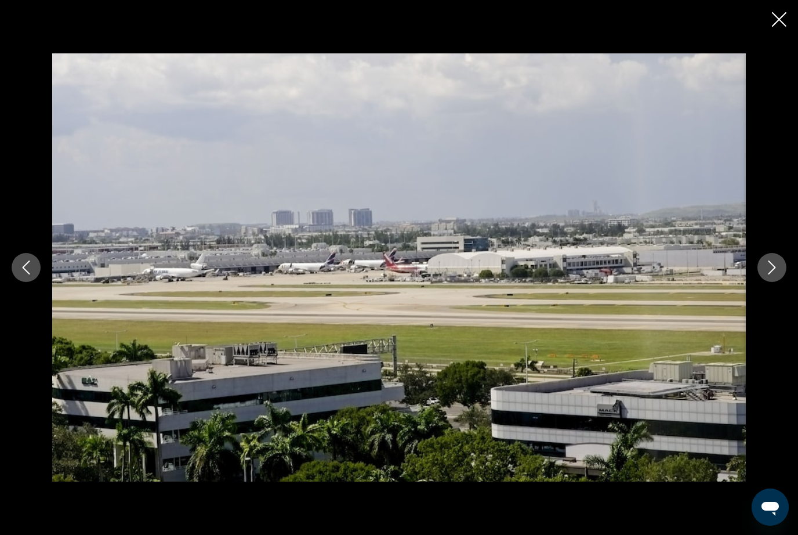
click at [781, 282] on button "Next image" at bounding box center [772, 267] width 29 height 29
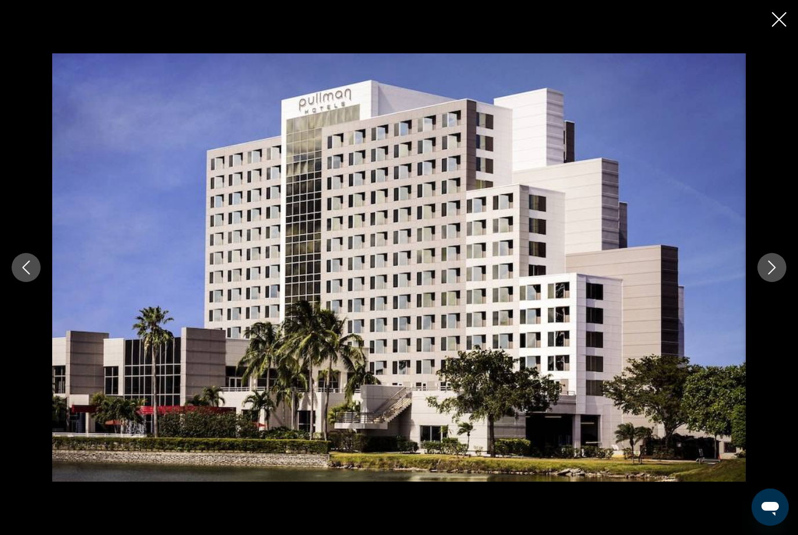
click at [778, 274] on icon "Next image" at bounding box center [772, 267] width 14 height 14
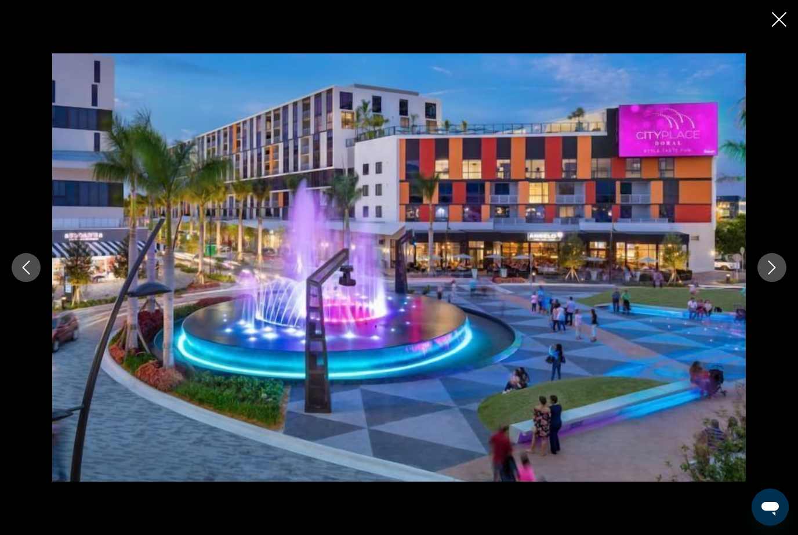
click at [780, 282] on button "Next image" at bounding box center [772, 267] width 29 height 29
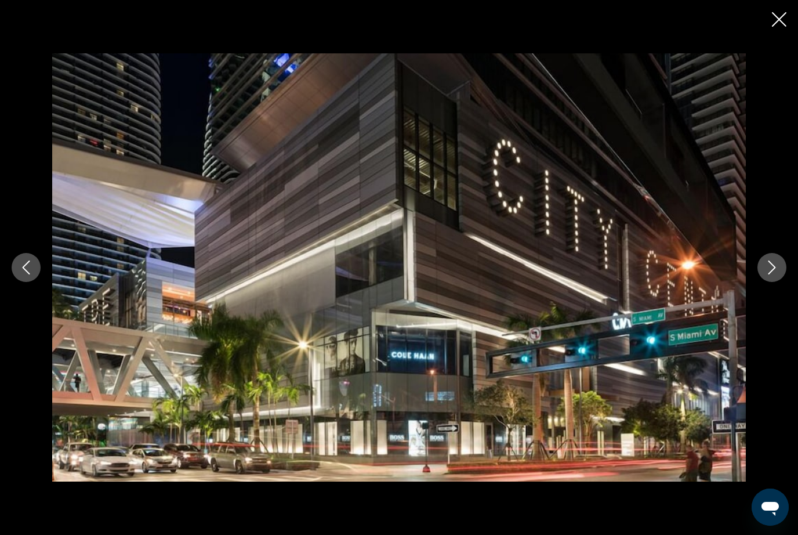
click at [777, 274] on icon "Next image" at bounding box center [772, 267] width 14 height 14
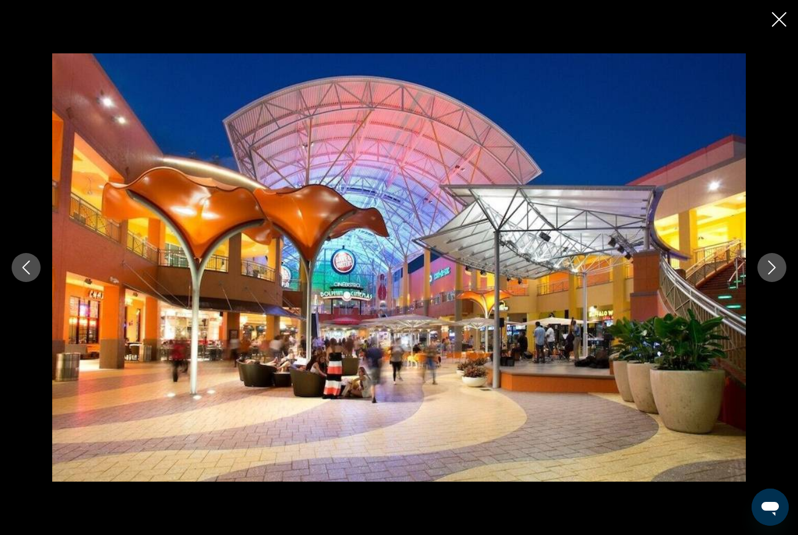
click at [780, 282] on button "Next image" at bounding box center [772, 267] width 29 height 29
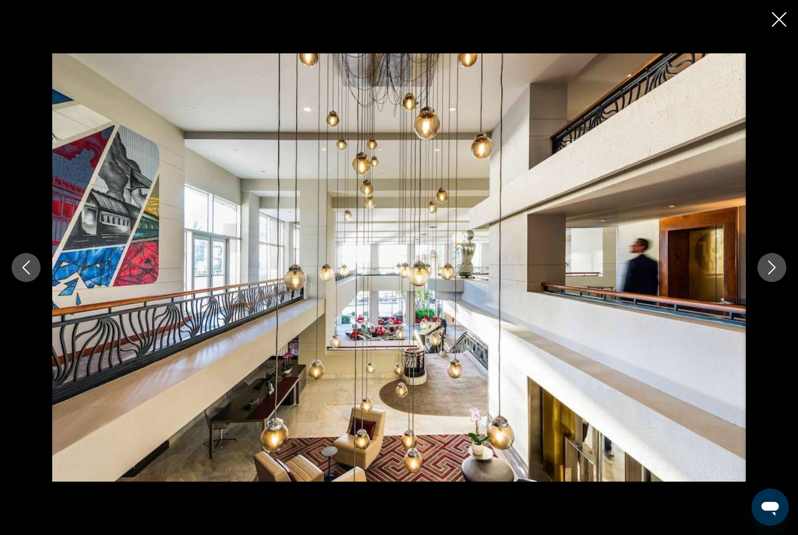
click at [789, 278] on div "Main content" at bounding box center [399, 267] width 798 height 428
click at [781, 276] on button "Next image" at bounding box center [772, 267] width 29 height 29
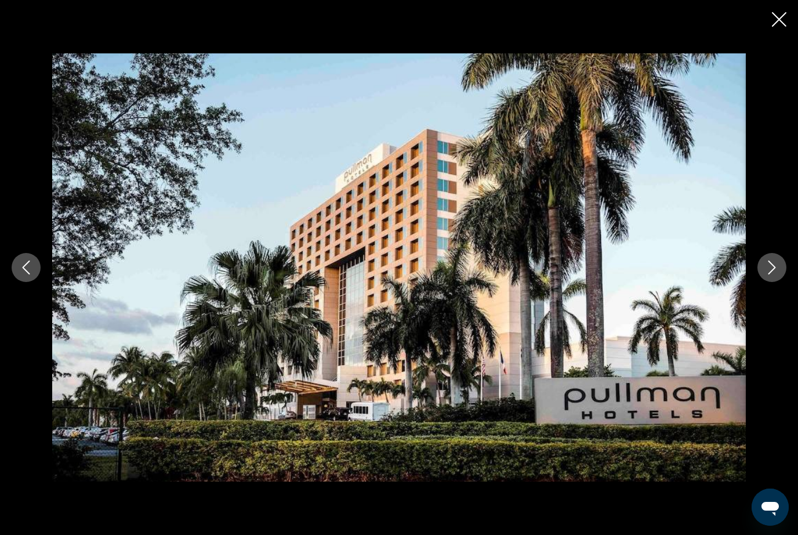
click at [786, 282] on button "Next image" at bounding box center [772, 267] width 29 height 29
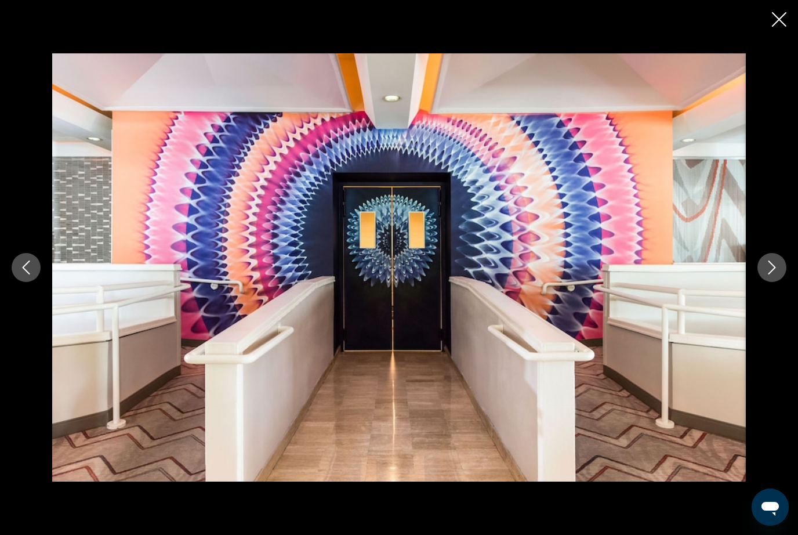
scroll to position [932, 0]
click at [784, 15] on icon "Close slideshow" at bounding box center [779, 19] width 15 height 15
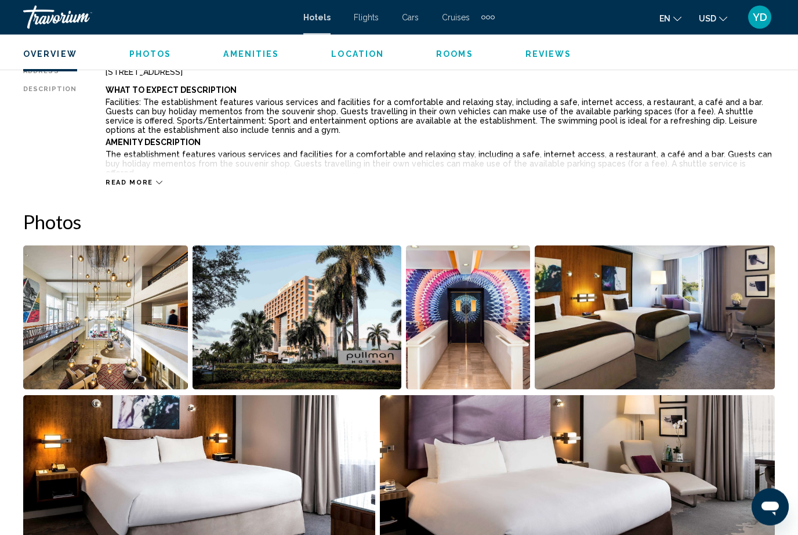
scroll to position [618, 0]
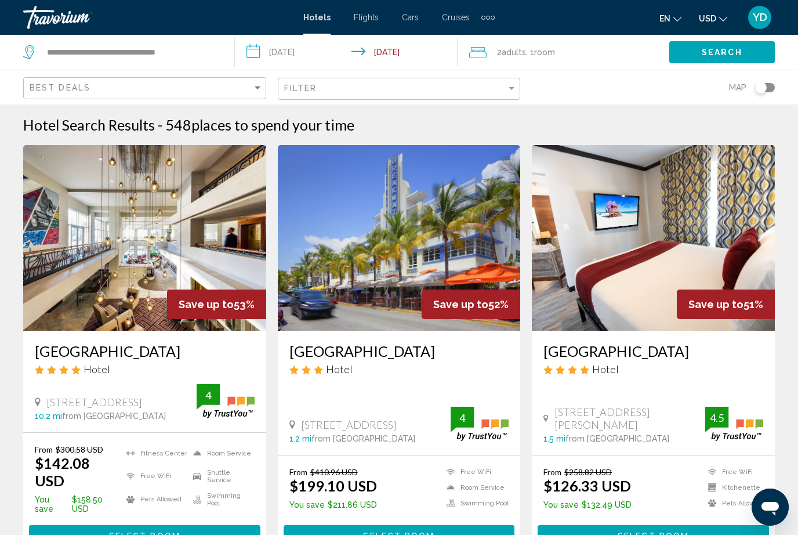
click at [714, 245] on img "Main content" at bounding box center [653, 238] width 243 height 186
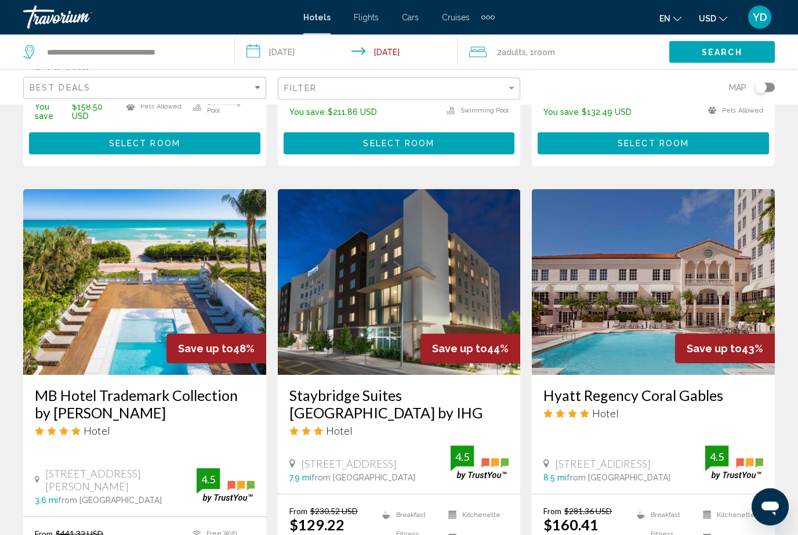
scroll to position [393, 0]
click at [714, 265] on img "Main content" at bounding box center [653, 282] width 243 height 186
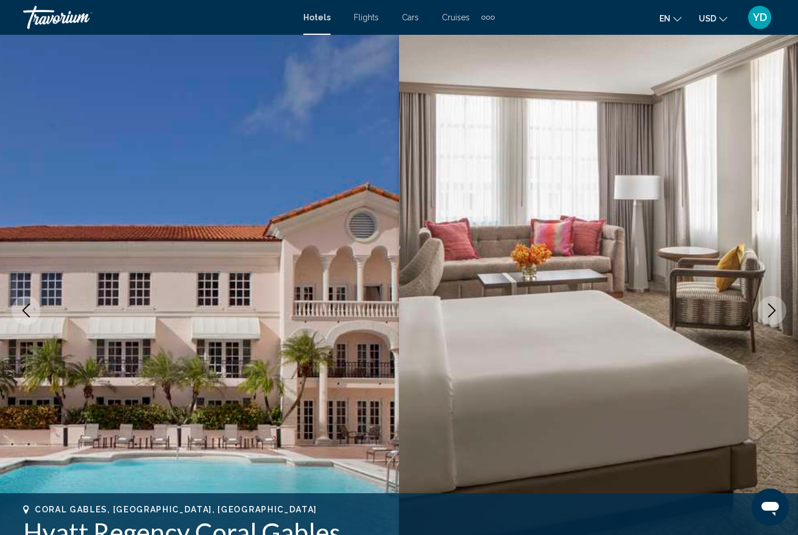
click at [771, 316] on icon "Next image" at bounding box center [772, 310] width 14 height 14
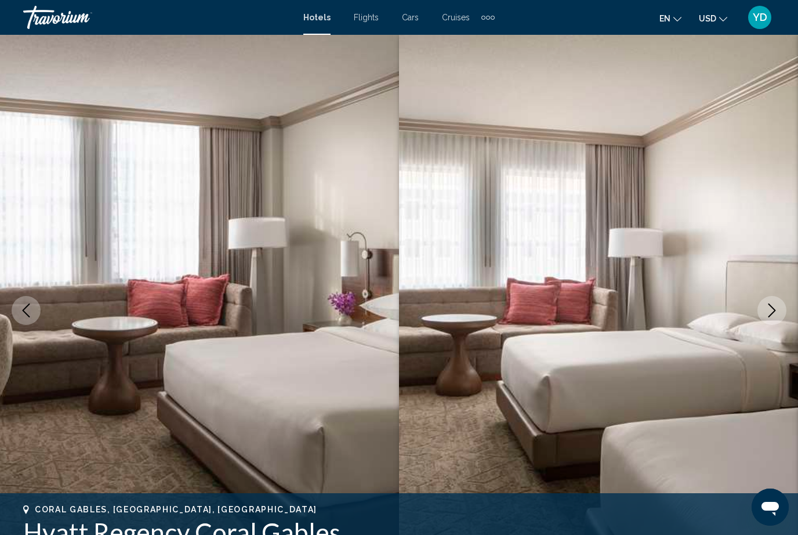
click at [775, 307] on icon "Next image" at bounding box center [772, 310] width 14 height 14
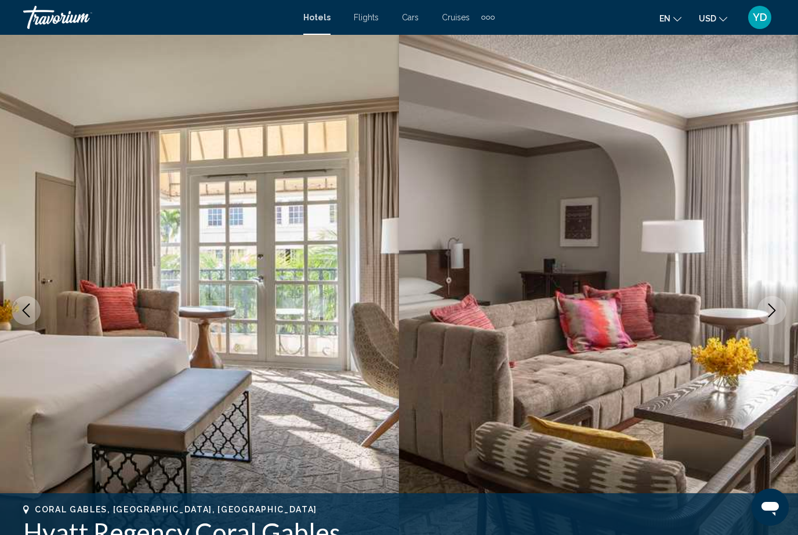
click at [773, 312] on icon "Next image" at bounding box center [772, 310] width 14 height 14
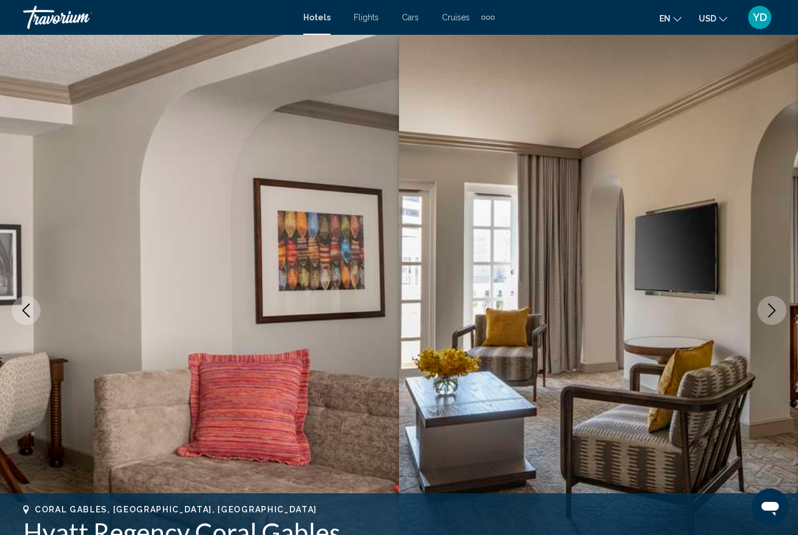
click at [775, 309] on icon "Next image" at bounding box center [772, 310] width 14 height 14
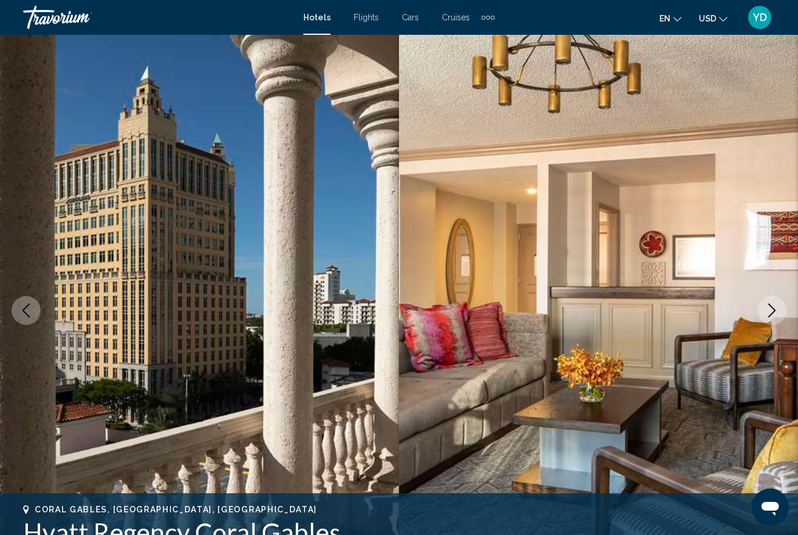
click at [772, 320] on button "Next image" at bounding box center [772, 310] width 29 height 29
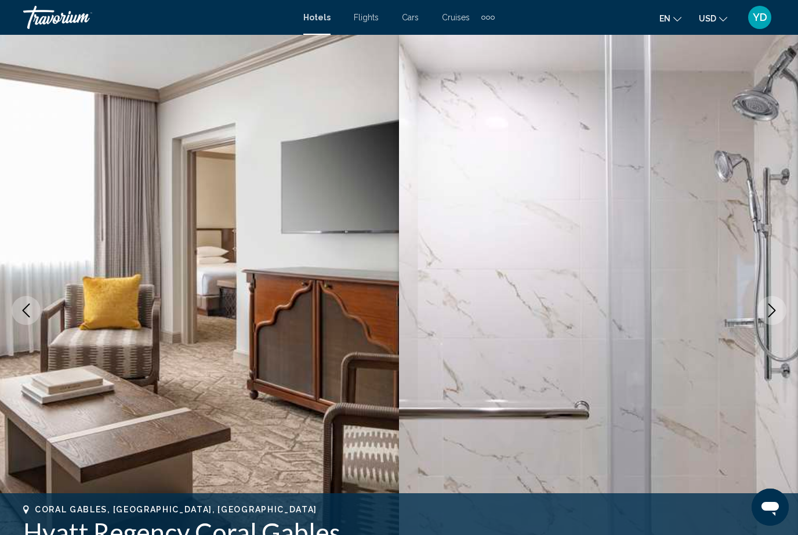
click at [780, 312] on button "Next image" at bounding box center [772, 310] width 29 height 29
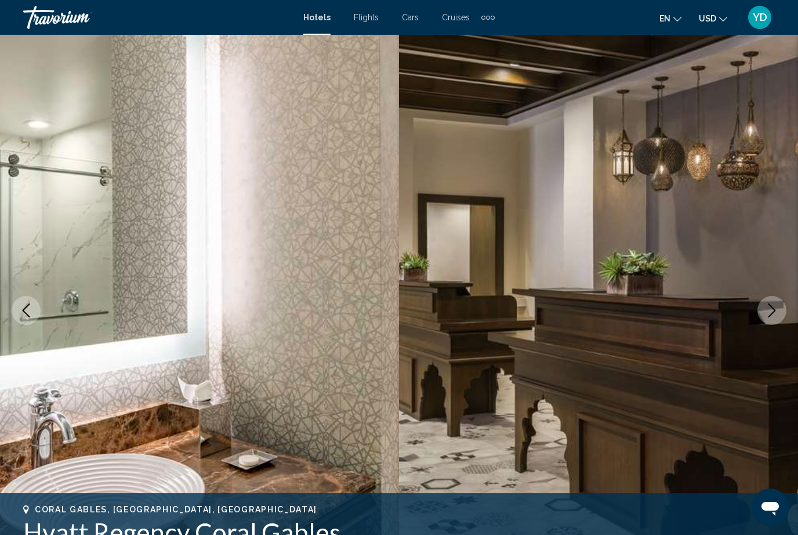
click at [779, 317] on button "Next image" at bounding box center [772, 310] width 29 height 29
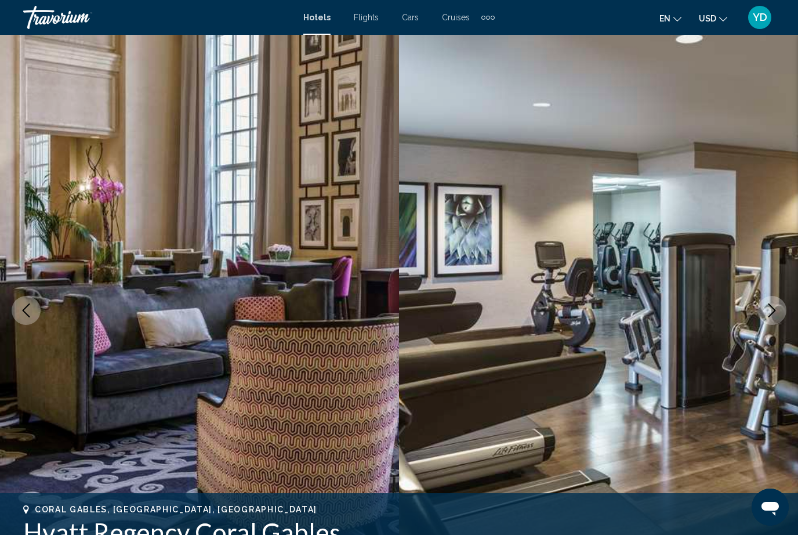
click at [777, 317] on icon "Next image" at bounding box center [772, 310] width 14 height 14
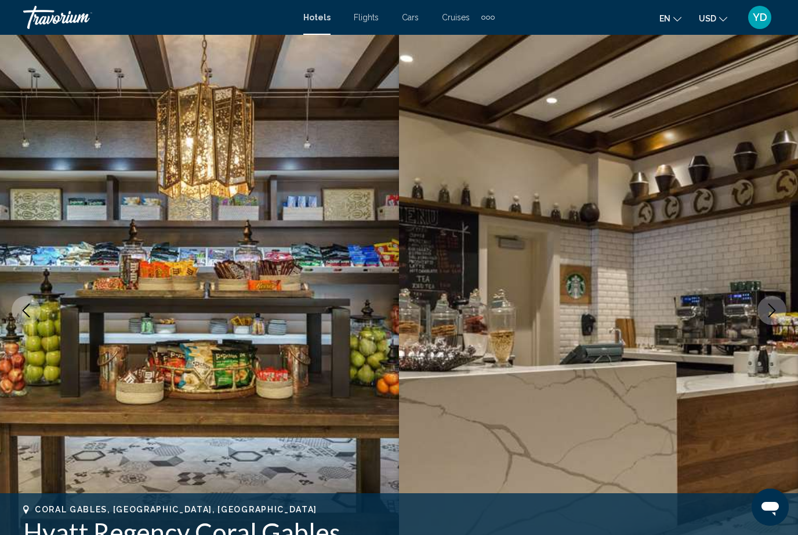
click at [781, 317] on button "Next image" at bounding box center [772, 310] width 29 height 29
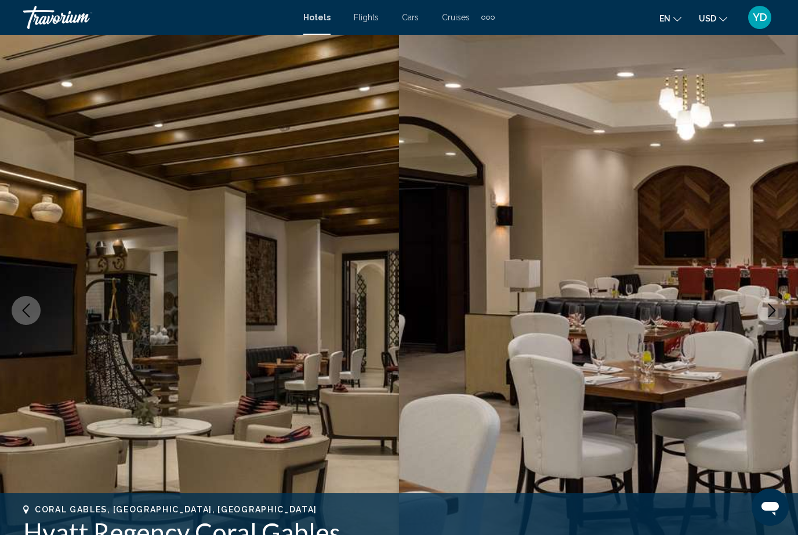
click at [777, 320] on button "Next image" at bounding box center [772, 310] width 29 height 29
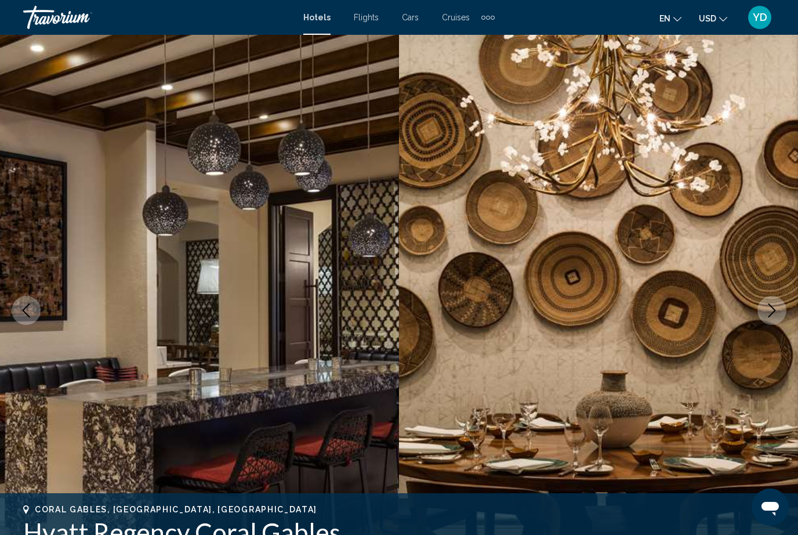
click at [772, 316] on icon "Next image" at bounding box center [772, 310] width 14 height 14
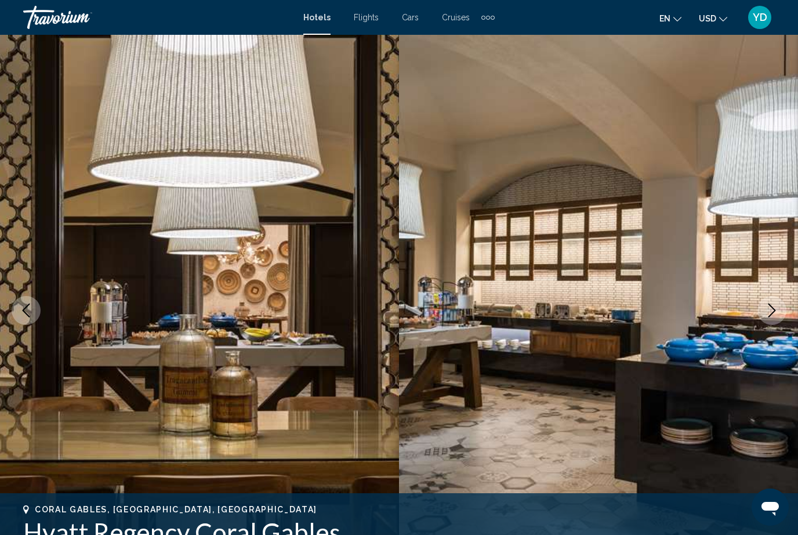
click at [771, 313] on icon "Next image" at bounding box center [772, 310] width 14 height 14
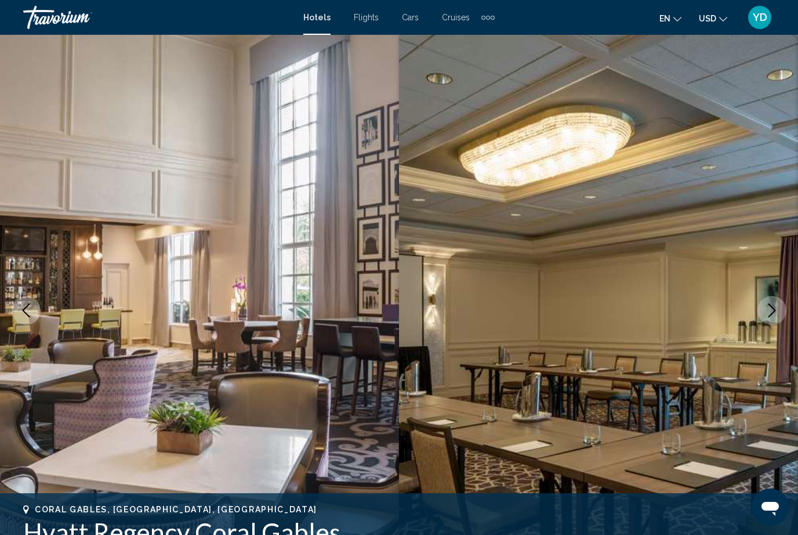
click at [771, 315] on icon "Next image" at bounding box center [773, 310] width 8 height 14
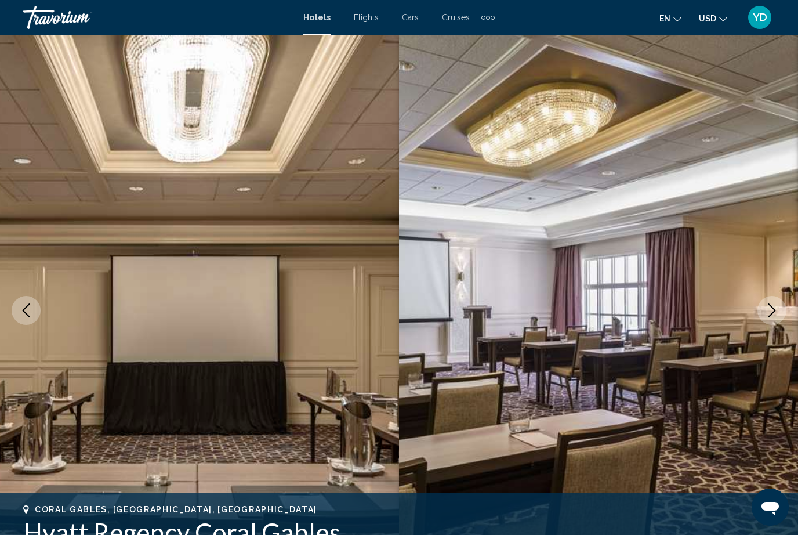
click at [771, 312] on icon "Next image" at bounding box center [772, 310] width 14 height 14
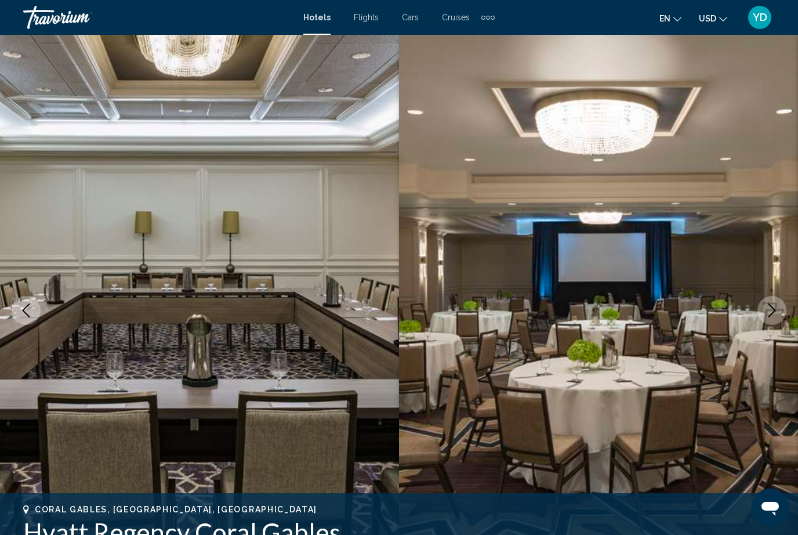
click at [780, 303] on button "Next image" at bounding box center [772, 310] width 29 height 29
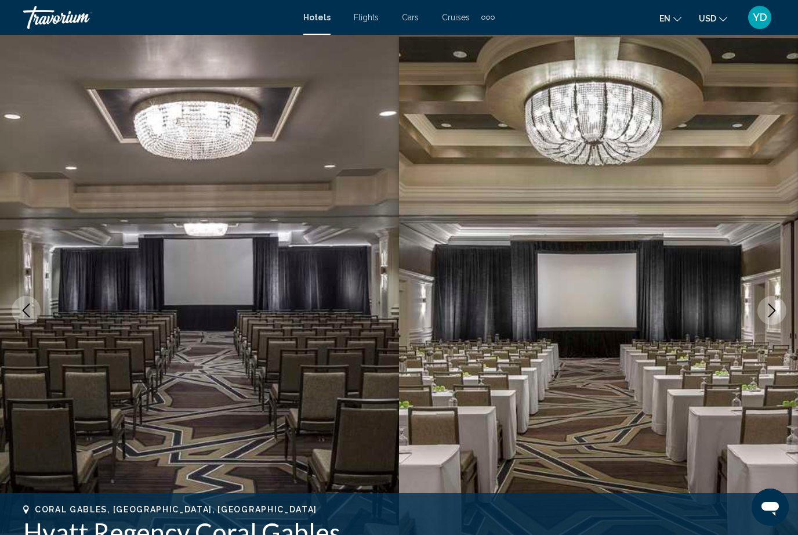
click at [773, 305] on icon "Next image" at bounding box center [772, 310] width 14 height 14
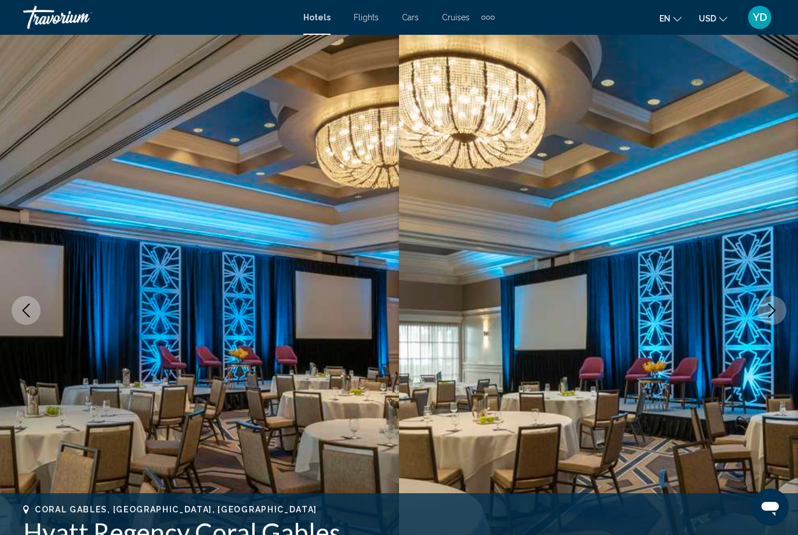
click at [776, 305] on icon "Next image" at bounding box center [772, 310] width 14 height 14
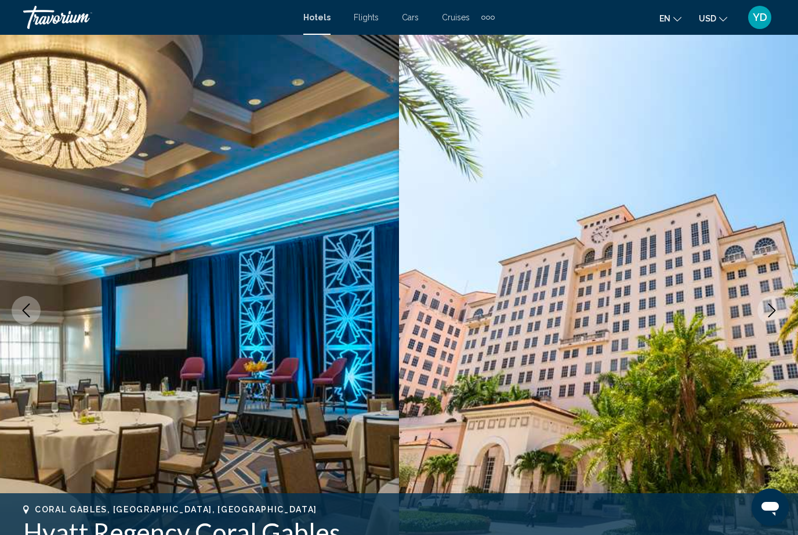
click at [775, 306] on icon "Next image" at bounding box center [772, 310] width 14 height 14
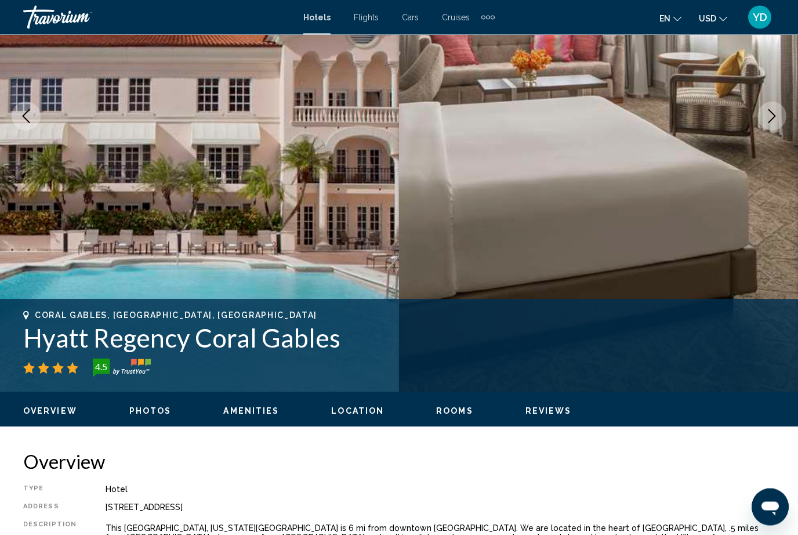
scroll to position [202, 0]
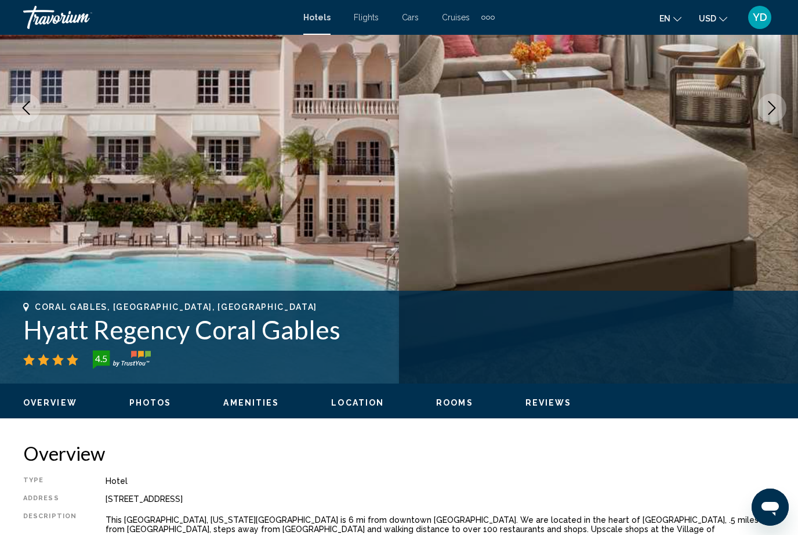
click at [59, 253] on img "Main content" at bounding box center [199, 107] width 399 height 551
click at [67, 271] on img "Main content" at bounding box center [199, 107] width 399 height 551
click at [67, 258] on img "Main content" at bounding box center [199, 107] width 399 height 551
click at [63, 256] on img "Main content" at bounding box center [199, 107] width 399 height 551
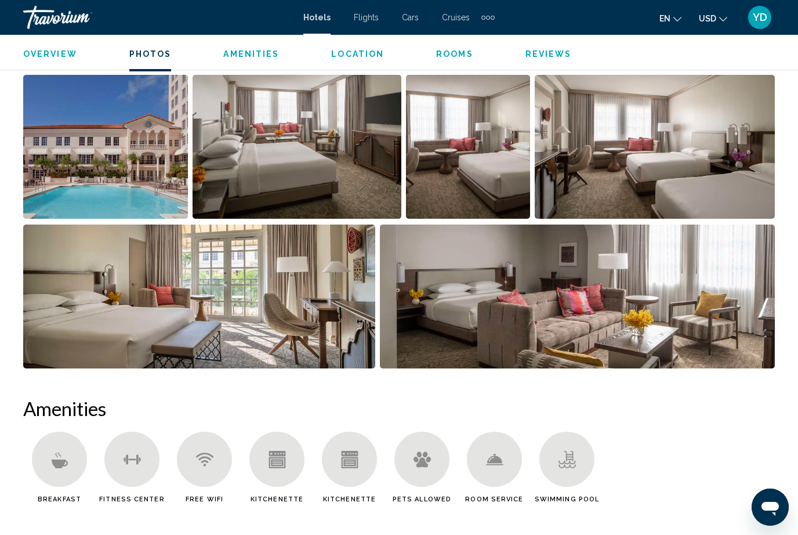
scroll to position [774, 0]
click at [60, 186] on img "Open full-screen image slider" at bounding box center [105, 147] width 165 height 144
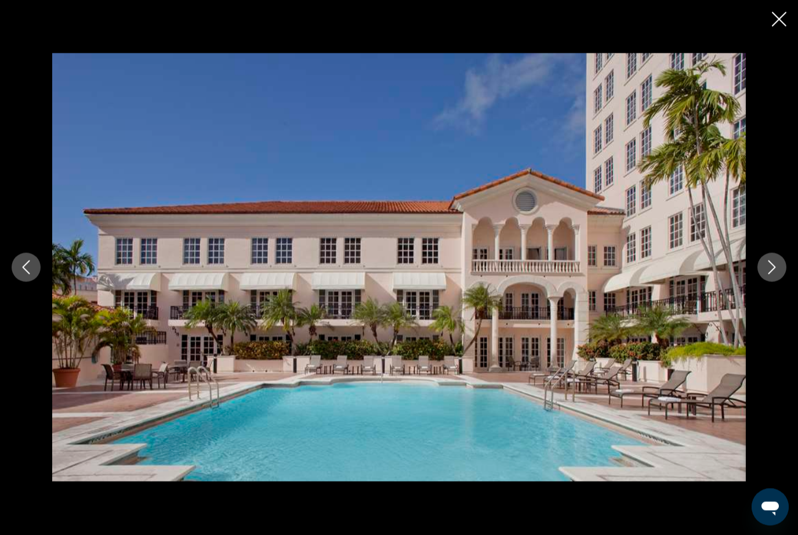
scroll to position [1341, 0]
click at [779, 17] on icon "Close slideshow" at bounding box center [779, 19] width 15 height 15
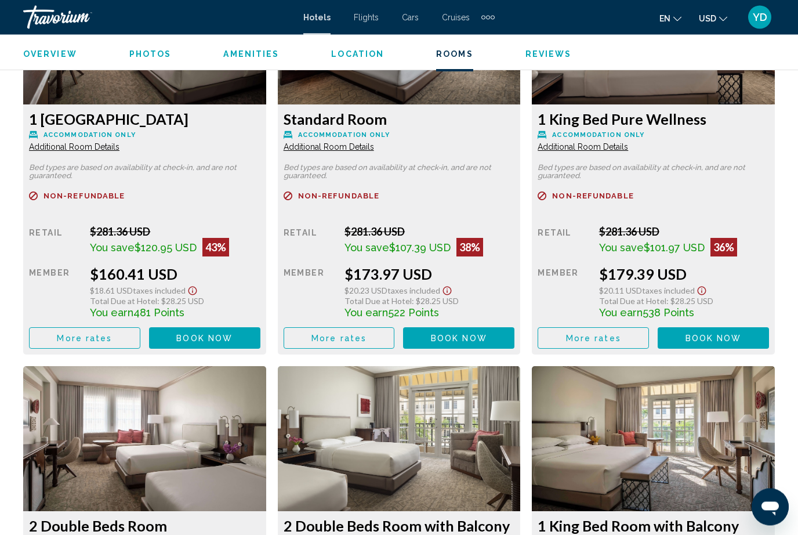
scroll to position [1902, 0]
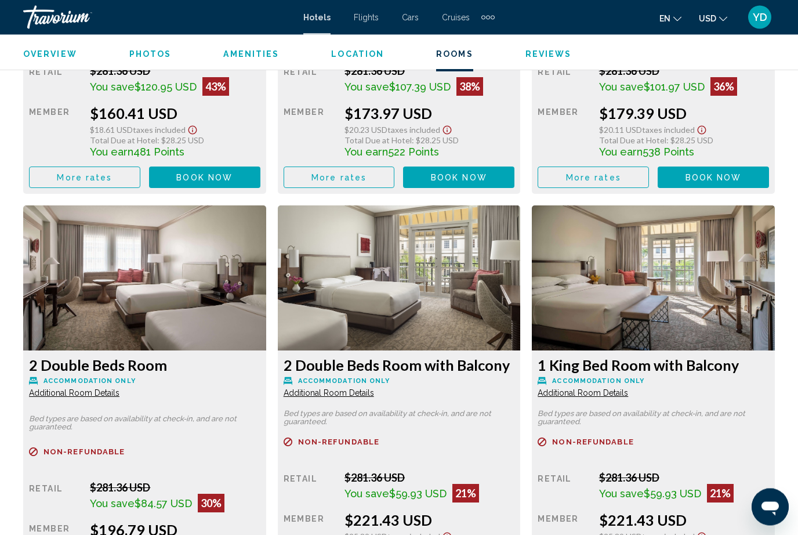
scroll to position [2022, 0]
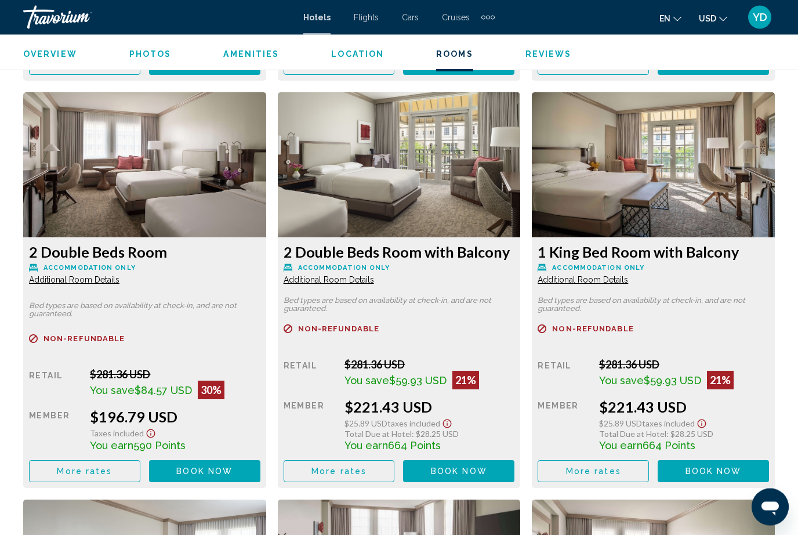
scroll to position [2131, 0]
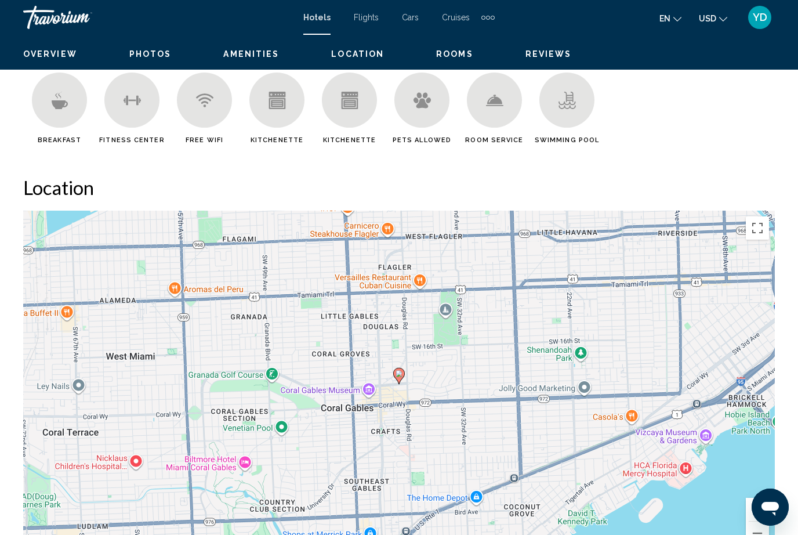
scroll to position [0, 0]
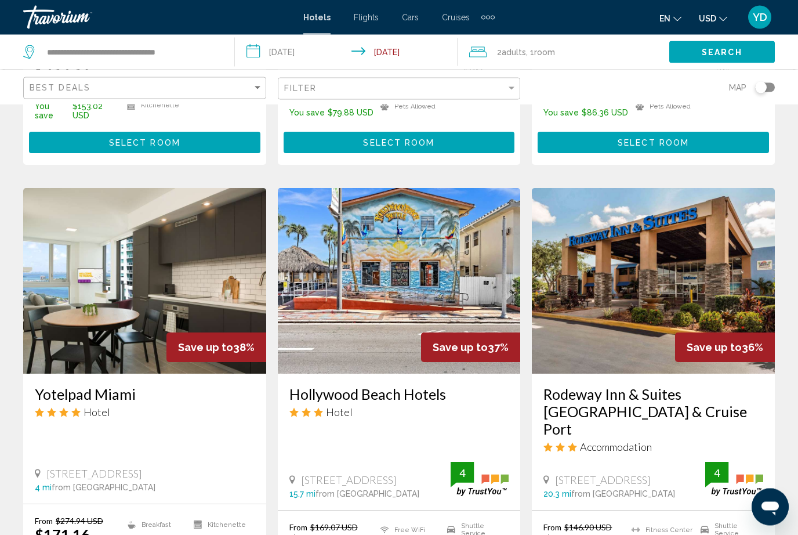
scroll to position [1322, 0]
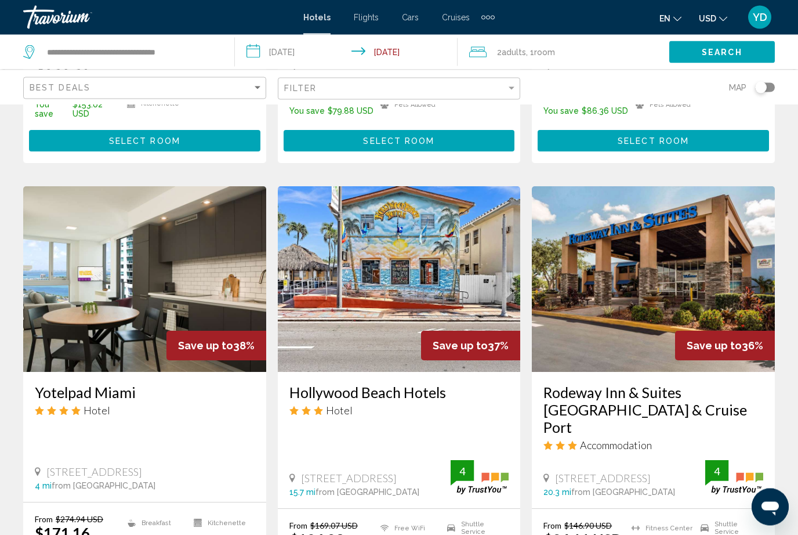
click at [65, 255] on img "Main content" at bounding box center [144, 280] width 243 height 186
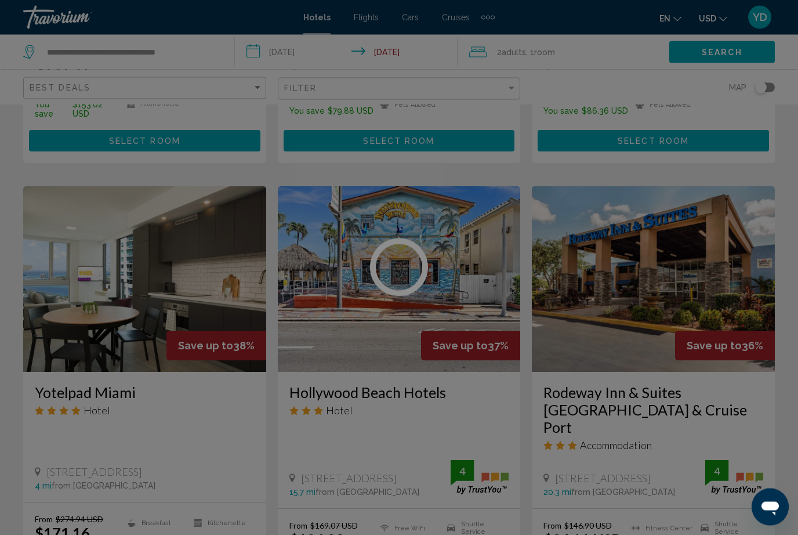
scroll to position [1322, 0]
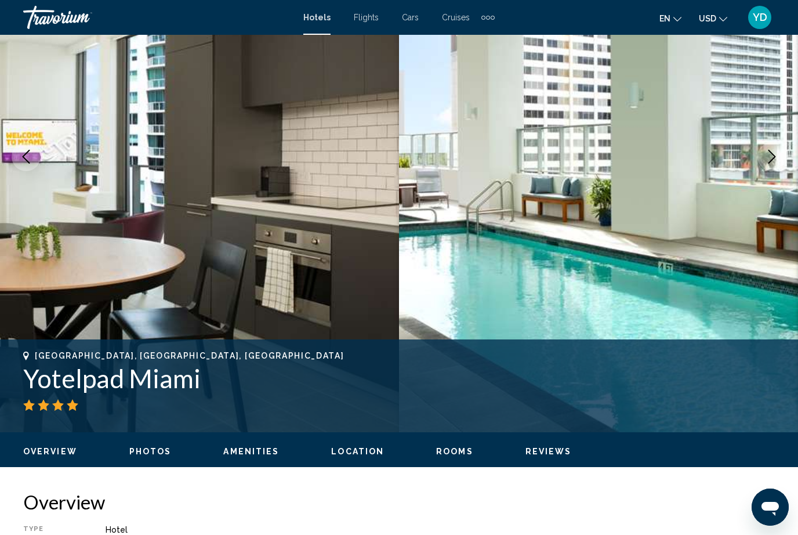
scroll to position [139, 0]
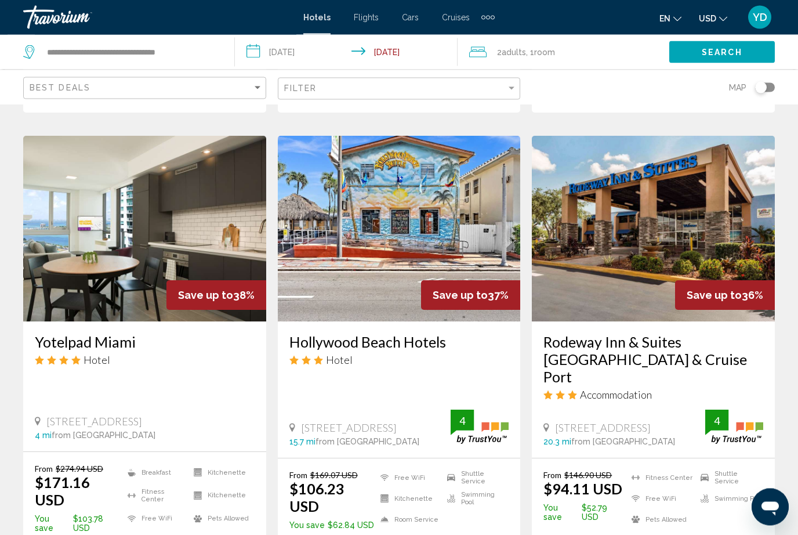
scroll to position [1472, 0]
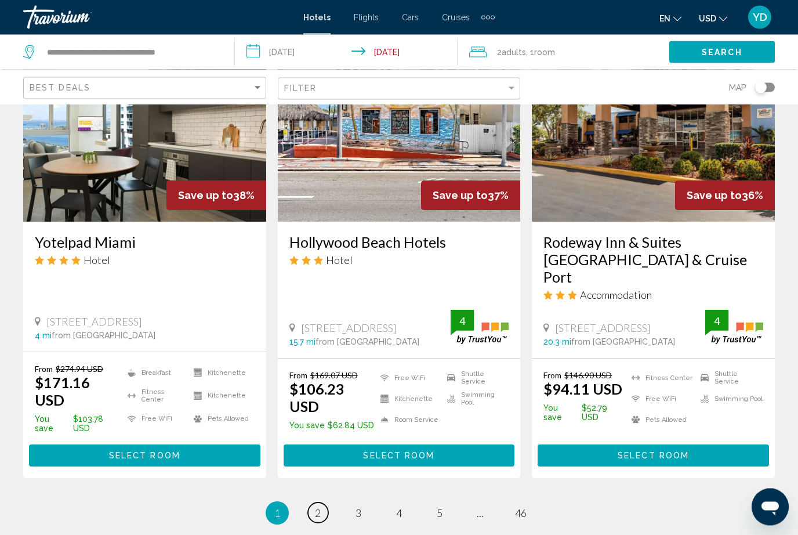
click at [320, 507] on span "2" at bounding box center [318, 513] width 6 height 13
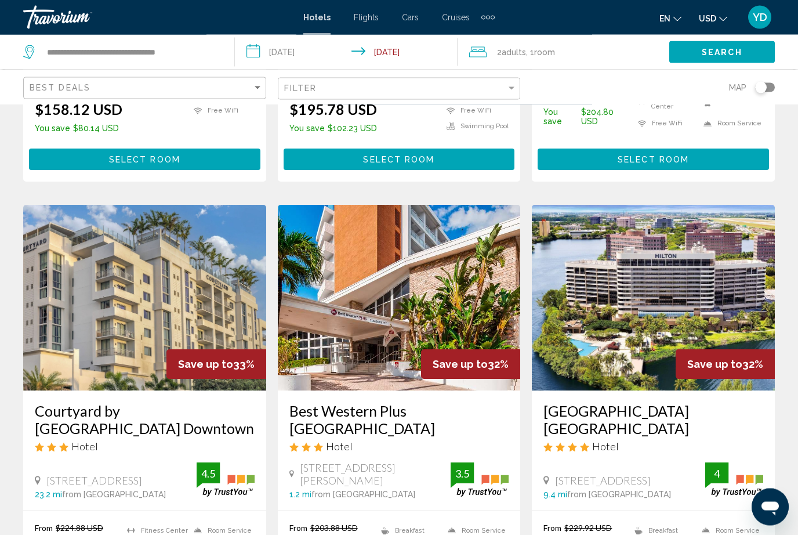
scroll to position [826, 0]
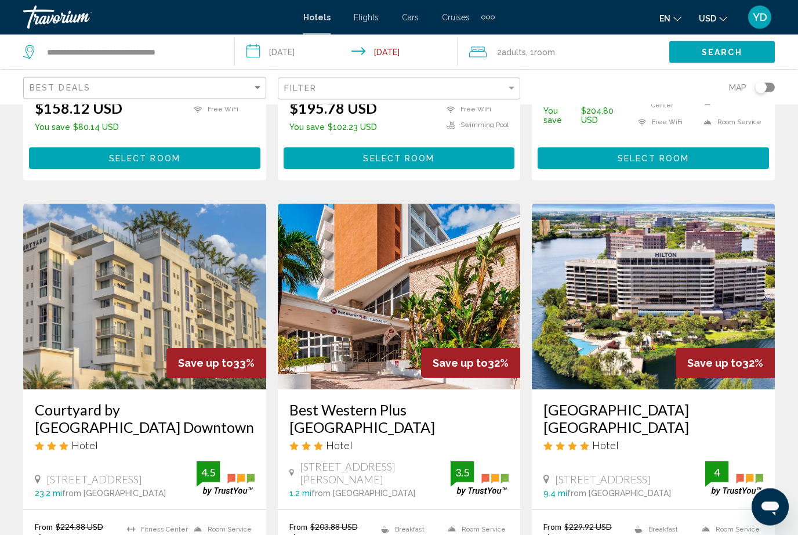
click at [466, 278] on img "Main content" at bounding box center [399, 297] width 243 height 186
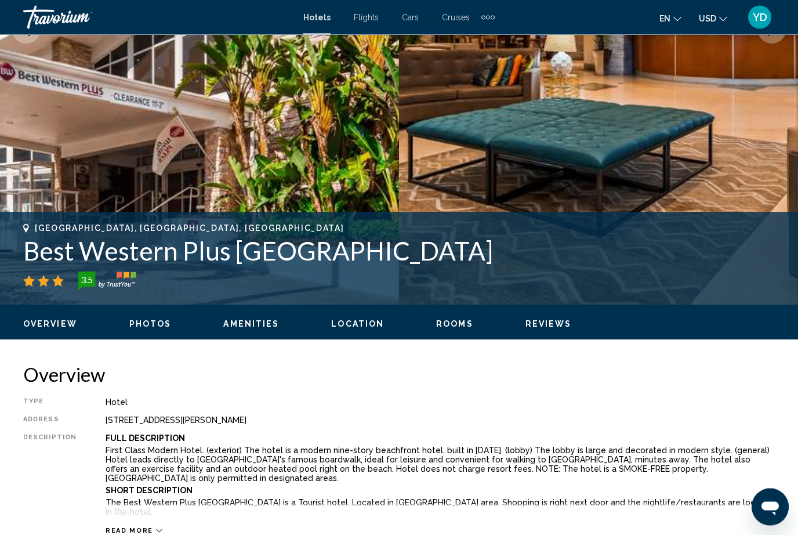
scroll to position [291, 0]
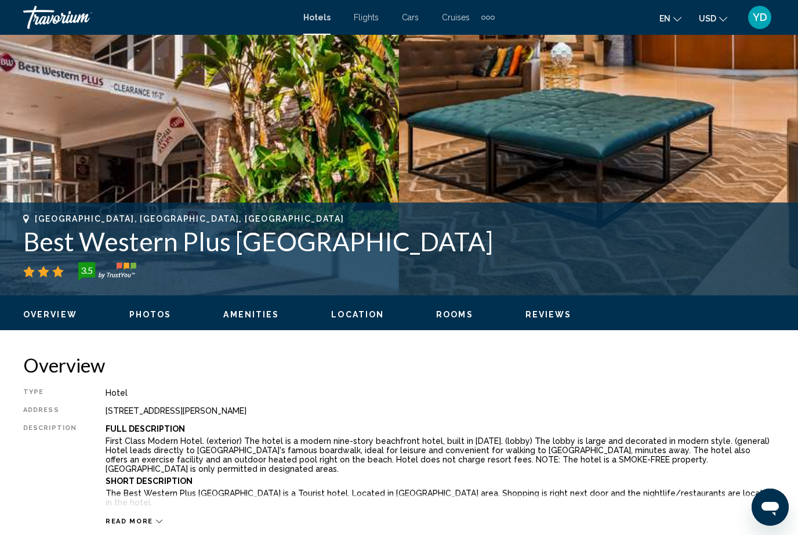
click at [98, 142] on img "Main content" at bounding box center [199, 19] width 399 height 551
click at [82, 141] on img "Main content" at bounding box center [199, 19] width 399 height 551
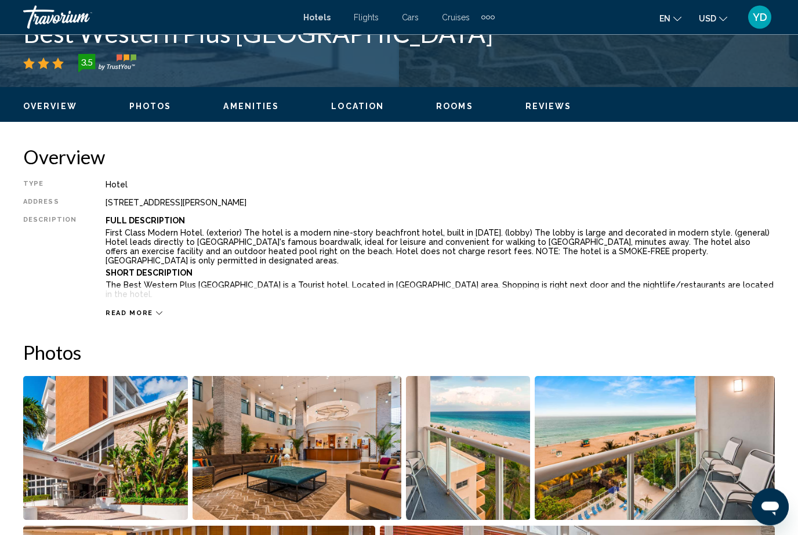
scroll to position [501, 0]
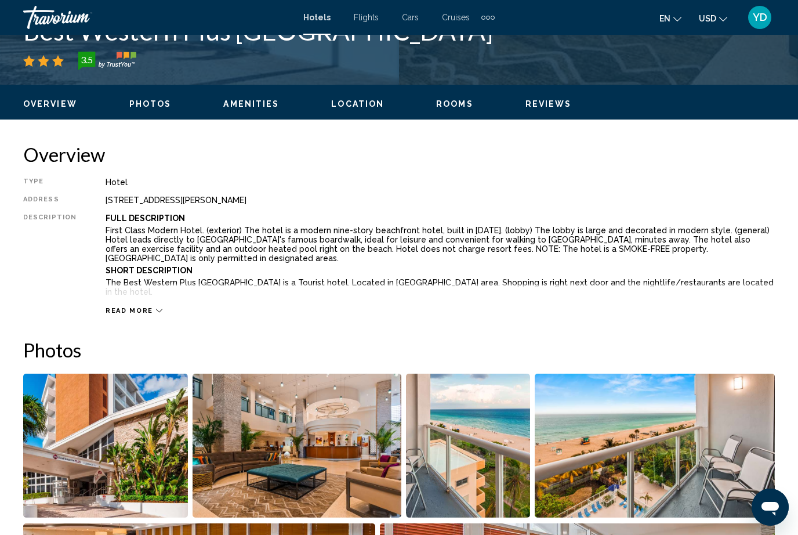
click at [122, 307] on span "Read more" at bounding box center [130, 311] width 48 height 8
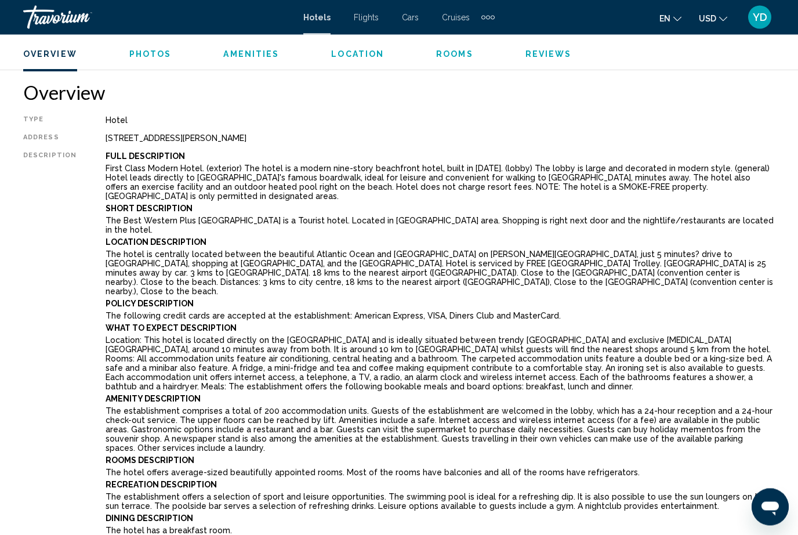
scroll to position [565, 0]
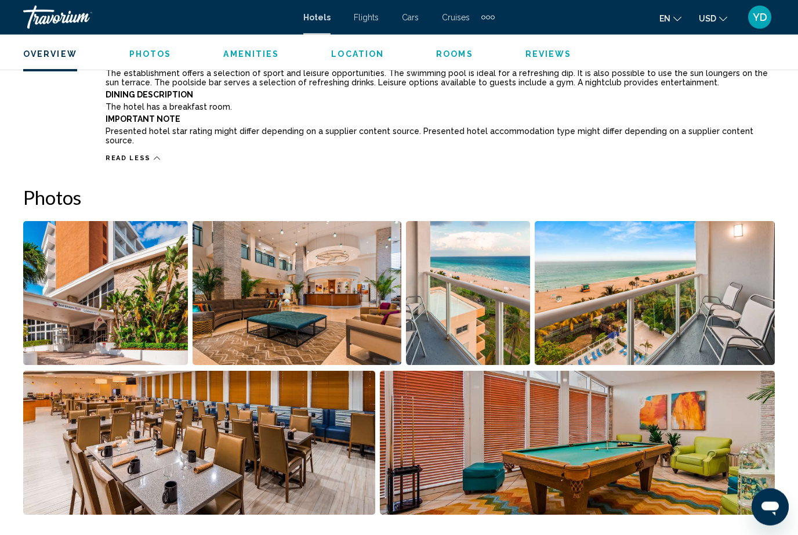
click at [712, 265] on img "Open full-screen image slider" at bounding box center [655, 294] width 240 height 144
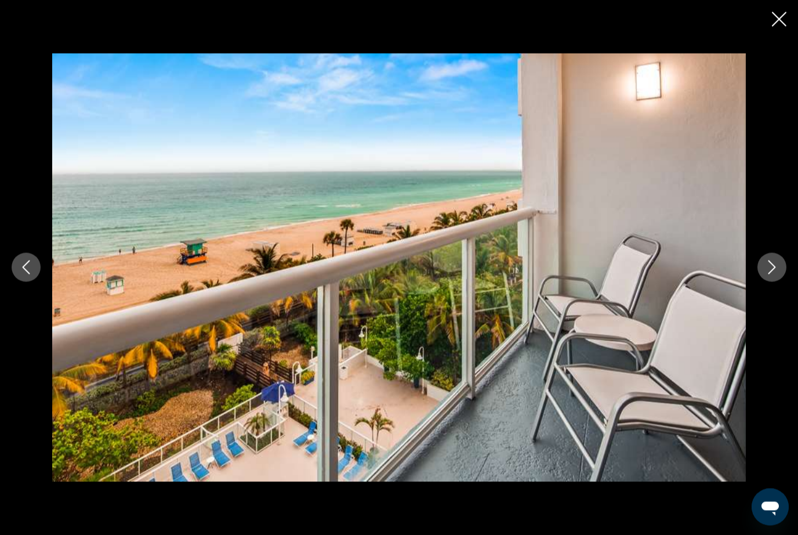
scroll to position [987, 0]
click at [774, 274] on icon "Next image" at bounding box center [772, 267] width 14 height 14
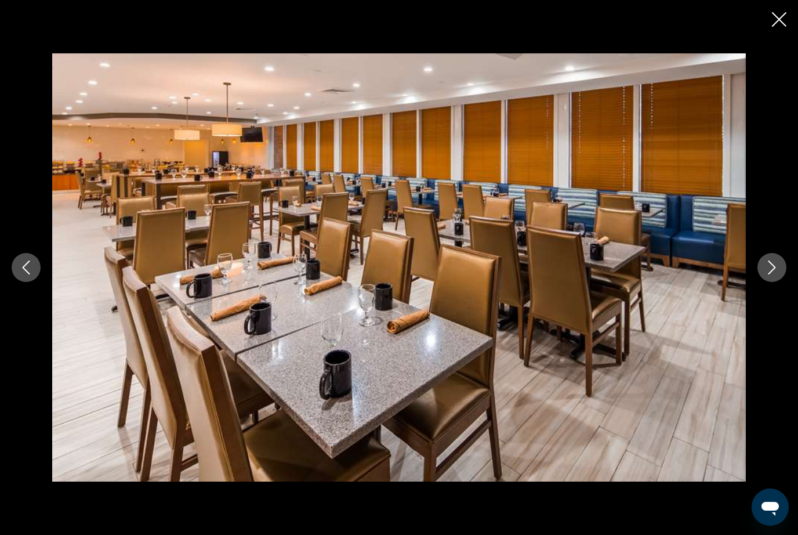
click at [773, 274] on icon "Next image" at bounding box center [773, 267] width 8 height 14
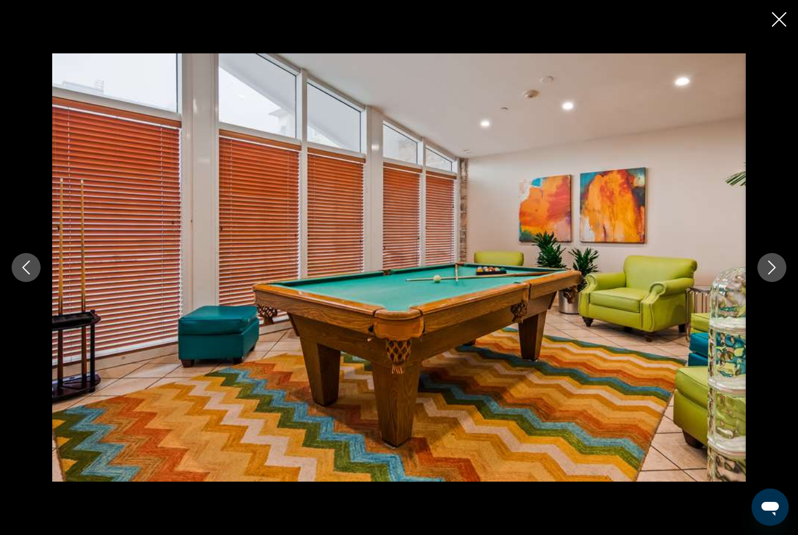
click at [768, 274] on icon "Next image" at bounding box center [772, 267] width 14 height 14
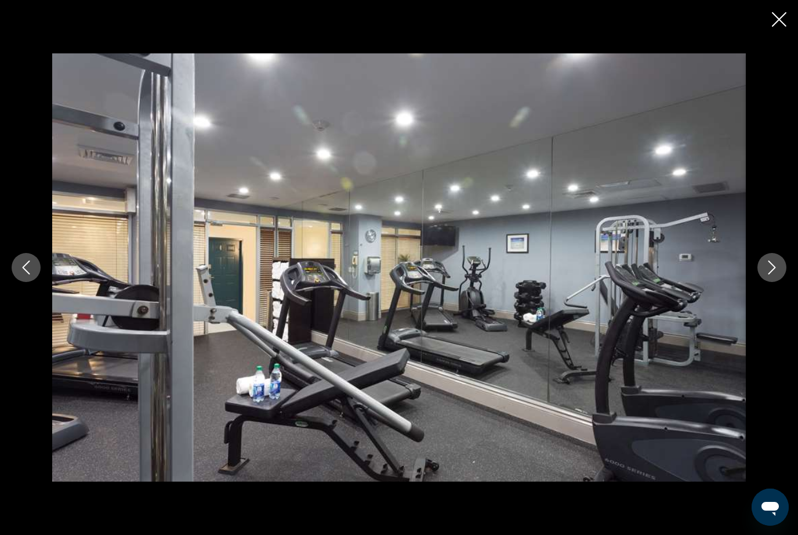
click at [767, 274] on icon "Next image" at bounding box center [772, 267] width 14 height 14
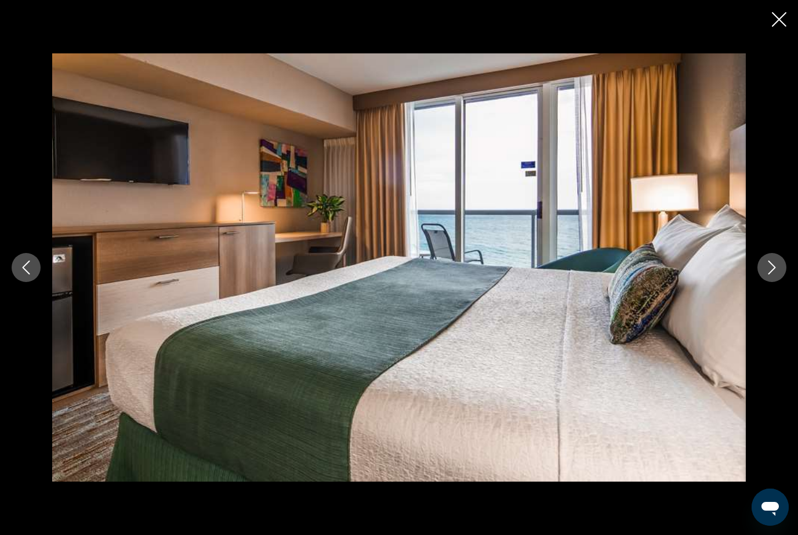
click at [769, 274] on icon "Next image" at bounding box center [772, 267] width 14 height 14
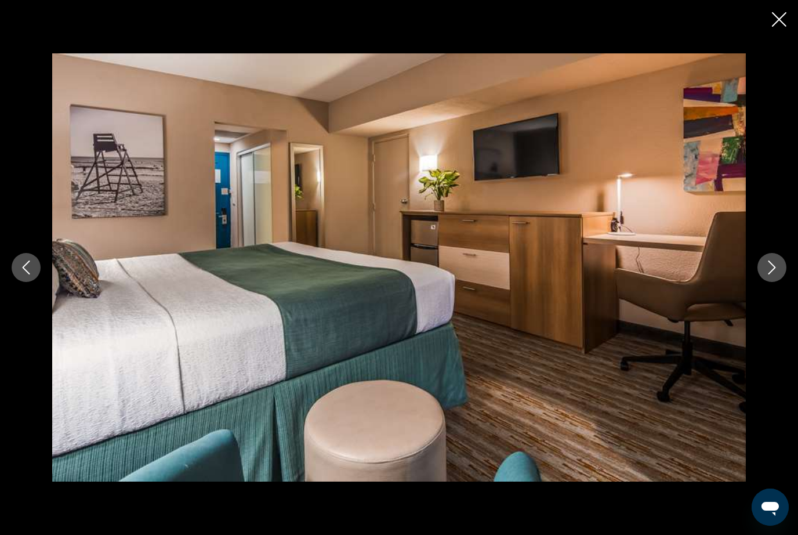
click at [770, 274] on icon "Next image" at bounding box center [772, 267] width 14 height 14
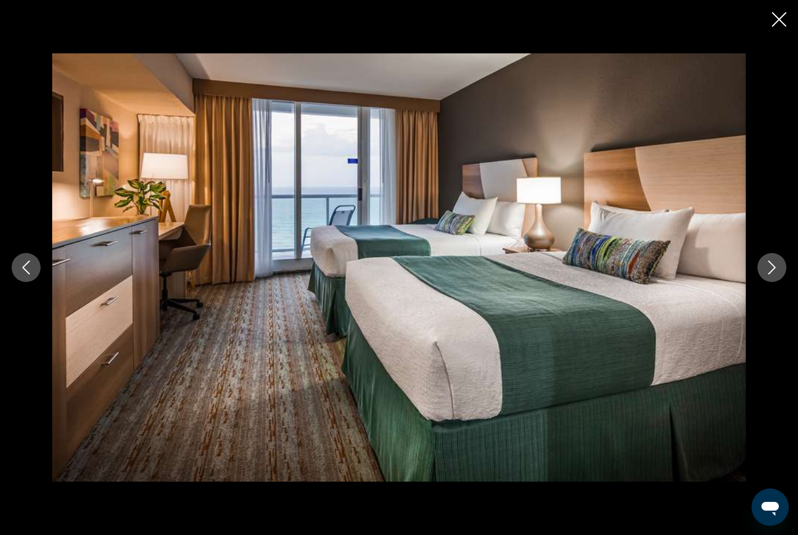
click at [777, 274] on icon "Next image" at bounding box center [772, 267] width 14 height 14
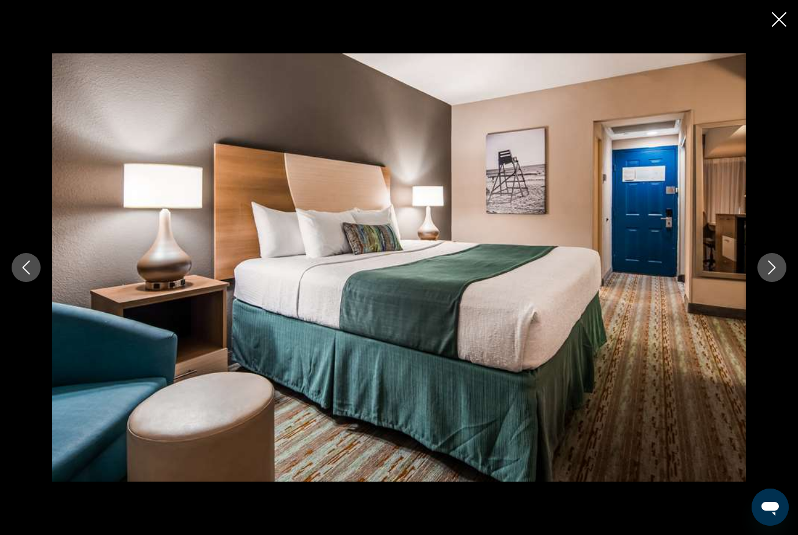
click at [776, 274] on icon "Next image" at bounding box center [772, 267] width 14 height 14
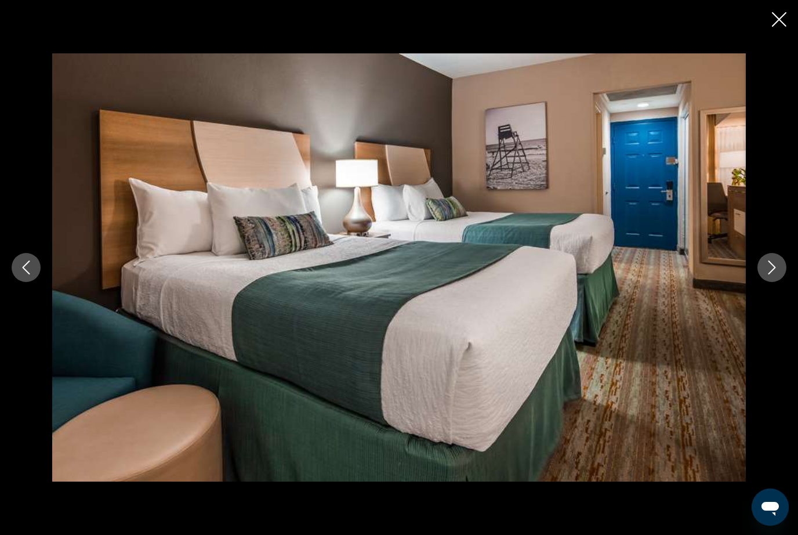
click at [773, 274] on icon "Next image" at bounding box center [773, 267] width 8 height 14
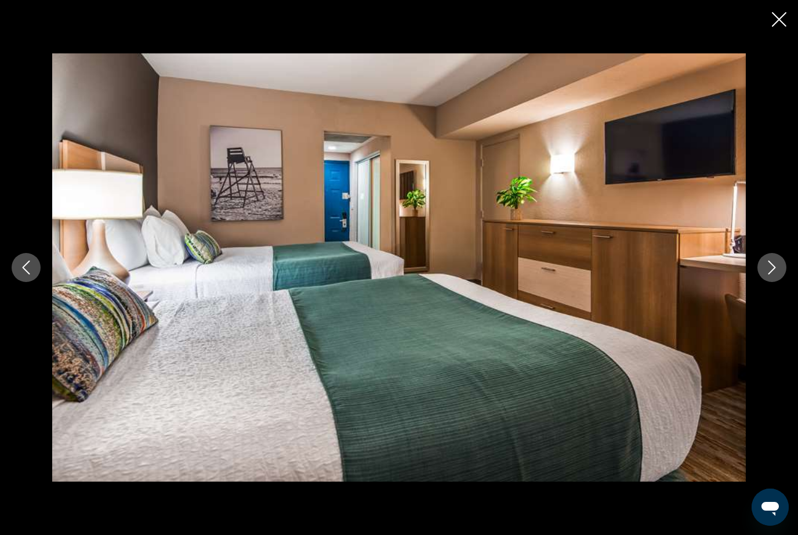
click at [773, 274] on icon "Next image" at bounding box center [772, 267] width 14 height 14
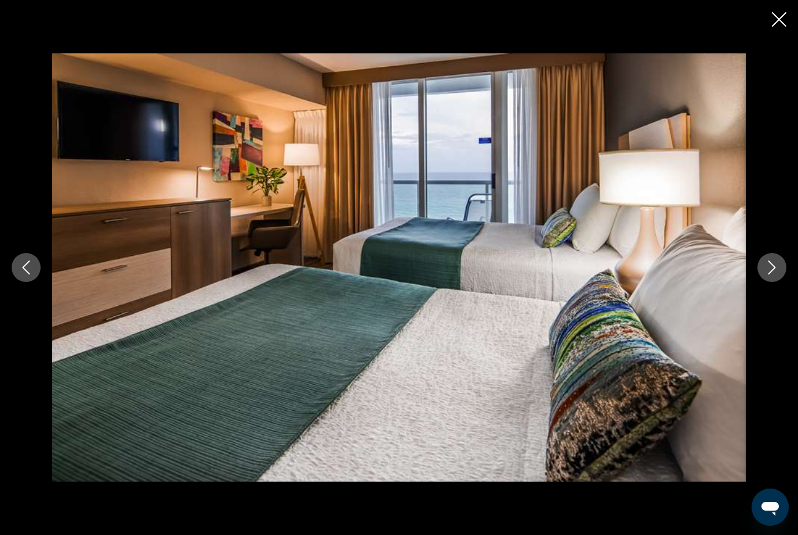
click at [770, 274] on icon "Next image" at bounding box center [772, 267] width 14 height 14
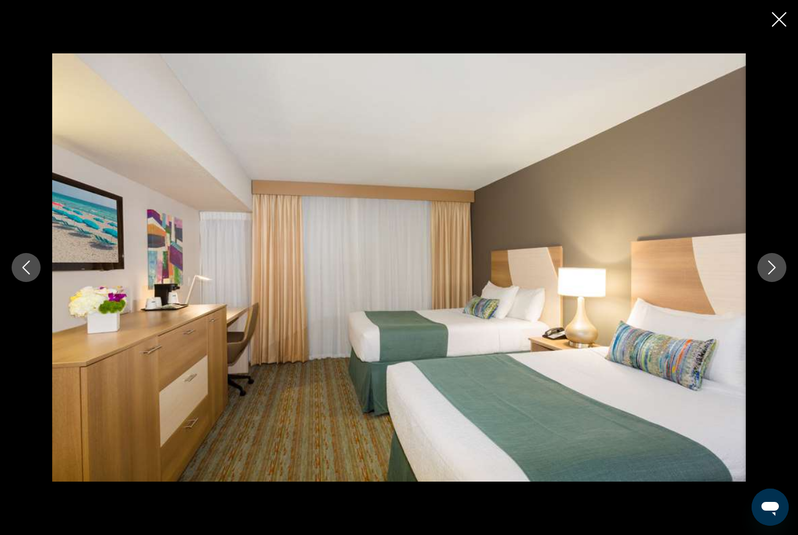
click at [770, 282] on button "Next image" at bounding box center [772, 267] width 29 height 29
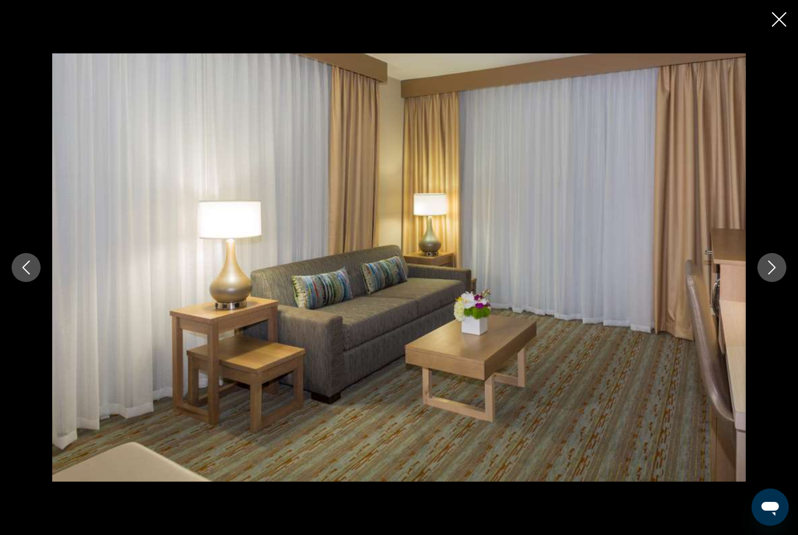
click at [767, 282] on button "Next image" at bounding box center [772, 267] width 29 height 29
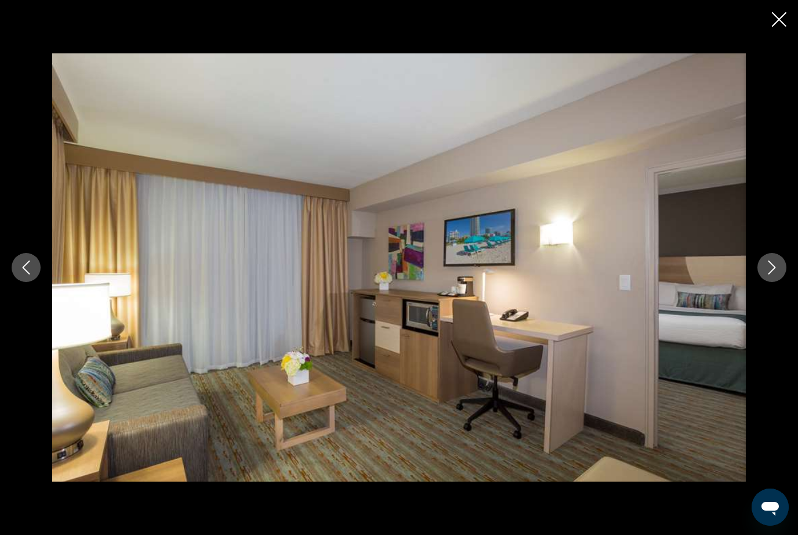
click at [762, 302] on div "Main content" at bounding box center [399, 267] width 798 height 428
click at [762, 301] on div "Main content" at bounding box center [399, 267] width 798 height 428
click at [777, 274] on icon "Next image" at bounding box center [772, 267] width 14 height 14
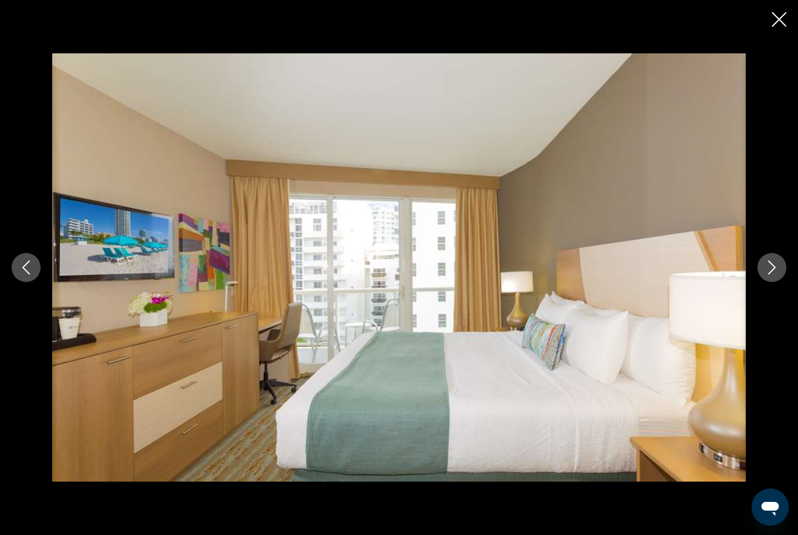
click at [778, 274] on icon "Next image" at bounding box center [772, 267] width 14 height 14
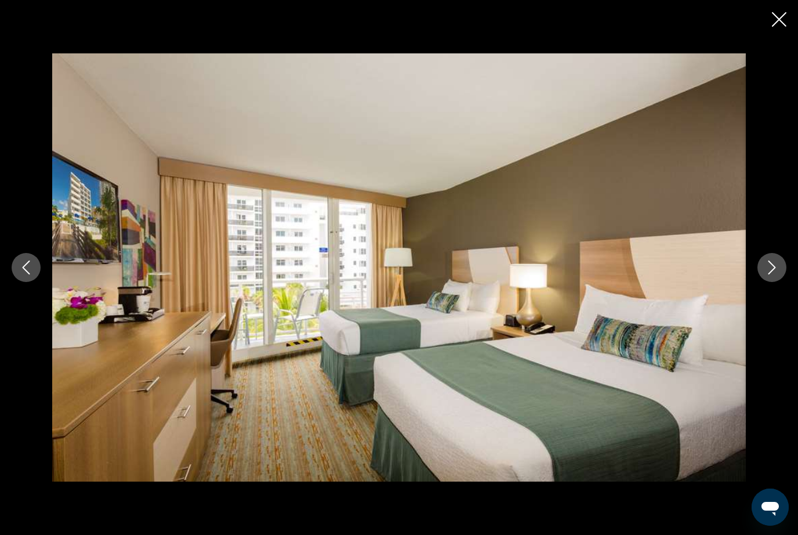
click at [777, 274] on icon "Next image" at bounding box center [772, 267] width 14 height 14
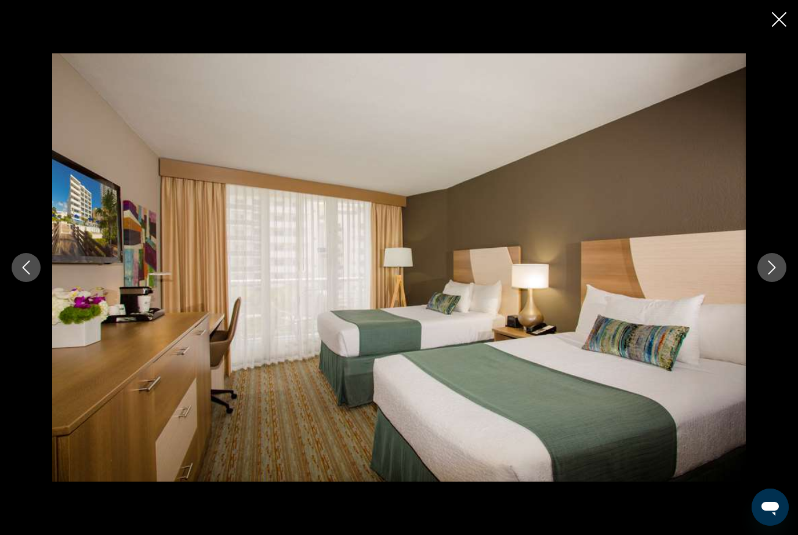
click at [776, 274] on icon "Next image" at bounding box center [772, 267] width 14 height 14
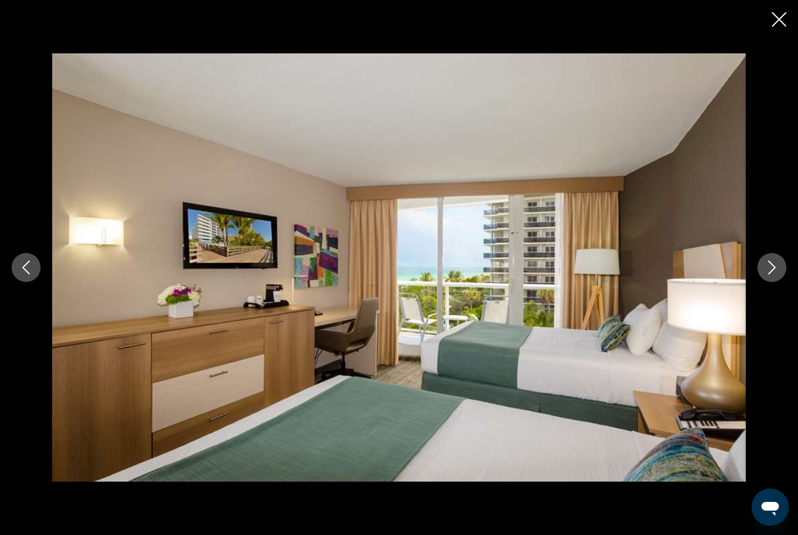
click at [775, 282] on button "Next image" at bounding box center [772, 267] width 29 height 29
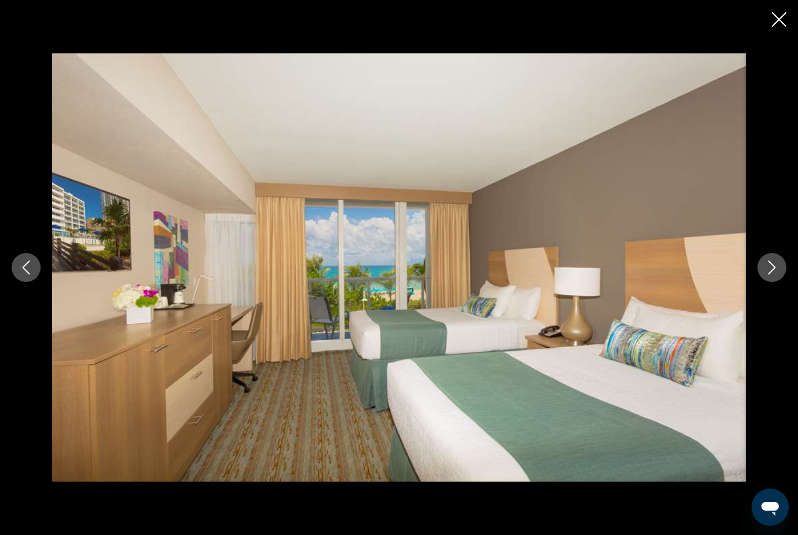
click at [772, 282] on button "Next image" at bounding box center [772, 267] width 29 height 29
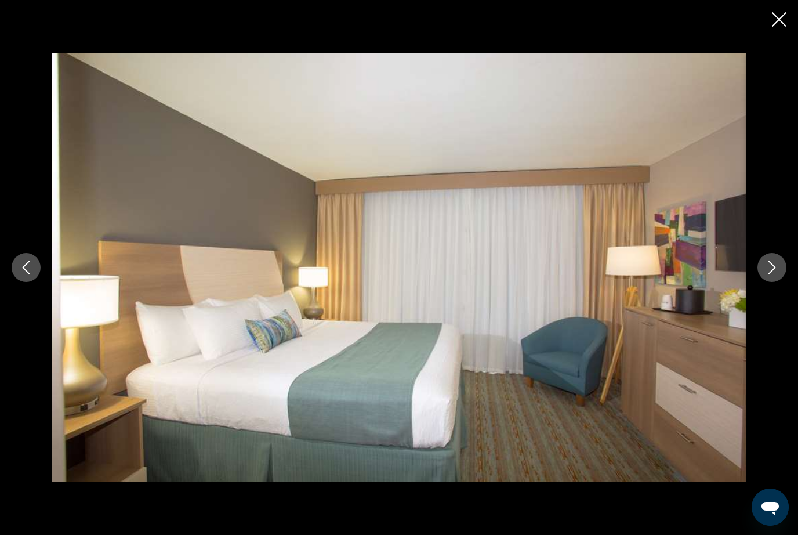
click at [773, 282] on button "Next image" at bounding box center [772, 267] width 29 height 29
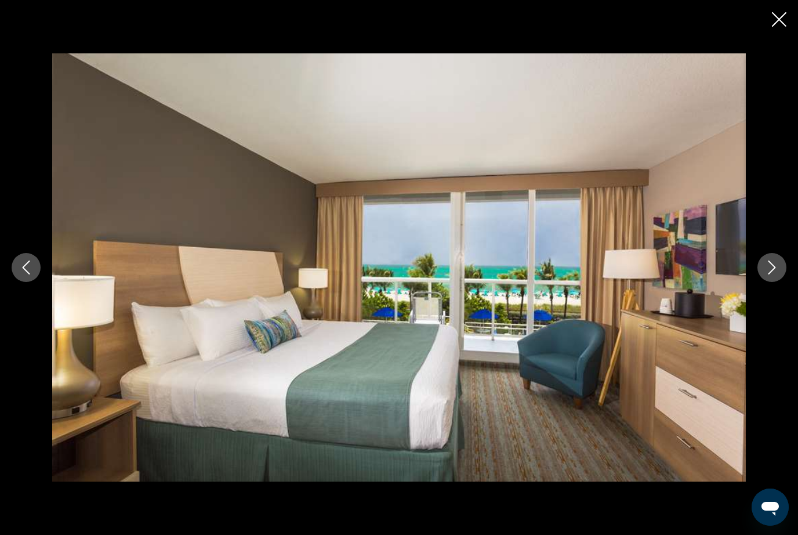
click at [771, 282] on button "Next image" at bounding box center [772, 267] width 29 height 29
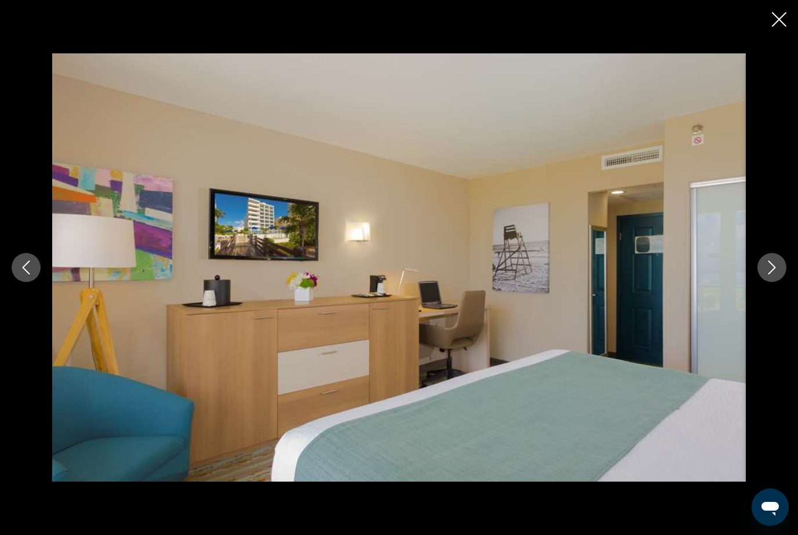
click at [771, 282] on button "Next image" at bounding box center [772, 267] width 29 height 29
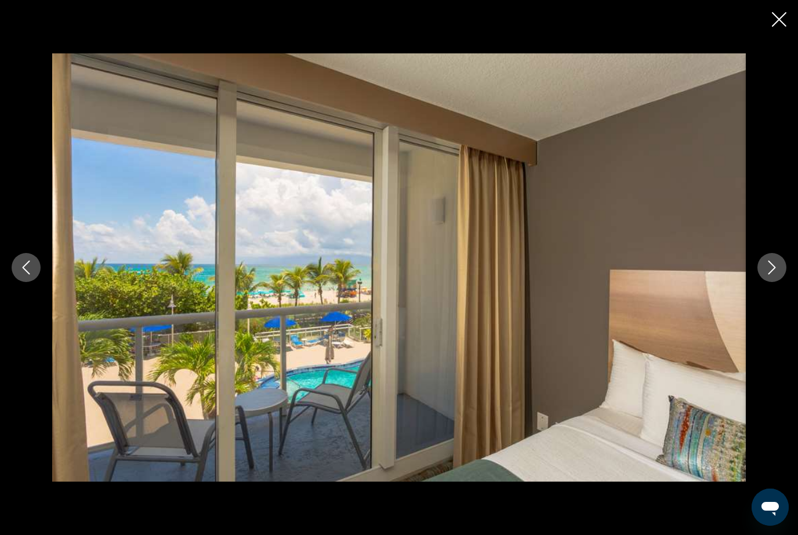
click at [770, 309] on div "Main content" at bounding box center [399, 267] width 798 height 428
click at [773, 274] on icon "Next image" at bounding box center [772, 267] width 14 height 14
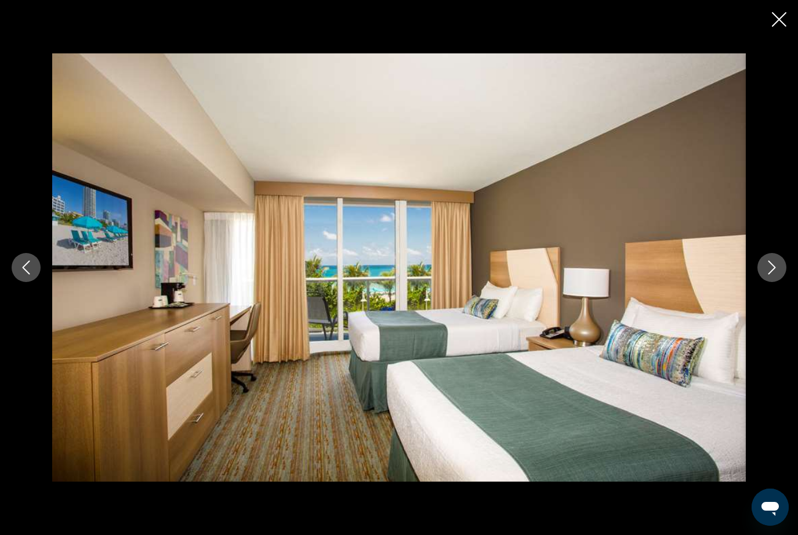
click at [781, 282] on button "Next image" at bounding box center [772, 267] width 29 height 29
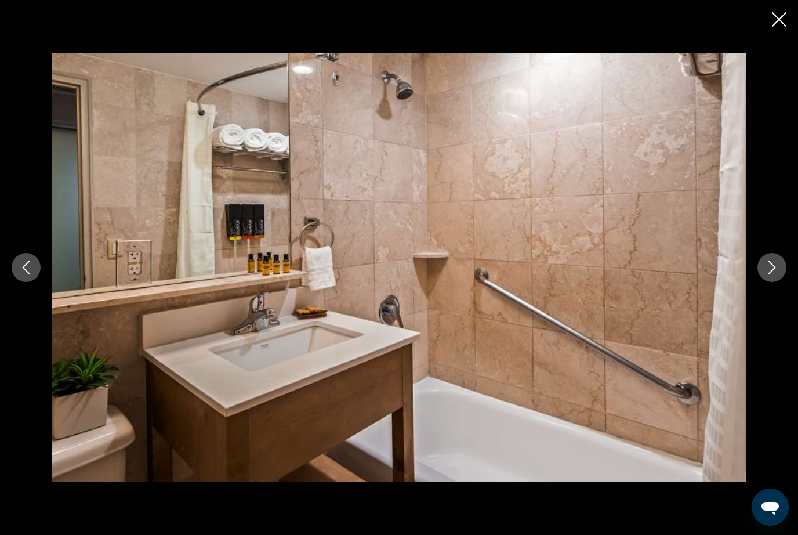
click at [781, 282] on button "Next image" at bounding box center [772, 267] width 29 height 29
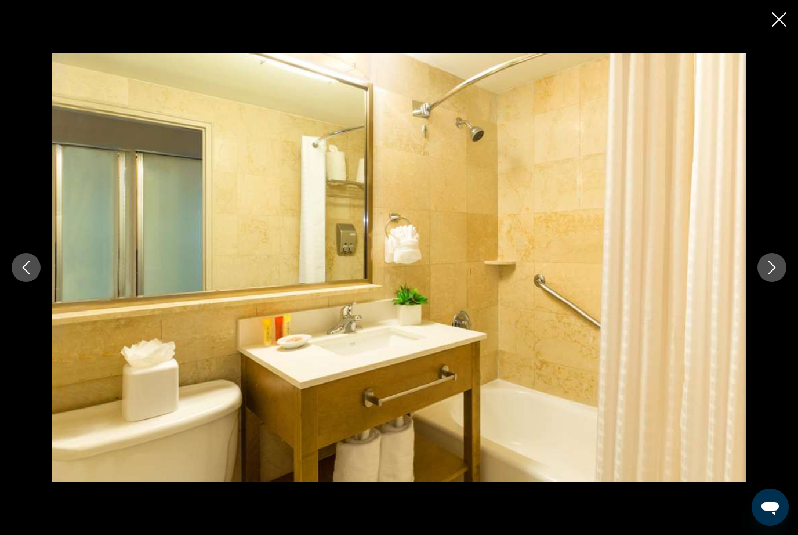
click at [780, 282] on button "Next image" at bounding box center [772, 267] width 29 height 29
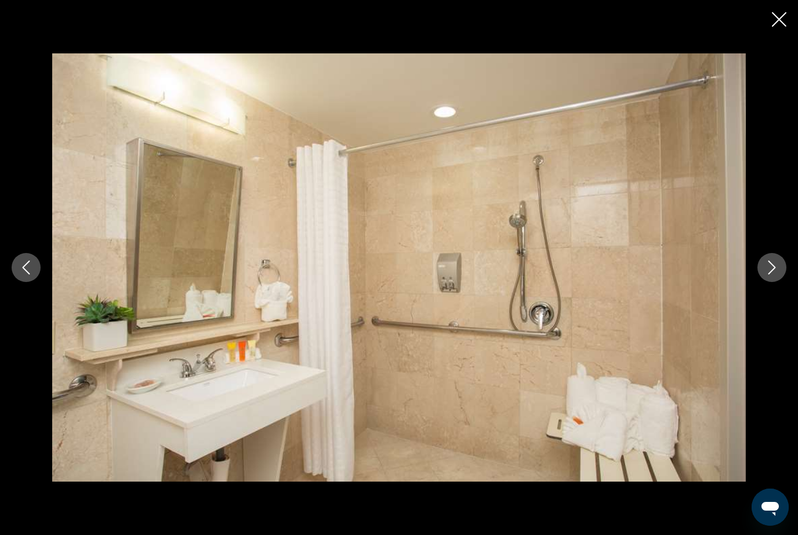
click at [779, 282] on button "Next image" at bounding box center [772, 267] width 29 height 29
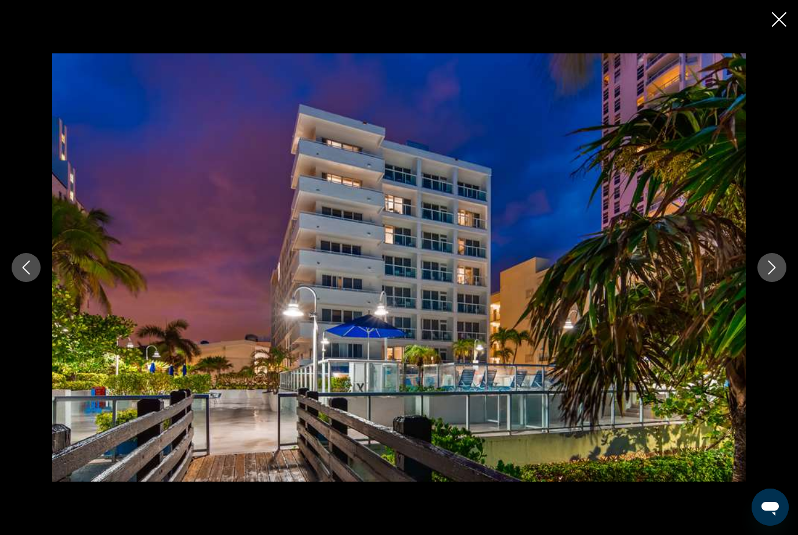
click at [773, 309] on div "Main content" at bounding box center [399, 267] width 798 height 428
click at [773, 274] on icon "Next image" at bounding box center [773, 267] width 8 height 14
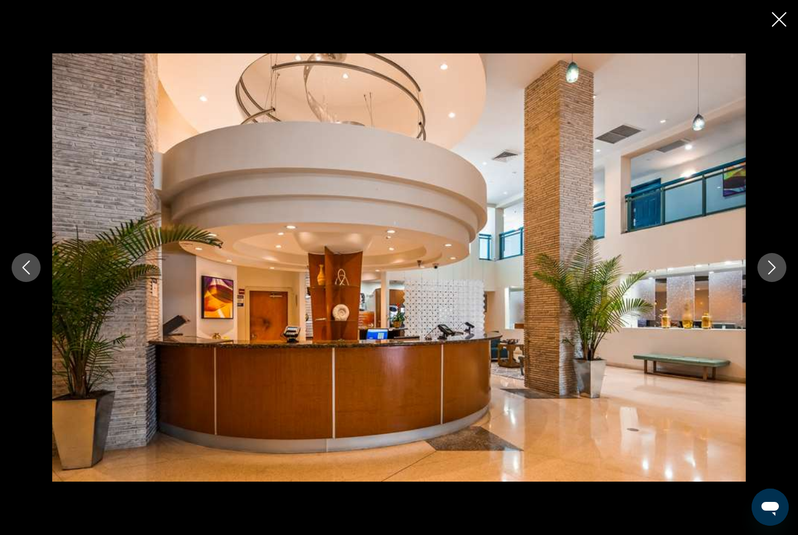
click at [781, 282] on button "Next image" at bounding box center [772, 267] width 29 height 29
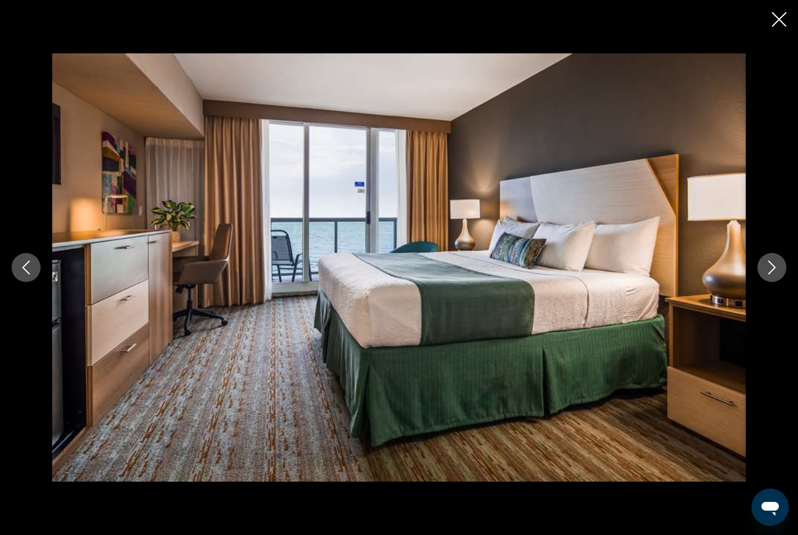
click at [769, 282] on button "Next image" at bounding box center [772, 267] width 29 height 29
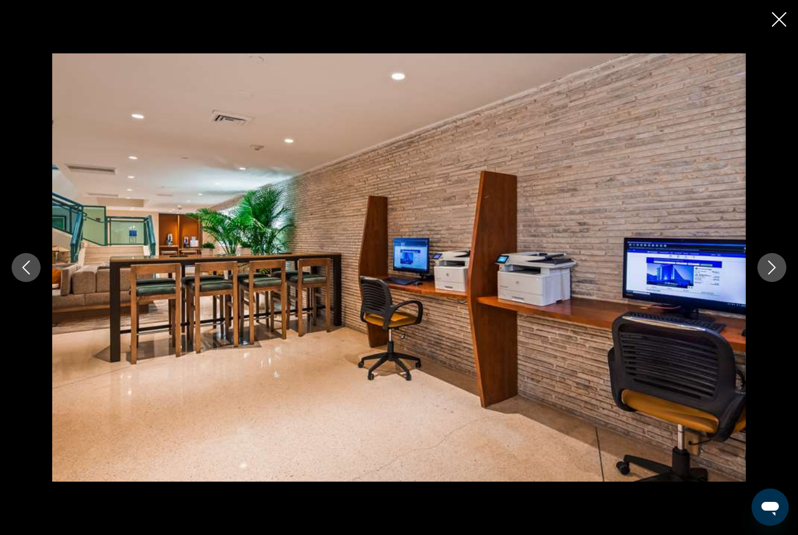
click at [777, 282] on button "Next image" at bounding box center [772, 267] width 29 height 29
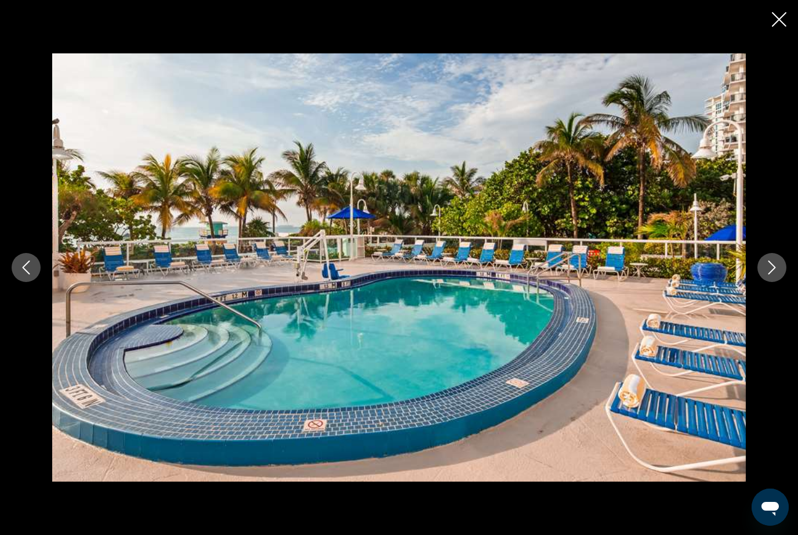
click at [776, 282] on button "Next image" at bounding box center [772, 267] width 29 height 29
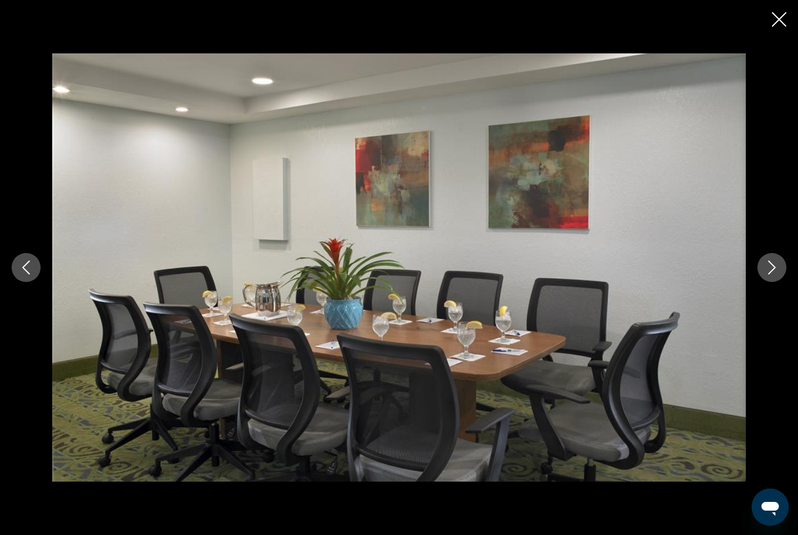
click at [30, 279] on button "Previous image" at bounding box center [26, 267] width 29 height 29
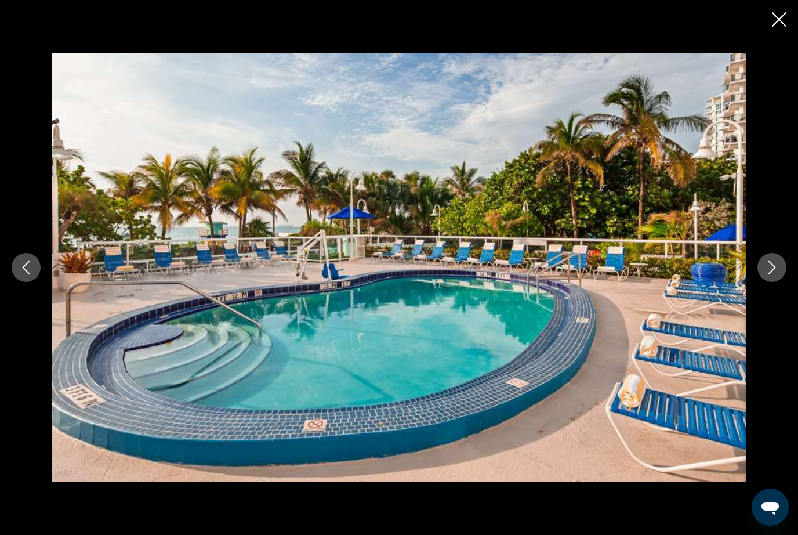
click at [782, 20] on icon "Close slideshow" at bounding box center [779, 19] width 15 height 15
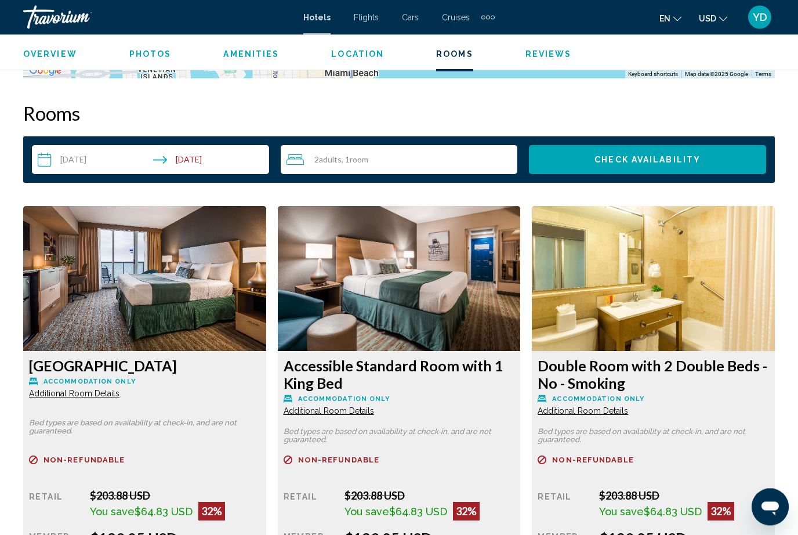
scroll to position [1974, 0]
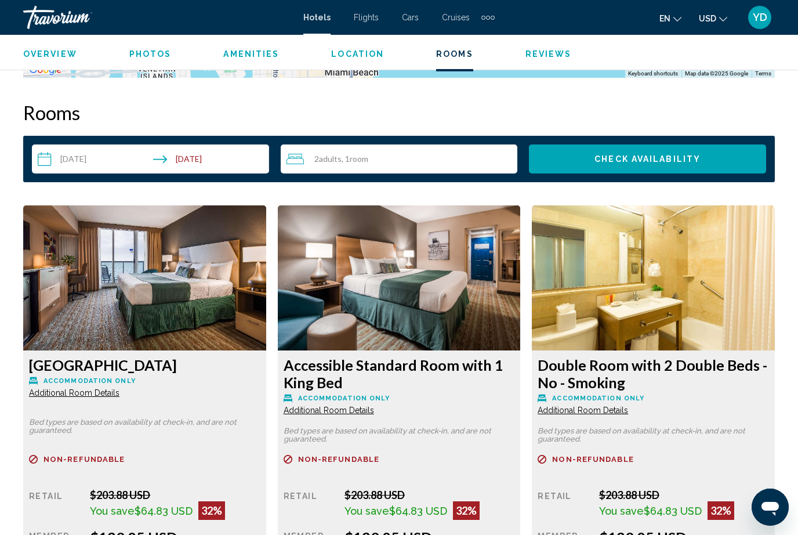
click at [85, 249] on img "Main content" at bounding box center [144, 277] width 243 height 145
click at [85, 231] on img "Main content" at bounding box center [144, 277] width 243 height 145
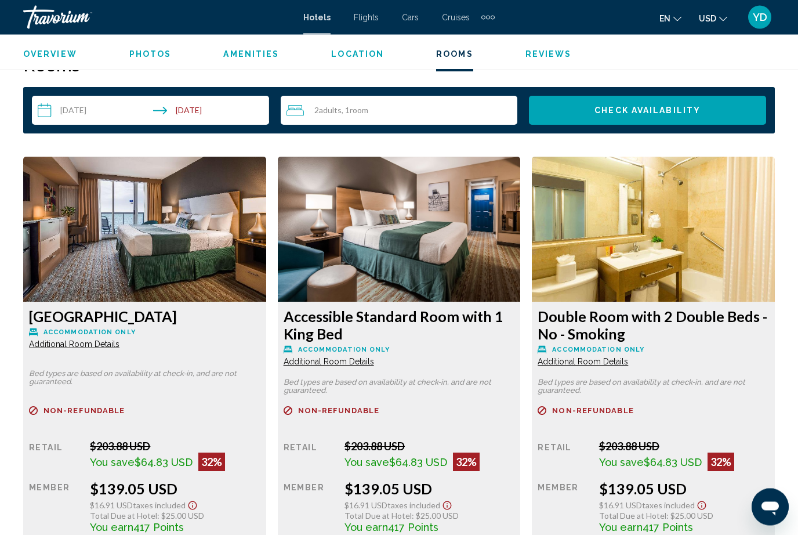
scroll to position [2003, 0]
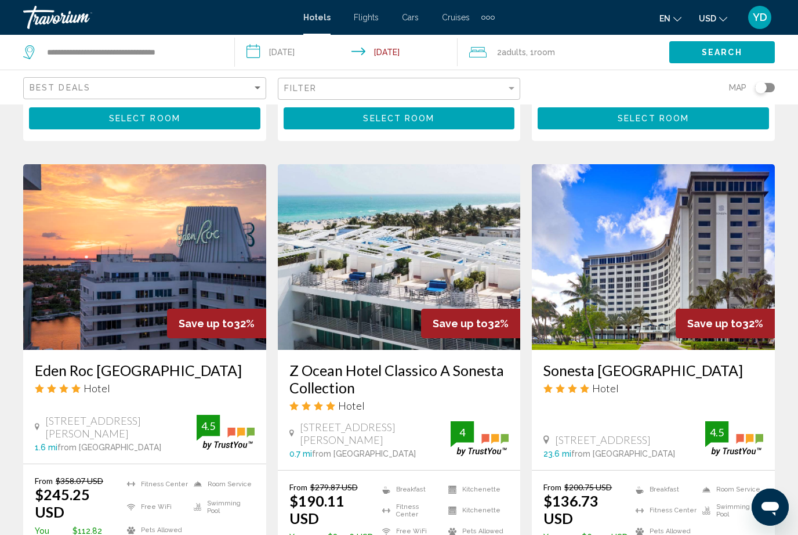
scroll to position [1309, 0]
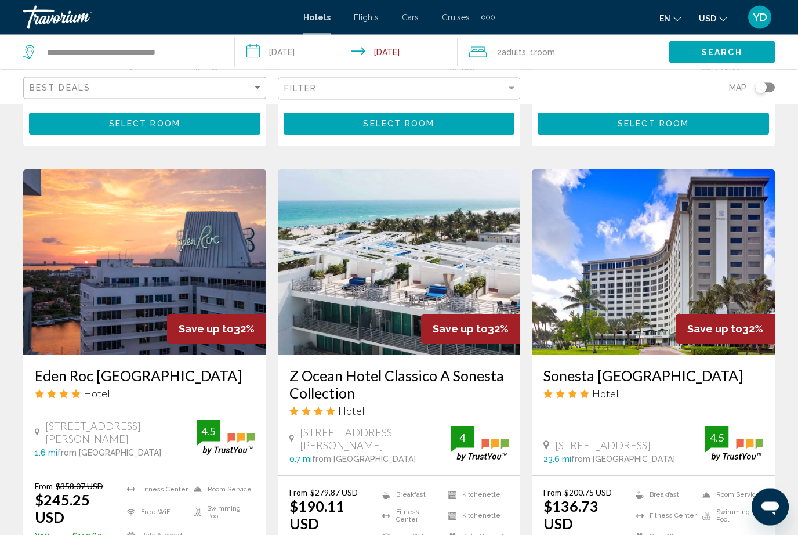
click at [483, 259] on img "Main content" at bounding box center [399, 263] width 243 height 186
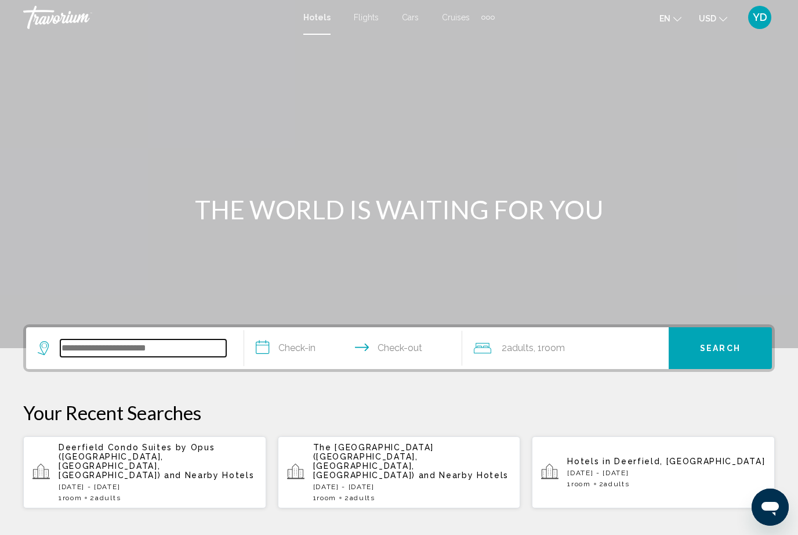
click at [118, 344] on input "Search widget" at bounding box center [143, 347] width 166 height 17
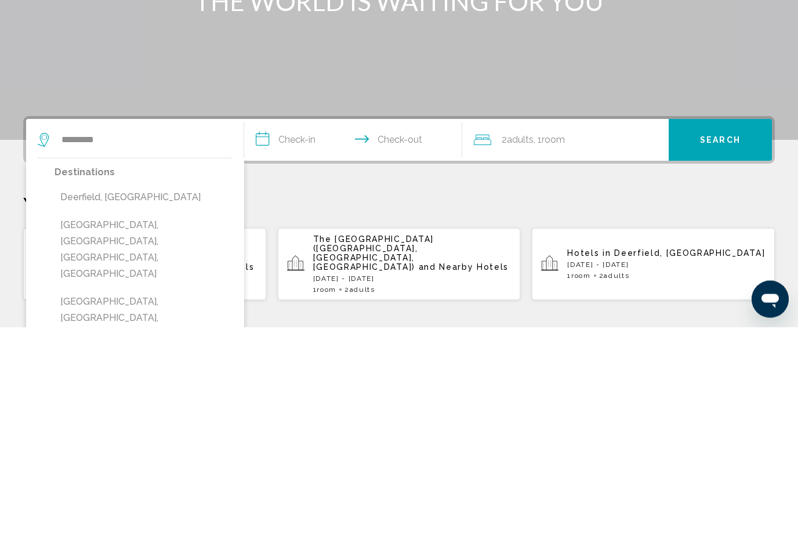
click at [83, 422] on button "[GEOGRAPHIC_DATA], [GEOGRAPHIC_DATA], [GEOGRAPHIC_DATA], [GEOGRAPHIC_DATA]" at bounding box center [144, 457] width 178 height 71
type input "**********"
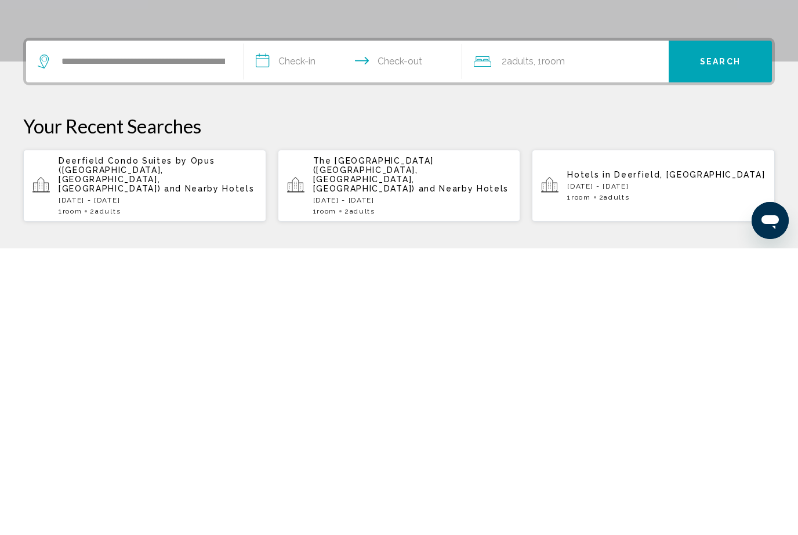
click at [309, 327] on input "**********" at bounding box center [355, 349] width 223 height 45
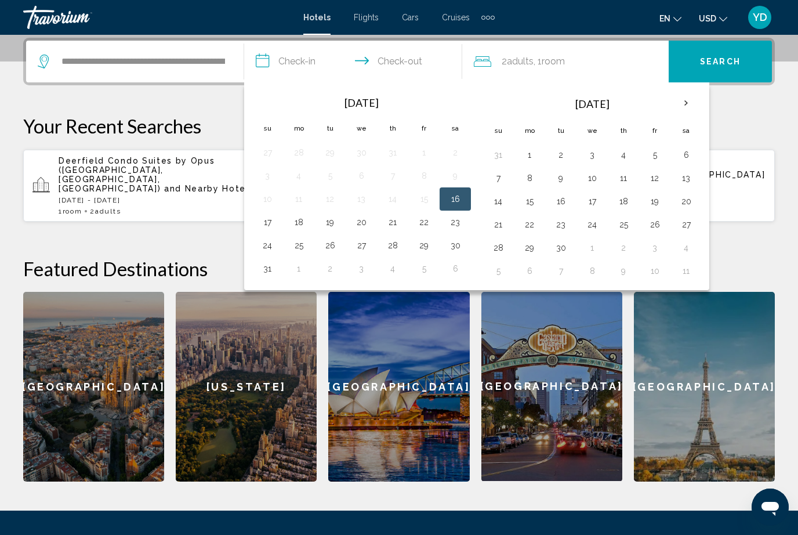
click at [274, 223] on button "17" at bounding box center [267, 222] width 19 height 16
click at [453, 194] on button "16" at bounding box center [455, 199] width 19 height 16
type input "**********"
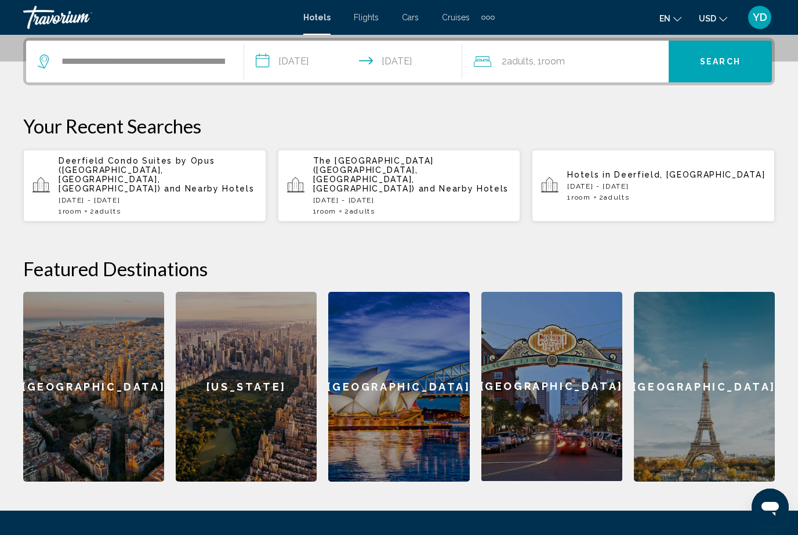
click at [727, 61] on span "Search" at bounding box center [720, 61] width 41 height 9
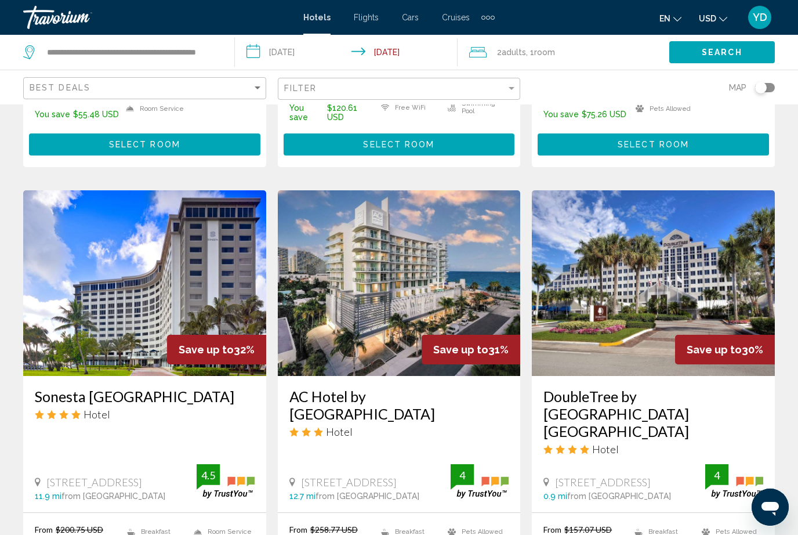
scroll to position [868, 0]
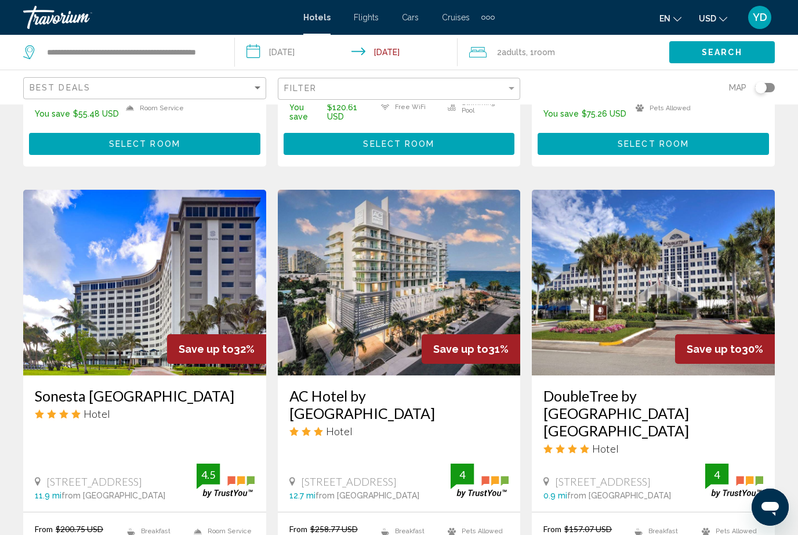
click at [754, 285] on img "Main content" at bounding box center [653, 283] width 243 height 186
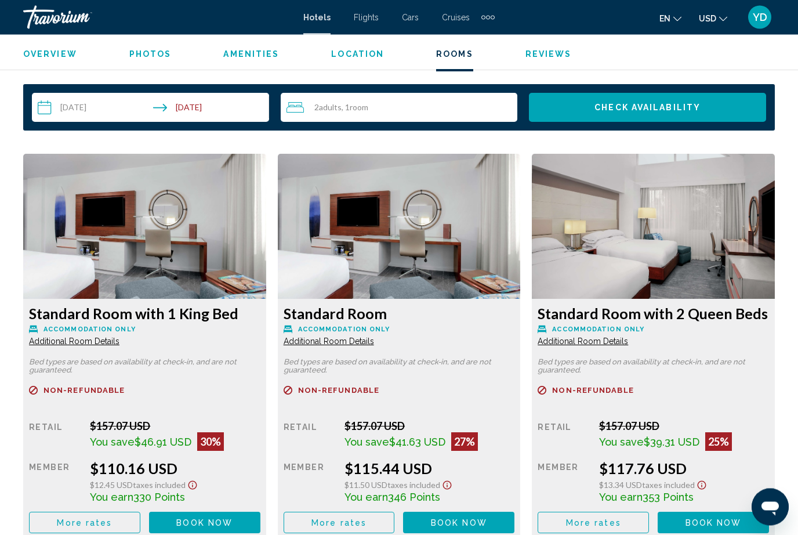
scroll to position [1660, 0]
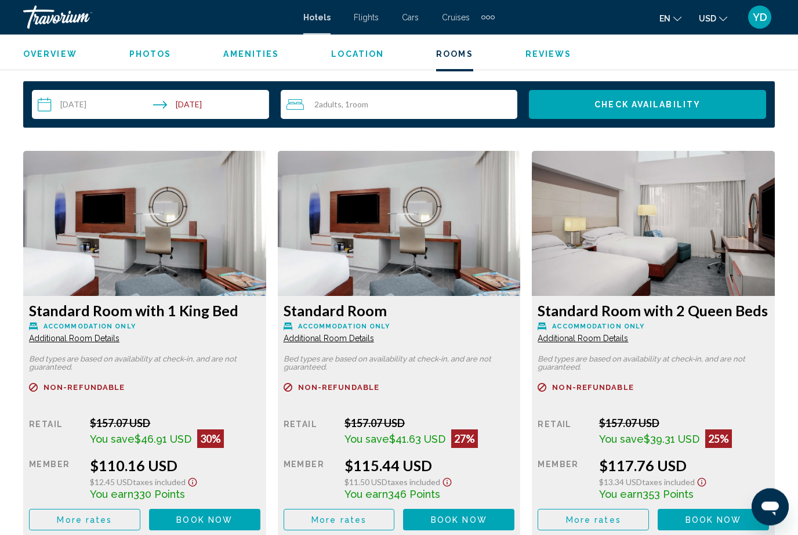
click at [233, 509] on button "Book now No longer available" at bounding box center [204, 519] width 111 height 21
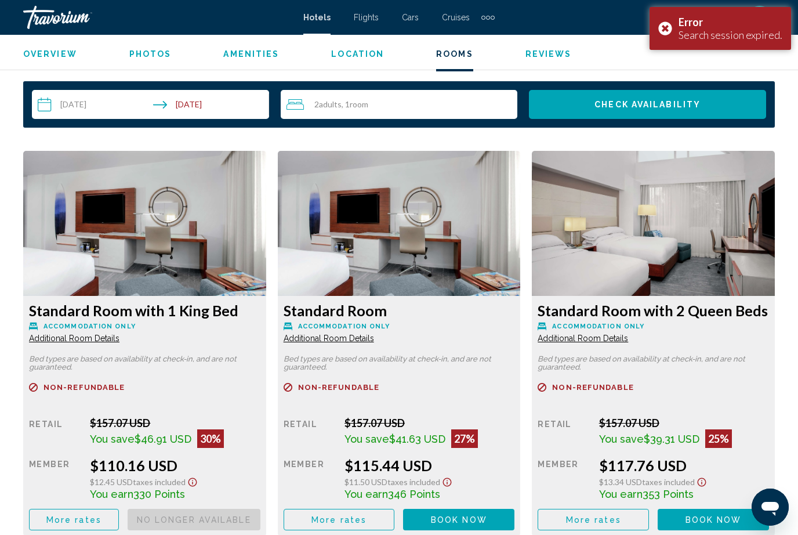
click at [260, 496] on div "Retail $157.07 USD You save $41.63 USD 27% when you redeem Member $115.44 USD $…" at bounding box center [144, 474] width 231 height 114
click at [0, 0] on span "Book now" at bounding box center [0, 0] width 0 height 0
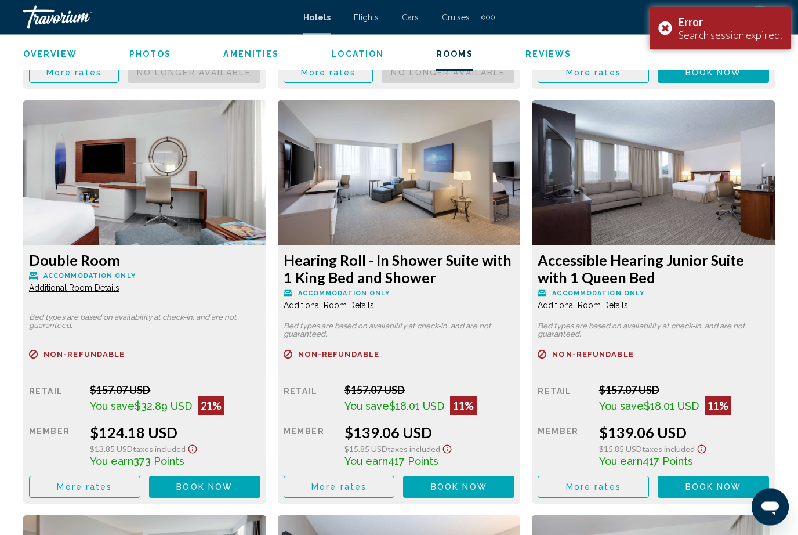
scroll to position [2108, 0]
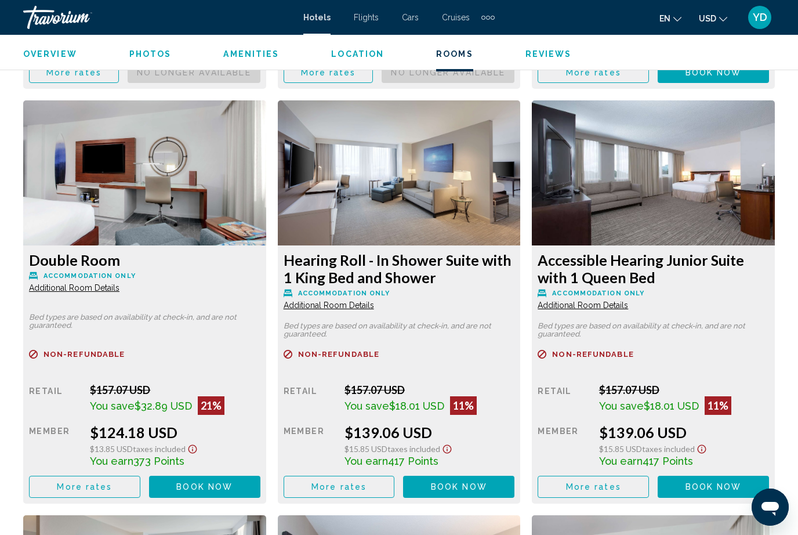
click at [260, 83] on button "Book now No longer available" at bounding box center [194, 71] width 133 height 21
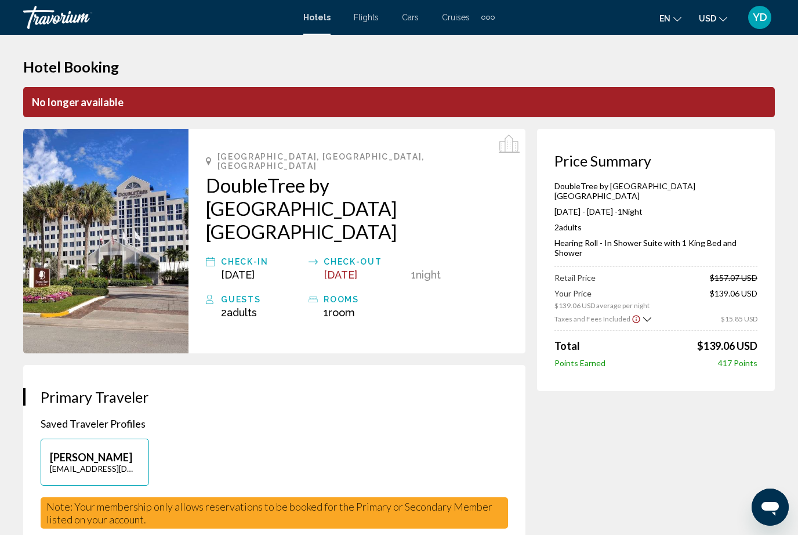
scroll to position [1, 0]
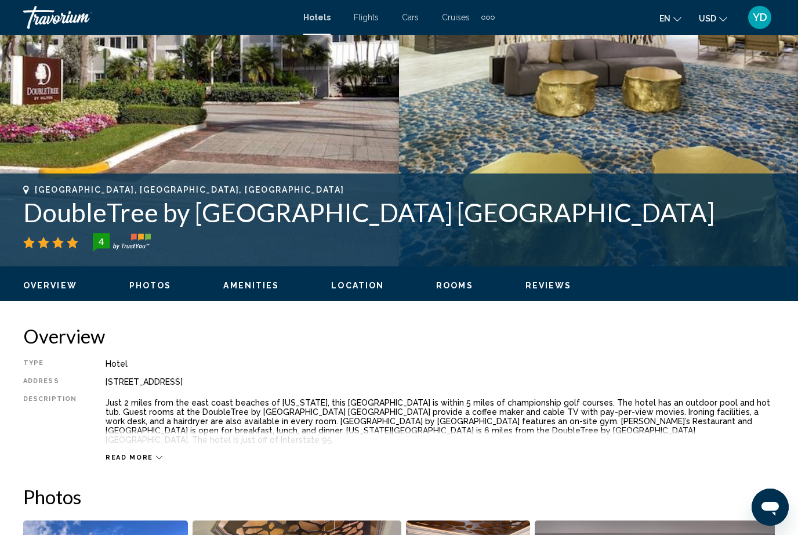
scroll to position [285, 0]
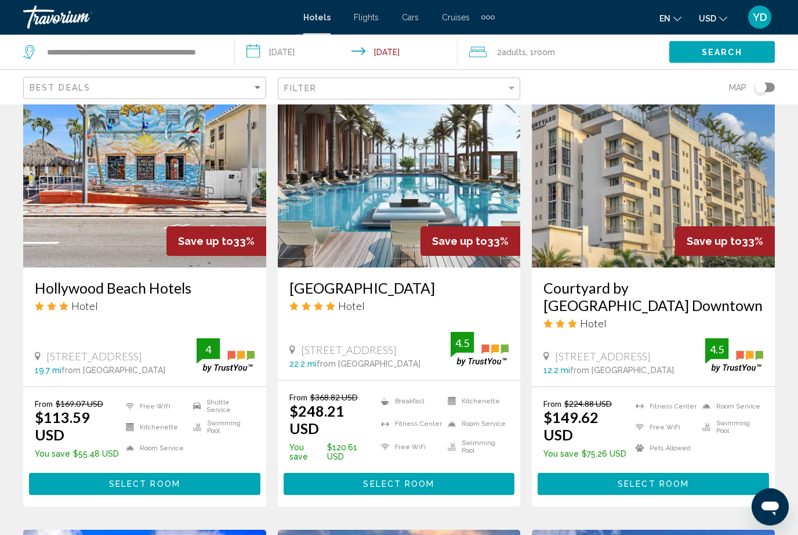
scroll to position [529, 0]
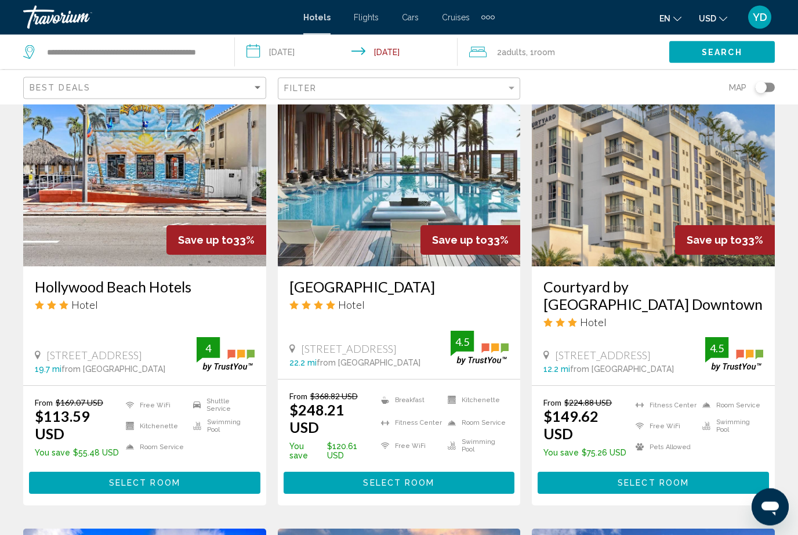
click at [460, 472] on button "Select Room" at bounding box center [399, 482] width 231 height 21
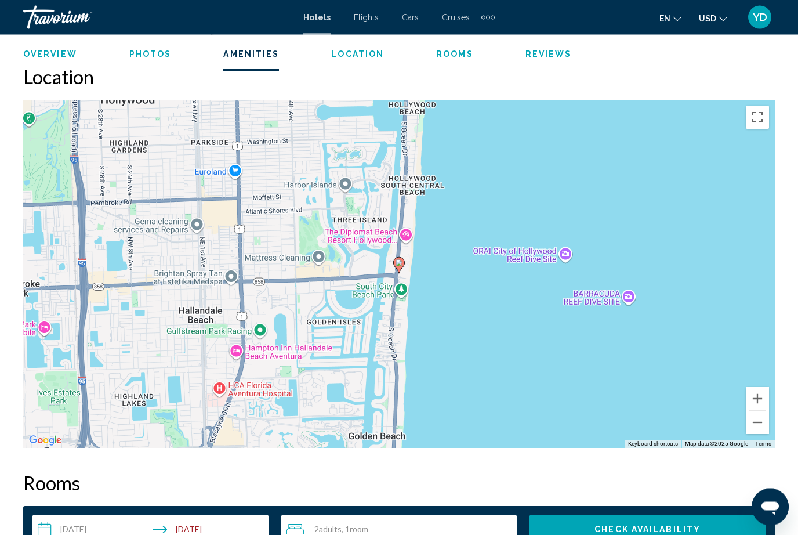
scroll to position [1206, 0]
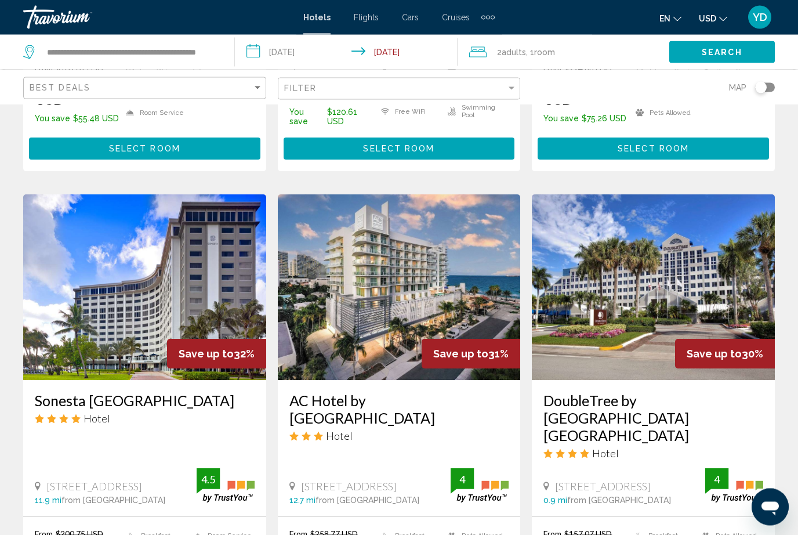
scroll to position [864, 0]
click at [335, 258] on img "Main content" at bounding box center [399, 287] width 243 height 186
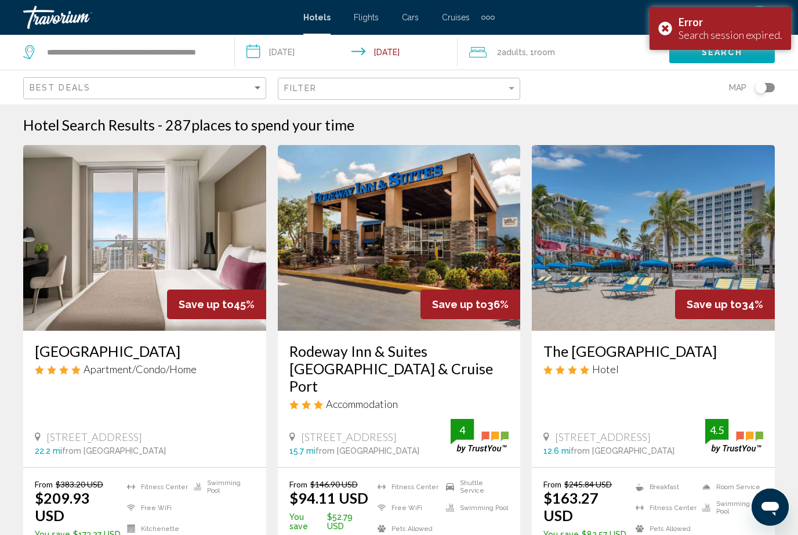
click at [302, 44] on input "**********" at bounding box center [349, 54] width 228 height 38
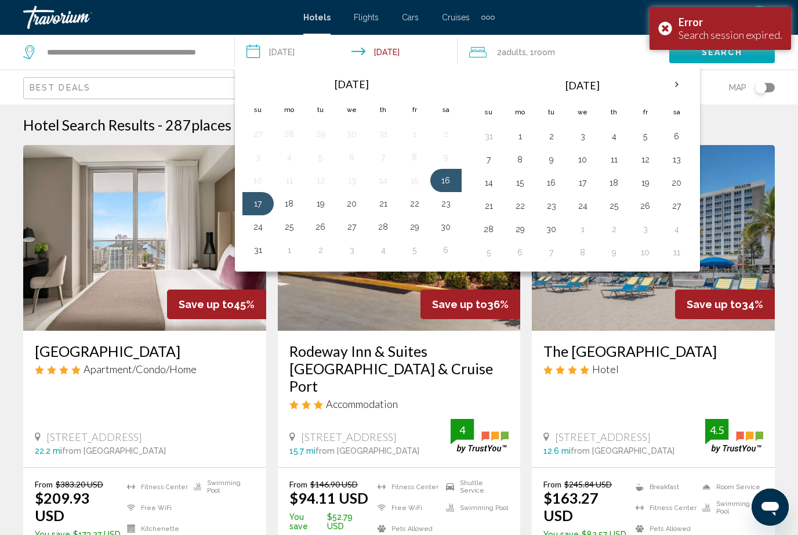
click at [451, 202] on button "23" at bounding box center [446, 204] width 19 height 16
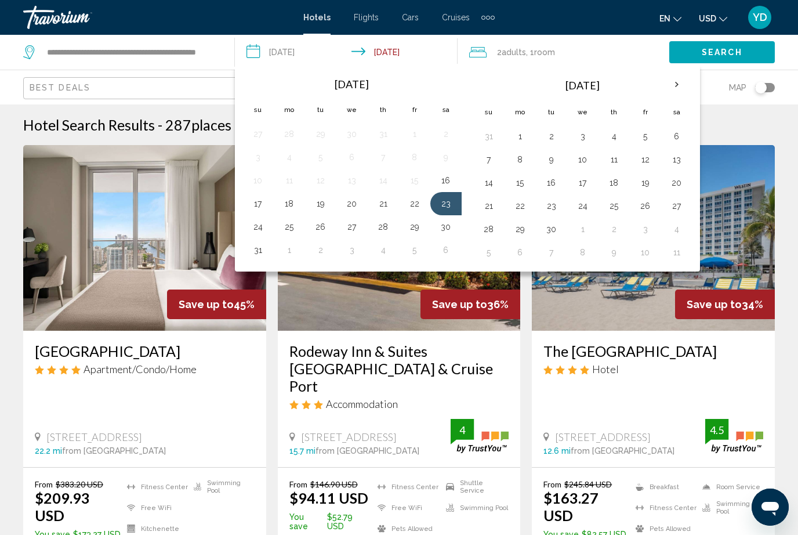
click at [450, 224] on button "30" at bounding box center [446, 227] width 19 height 16
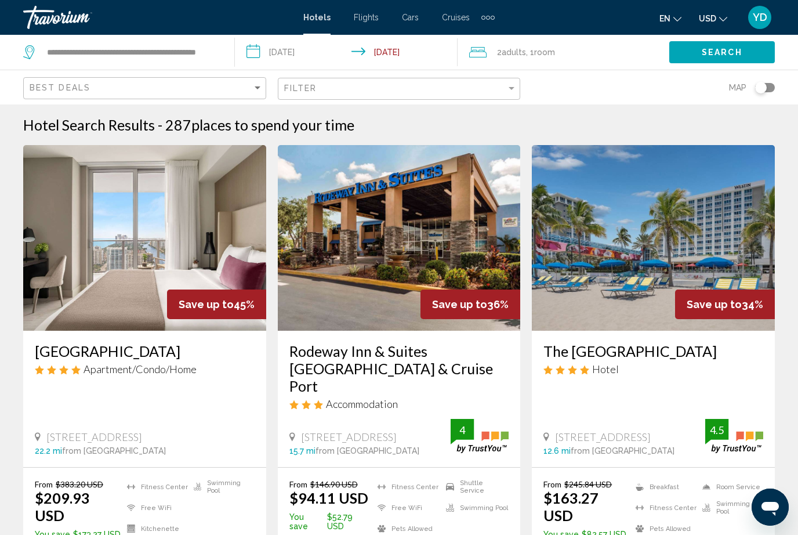
click at [294, 53] on input "**********" at bounding box center [349, 54] width 228 height 38
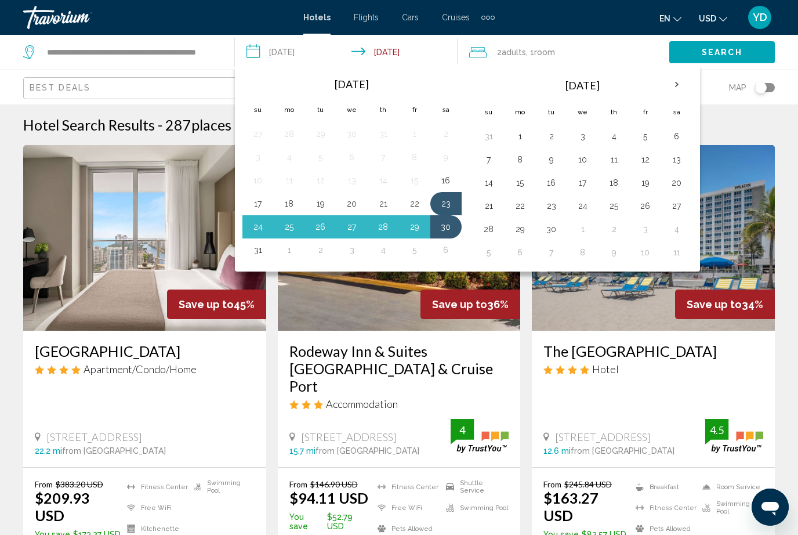
click at [420, 223] on button "29" at bounding box center [415, 227] width 19 height 16
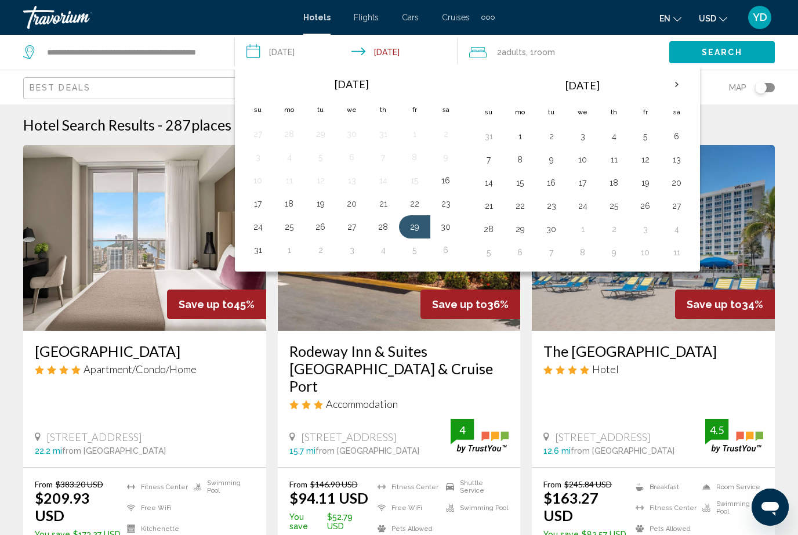
click at [266, 247] on button "31" at bounding box center [258, 250] width 19 height 16
type input "**********"
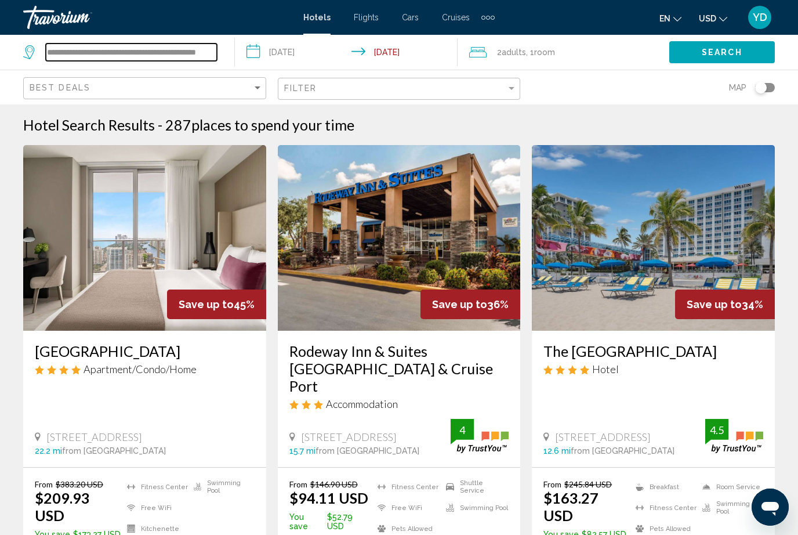
click at [215, 49] on input "**********" at bounding box center [131, 52] width 171 height 17
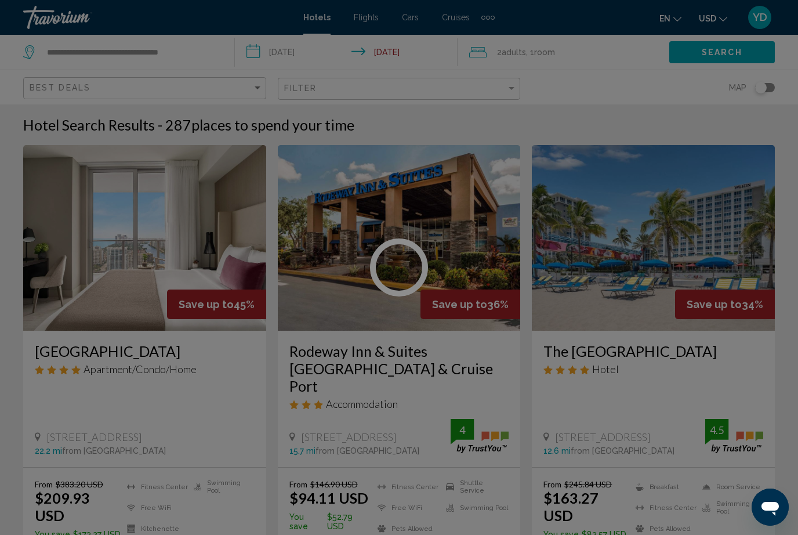
click at [206, 55] on div at bounding box center [399, 267] width 798 height 535
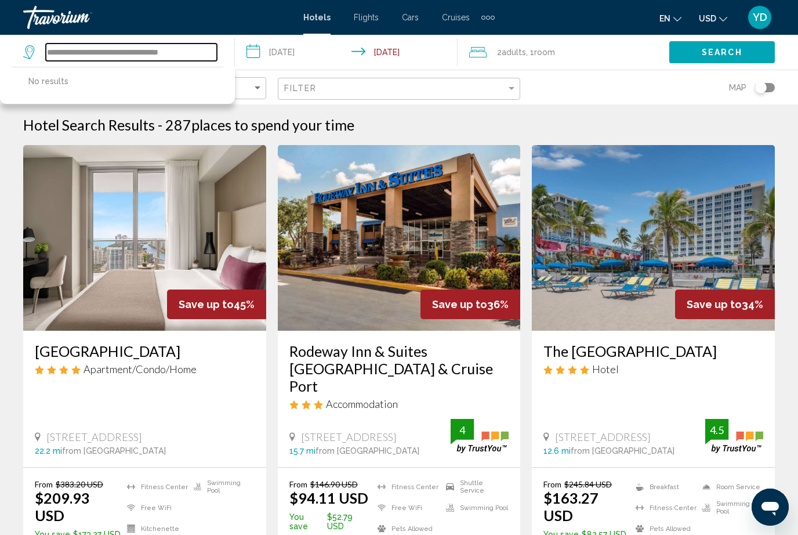
click at [196, 50] on input "**********" at bounding box center [131, 52] width 171 height 17
type input "**********"
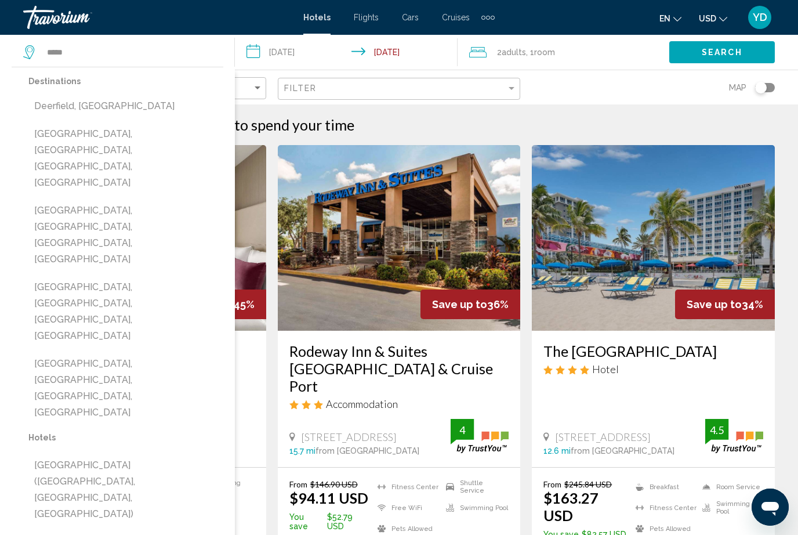
click at [219, 136] on button "[GEOGRAPHIC_DATA], [GEOGRAPHIC_DATA], [GEOGRAPHIC_DATA], [GEOGRAPHIC_DATA]" at bounding box center [125, 158] width 195 height 71
type input "**********"
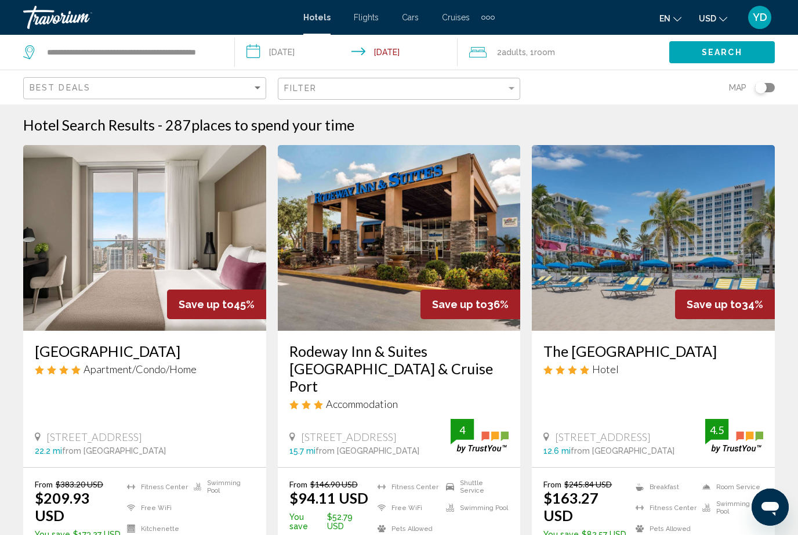
click at [748, 54] on button "Search" at bounding box center [722, 51] width 106 height 21
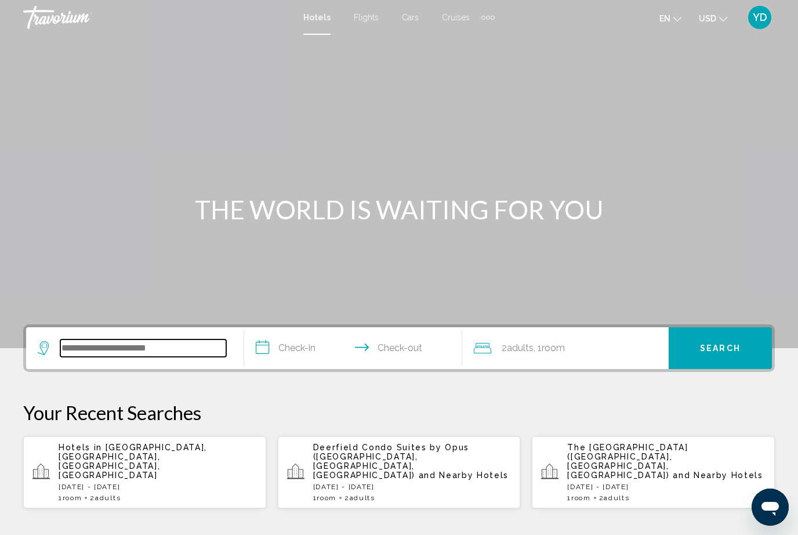
click at [88, 350] on input "Search widget" at bounding box center [143, 347] width 166 height 17
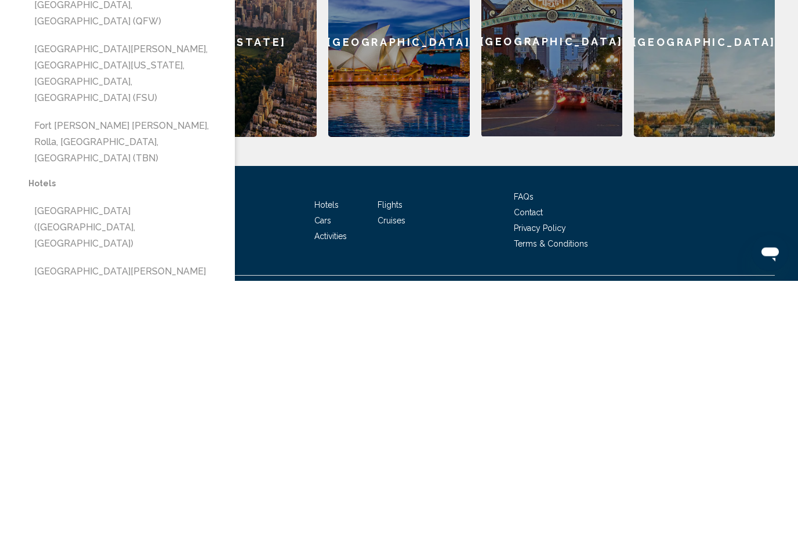
scroll to position [377, 0]
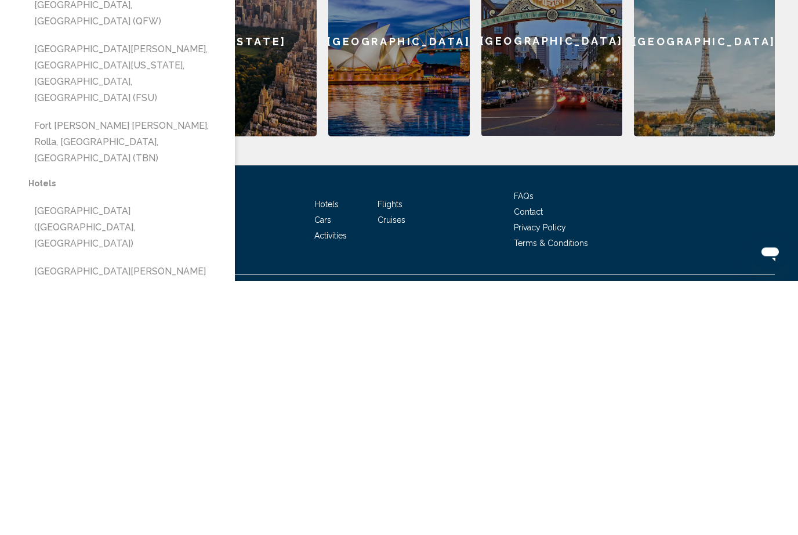
type input "**********"
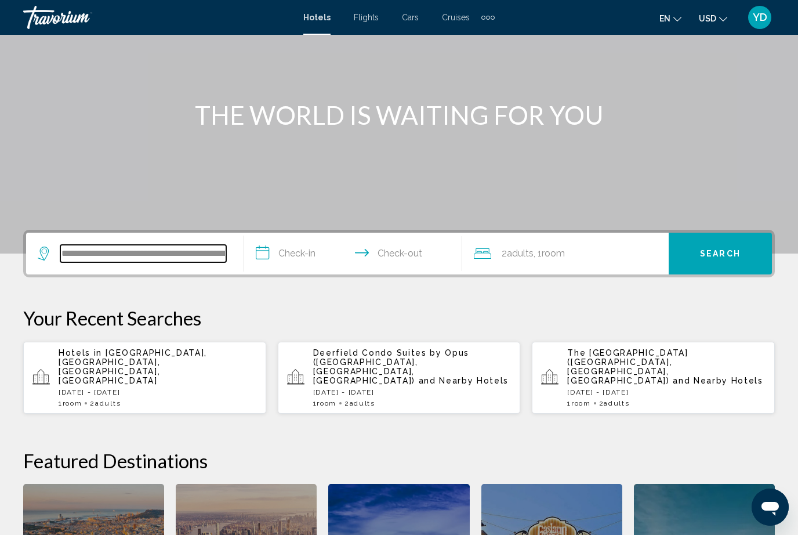
scroll to position [84, 0]
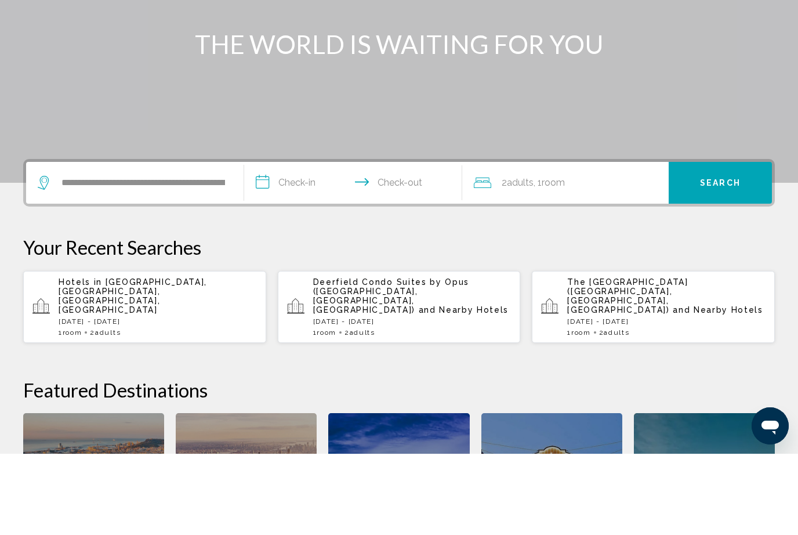
click at [331, 243] on input "**********" at bounding box center [355, 265] width 223 height 45
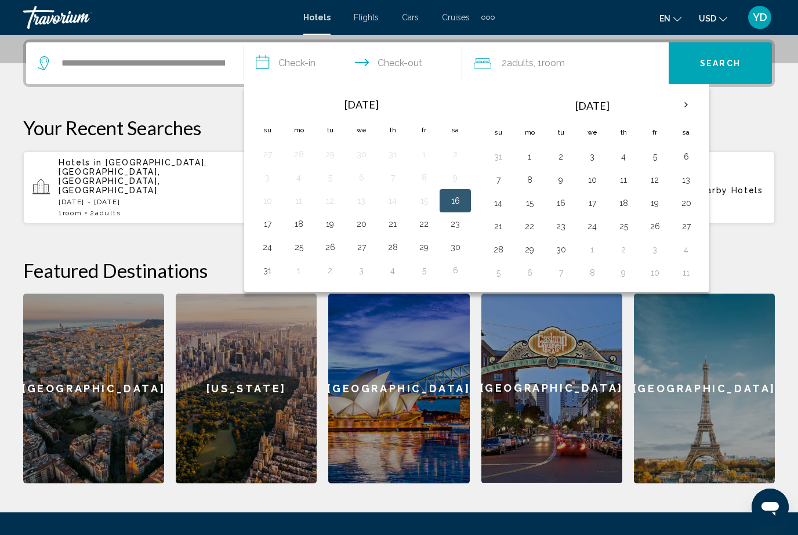
scroll to position [287, 0]
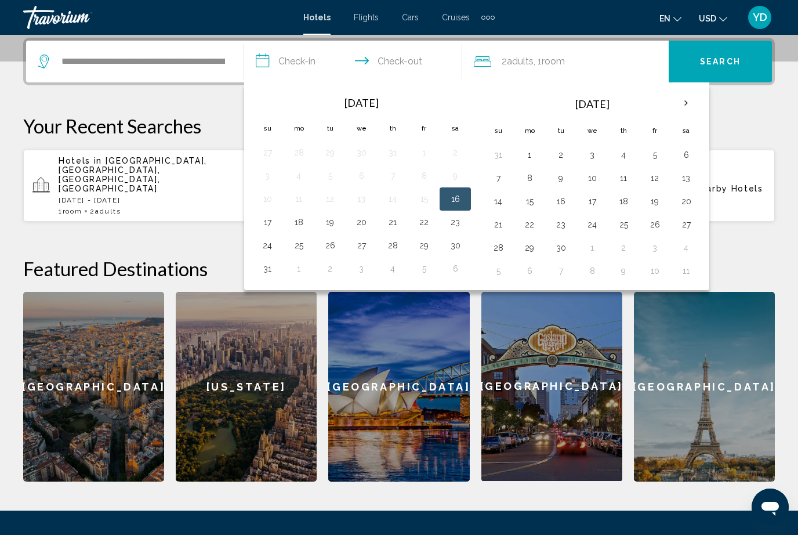
click at [461, 200] on button "16" at bounding box center [455, 199] width 19 height 16
click at [272, 220] on button "17" at bounding box center [267, 222] width 19 height 16
type input "**********"
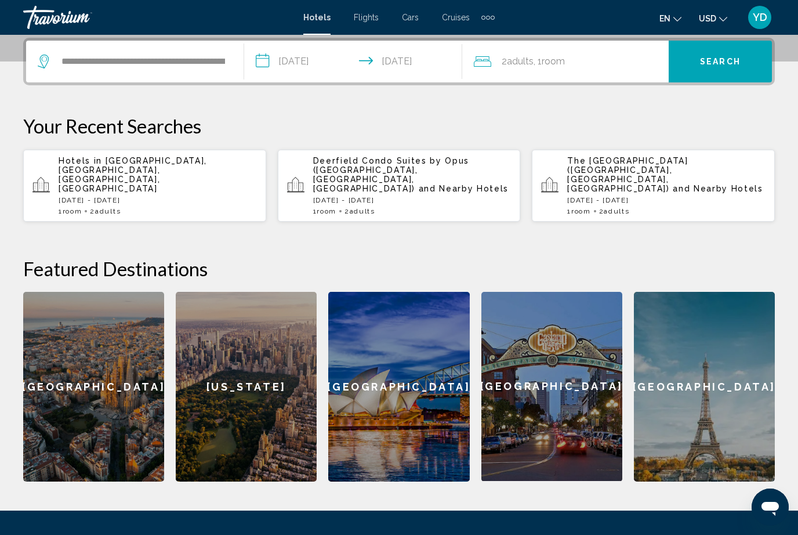
click at [733, 61] on span "Search" at bounding box center [720, 61] width 41 height 9
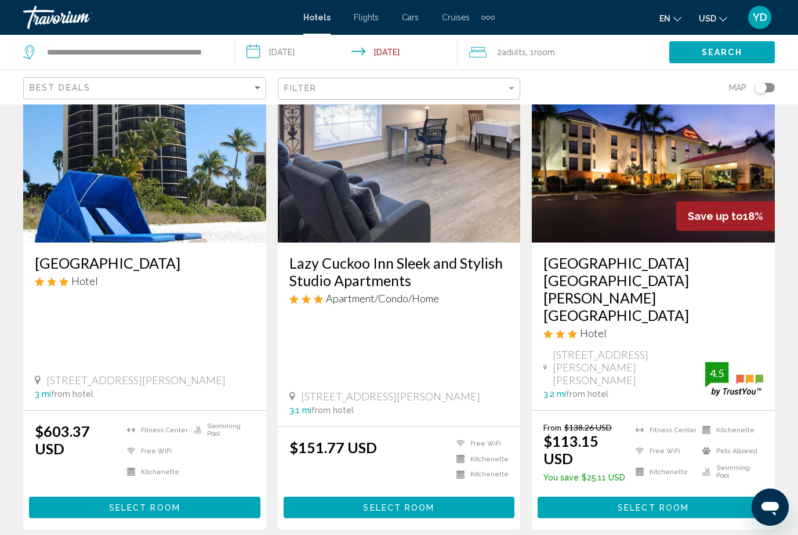
scroll to position [1460, 0]
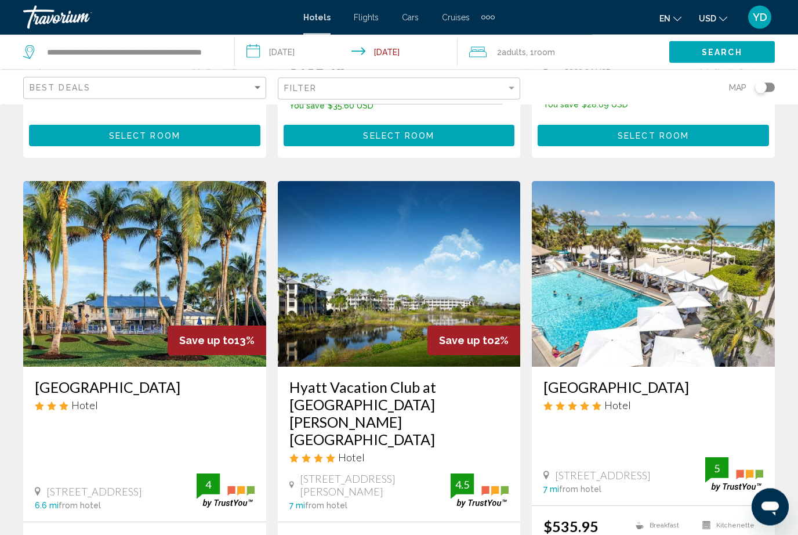
scroll to position [1356, 0]
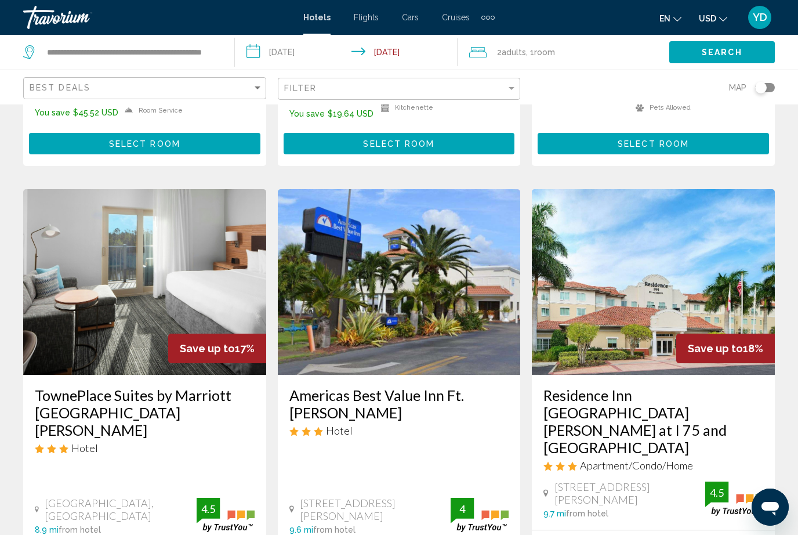
scroll to position [1356, 0]
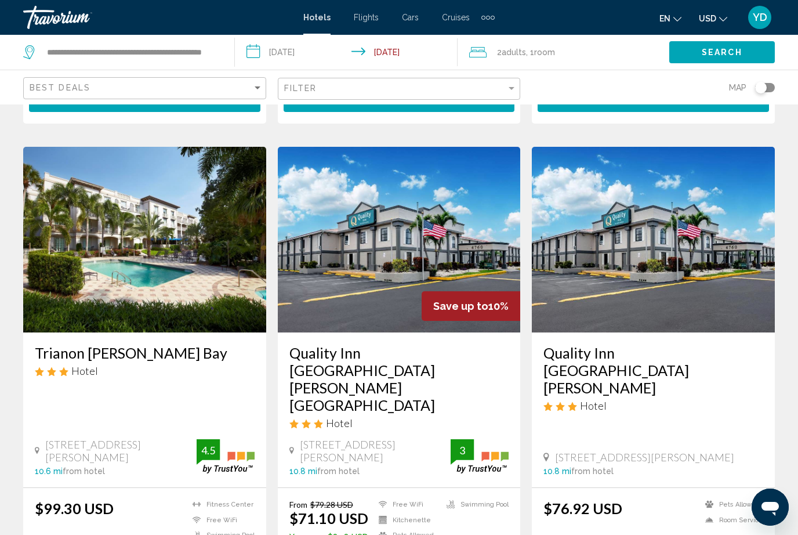
scroll to position [1473, 0]
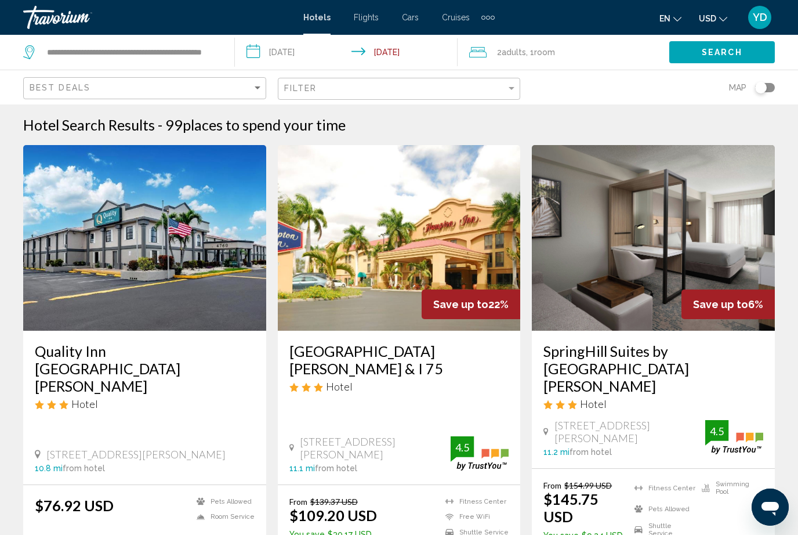
click at [230, 42] on app-destination-search "**********" at bounding box center [117, 52] width 235 height 35
click at [216, 44] on div "**********" at bounding box center [120, 52] width 194 height 17
click at [211, 45] on input "**********" at bounding box center [131, 52] width 171 height 17
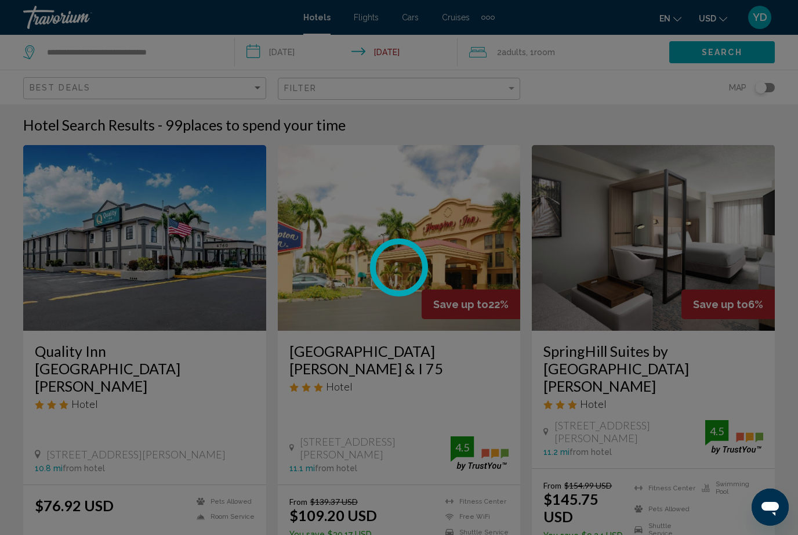
click at [196, 48] on div at bounding box center [399, 267] width 798 height 535
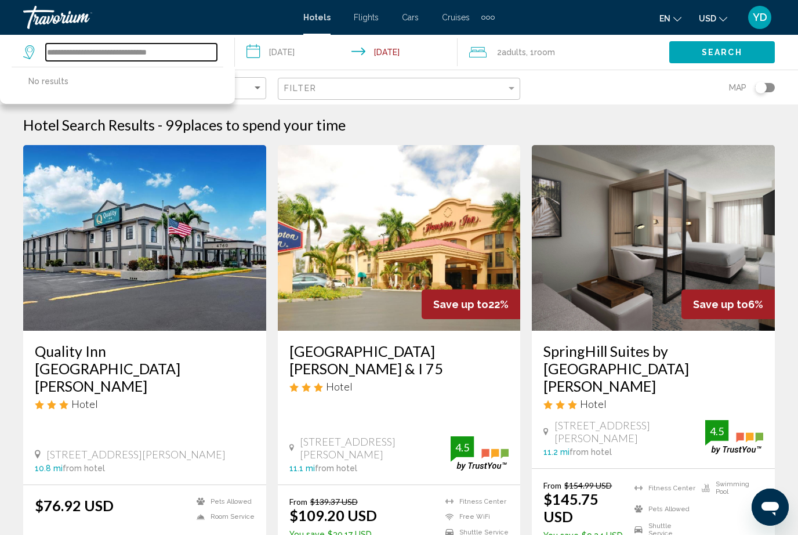
click at [200, 44] on input "**********" at bounding box center [131, 52] width 171 height 17
type input "****"
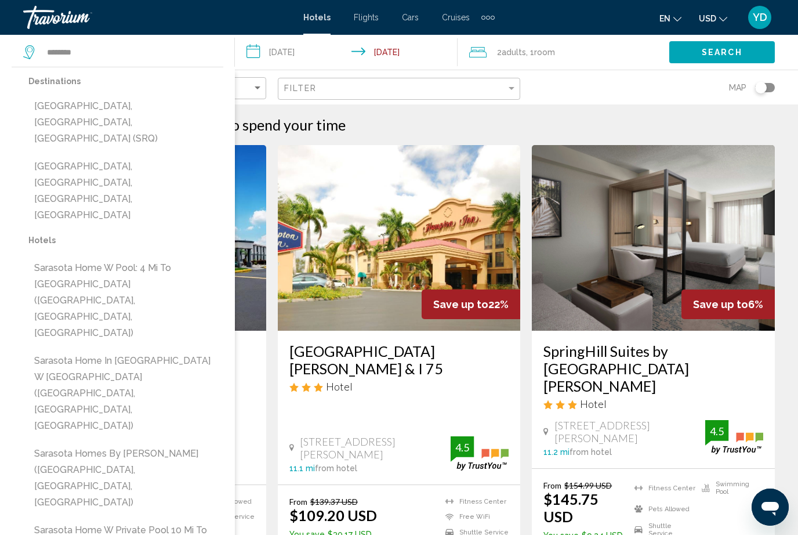
click at [231, 153] on div "Destinations Sarasota, FL, United States (SRQ) Sarasota Springs, Sarasota, FL, …" at bounding box center [117, 381] width 235 height 628
click at [123, 155] on button "Sarasota Springs, Sarasota, FL, United States" at bounding box center [125, 190] width 195 height 71
type input "**********"
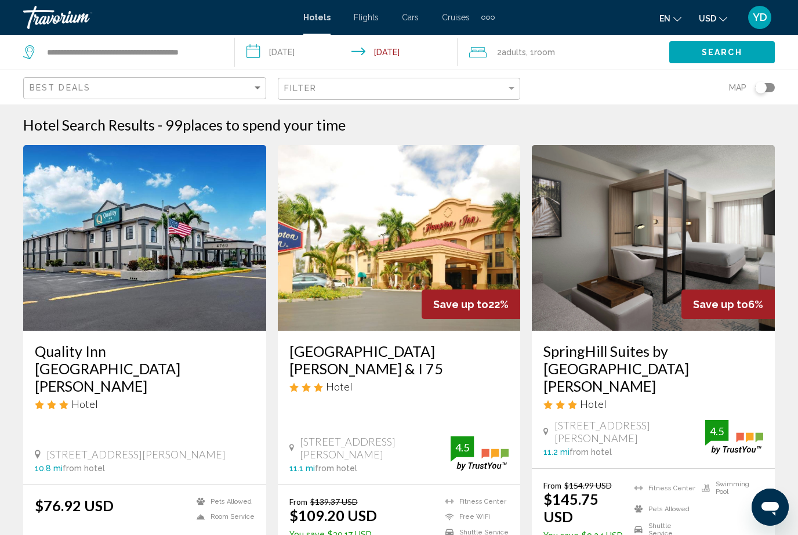
click at [681, 164] on img "Main content" at bounding box center [653, 238] width 243 height 186
click at [215, 45] on input "**********" at bounding box center [131, 52] width 171 height 17
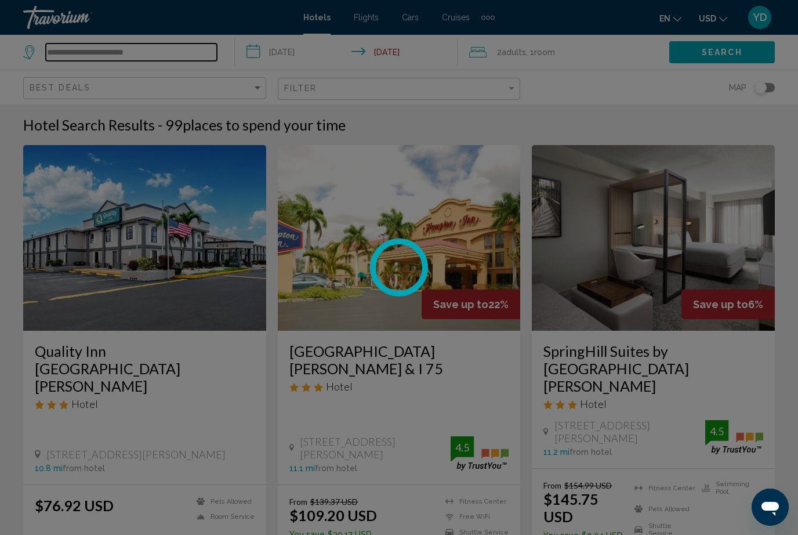
click at [158, 49] on input "**********" at bounding box center [131, 52] width 171 height 17
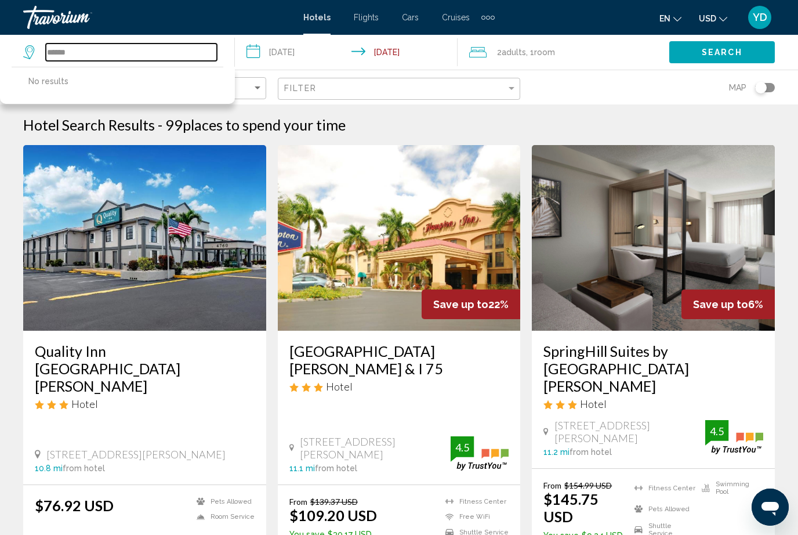
type input "****"
type input "*"
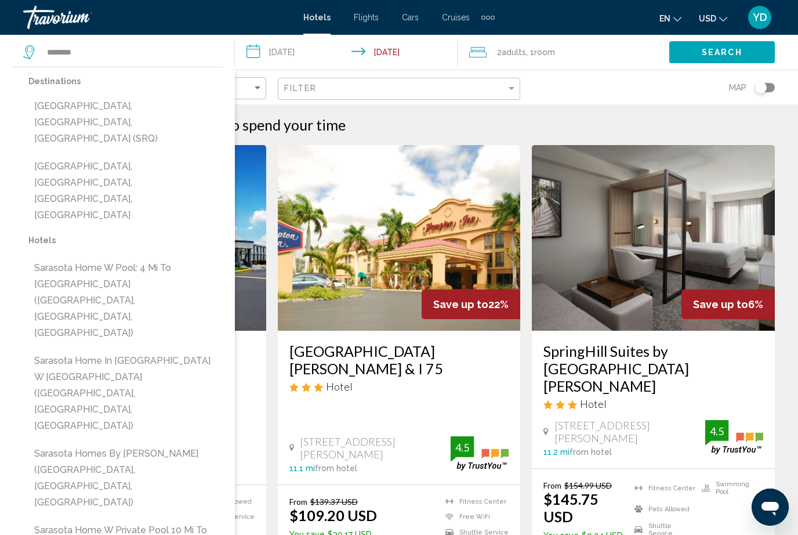
click at [69, 155] on button "Sarasota Springs, Sarasota, FL, United States" at bounding box center [125, 190] width 195 height 71
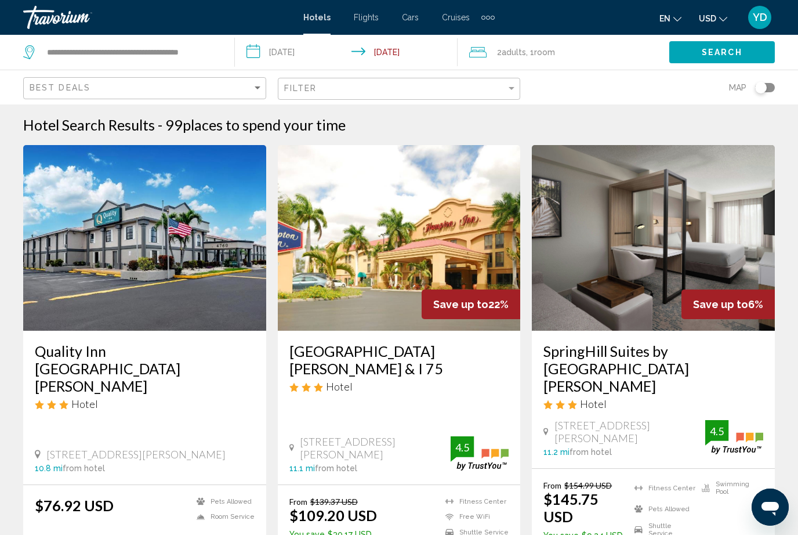
click at [758, 54] on button "Search" at bounding box center [722, 51] width 106 height 21
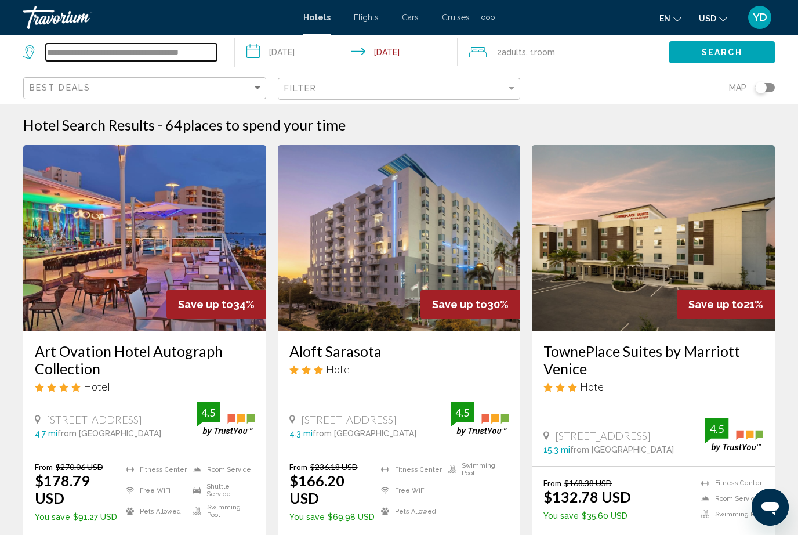
click at [216, 45] on input "**********" at bounding box center [131, 52] width 171 height 17
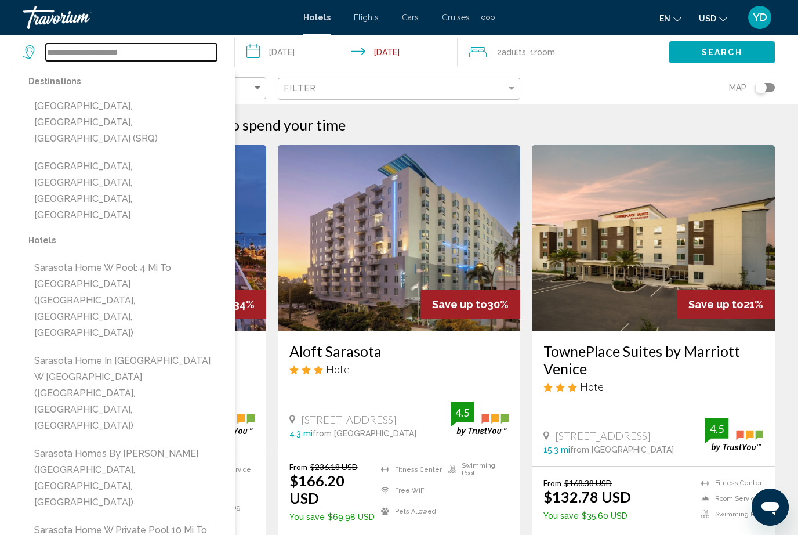
type input "********"
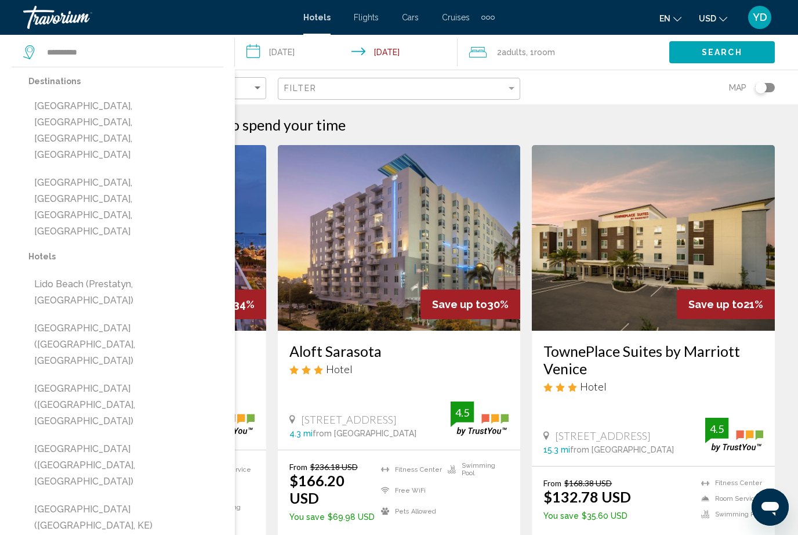
click at [79, 102] on button "Lido Beach, Sarasota, FL, United States" at bounding box center [125, 130] width 195 height 71
type input "**********"
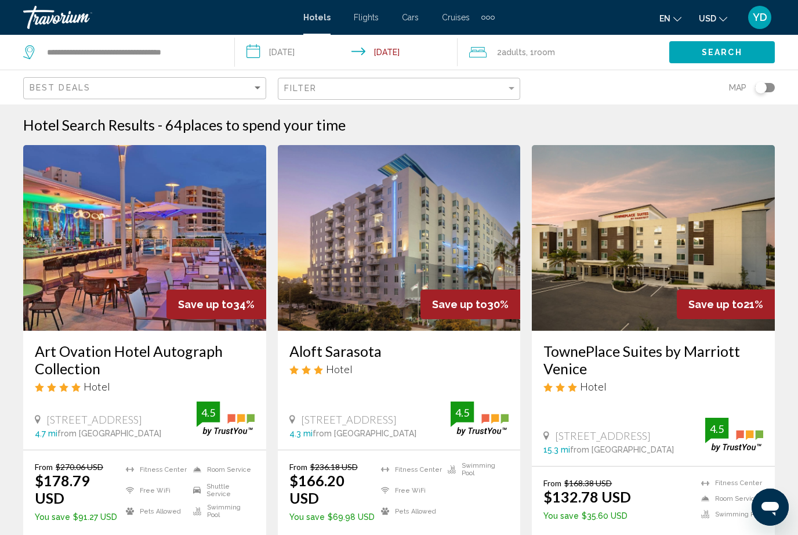
click at [724, 52] on span "Search" at bounding box center [722, 52] width 41 height 9
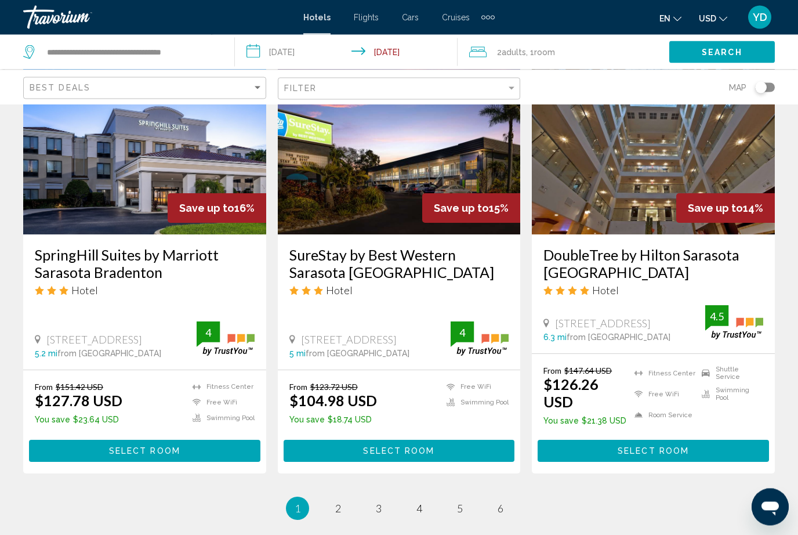
scroll to position [1488, 0]
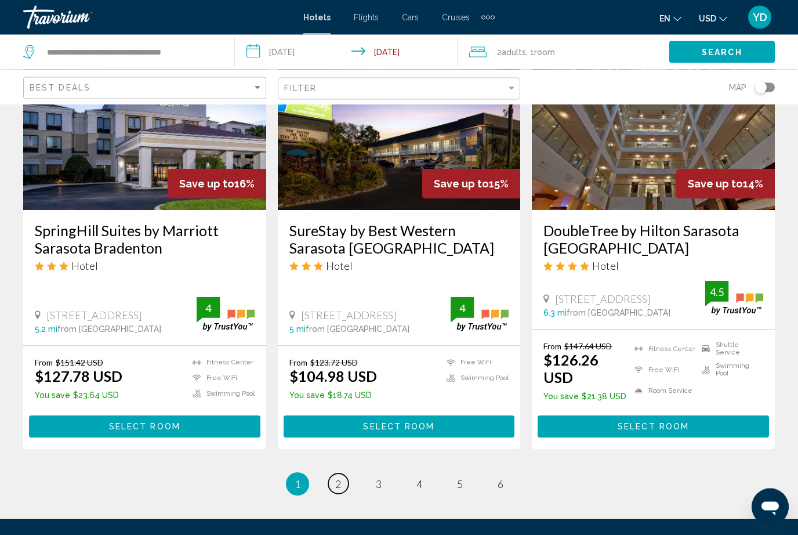
click at [348, 474] on link "page 2" at bounding box center [338, 484] width 20 height 20
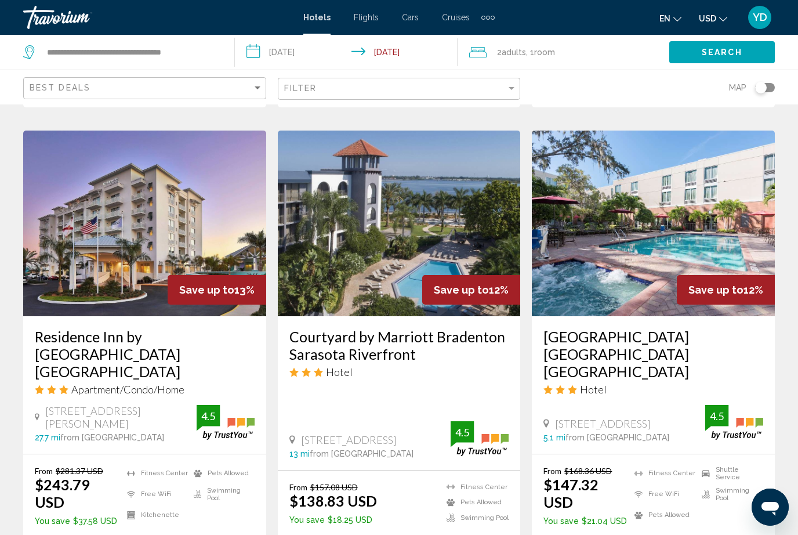
scroll to position [464, 0]
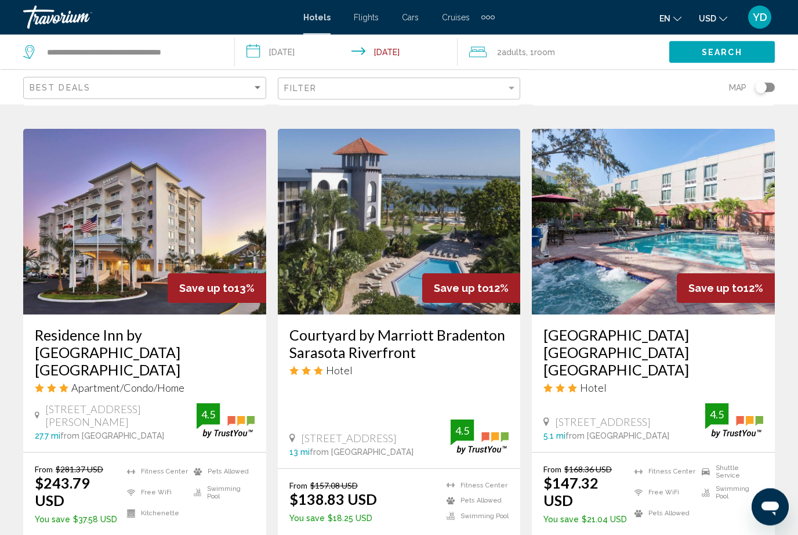
click at [457, 248] on img "Main content" at bounding box center [399, 222] width 243 height 186
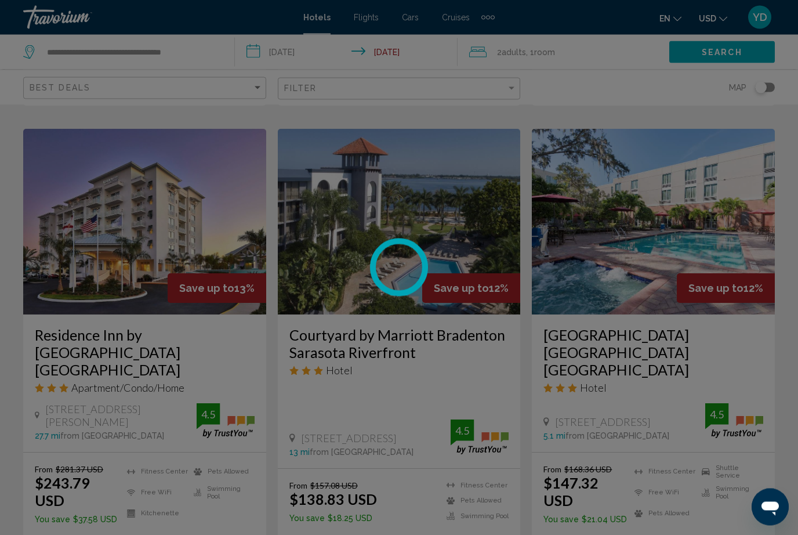
scroll to position [464, 0]
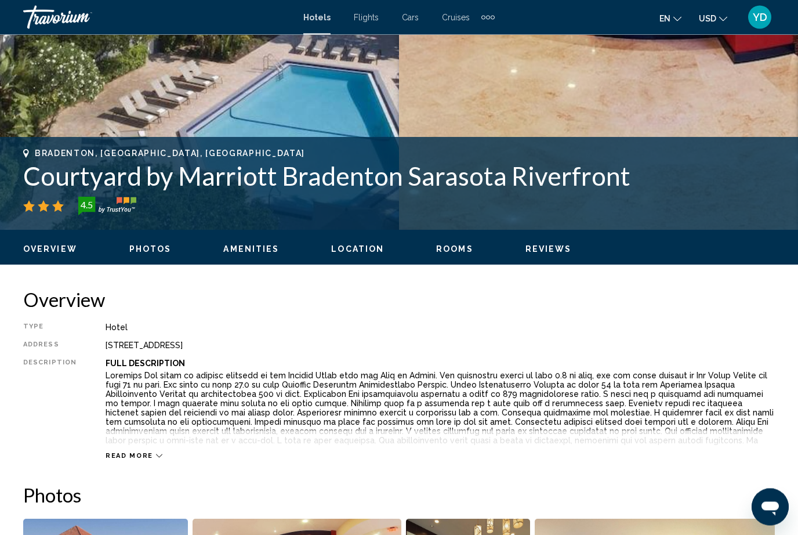
scroll to position [246, 0]
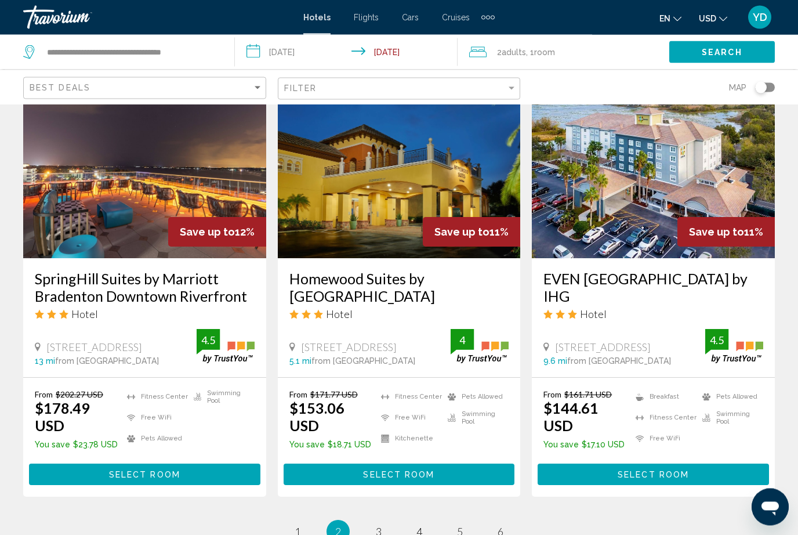
scroll to position [1489, 0]
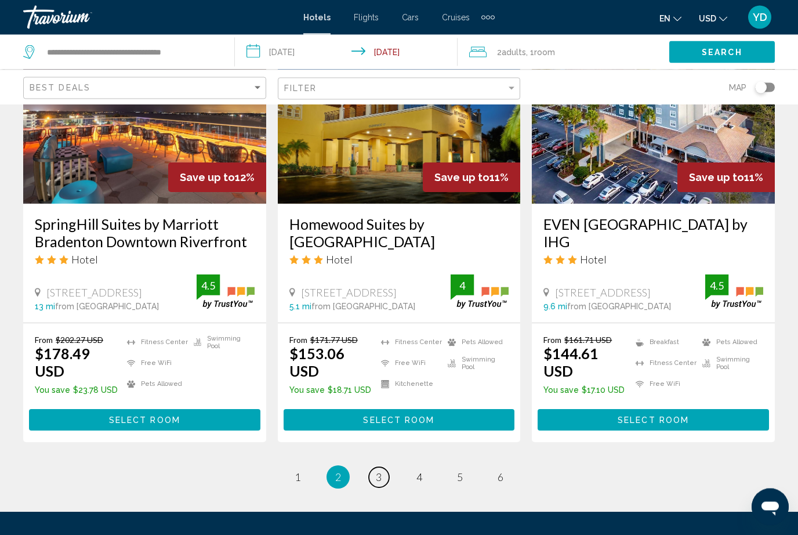
click at [378, 471] on span "3" at bounding box center [379, 477] width 6 height 13
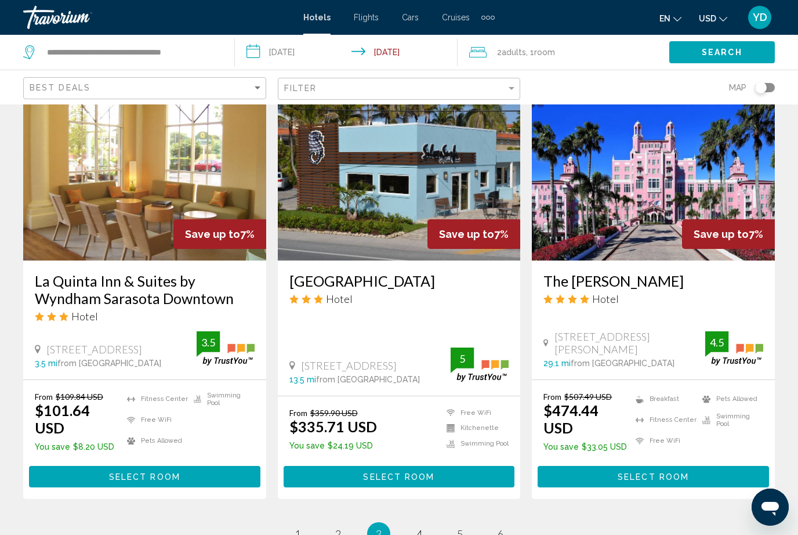
scroll to position [1475, 0]
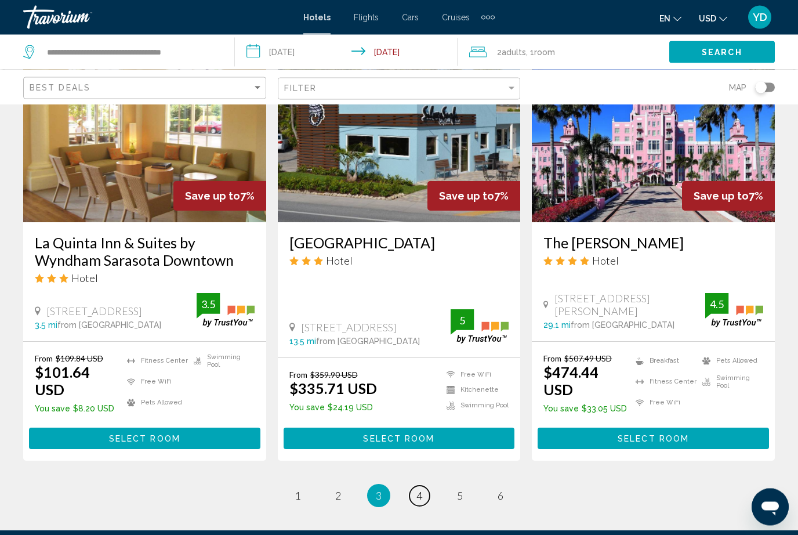
click at [426, 486] on link "page 4" at bounding box center [420, 496] width 20 height 20
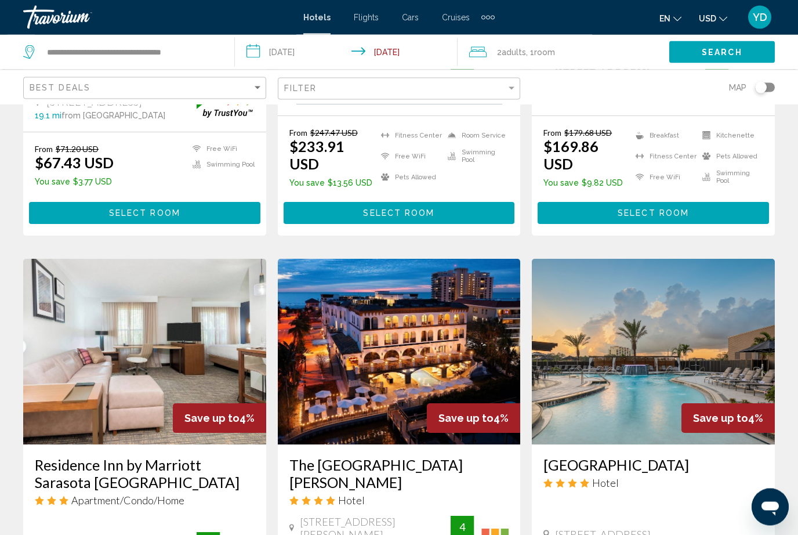
scroll to position [1249, 0]
click at [696, 281] on img "Main content" at bounding box center [653, 352] width 243 height 186
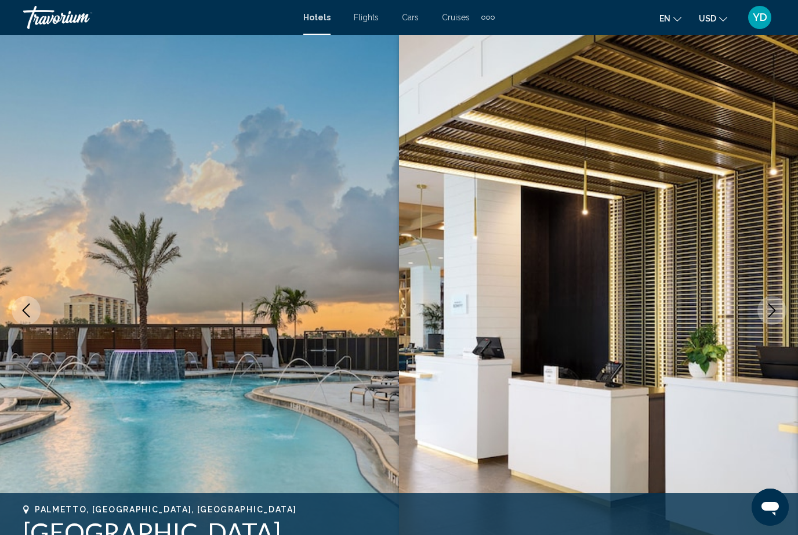
click at [770, 308] on icon "Next image" at bounding box center [772, 310] width 14 height 14
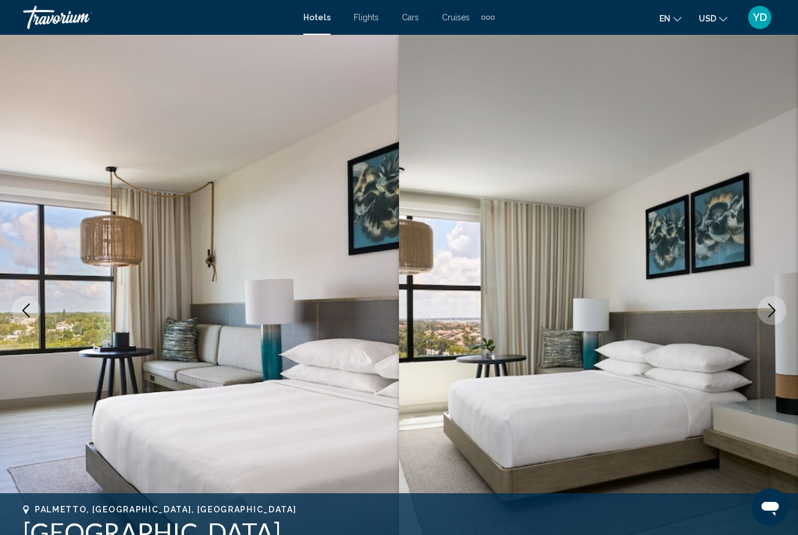
click at [776, 313] on icon "Next image" at bounding box center [772, 310] width 14 height 14
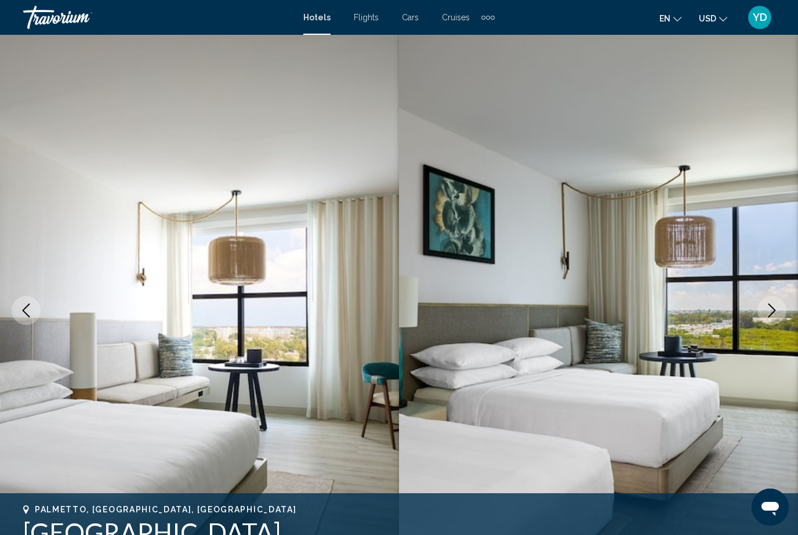
click at [772, 319] on button "Next image" at bounding box center [772, 310] width 29 height 29
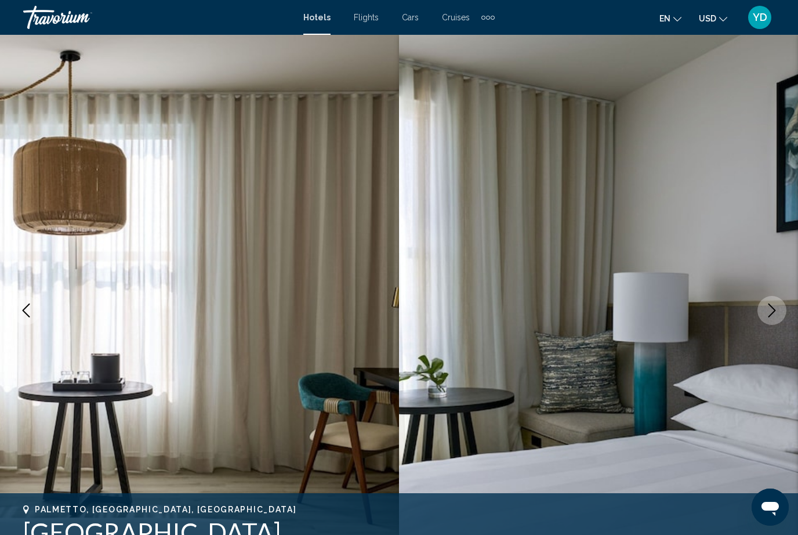
click at [769, 321] on button "Next image" at bounding box center [772, 310] width 29 height 29
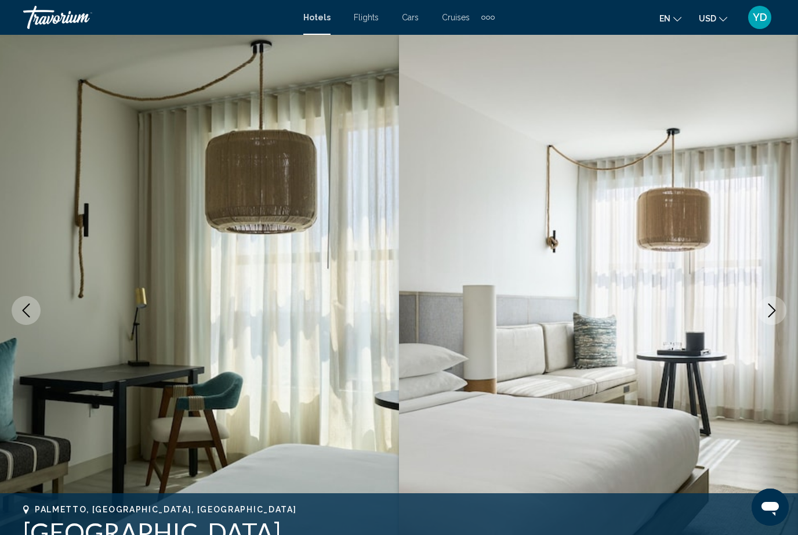
click at [768, 322] on button "Next image" at bounding box center [772, 310] width 29 height 29
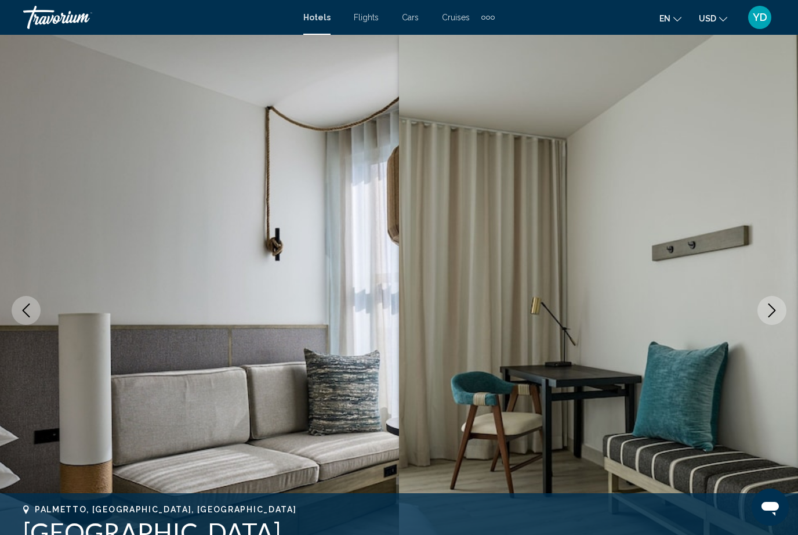
click at [773, 318] on button "Next image" at bounding box center [772, 310] width 29 height 29
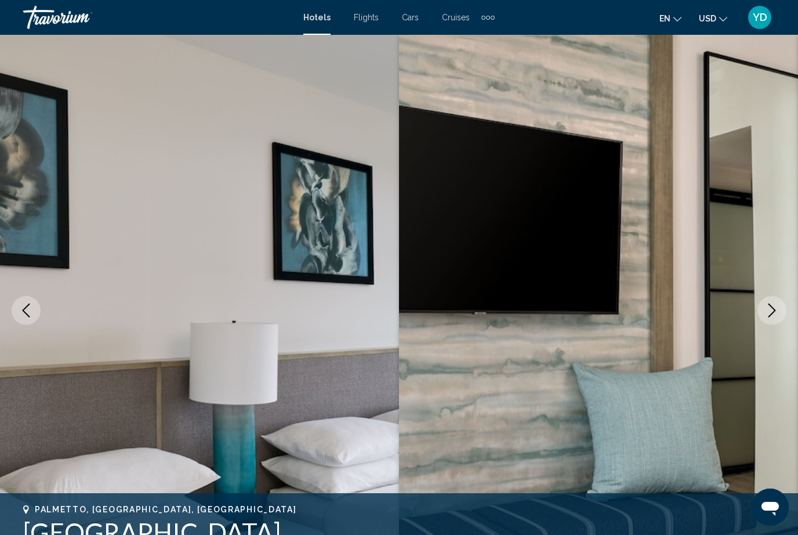
click at [781, 314] on button "Next image" at bounding box center [772, 310] width 29 height 29
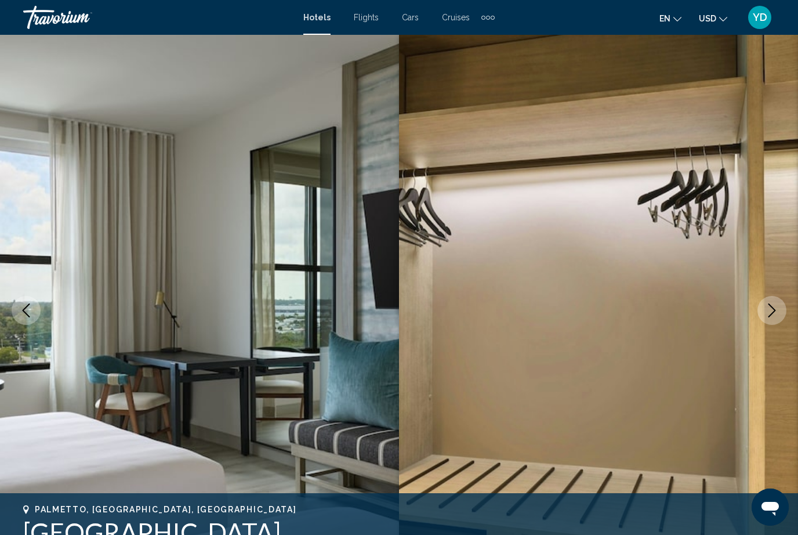
click at [779, 315] on button "Next image" at bounding box center [772, 310] width 29 height 29
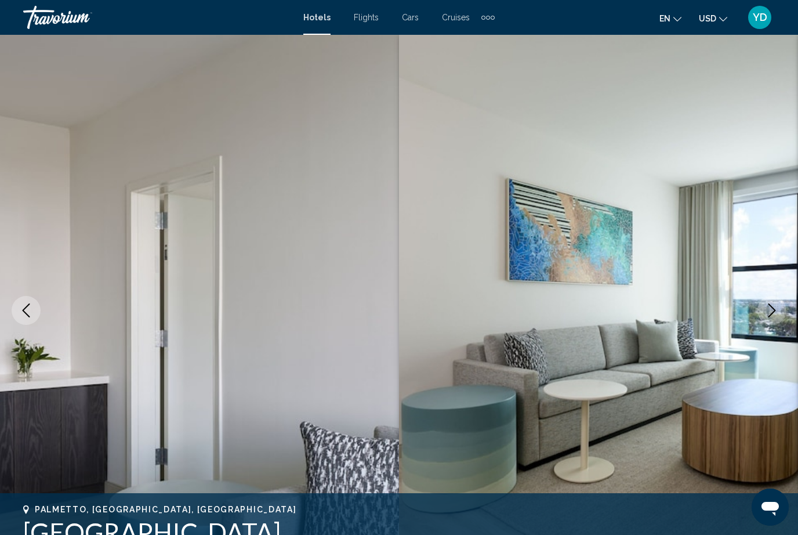
click at [777, 316] on icon "Next image" at bounding box center [772, 310] width 14 height 14
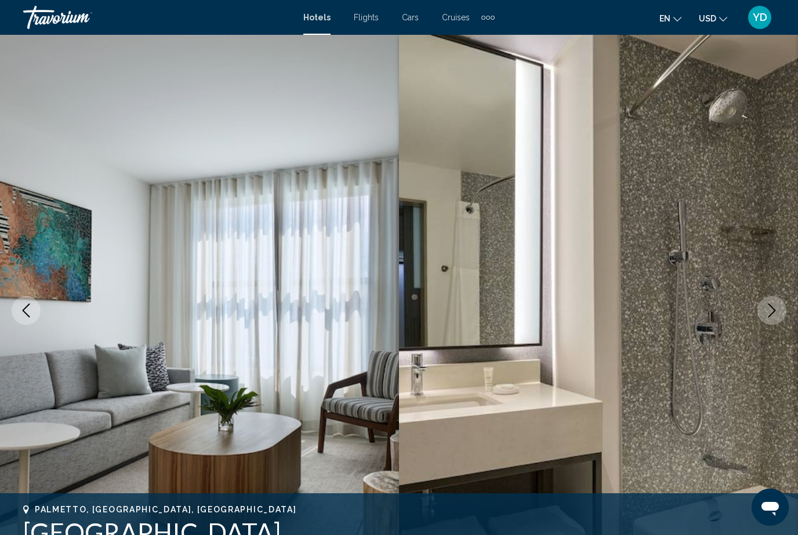
click at [777, 316] on icon "Next image" at bounding box center [772, 310] width 14 height 14
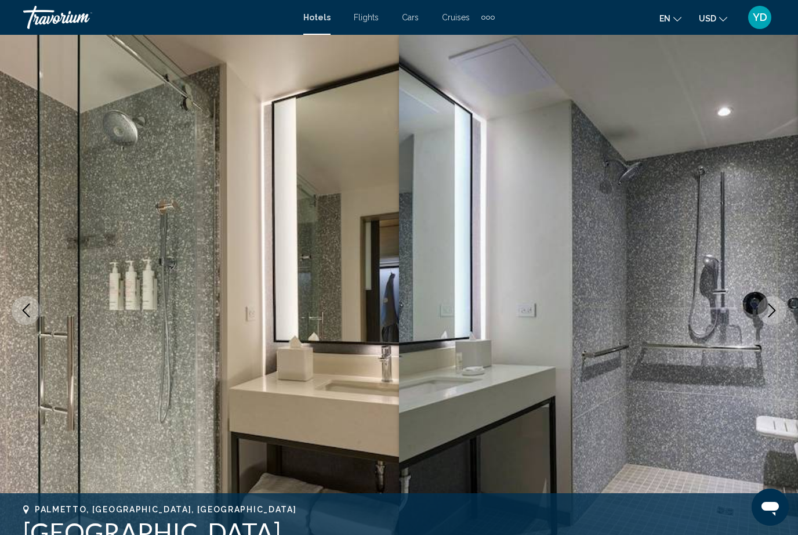
click at [776, 316] on icon "Next image" at bounding box center [772, 310] width 14 height 14
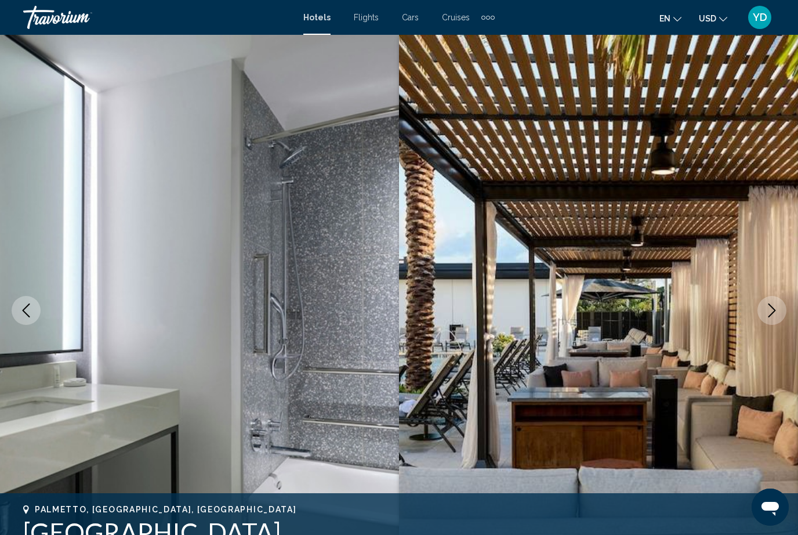
click at [775, 317] on button "Next image" at bounding box center [772, 310] width 29 height 29
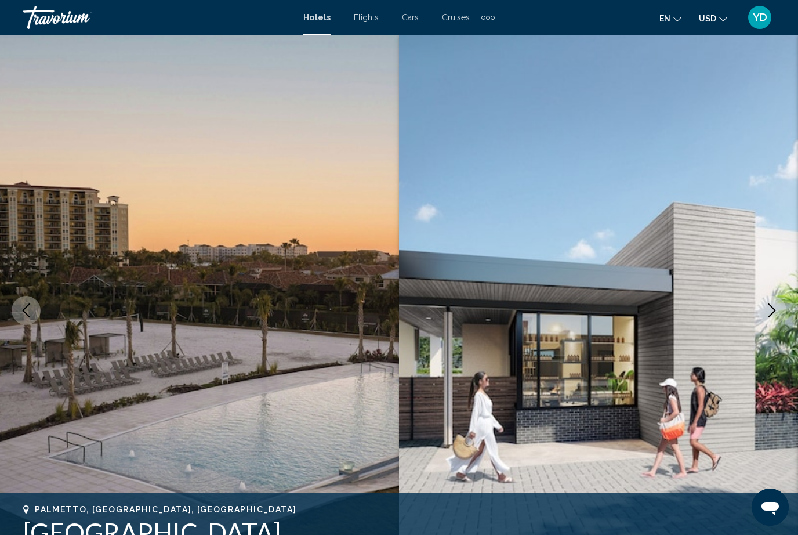
click at [773, 313] on icon "Next image" at bounding box center [773, 310] width 8 height 14
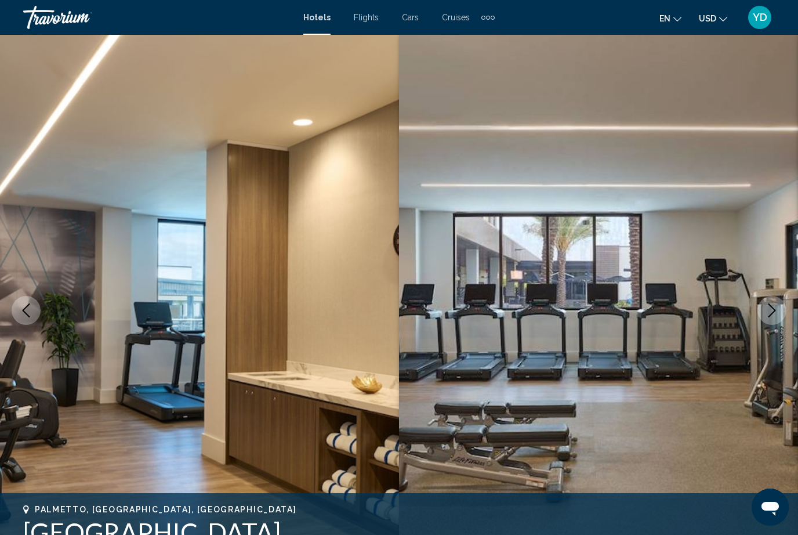
click at [770, 314] on icon "Next image" at bounding box center [772, 310] width 14 height 14
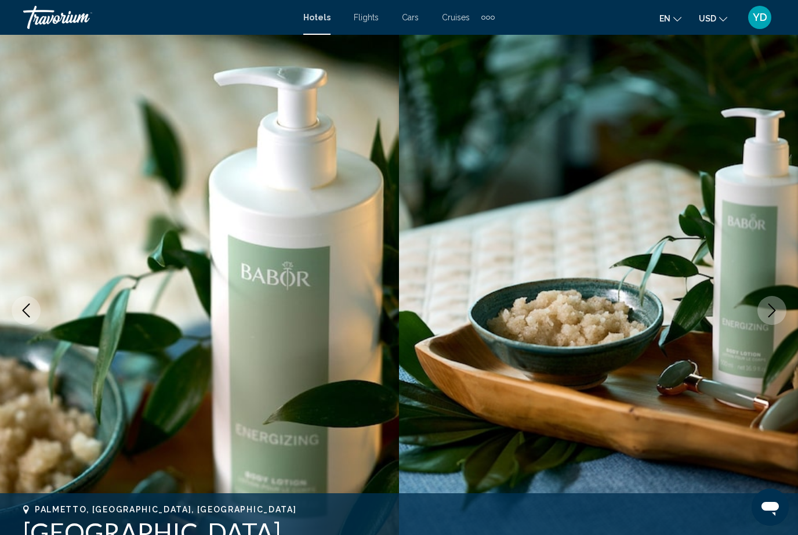
click at [765, 318] on button "Next image" at bounding box center [772, 310] width 29 height 29
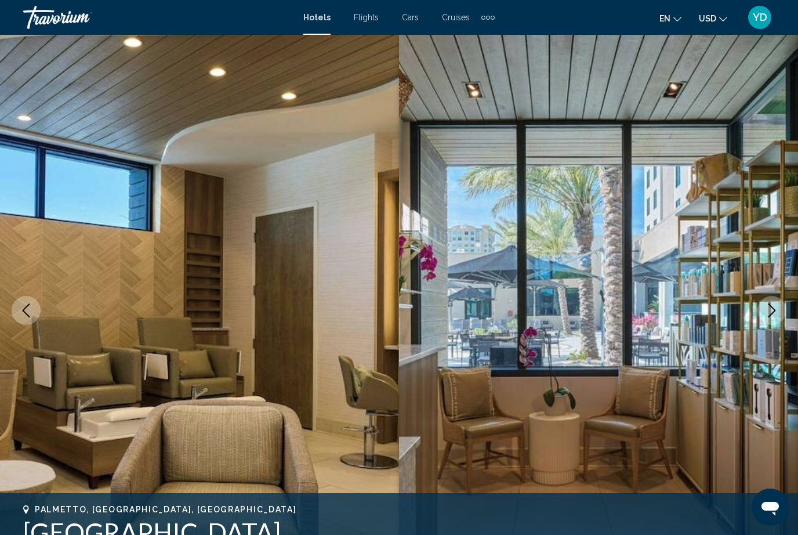
click at [772, 320] on button "Next image" at bounding box center [772, 310] width 29 height 29
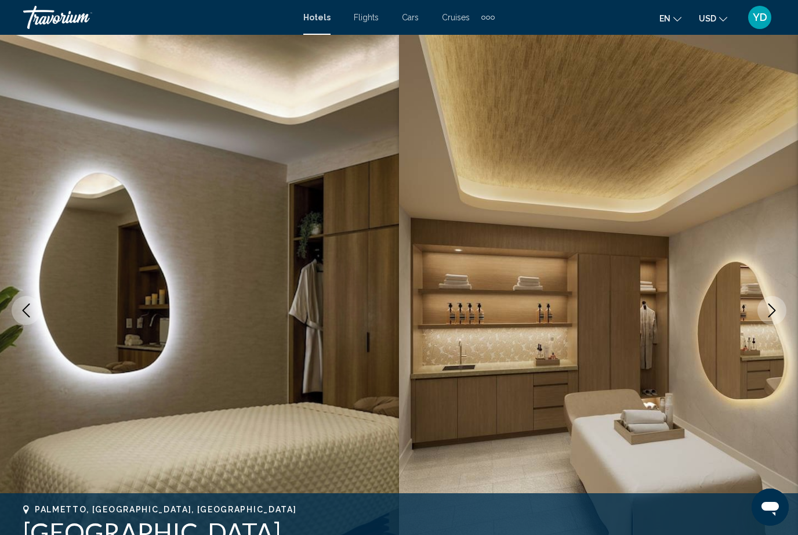
click at [774, 321] on button "Next image" at bounding box center [772, 310] width 29 height 29
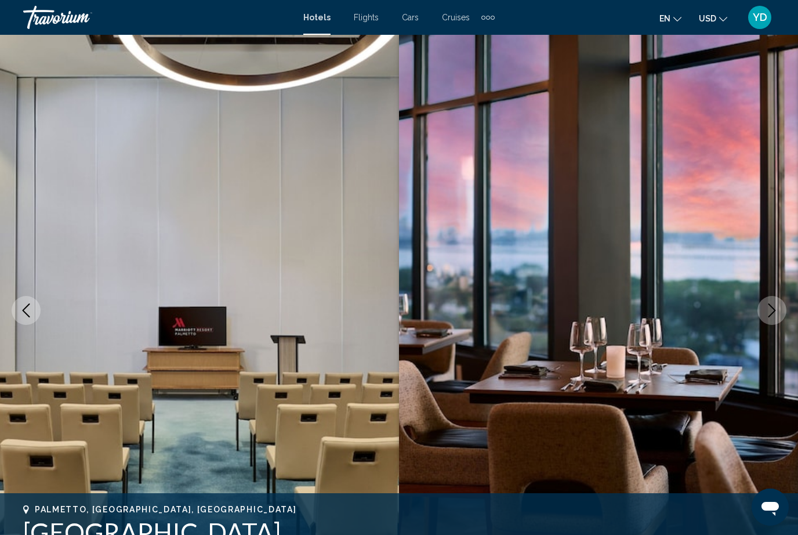
click at [779, 318] on button "Next image" at bounding box center [772, 310] width 29 height 29
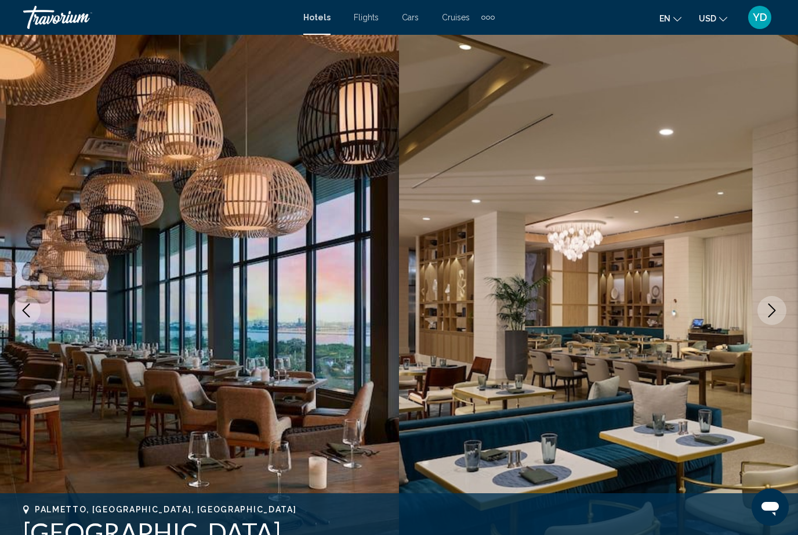
click at [777, 319] on button "Next image" at bounding box center [772, 310] width 29 height 29
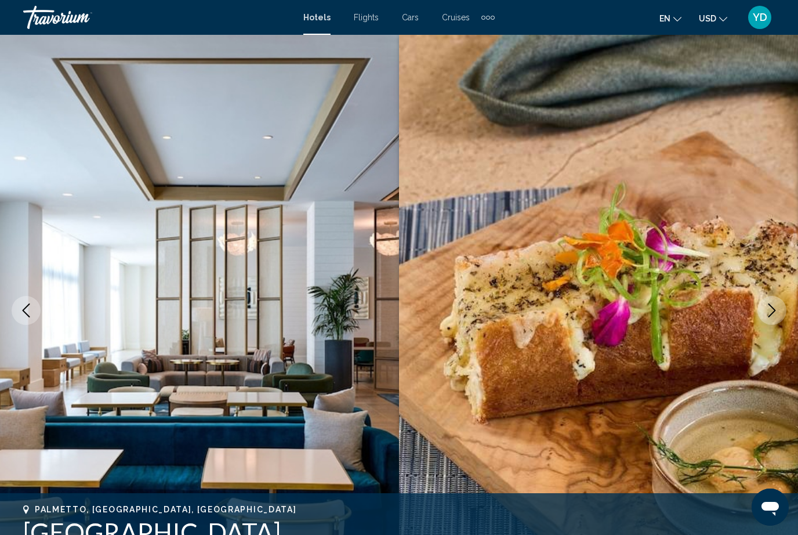
click at [770, 323] on button "Next image" at bounding box center [772, 310] width 29 height 29
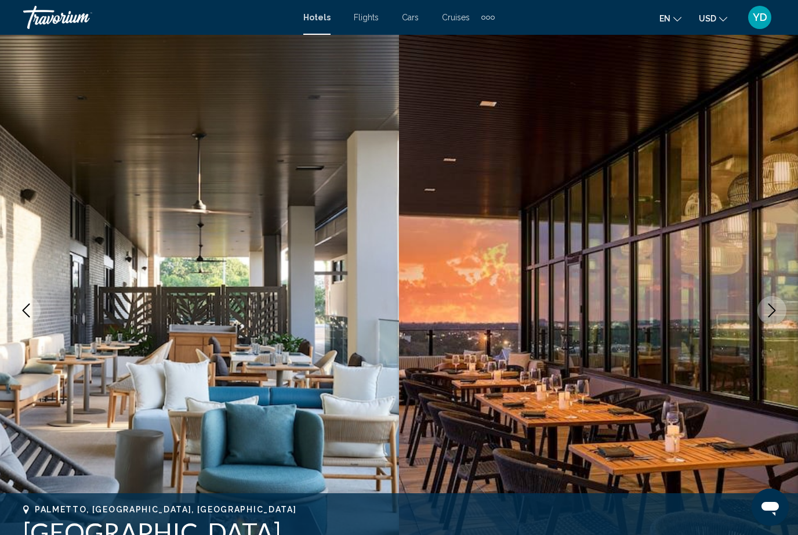
click at [776, 320] on button "Next image" at bounding box center [772, 310] width 29 height 29
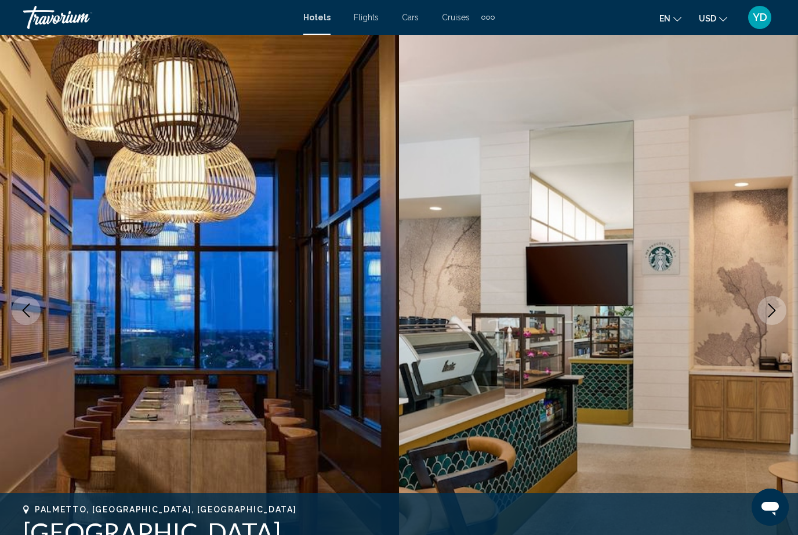
click at [773, 324] on button "Next image" at bounding box center [772, 310] width 29 height 29
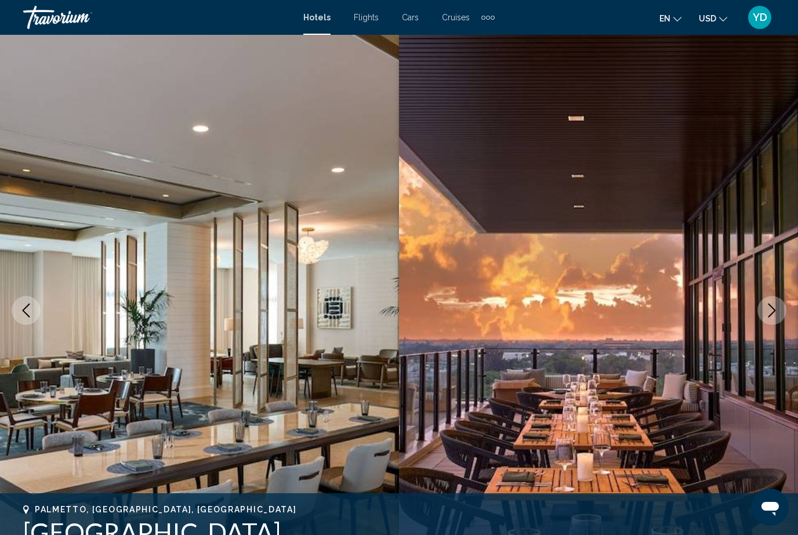
click at [768, 327] on img "Main content" at bounding box center [598, 310] width 399 height 551
click at [769, 327] on img "Main content" at bounding box center [598, 310] width 399 height 551
click at [773, 310] on icon "Next image" at bounding box center [772, 310] width 14 height 14
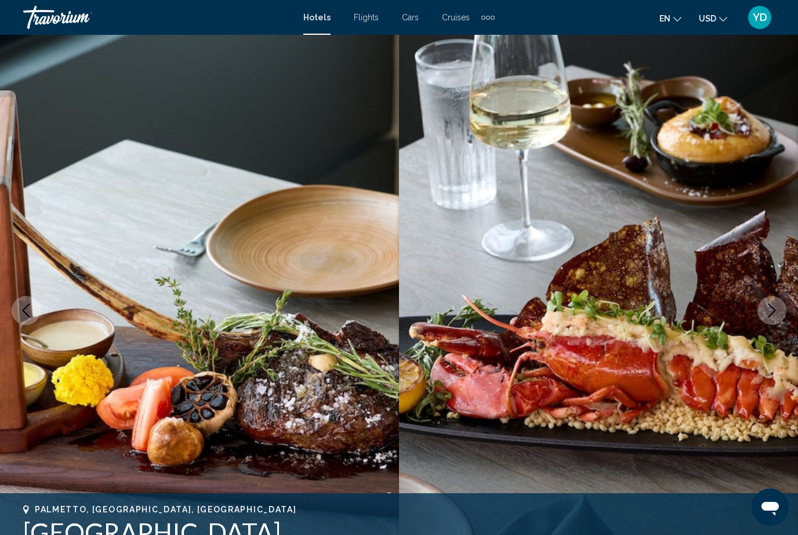
click at [772, 314] on icon "Next image" at bounding box center [773, 310] width 8 height 14
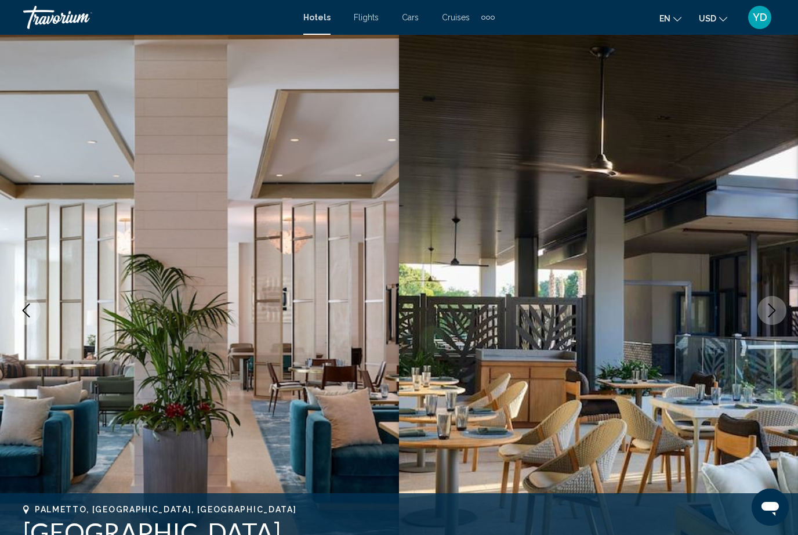
click at [773, 314] on icon "Next image" at bounding box center [772, 310] width 14 height 14
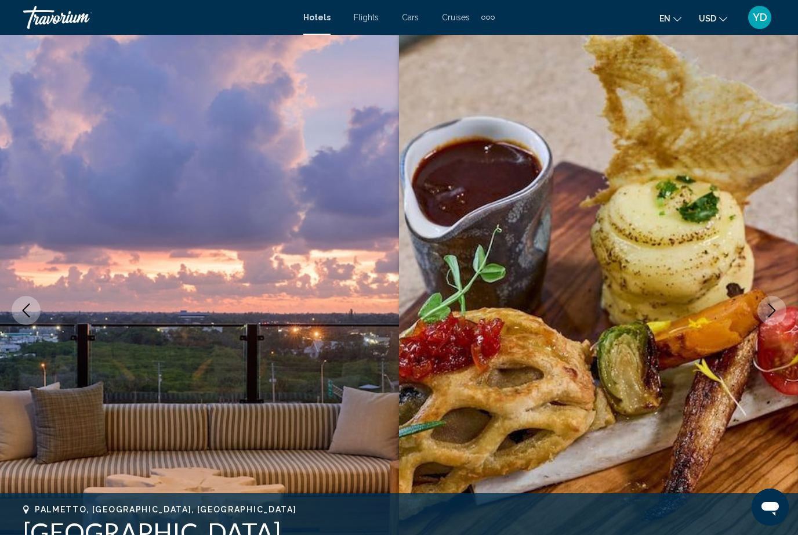
click at [773, 315] on icon "Next image" at bounding box center [772, 310] width 14 height 14
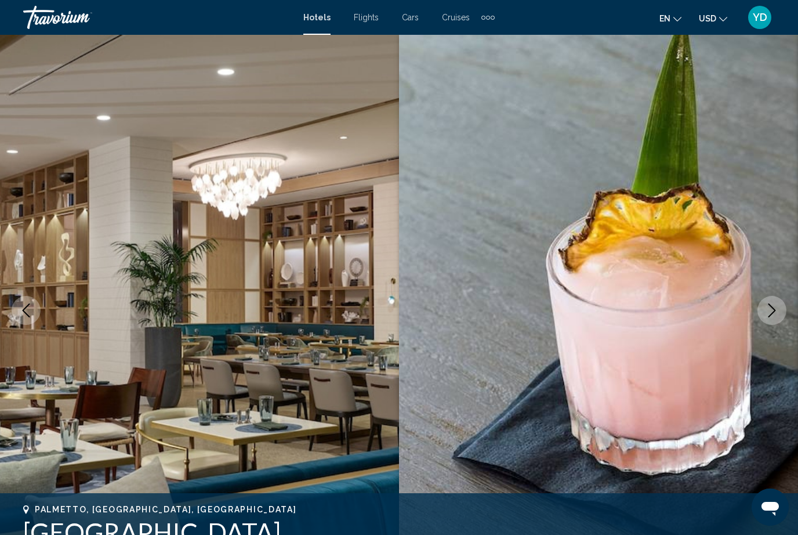
click at [773, 311] on icon "Next image" at bounding box center [772, 310] width 14 height 14
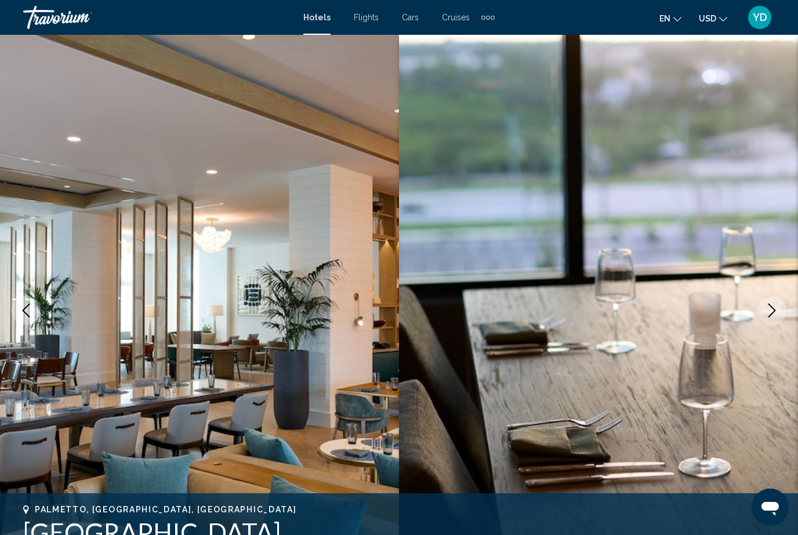
click at [776, 314] on icon "Next image" at bounding box center [772, 310] width 14 height 14
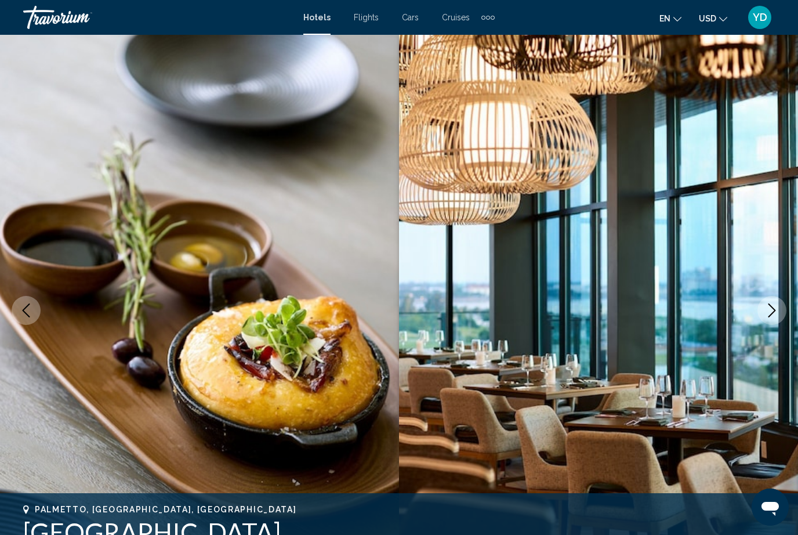
click at [774, 313] on icon "Next image" at bounding box center [772, 310] width 14 height 14
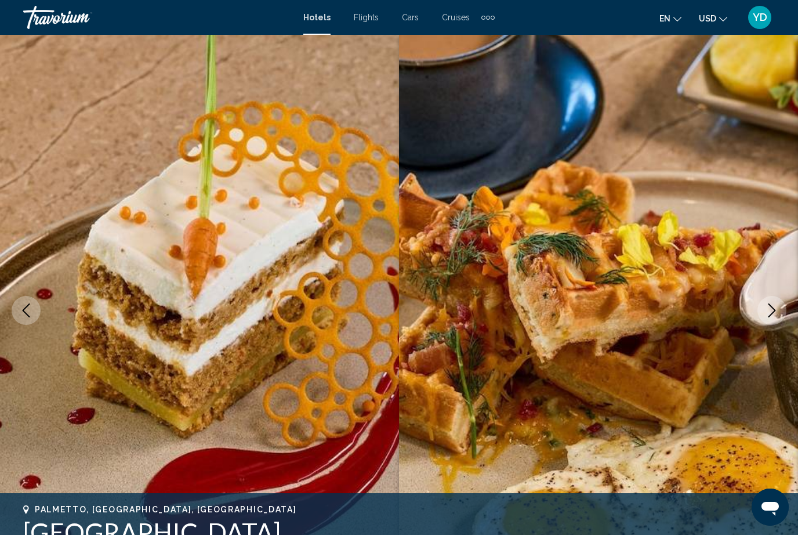
click at [777, 310] on icon "Next image" at bounding box center [772, 310] width 14 height 14
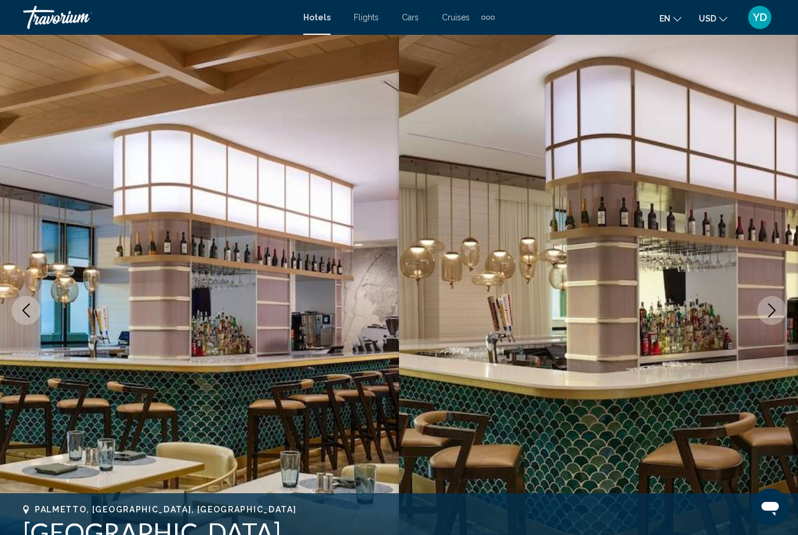
click at [765, 314] on button "Next image" at bounding box center [772, 310] width 29 height 29
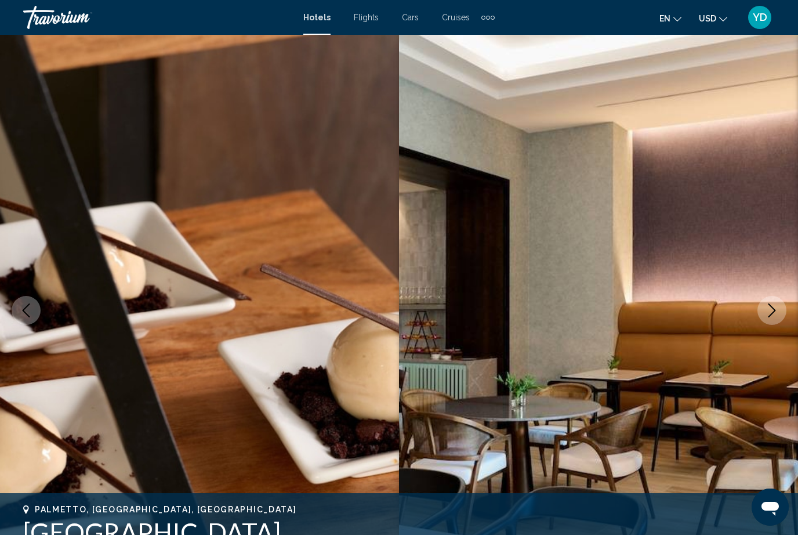
click at [765, 314] on button "Next image" at bounding box center [772, 310] width 29 height 29
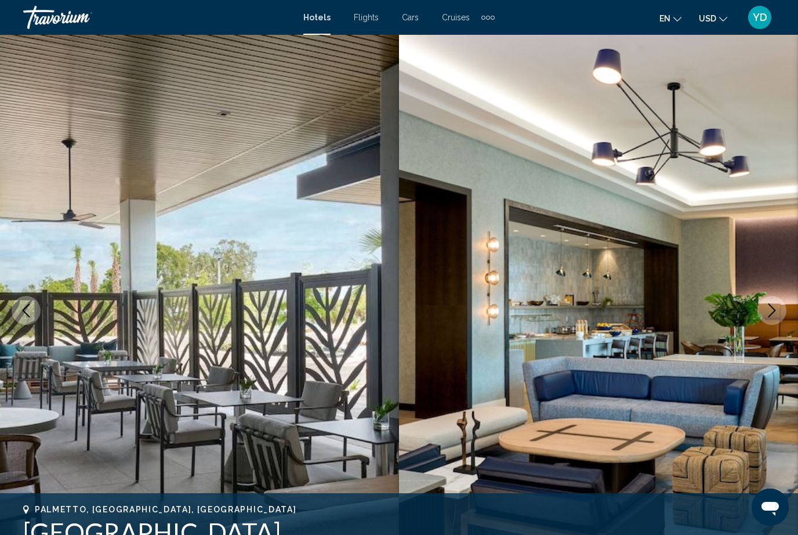
click at [764, 317] on button "Next image" at bounding box center [772, 310] width 29 height 29
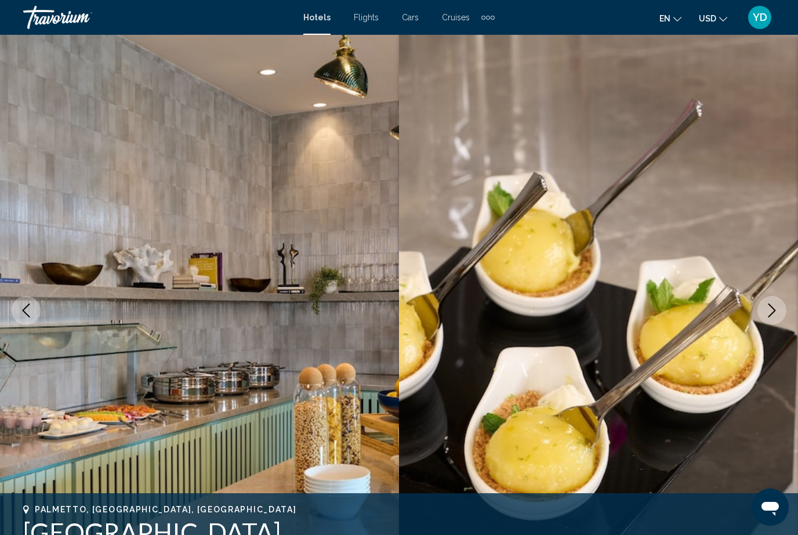
click at [765, 317] on button "Next image" at bounding box center [772, 310] width 29 height 29
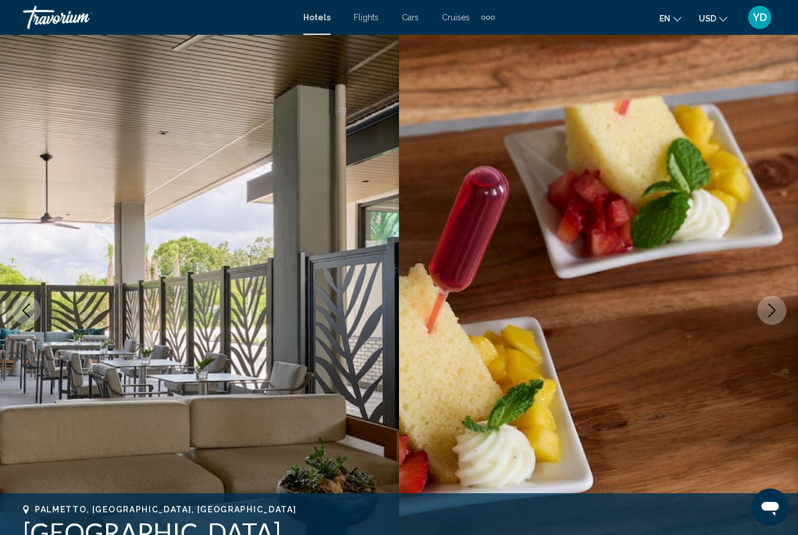
click at [763, 326] on img "Main content" at bounding box center [598, 310] width 399 height 551
click at [762, 326] on img "Main content" at bounding box center [598, 310] width 399 height 551
click at [780, 308] on button "Next image" at bounding box center [772, 310] width 29 height 29
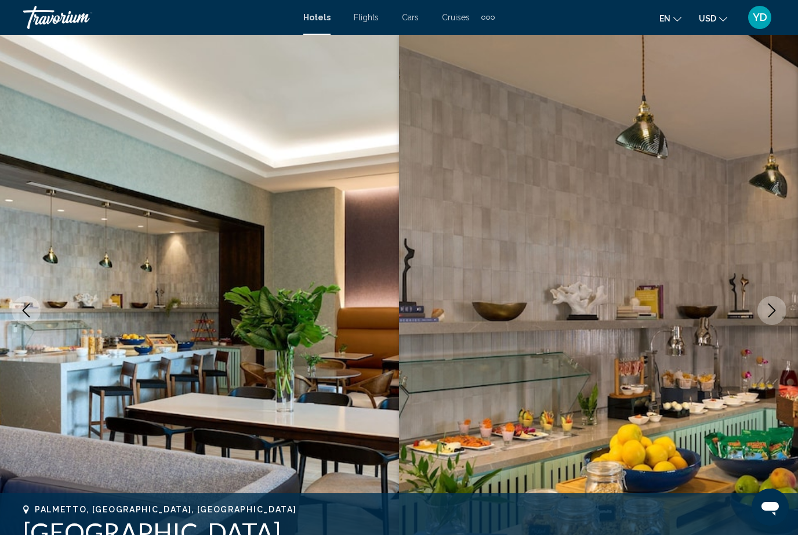
click at [779, 310] on button "Next image" at bounding box center [772, 310] width 29 height 29
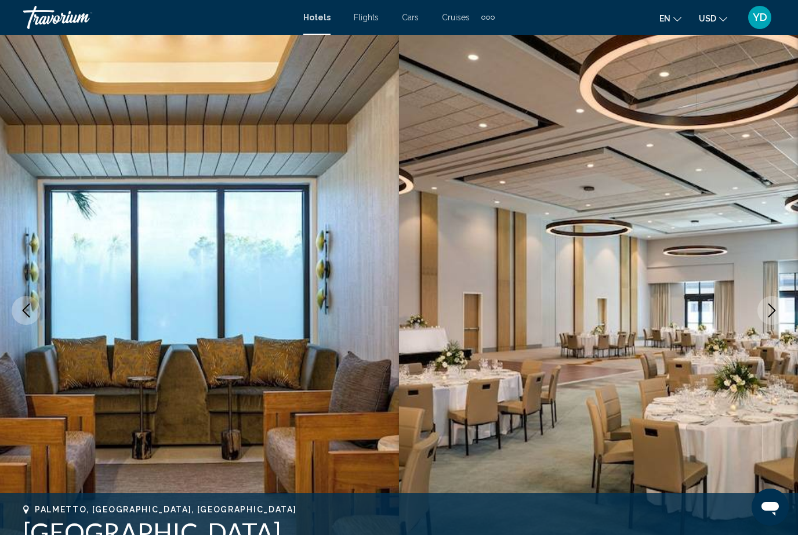
click at [777, 313] on icon "Next image" at bounding box center [772, 310] width 14 height 14
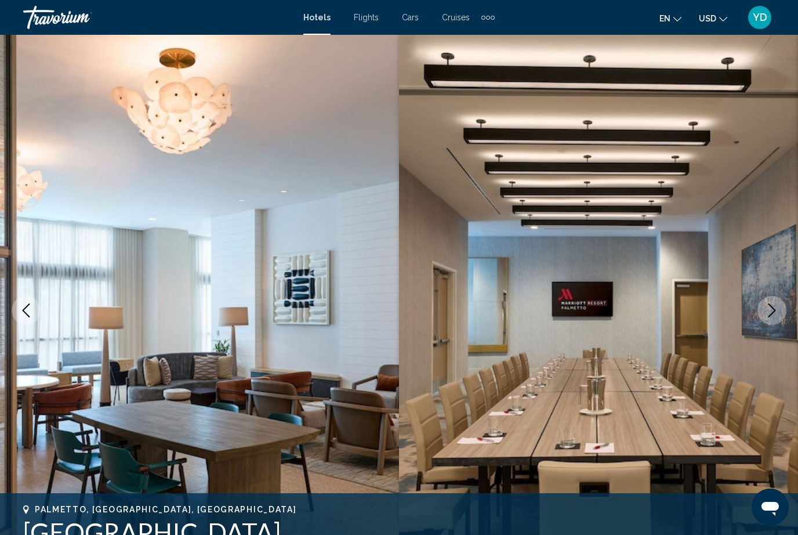
click at [776, 315] on icon "Next image" at bounding box center [772, 310] width 14 height 14
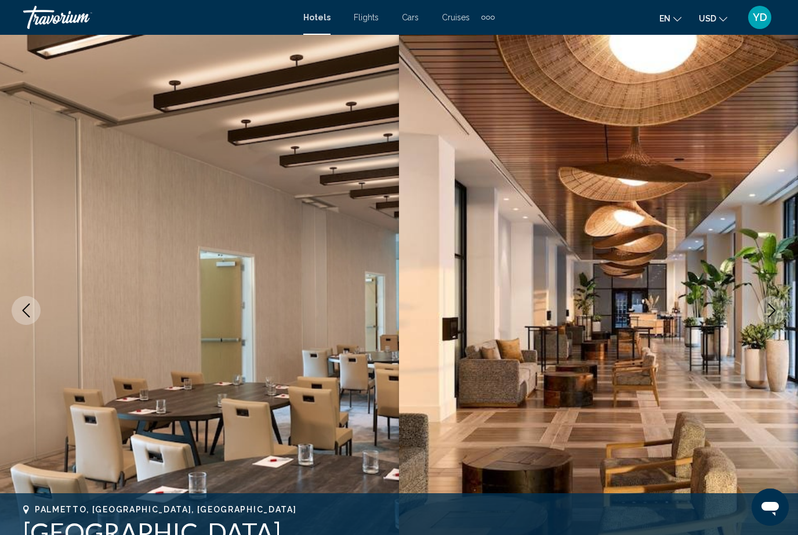
click at [776, 317] on icon "Next image" at bounding box center [772, 310] width 14 height 14
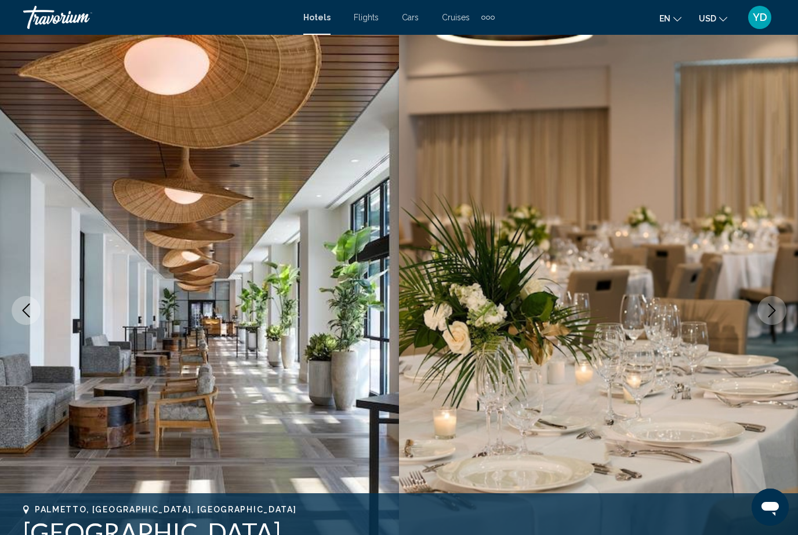
click at [776, 318] on button "Next image" at bounding box center [772, 310] width 29 height 29
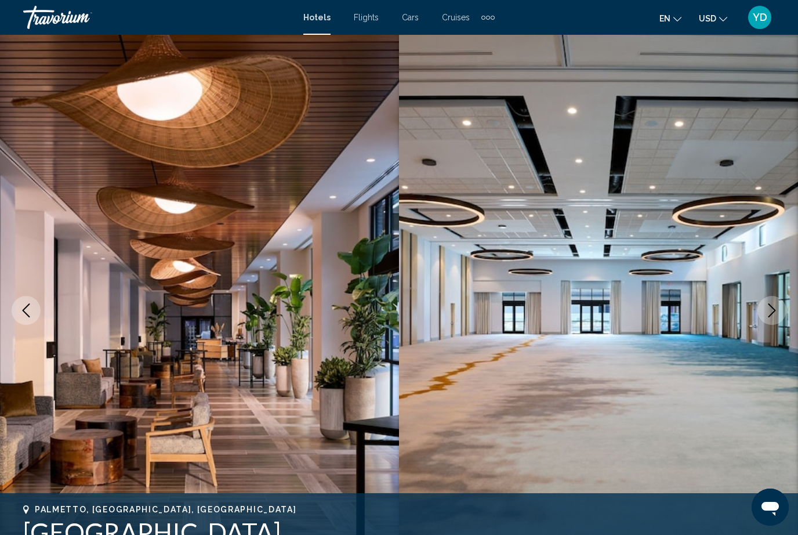
click at [772, 319] on button "Next image" at bounding box center [772, 310] width 29 height 29
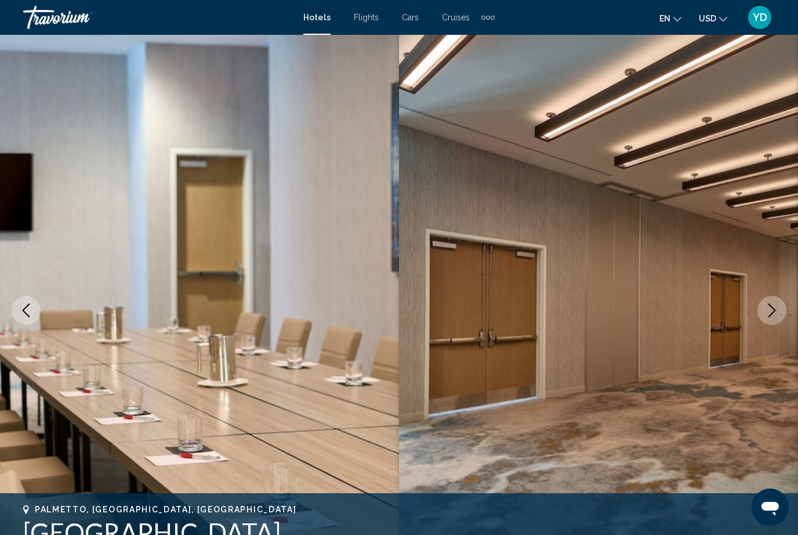
click at [772, 320] on button "Next image" at bounding box center [772, 310] width 29 height 29
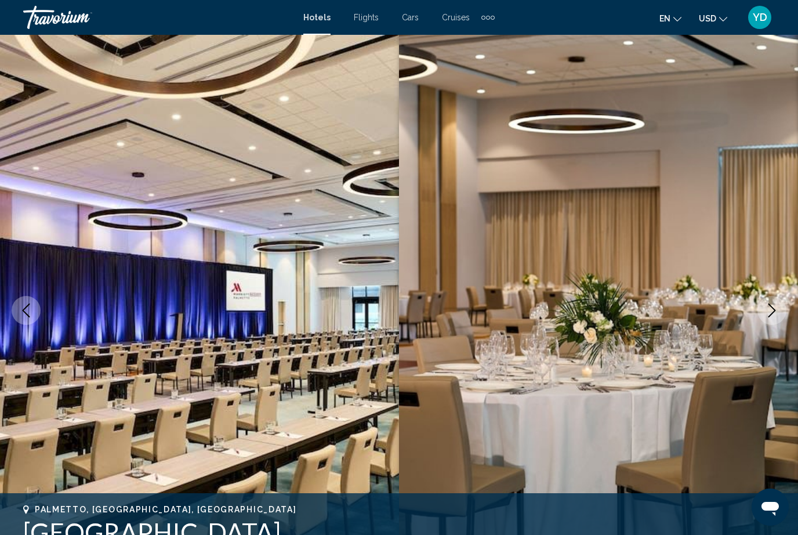
click at [771, 321] on button "Next image" at bounding box center [772, 310] width 29 height 29
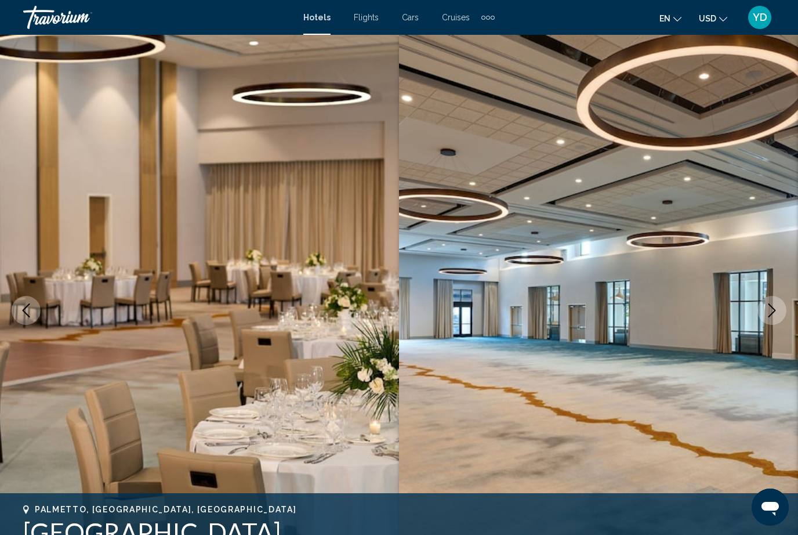
click at [769, 323] on button "Next image" at bounding box center [772, 310] width 29 height 29
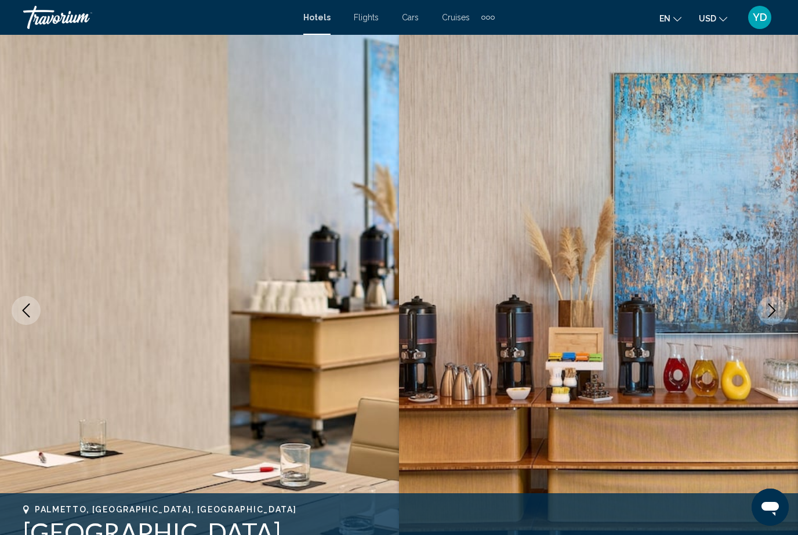
click at [769, 324] on button "Next image" at bounding box center [772, 310] width 29 height 29
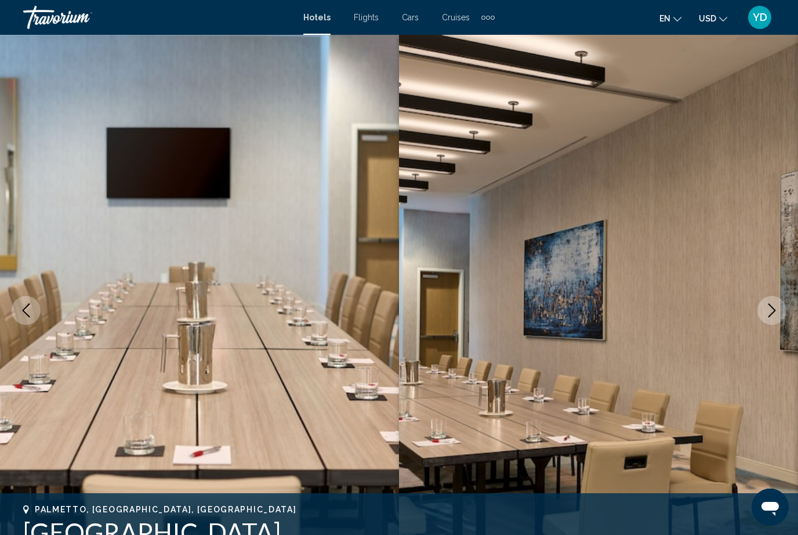
click at [768, 324] on button "Next image" at bounding box center [772, 310] width 29 height 29
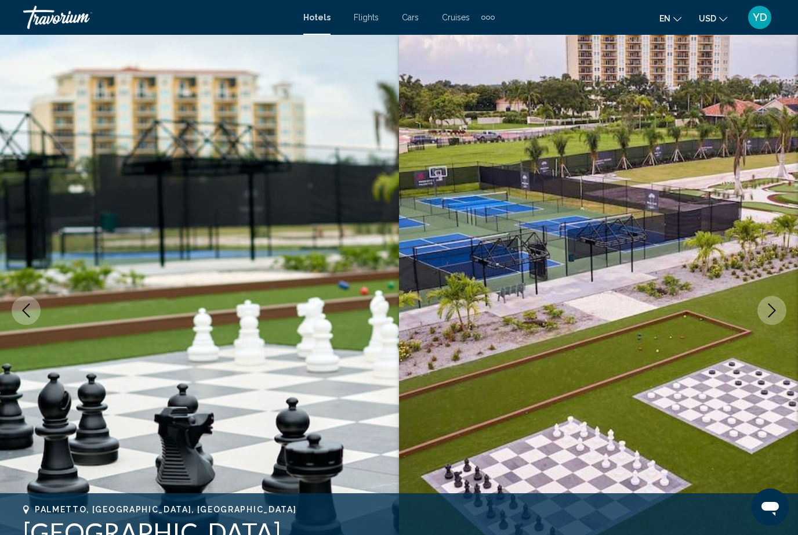
click at [769, 324] on button "Next image" at bounding box center [772, 310] width 29 height 29
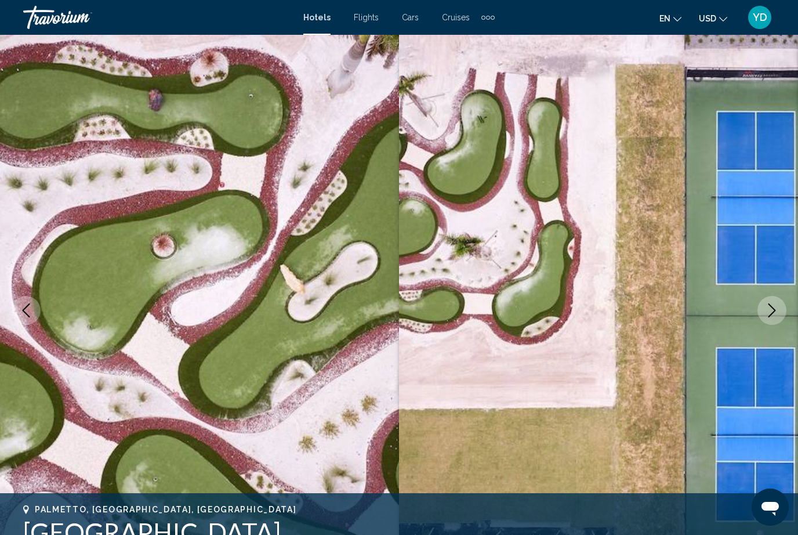
click at [28, 315] on icon "Previous image" at bounding box center [27, 310] width 8 height 14
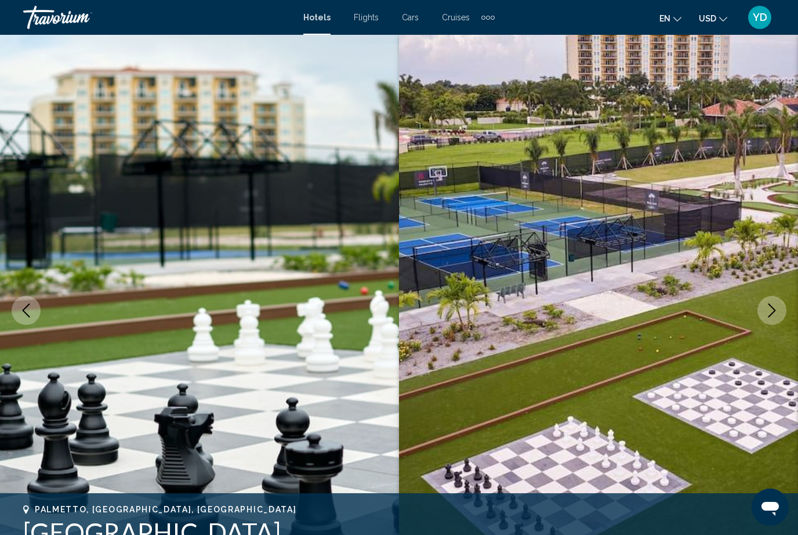
click at [768, 330] on img "Main content" at bounding box center [598, 310] width 399 height 551
click at [773, 318] on button "Next image" at bounding box center [772, 310] width 29 height 29
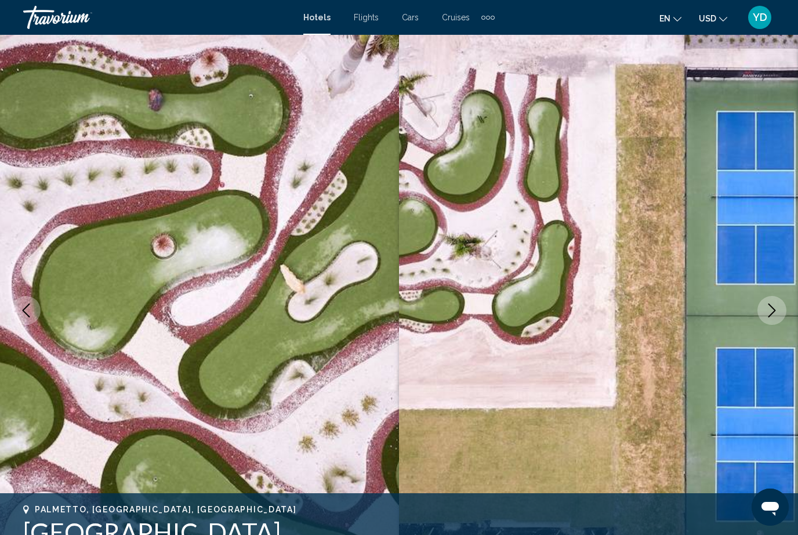
click at [768, 320] on button "Next image" at bounding box center [772, 310] width 29 height 29
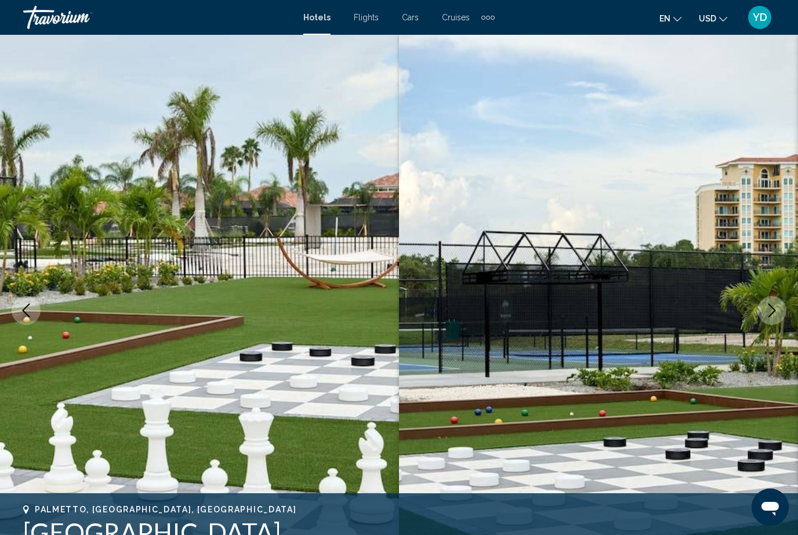
click at [769, 321] on button "Next image" at bounding box center [772, 310] width 29 height 29
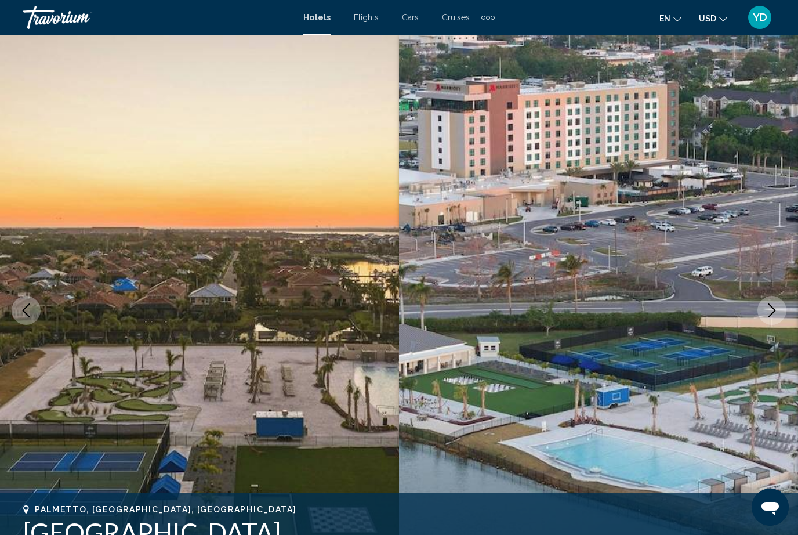
click at [768, 323] on button "Next image" at bounding box center [772, 310] width 29 height 29
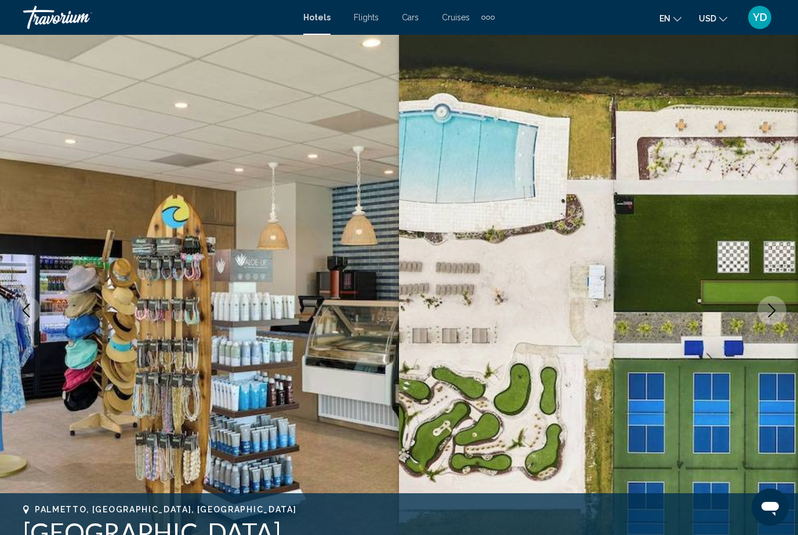
click at [30, 288] on img "Main content" at bounding box center [199, 310] width 399 height 551
click at [28, 292] on img "Main content" at bounding box center [199, 310] width 399 height 551
click at [31, 305] on icon "Previous image" at bounding box center [26, 310] width 14 height 14
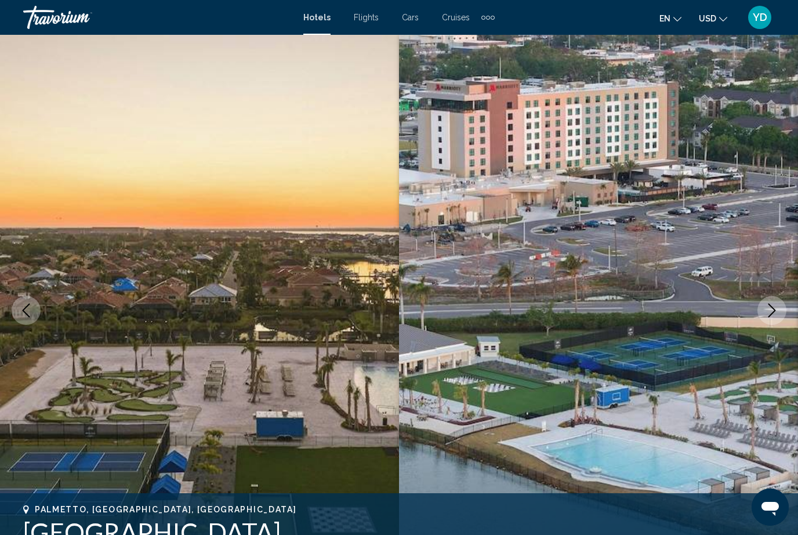
click at [768, 327] on img "Main content" at bounding box center [598, 310] width 399 height 551
click at [770, 326] on img "Main content" at bounding box center [598, 310] width 399 height 551
click at [772, 314] on icon "Next image" at bounding box center [773, 310] width 8 height 14
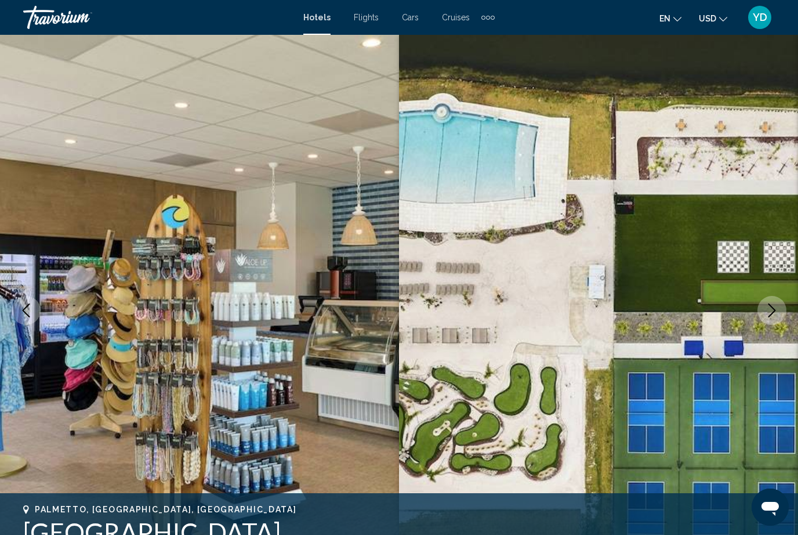
click at [776, 314] on icon "Next image" at bounding box center [772, 310] width 14 height 14
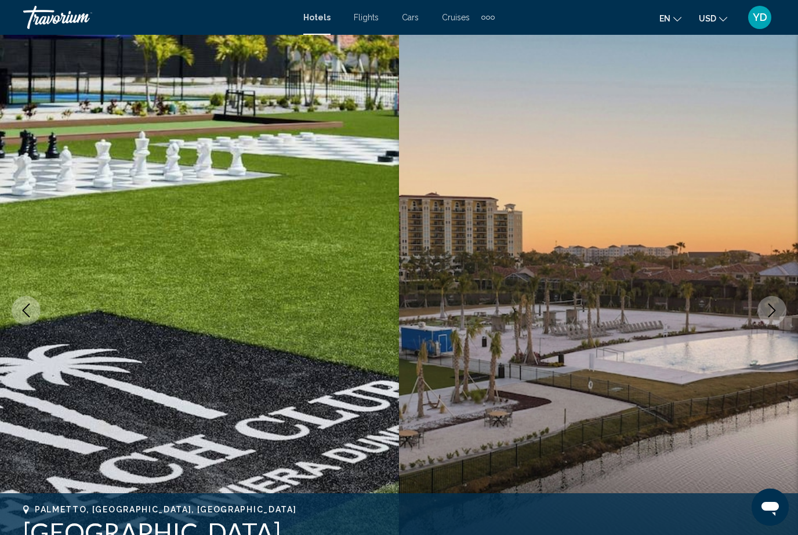
click at [775, 315] on icon "Next image" at bounding box center [772, 310] width 14 height 14
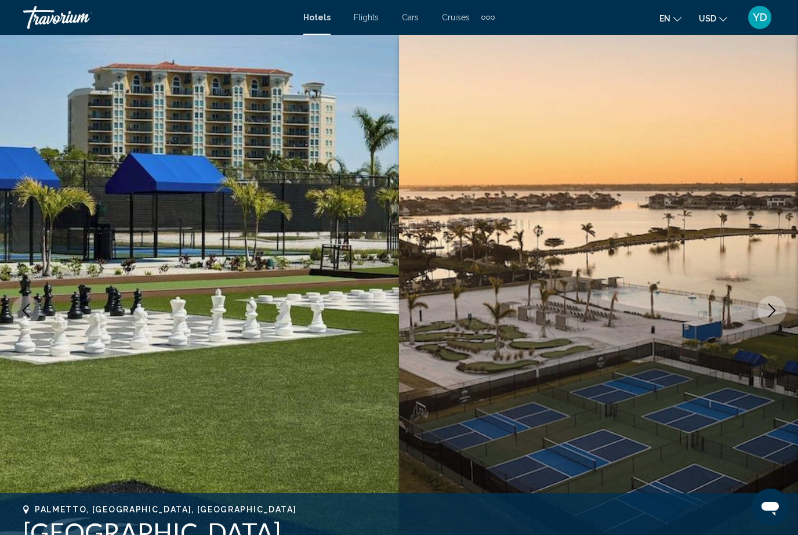
click at [773, 317] on button "Next image" at bounding box center [772, 310] width 29 height 29
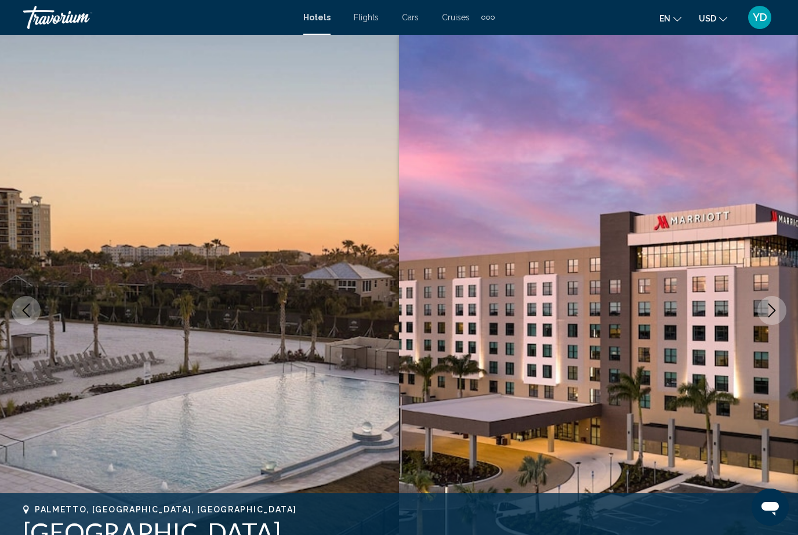
click at [772, 318] on button "Next image" at bounding box center [772, 310] width 29 height 29
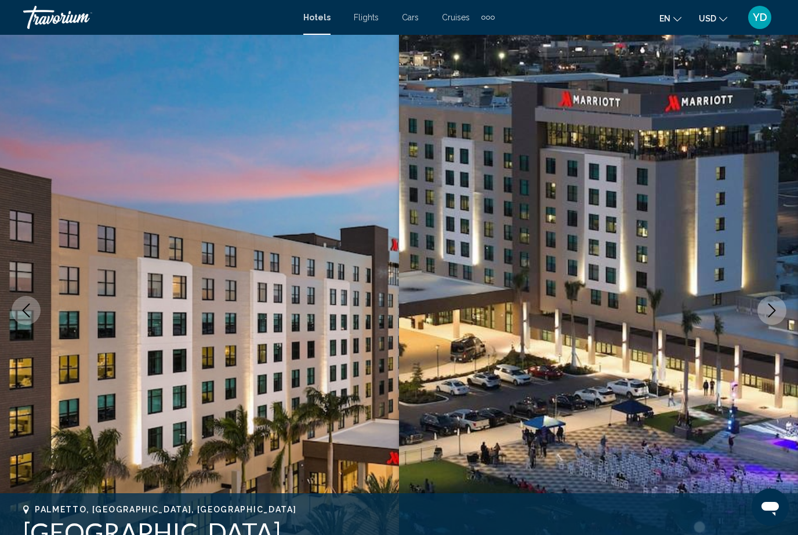
click at [772, 318] on button "Next image" at bounding box center [772, 310] width 29 height 29
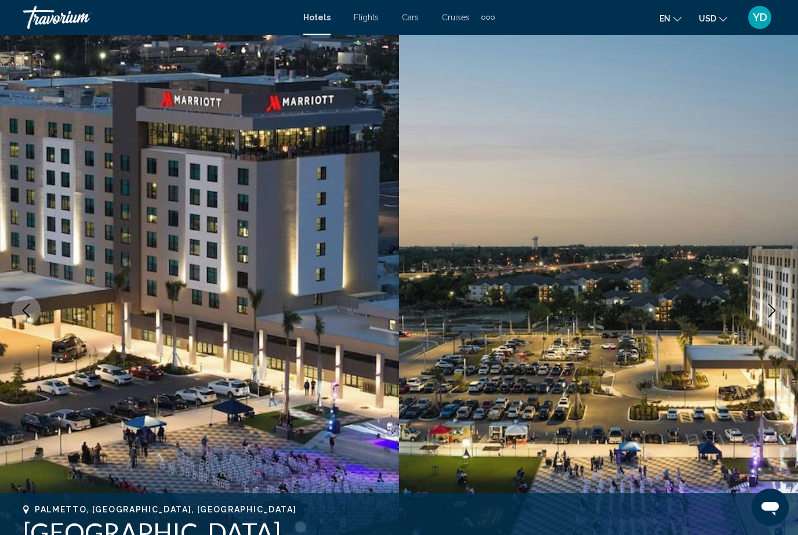
click at [770, 320] on button "Next image" at bounding box center [772, 310] width 29 height 29
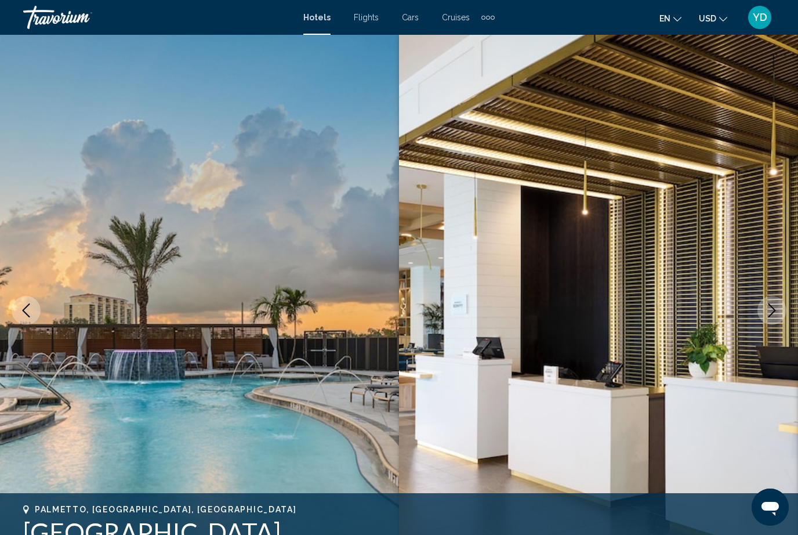
click at [774, 313] on icon "Next image" at bounding box center [772, 310] width 14 height 14
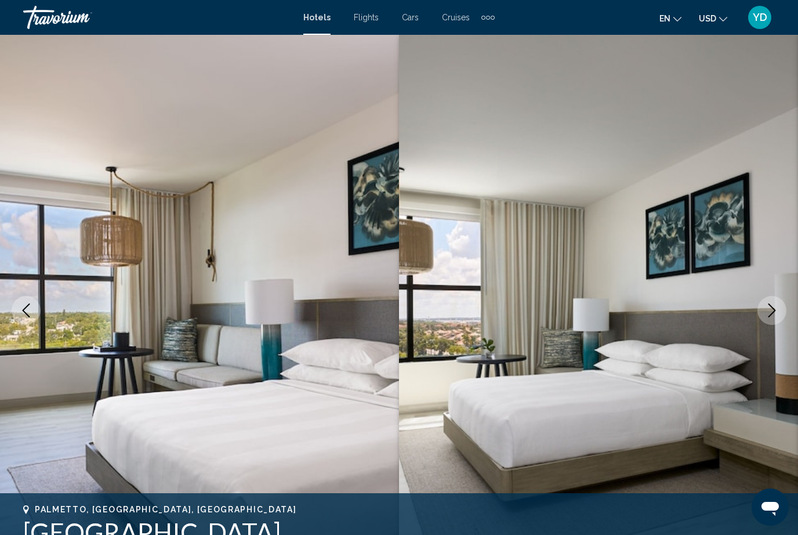
click at [770, 316] on icon "Next image" at bounding box center [773, 310] width 8 height 14
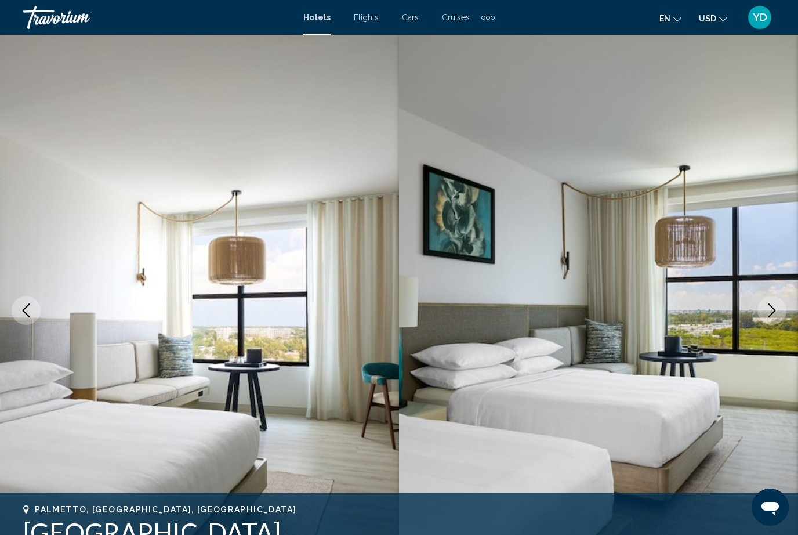
click at [766, 319] on button "Next image" at bounding box center [772, 310] width 29 height 29
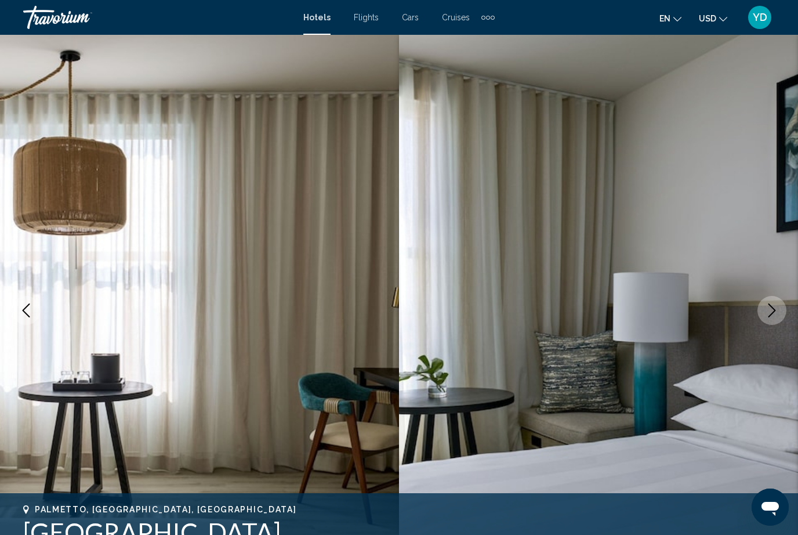
click at [769, 318] on button "Next image" at bounding box center [772, 310] width 29 height 29
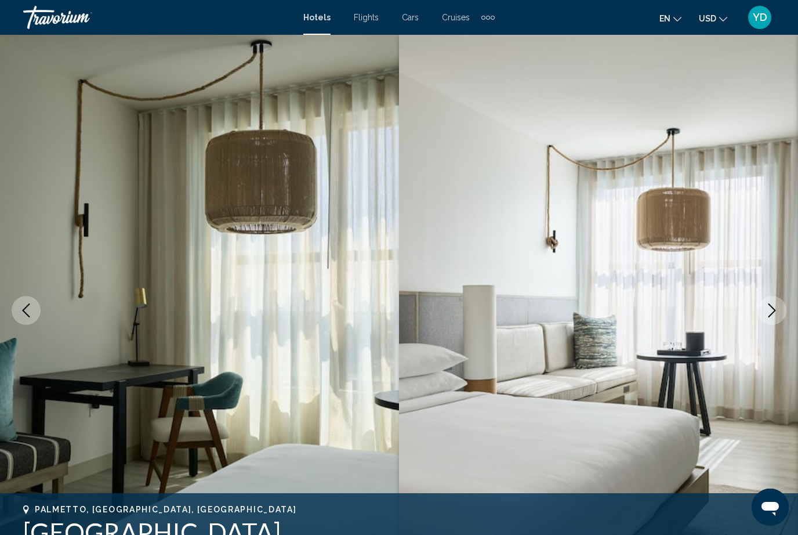
click at [769, 318] on button "Next image" at bounding box center [772, 310] width 29 height 29
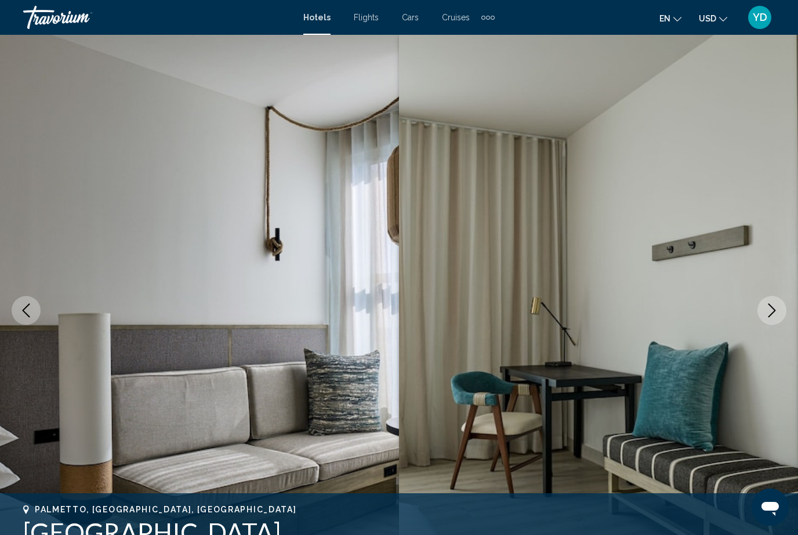
click at [769, 318] on button "Next image" at bounding box center [772, 310] width 29 height 29
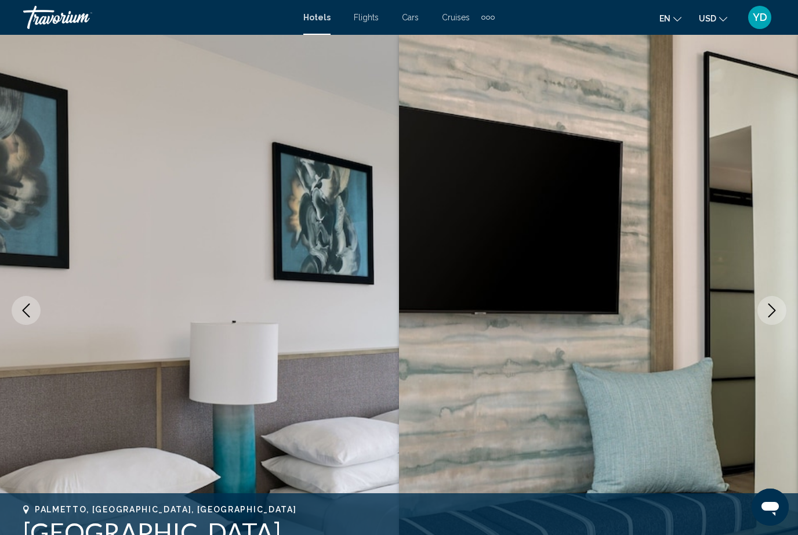
click at [769, 318] on button "Next image" at bounding box center [772, 310] width 29 height 29
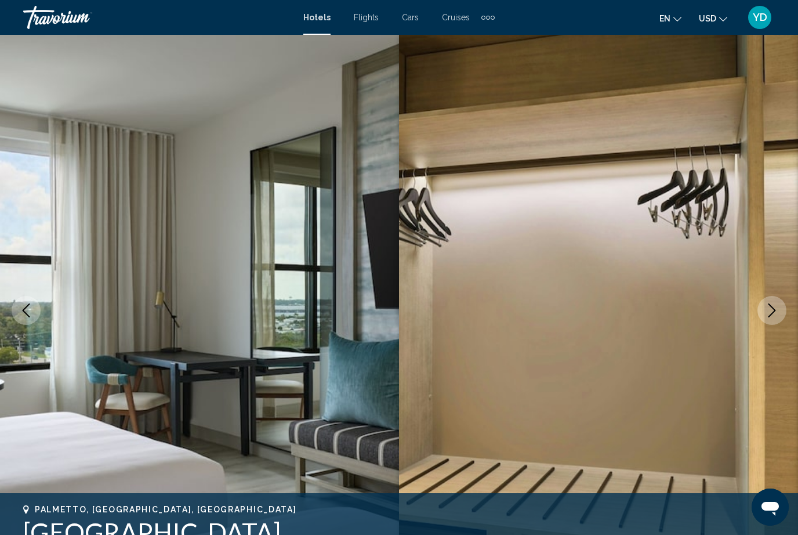
click at [769, 317] on button "Next image" at bounding box center [772, 310] width 29 height 29
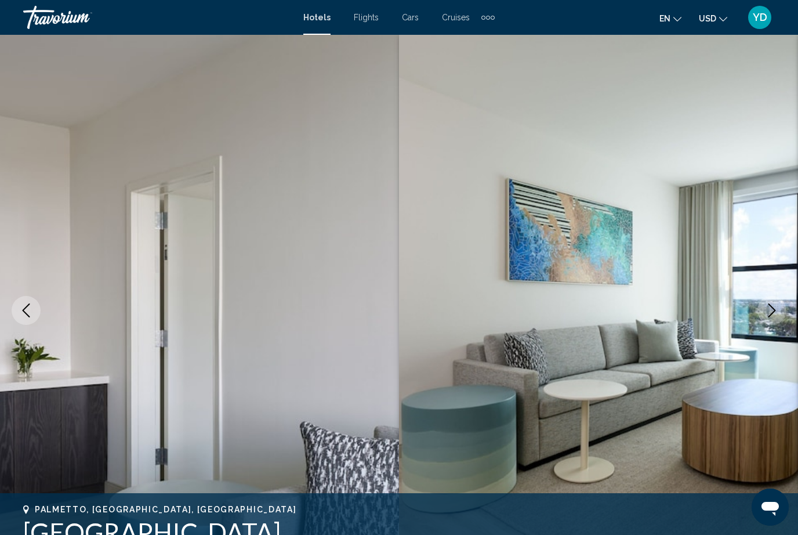
click at [769, 318] on button "Next image" at bounding box center [772, 310] width 29 height 29
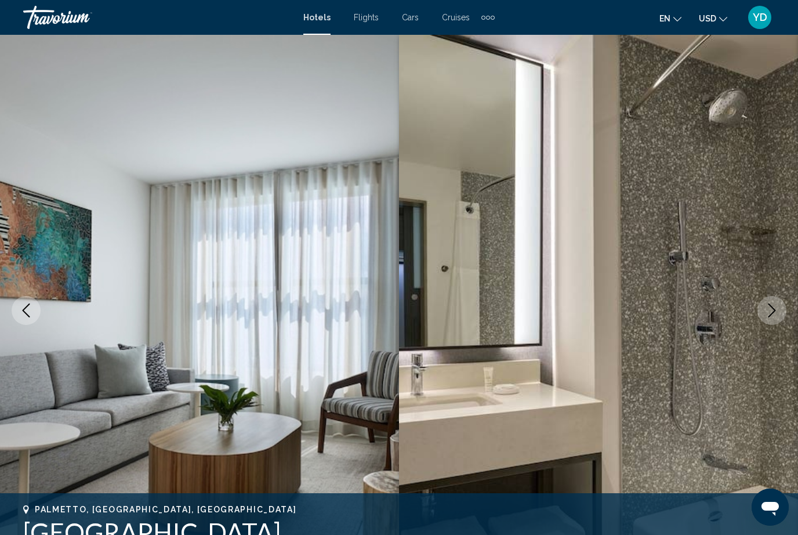
click at [768, 318] on button "Next image" at bounding box center [772, 310] width 29 height 29
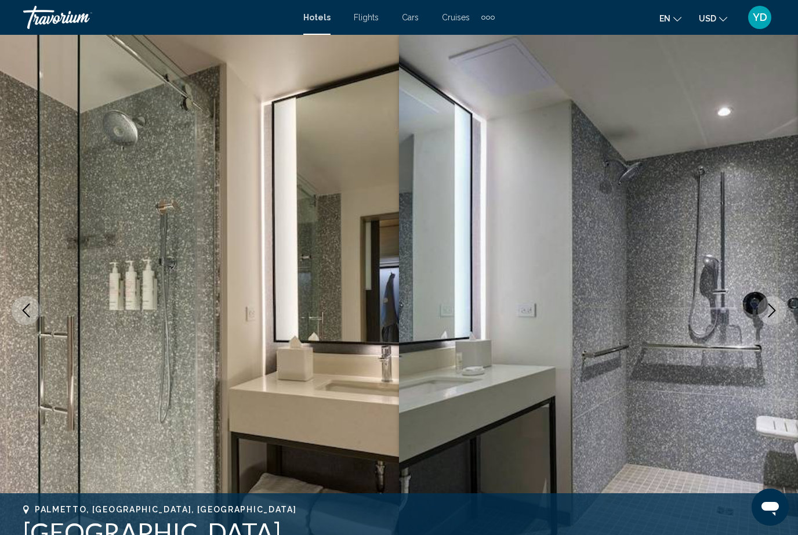
click at [768, 318] on button "Next image" at bounding box center [772, 310] width 29 height 29
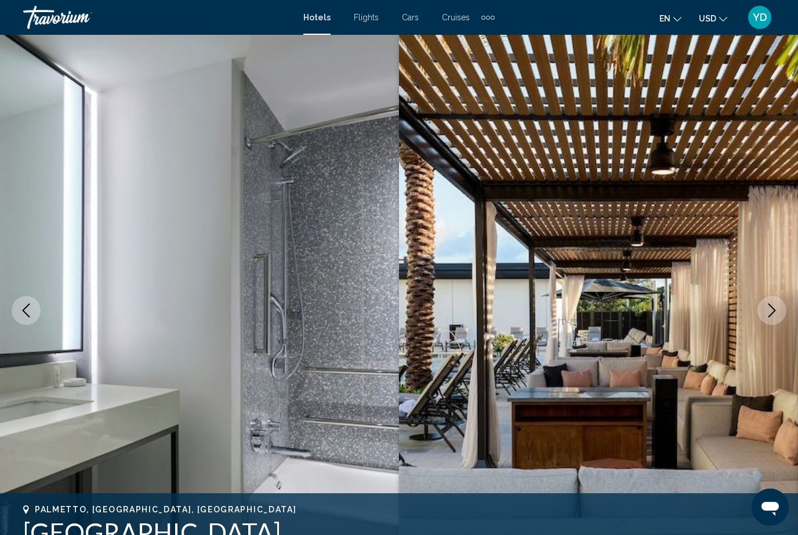
click at [768, 318] on button "Next image" at bounding box center [772, 310] width 29 height 29
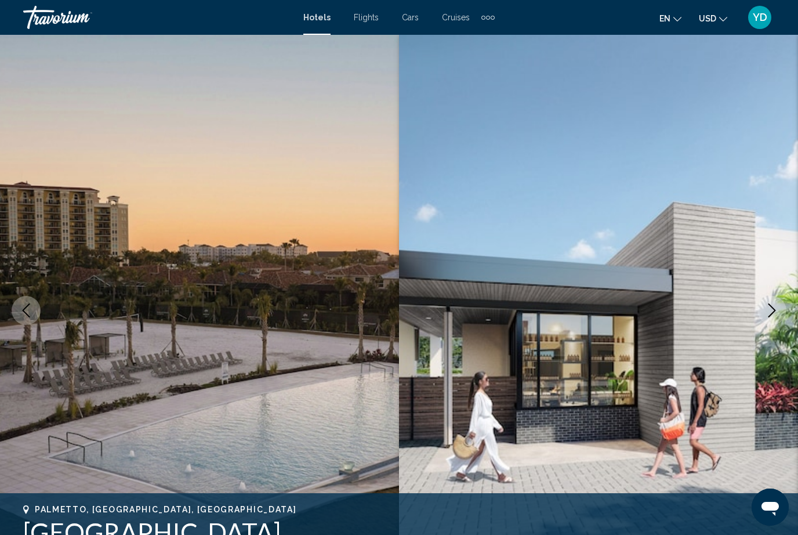
click at [768, 317] on button "Next image" at bounding box center [772, 310] width 29 height 29
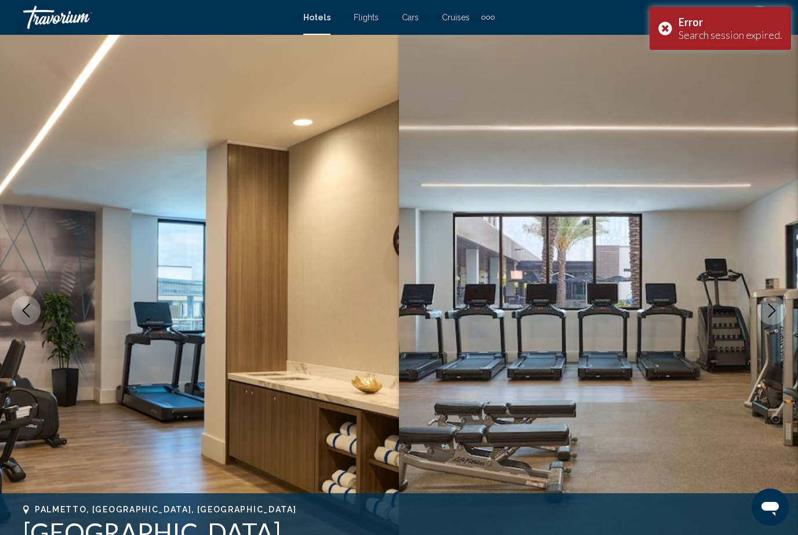
click at [108, 390] on img "Main content" at bounding box center [199, 310] width 399 height 551
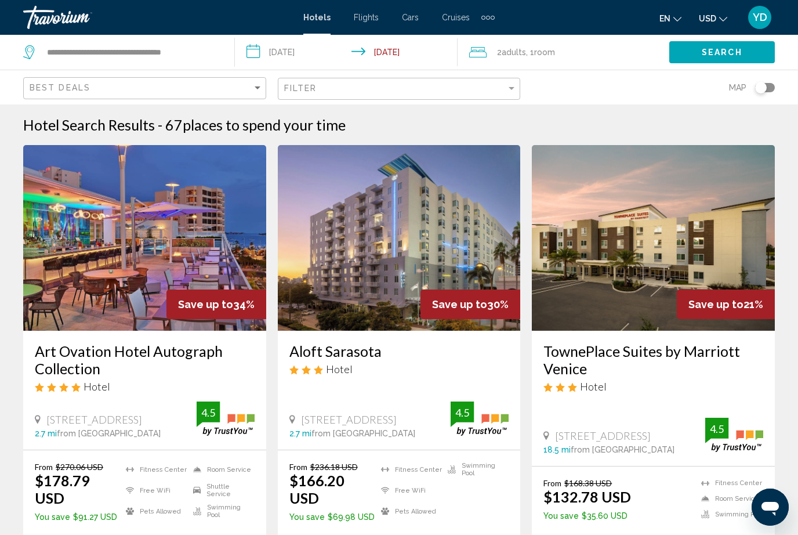
click at [128, 240] on img "Main content" at bounding box center [144, 238] width 243 height 186
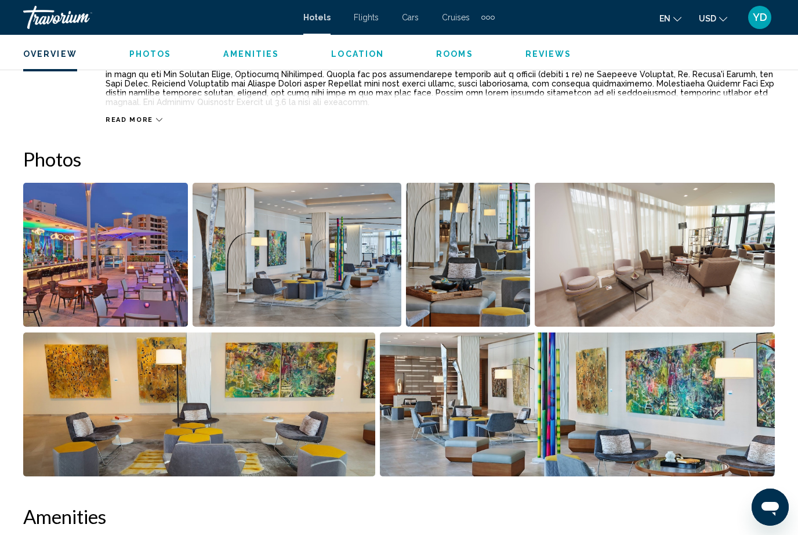
scroll to position [671, 0]
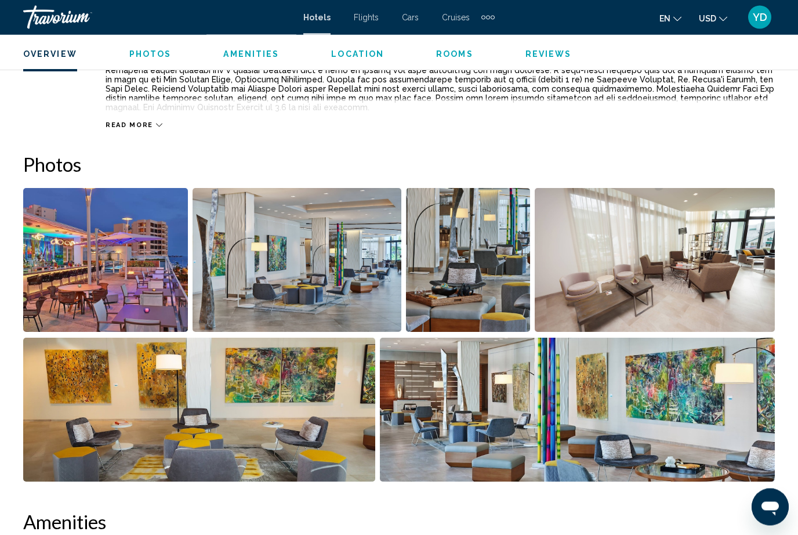
click at [153, 317] on img "Open full-screen image slider" at bounding box center [105, 261] width 165 height 144
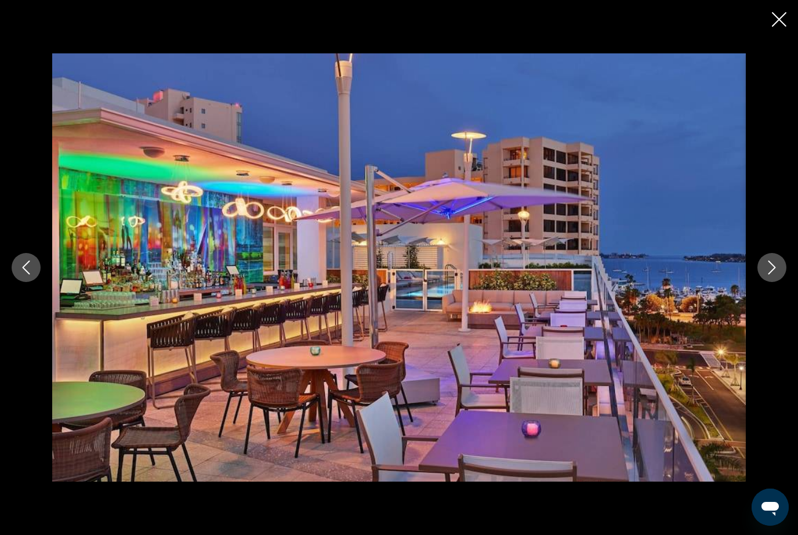
click at [759, 273] on button "Next image" at bounding box center [772, 267] width 29 height 29
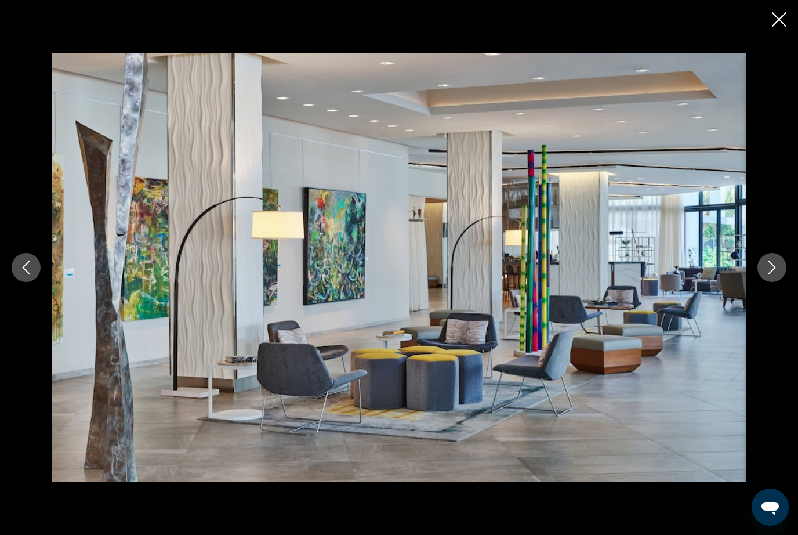
click at [761, 265] on button "Next image" at bounding box center [772, 267] width 29 height 29
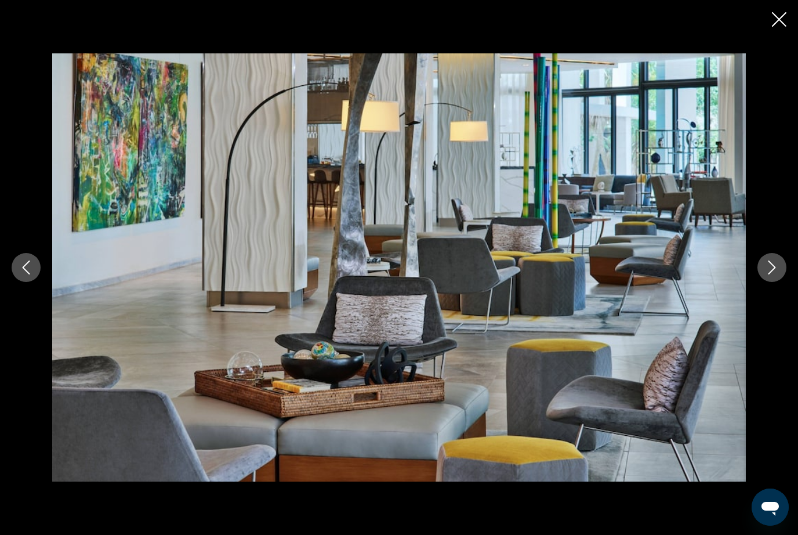
click at [769, 269] on icon "Next image" at bounding box center [772, 267] width 14 height 14
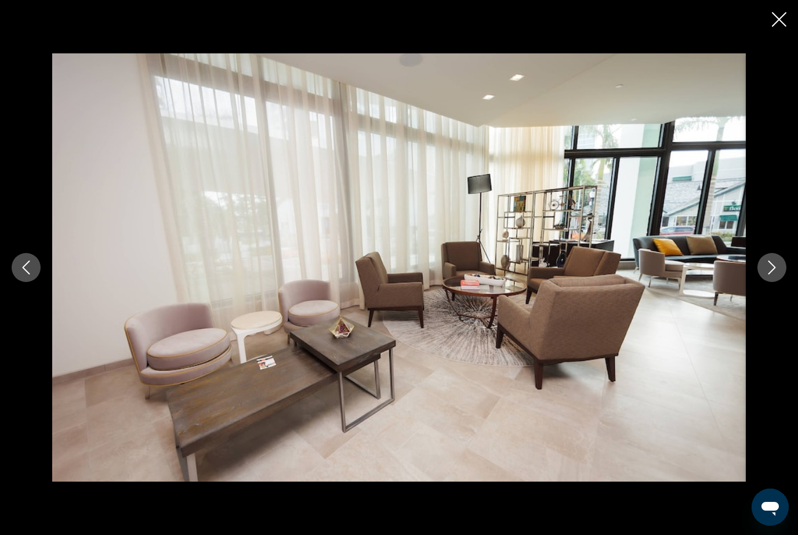
click at [768, 262] on icon "Next image" at bounding box center [772, 267] width 14 height 14
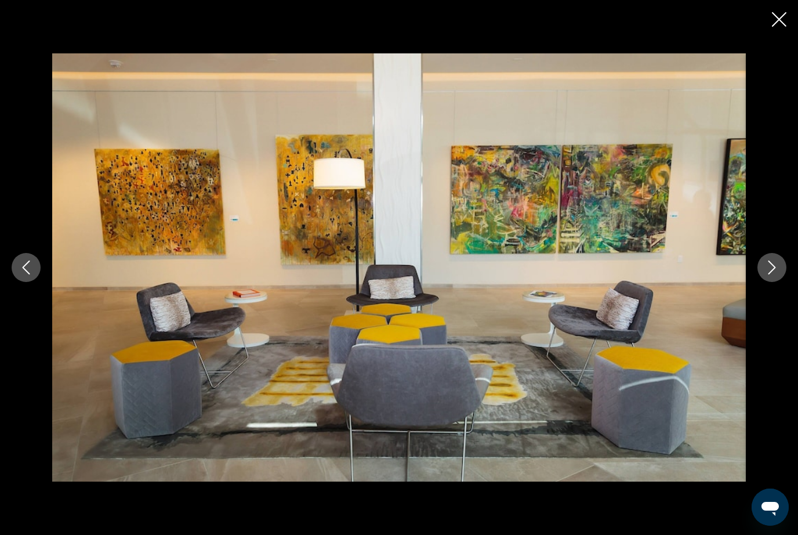
click at [773, 269] on icon "Next image" at bounding box center [772, 267] width 14 height 14
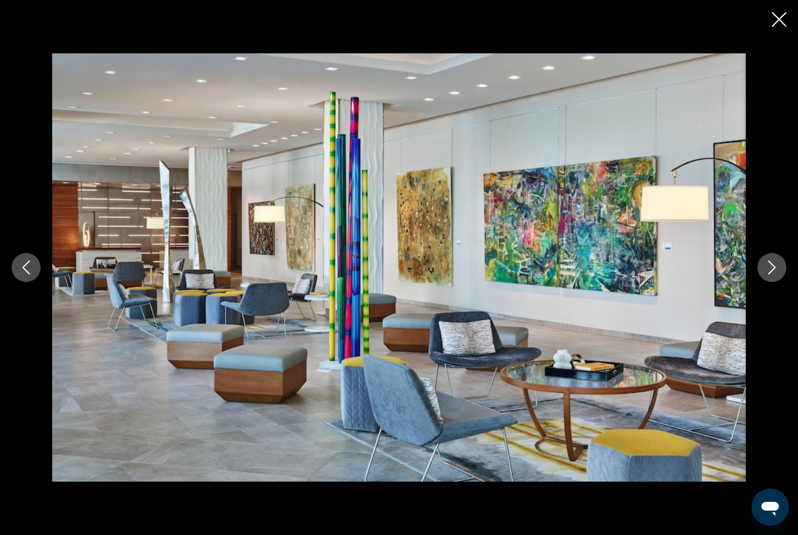
click at [775, 268] on icon "Next image" at bounding box center [773, 267] width 8 height 14
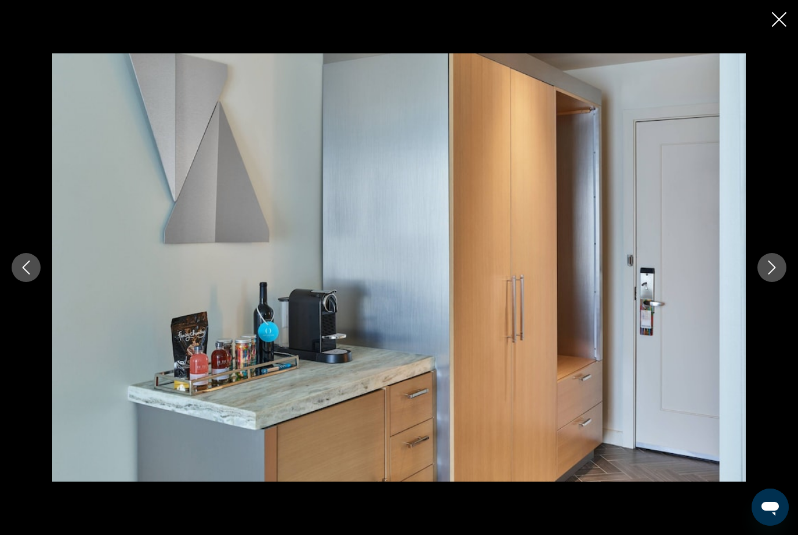
click at [773, 269] on icon "Next image" at bounding box center [772, 267] width 14 height 14
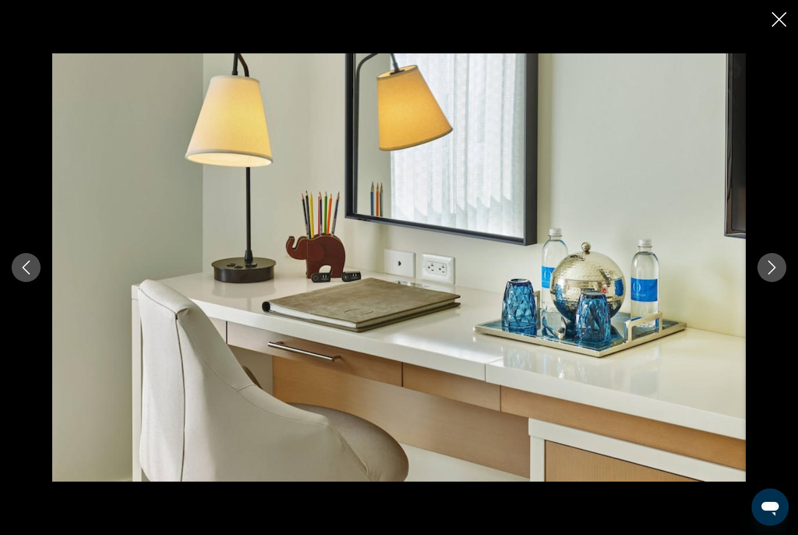
click at [776, 267] on icon "Next image" at bounding box center [773, 267] width 8 height 14
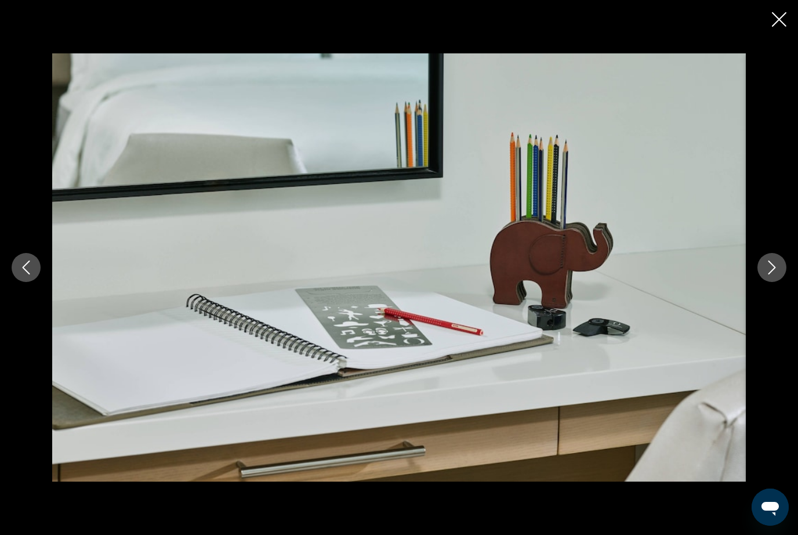
click at [776, 268] on icon "Next image" at bounding box center [772, 267] width 14 height 14
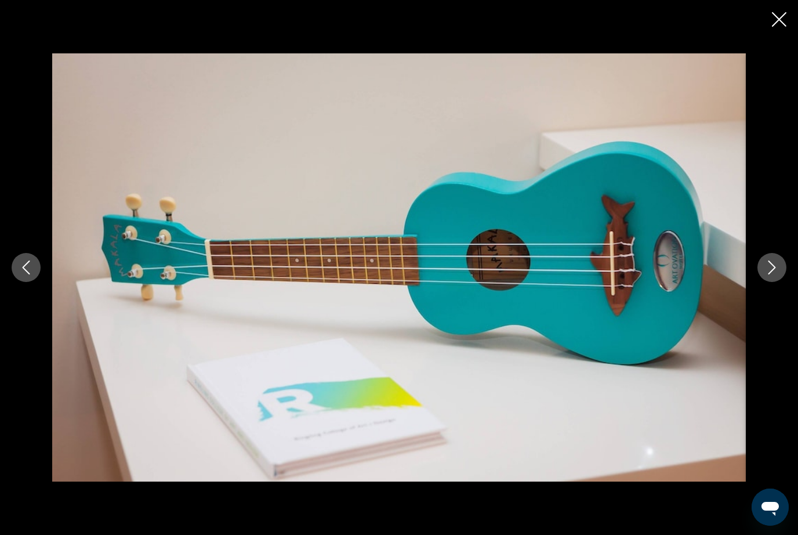
click at [774, 269] on icon "Next image" at bounding box center [773, 267] width 8 height 14
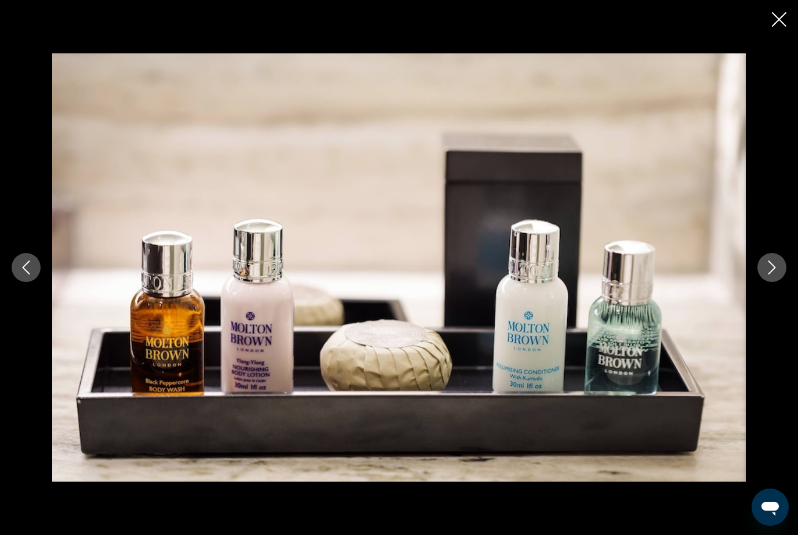
click at [775, 268] on icon "Next image" at bounding box center [773, 267] width 8 height 14
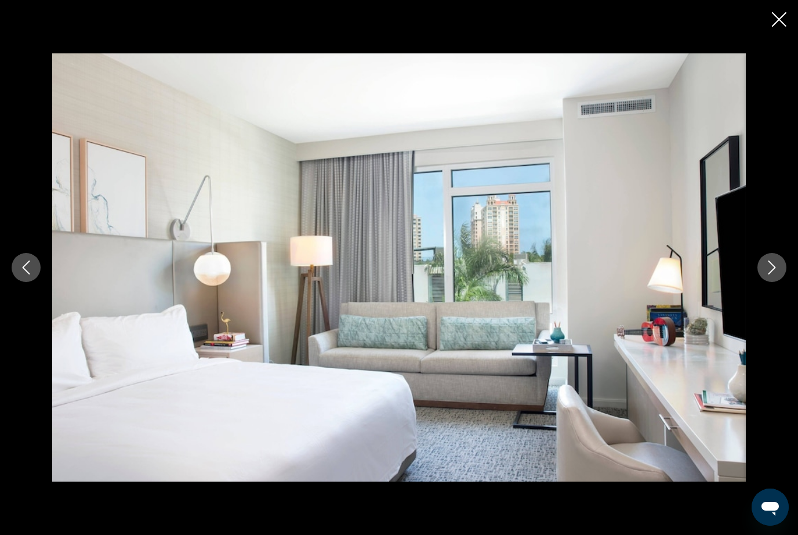
click at [781, 266] on button "Next image" at bounding box center [772, 267] width 29 height 29
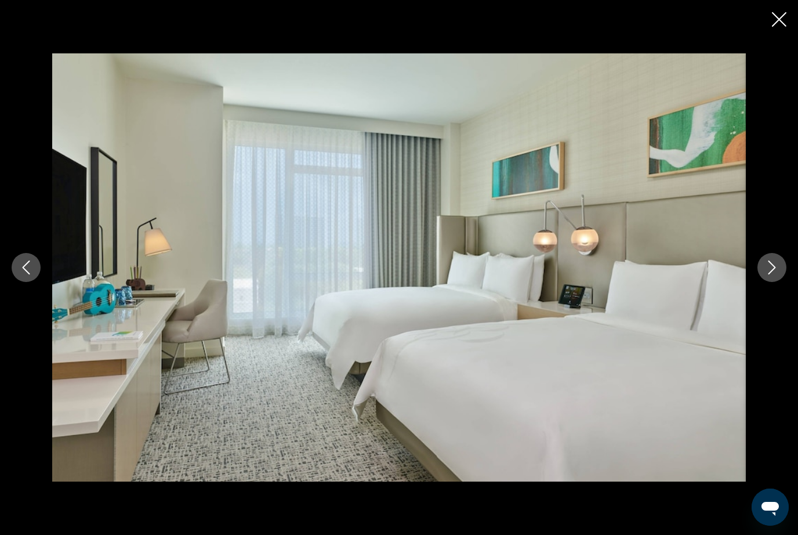
click at [783, 265] on button "Next image" at bounding box center [772, 267] width 29 height 29
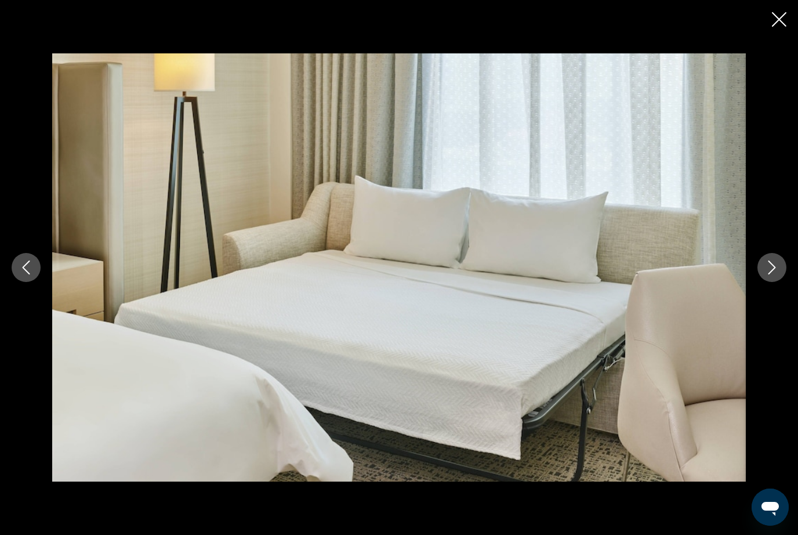
click at [781, 265] on button "Next image" at bounding box center [772, 267] width 29 height 29
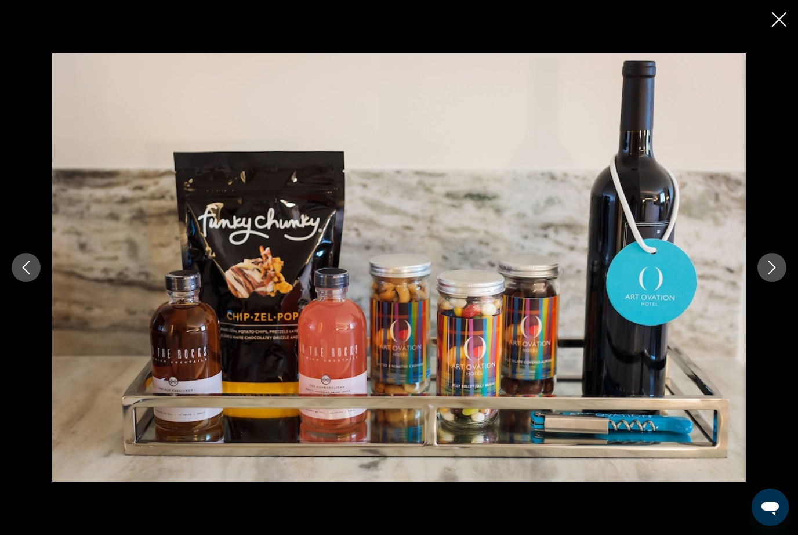
click at [781, 265] on button "Next image" at bounding box center [772, 267] width 29 height 29
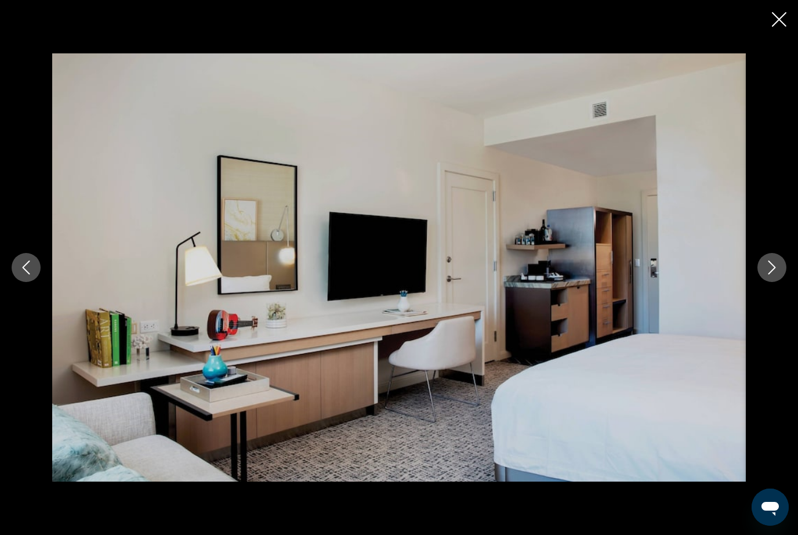
click at [781, 265] on button "Next image" at bounding box center [772, 267] width 29 height 29
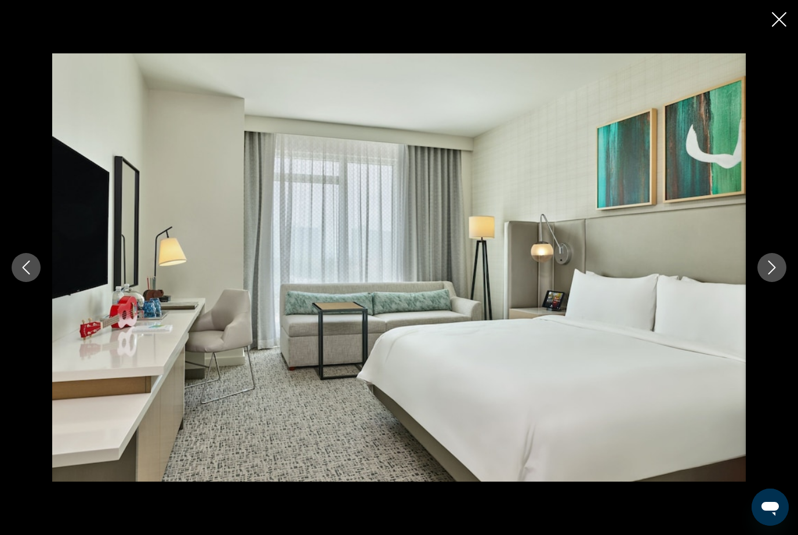
click at [780, 265] on button "Next image" at bounding box center [772, 267] width 29 height 29
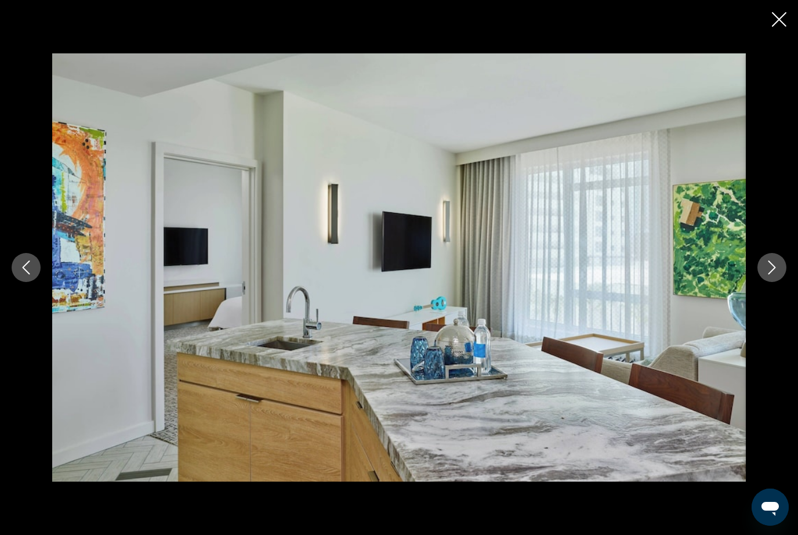
click at [781, 265] on button "Next image" at bounding box center [772, 267] width 29 height 29
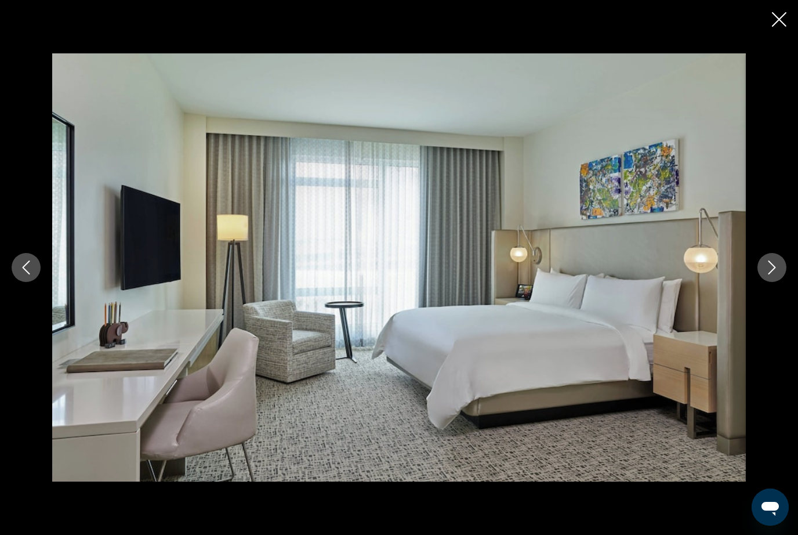
click at [774, 265] on icon "Next image" at bounding box center [772, 267] width 14 height 14
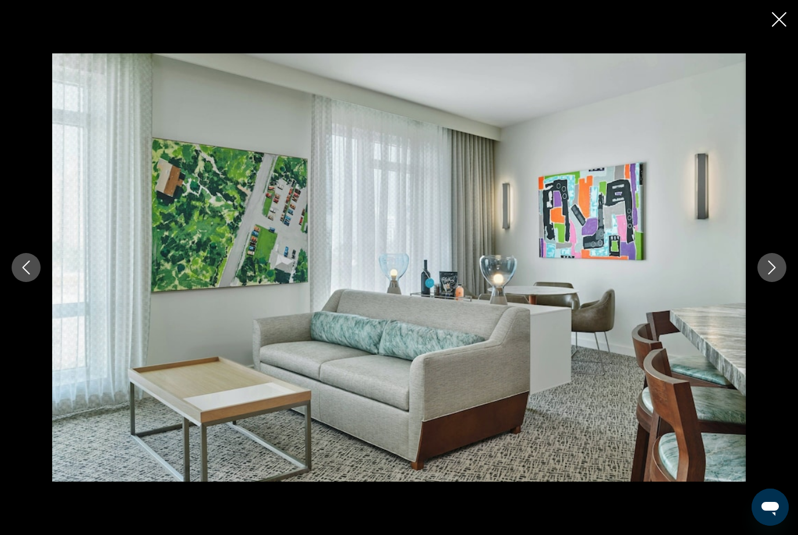
click at [776, 266] on icon "Next image" at bounding box center [772, 267] width 14 height 14
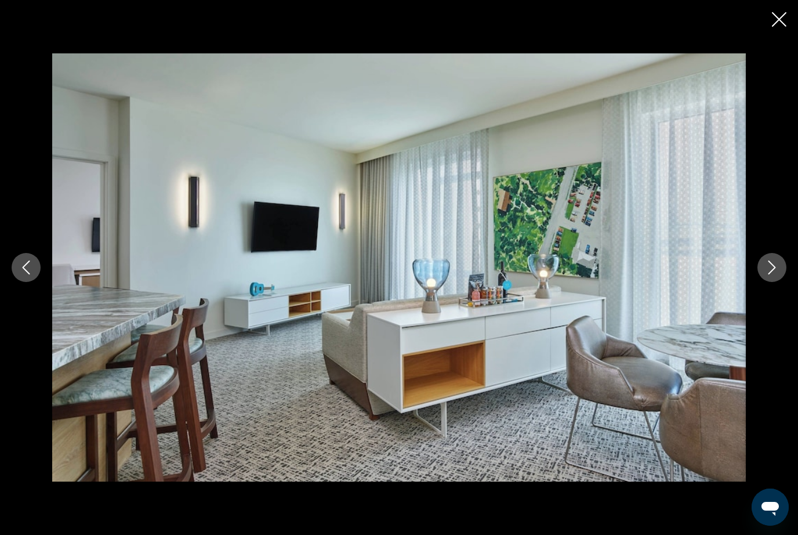
click at [777, 267] on icon "Next image" at bounding box center [772, 267] width 14 height 14
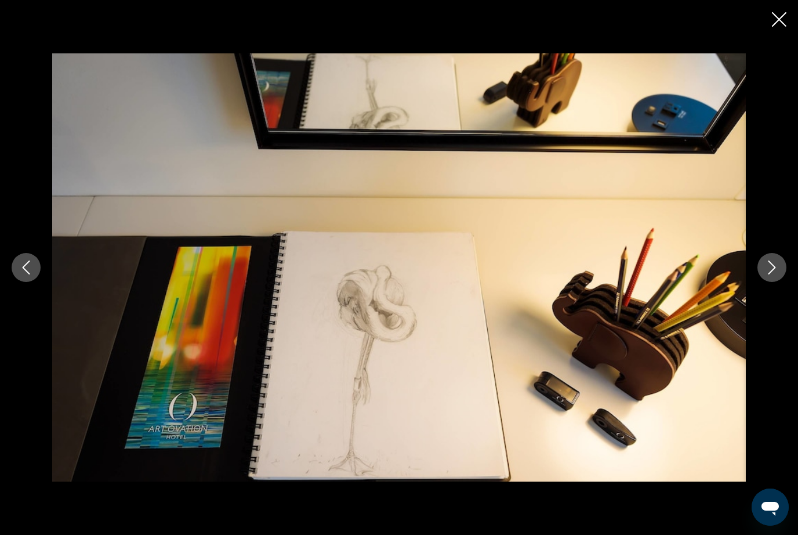
click at [775, 266] on icon "Next image" at bounding box center [772, 267] width 14 height 14
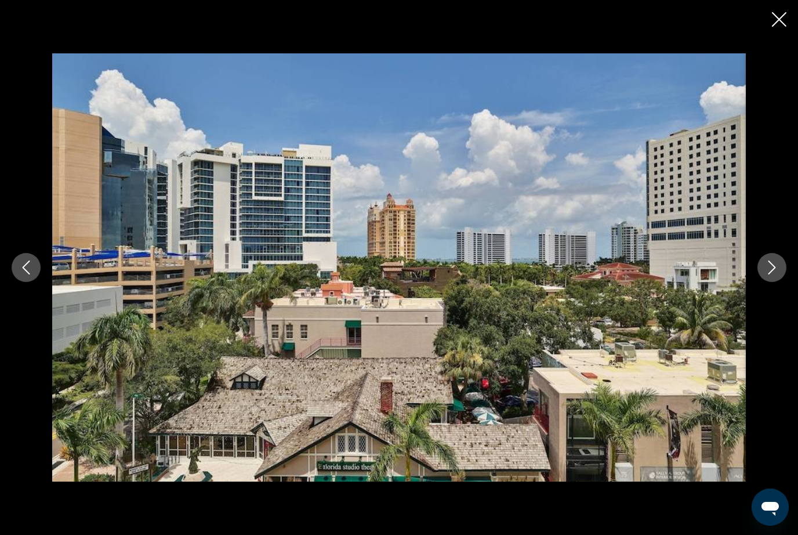
click at [774, 266] on icon "Next image" at bounding box center [773, 267] width 8 height 14
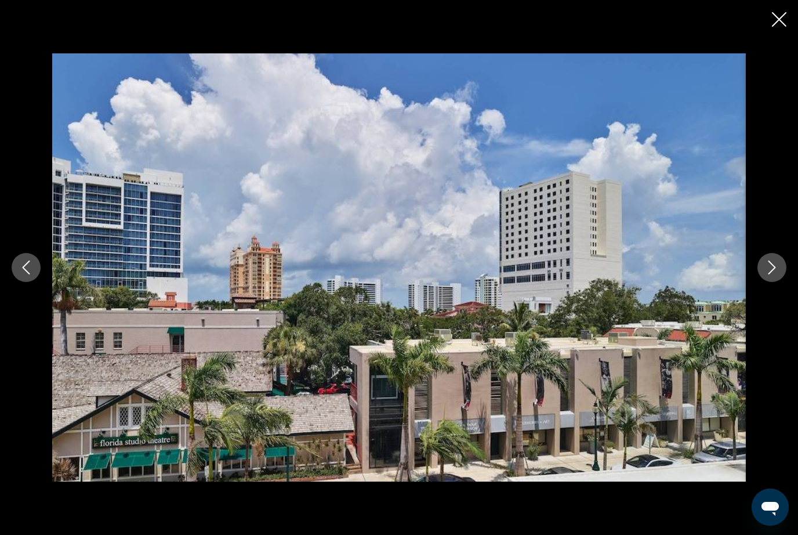
click at [774, 267] on icon "Next image" at bounding box center [773, 267] width 8 height 14
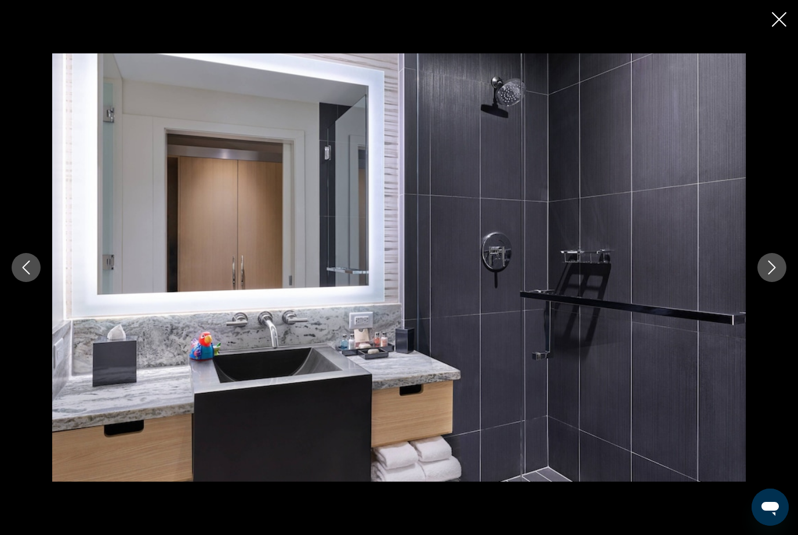
click at [774, 267] on icon "Next image" at bounding box center [773, 267] width 8 height 14
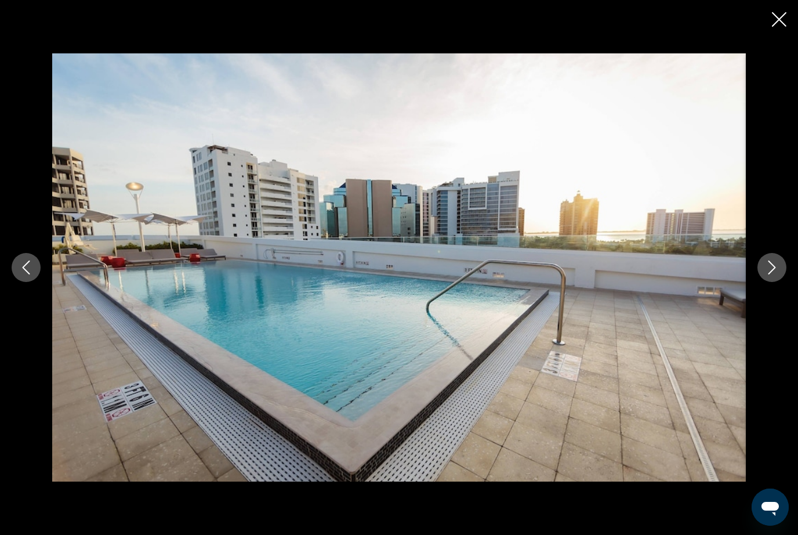
click at [776, 267] on icon "Next image" at bounding box center [773, 267] width 8 height 14
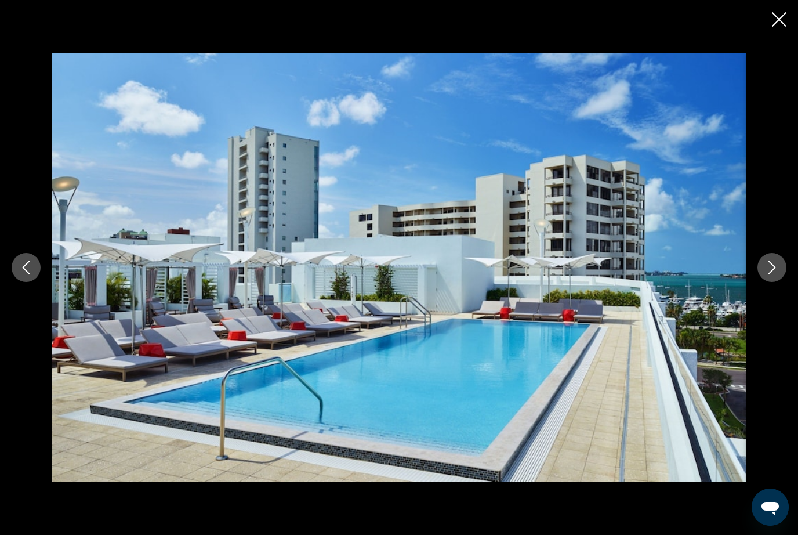
click at [777, 266] on icon "Next image" at bounding box center [772, 267] width 14 height 14
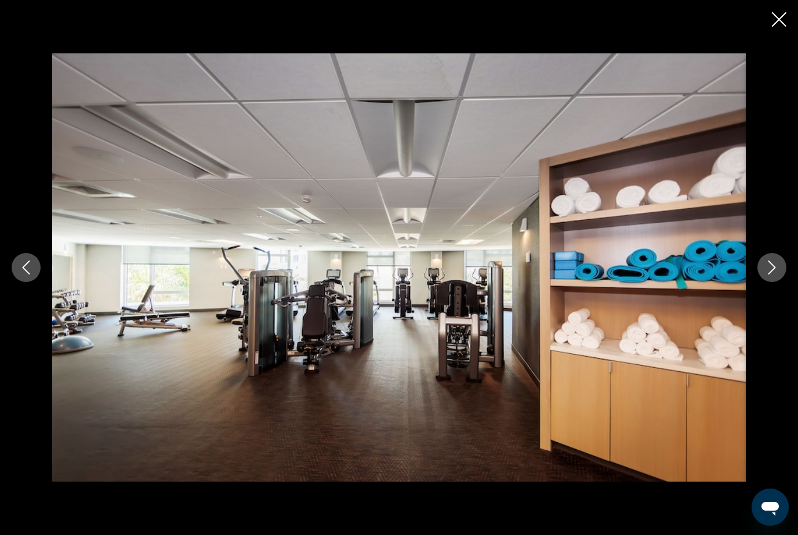
click at [776, 267] on icon "Next image" at bounding box center [772, 267] width 14 height 14
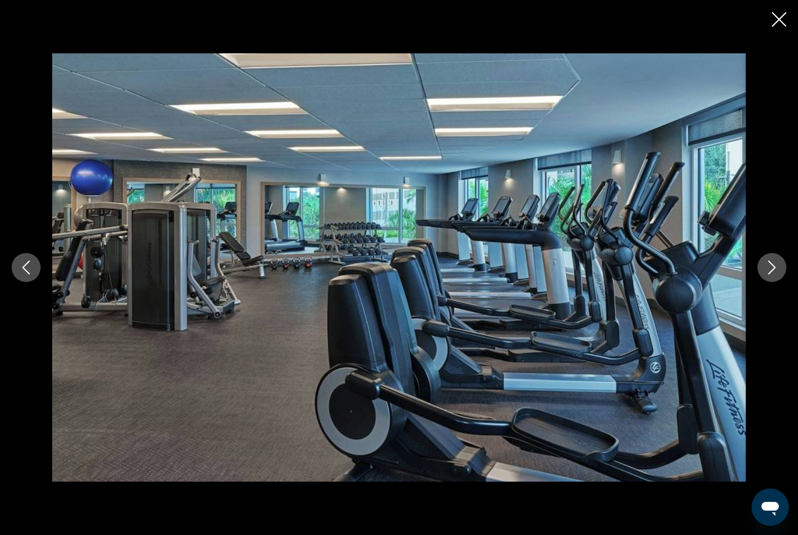
click at [774, 267] on icon "Next image" at bounding box center [772, 267] width 14 height 14
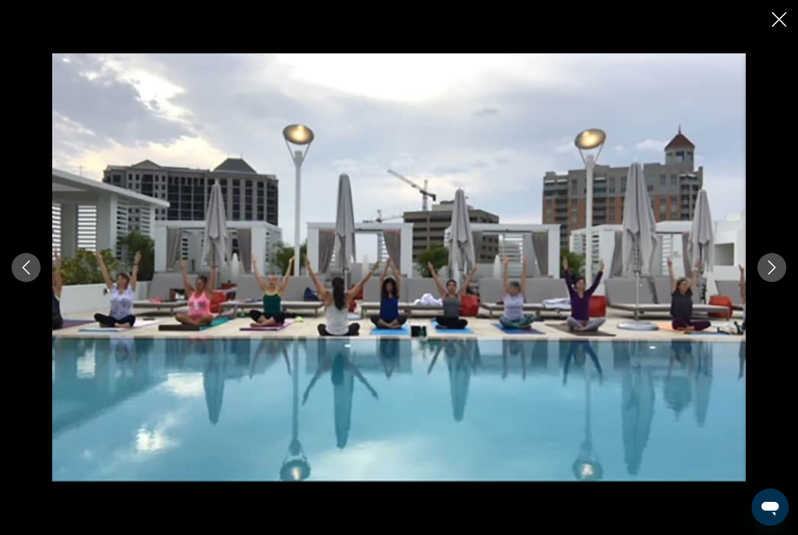
click at [773, 267] on icon "Next image" at bounding box center [772, 267] width 14 height 14
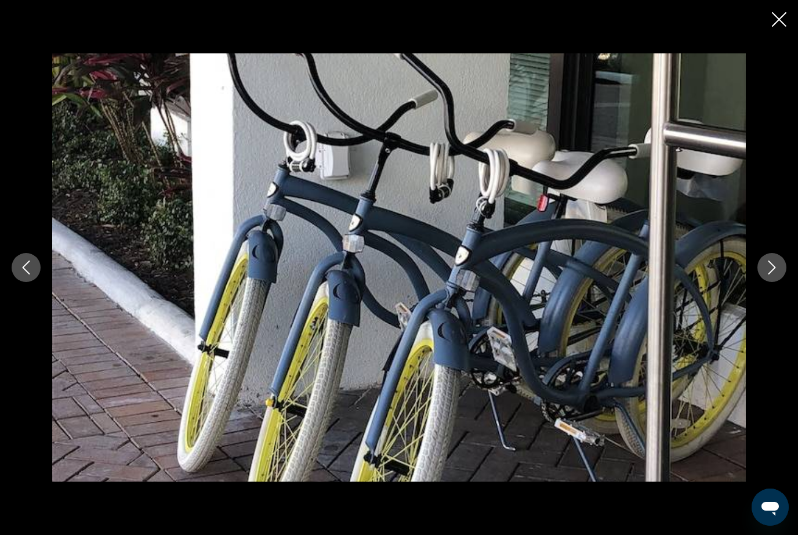
click at [773, 267] on icon "Next image" at bounding box center [772, 267] width 14 height 14
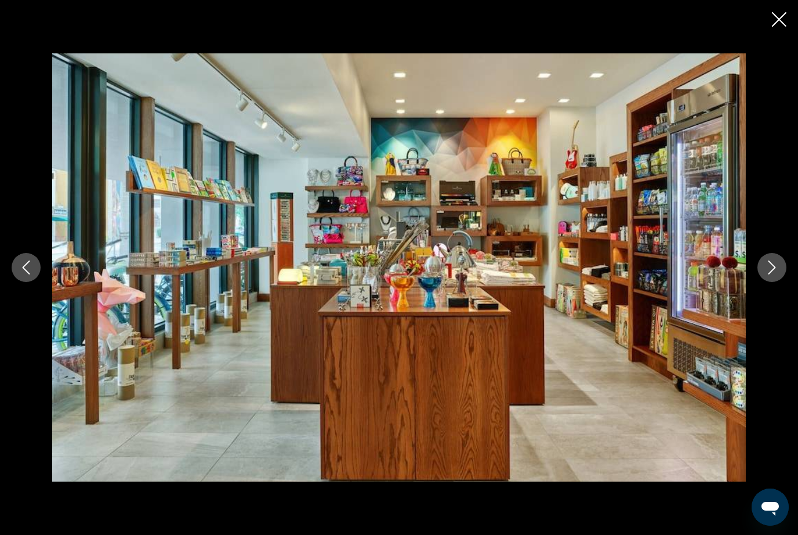
click at [778, 266] on icon "Next image" at bounding box center [772, 267] width 14 height 14
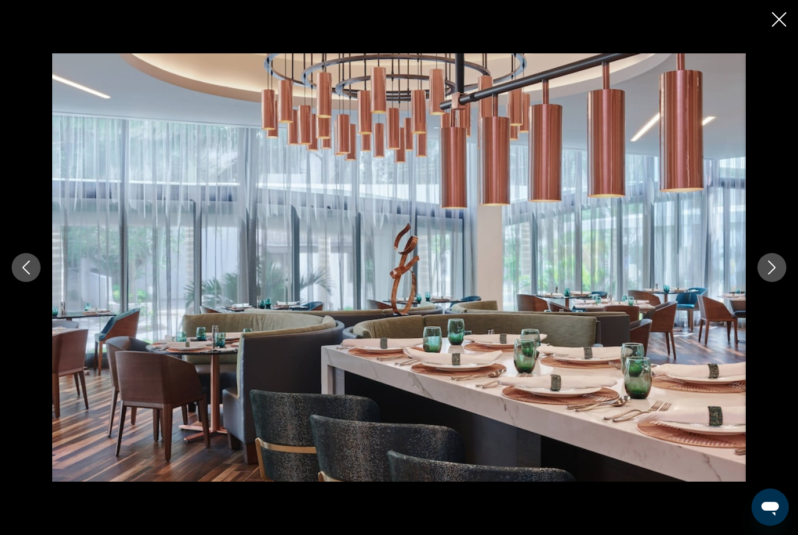
click at [778, 266] on icon "Next image" at bounding box center [772, 267] width 14 height 14
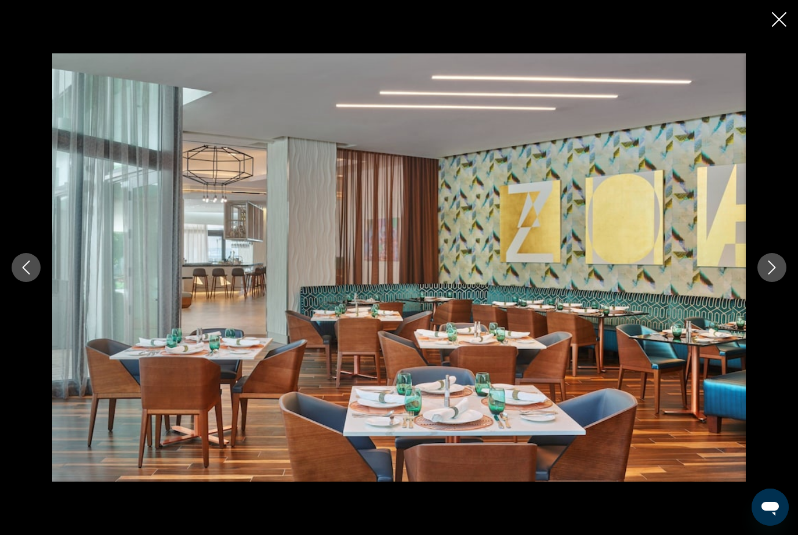
click at [778, 266] on icon "Next image" at bounding box center [772, 267] width 14 height 14
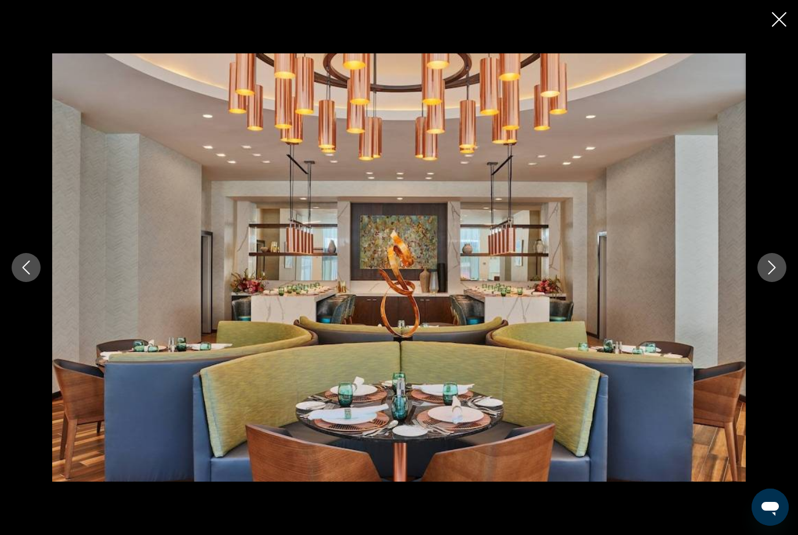
click at [778, 266] on icon "Next image" at bounding box center [772, 267] width 14 height 14
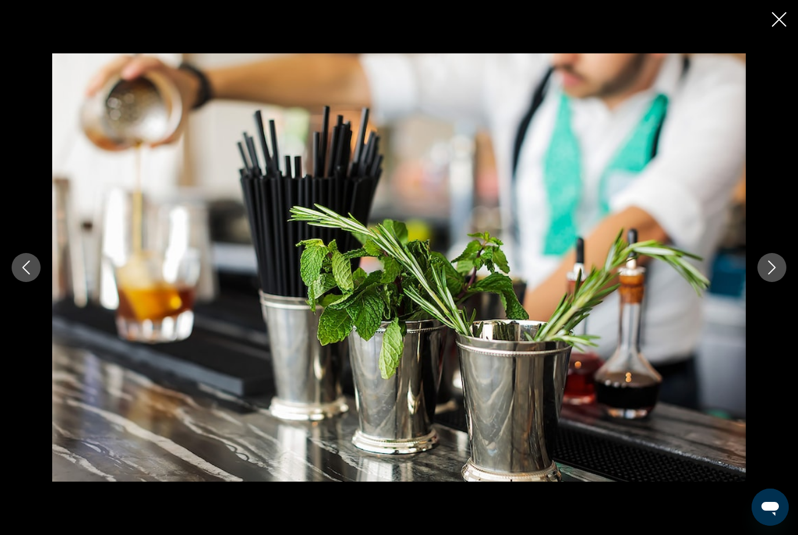
click at [778, 267] on icon "Next image" at bounding box center [772, 267] width 14 height 14
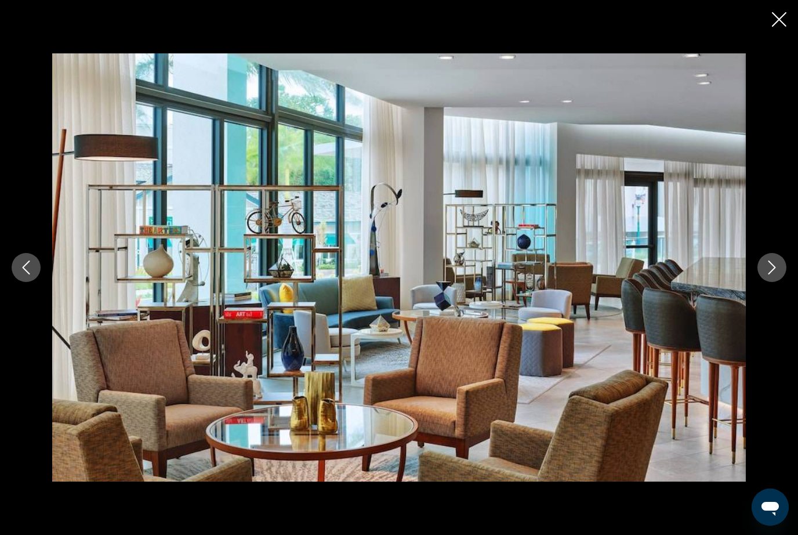
click at [777, 267] on icon "Next image" at bounding box center [772, 267] width 14 height 14
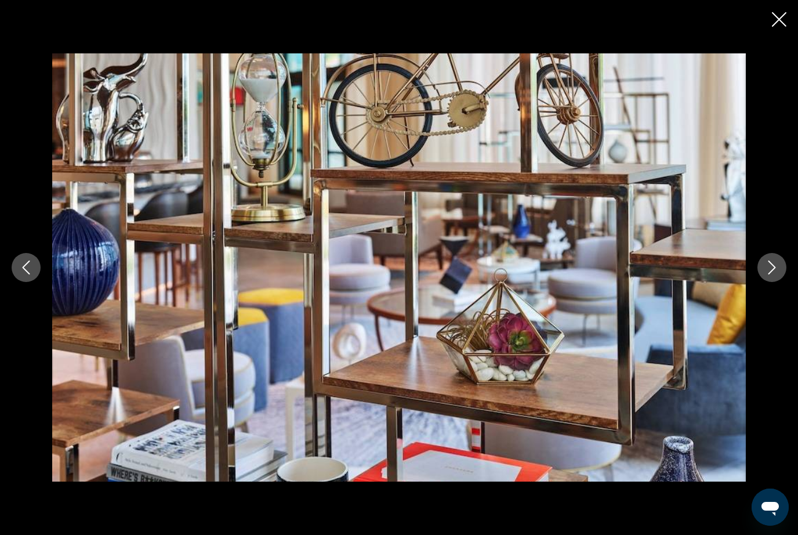
click at [774, 266] on icon "Next image" at bounding box center [773, 267] width 8 height 14
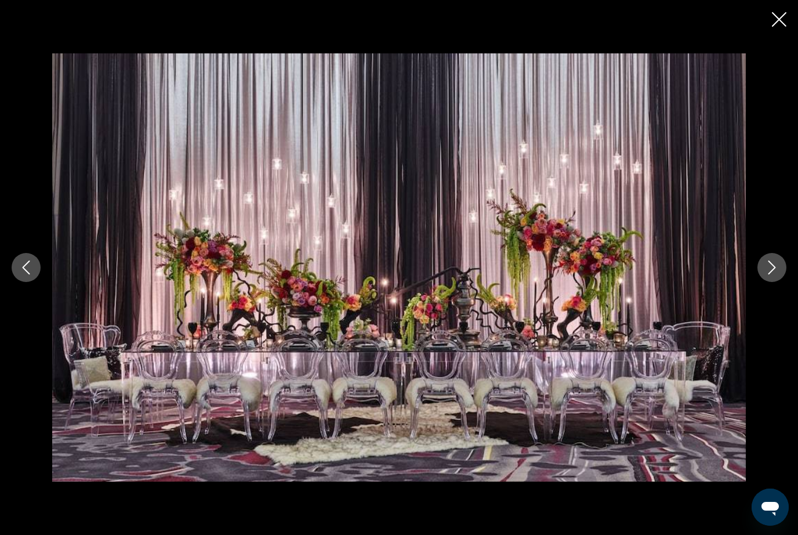
click at [773, 267] on icon "Next image" at bounding box center [772, 267] width 14 height 14
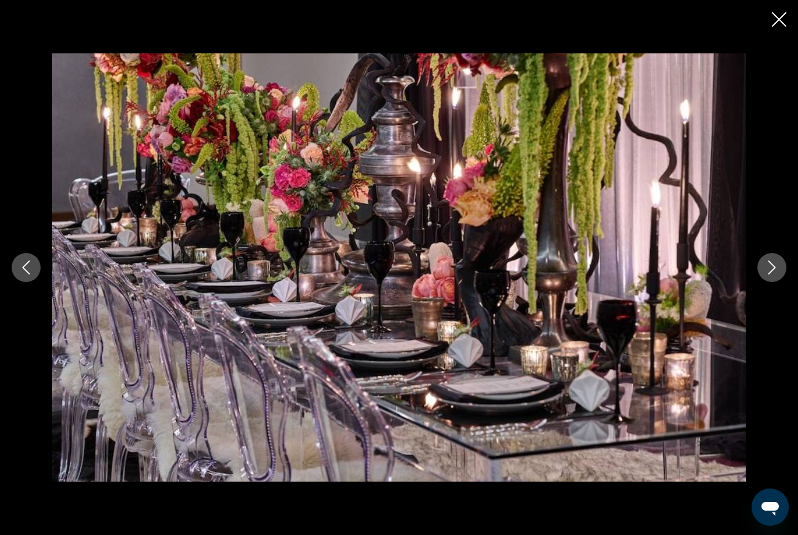
click at [770, 269] on icon "Next image" at bounding box center [772, 267] width 14 height 14
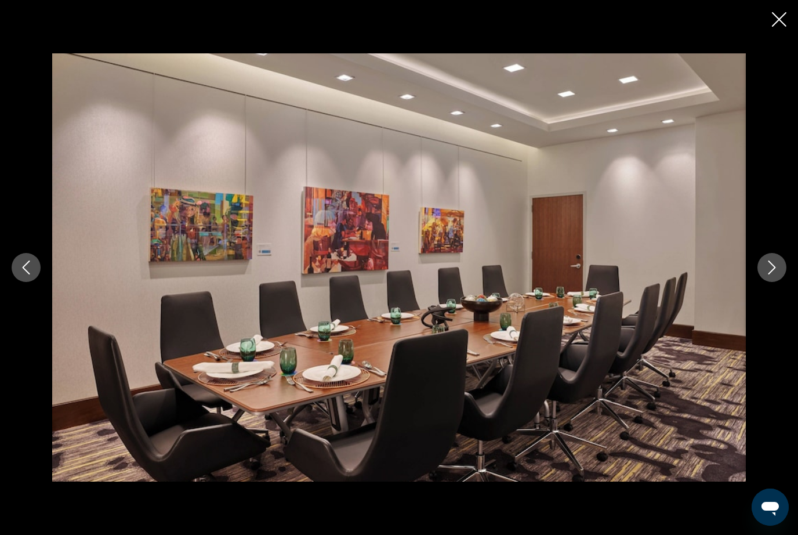
click at [772, 269] on icon "Next image" at bounding box center [772, 267] width 14 height 14
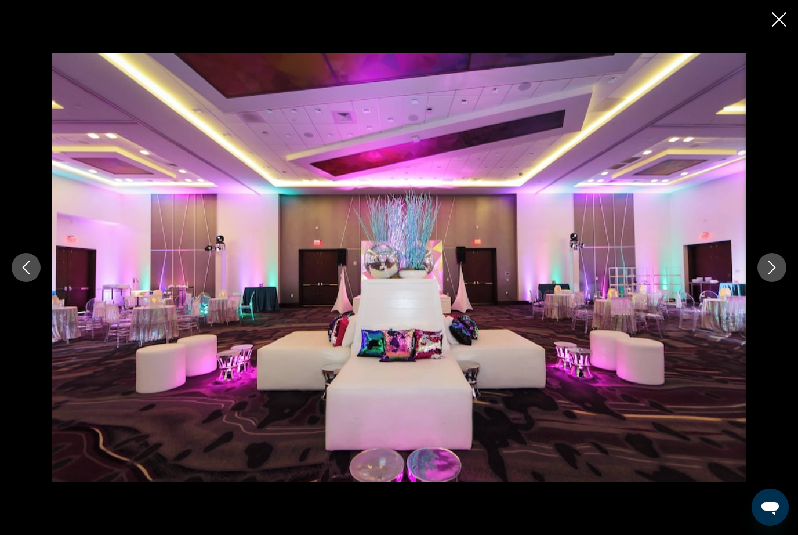
click at [772, 269] on icon "Next image" at bounding box center [772, 267] width 14 height 14
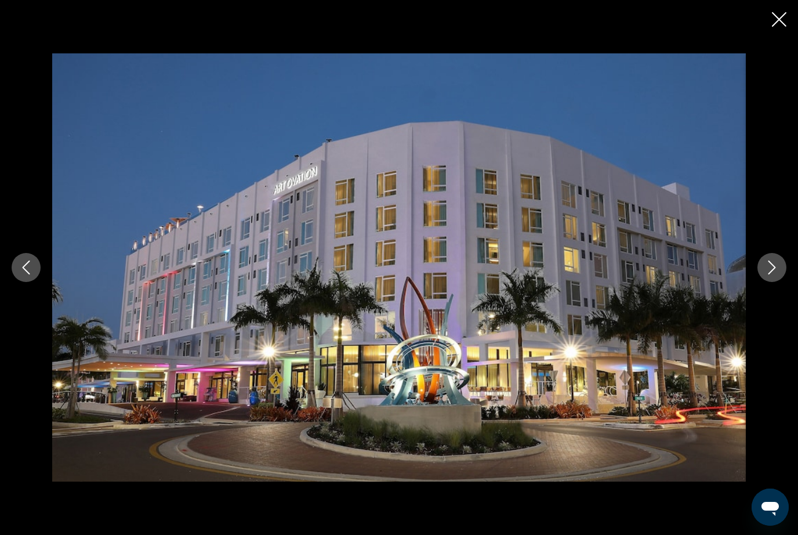
click at [772, 269] on icon "Next image" at bounding box center [772, 267] width 14 height 14
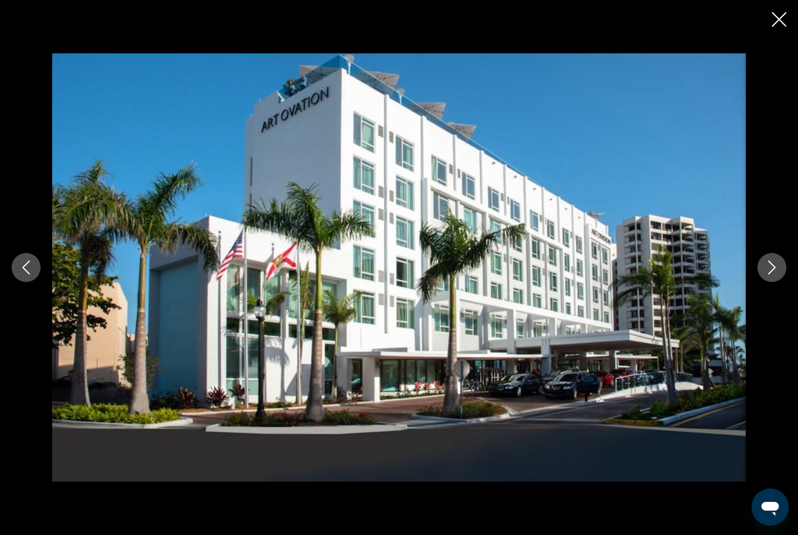
click at [770, 269] on icon "Next image" at bounding box center [772, 267] width 14 height 14
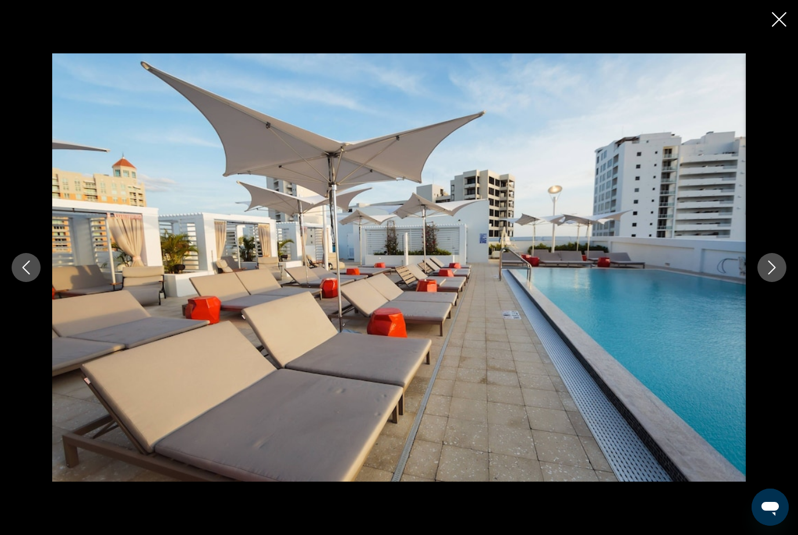
click at [769, 268] on icon "Next image" at bounding box center [772, 267] width 14 height 14
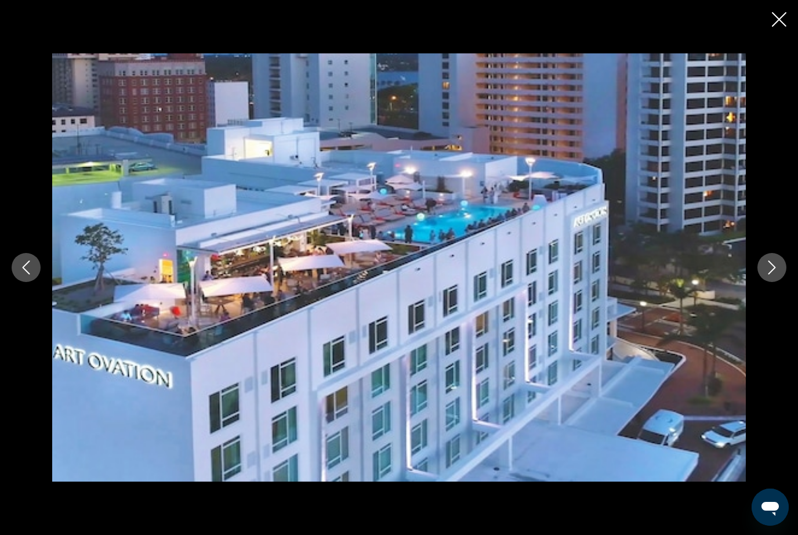
click at [768, 267] on icon "Next image" at bounding box center [772, 267] width 14 height 14
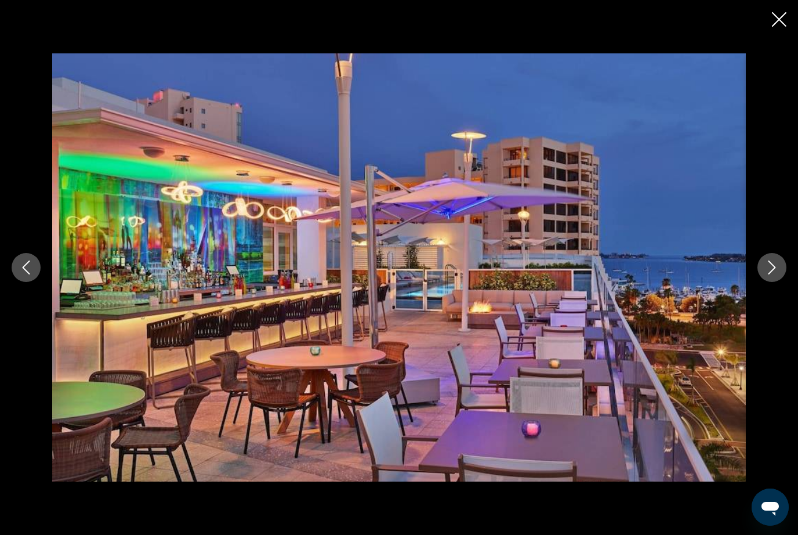
click at [768, 269] on icon "Next image" at bounding box center [772, 267] width 14 height 14
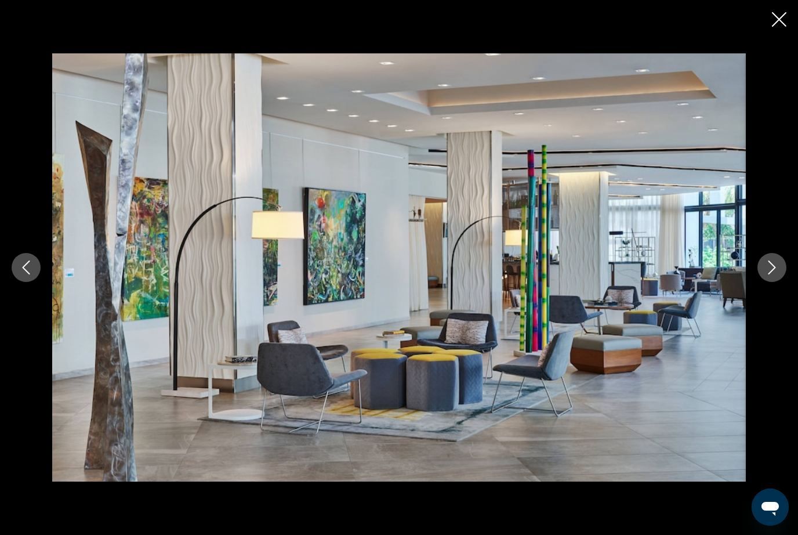
click at [780, 13] on icon "Close slideshow" at bounding box center [779, 19] width 15 height 15
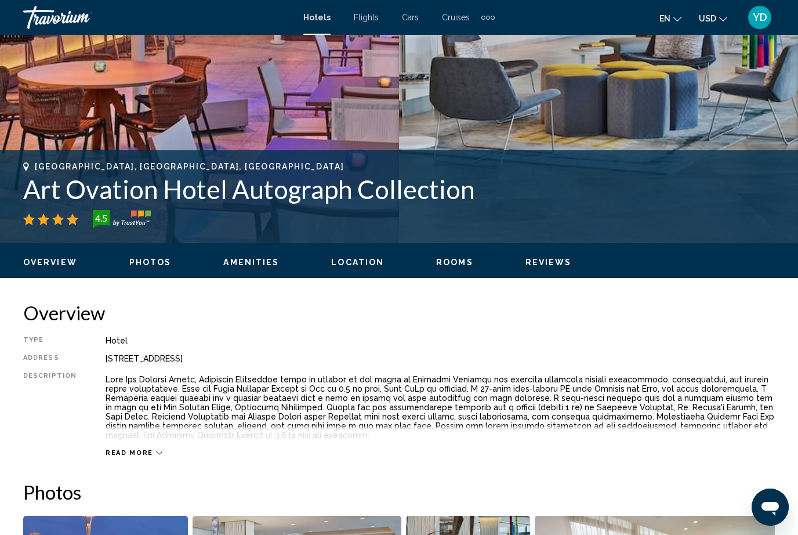
scroll to position [342, 0]
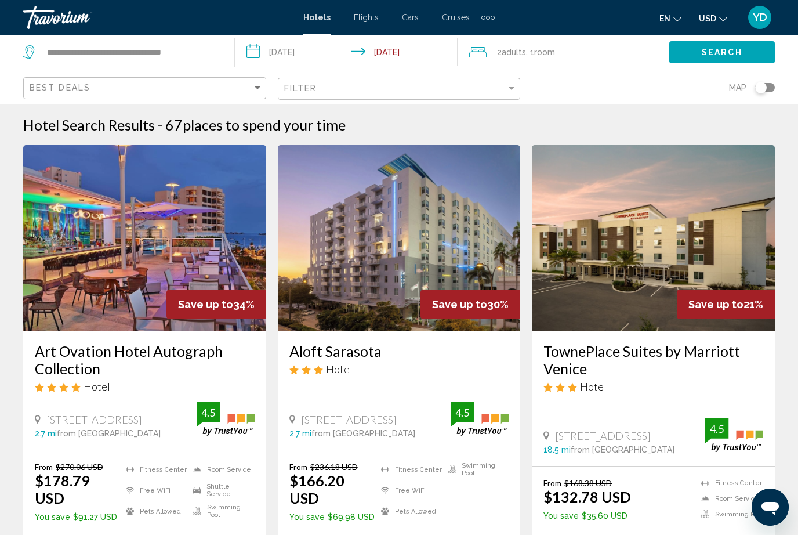
click at [230, 48] on app-destination-search "**********" at bounding box center [117, 52] width 235 height 35
click at [215, 49] on input "**********" at bounding box center [131, 52] width 171 height 17
type input "****"
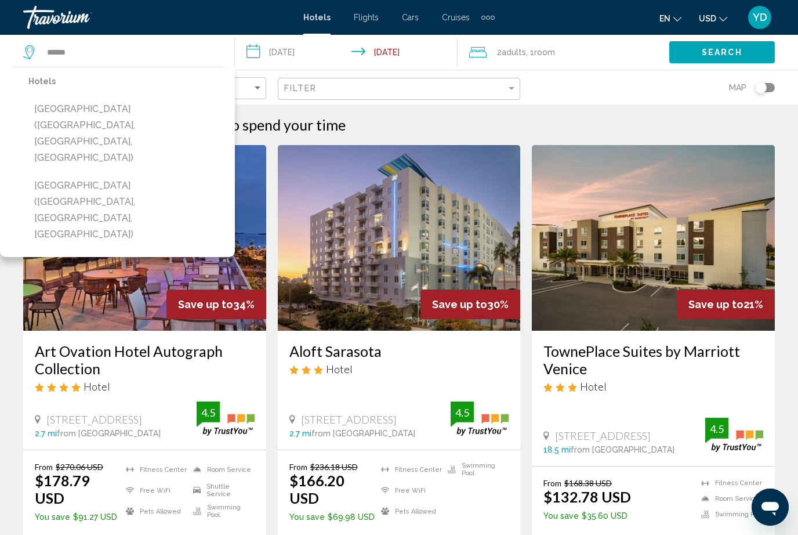
click at [72, 108] on button "[GEOGRAPHIC_DATA] ([GEOGRAPHIC_DATA], [GEOGRAPHIC_DATA], [GEOGRAPHIC_DATA])" at bounding box center [125, 133] width 195 height 71
type input "**********"
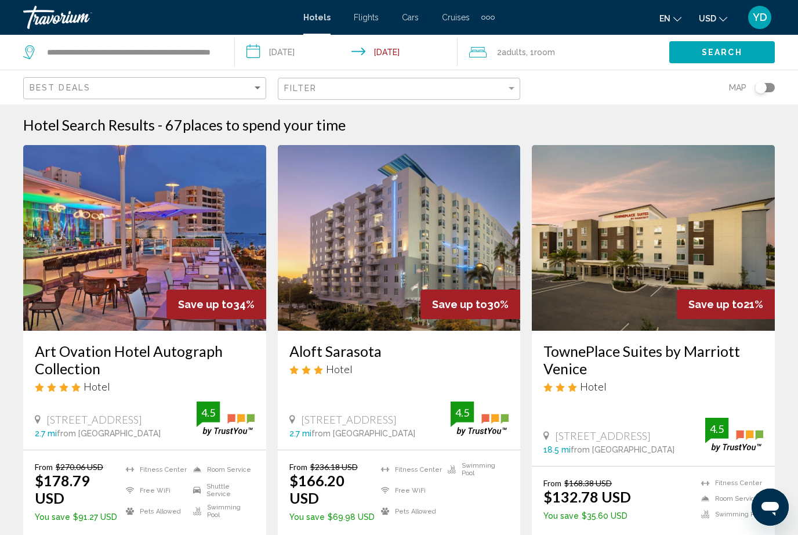
click at [723, 52] on span "Search" at bounding box center [722, 52] width 41 height 9
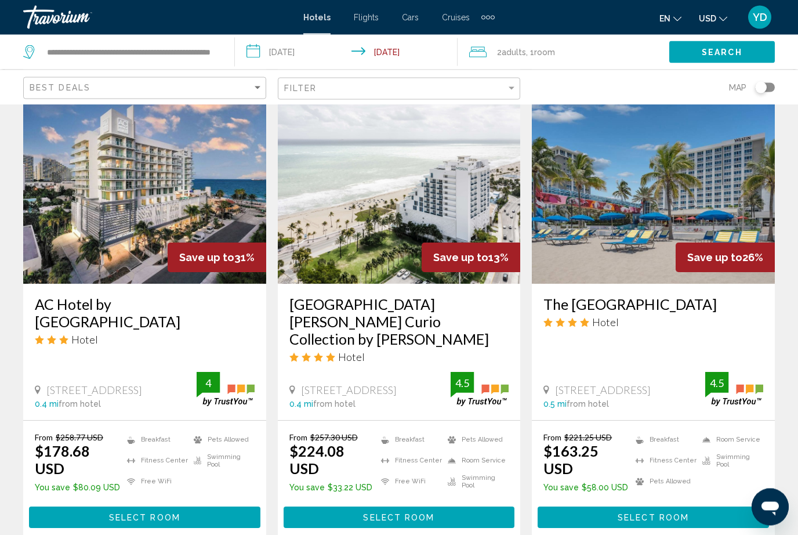
scroll to position [925, 0]
click at [720, 506] on button "Select Room" at bounding box center [653, 516] width 231 height 21
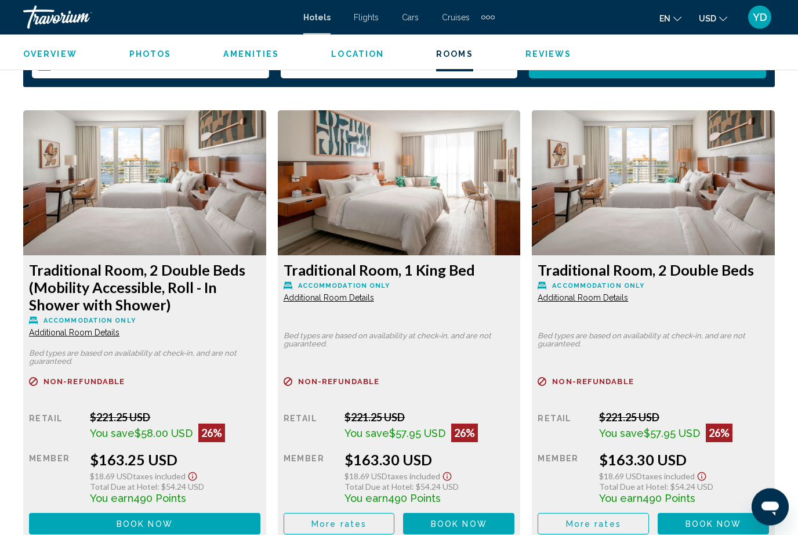
scroll to position [1710, 0]
click at [173, 519] on span "Book now" at bounding box center [145, 523] width 56 height 9
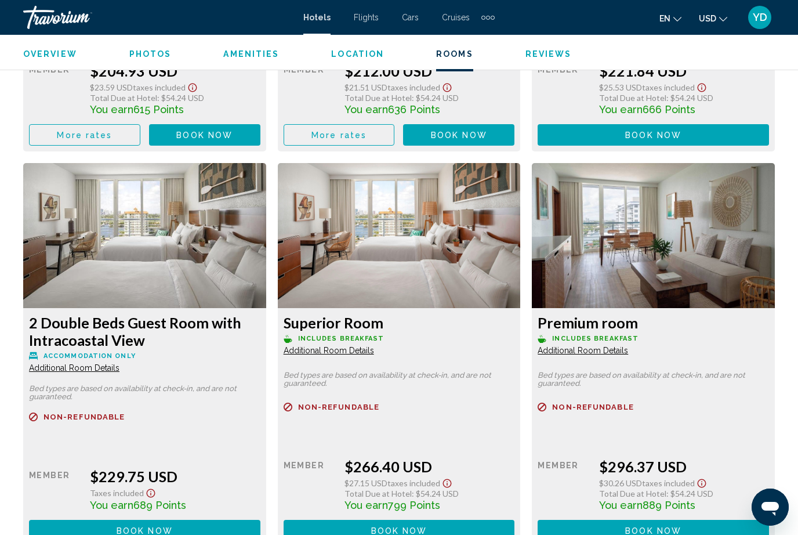
scroll to position [3361, 0]
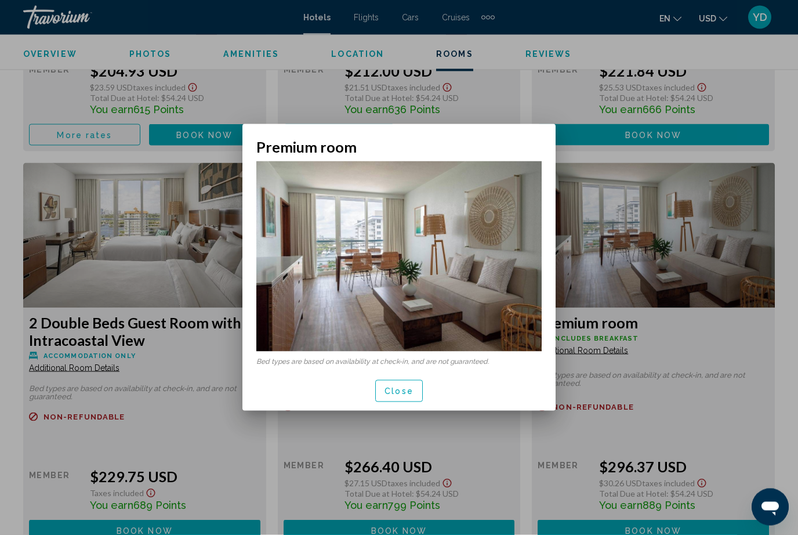
scroll to position [0, 0]
click at [318, 242] on img at bounding box center [398, 256] width 285 height 190
click at [394, 390] on span "Close" at bounding box center [399, 391] width 29 height 9
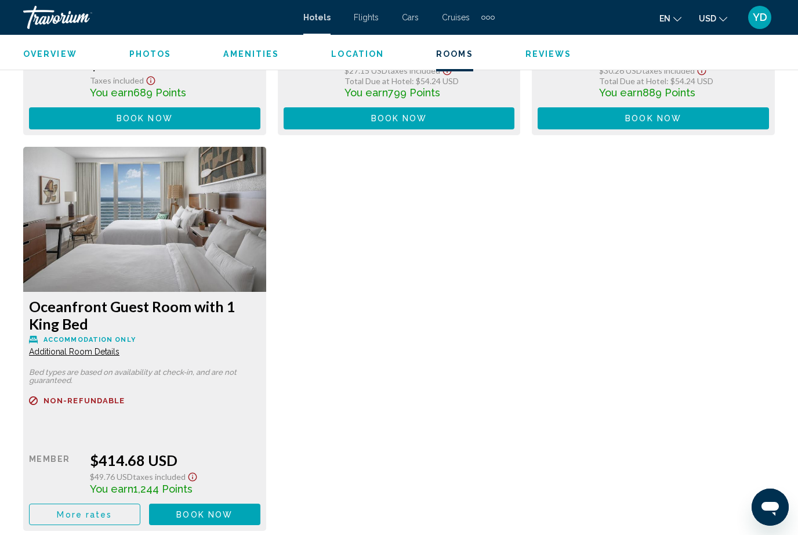
scroll to position [3745, 0]
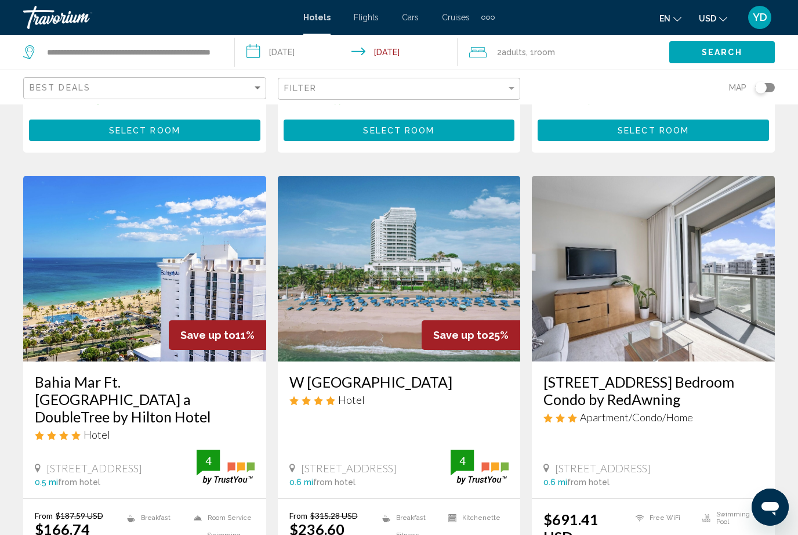
scroll to position [1305, 0]
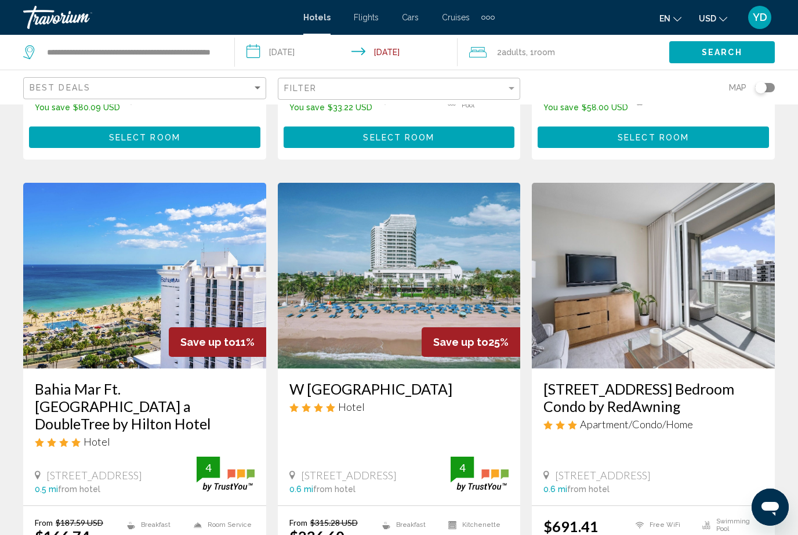
click at [326, 203] on img "Main content" at bounding box center [399, 276] width 243 height 186
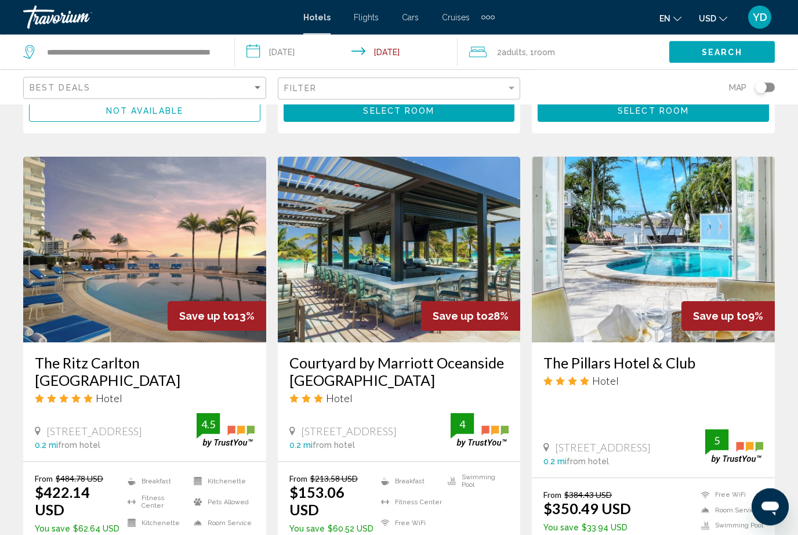
scroll to position [441, 0]
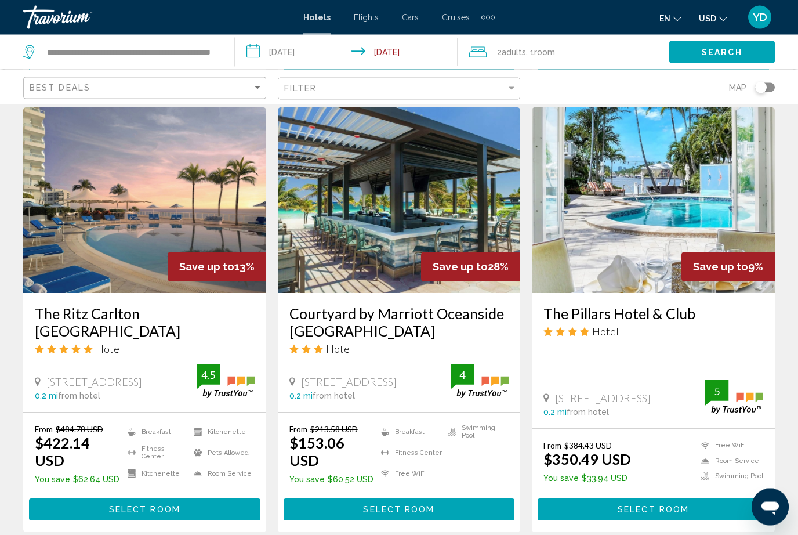
click at [323, 225] on img "Main content" at bounding box center [399, 201] width 243 height 186
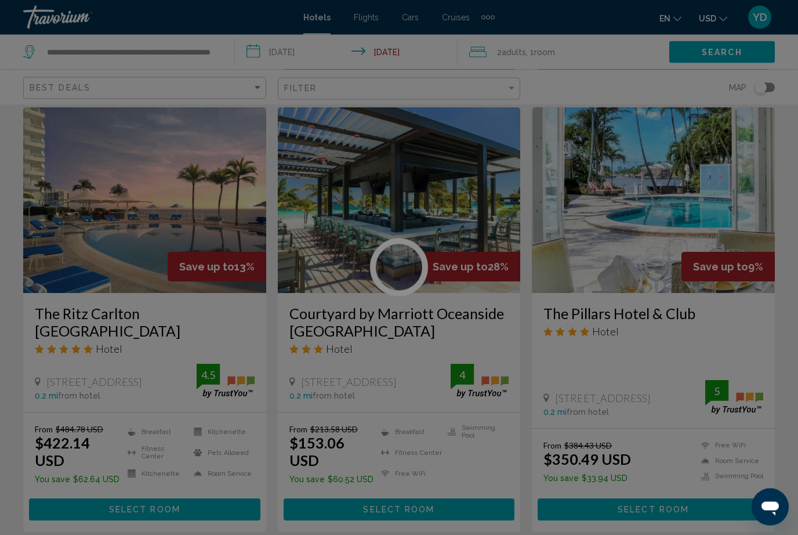
scroll to position [468, 0]
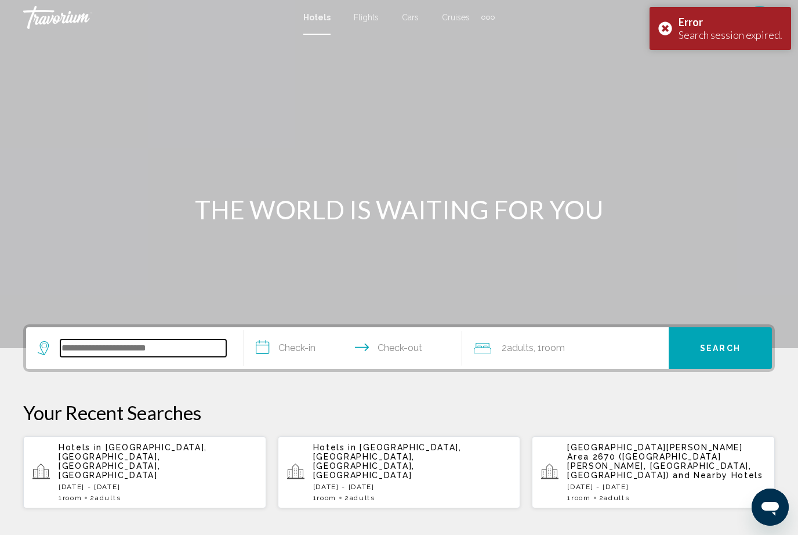
click at [104, 348] on input "Search widget" at bounding box center [143, 347] width 166 height 17
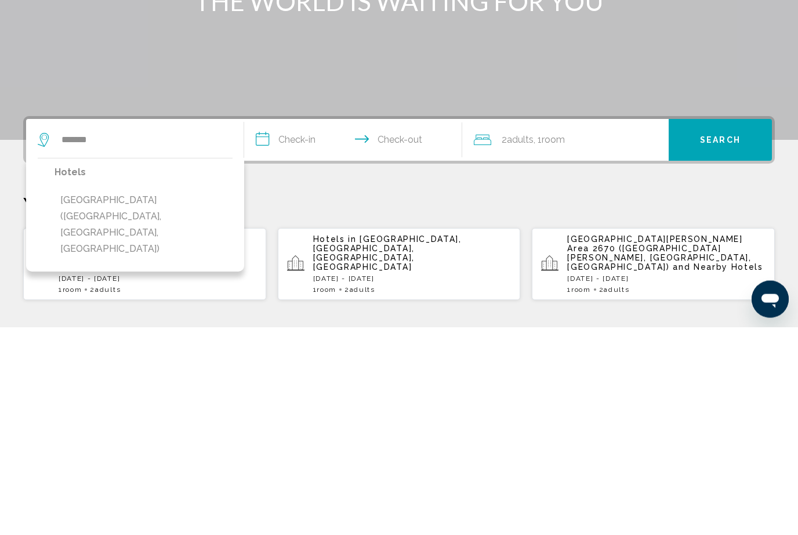
click at [175, 397] on button "[GEOGRAPHIC_DATA] ([GEOGRAPHIC_DATA], [GEOGRAPHIC_DATA], [GEOGRAPHIC_DATA])" at bounding box center [144, 432] width 178 height 71
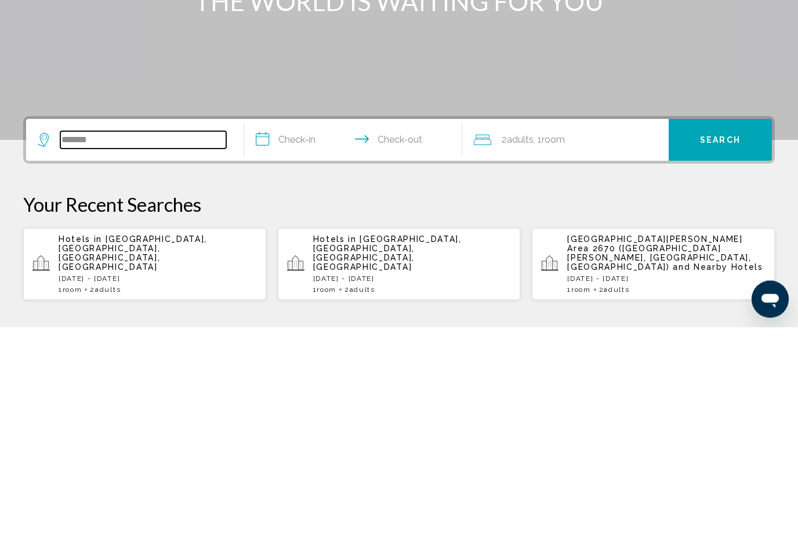
type input "**********"
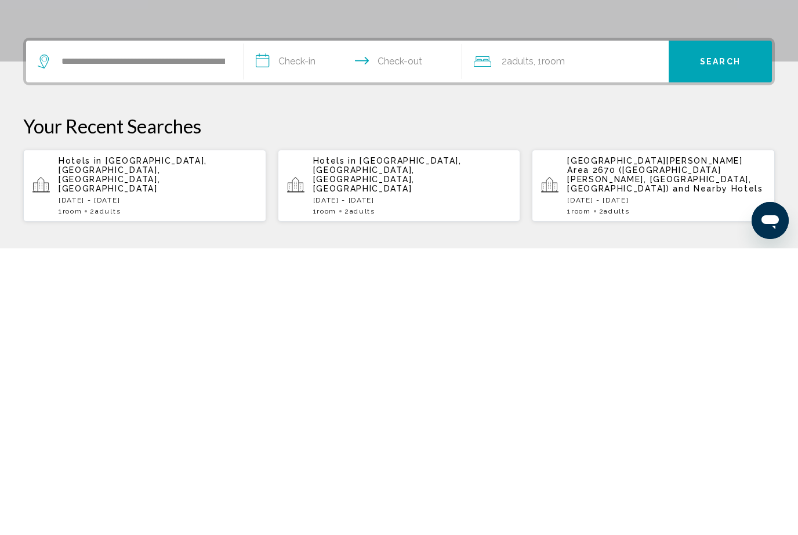
click at [294, 327] on input "**********" at bounding box center [355, 349] width 223 height 45
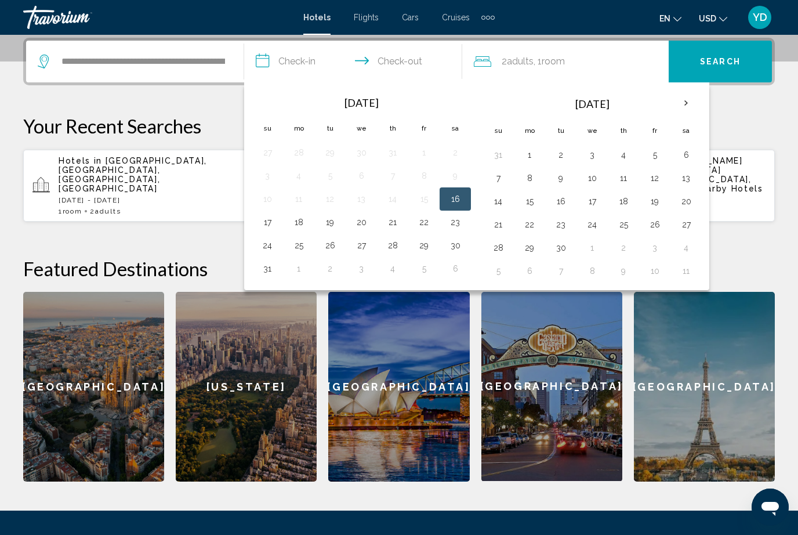
click at [462, 201] on button "16" at bounding box center [455, 199] width 19 height 16
click at [266, 223] on button "17" at bounding box center [267, 222] width 19 height 16
type input "**********"
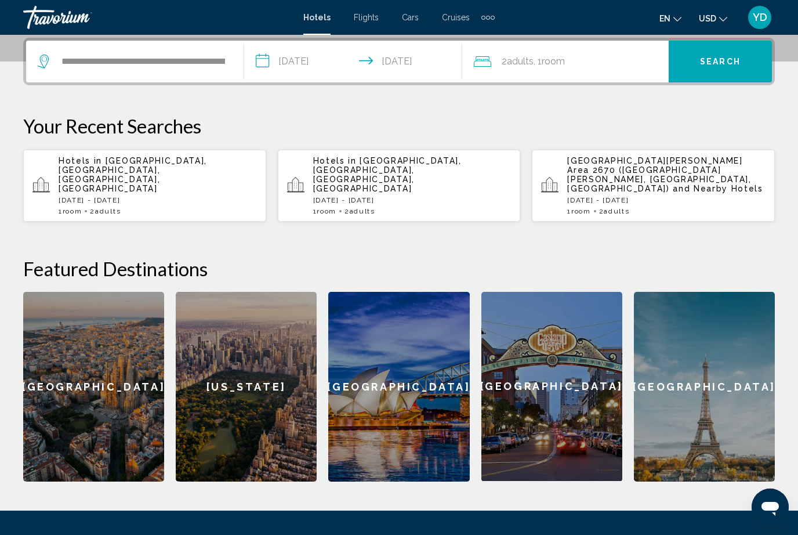
click at [712, 60] on span "Search" at bounding box center [720, 61] width 41 height 9
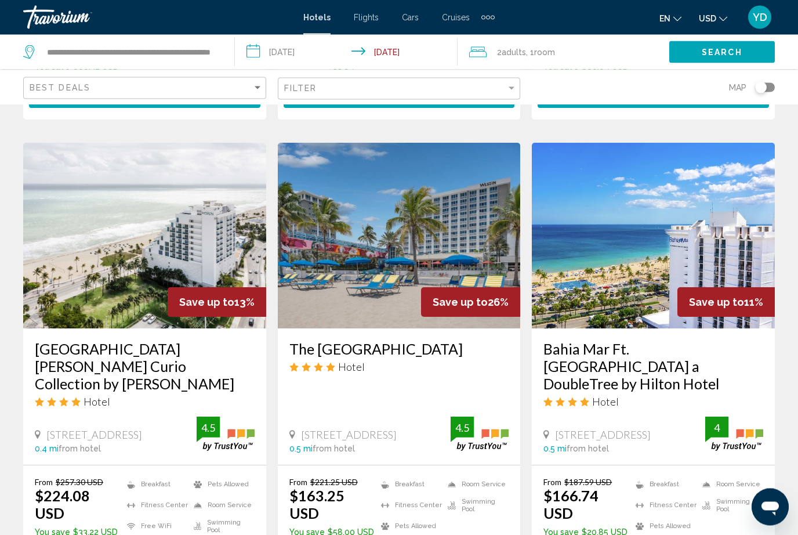
scroll to position [898, 0]
click at [732, 206] on img "Main content" at bounding box center [653, 236] width 243 height 186
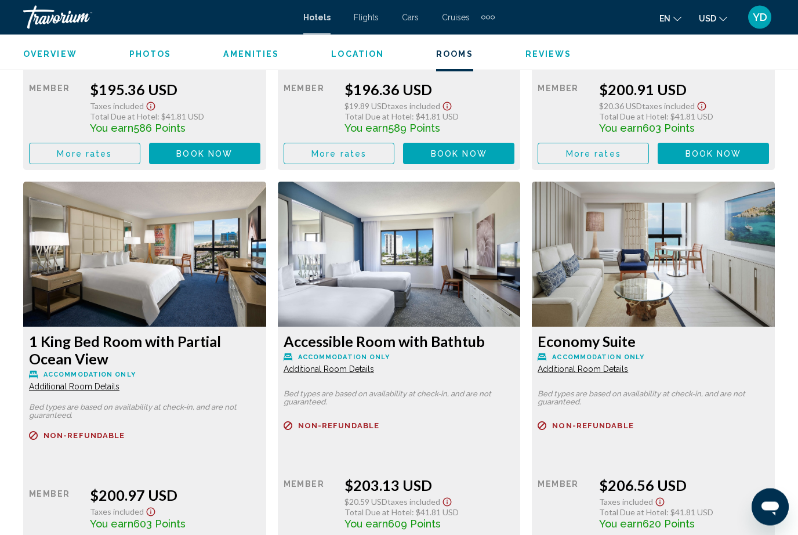
scroll to position [4185, 0]
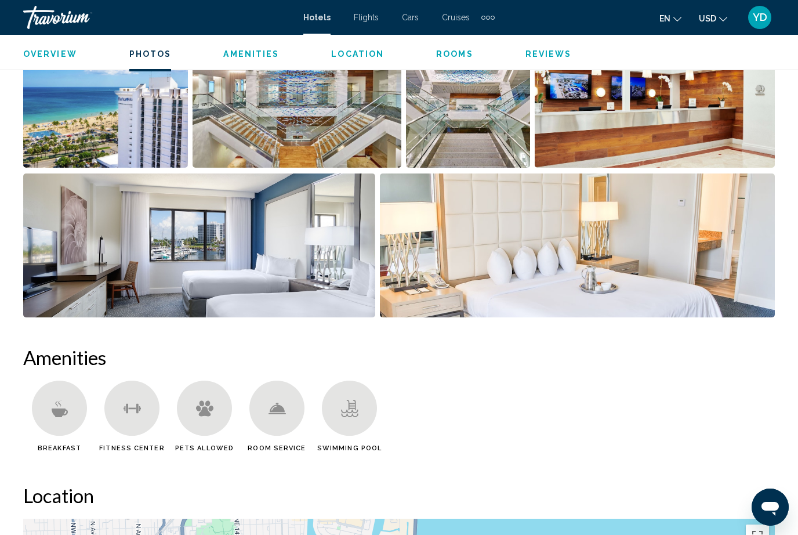
scroll to position [848, 0]
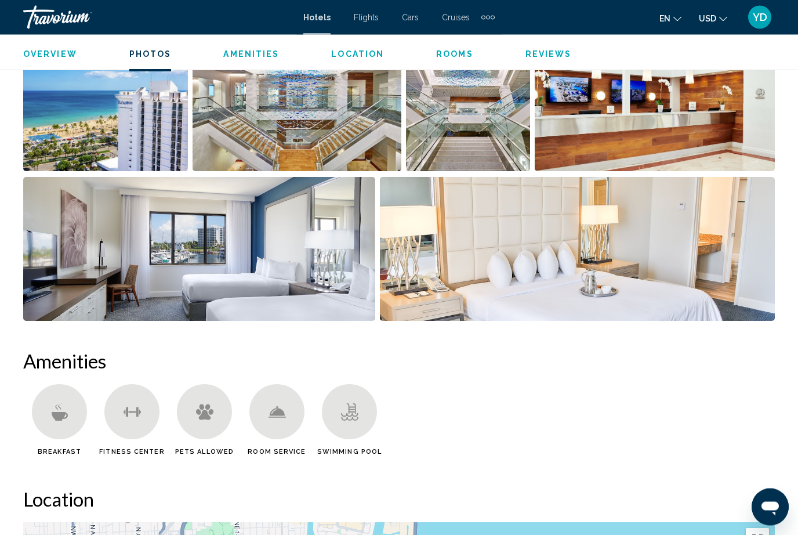
click at [731, 255] on img "Open full-screen image slider" at bounding box center [578, 250] width 396 height 144
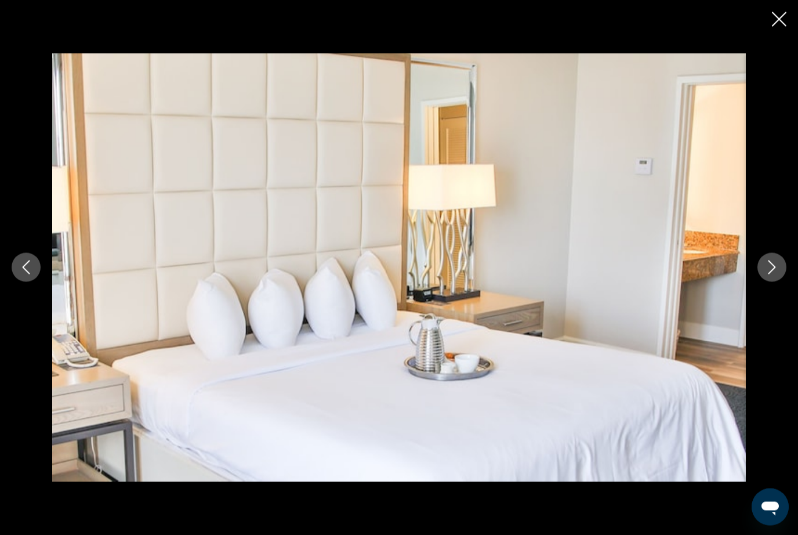
scroll to position [848, 0]
click at [769, 272] on icon "Next image" at bounding box center [772, 267] width 14 height 14
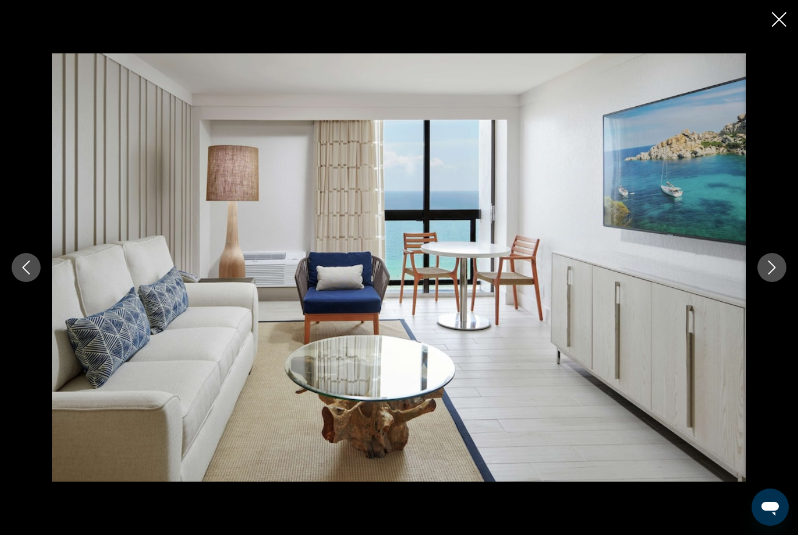
click at [780, 274] on button "Next image" at bounding box center [772, 267] width 29 height 29
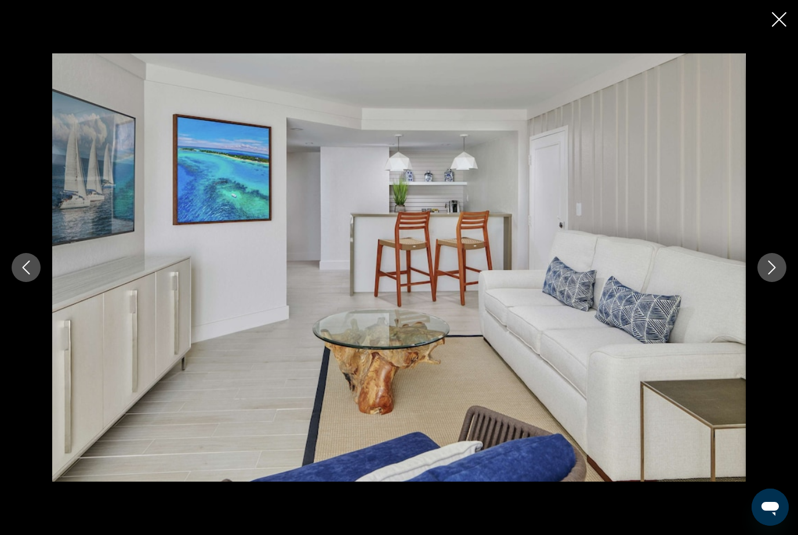
click at [768, 275] on button "Next image" at bounding box center [772, 267] width 29 height 29
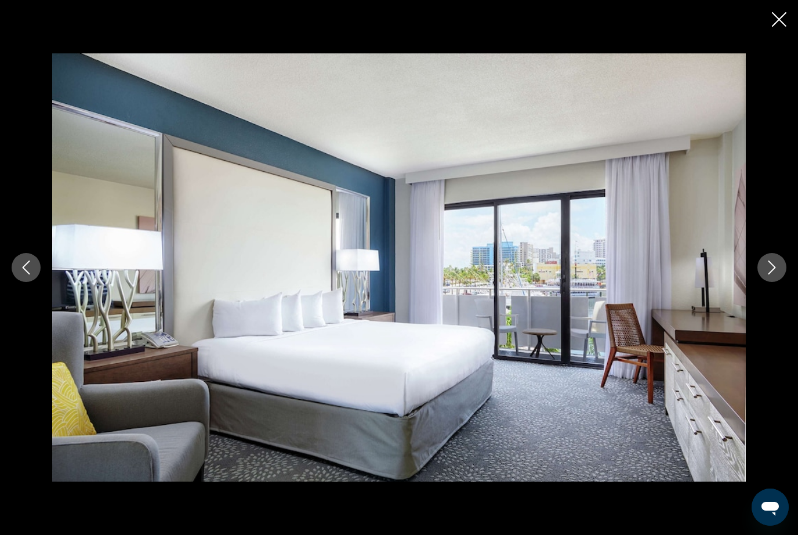
click at [768, 272] on icon "Next image" at bounding box center [772, 267] width 14 height 14
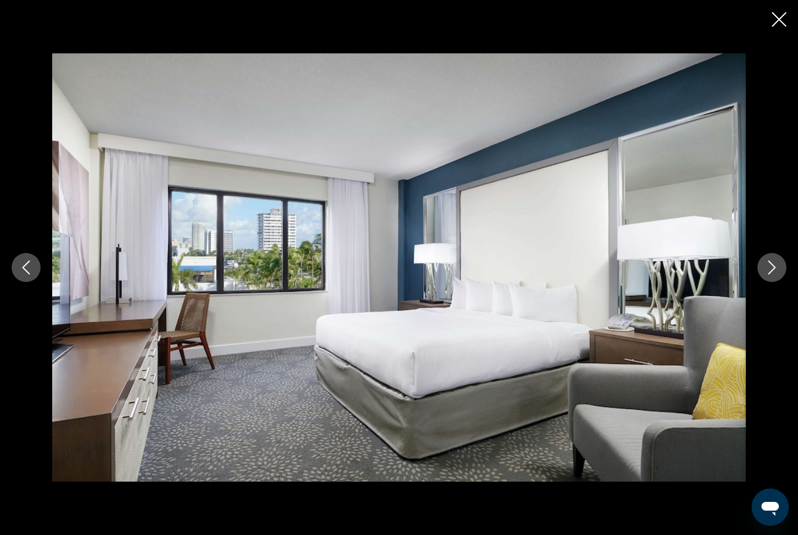
click at [770, 274] on icon "Next image" at bounding box center [772, 267] width 14 height 14
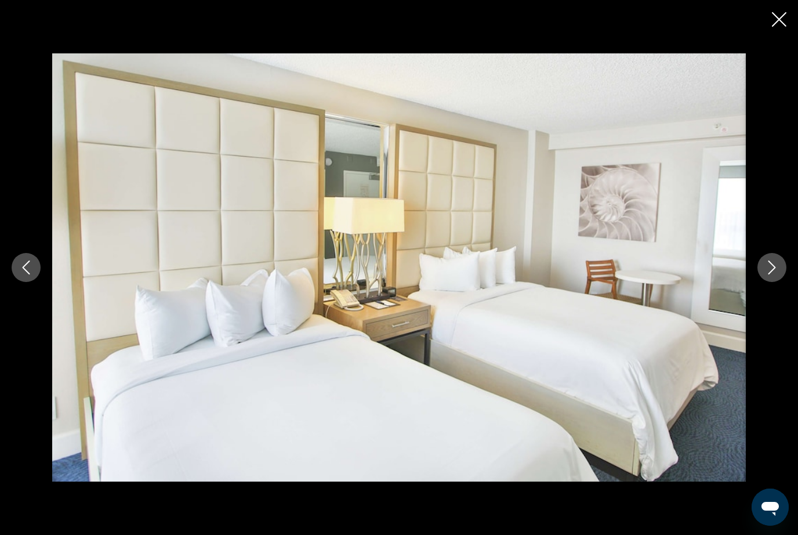
click at [769, 271] on icon "Next image" at bounding box center [772, 267] width 14 height 14
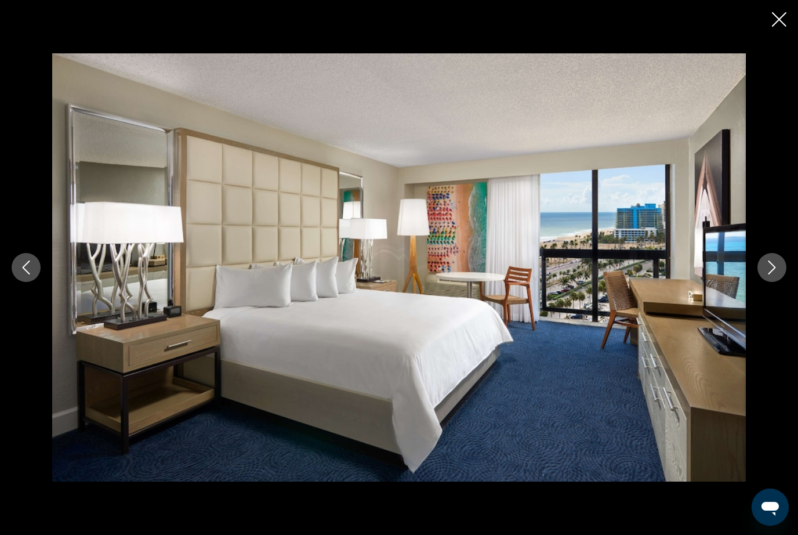
click at [777, 267] on icon "Next image" at bounding box center [772, 267] width 14 height 14
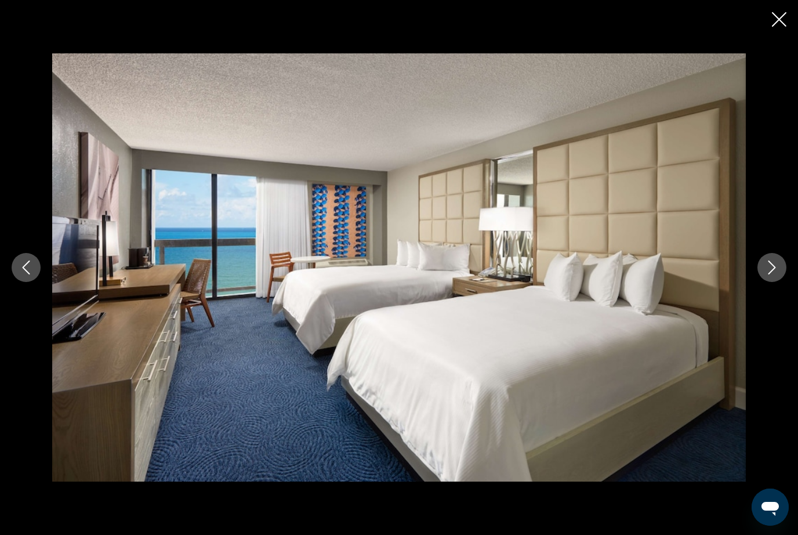
click at [776, 273] on icon "Next image" at bounding box center [772, 267] width 14 height 14
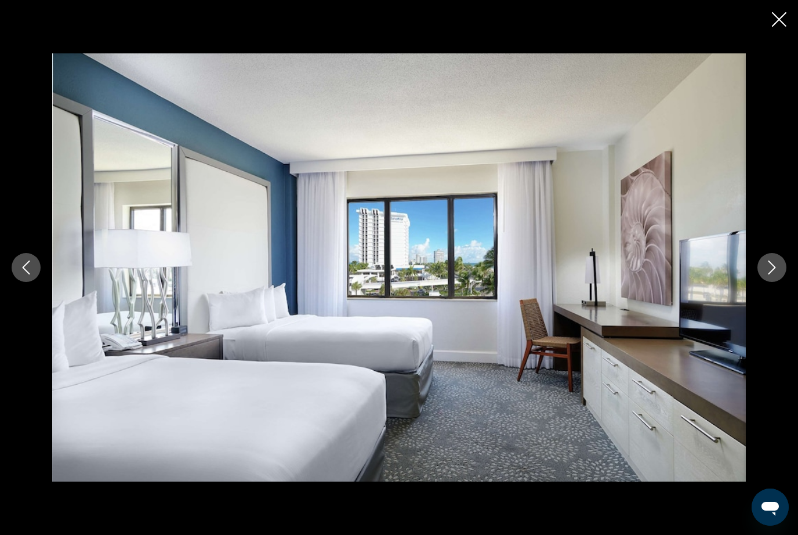
click at [775, 275] on button "Next image" at bounding box center [772, 267] width 29 height 29
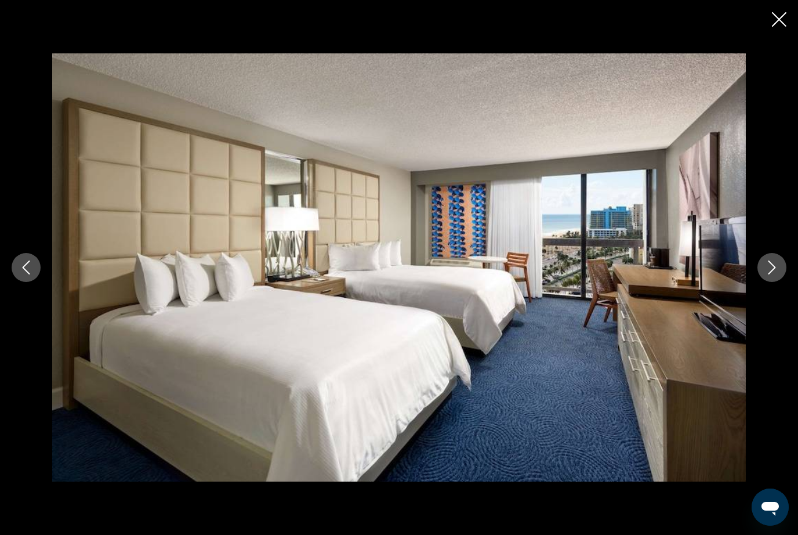
click at [776, 277] on button "Next image" at bounding box center [772, 267] width 29 height 29
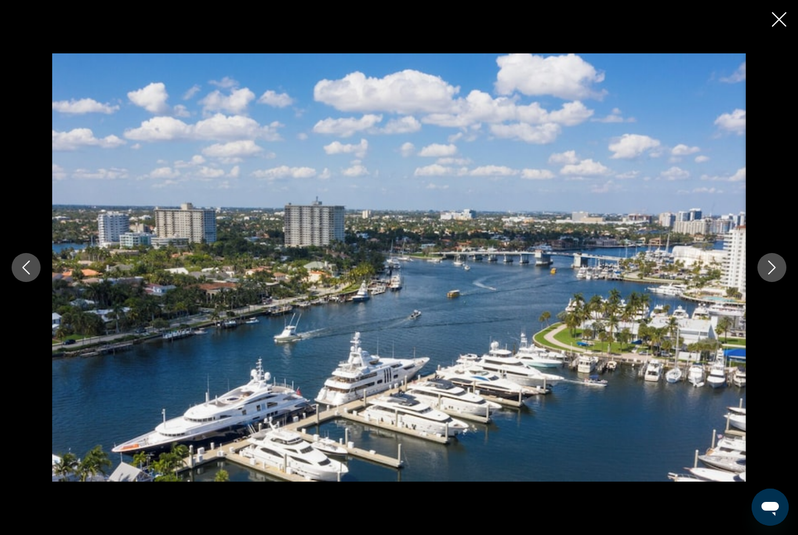
click at [773, 280] on button "Next image" at bounding box center [772, 267] width 29 height 29
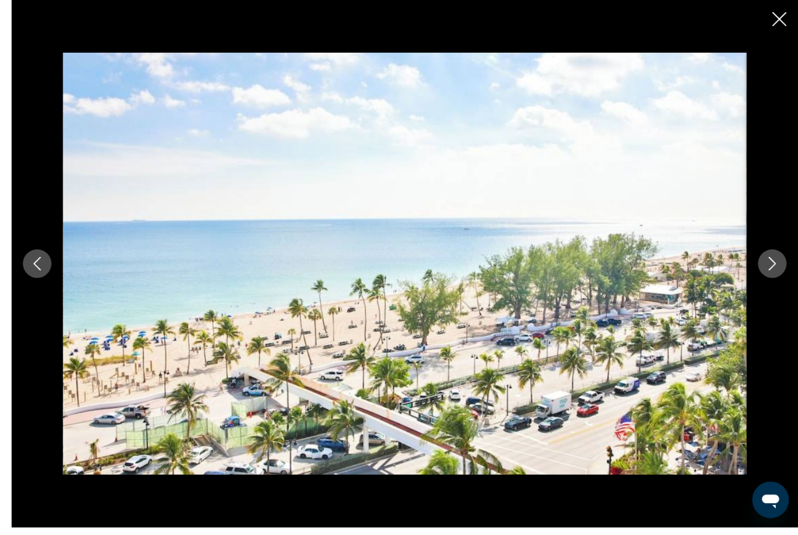
scroll to position [810, 0]
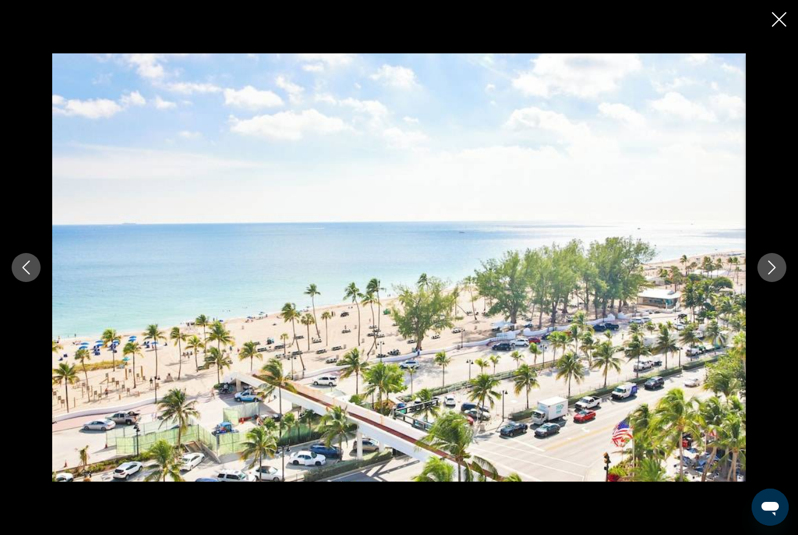
click at [772, 274] on icon "Next image" at bounding box center [772, 267] width 14 height 14
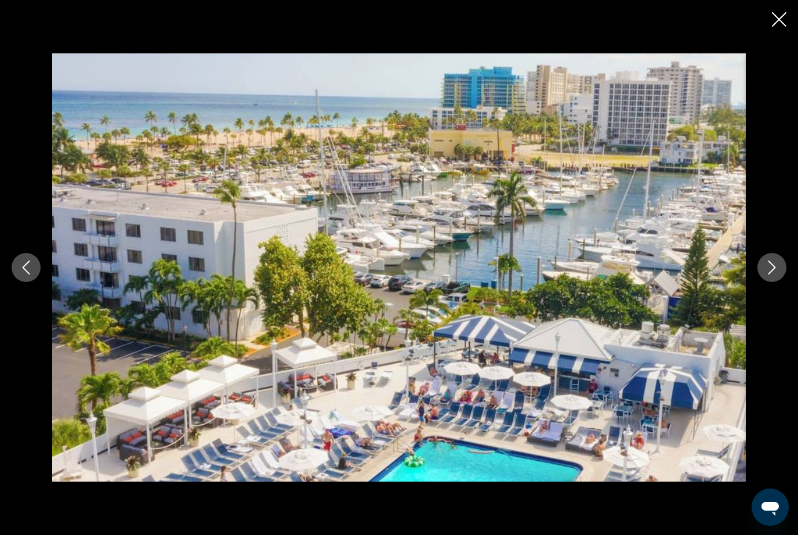
scroll to position [907, 0]
click at [777, 274] on icon "Next image" at bounding box center [772, 267] width 14 height 14
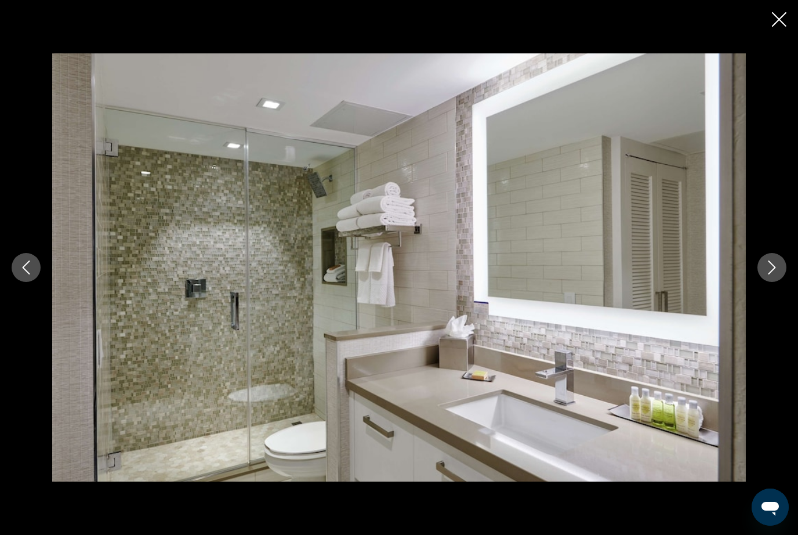
click at [773, 274] on icon "Next image" at bounding box center [773, 267] width 8 height 14
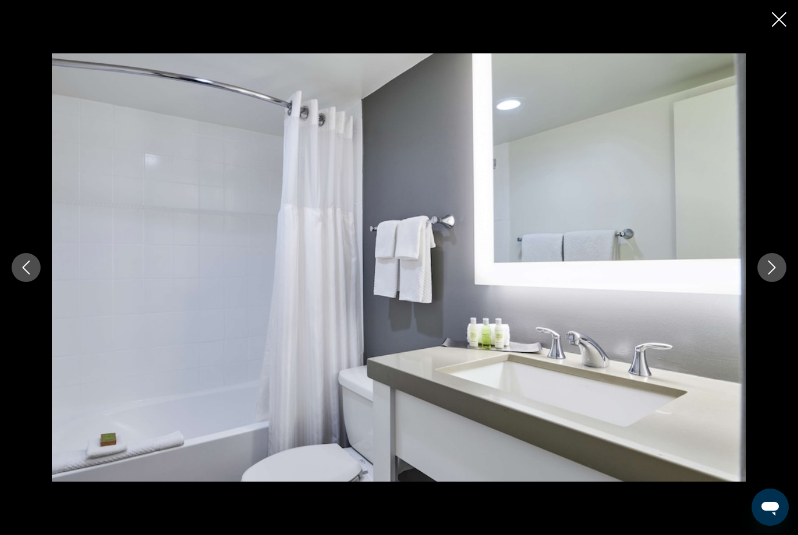
click at [786, 282] on button "Next image" at bounding box center [772, 267] width 29 height 29
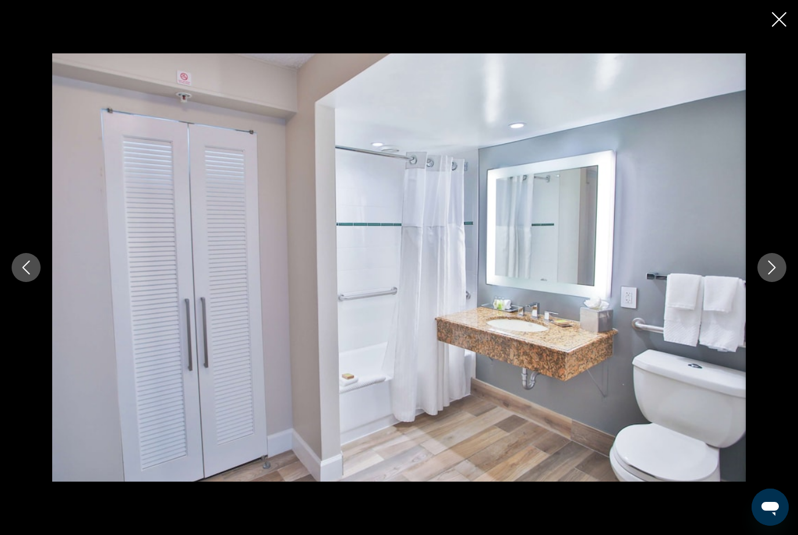
click at [784, 282] on button "Next image" at bounding box center [772, 267] width 29 height 29
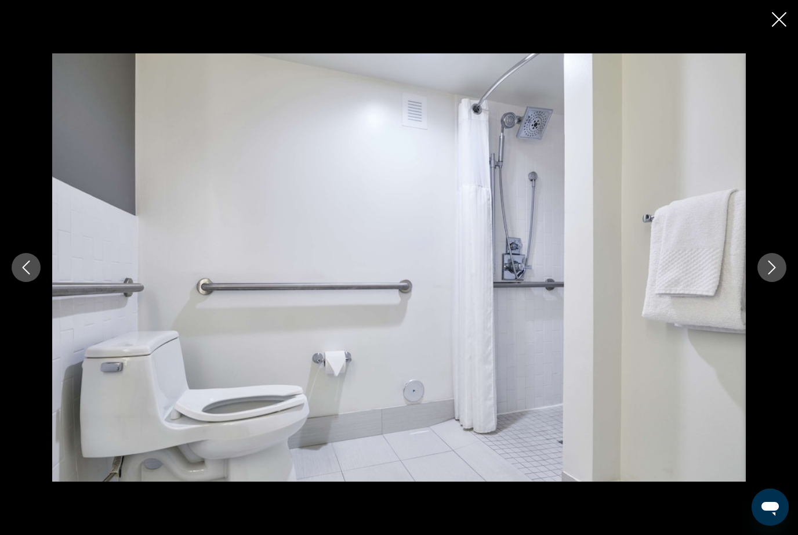
click at [784, 282] on button "Next image" at bounding box center [772, 267] width 29 height 29
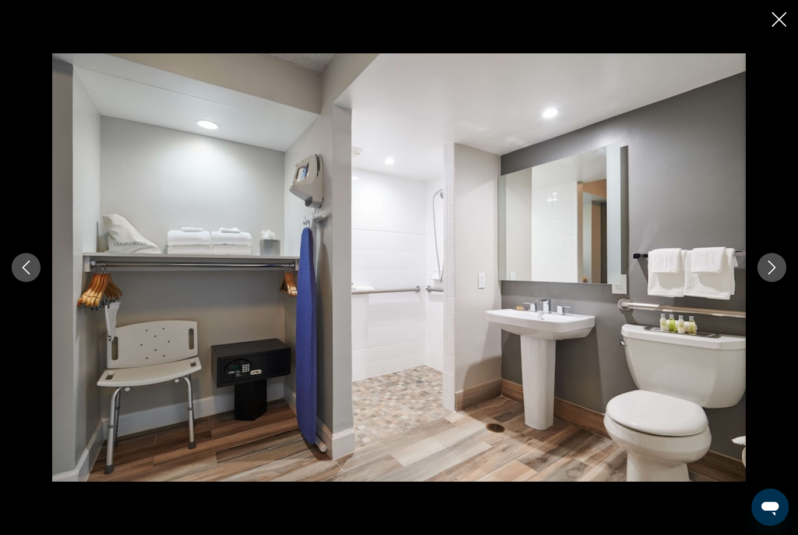
click at [782, 282] on button "Next image" at bounding box center [772, 267] width 29 height 29
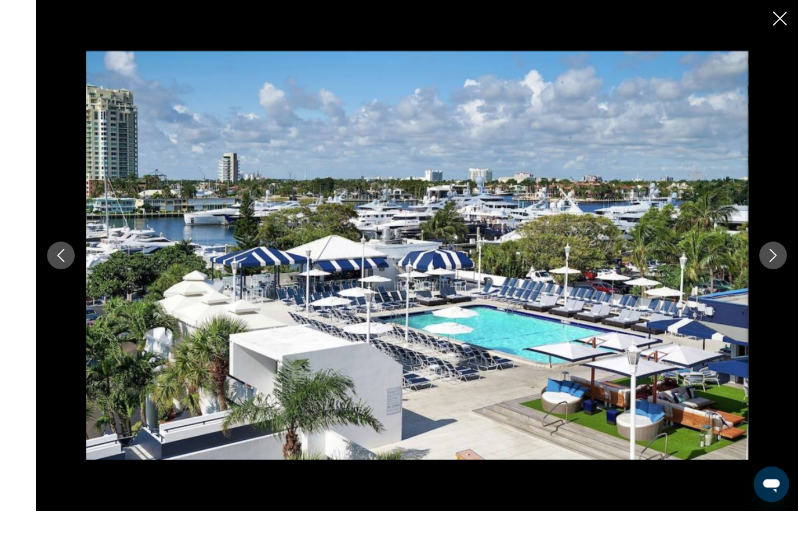
scroll to position [920, 0]
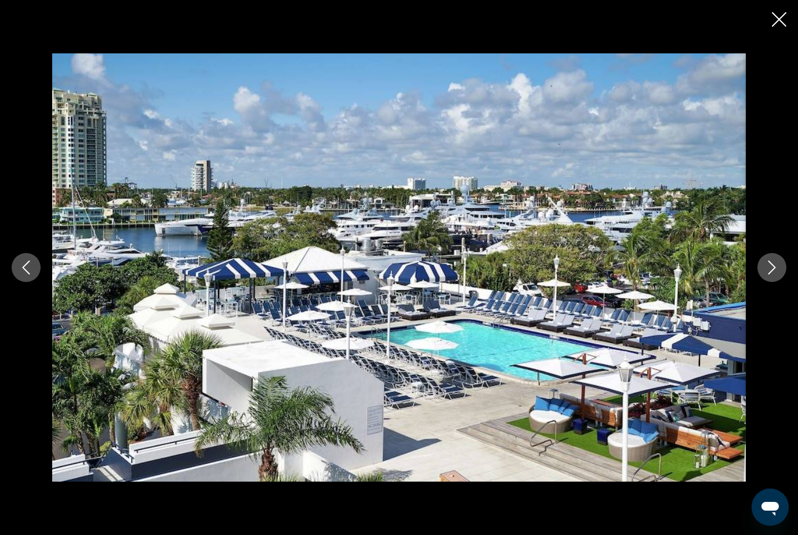
click at [781, 282] on button "Next image" at bounding box center [772, 267] width 29 height 29
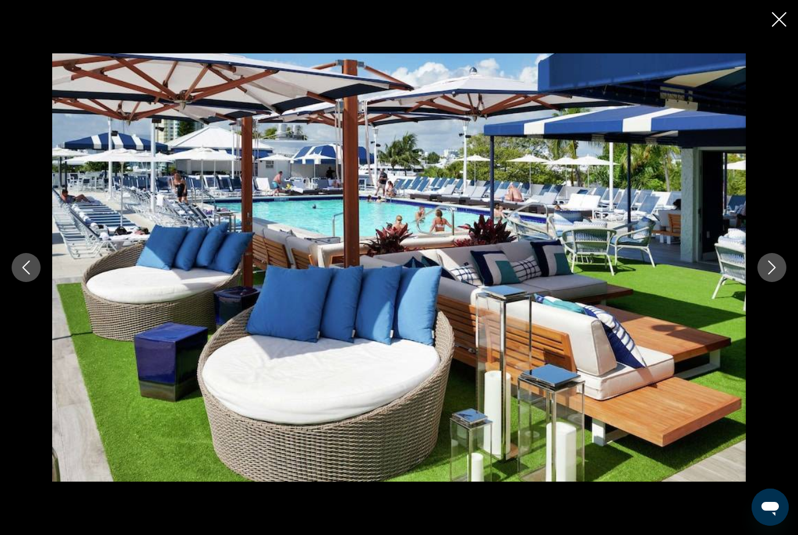
click at [776, 274] on icon "Next image" at bounding box center [772, 267] width 14 height 14
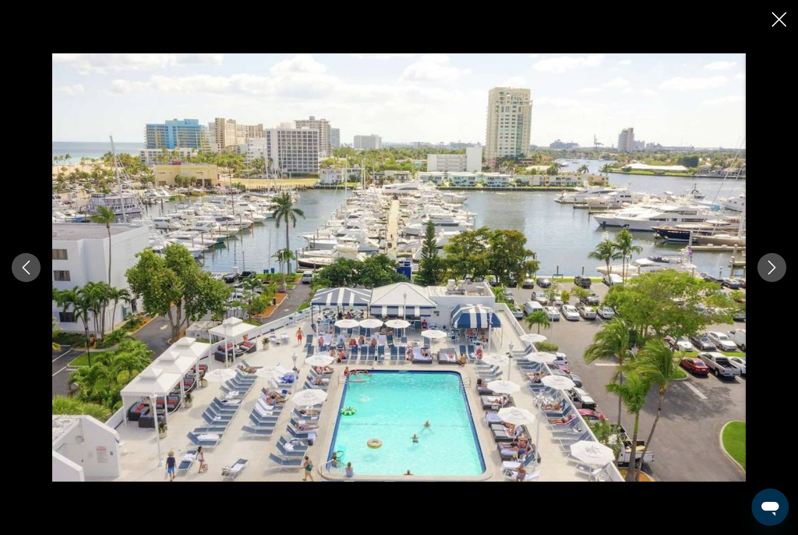
click at [777, 274] on icon "Next image" at bounding box center [772, 267] width 14 height 14
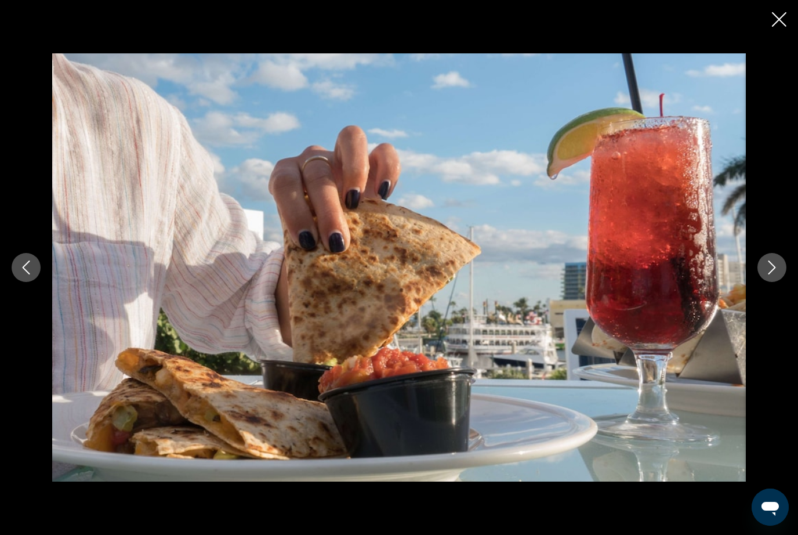
click at [780, 282] on button "Next image" at bounding box center [772, 267] width 29 height 29
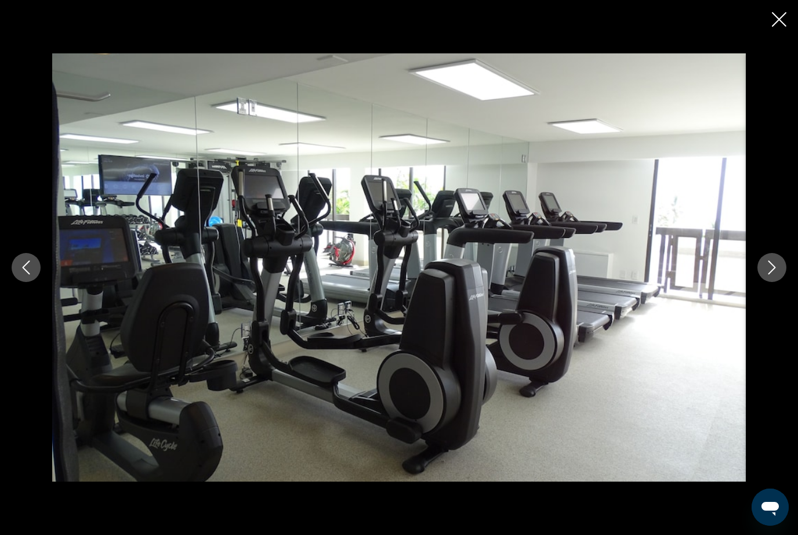
click at [779, 282] on button "Next image" at bounding box center [772, 267] width 29 height 29
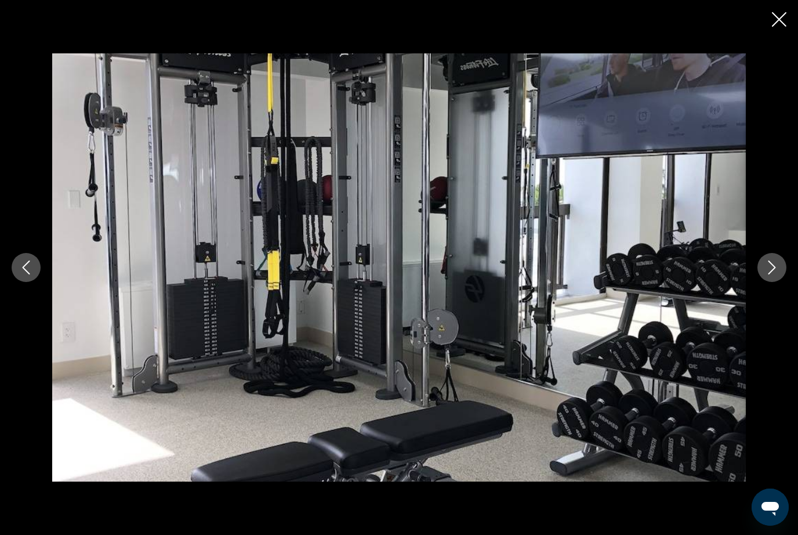
click at [770, 282] on button "Next image" at bounding box center [772, 267] width 29 height 29
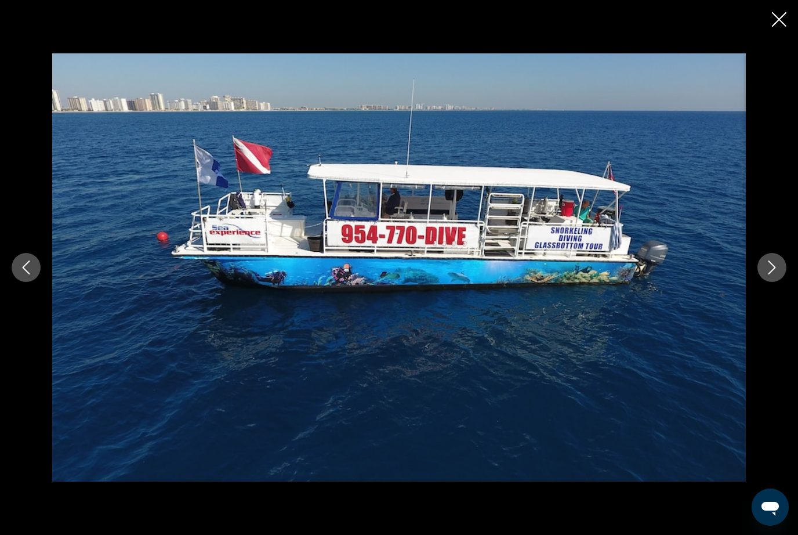
click at [781, 282] on button "Next image" at bounding box center [772, 267] width 29 height 29
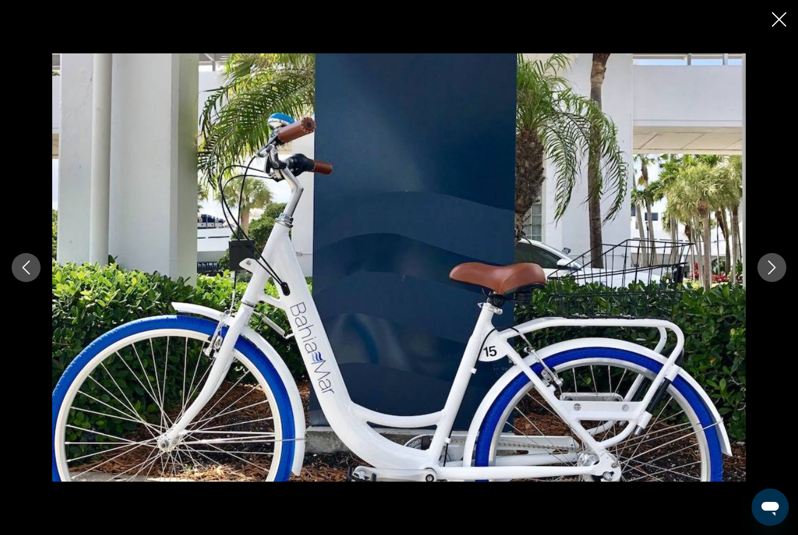
click at [772, 274] on icon "Next image" at bounding box center [773, 267] width 8 height 14
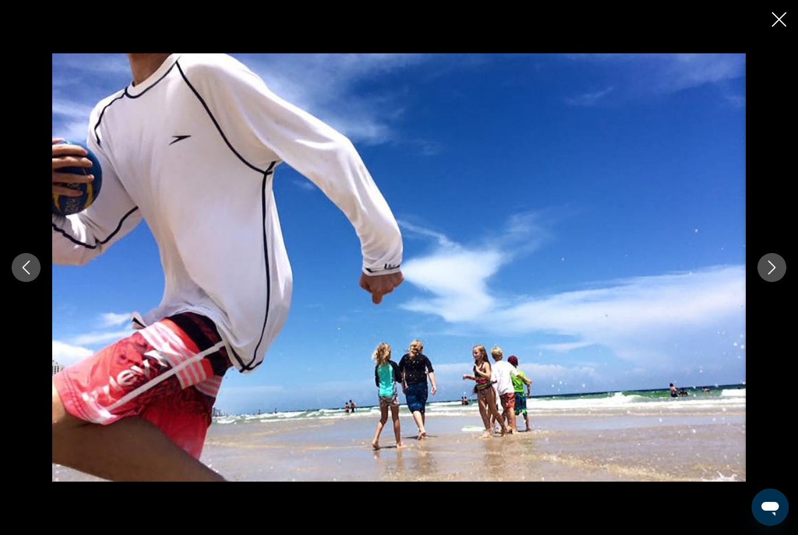
click at [775, 274] on icon "Next image" at bounding box center [772, 267] width 14 height 14
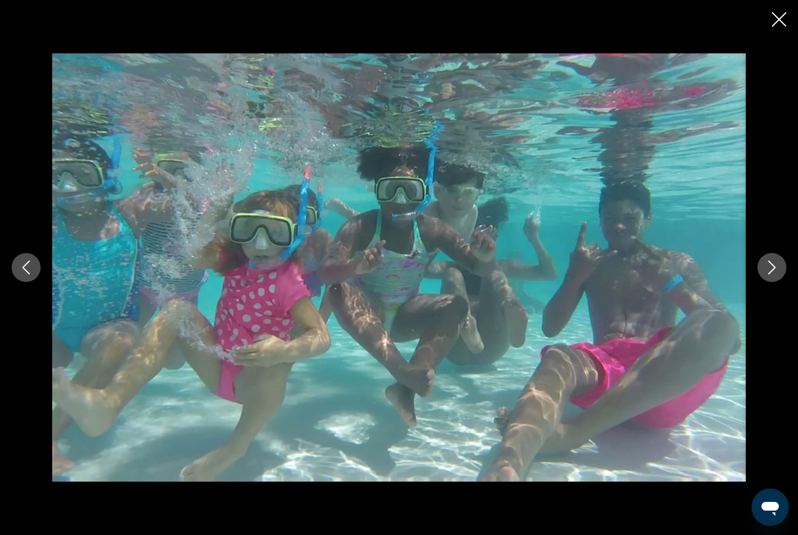
click at [776, 282] on button "Next image" at bounding box center [772, 267] width 29 height 29
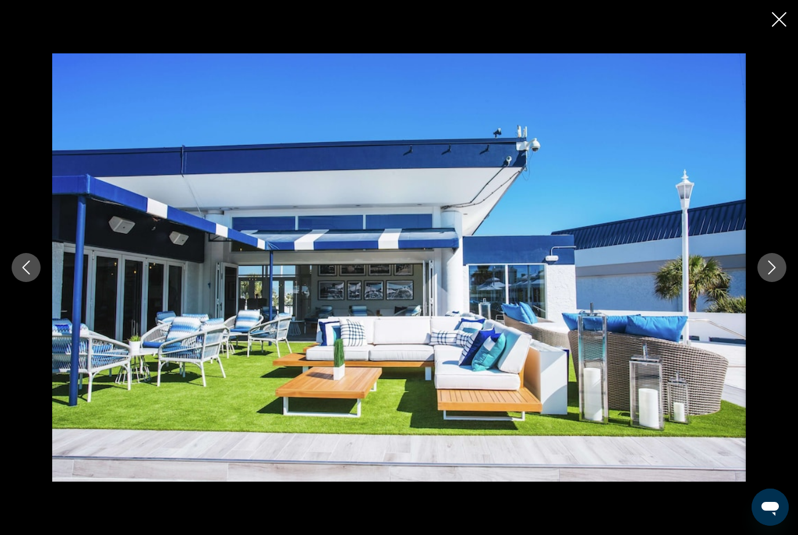
click at [768, 274] on icon "Next image" at bounding box center [772, 267] width 14 height 14
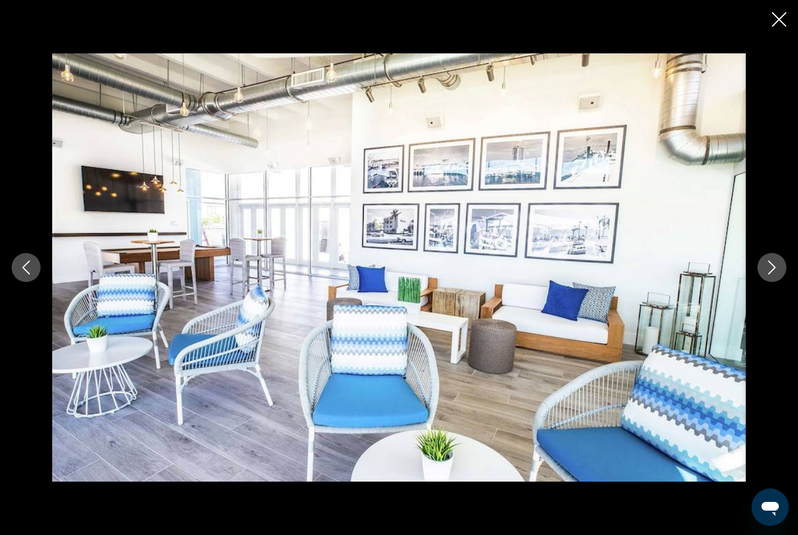
click at [777, 274] on icon "Next image" at bounding box center [772, 267] width 14 height 14
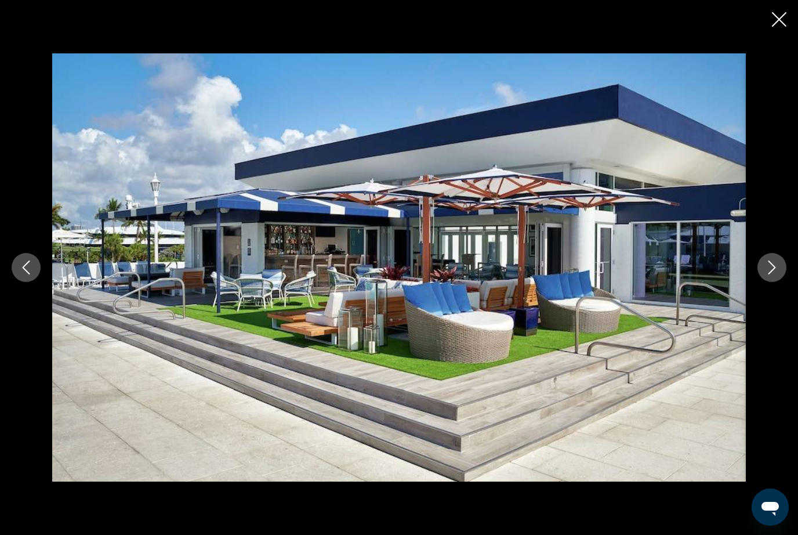
click at [774, 282] on button "Next image" at bounding box center [772, 267] width 29 height 29
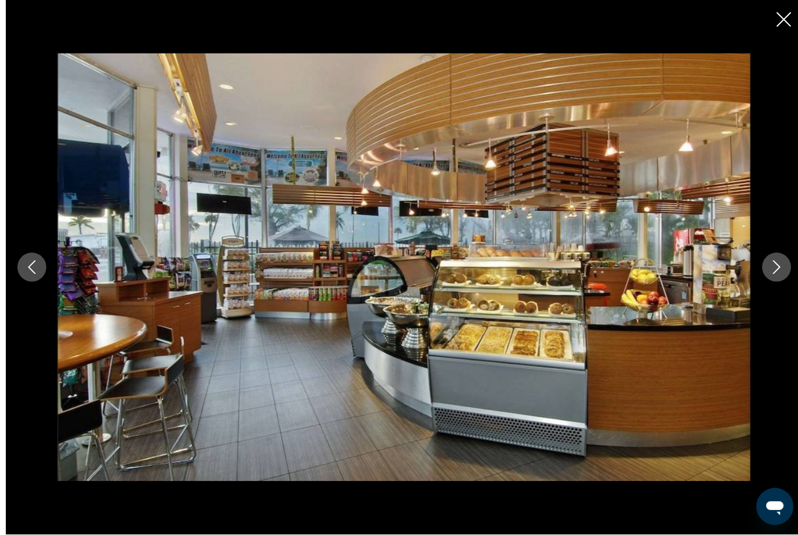
scroll to position [926, 0]
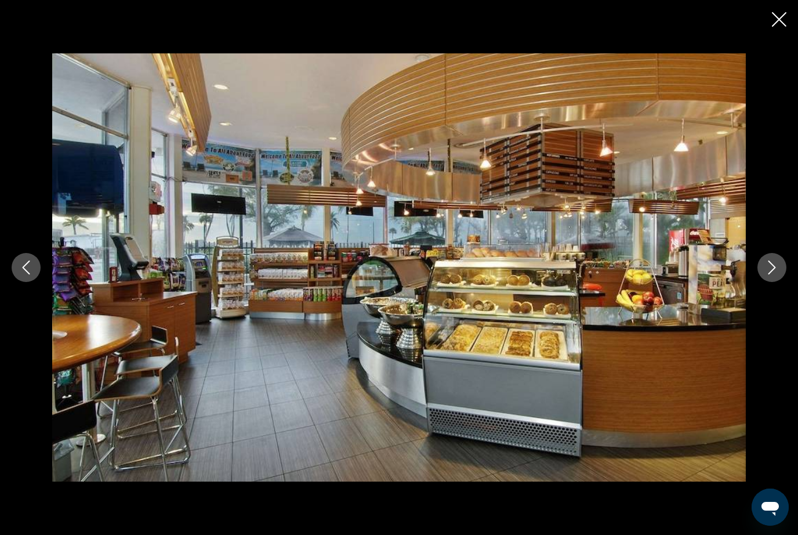
click at [782, 282] on button "Next image" at bounding box center [772, 267] width 29 height 29
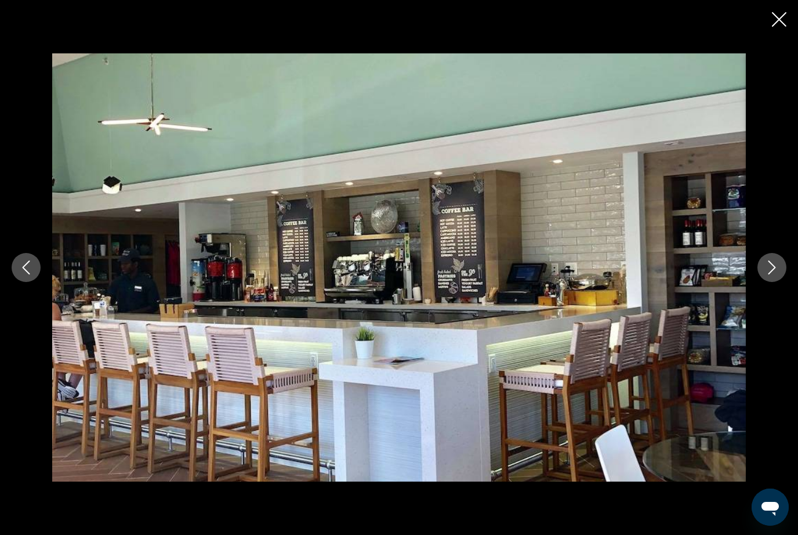
click at [776, 282] on button "Next image" at bounding box center [772, 267] width 29 height 29
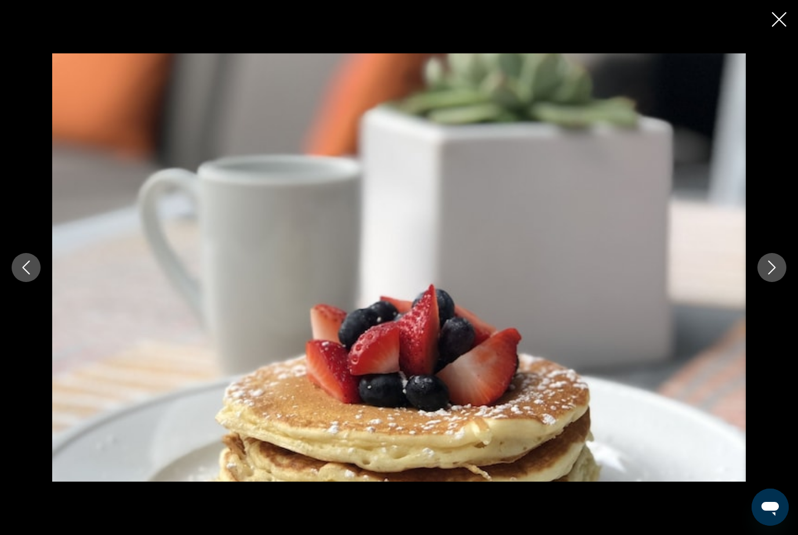
click at [777, 274] on icon "Next image" at bounding box center [772, 267] width 14 height 14
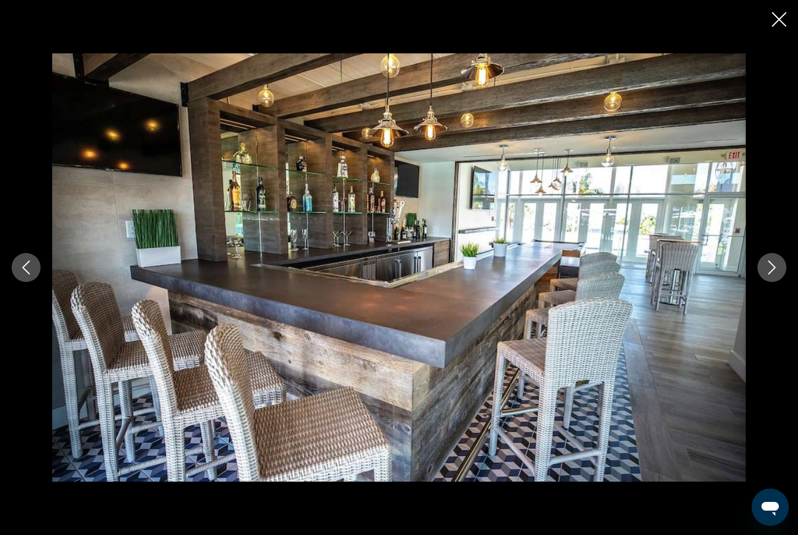
click at [784, 282] on button "Next image" at bounding box center [772, 267] width 29 height 29
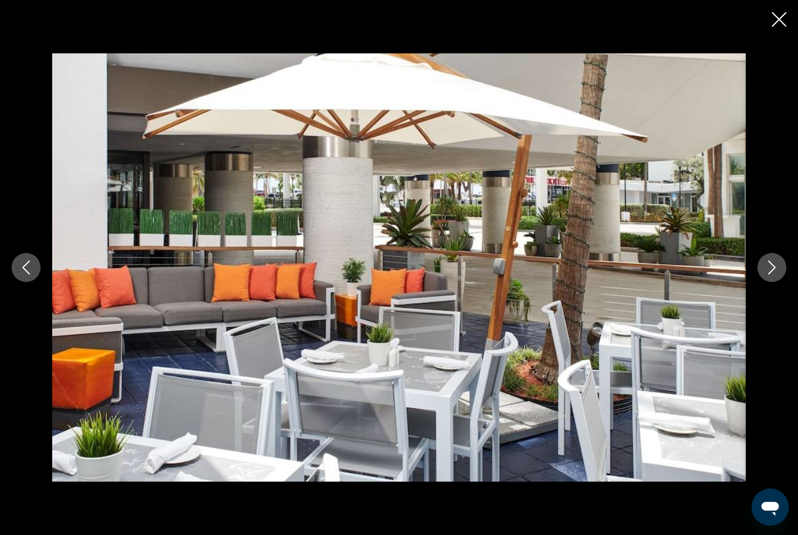
click at [783, 282] on button "Next image" at bounding box center [772, 267] width 29 height 29
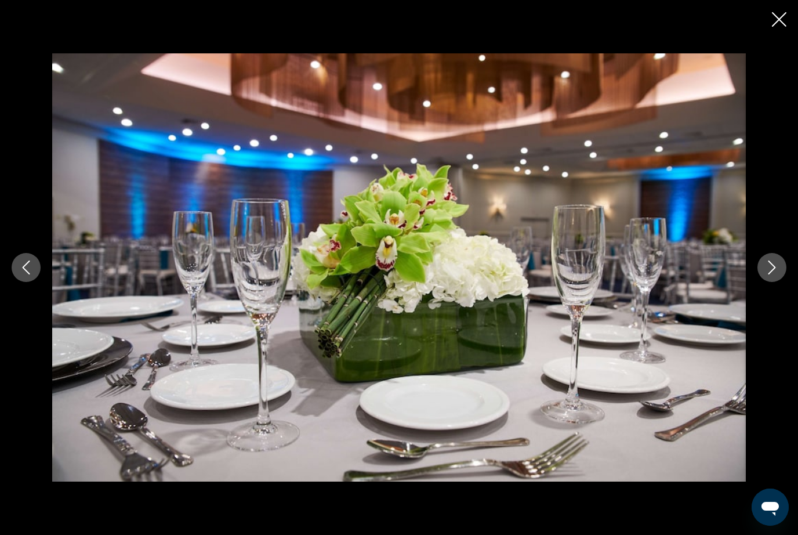
click at [779, 282] on button "Next image" at bounding box center [772, 267] width 29 height 29
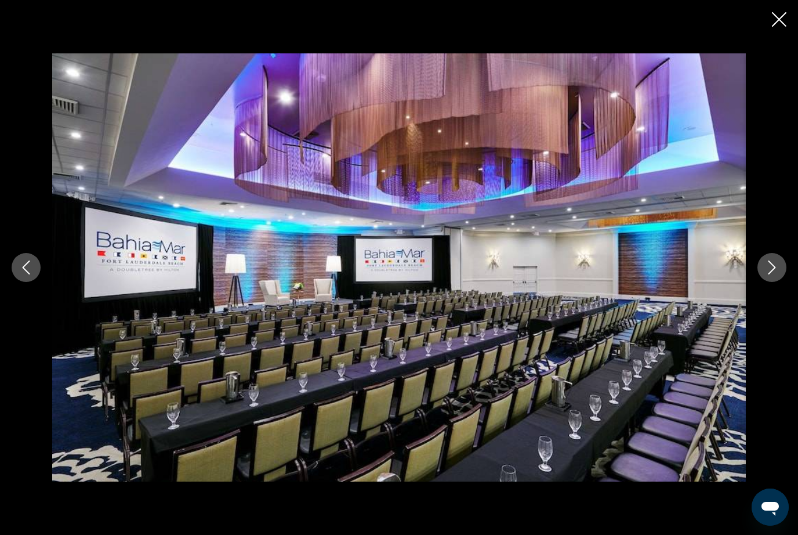
click at [782, 282] on button "Next image" at bounding box center [772, 267] width 29 height 29
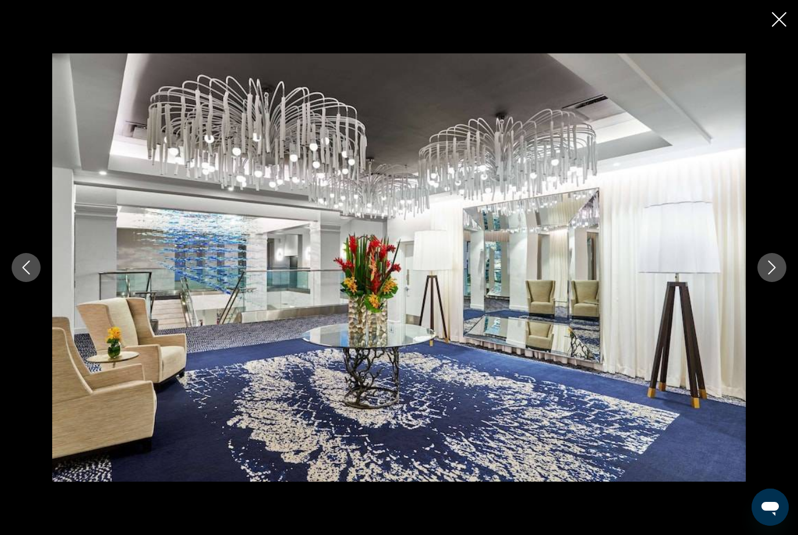
click at [785, 282] on button "Next image" at bounding box center [772, 267] width 29 height 29
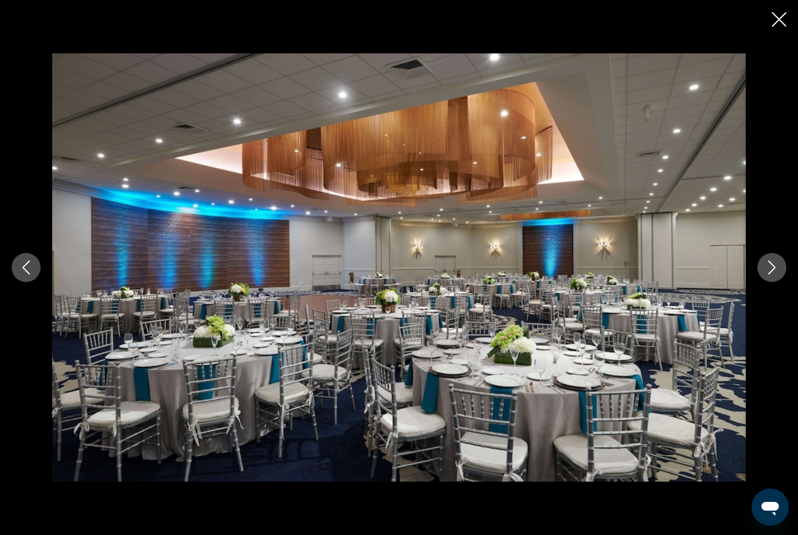
click at [783, 282] on button "Next image" at bounding box center [772, 267] width 29 height 29
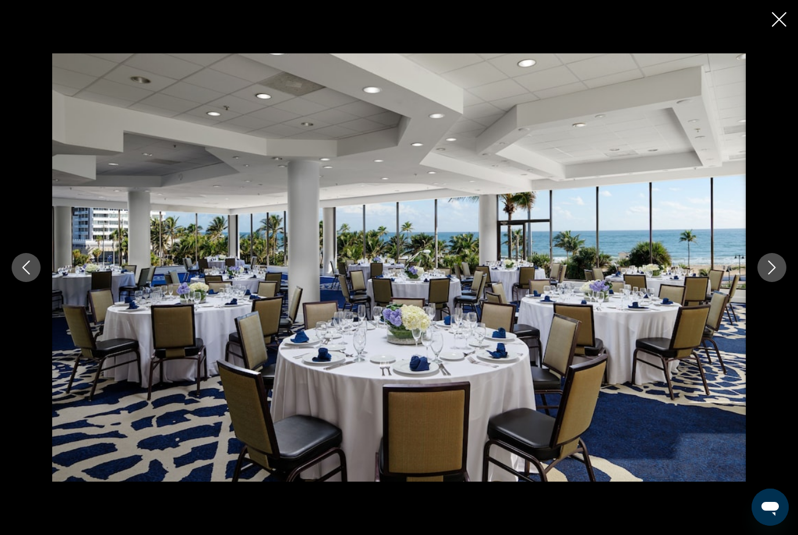
click at [781, 282] on button "Next image" at bounding box center [772, 267] width 29 height 29
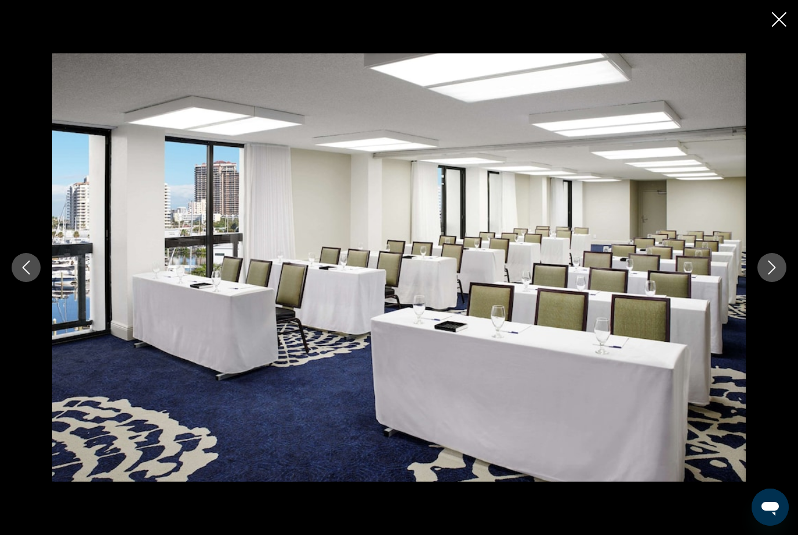
click at [781, 282] on button "Next image" at bounding box center [772, 267] width 29 height 29
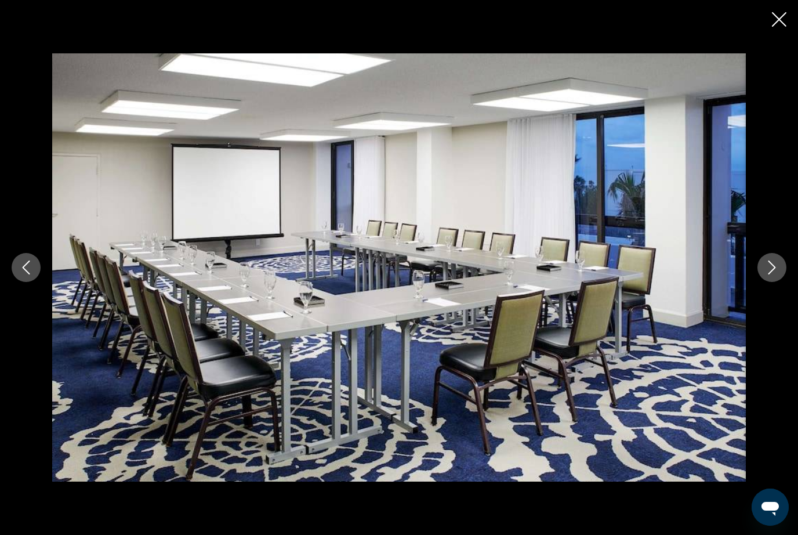
click at [779, 282] on button "Next image" at bounding box center [772, 267] width 29 height 29
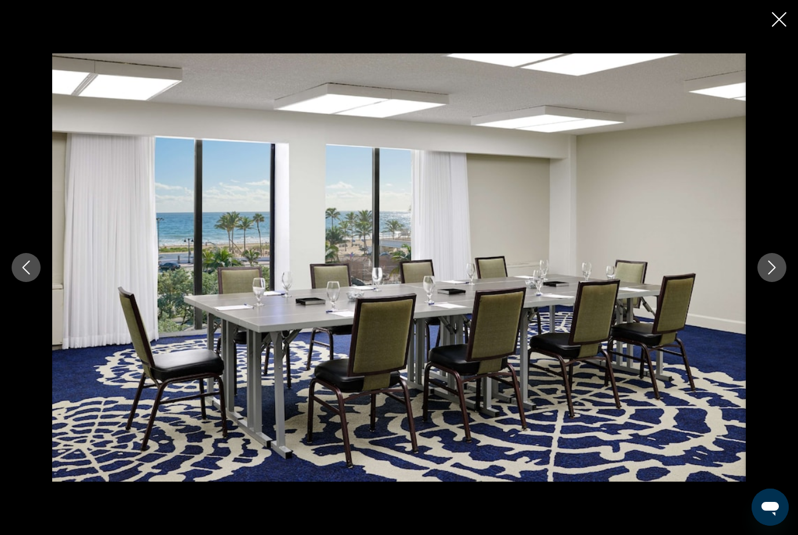
click at [781, 282] on button "Next image" at bounding box center [772, 267] width 29 height 29
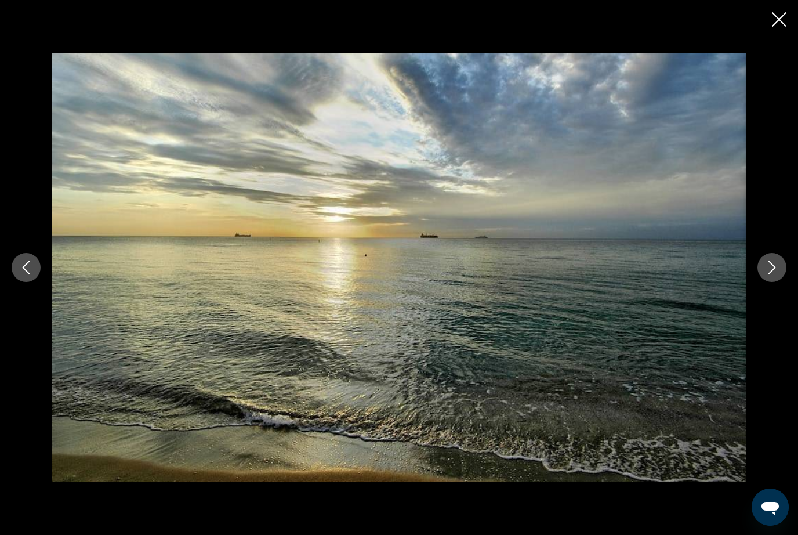
click at [774, 274] on icon "Next image" at bounding box center [772, 267] width 14 height 14
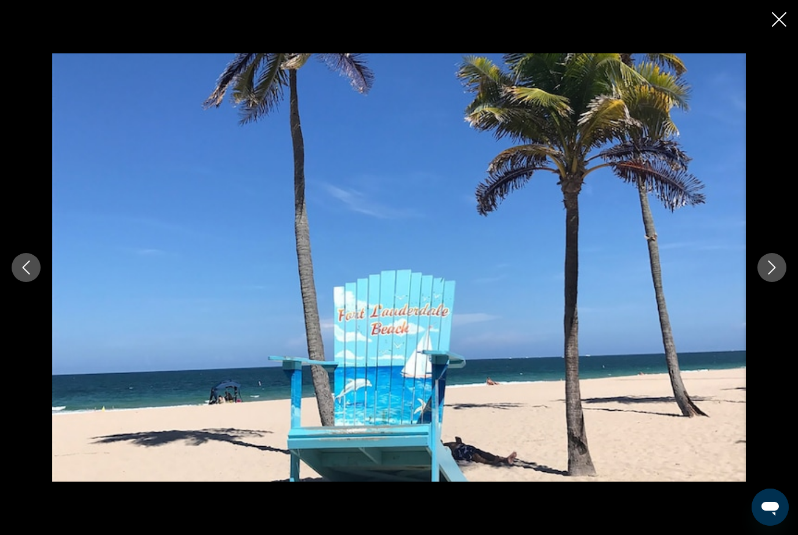
click at [774, 274] on icon "Next image" at bounding box center [772, 267] width 14 height 14
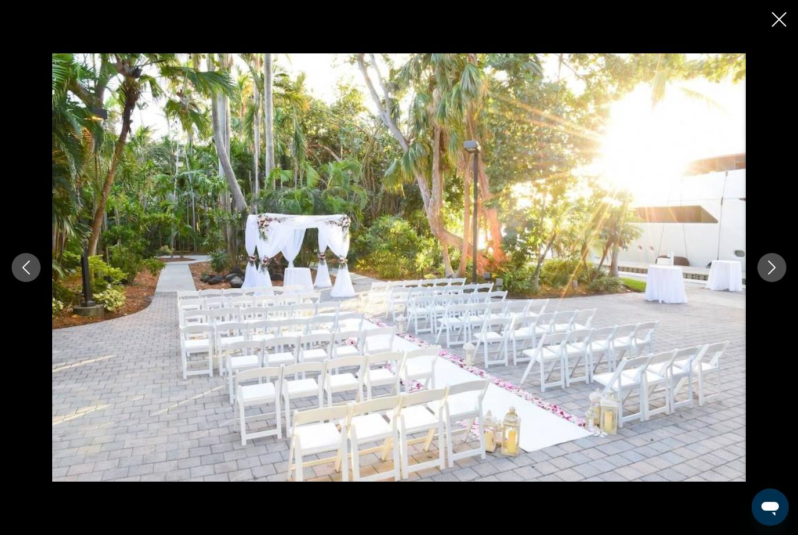
click at [779, 282] on button "Next image" at bounding box center [772, 267] width 29 height 29
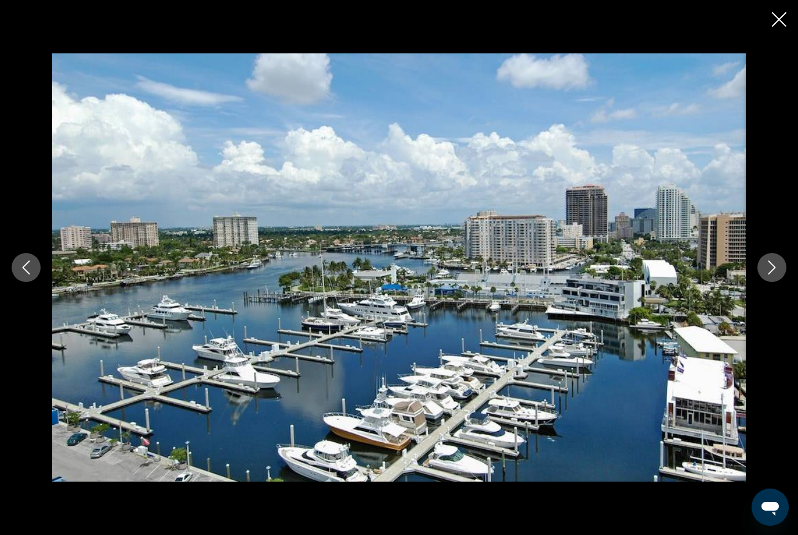
click at [770, 274] on icon "Next image" at bounding box center [772, 267] width 14 height 14
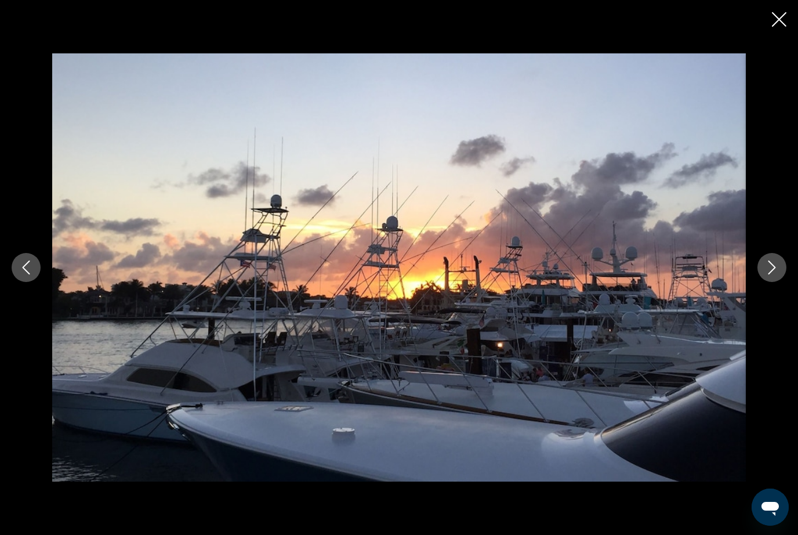
click at [776, 274] on icon "Next image" at bounding box center [772, 267] width 14 height 14
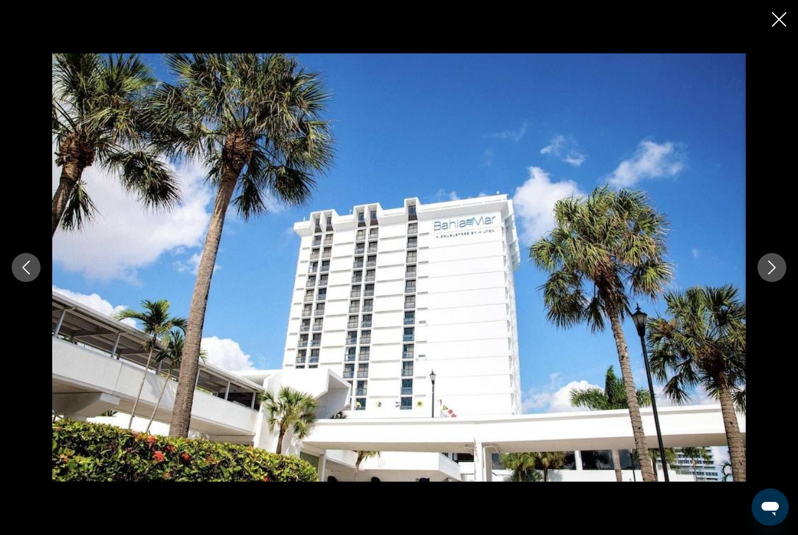
scroll to position [961, 0]
click at [779, 282] on button "Next image" at bounding box center [772, 267] width 29 height 29
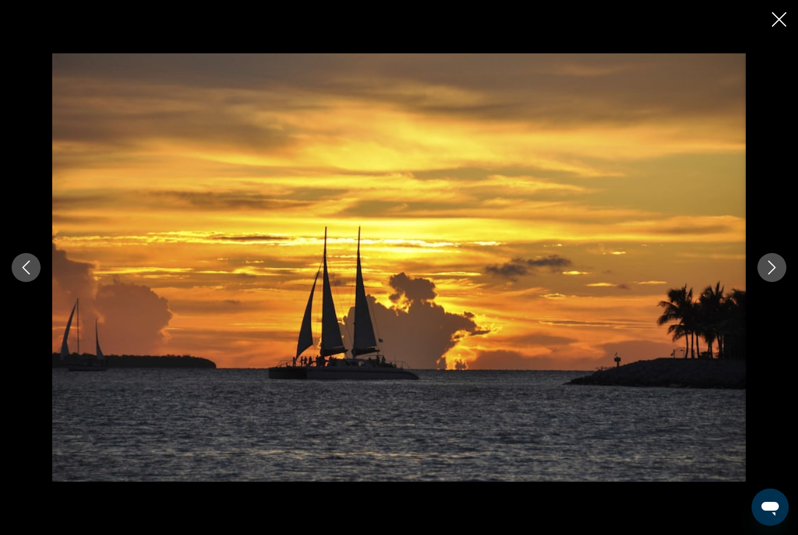
click at [776, 282] on button "Next image" at bounding box center [772, 267] width 29 height 29
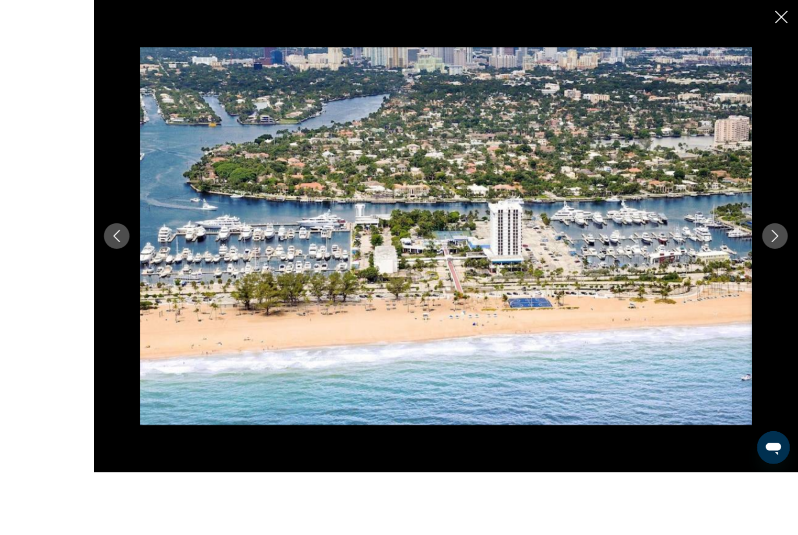
scroll to position [940, 0]
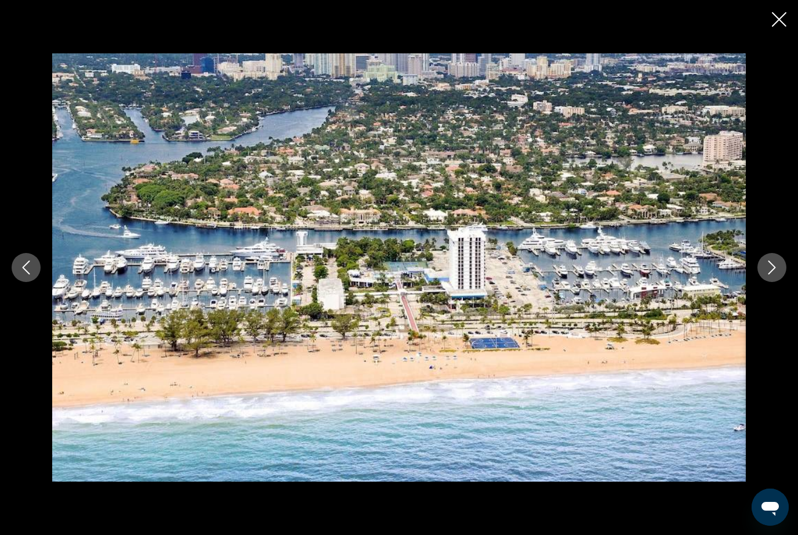
click at [767, 282] on button "Next image" at bounding box center [772, 267] width 29 height 29
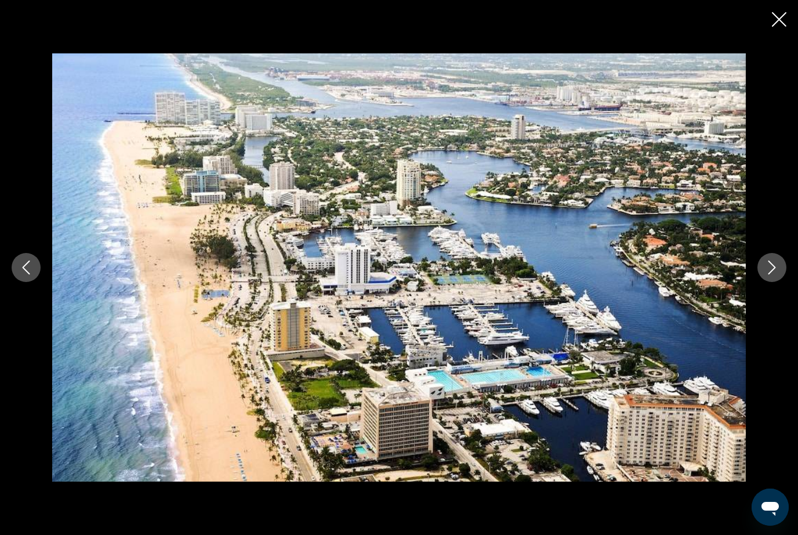
click at [772, 274] on icon "Next image" at bounding box center [772, 267] width 14 height 14
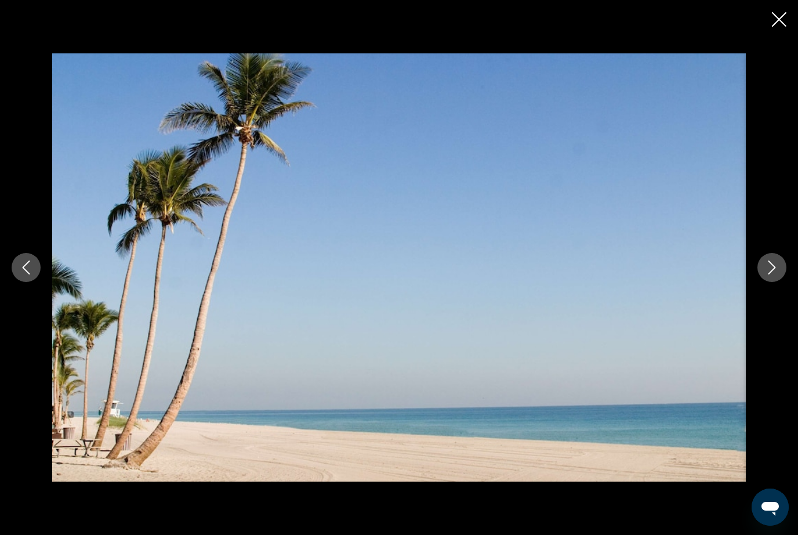
click at [770, 274] on icon "Next image" at bounding box center [772, 267] width 14 height 14
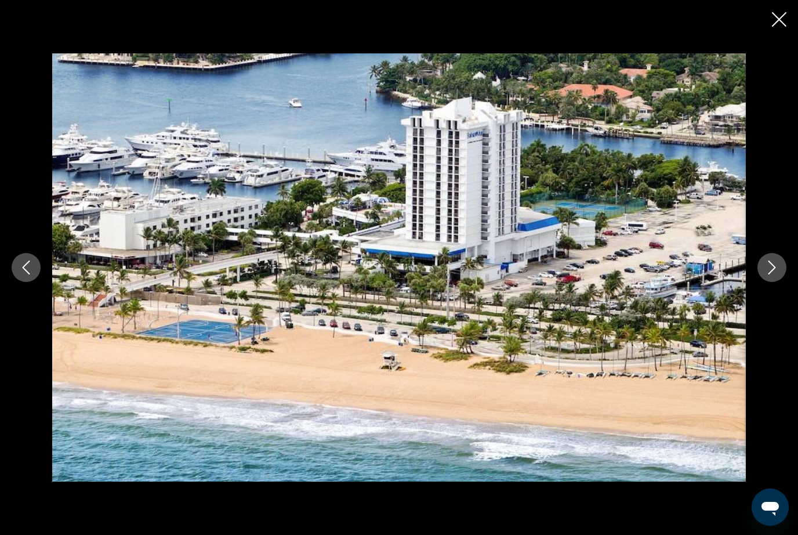
click at [773, 274] on icon "Next image" at bounding box center [772, 267] width 14 height 14
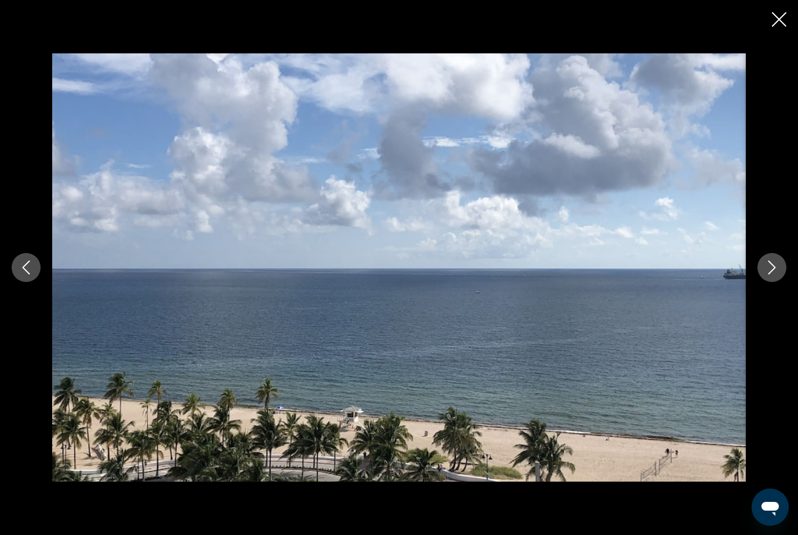
click at [769, 274] on icon "Next image" at bounding box center [772, 267] width 14 height 14
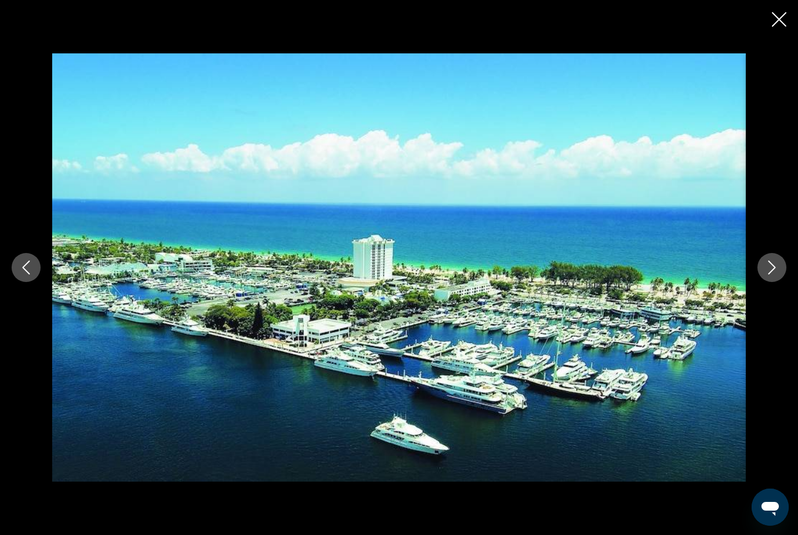
click at [770, 282] on button "Next image" at bounding box center [772, 267] width 29 height 29
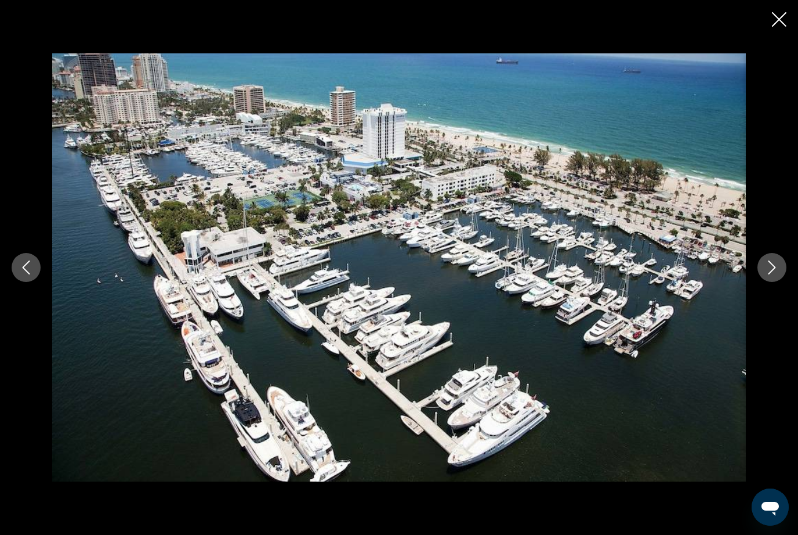
click at [761, 279] on button "Next image" at bounding box center [772, 267] width 29 height 29
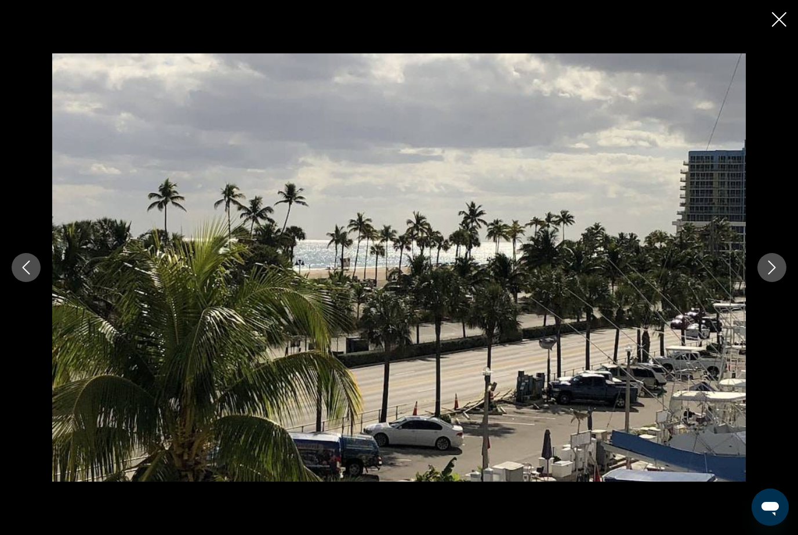
click at [761, 282] on button "Next image" at bounding box center [772, 267] width 29 height 29
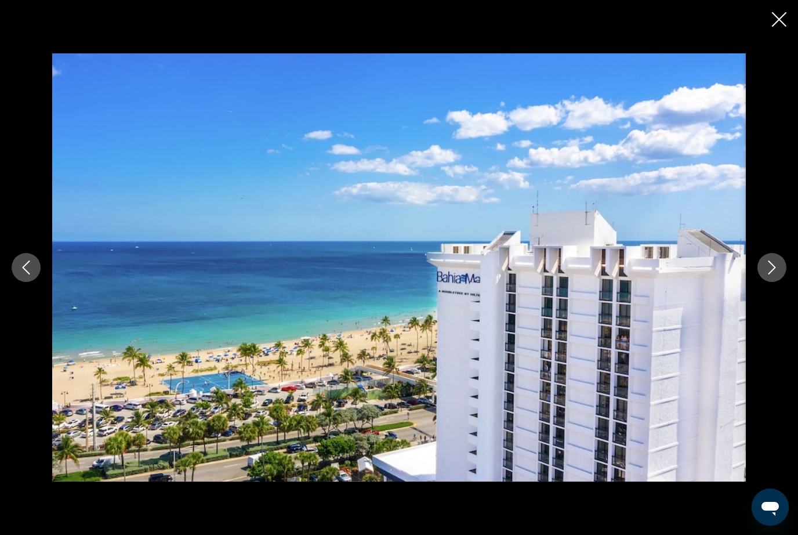
click at [768, 274] on icon "Next image" at bounding box center [772, 267] width 14 height 14
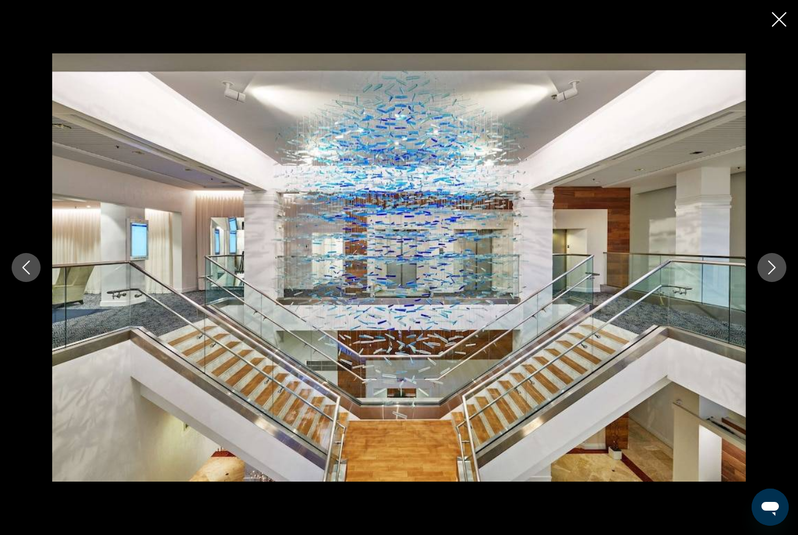
click at [769, 274] on icon "Next image" at bounding box center [772, 267] width 14 height 14
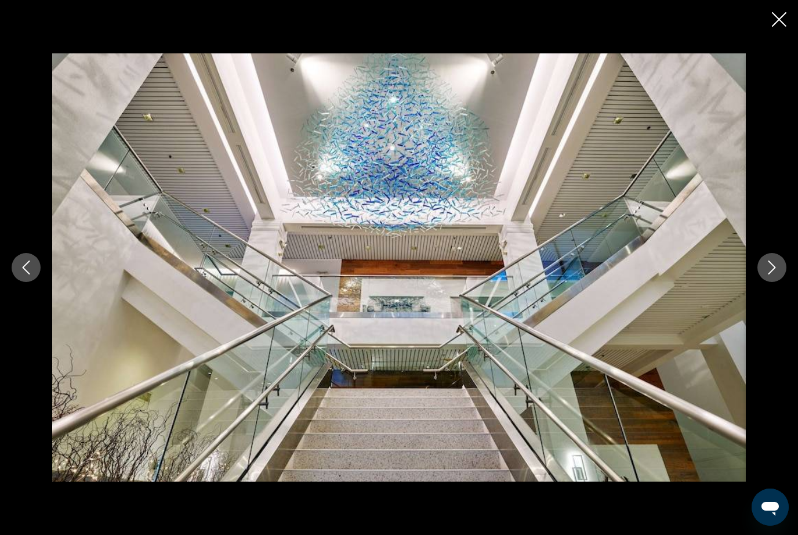
click at [769, 274] on icon "Next image" at bounding box center [772, 267] width 14 height 14
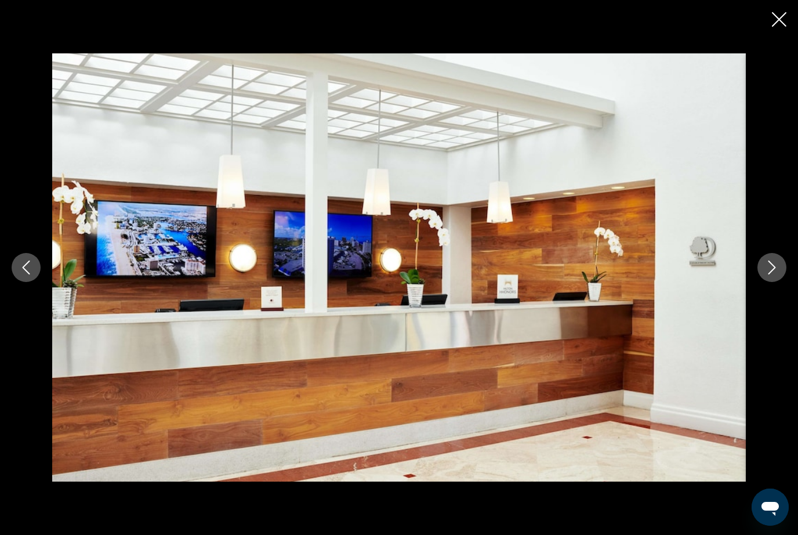
click at [770, 274] on icon "Next image" at bounding box center [772, 267] width 14 height 14
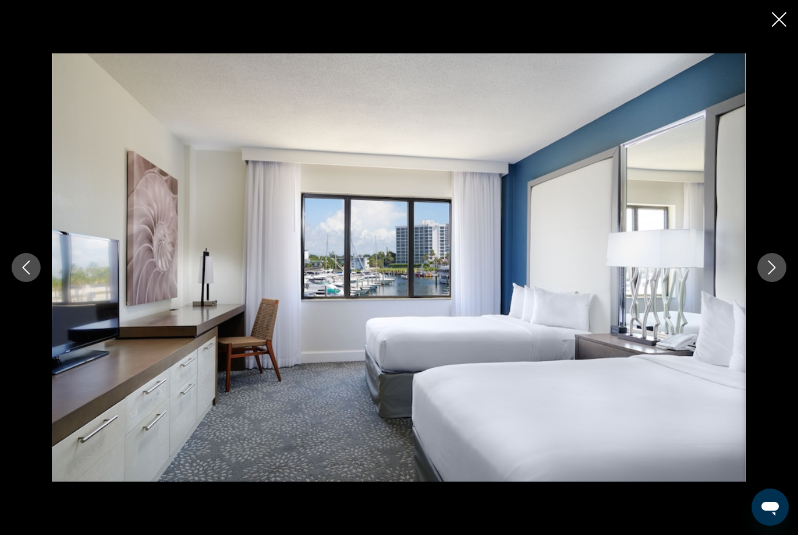
click at [771, 274] on icon "Next image" at bounding box center [772, 267] width 14 height 14
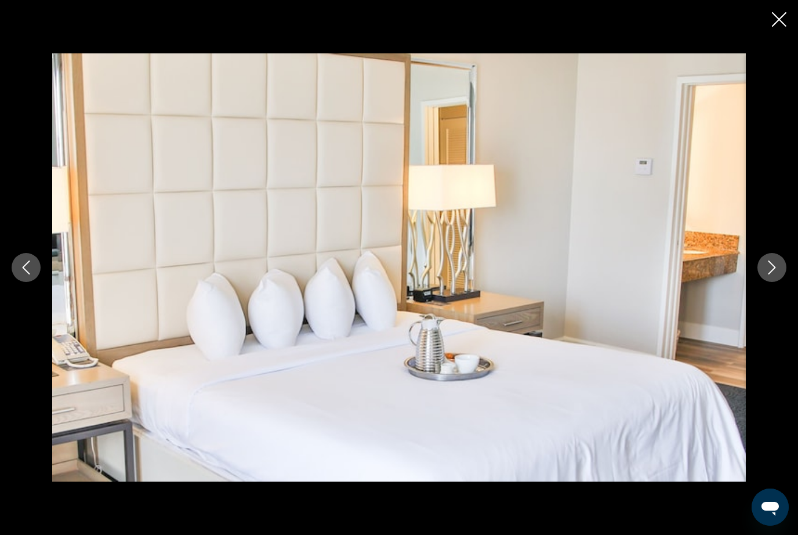
click at [773, 274] on icon "Next image" at bounding box center [773, 267] width 8 height 14
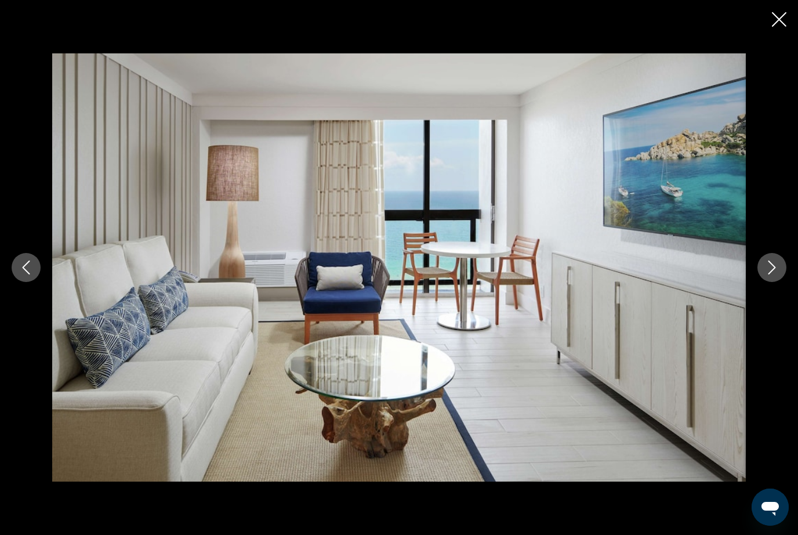
click at [777, 274] on icon "Next image" at bounding box center [772, 267] width 14 height 14
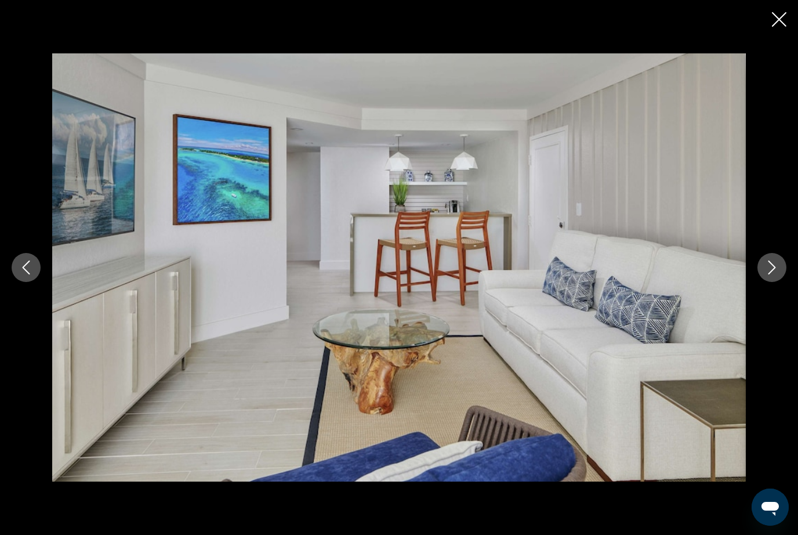
click at [779, 282] on button "Next image" at bounding box center [772, 267] width 29 height 29
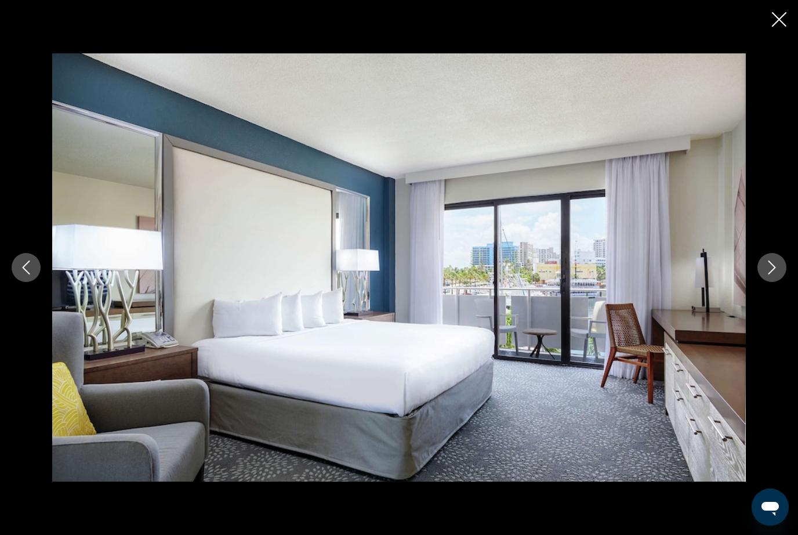
click at [780, 282] on button "Next image" at bounding box center [772, 267] width 29 height 29
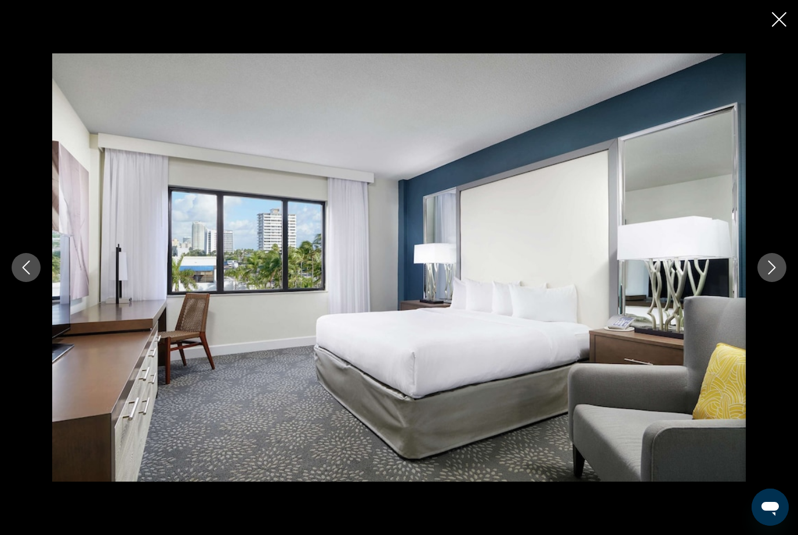
click at [782, 282] on button "Next image" at bounding box center [772, 267] width 29 height 29
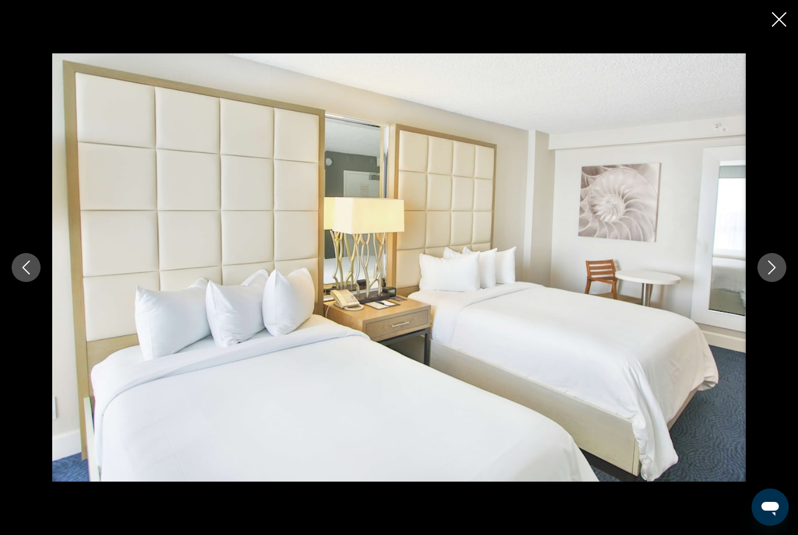
click at [780, 282] on button "Next image" at bounding box center [772, 267] width 29 height 29
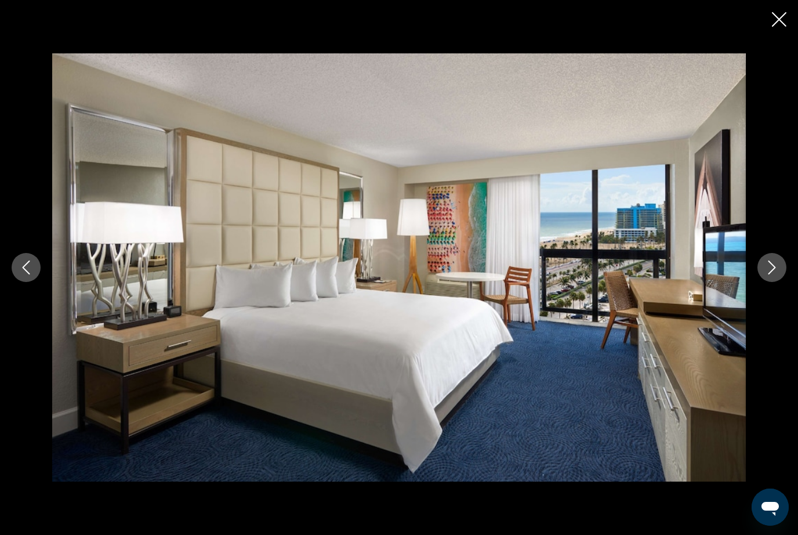
click at [772, 282] on button "Next image" at bounding box center [772, 267] width 29 height 29
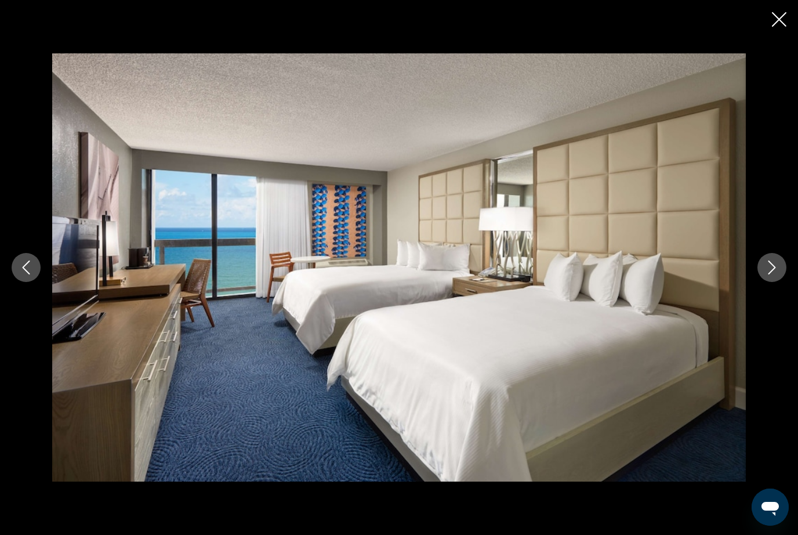
click at [775, 274] on icon "Next image" at bounding box center [772, 267] width 14 height 14
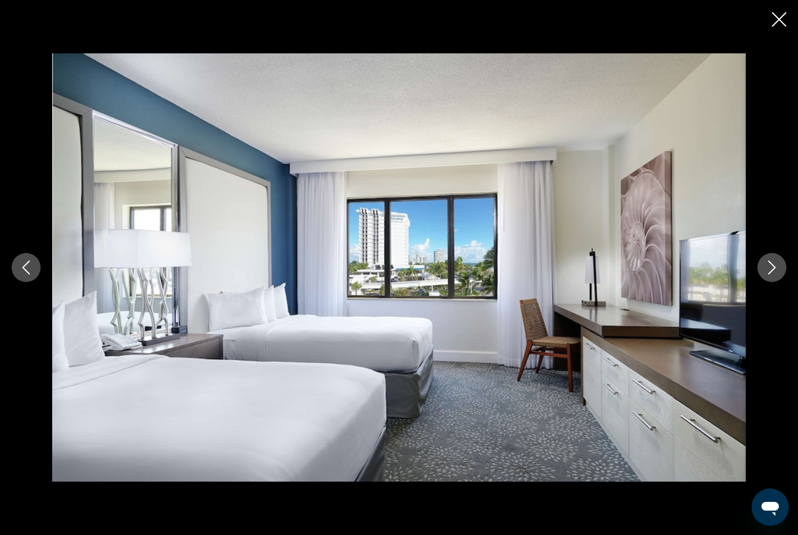
click at [774, 282] on button "Next image" at bounding box center [772, 267] width 29 height 29
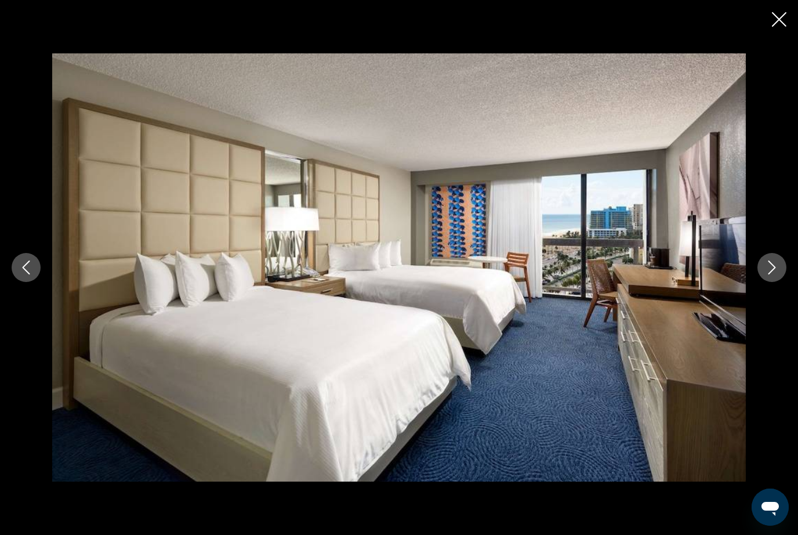
click at [776, 282] on button "Next image" at bounding box center [772, 267] width 29 height 29
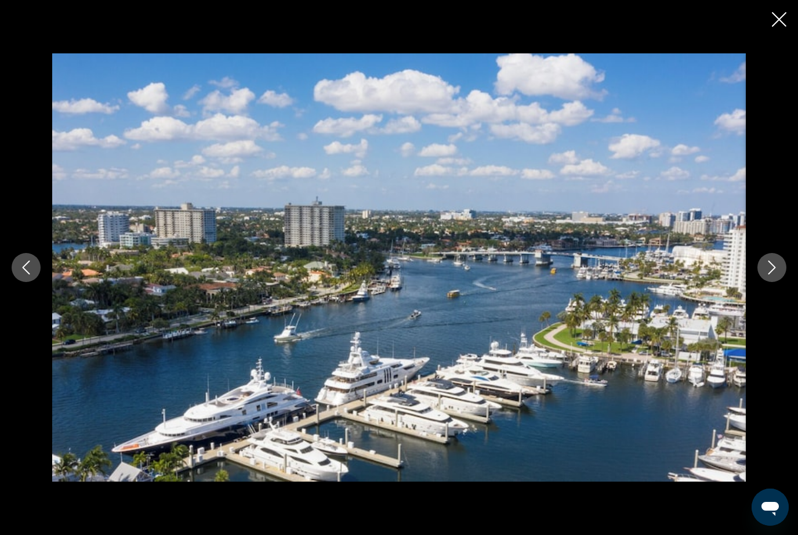
click at [773, 282] on button "Next image" at bounding box center [772, 267] width 29 height 29
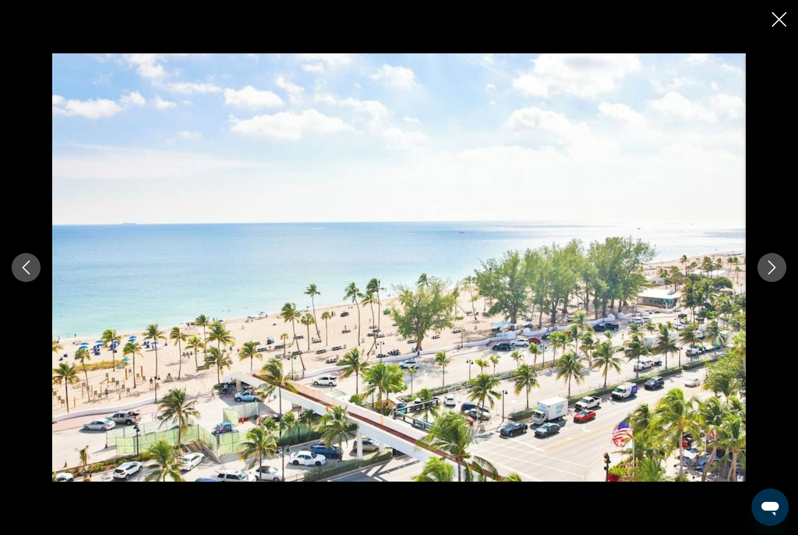
click at [773, 274] on icon "Next image" at bounding box center [772, 267] width 14 height 14
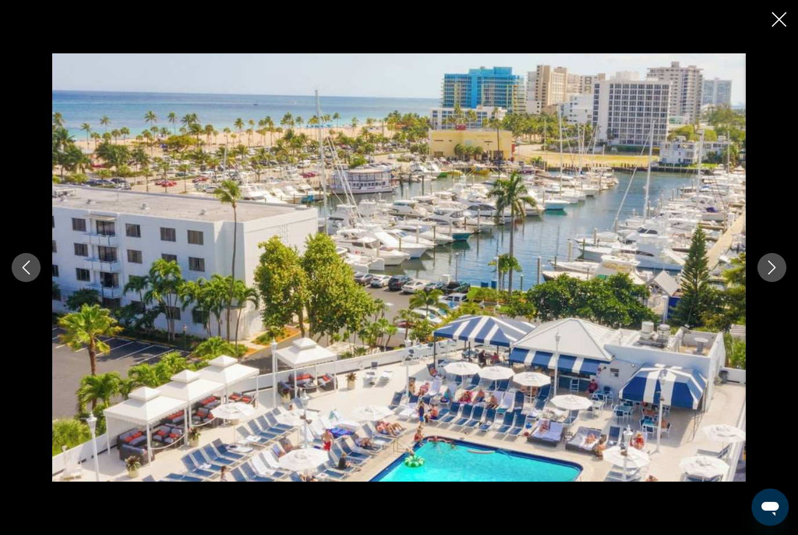
click at [776, 274] on icon "Next image" at bounding box center [772, 267] width 14 height 14
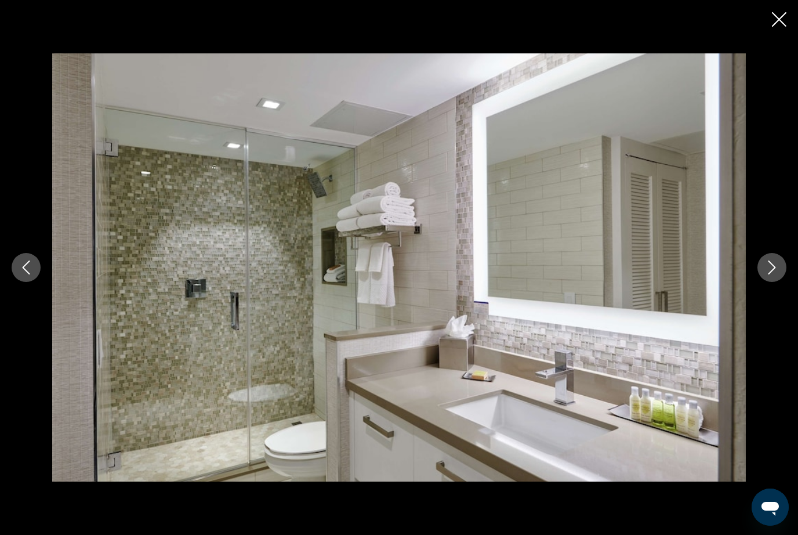
click at [782, 282] on button "Next image" at bounding box center [772, 267] width 29 height 29
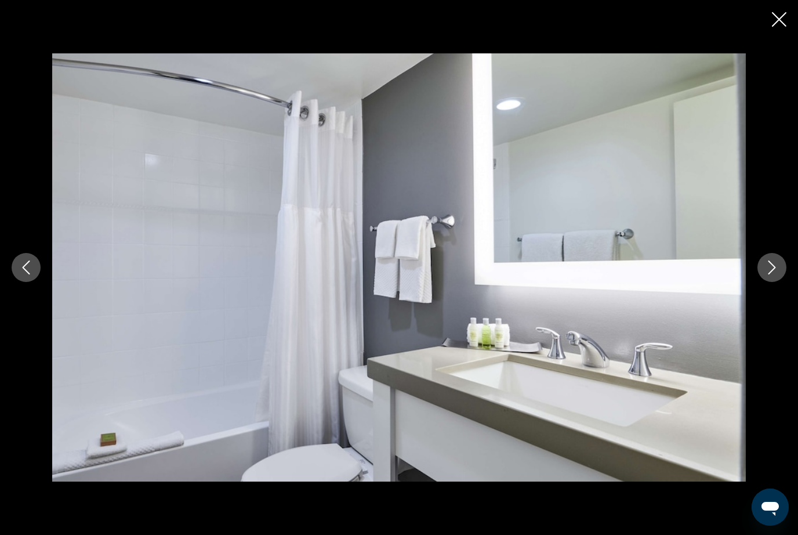
click at [784, 282] on button "Next image" at bounding box center [772, 267] width 29 height 29
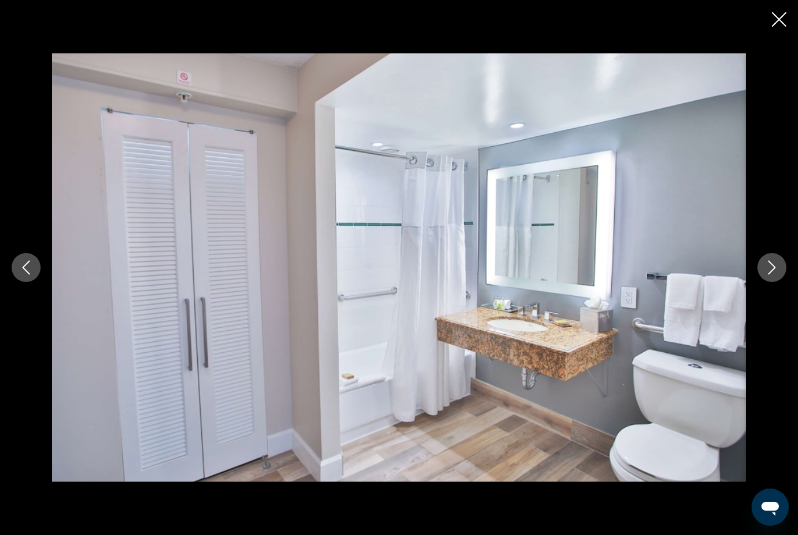
click at [781, 282] on button "Next image" at bounding box center [772, 267] width 29 height 29
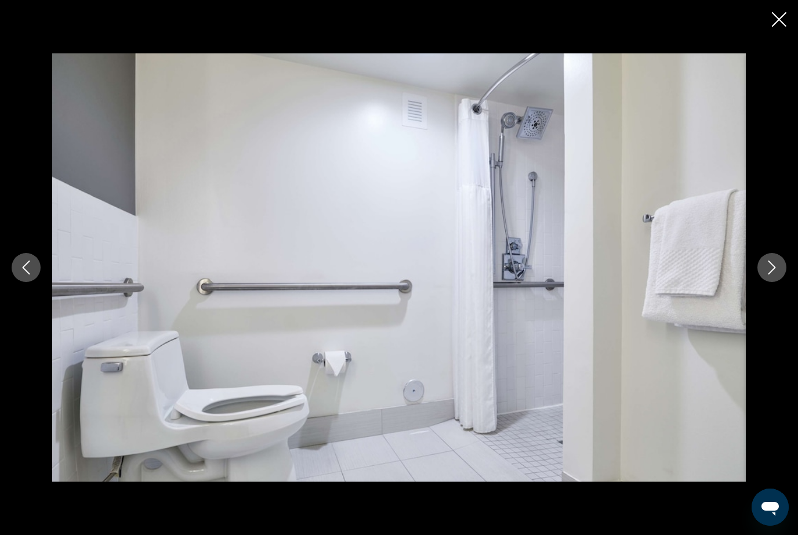
click at [783, 282] on button "Next image" at bounding box center [772, 267] width 29 height 29
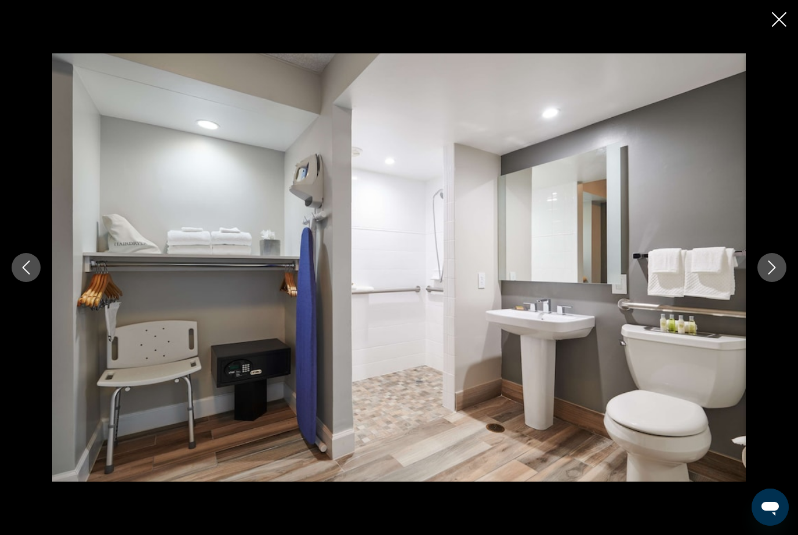
click at [776, 274] on icon "Next image" at bounding box center [772, 267] width 14 height 14
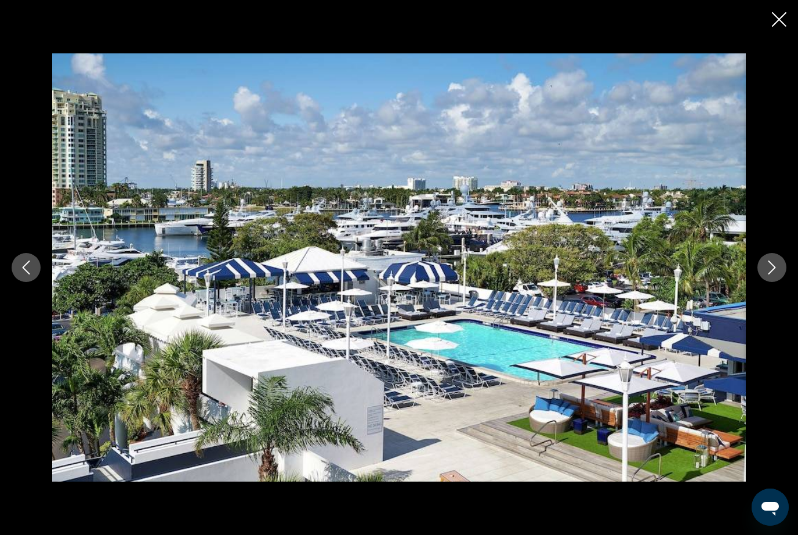
click at [778, 274] on icon "Next image" at bounding box center [772, 267] width 14 height 14
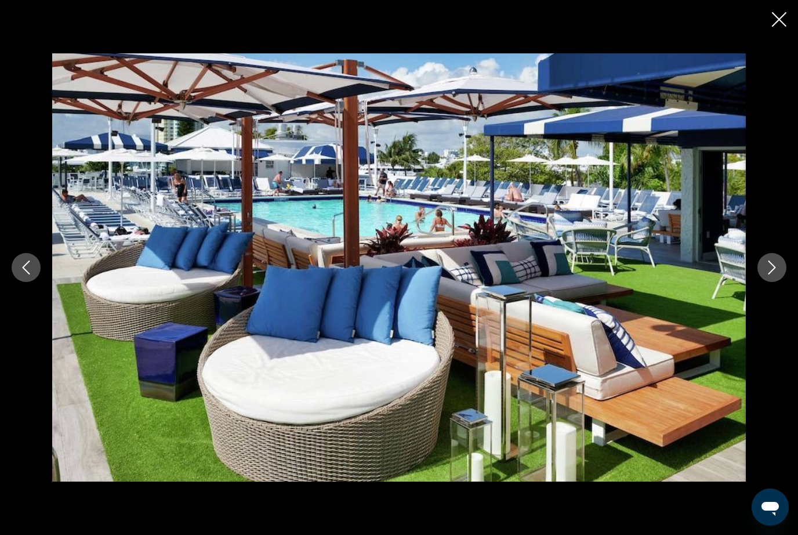
click at [768, 274] on icon "Next image" at bounding box center [772, 267] width 14 height 14
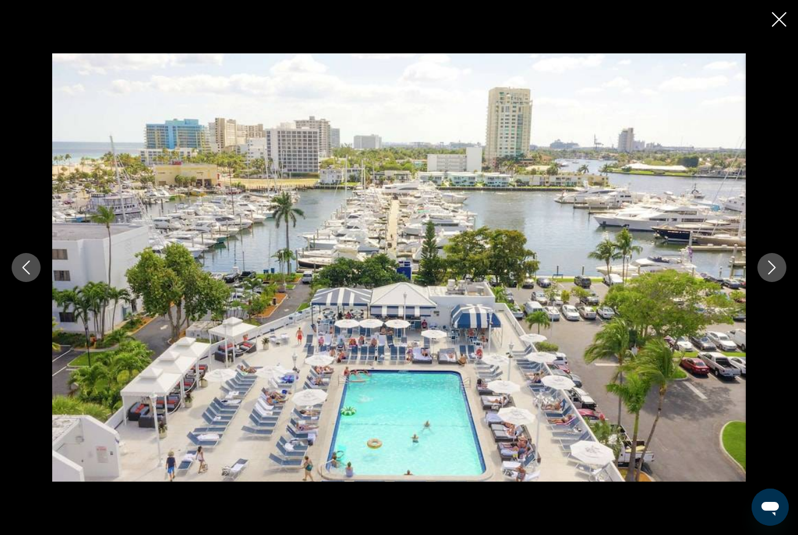
click at [780, 280] on button "Next image" at bounding box center [772, 267] width 29 height 29
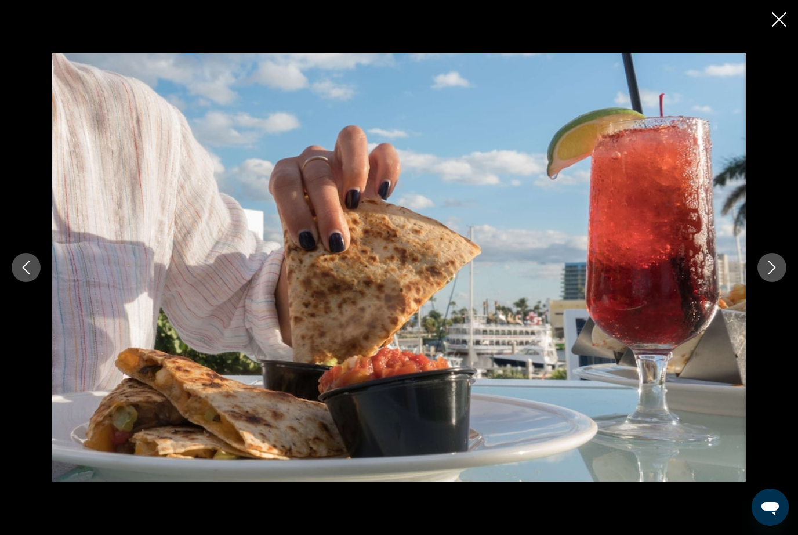
click at [780, 282] on button "Next image" at bounding box center [772, 267] width 29 height 29
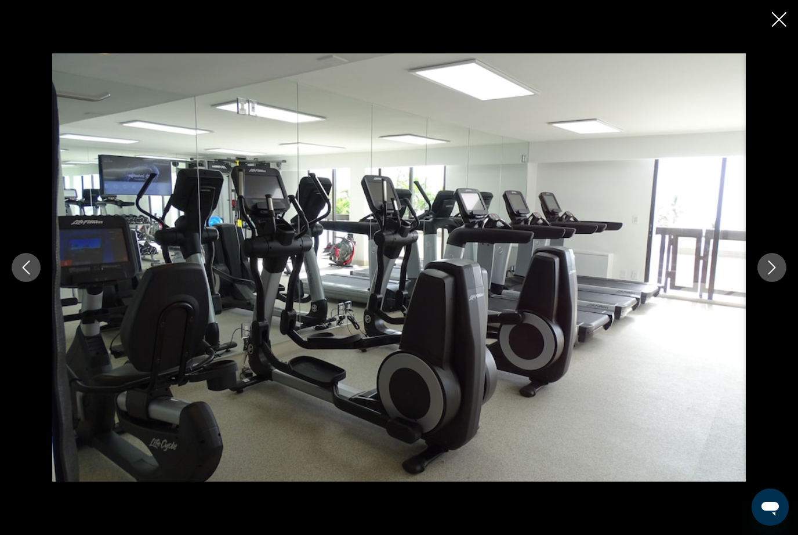
click at [777, 274] on icon "Next image" at bounding box center [772, 267] width 14 height 14
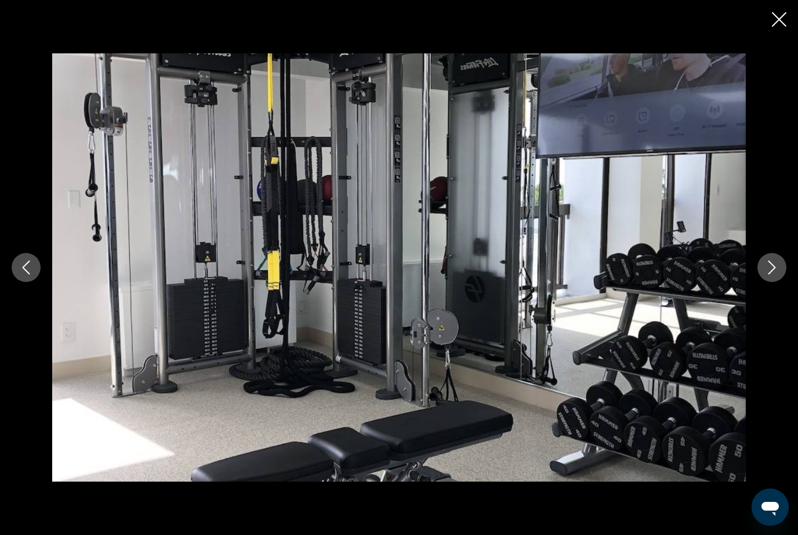
click at [786, 276] on div "Main content" at bounding box center [399, 267] width 798 height 428
click at [779, 282] on button "Next image" at bounding box center [772, 267] width 29 height 29
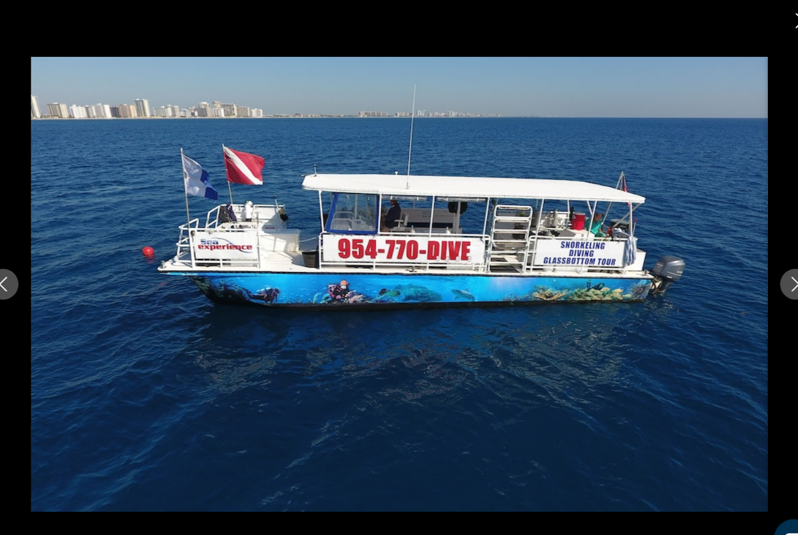
scroll to position [946, 0]
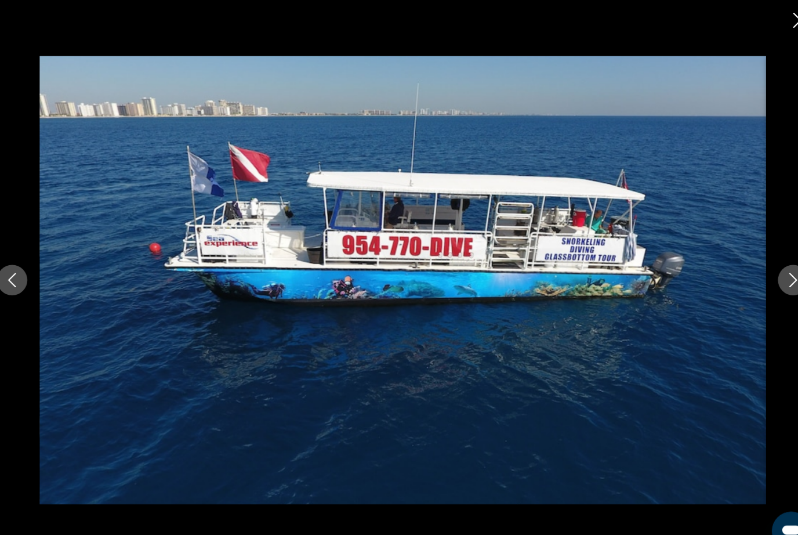
click at [758, 266] on button "Next image" at bounding box center [772, 267] width 29 height 29
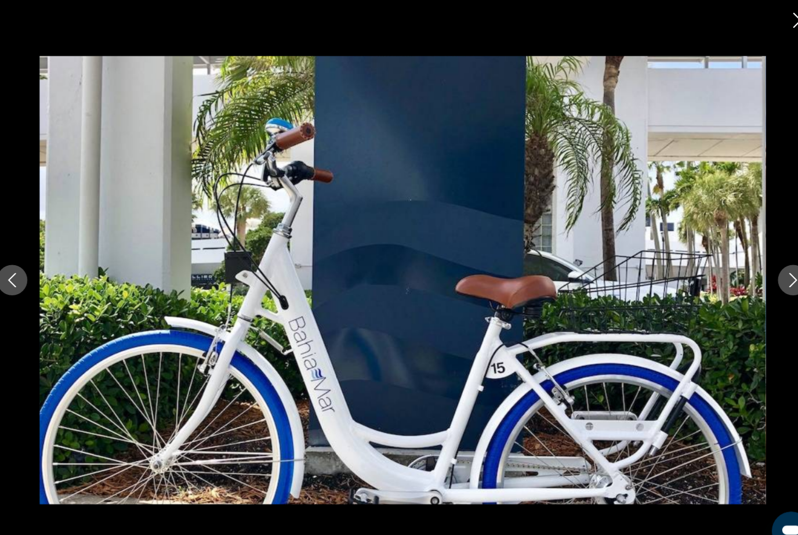
click at [758, 272] on button "Next image" at bounding box center [772, 267] width 29 height 29
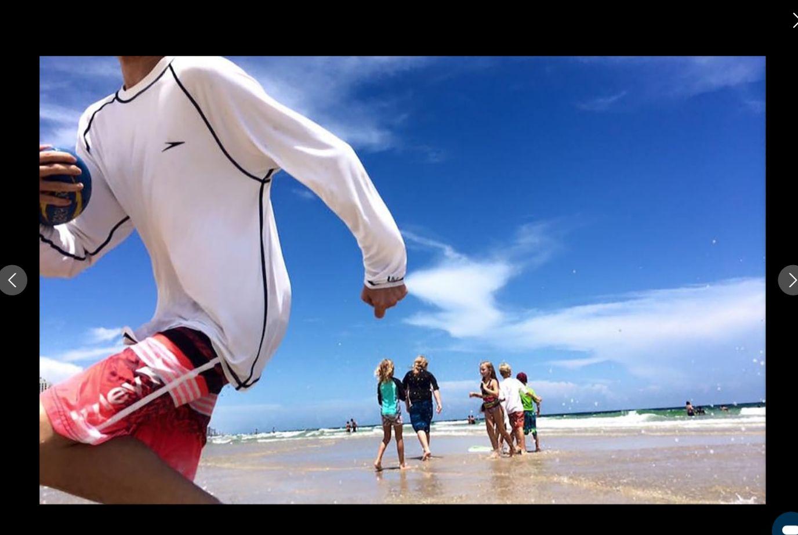
click at [758, 270] on button "Next image" at bounding box center [772, 267] width 29 height 29
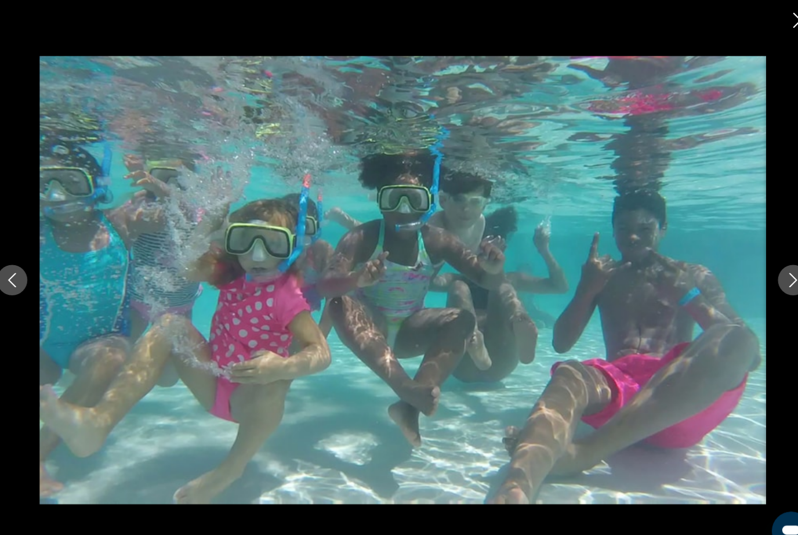
click at [765, 267] on icon "Next image" at bounding box center [772, 267] width 14 height 14
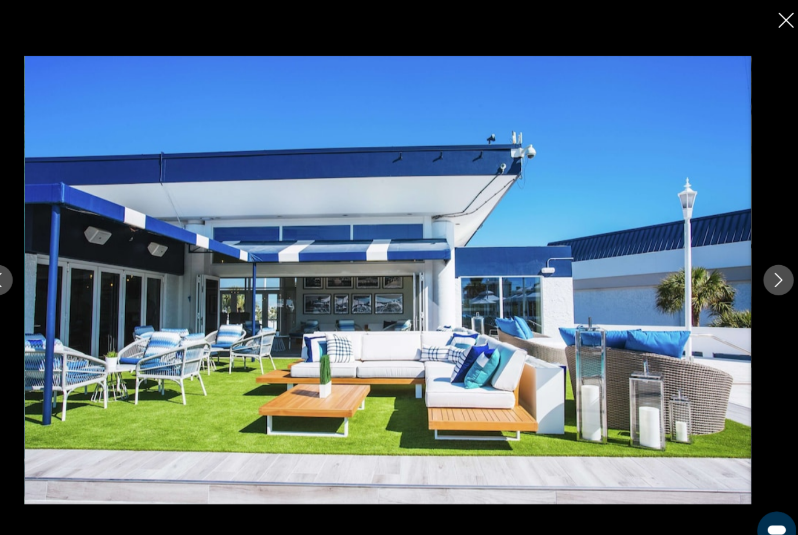
scroll to position [672, 0]
click at [772, 20] on icon "Close slideshow" at bounding box center [779, 19] width 15 height 15
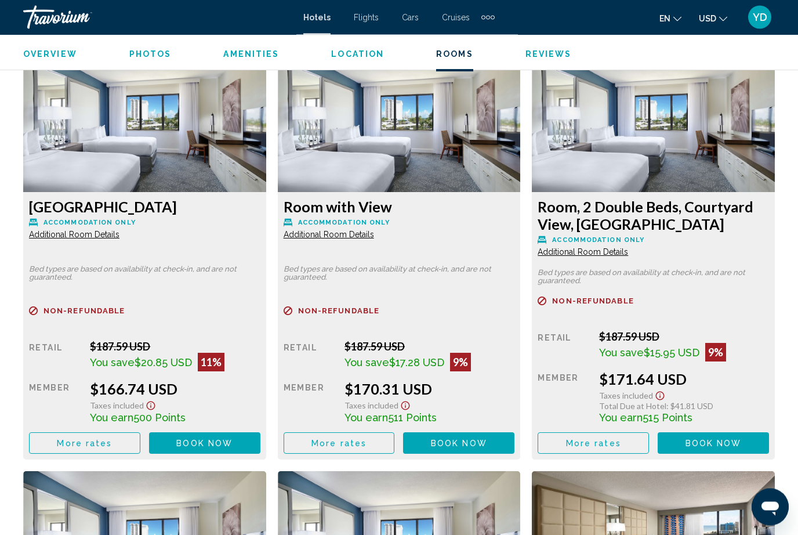
scroll to position [1800, 0]
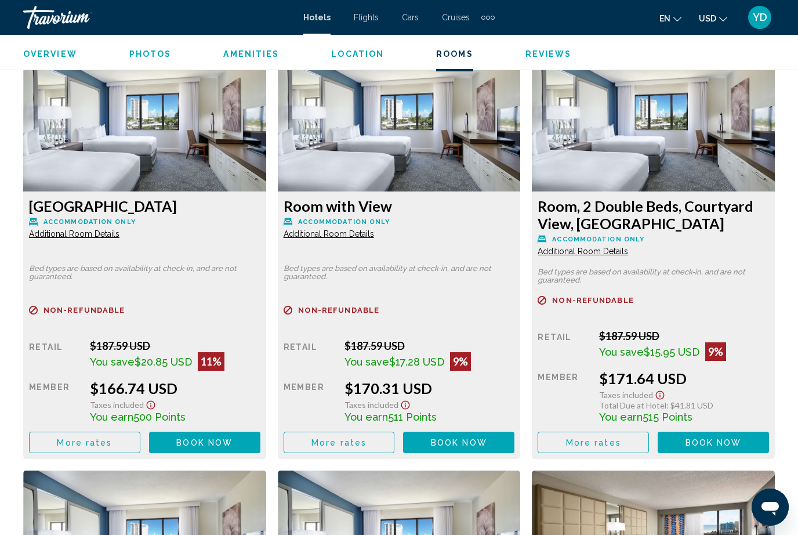
click at [194, 435] on button "Book now No longer available" at bounding box center [204, 442] width 111 height 21
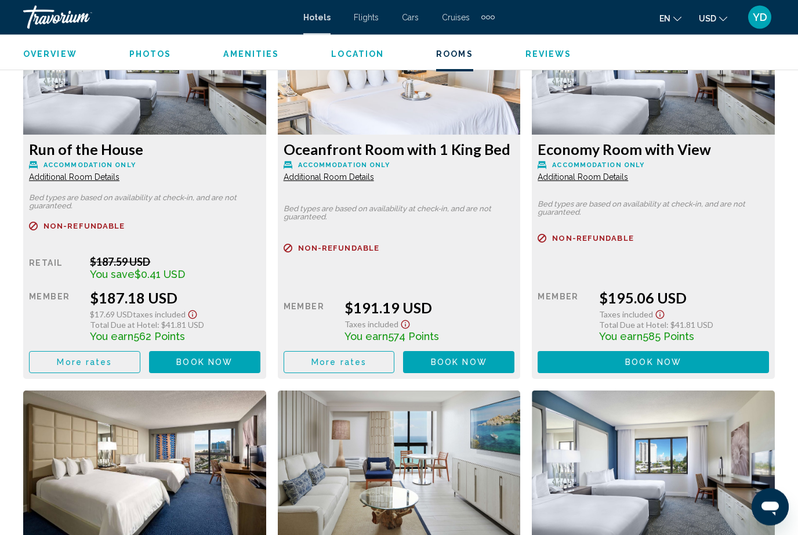
scroll to position [3561, 0]
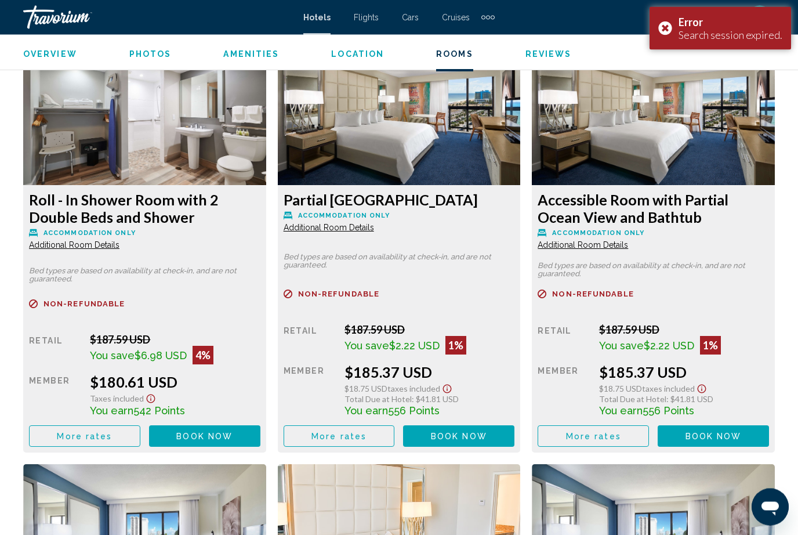
scroll to position [3096, 0]
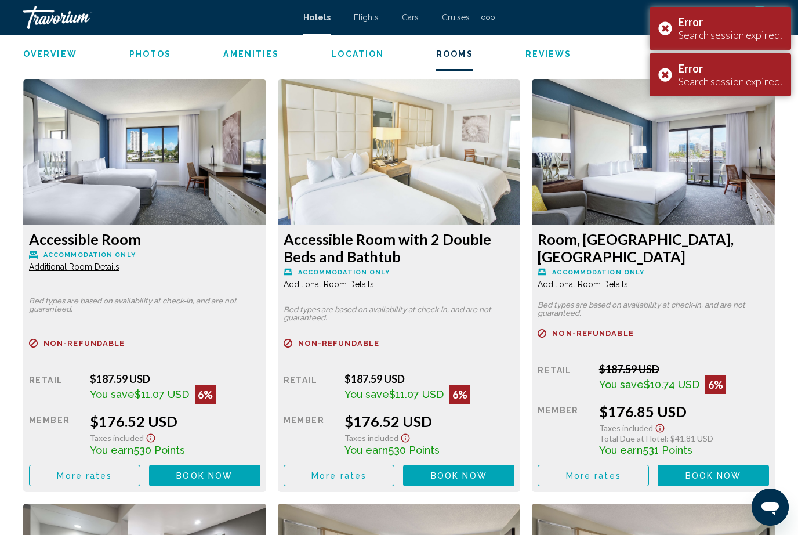
scroll to position [2634, 0]
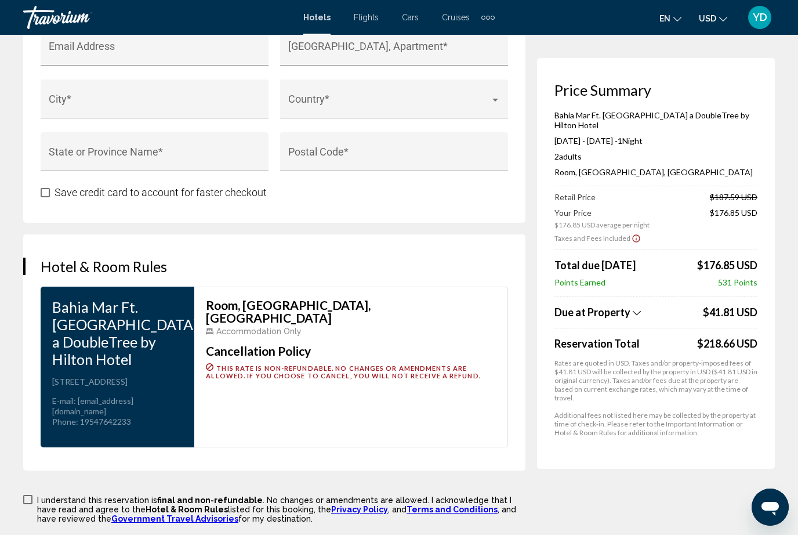
scroll to position [1431, 0]
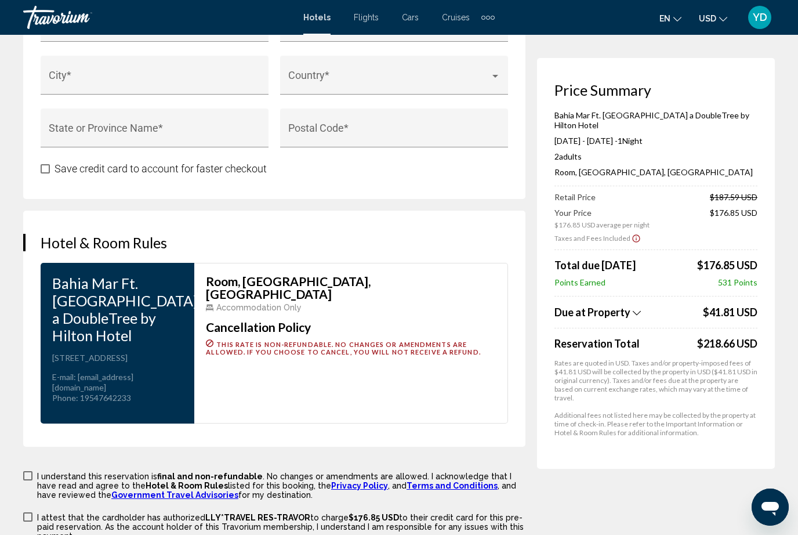
click at [277, 303] on span "Accommodation Only" at bounding box center [258, 307] width 85 height 9
click at [285, 303] on span "Accommodation Only" at bounding box center [258, 307] width 85 height 9
click at [306, 275] on h3 "Room, 1 King Bed, Marina View, Marina Building" at bounding box center [351, 288] width 290 height 26
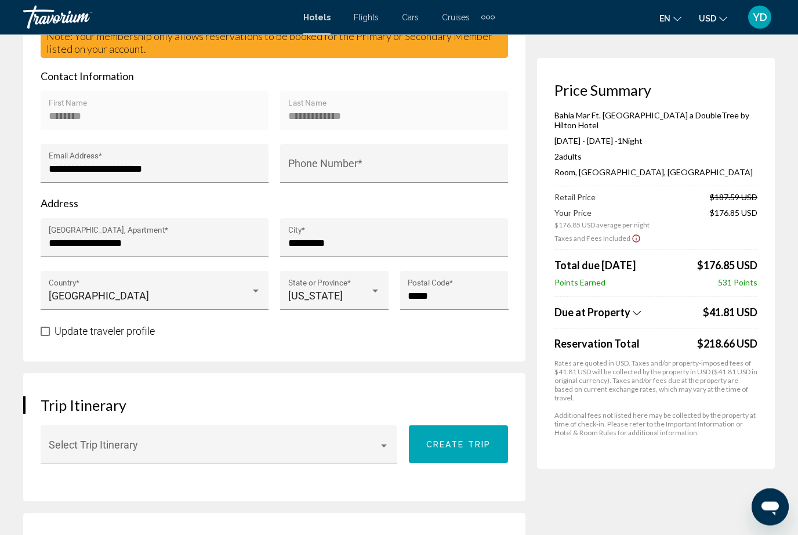
scroll to position [428, 0]
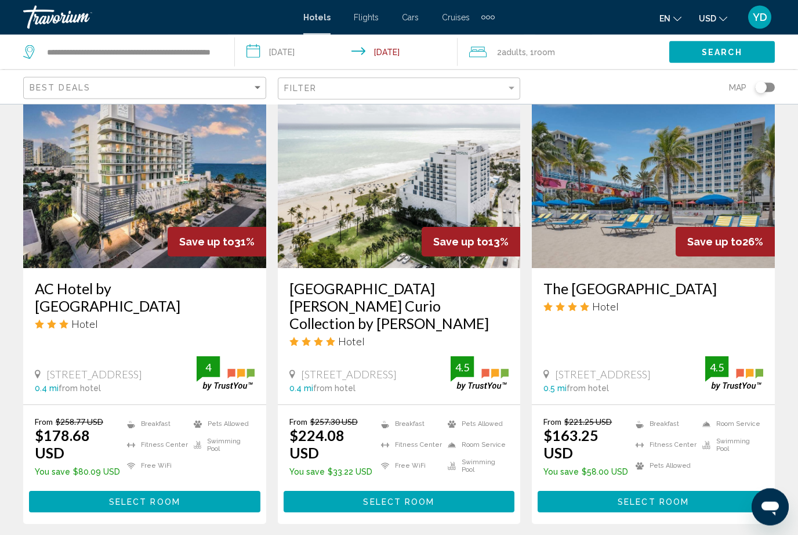
scroll to position [912, 0]
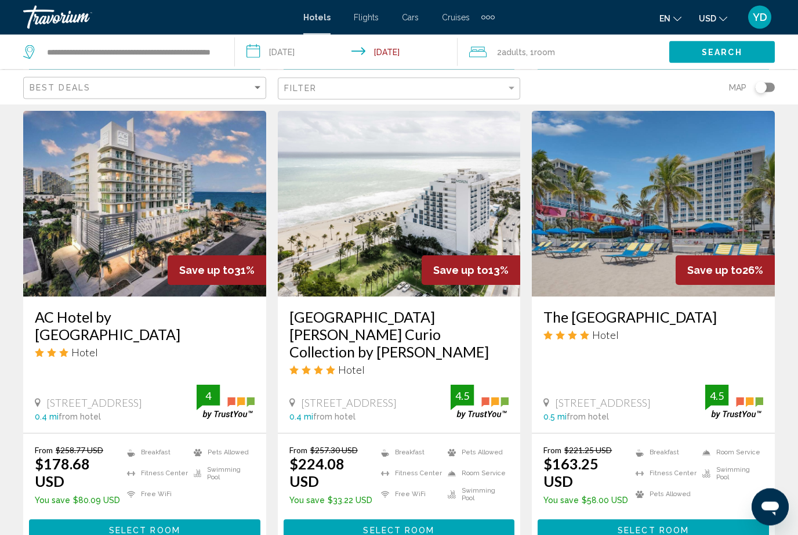
click at [415, 164] on img "Main content" at bounding box center [399, 204] width 243 height 186
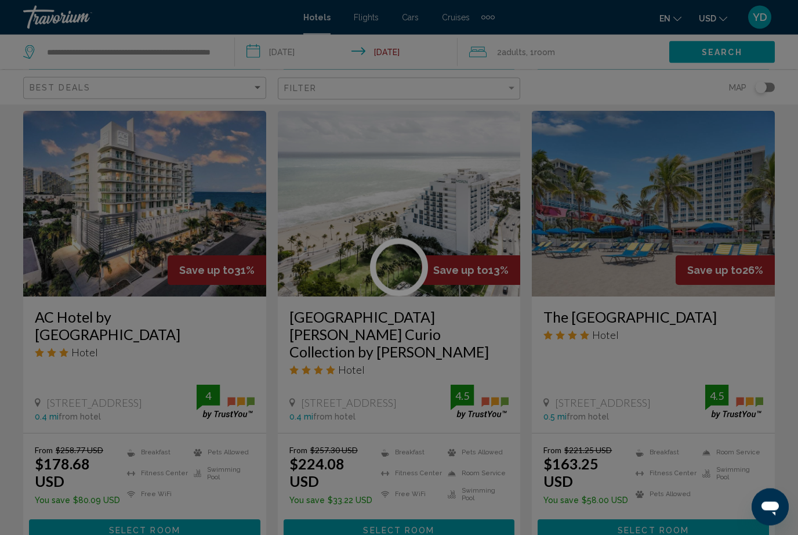
scroll to position [913, 0]
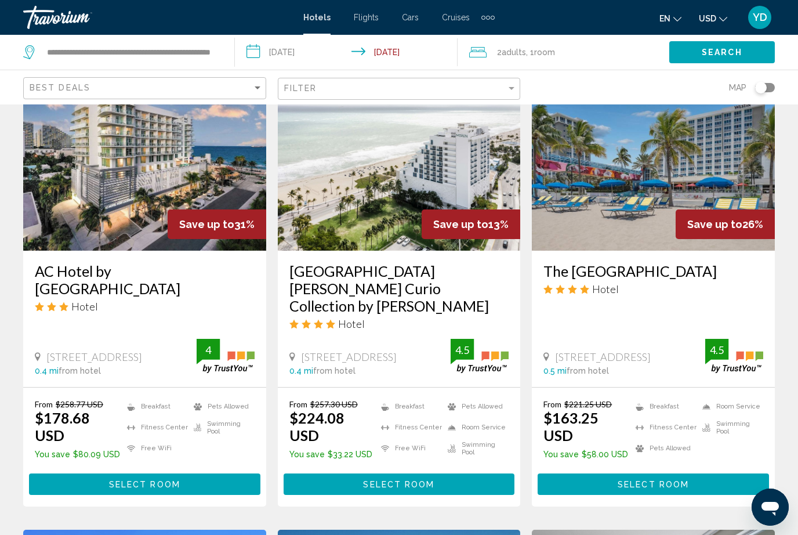
scroll to position [959, 0]
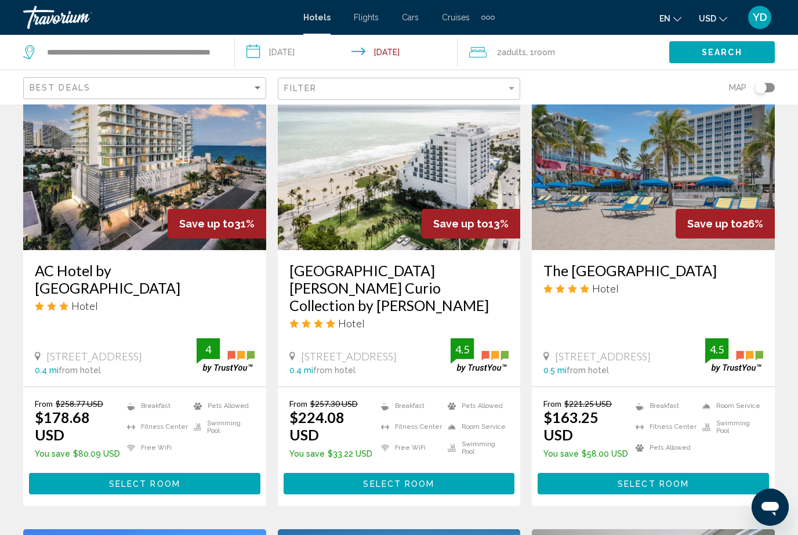
click at [467, 170] on img "Main content" at bounding box center [399, 157] width 243 height 186
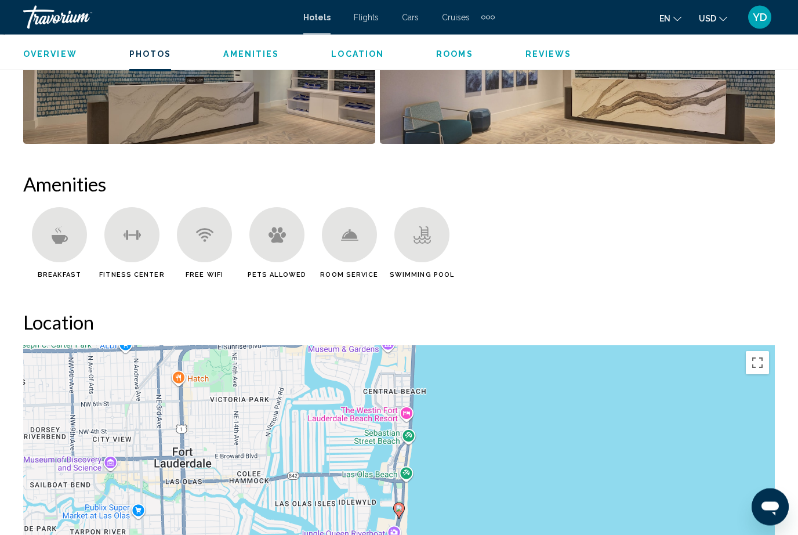
scroll to position [1068, 0]
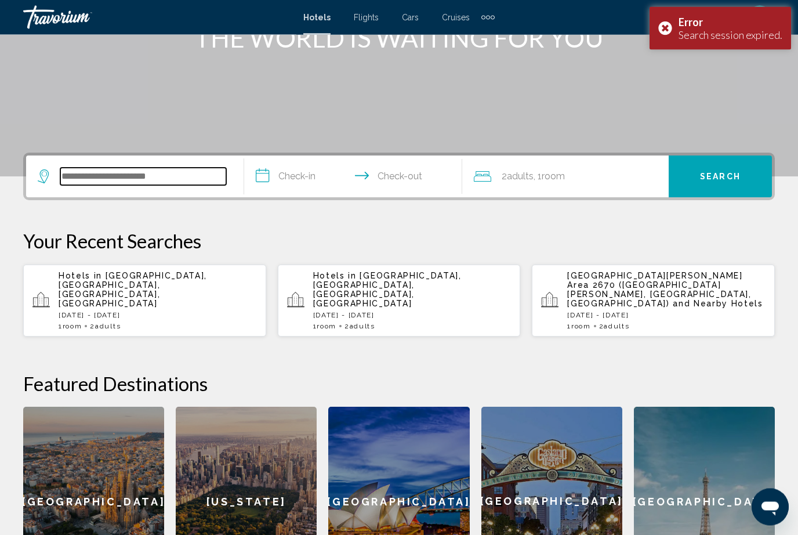
click at [178, 177] on input "Search widget" at bounding box center [143, 176] width 166 height 17
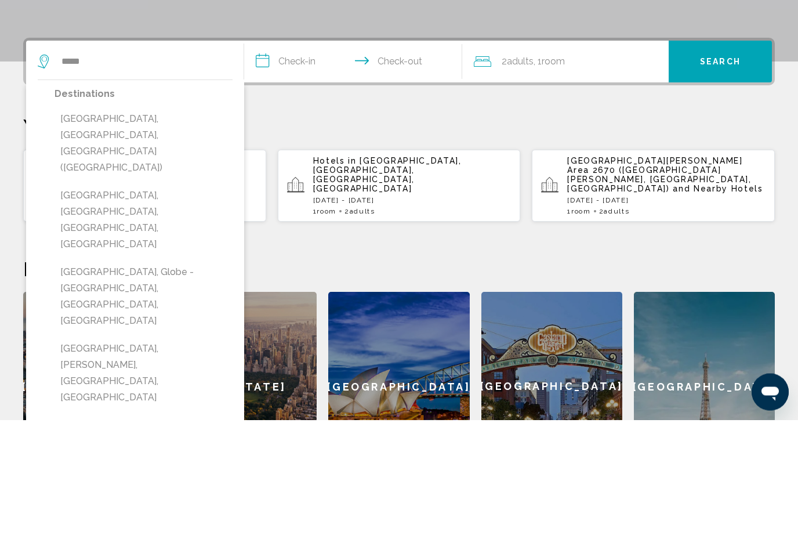
click at [212, 300] on button "[GEOGRAPHIC_DATA], [GEOGRAPHIC_DATA], [GEOGRAPHIC_DATA], [GEOGRAPHIC_DATA]" at bounding box center [144, 335] width 178 height 71
type input "**********"
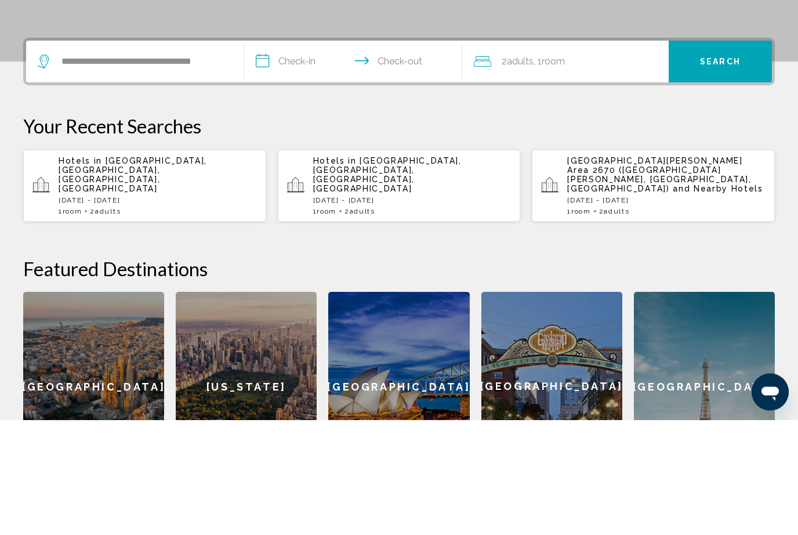
click at [320, 156] on input "**********" at bounding box center [355, 178] width 223 height 45
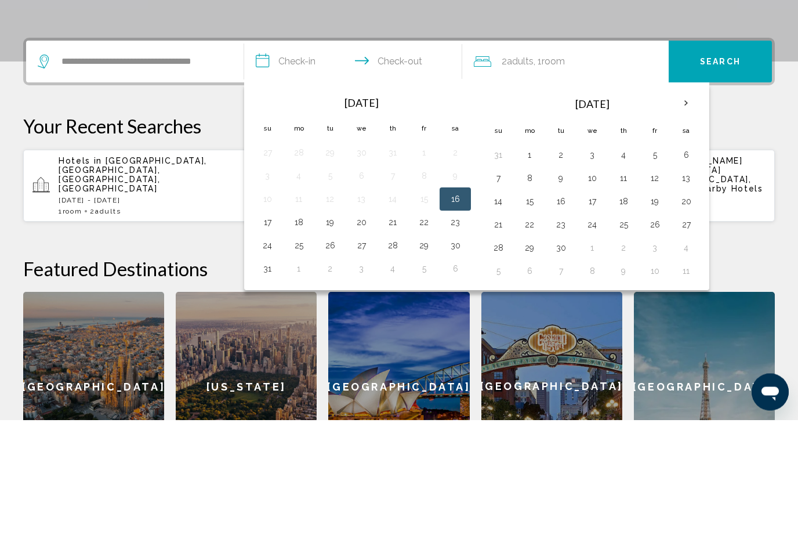
scroll to position [287, 0]
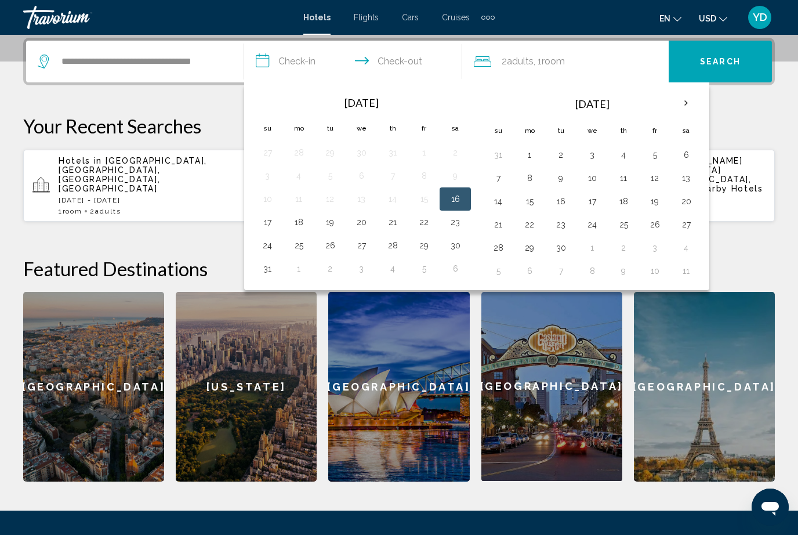
click at [457, 195] on button "16" at bounding box center [455, 199] width 19 height 16
click at [269, 216] on button "17" at bounding box center [267, 222] width 19 height 16
type input "**********"
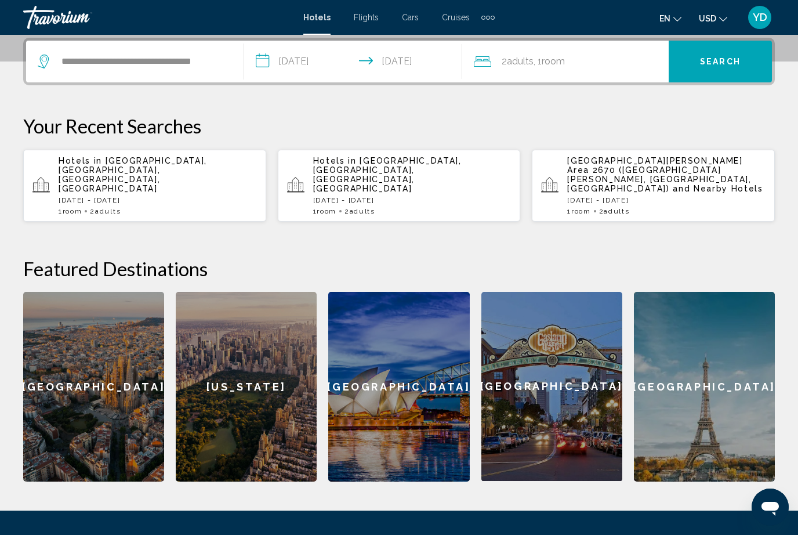
click at [740, 60] on span "Search" at bounding box center [720, 61] width 41 height 9
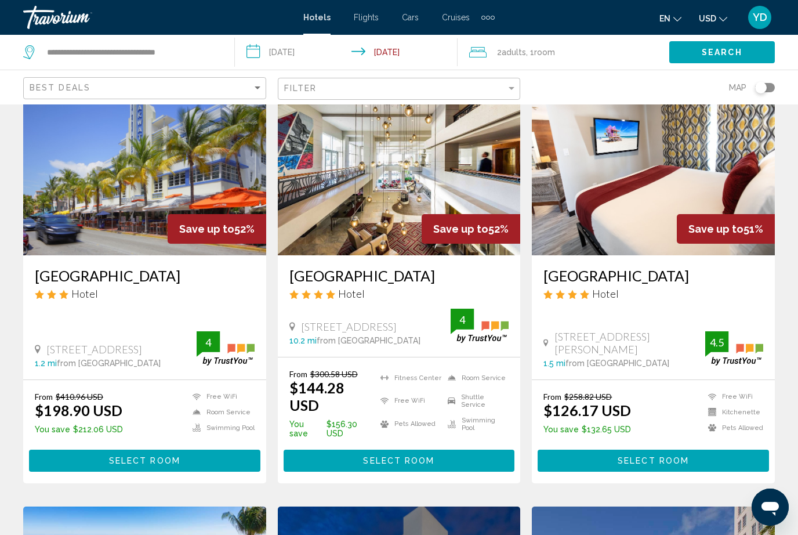
scroll to position [66, 0]
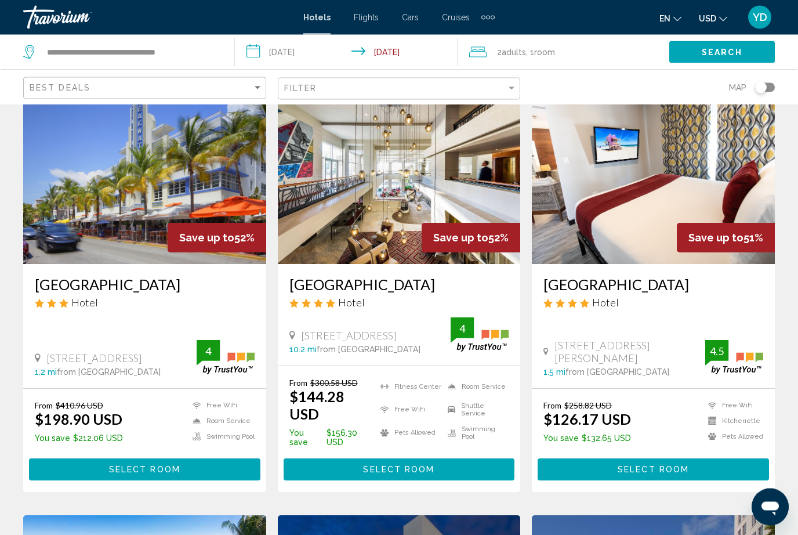
click at [719, 182] on img "Main content" at bounding box center [653, 172] width 243 height 186
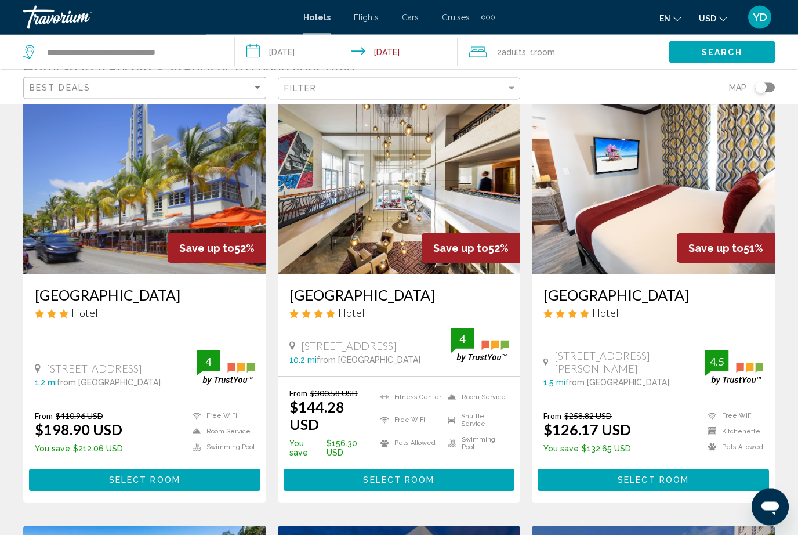
scroll to position [56, 0]
click at [483, 219] on img "Main content" at bounding box center [399, 182] width 243 height 186
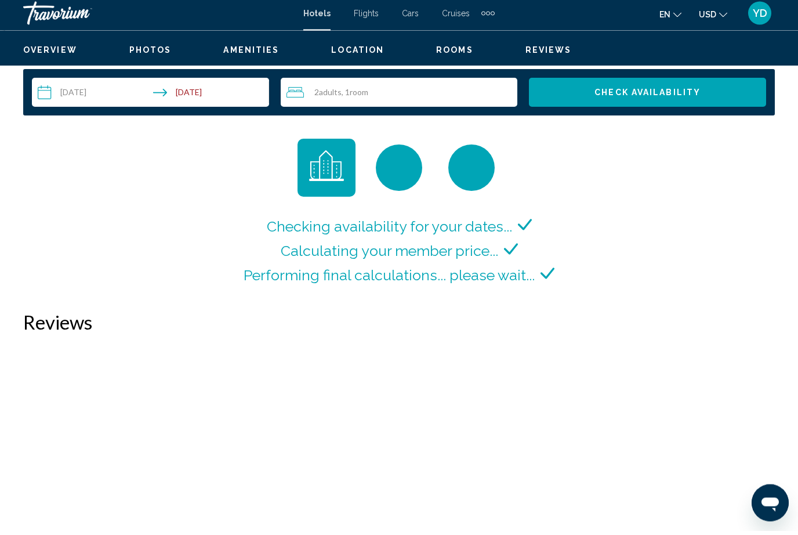
scroll to position [1705, 0]
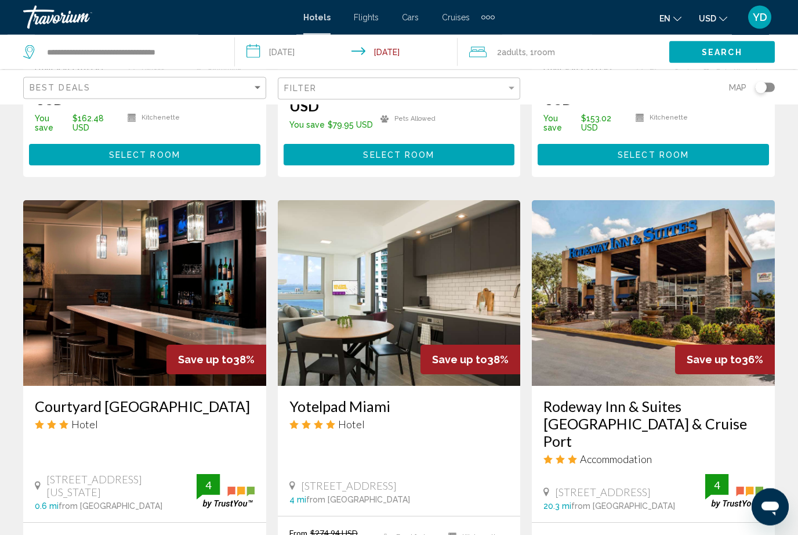
scroll to position [1308, 0]
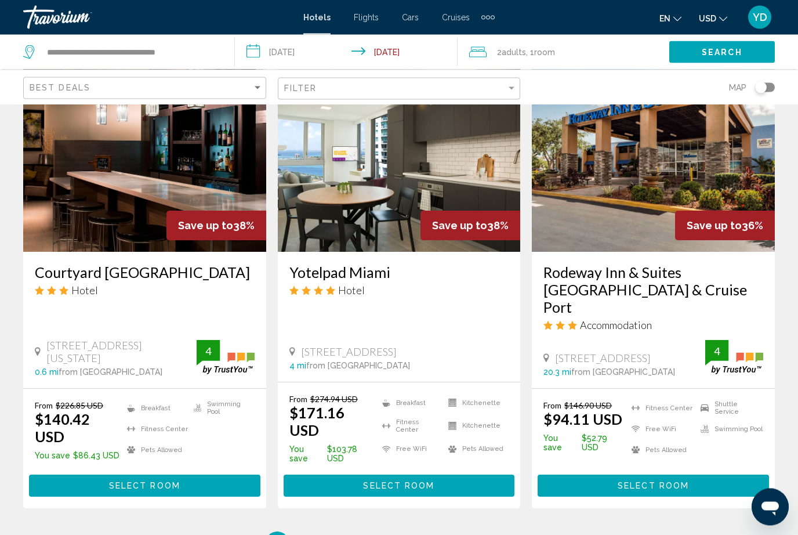
scroll to position [1471, 0]
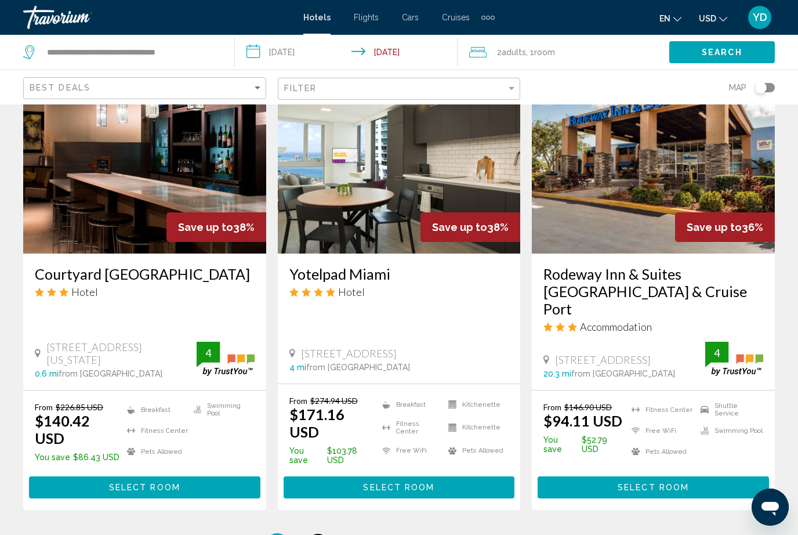
click at [320, 534] on span "2" at bounding box center [318, 544] width 6 height 13
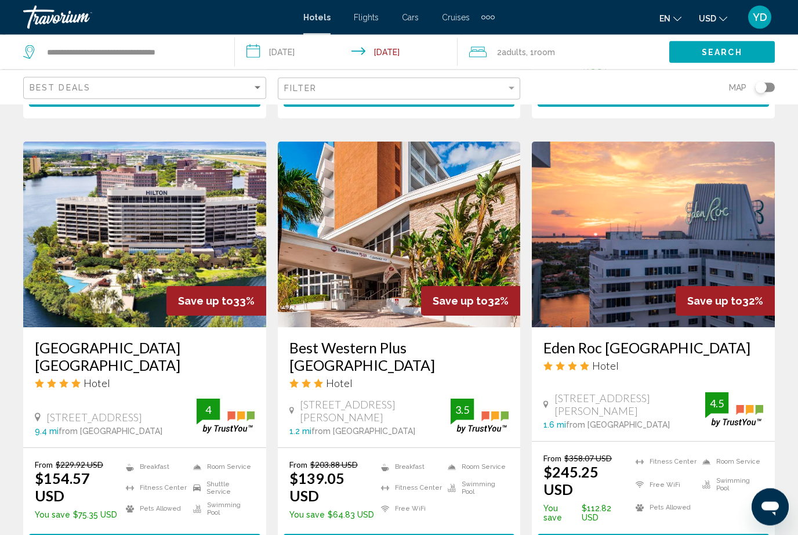
scroll to position [885, 0]
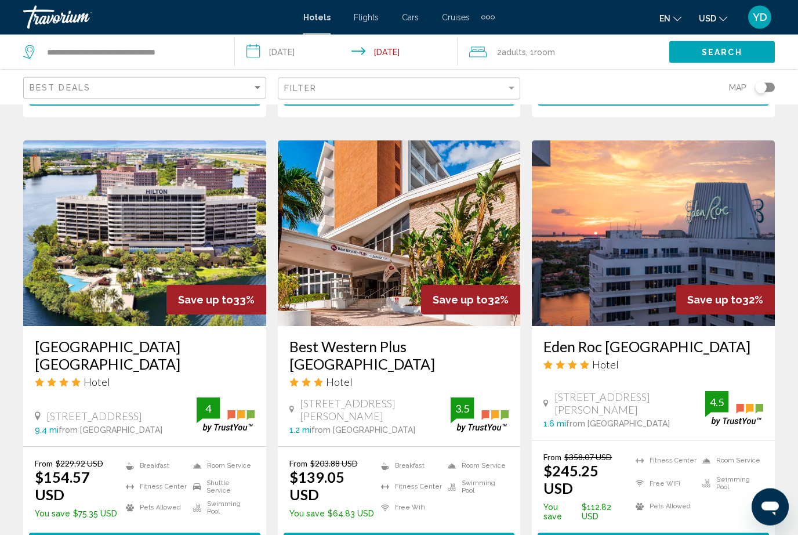
click at [711, 219] on img "Main content" at bounding box center [653, 234] width 243 height 186
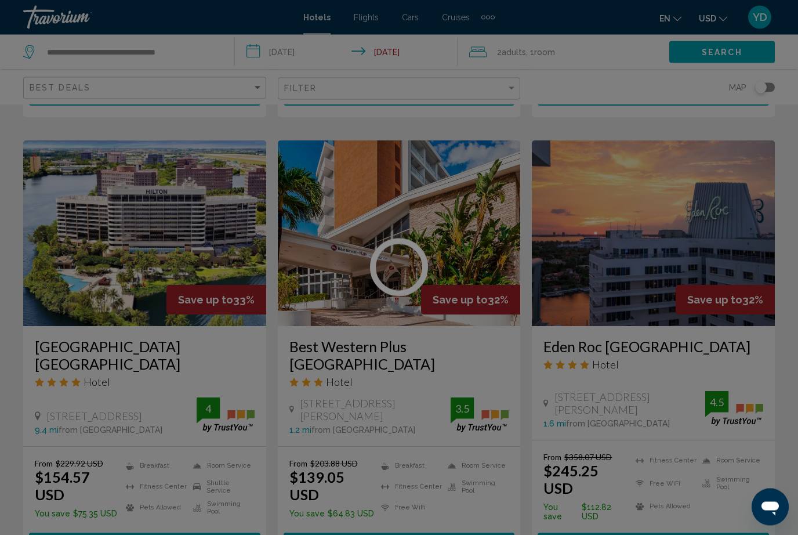
scroll to position [886, 0]
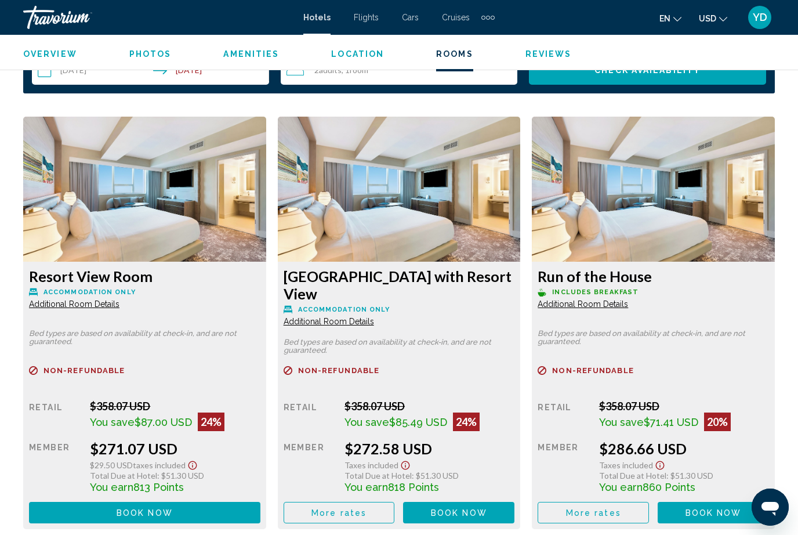
scroll to position [1722, 0]
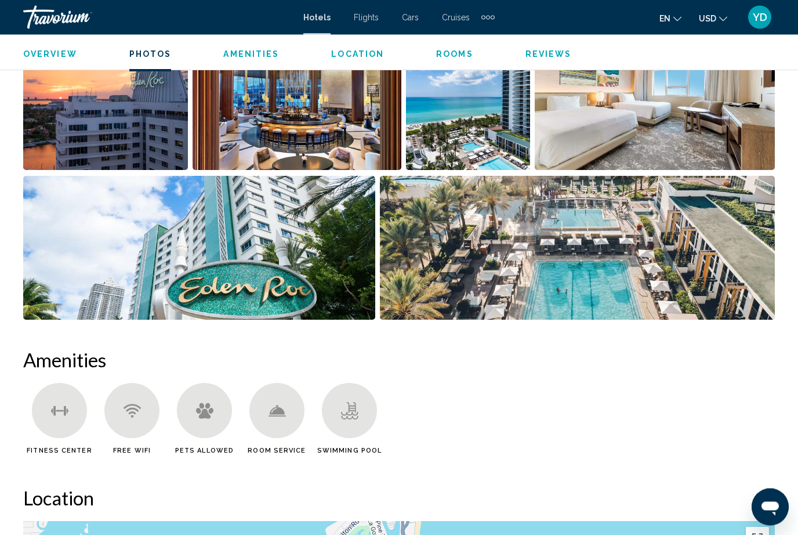
click at [690, 261] on img "Open full-screen image slider" at bounding box center [578, 248] width 396 height 144
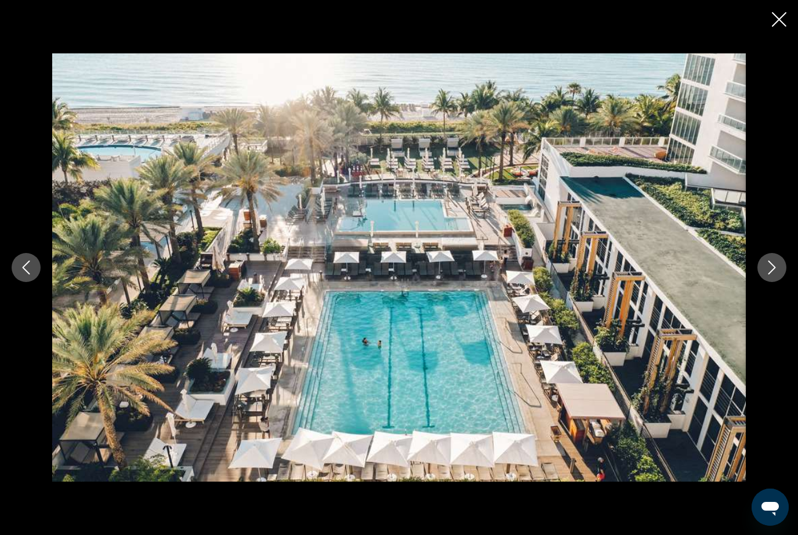
click at [789, 262] on div "Main content" at bounding box center [399, 267] width 798 height 428
click at [786, 251] on div "Main content" at bounding box center [399, 267] width 798 height 428
click at [774, 259] on button "Next image" at bounding box center [772, 267] width 29 height 29
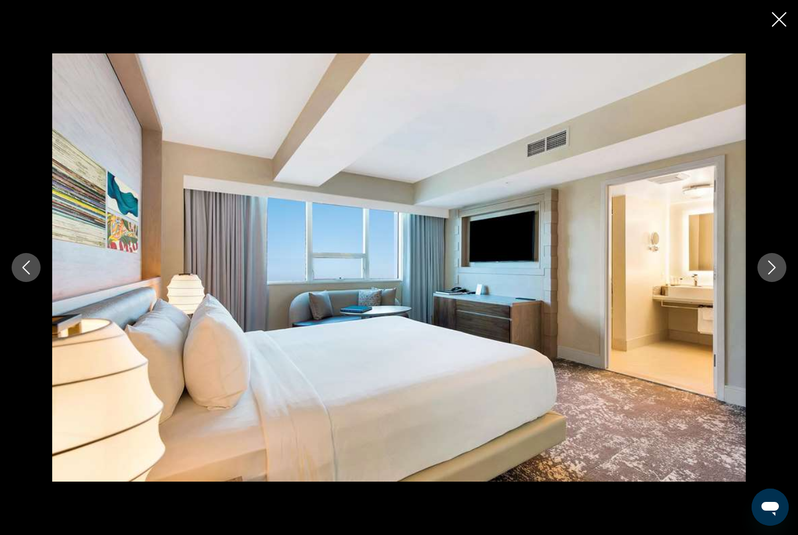
click at [769, 272] on icon "Next image" at bounding box center [772, 267] width 14 height 14
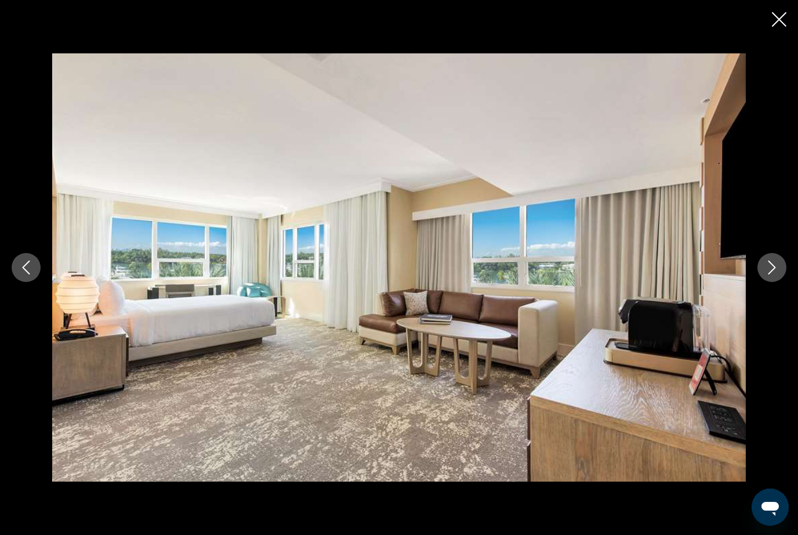
click at [776, 269] on icon "Next image" at bounding box center [772, 267] width 14 height 14
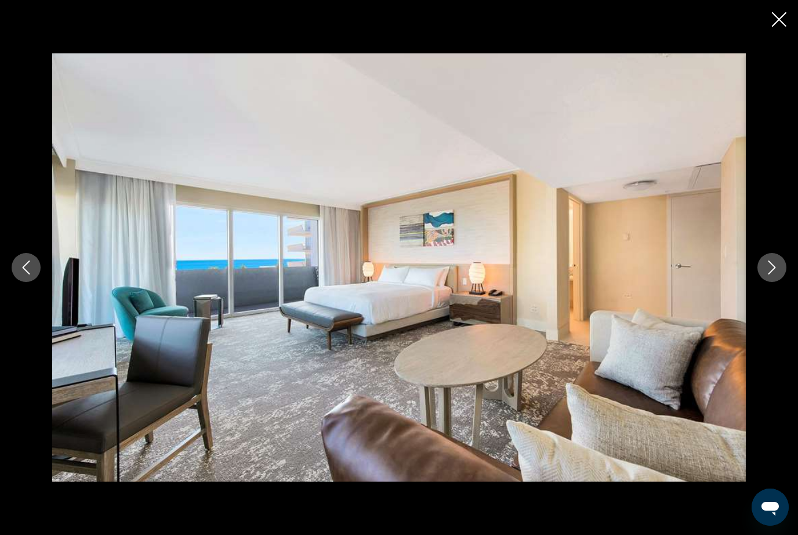
click at [777, 269] on icon "Next image" at bounding box center [772, 267] width 14 height 14
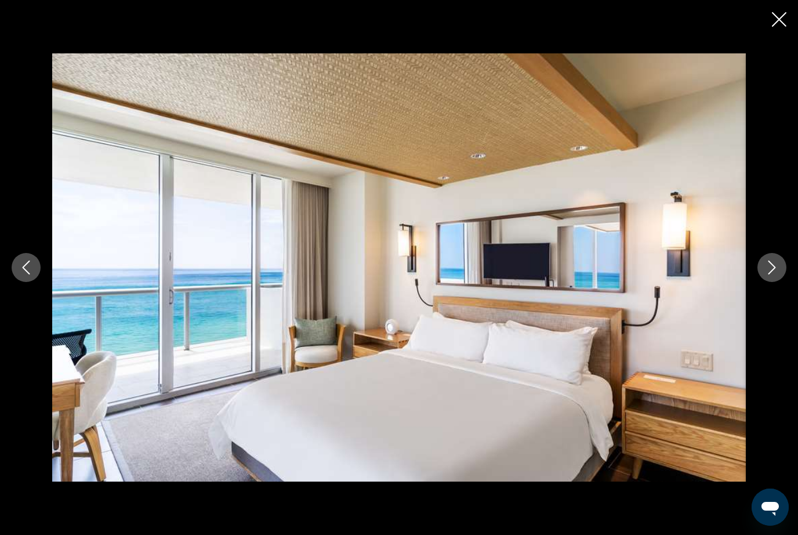
click at [777, 270] on icon "Next image" at bounding box center [772, 267] width 14 height 14
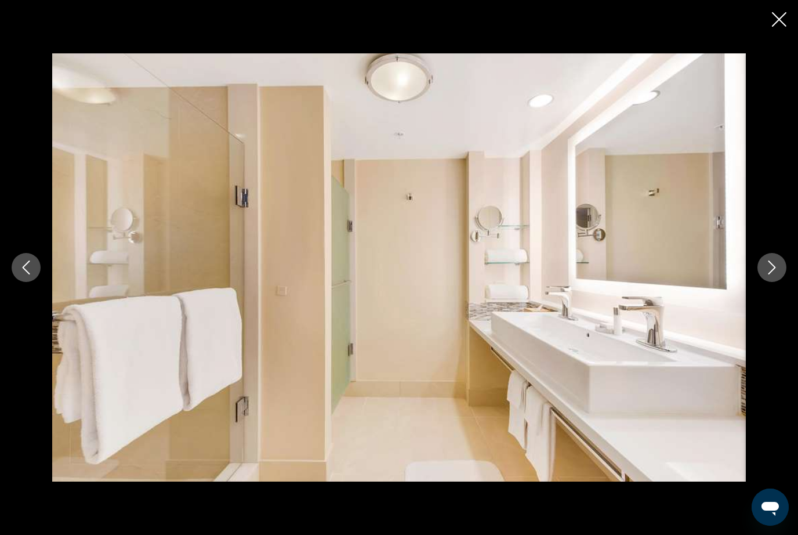
click at [779, 269] on icon "Next image" at bounding box center [772, 267] width 14 height 14
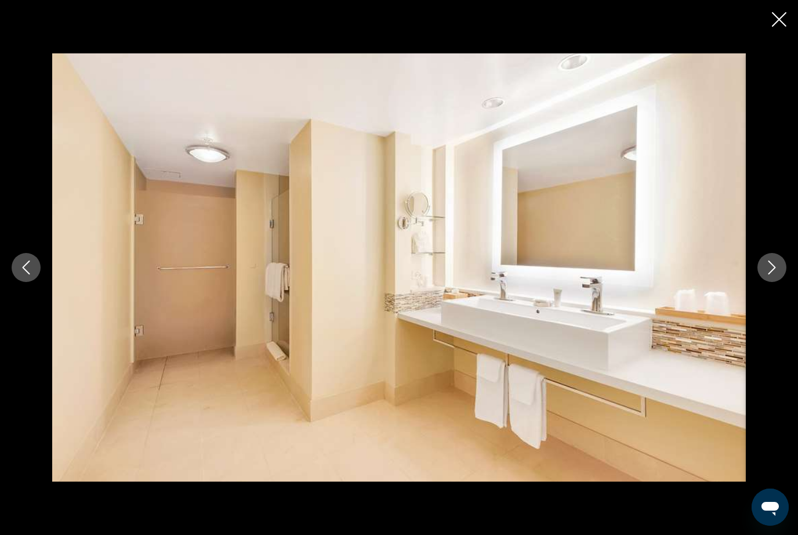
click at [777, 270] on icon "Next image" at bounding box center [772, 267] width 14 height 14
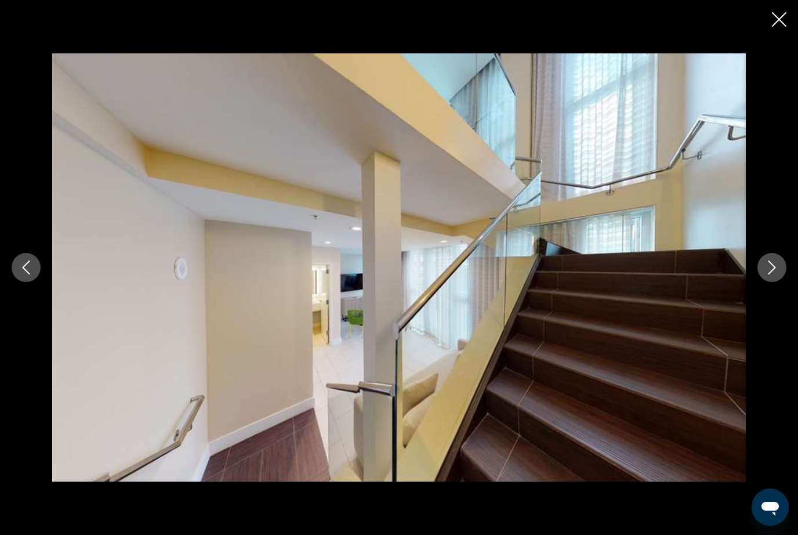
click at [776, 272] on icon "Next image" at bounding box center [772, 267] width 14 height 14
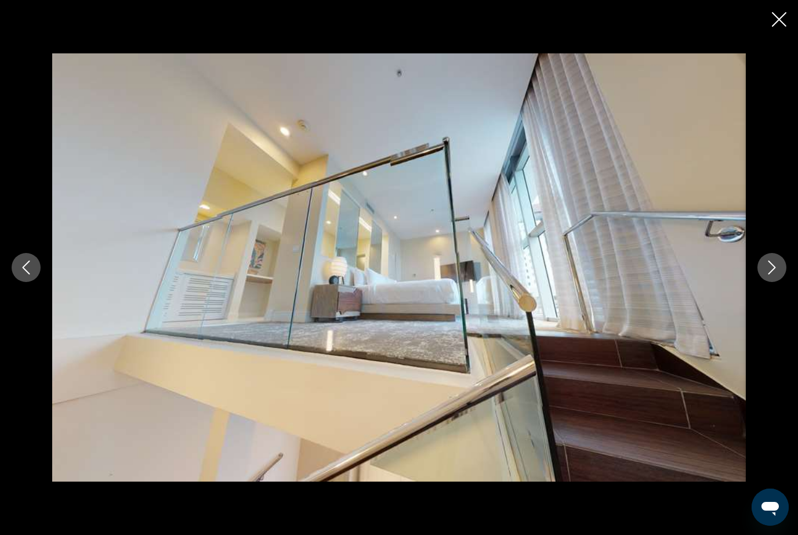
click at [774, 273] on icon "Next image" at bounding box center [772, 267] width 14 height 14
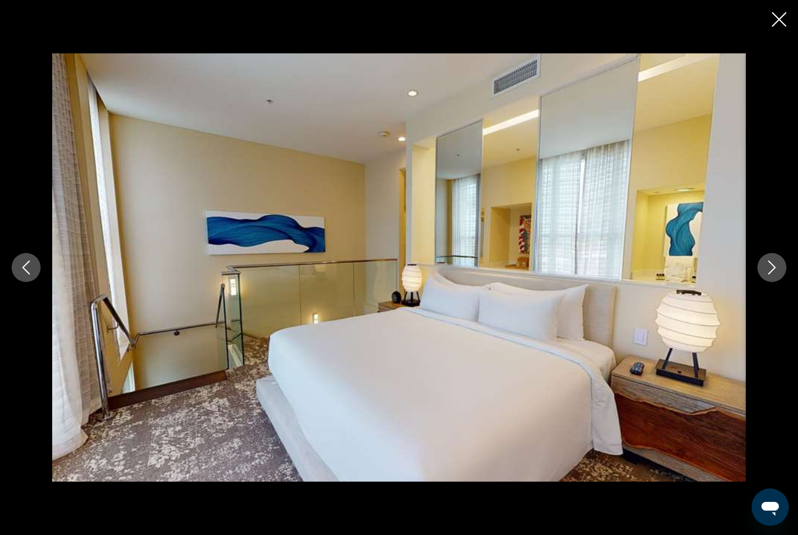
click at [779, 269] on icon "Next image" at bounding box center [772, 267] width 14 height 14
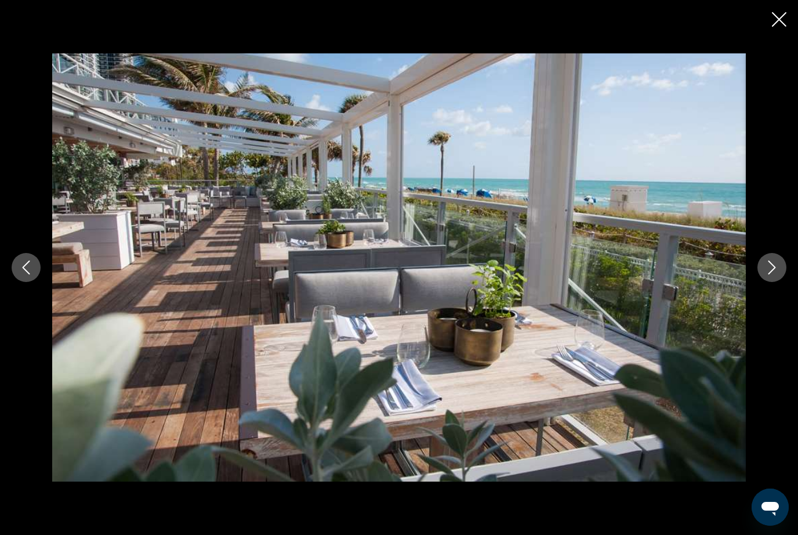
click at [781, 266] on button "Next image" at bounding box center [772, 267] width 29 height 29
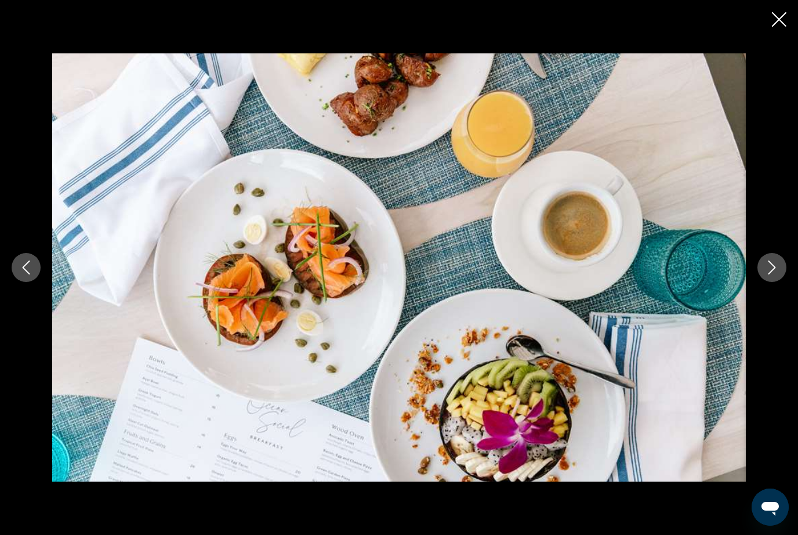
click at [778, 269] on icon "Next image" at bounding box center [772, 267] width 14 height 14
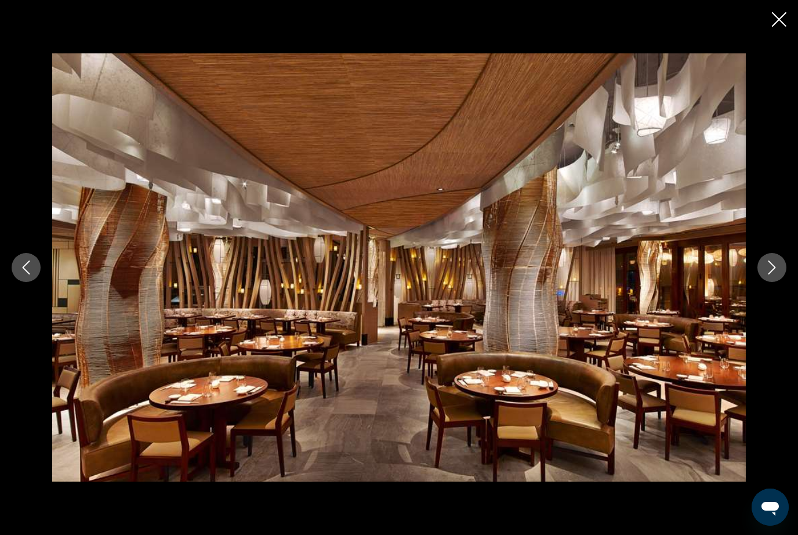
click at [779, 268] on icon "Next image" at bounding box center [772, 267] width 14 height 14
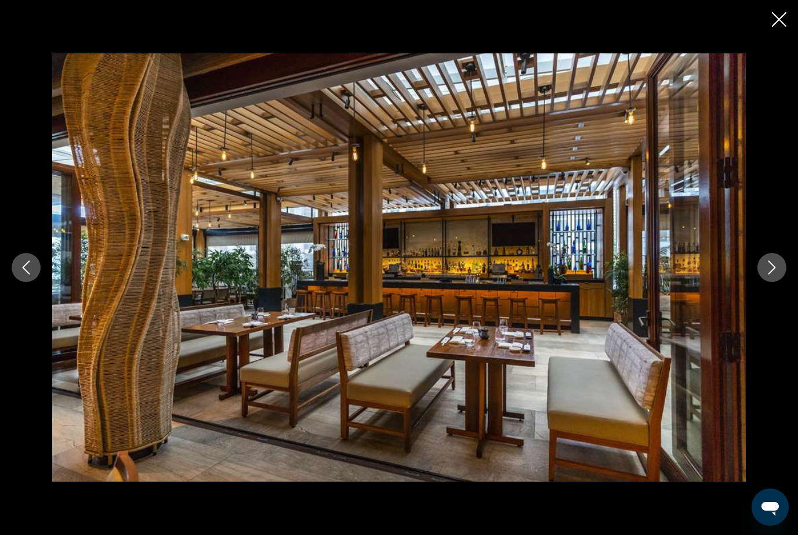
click at [779, 267] on icon "Next image" at bounding box center [772, 267] width 14 height 14
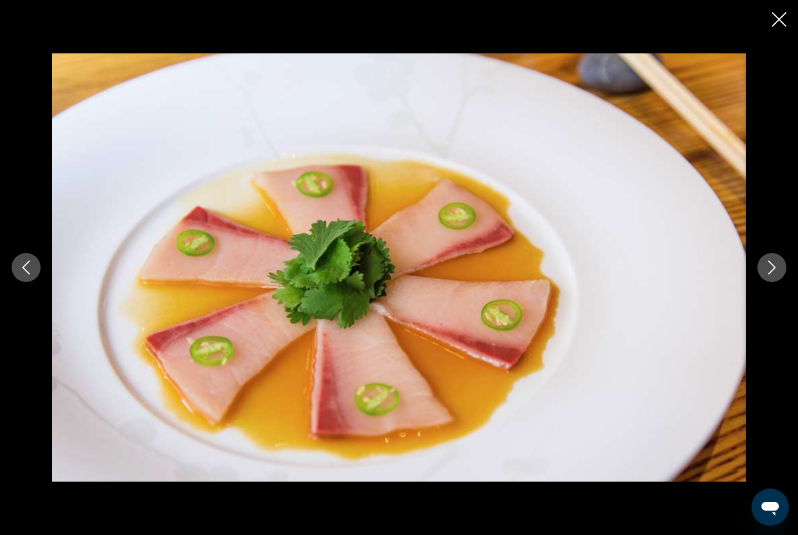
click at [777, 268] on icon "Next image" at bounding box center [772, 267] width 14 height 14
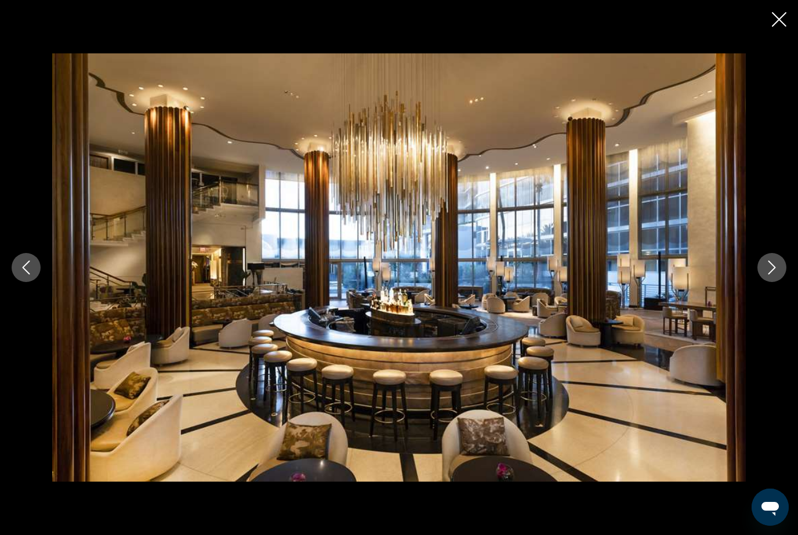
click at [777, 268] on icon "Next image" at bounding box center [772, 267] width 14 height 14
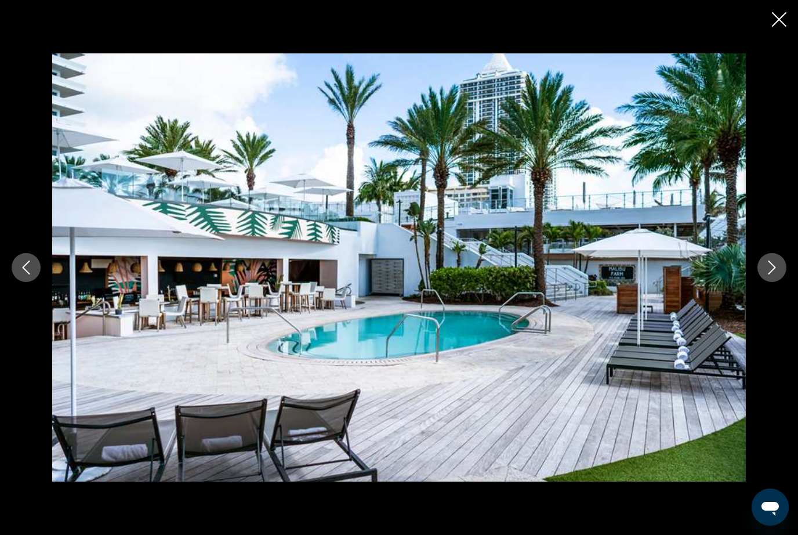
click at [778, 266] on icon "Next image" at bounding box center [772, 267] width 14 height 14
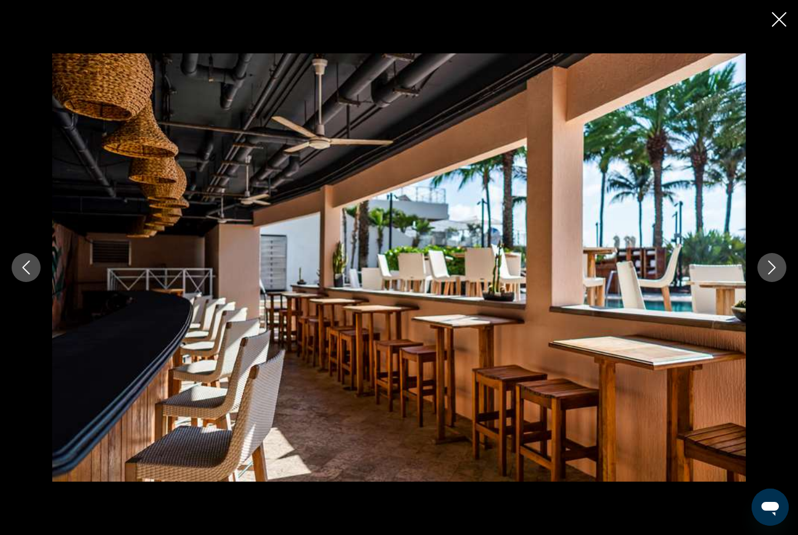
click at [774, 270] on icon "Next image" at bounding box center [772, 267] width 14 height 14
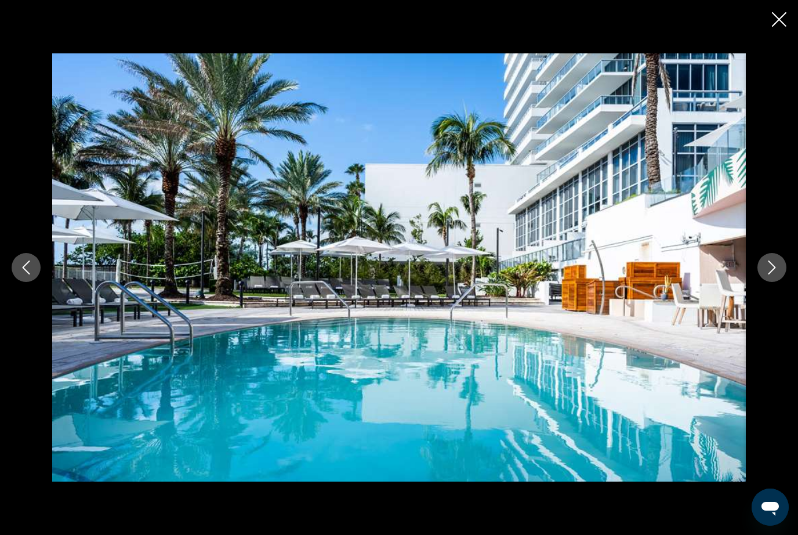
click at [774, 270] on icon "Next image" at bounding box center [772, 267] width 14 height 14
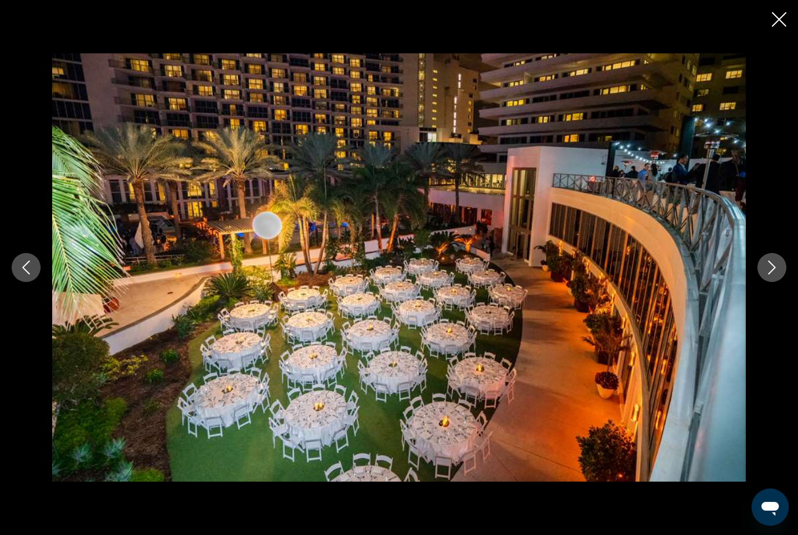
click at [772, 271] on icon "Next image" at bounding box center [773, 267] width 8 height 14
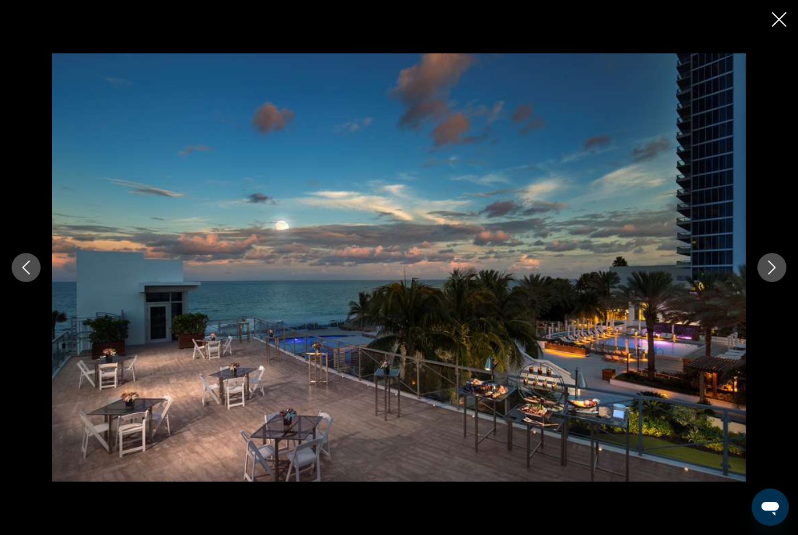
click at [777, 269] on icon "Next image" at bounding box center [772, 267] width 14 height 14
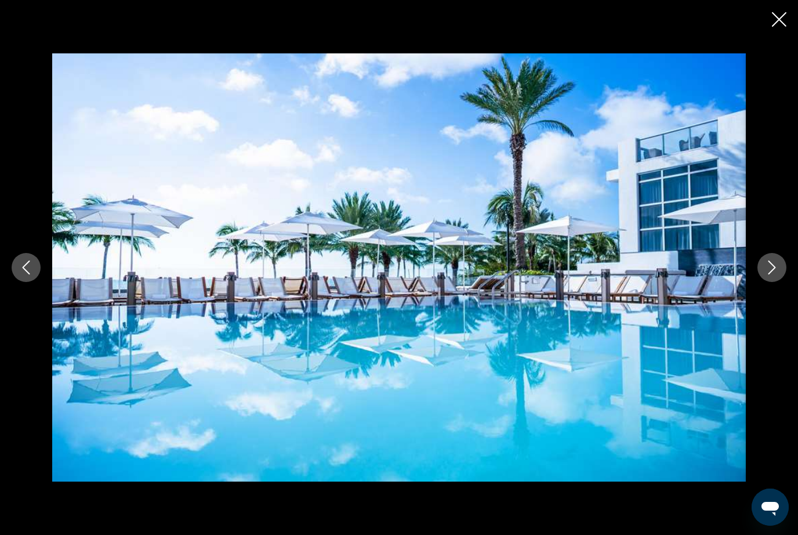
click at [777, 269] on icon "Next image" at bounding box center [772, 267] width 14 height 14
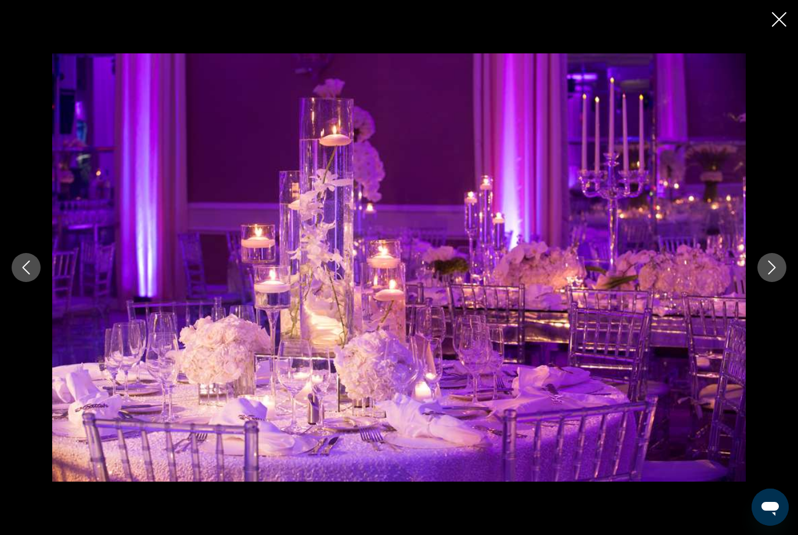
click at [777, 273] on icon "Next image" at bounding box center [772, 267] width 14 height 14
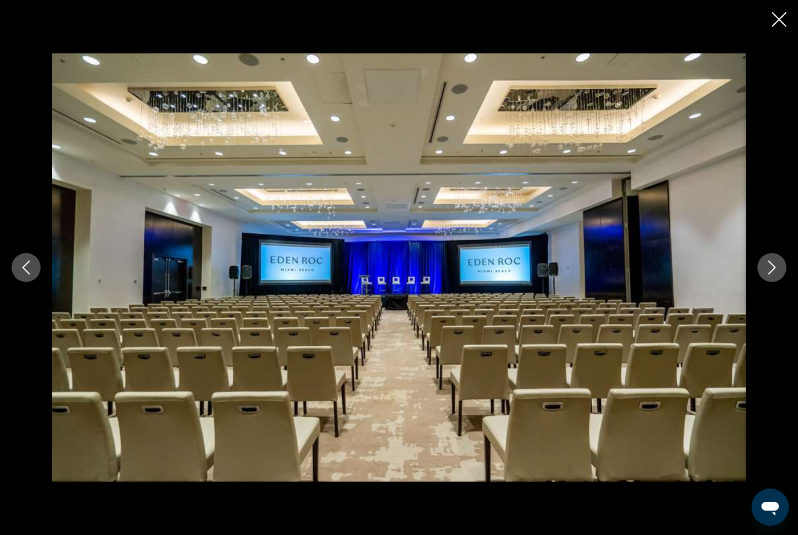
click at [773, 279] on button "Next image" at bounding box center [772, 267] width 29 height 29
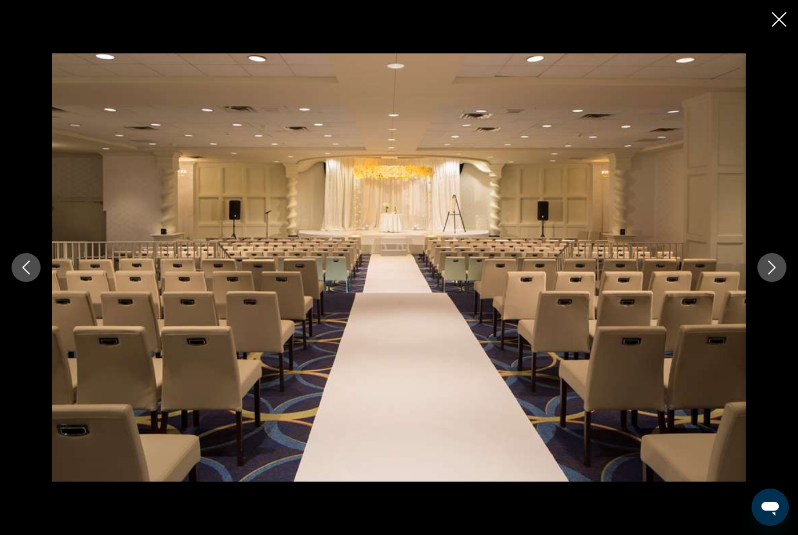
click at [772, 280] on button "Next image" at bounding box center [772, 267] width 29 height 29
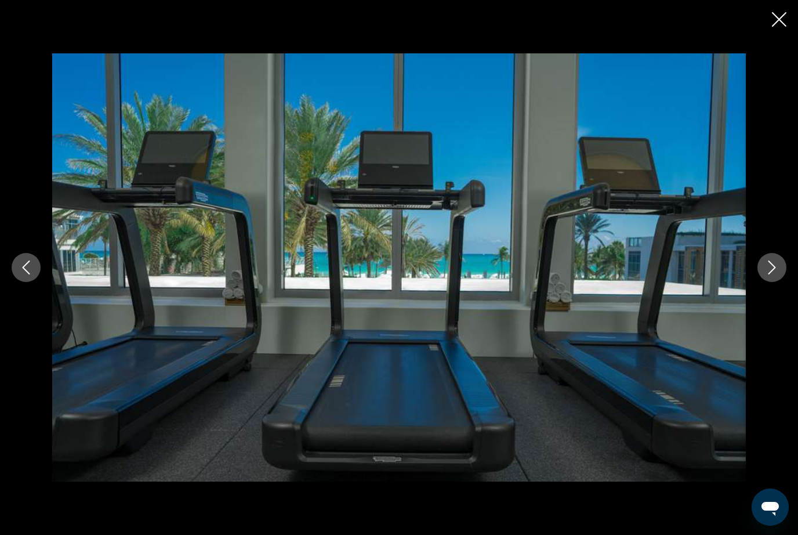
click at [773, 279] on button "Next image" at bounding box center [772, 267] width 29 height 29
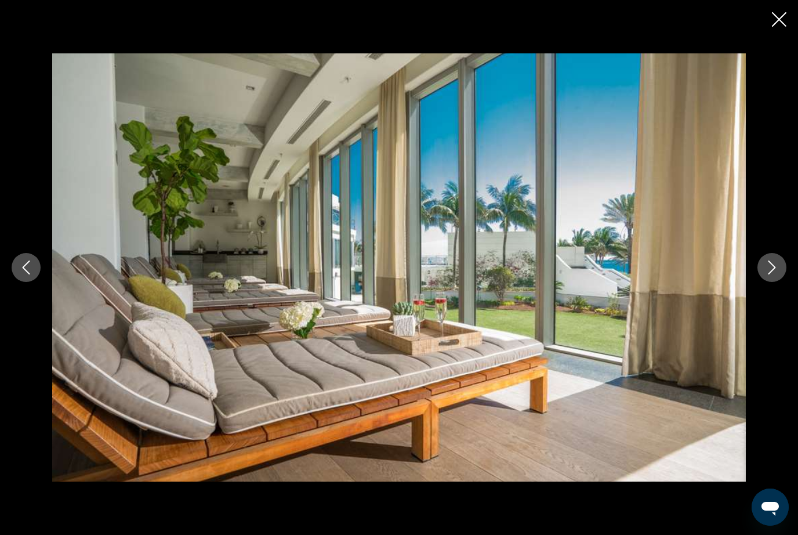
click at [772, 280] on button "Next image" at bounding box center [772, 267] width 29 height 29
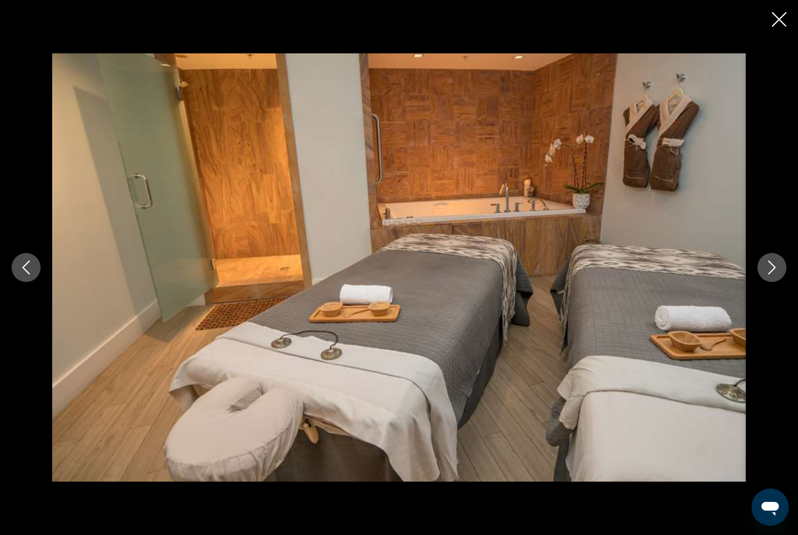
click at [770, 280] on button "Next image" at bounding box center [772, 267] width 29 height 29
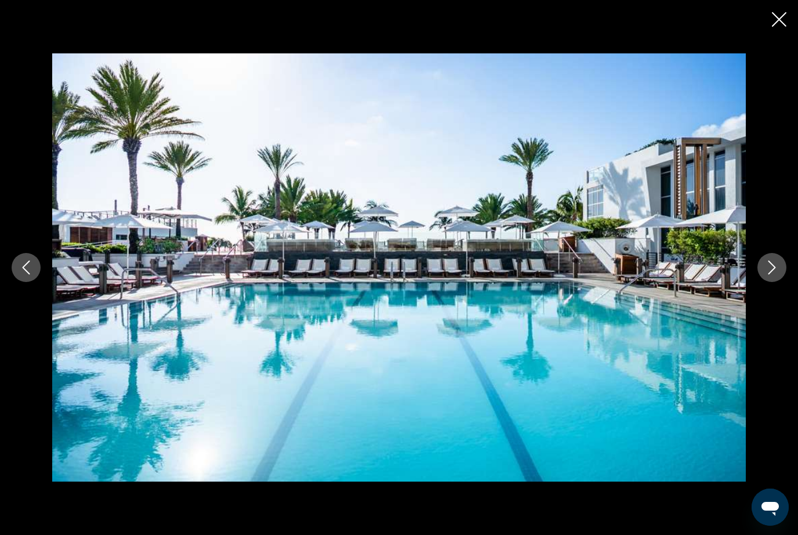
click at [768, 280] on button "Next image" at bounding box center [772, 267] width 29 height 29
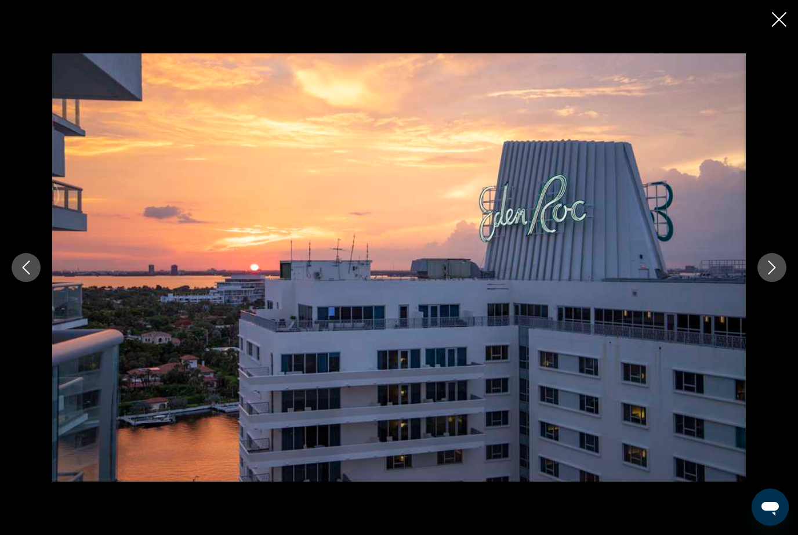
click at [781, 274] on button "Next image" at bounding box center [772, 267] width 29 height 29
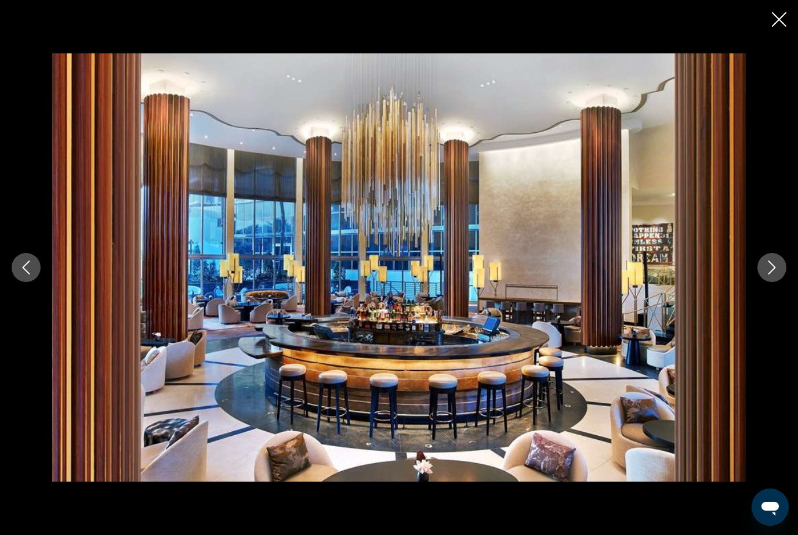
click at [779, 277] on button "Next image" at bounding box center [772, 267] width 29 height 29
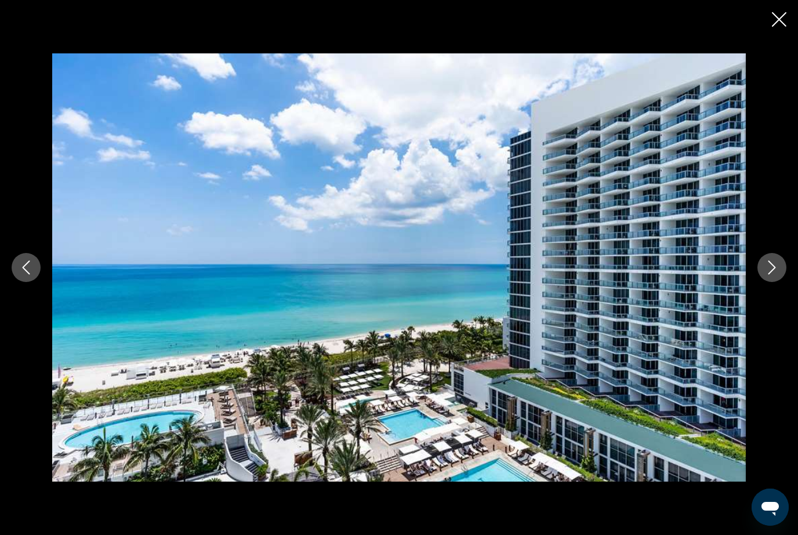
click at [777, 273] on icon "Next image" at bounding box center [772, 267] width 14 height 14
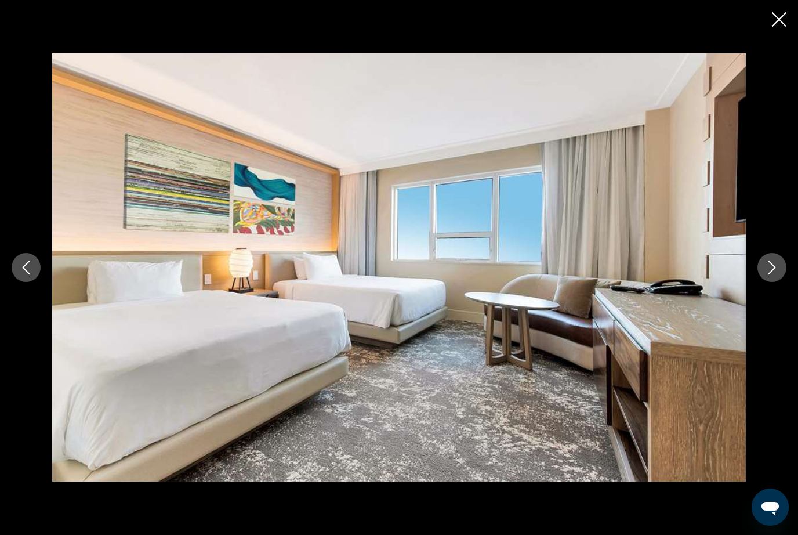
click at [781, 17] on icon "Close slideshow" at bounding box center [779, 19] width 15 height 15
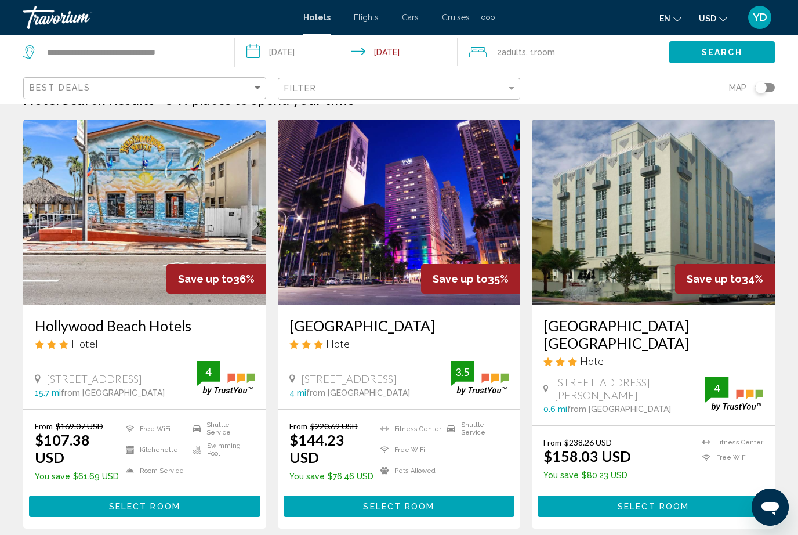
scroll to position [25, 0]
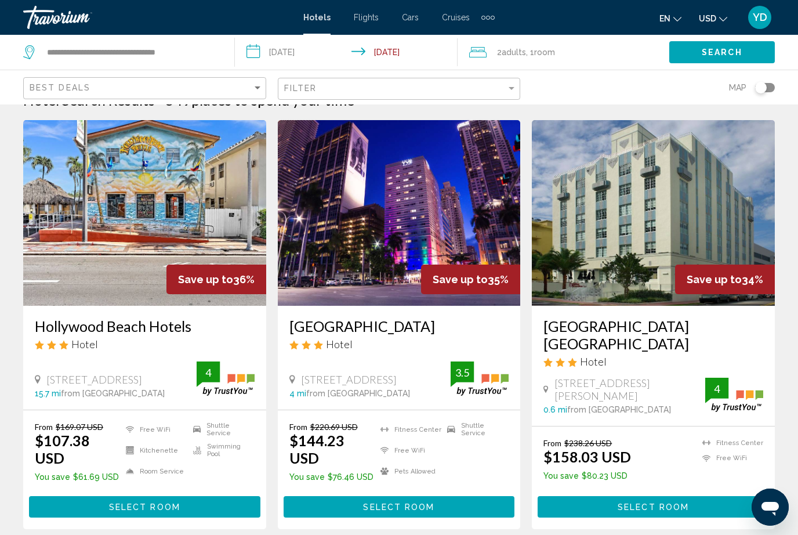
click at [733, 231] on img "Main content" at bounding box center [653, 213] width 243 height 186
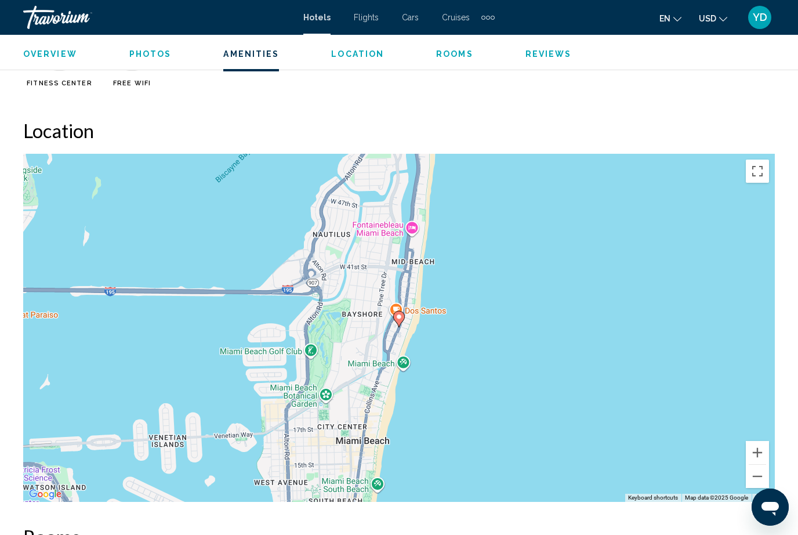
scroll to position [1215, 0]
click at [737, 470] on div "To activate drag with keyboard, press Alt + Enter. Once in keyboard drag state,…" at bounding box center [399, 328] width 752 height 348
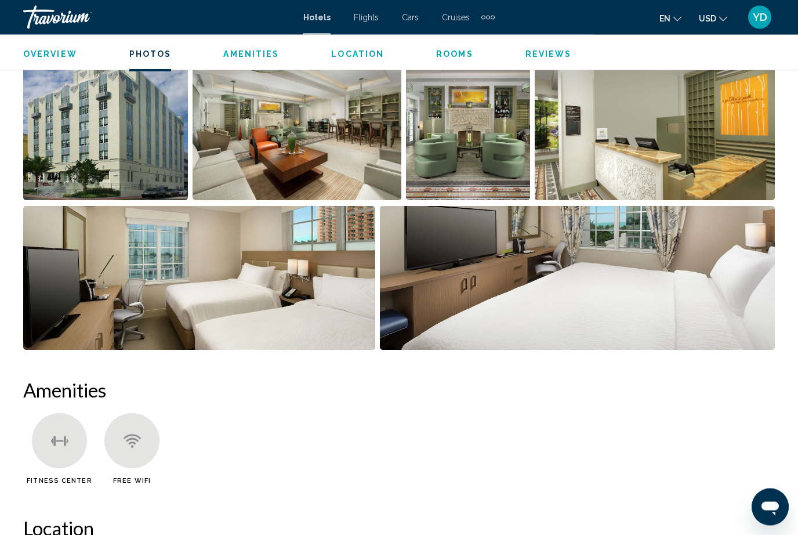
scroll to position [816, 0]
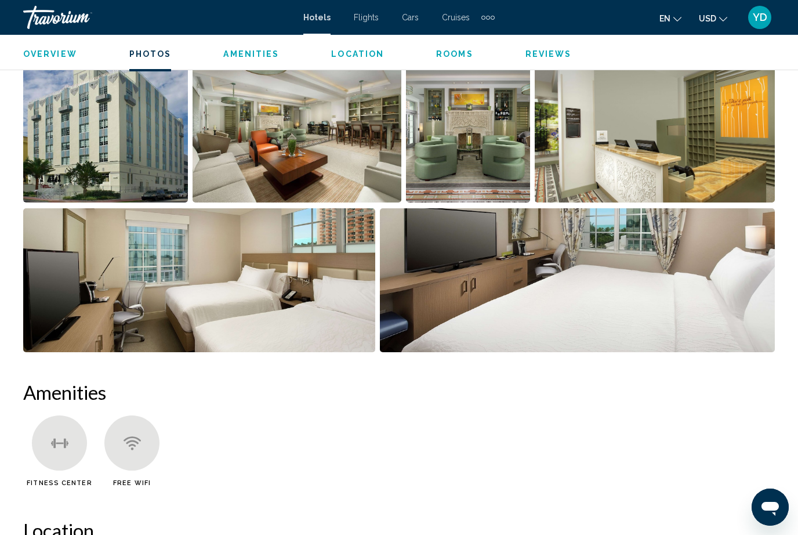
click at [741, 306] on img "Open full-screen image slider" at bounding box center [578, 280] width 396 height 144
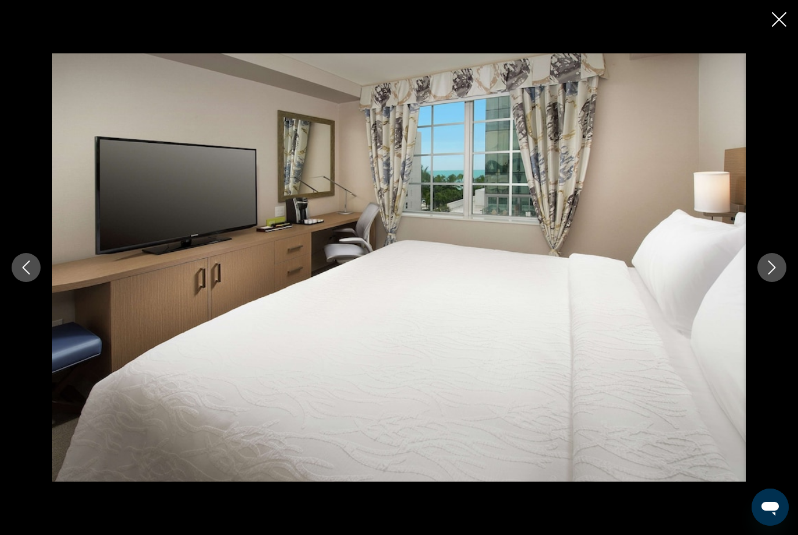
click at [781, 267] on button "Next image" at bounding box center [772, 267] width 29 height 29
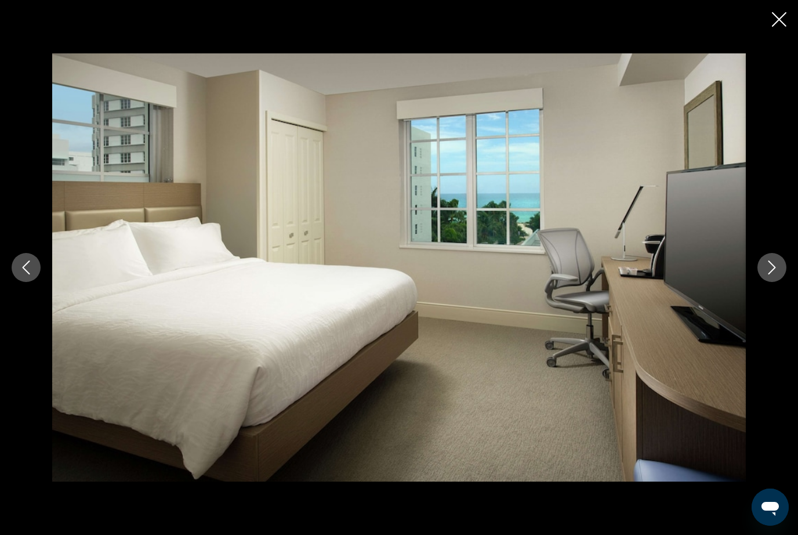
click at [784, 261] on button "Next image" at bounding box center [772, 267] width 29 height 29
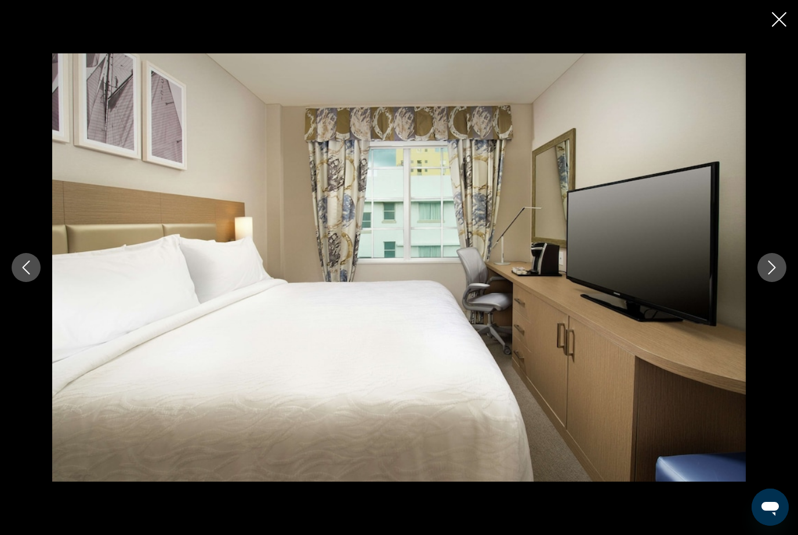
click at [782, 256] on button "Next image" at bounding box center [772, 267] width 29 height 29
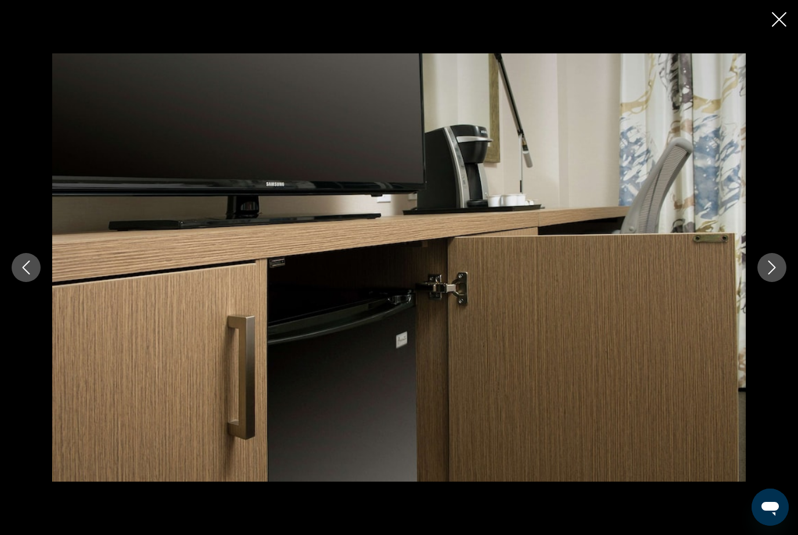
click at [783, 258] on button "Next image" at bounding box center [772, 267] width 29 height 29
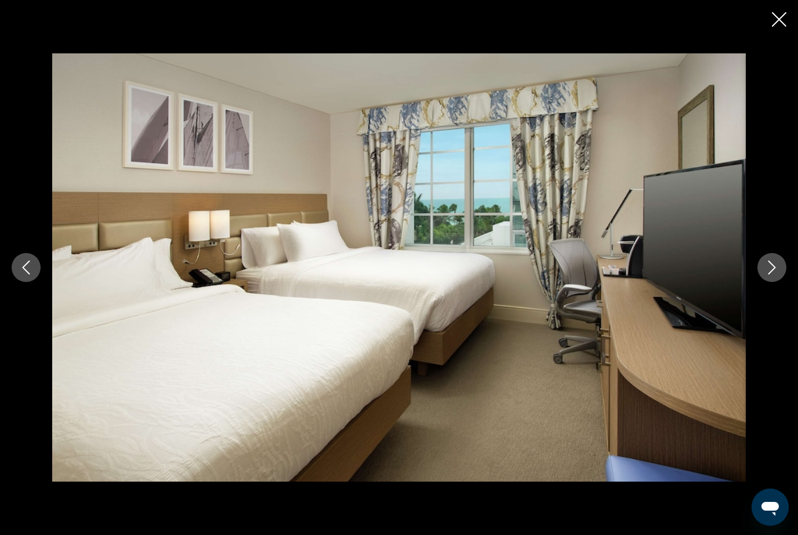
click at [786, 260] on div "Main content" at bounding box center [399, 267] width 798 height 428
click at [774, 269] on icon "Next image" at bounding box center [773, 267] width 8 height 14
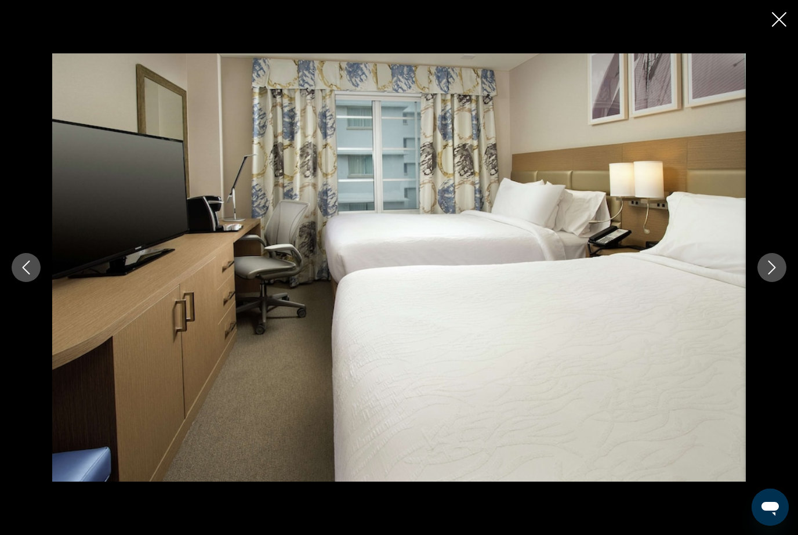
click at [784, 263] on button "Next image" at bounding box center [772, 267] width 29 height 29
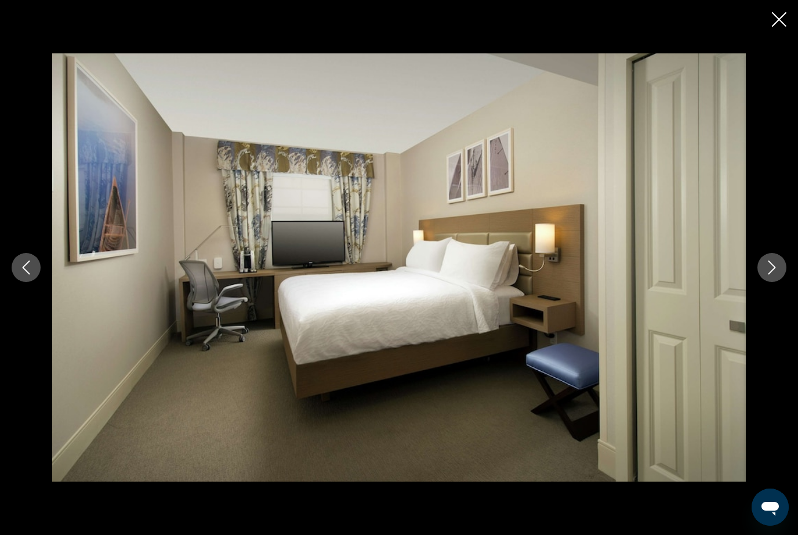
click at [780, 268] on button "Next image" at bounding box center [772, 267] width 29 height 29
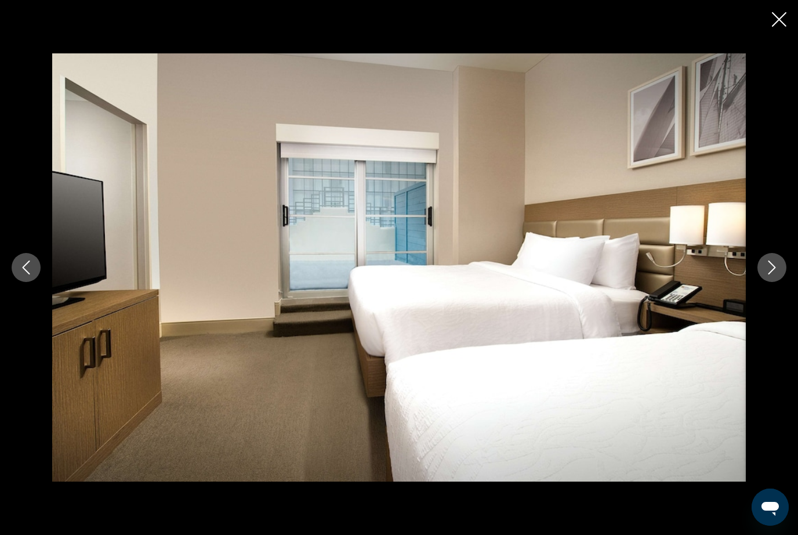
click at [775, 272] on icon "Next image" at bounding box center [772, 267] width 14 height 14
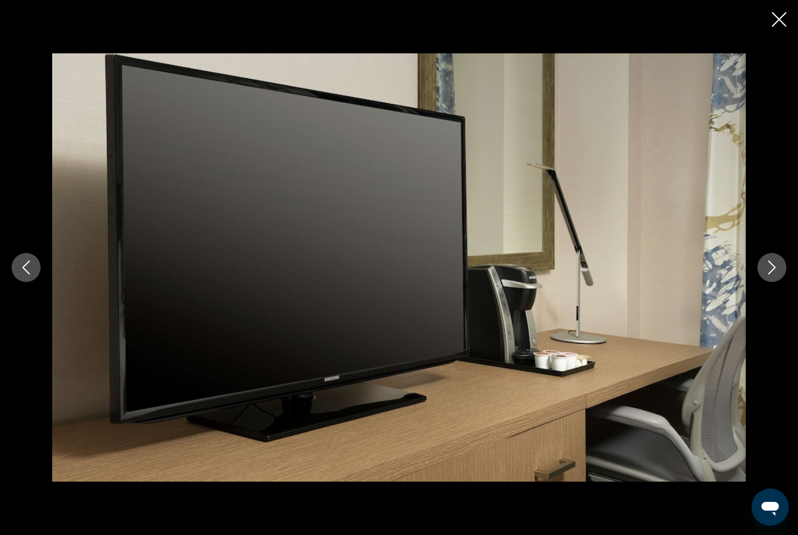
click at [774, 274] on icon "Next image" at bounding box center [772, 267] width 14 height 14
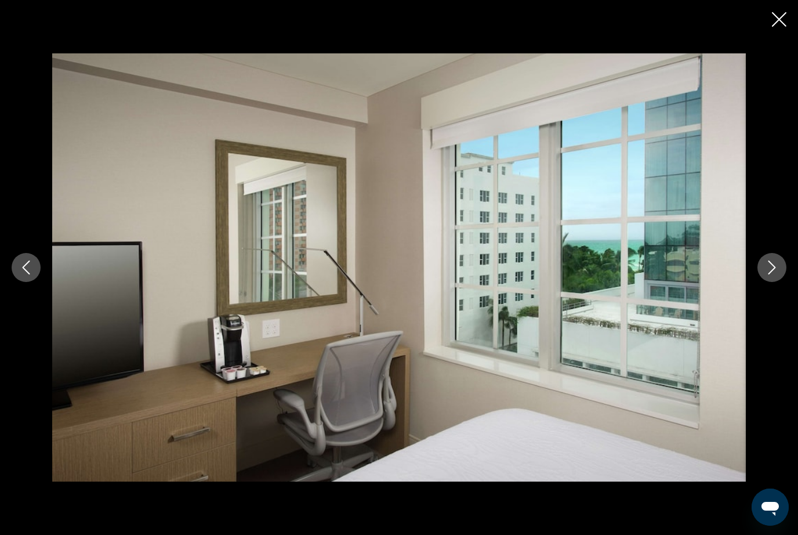
click at [774, 274] on button "Next image" at bounding box center [772, 267] width 29 height 29
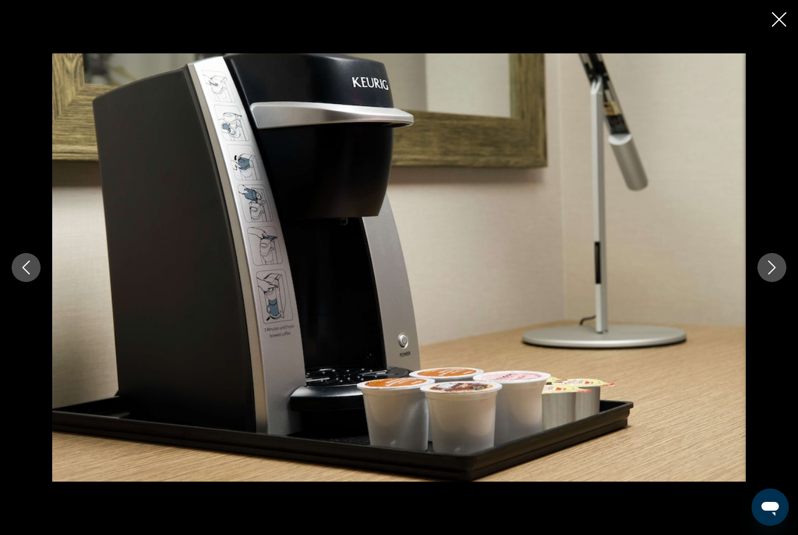
click at [772, 276] on button "Next image" at bounding box center [772, 267] width 29 height 29
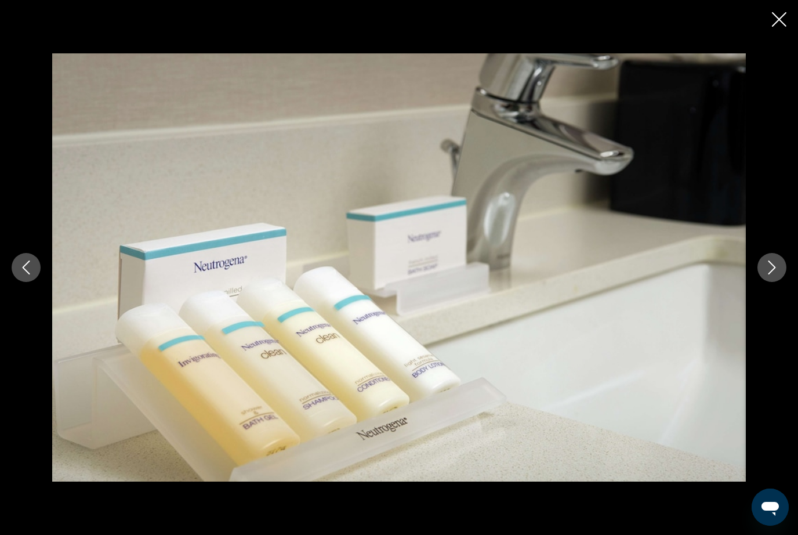
click at [773, 274] on icon "Next image" at bounding box center [772, 267] width 14 height 14
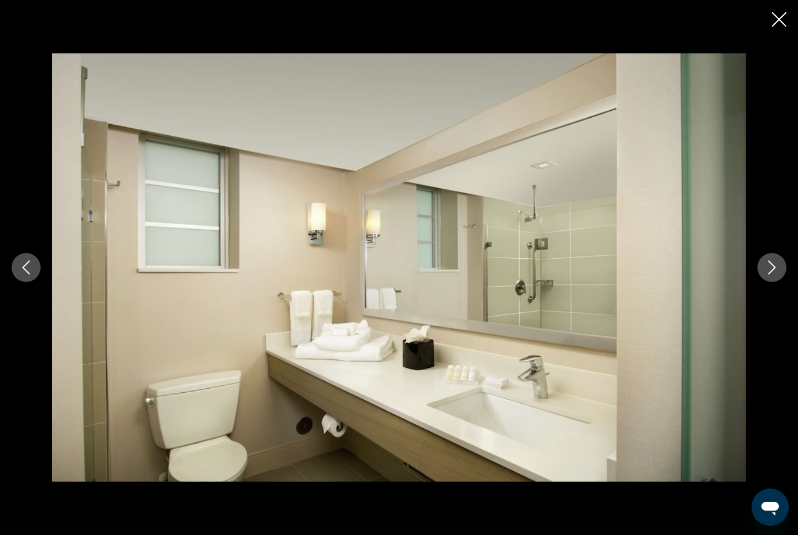
click at [773, 274] on icon "Next image" at bounding box center [772, 267] width 14 height 14
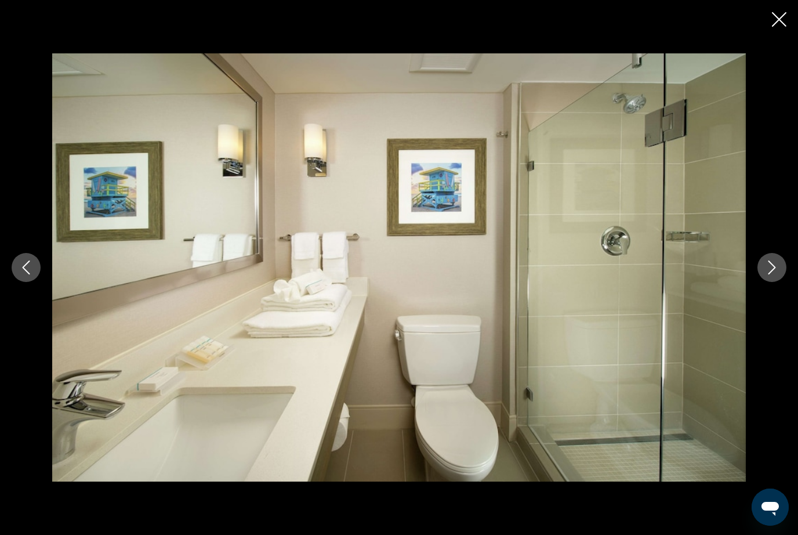
click at [773, 274] on button "Next image" at bounding box center [772, 267] width 29 height 29
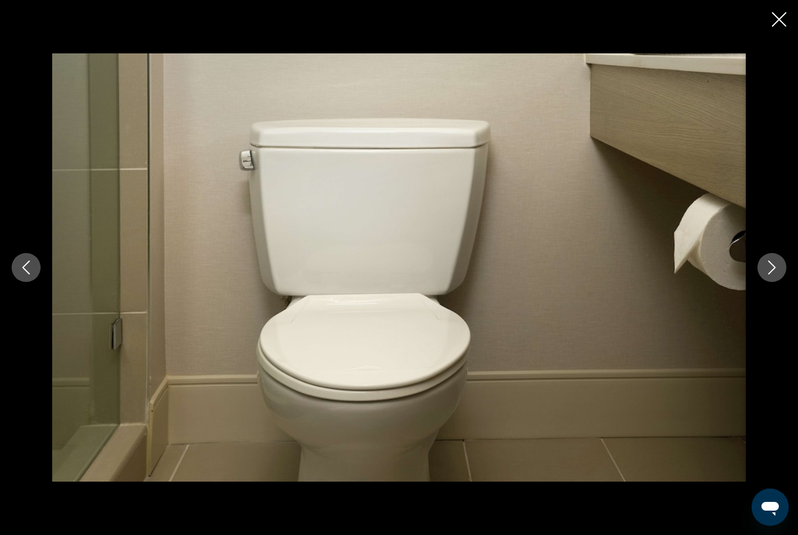
click at [774, 269] on icon "Next image" at bounding box center [772, 267] width 14 height 14
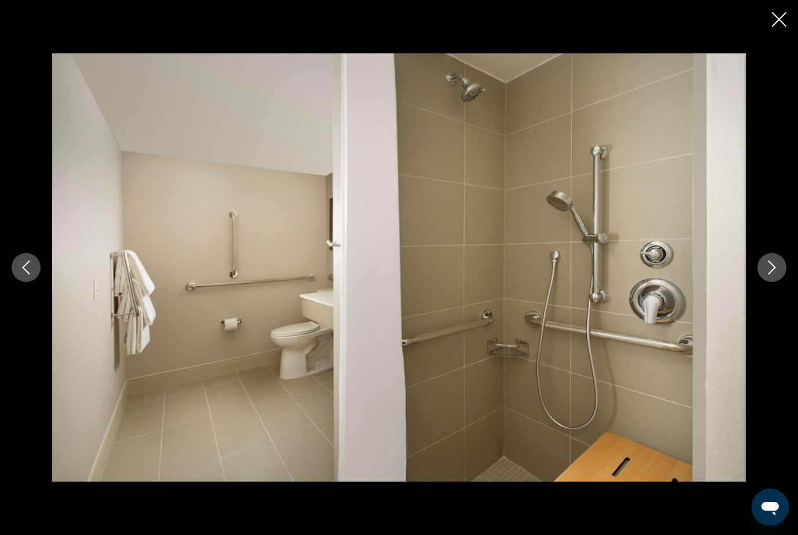
click at [779, 268] on button "Next image" at bounding box center [772, 267] width 29 height 29
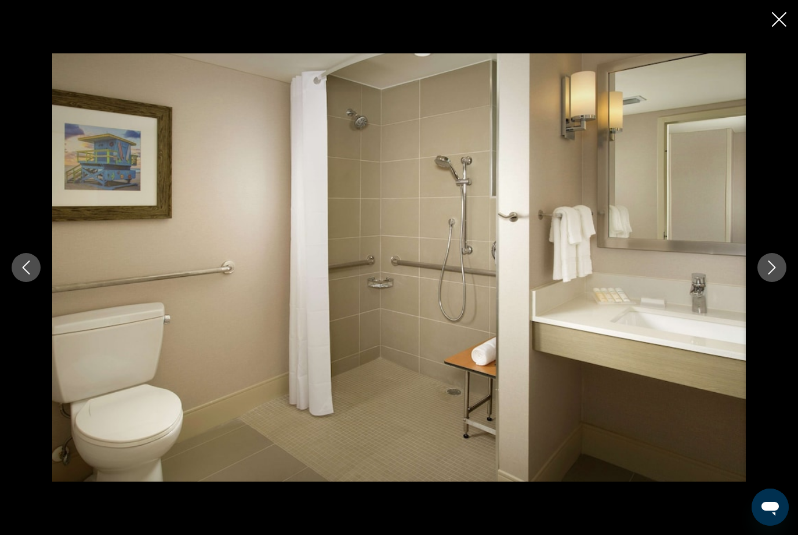
click at [783, 266] on button "Next image" at bounding box center [772, 267] width 29 height 29
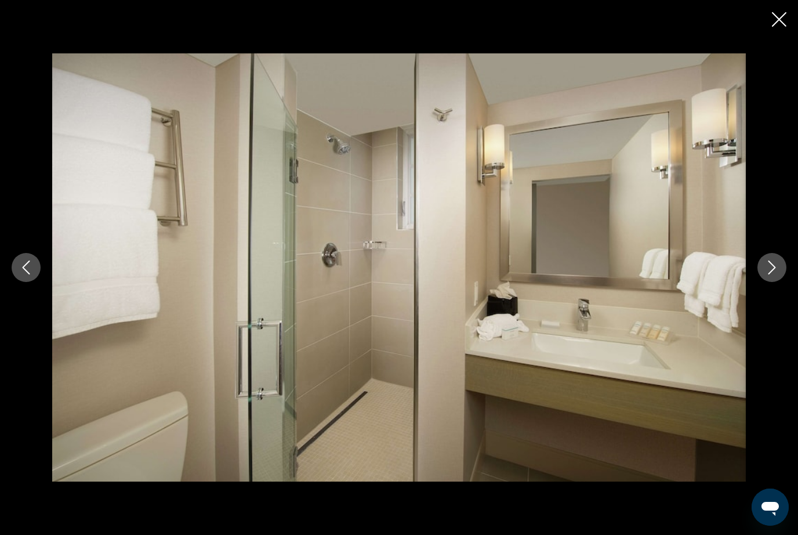
click at [784, 266] on button "Next image" at bounding box center [772, 267] width 29 height 29
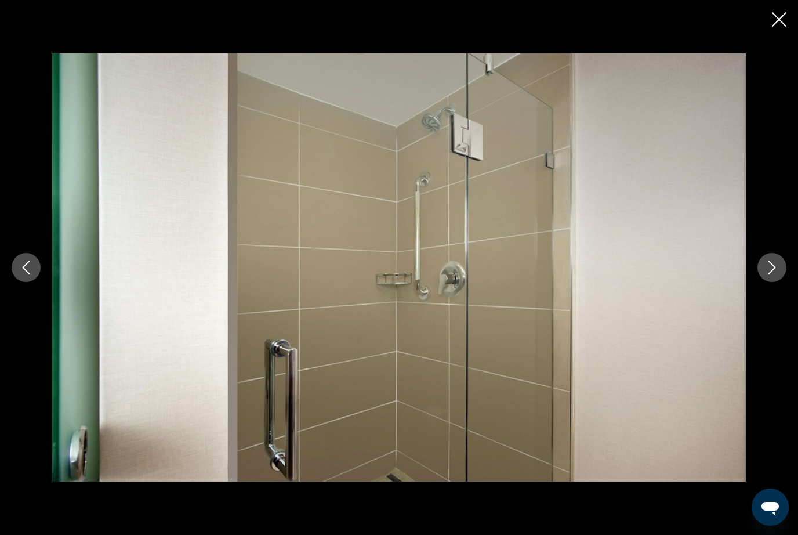
click at [784, 266] on button "Next image" at bounding box center [772, 267] width 29 height 29
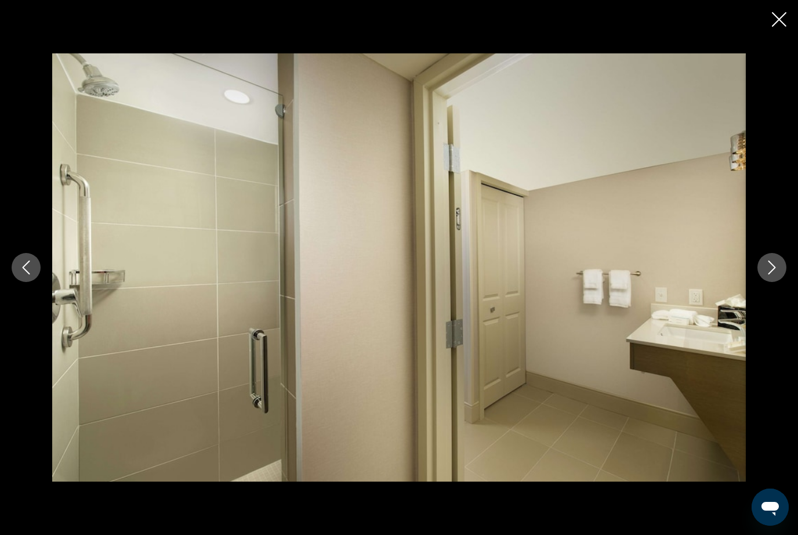
click at [783, 269] on button "Next image" at bounding box center [772, 267] width 29 height 29
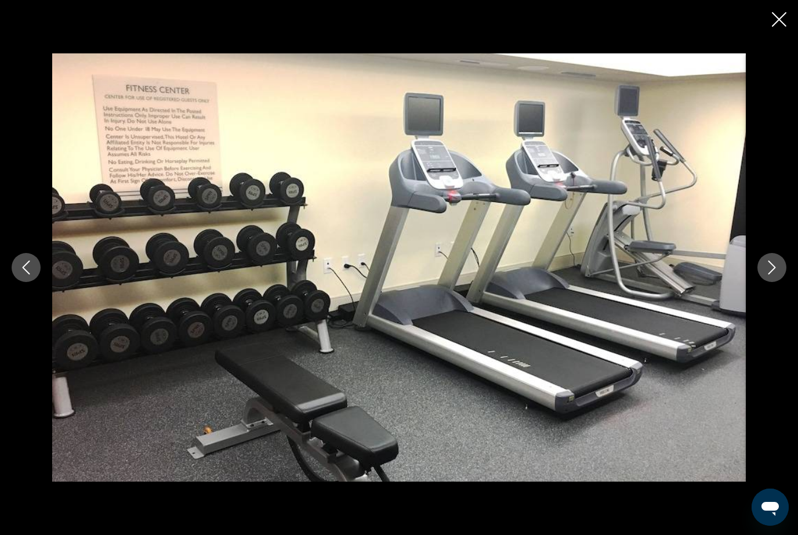
click at [782, 267] on button "Next image" at bounding box center [772, 267] width 29 height 29
click at [781, 269] on button "Next image" at bounding box center [772, 267] width 29 height 29
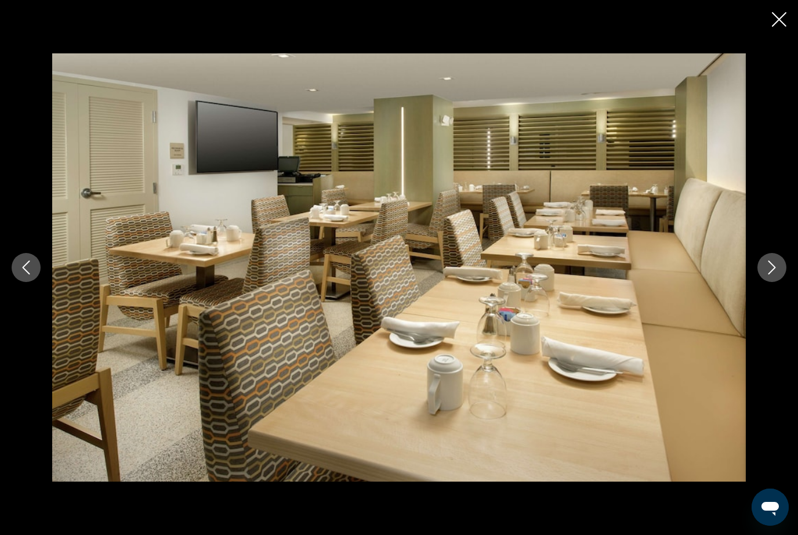
click at [781, 270] on button "Next image" at bounding box center [772, 267] width 29 height 29
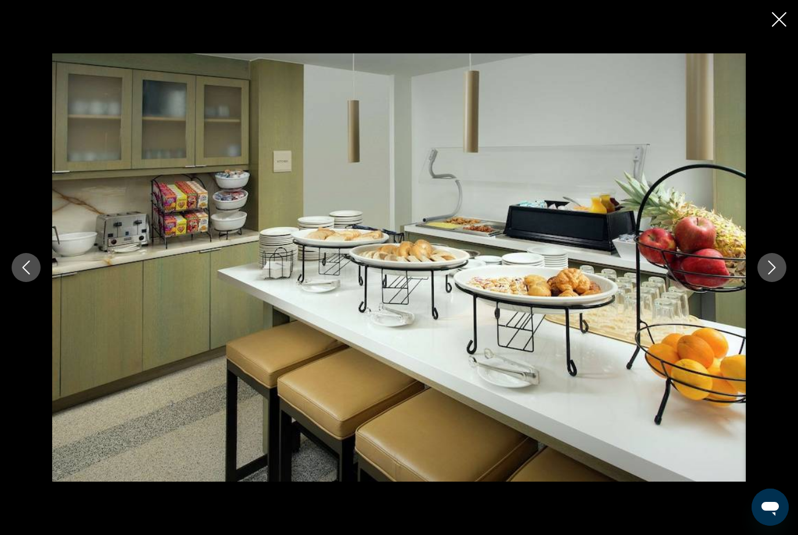
click at [782, 269] on button "Next image" at bounding box center [772, 267] width 29 height 29
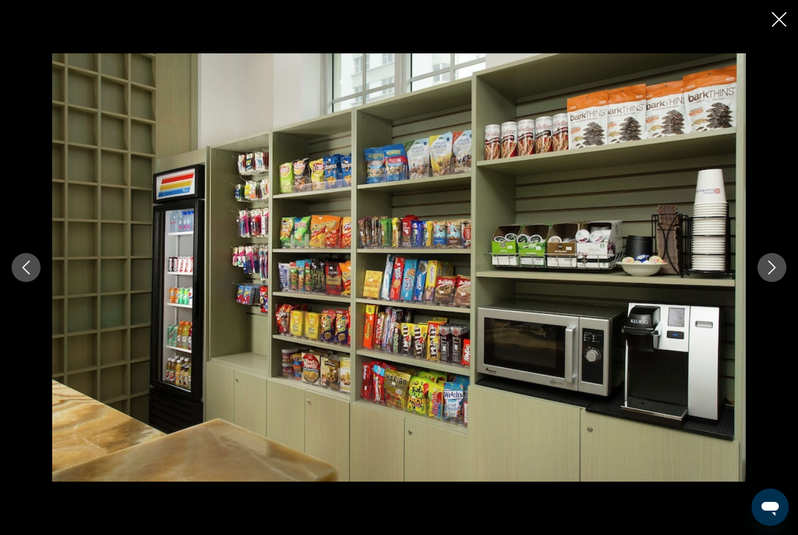
click at [28, 262] on icon "Previous image" at bounding box center [27, 267] width 8 height 14
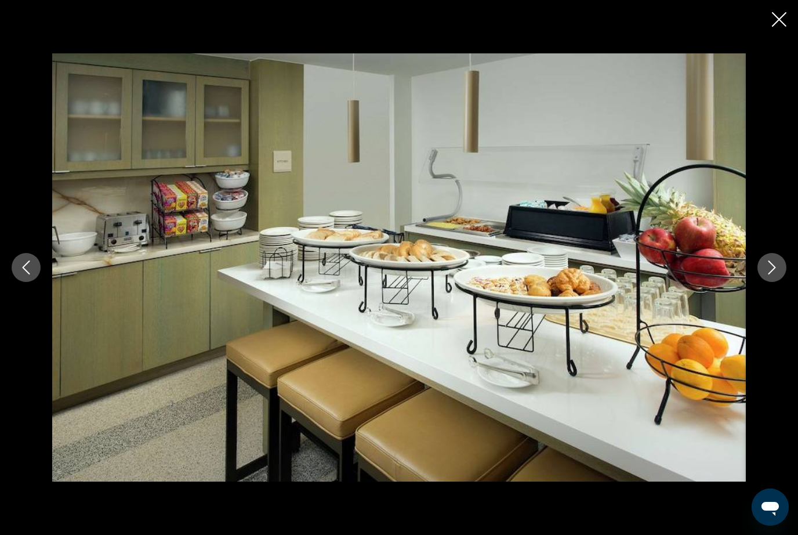
click at [770, 265] on icon "Next image" at bounding box center [772, 267] width 14 height 14
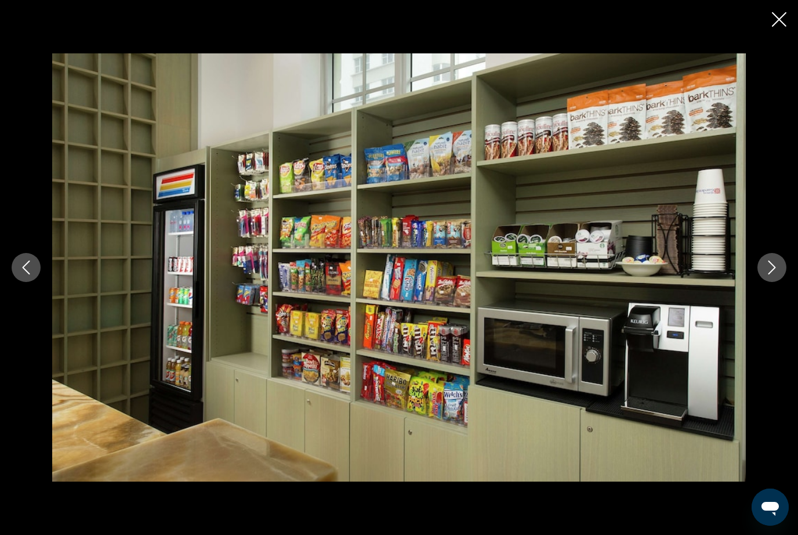
click at [766, 265] on icon "Next image" at bounding box center [772, 267] width 14 height 14
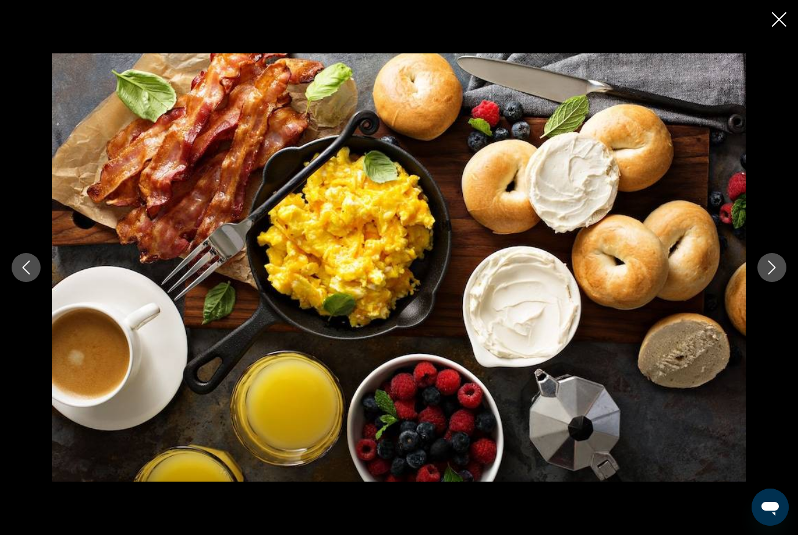
click at [777, 262] on icon "Next image" at bounding box center [772, 267] width 14 height 14
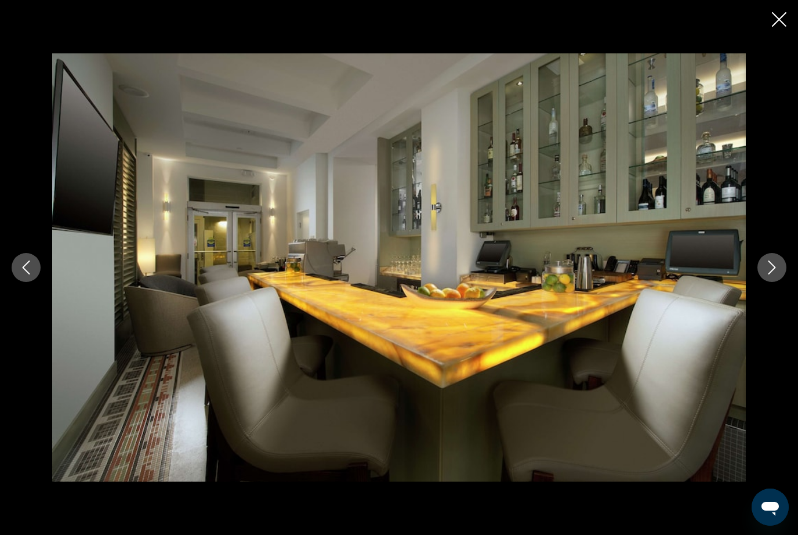
click at [779, 263] on button "Next image" at bounding box center [772, 267] width 29 height 29
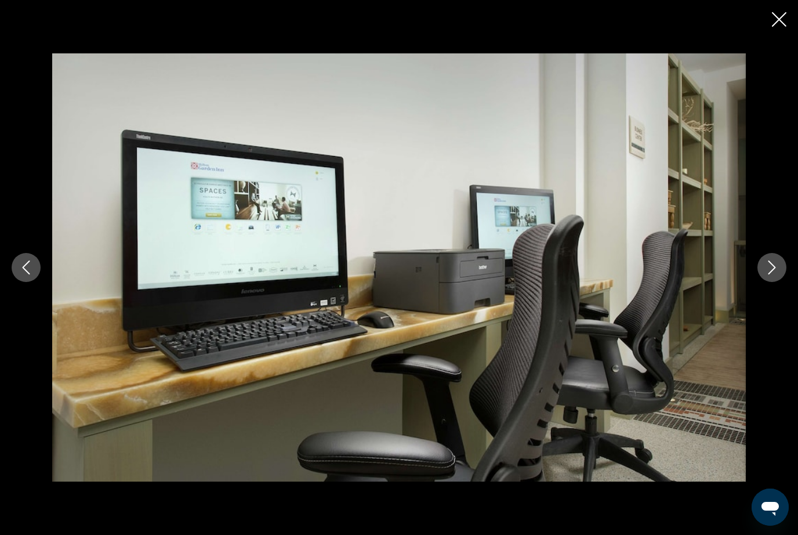
click at [781, 264] on button "Next image" at bounding box center [772, 267] width 29 height 29
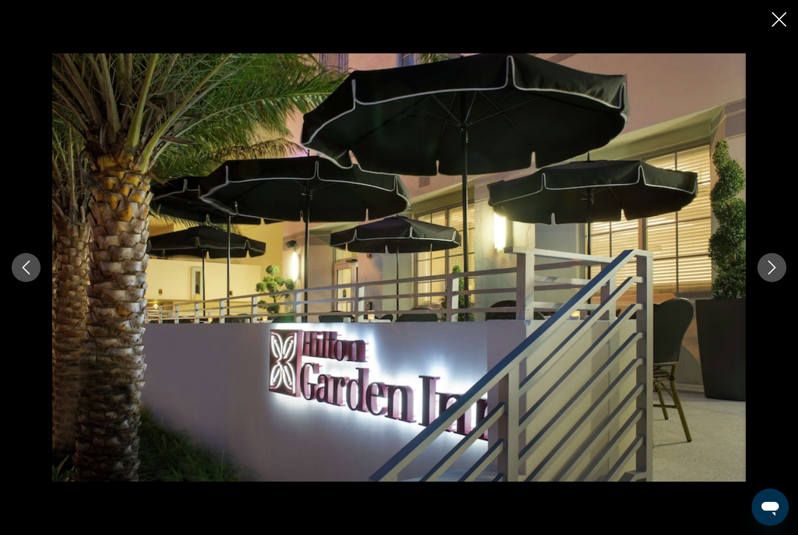
click at [781, 264] on button "Next image" at bounding box center [772, 267] width 29 height 29
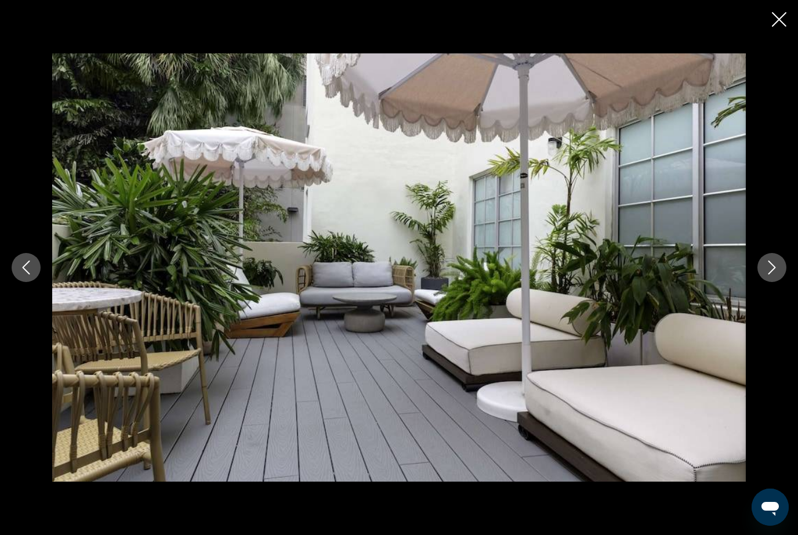
click at [32, 258] on button "Previous image" at bounding box center [26, 267] width 29 height 29
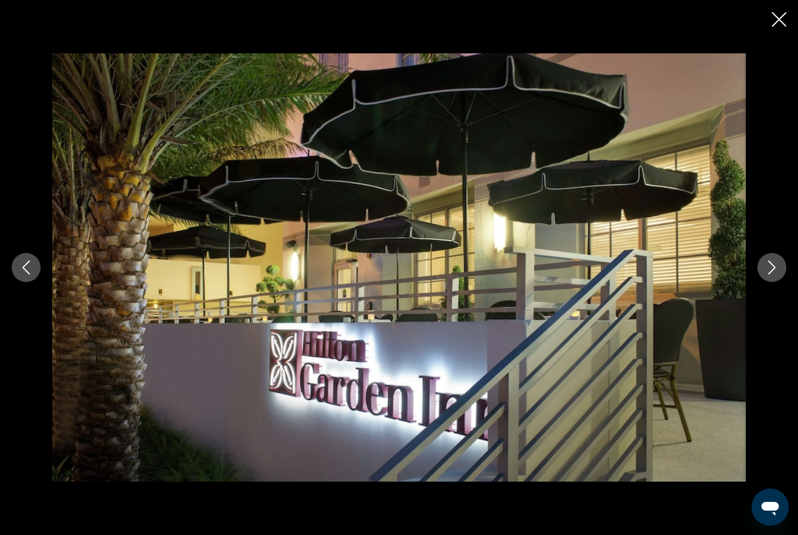
click at [774, 266] on icon "Next image" at bounding box center [773, 267] width 8 height 14
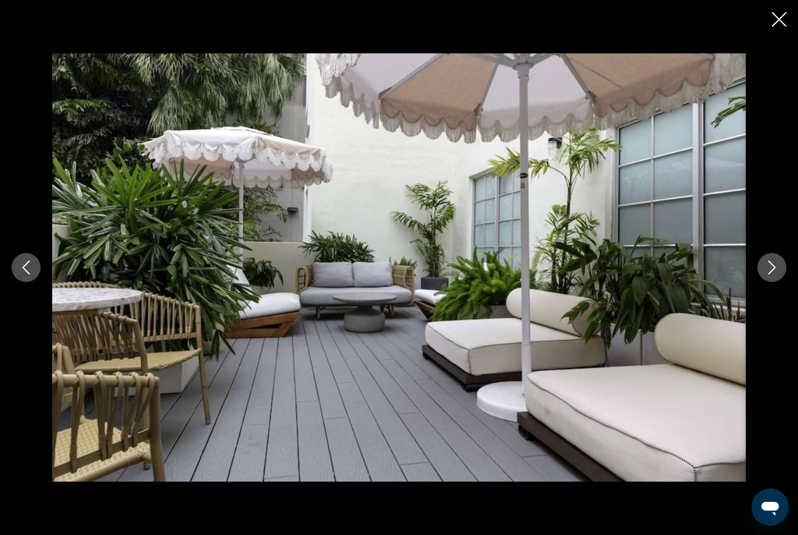
click at [773, 263] on icon "Next image" at bounding box center [772, 267] width 14 height 14
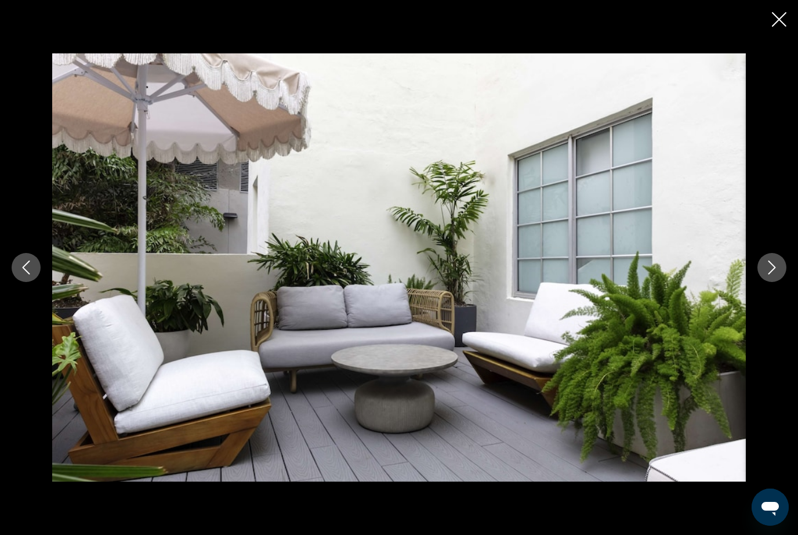
click at [774, 261] on icon "Next image" at bounding box center [772, 267] width 14 height 14
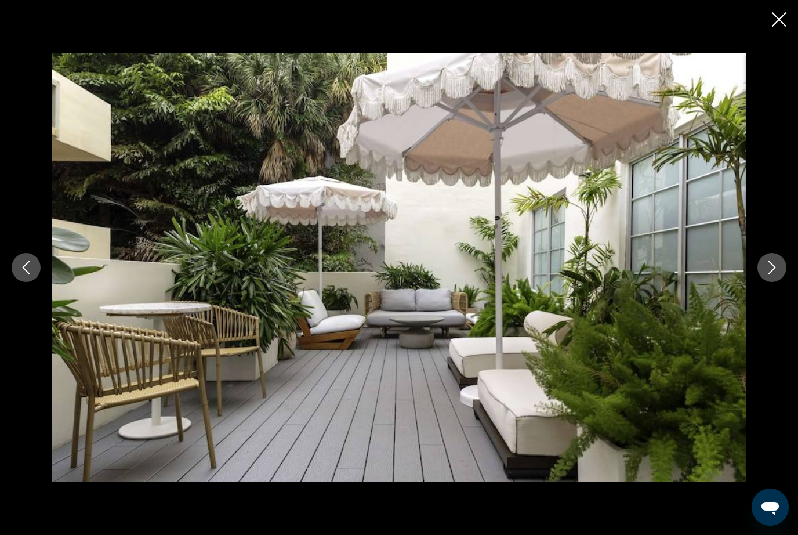
click at [774, 260] on button "Next image" at bounding box center [772, 267] width 29 height 29
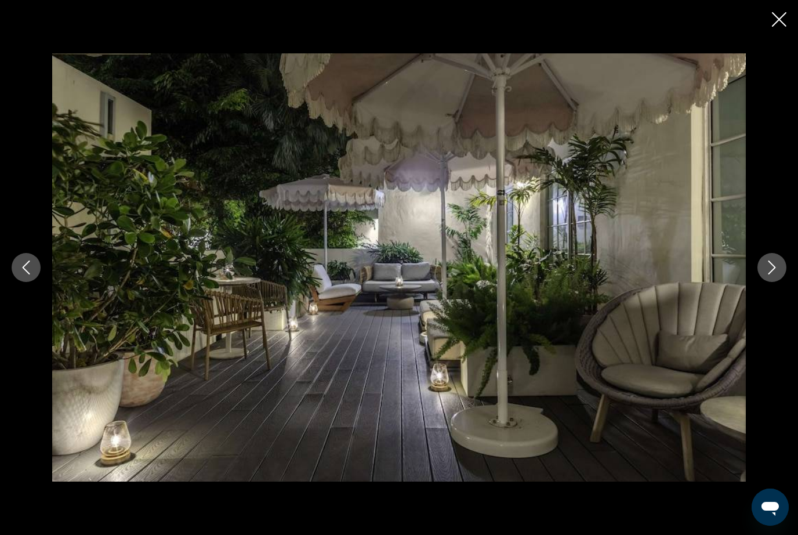
click at [773, 261] on icon "Next image" at bounding box center [772, 267] width 14 height 14
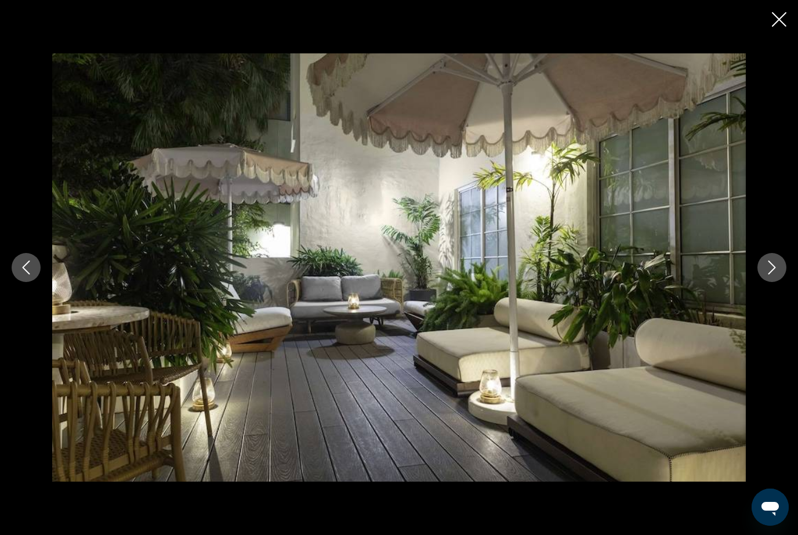
click at [766, 262] on icon "Next image" at bounding box center [772, 267] width 14 height 14
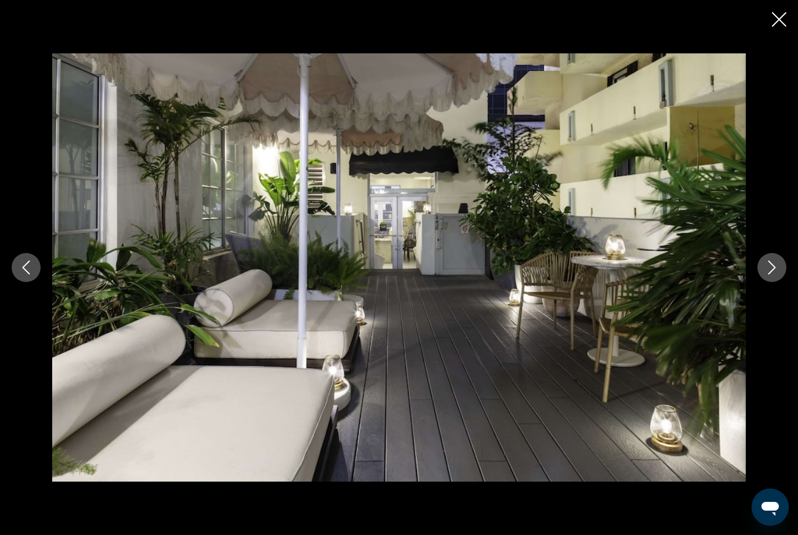
click at [777, 258] on button "Next image" at bounding box center [772, 267] width 29 height 29
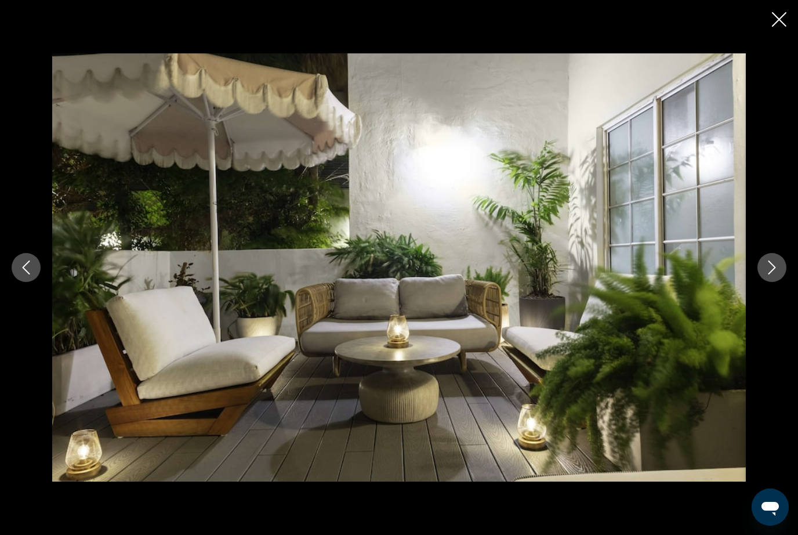
click at [774, 260] on icon "Next image" at bounding box center [772, 267] width 14 height 14
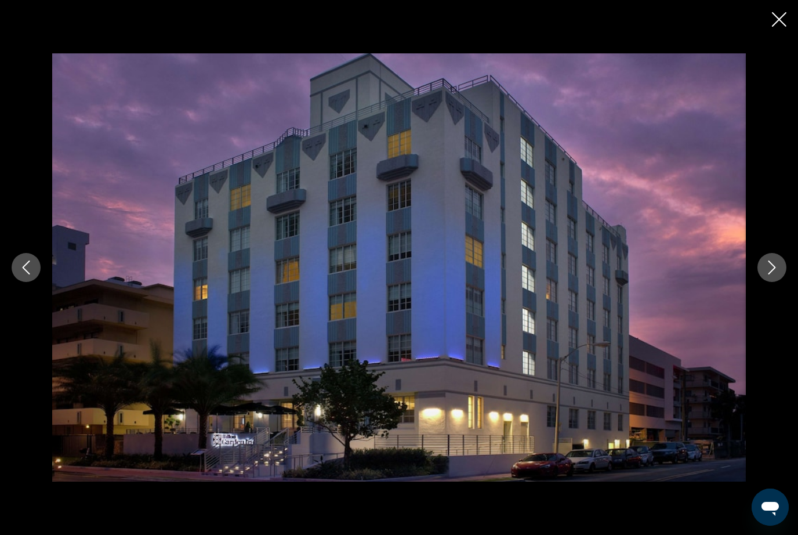
click at [776, 260] on icon "Next image" at bounding box center [772, 267] width 14 height 14
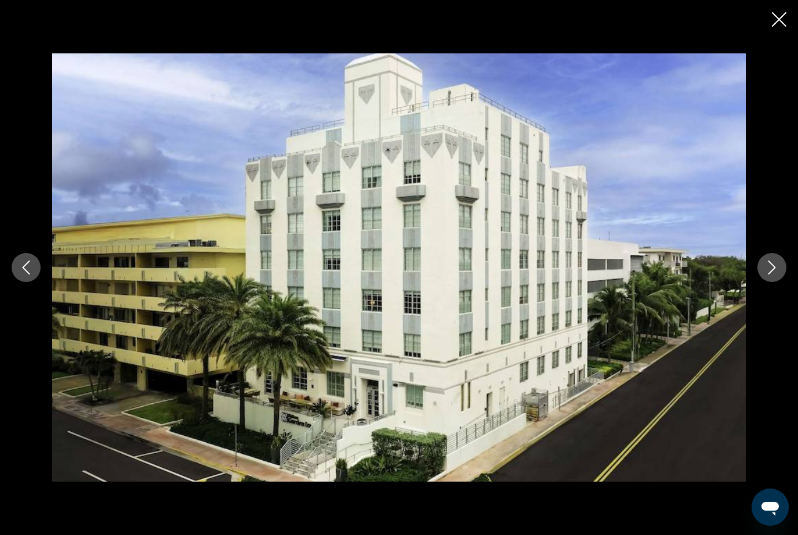
click at [777, 260] on icon "Next image" at bounding box center [772, 267] width 14 height 14
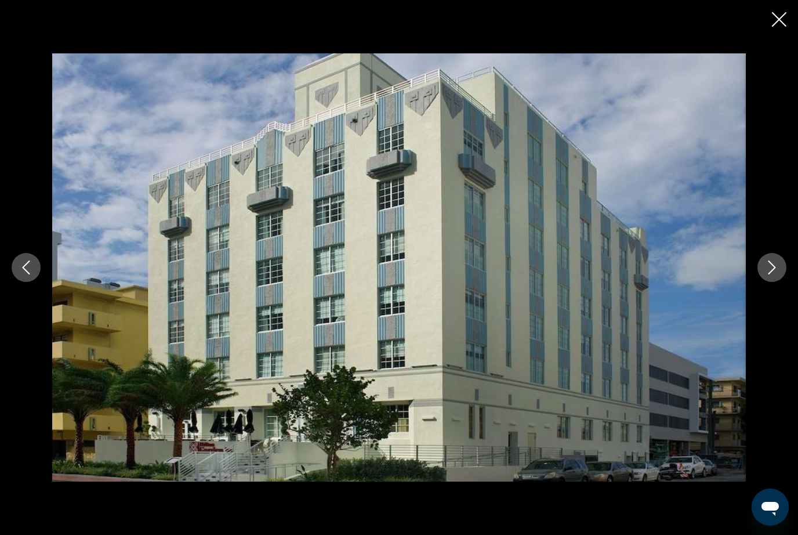
click at [781, 260] on button "Next image" at bounding box center [772, 267] width 29 height 29
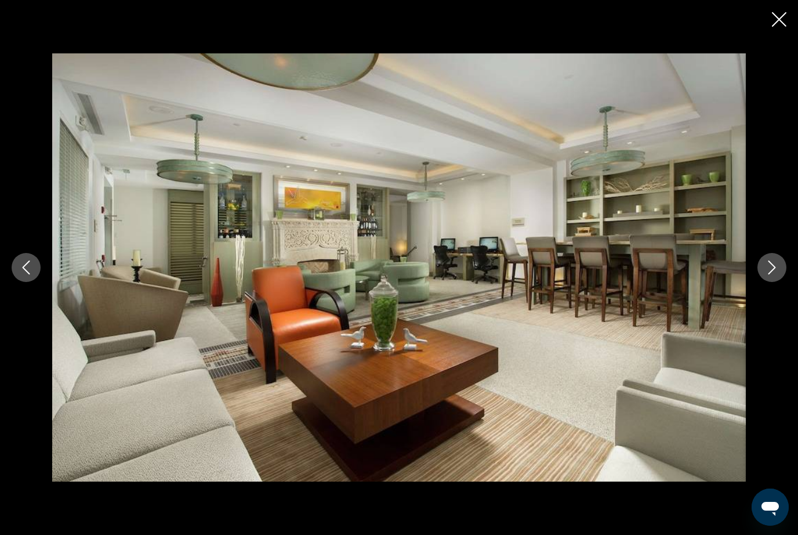
click at [774, 264] on icon "Next image" at bounding box center [772, 267] width 14 height 14
click at [774, 267] on icon "Next image" at bounding box center [773, 267] width 8 height 14
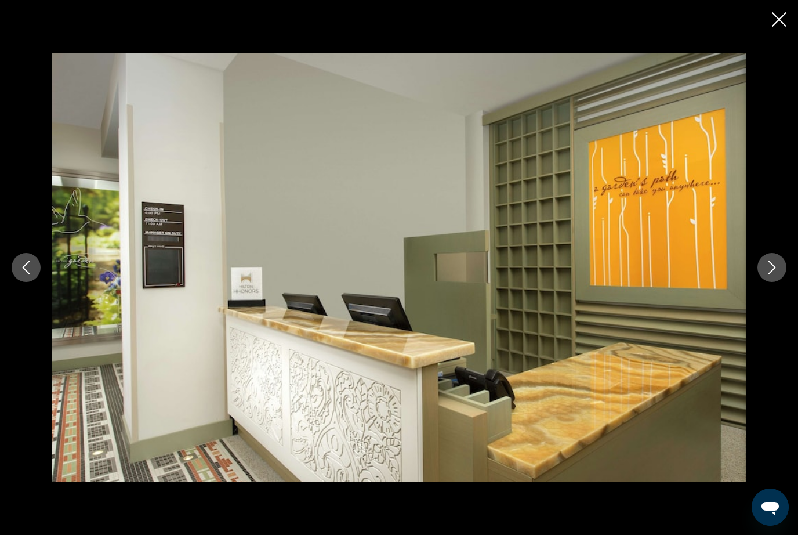
click at [776, 266] on icon "Next image" at bounding box center [772, 267] width 14 height 14
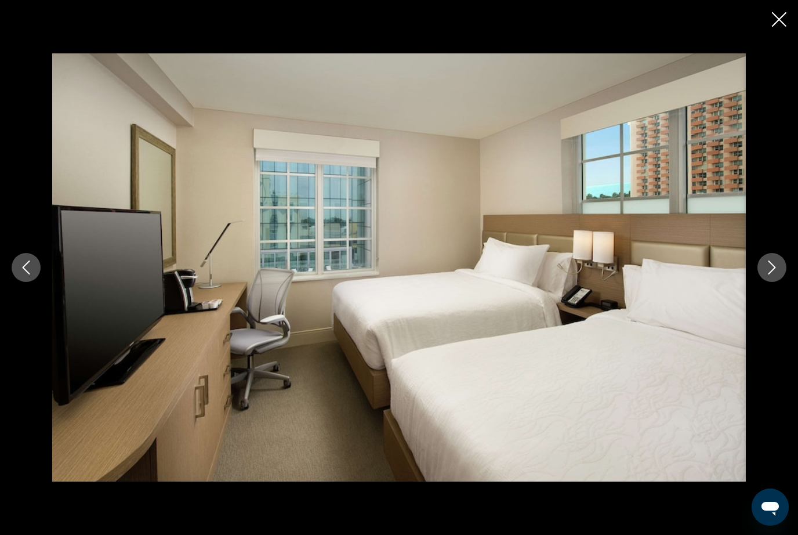
click at [781, 271] on button "Next image" at bounding box center [772, 267] width 29 height 29
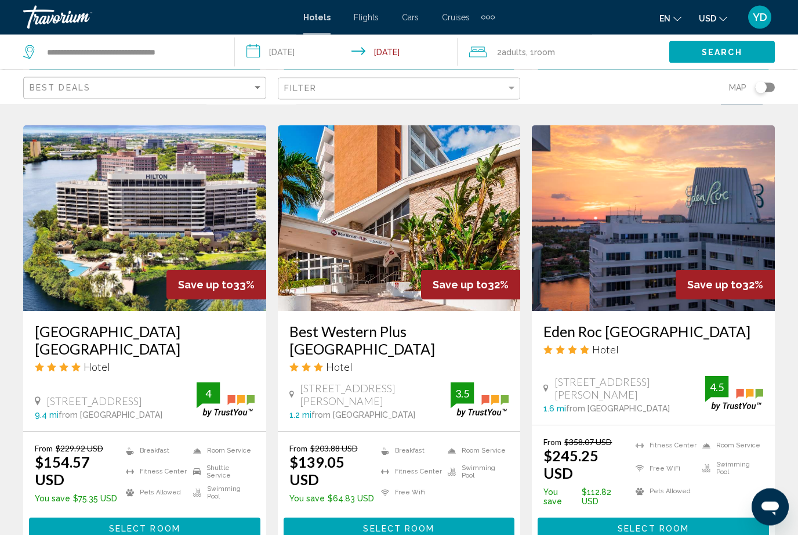
scroll to position [906, 0]
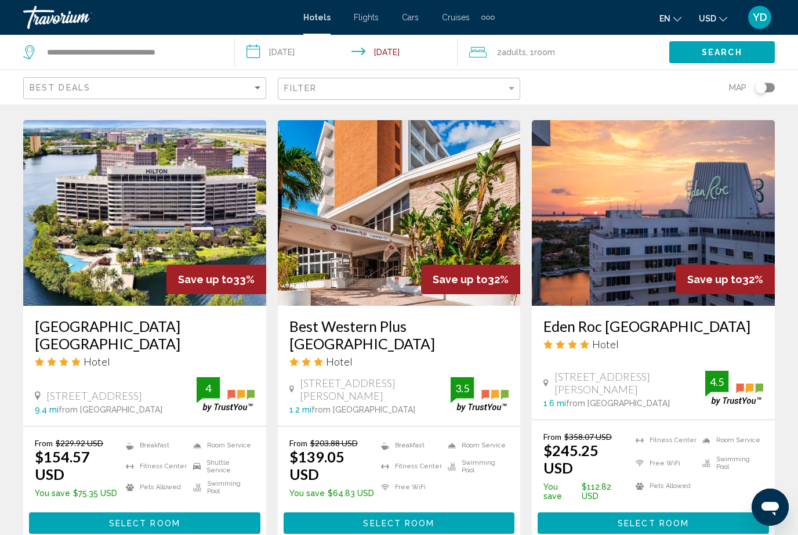
click at [448, 236] on img "Main content" at bounding box center [399, 213] width 243 height 186
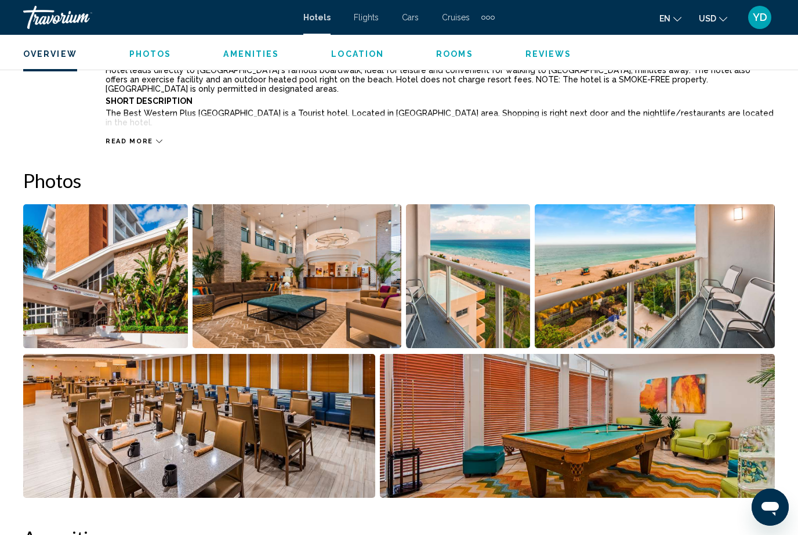
scroll to position [669, 0]
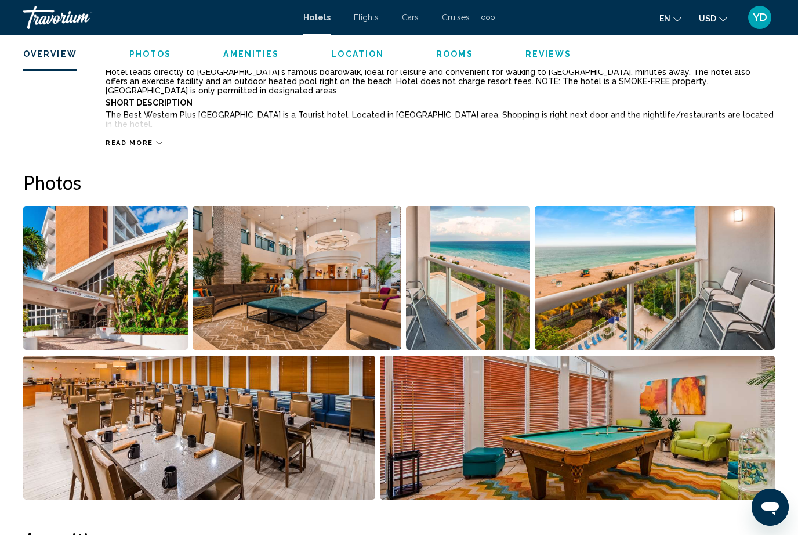
click at [733, 321] on img "Open full-screen image slider" at bounding box center [655, 278] width 240 height 144
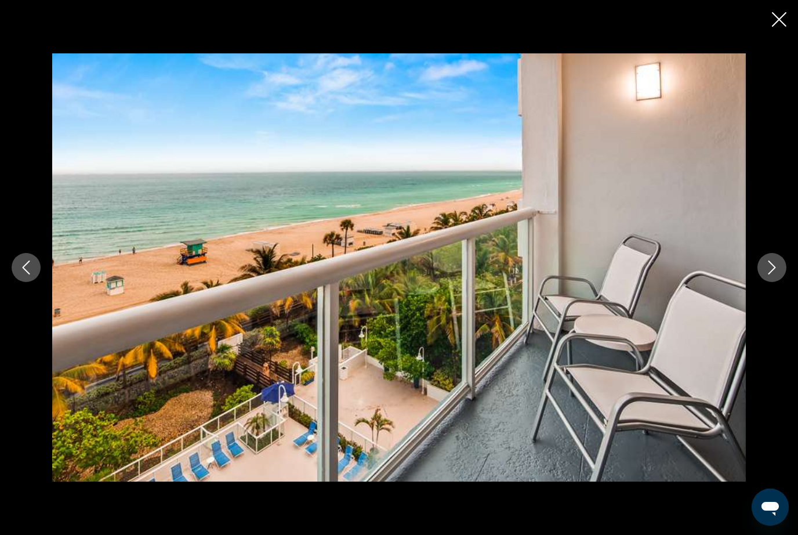
click at [771, 274] on icon "Next image" at bounding box center [773, 267] width 8 height 14
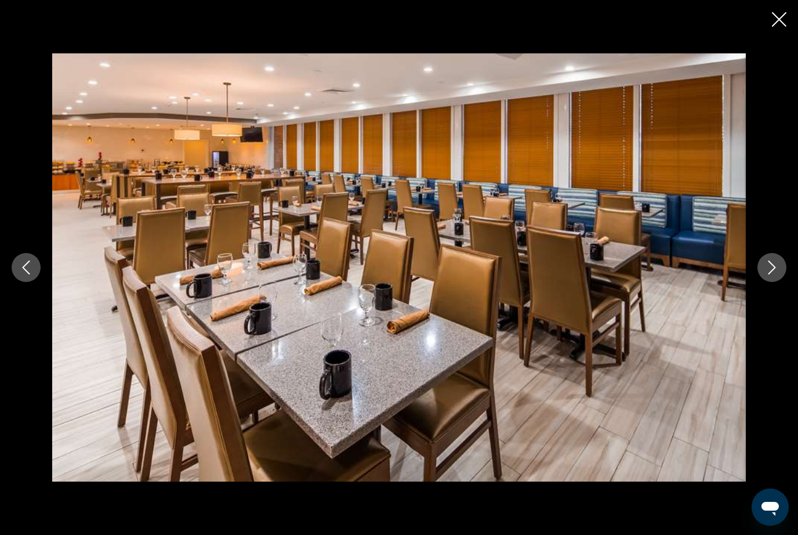
click at [776, 274] on button "Next image" at bounding box center [772, 267] width 29 height 29
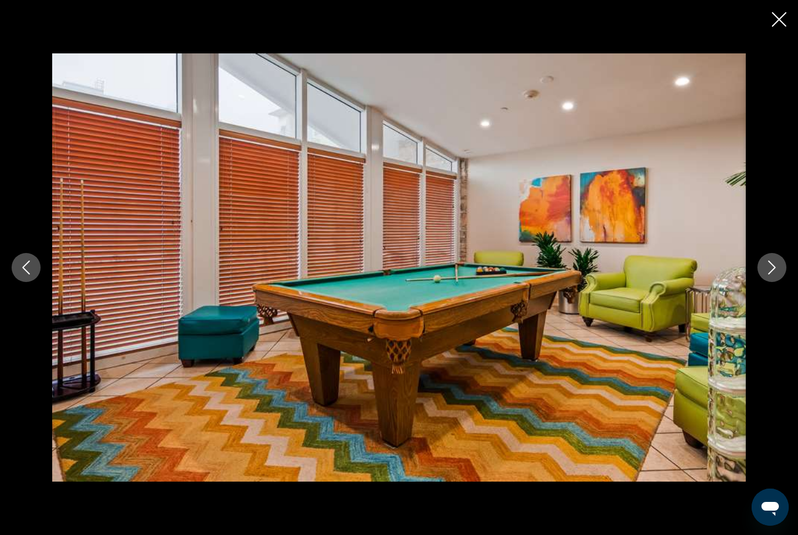
click at [776, 274] on icon "Next image" at bounding box center [772, 267] width 14 height 14
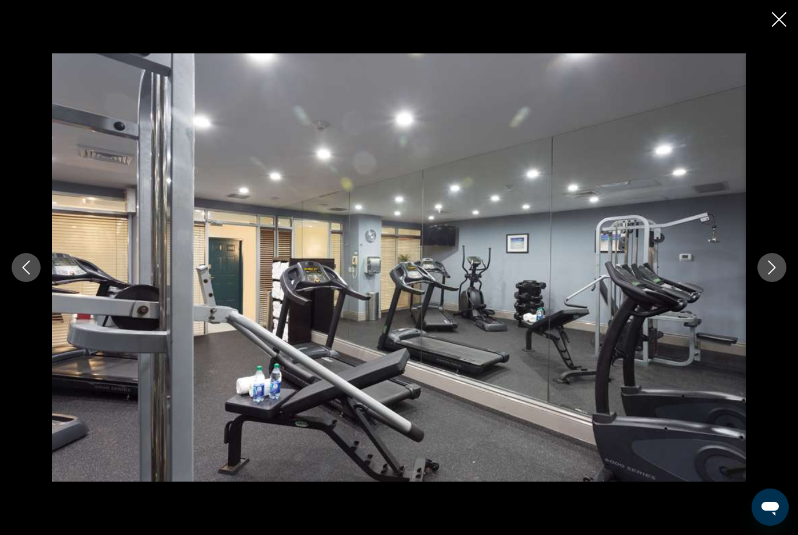
click at [776, 274] on icon "Next image" at bounding box center [772, 267] width 14 height 14
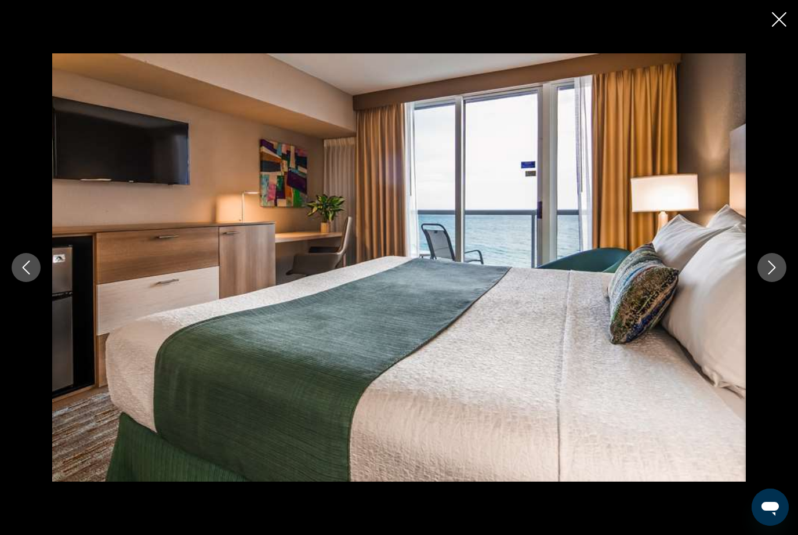
click at [776, 274] on icon "Next image" at bounding box center [772, 267] width 14 height 14
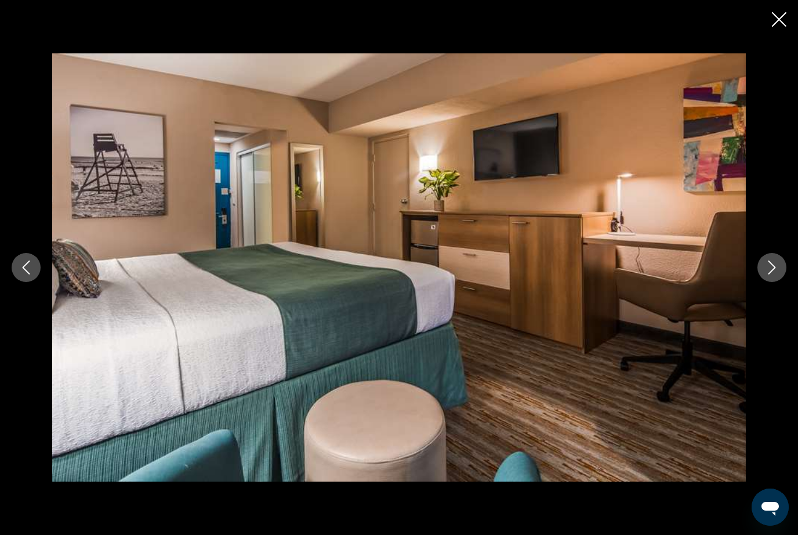
click at [776, 274] on icon "Next image" at bounding box center [772, 267] width 14 height 14
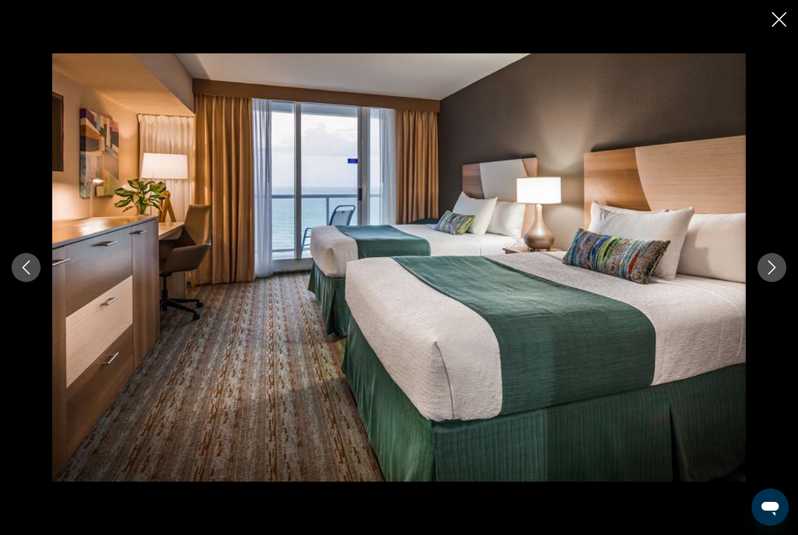
click at [774, 274] on icon "Next image" at bounding box center [773, 267] width 8 height 14
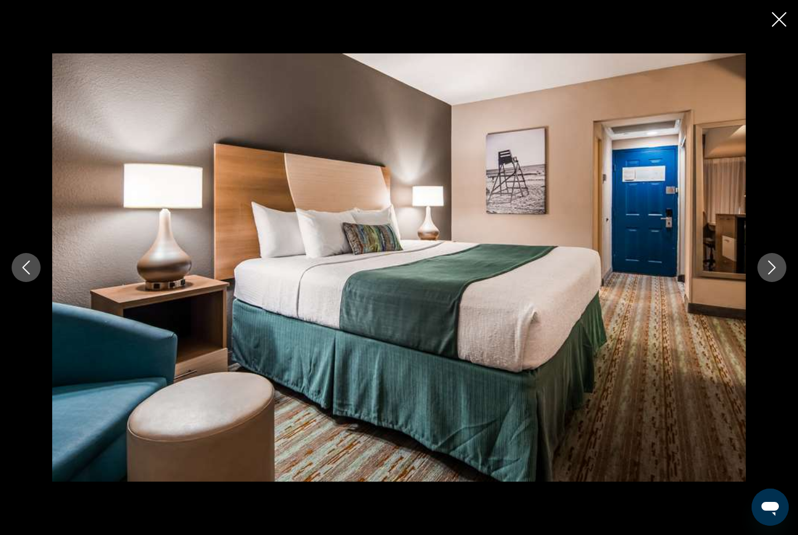
click at [774, 274] on icon "Next image" at bounding box center [773, 267] width 8 height 14
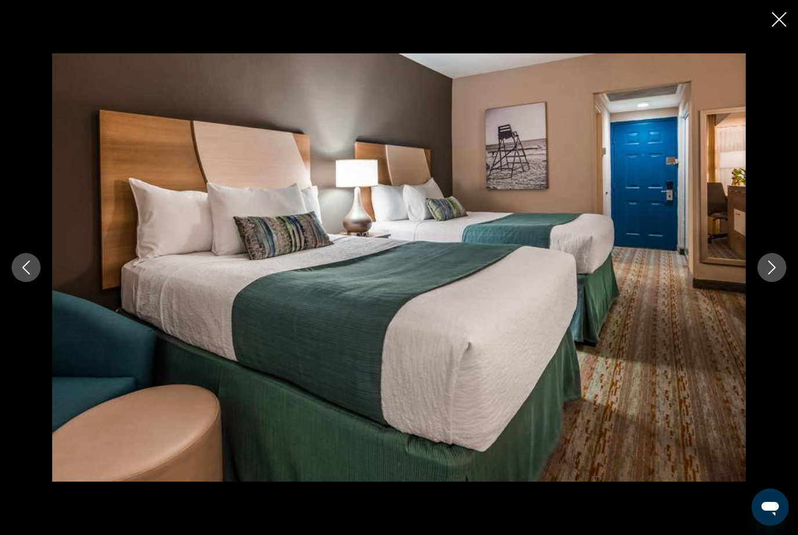
click at [776, 274] on icon "Next image" at bounding box center [772, 267] width 14 height 14
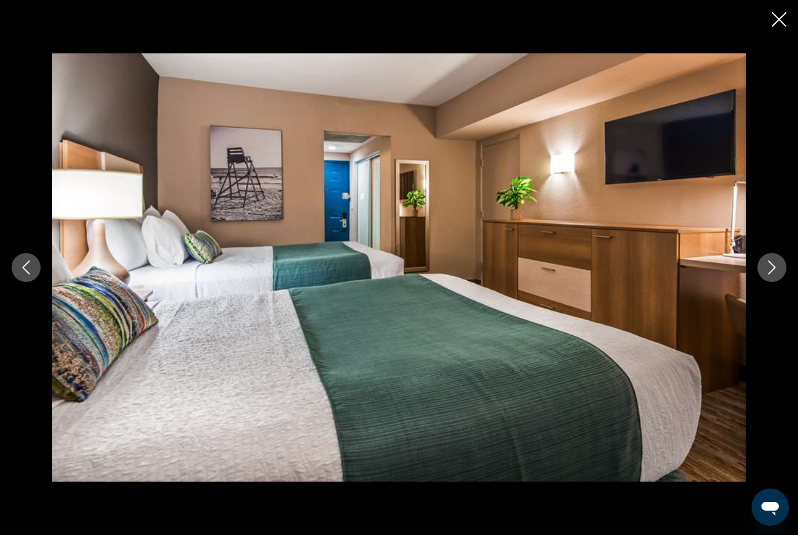
click at [774, 274] on icon "Next image" at bounding box center [772, 267] width 14 height 14
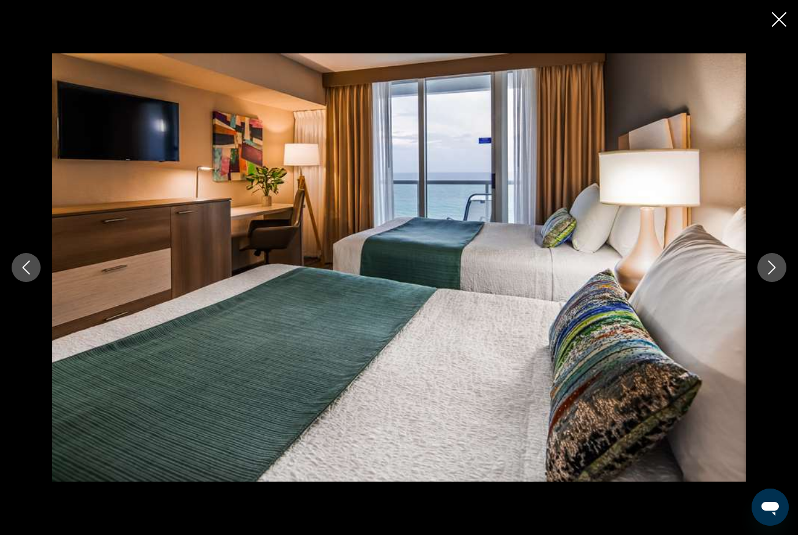
click at [773, 274] on icon "Next image" at bounding box center [772, 267] width 14 height 14
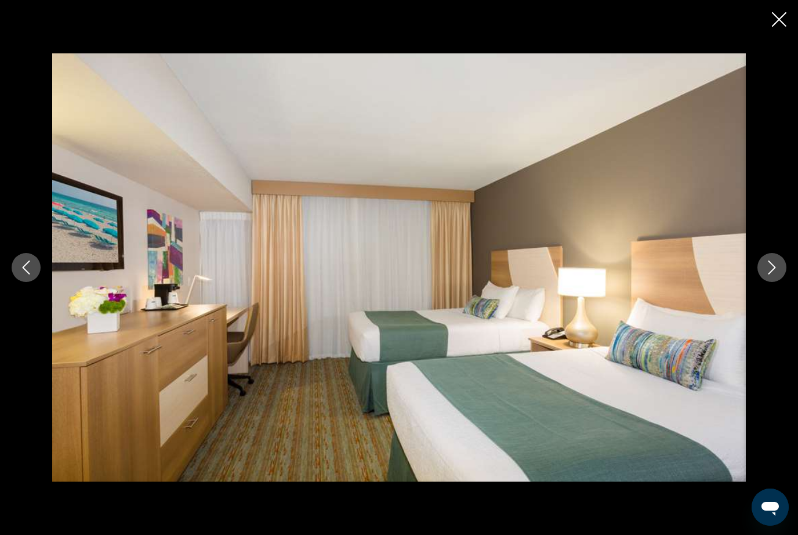
click at [769, 274] on icon "Next image" at bounding box center [773, 267] width 8 height 14
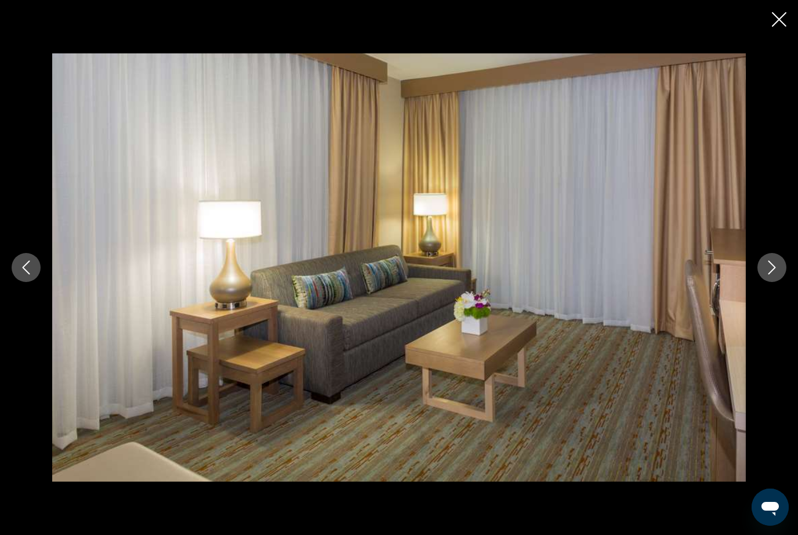
click at [766, 282] on button "Next image" at bounding box center [772, 267] width 29 height 29
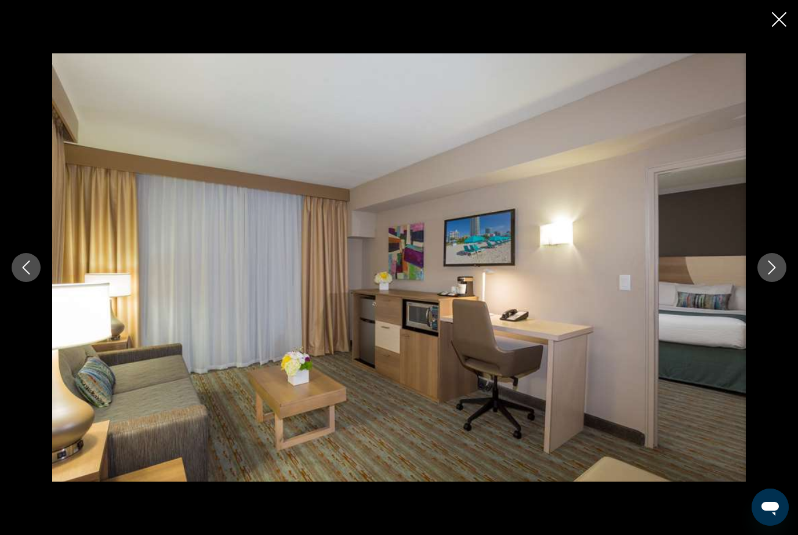
click at [770, 282] on button "Next image" at bounding box center [772, 267] width 29 height 29
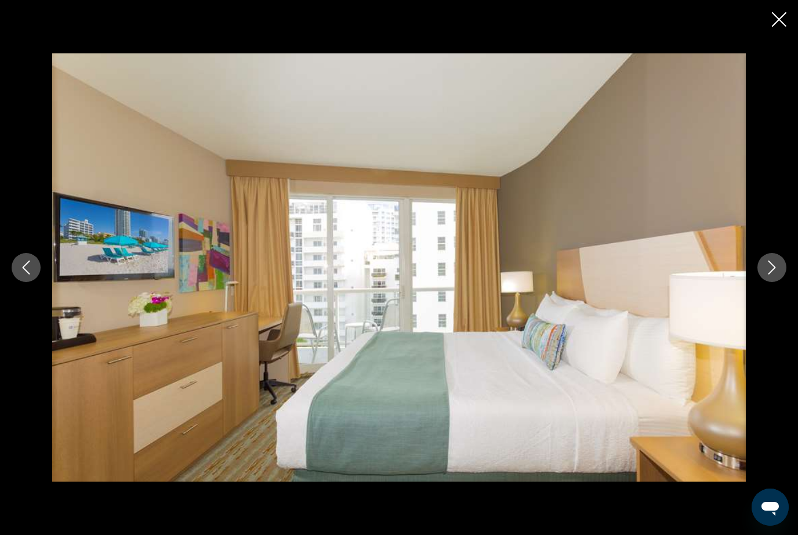
click at [763, 282] on button "Next image" at bounding box center [772, 267] width 29 height 29
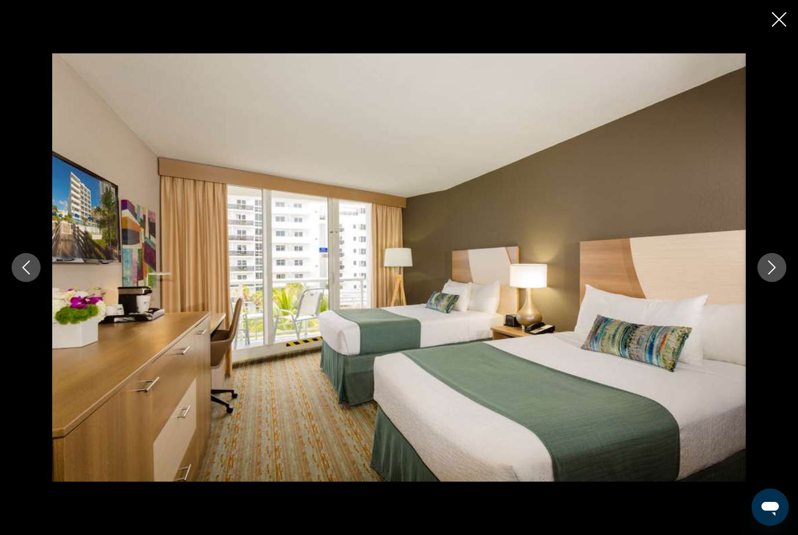
click at [767, 274] on icon "Next image" at bounding box center [772, 267] width 14 height 14
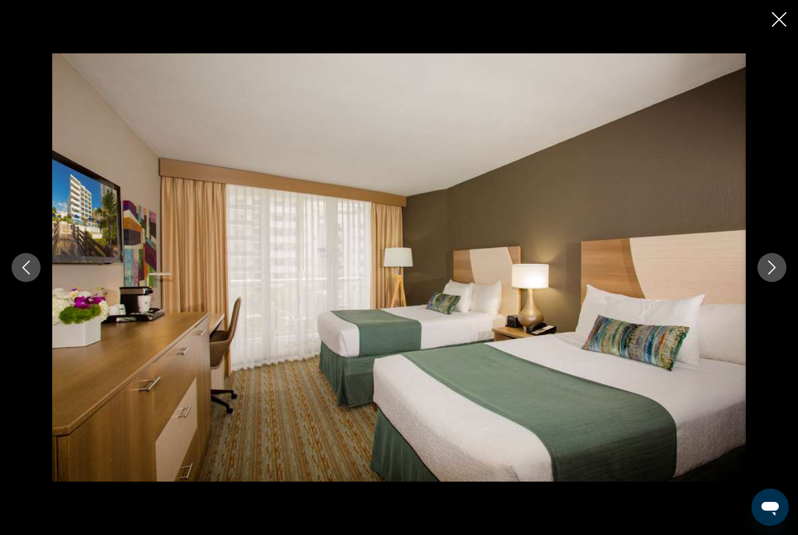
click at [767, 274] on icon "Next image" at bounding box center [772, 267] width 14 height 14
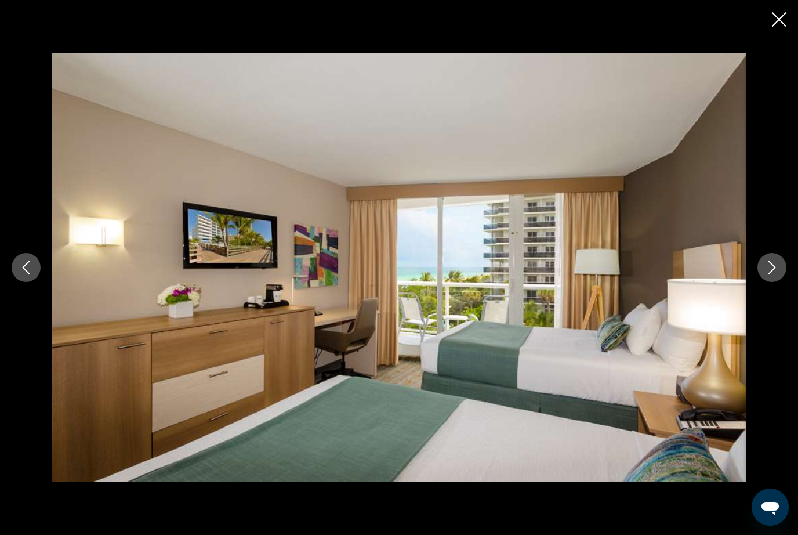
click at [768, 282] on button "Next image" at bounding box center [772, 267] width 29 height 29
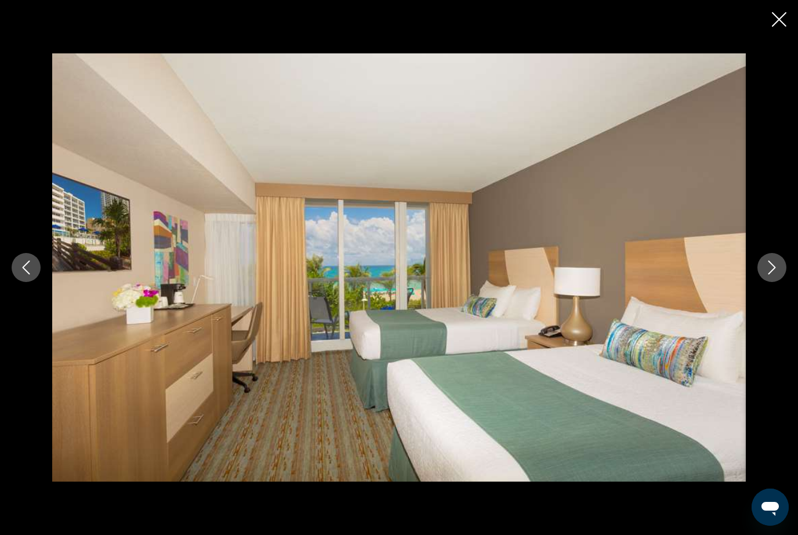
click at [768, 282] on button "Next image" at bounding box center [772, 267] width 29 height 29
click at [769, 274] on icon "Next image" at bounding box center [773, 267] width 8 height 14
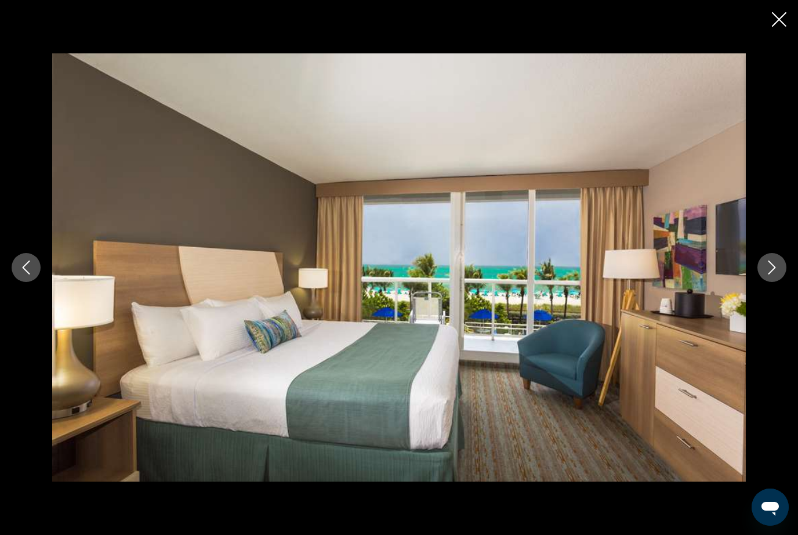
click at [780, 18] on icon "Close slideshow" at bounding box center [779, 19] width 15 height 15
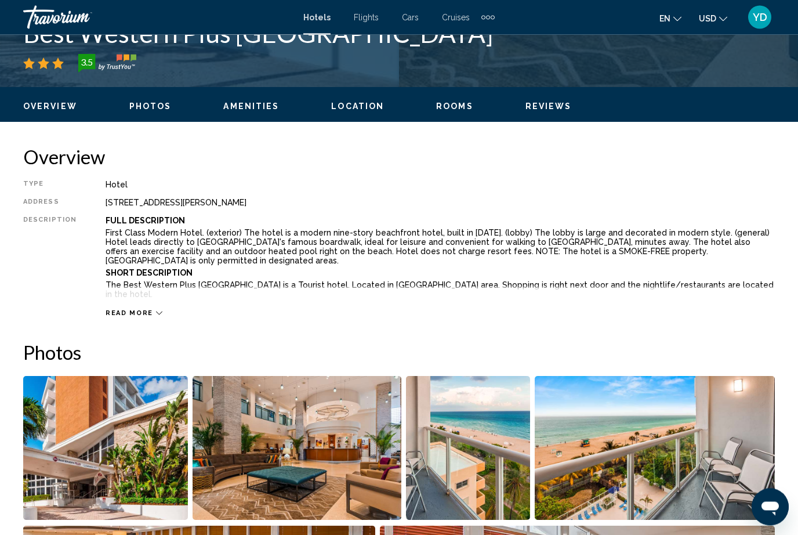
scroll to position [0, 0]
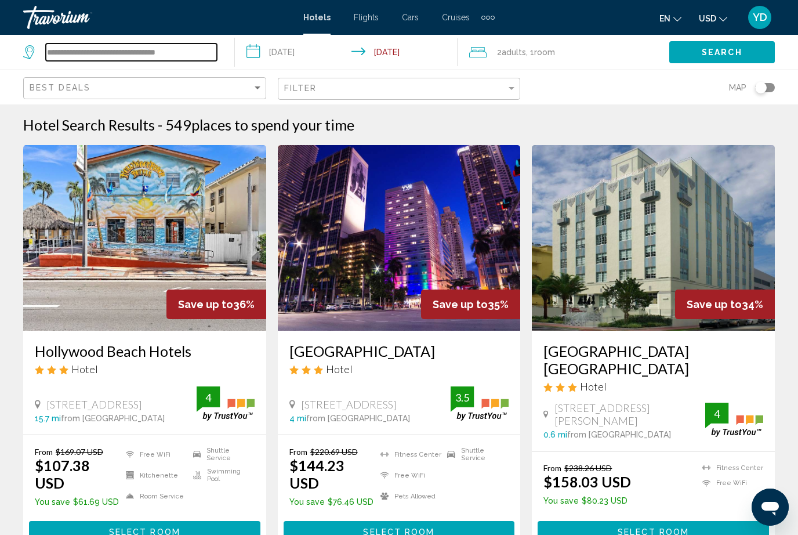
click at [216, 56] on input "**********" at bounding box center [131, 52] width 171 height 17
type input "*****"
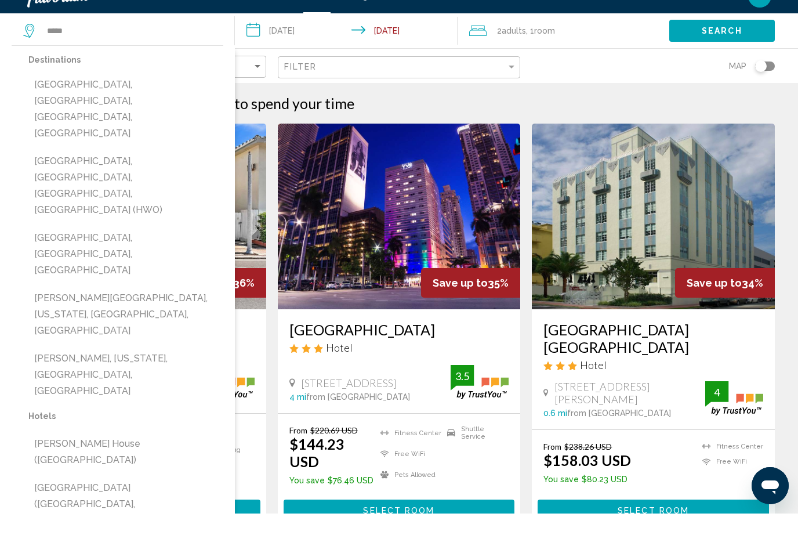
click at [168, 172] on button "Hollywood, Fort Lauderdale, FL, United States (HWO)" at bounding box center [125, 207] width 195 height 71
type input "**********"
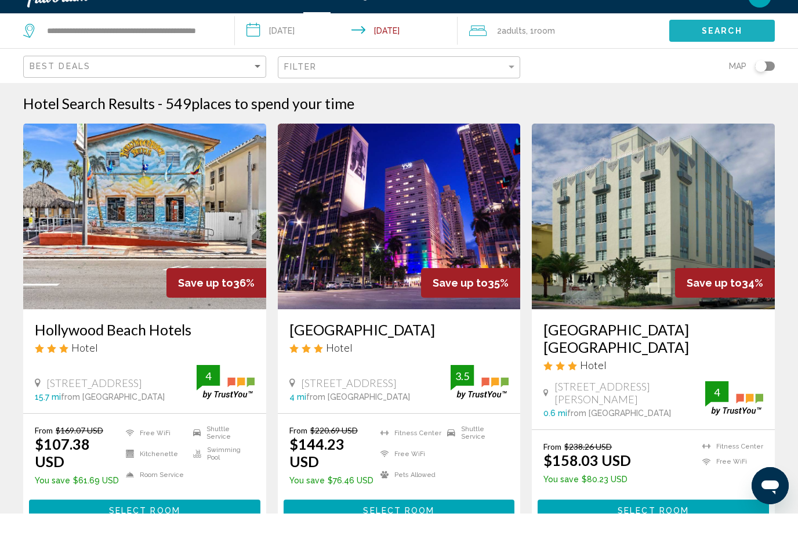
click at [732, 48] on span "Search" at bounding box center [722, 52] width 41 height 9
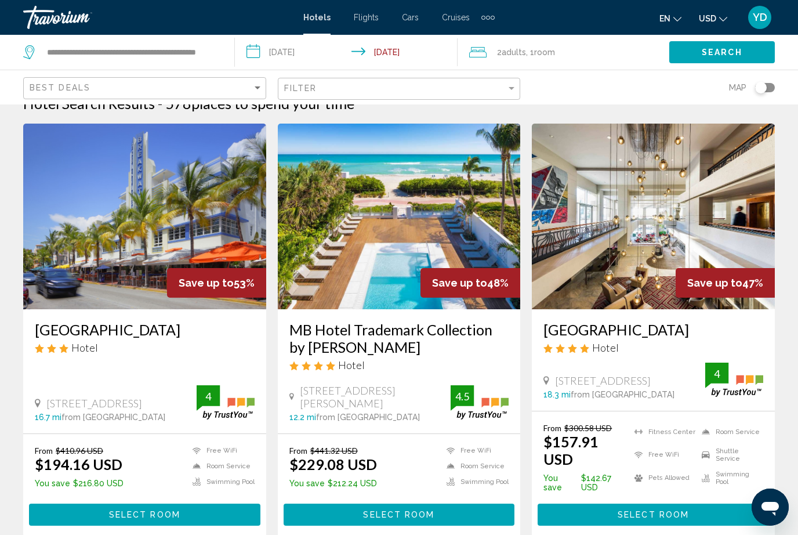
click at [114, 263] on img "Main content" at bounding box center [144, 217] width 243 height 186
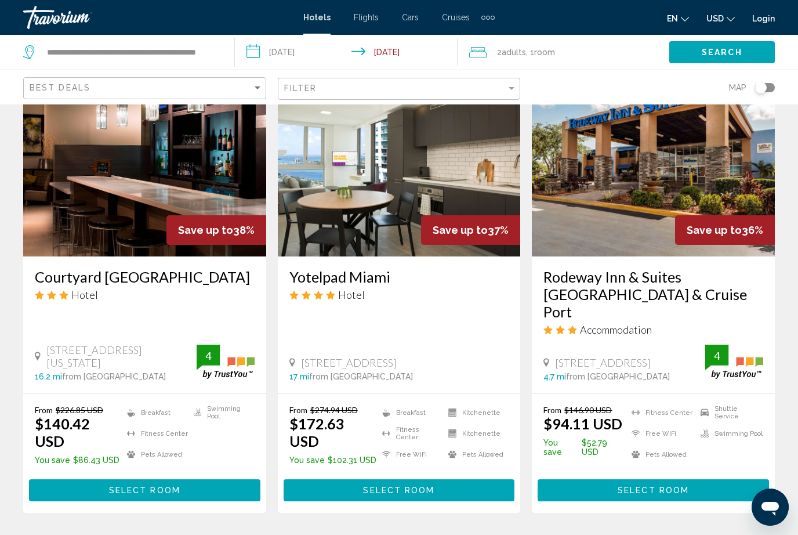
scroll to position [1438, 0]
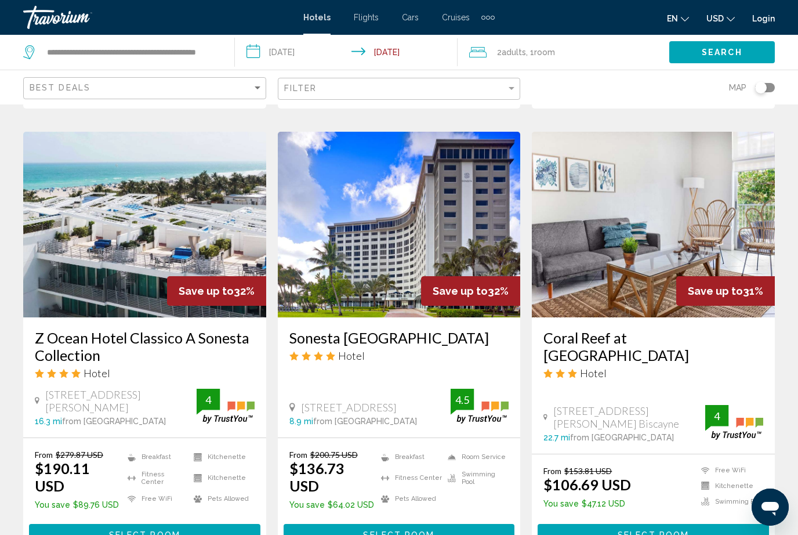
scroll to position [1359, 0]
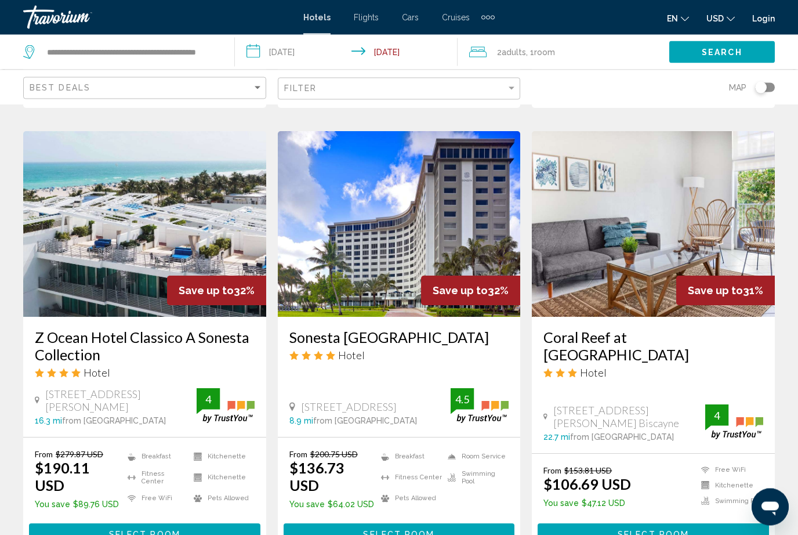
click at [361, 240] on img "Main content" at bounding box center [399, 225] width 243 height 186
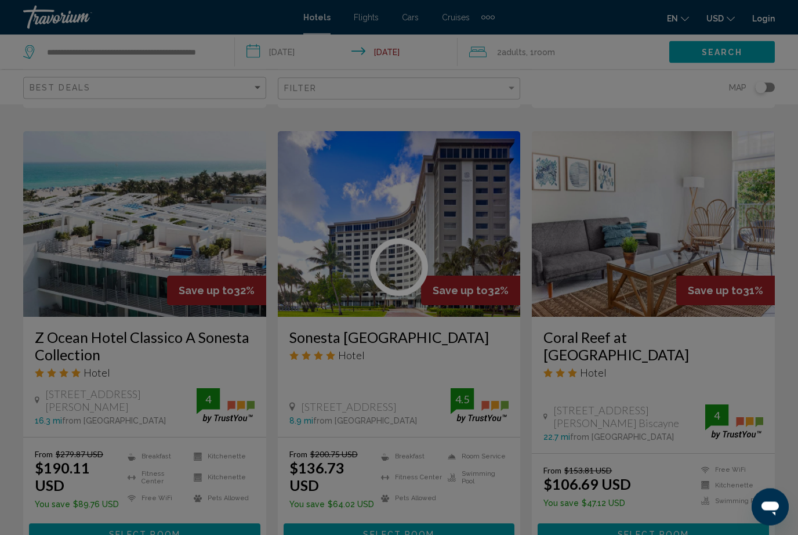
scroll to position [1359, 0]
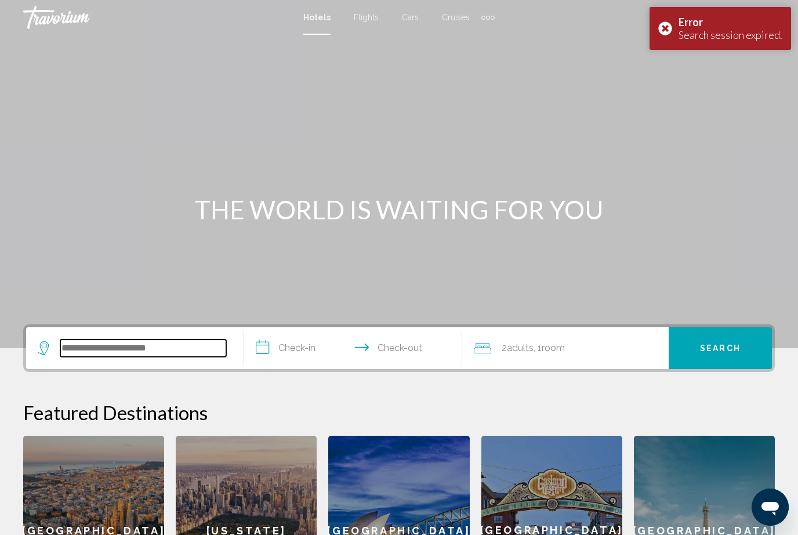
click at [180, 350] on input "Search widget" at bounding box center [143, 347] width 166 height 17
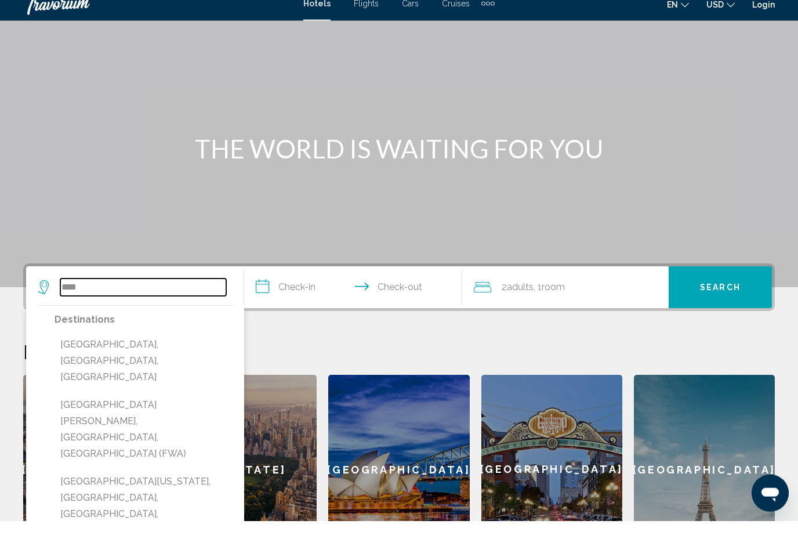
scroll to position [46, 0]
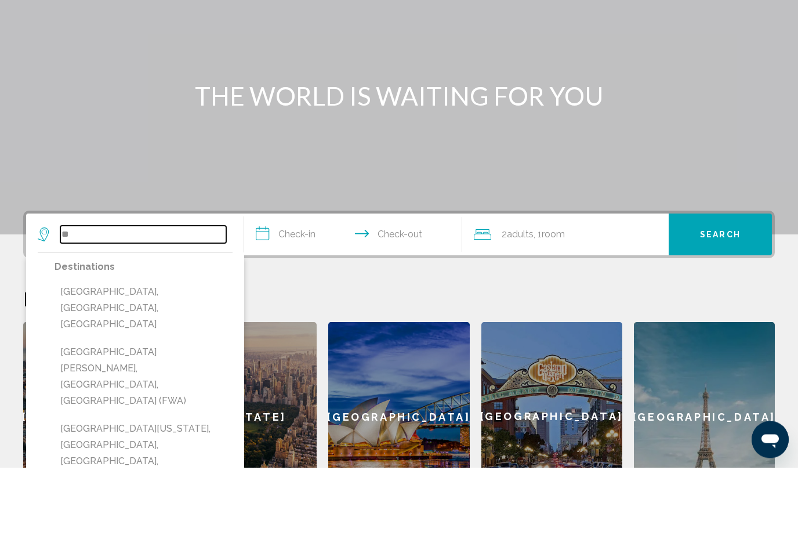
type input "*"
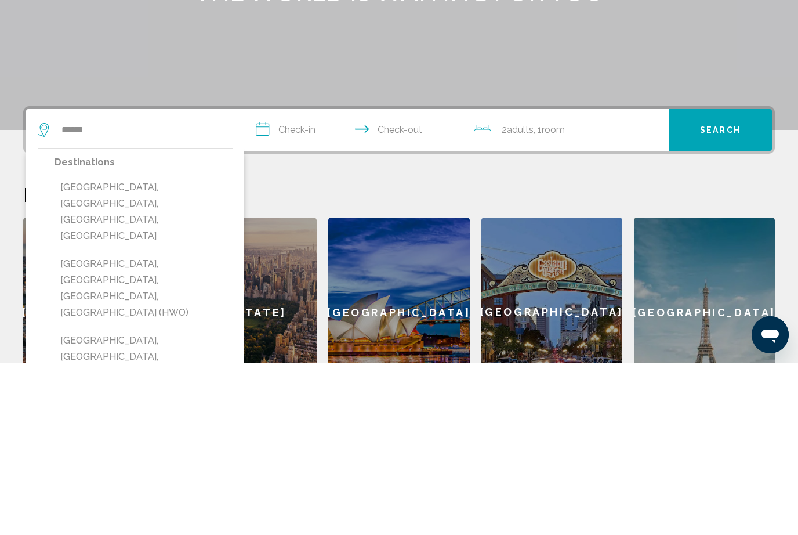
click at [176, 425] on button "Hollywood, Fort Lauderdale, FL, United States (HWO)" at bounding box center [144, 460] width 178 height 71
type input "**********"
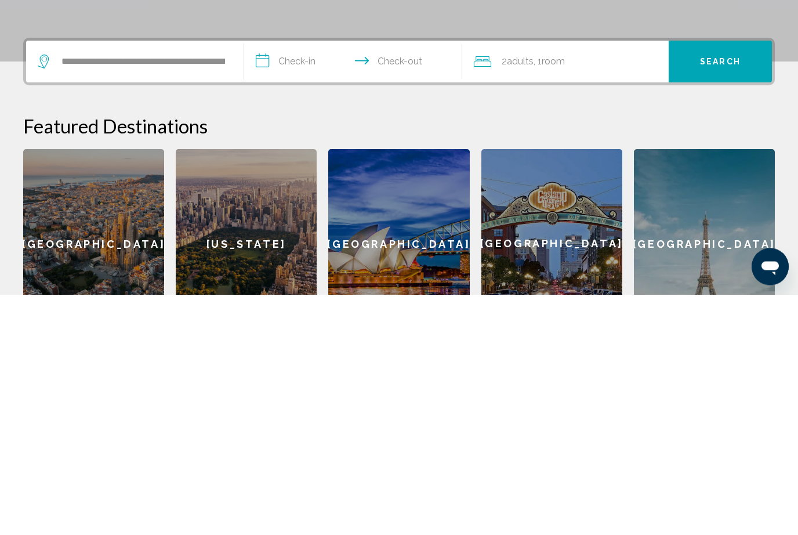
click at [295, 281] on input "**********" at bounding box center [355, 303] width 223 height 45
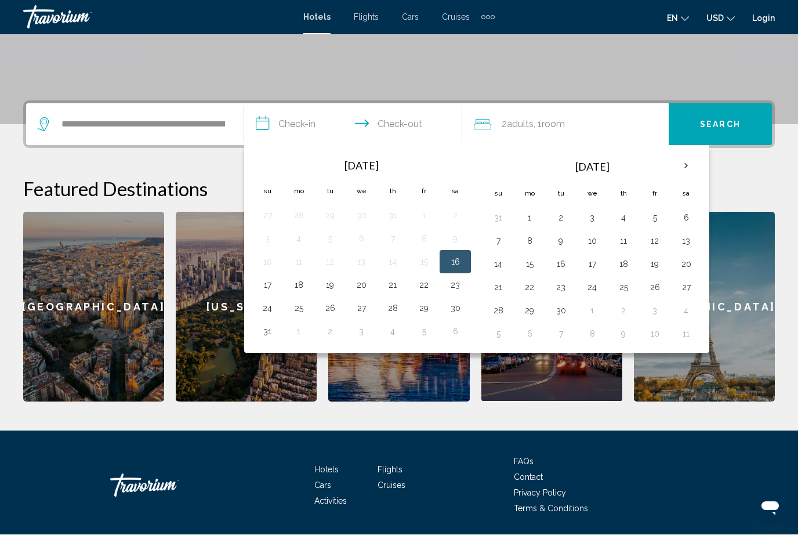
click at [264, 291] on button "17" at bounding box center [267, 285] width 19 height 16
click at [454, 261] on button "16" at bounding box center [455, 262] width 19 height 16
type input "**********"
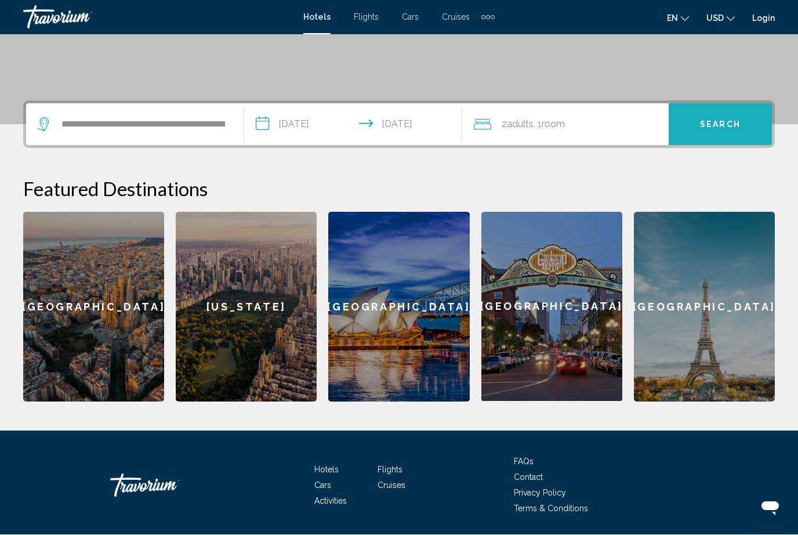
click at [720, 128] on span "Search" at bounding box center [720, 125] width 41 height 9
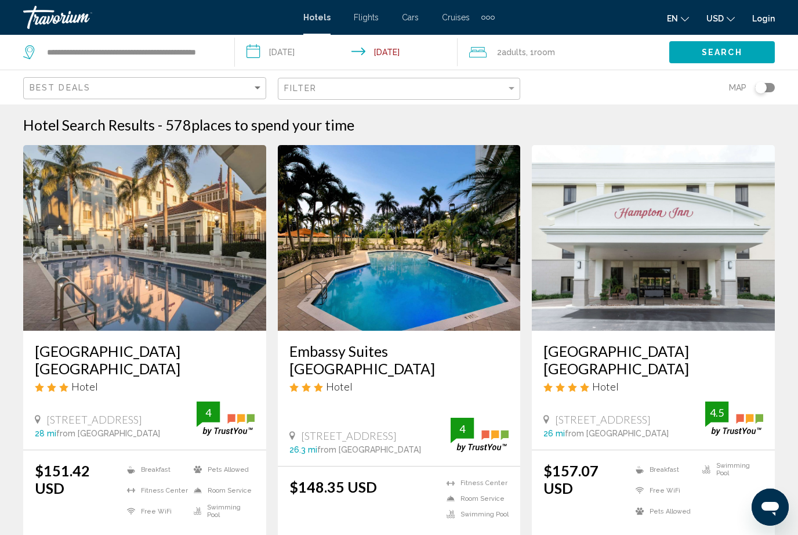
click at [179, 283] on img "Main content" at bounding box center [144, 238] width 243 height 186
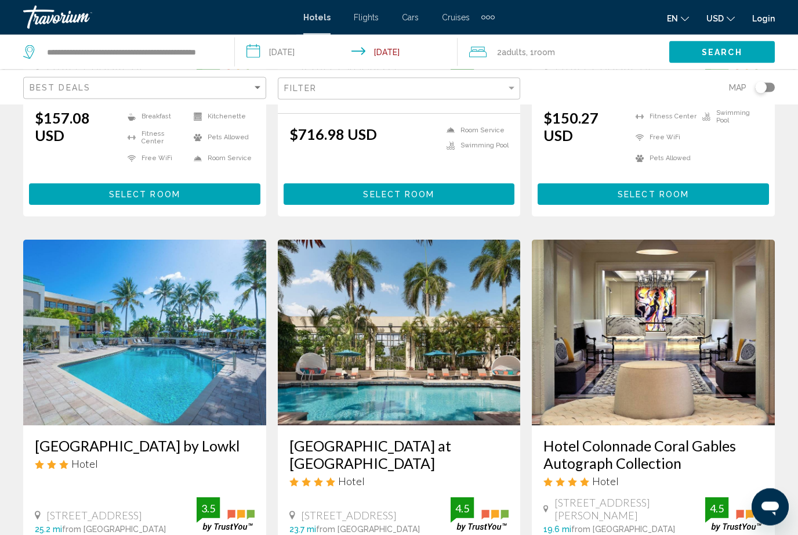
scroll to position [1469, 0]
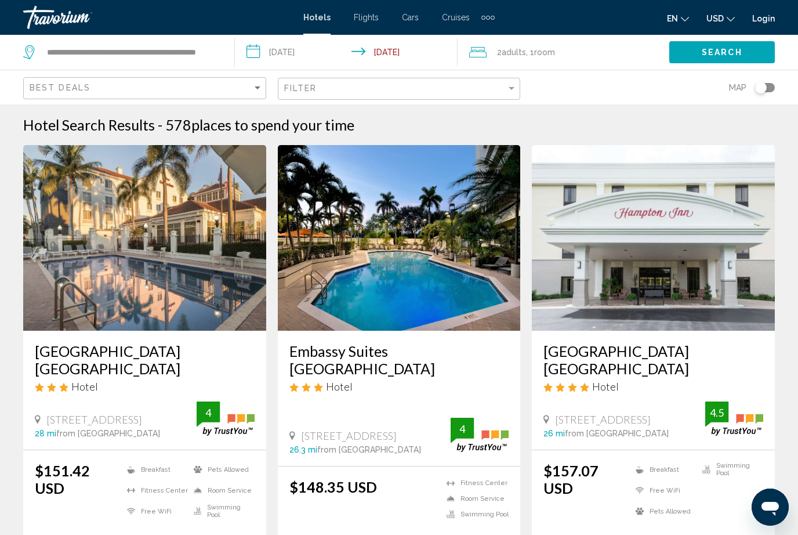
click at [424, 291] on img "Main content" at bounding box center [399, 238] width 243 height 186
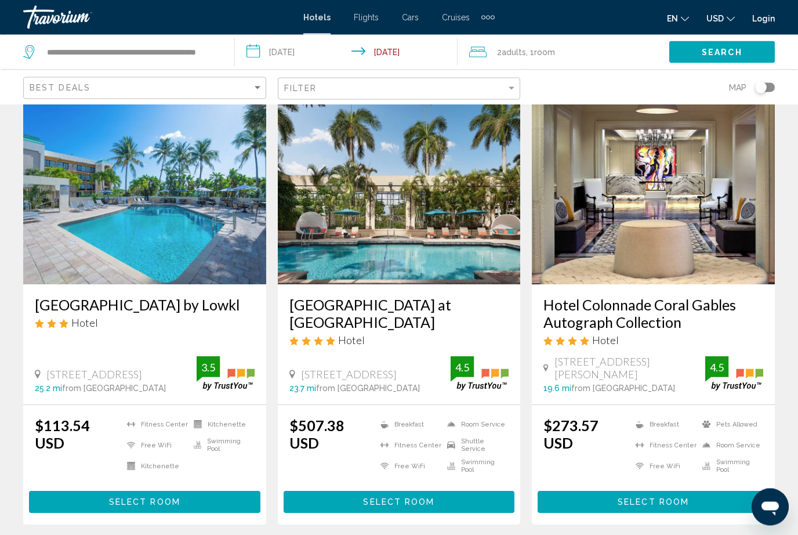
scroll to position [1469, 0]
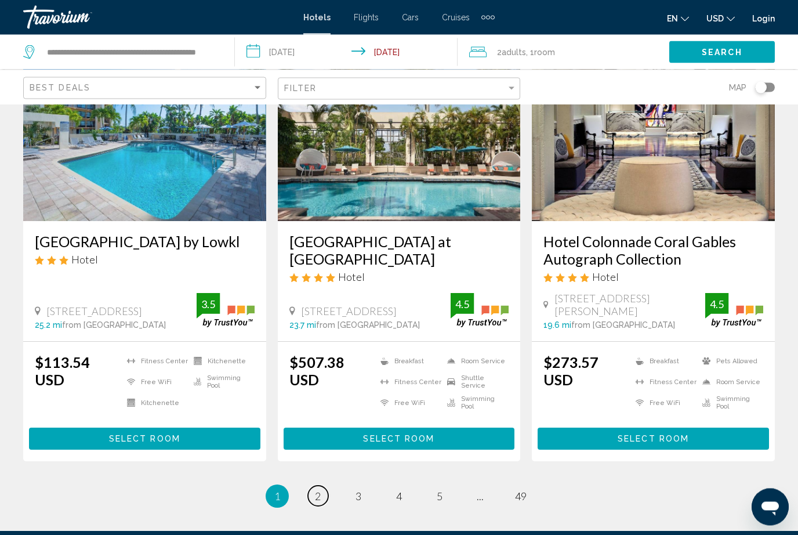
click at [321, 486] on link "page 2" at bounding box center [318, 496] width 20 height 20
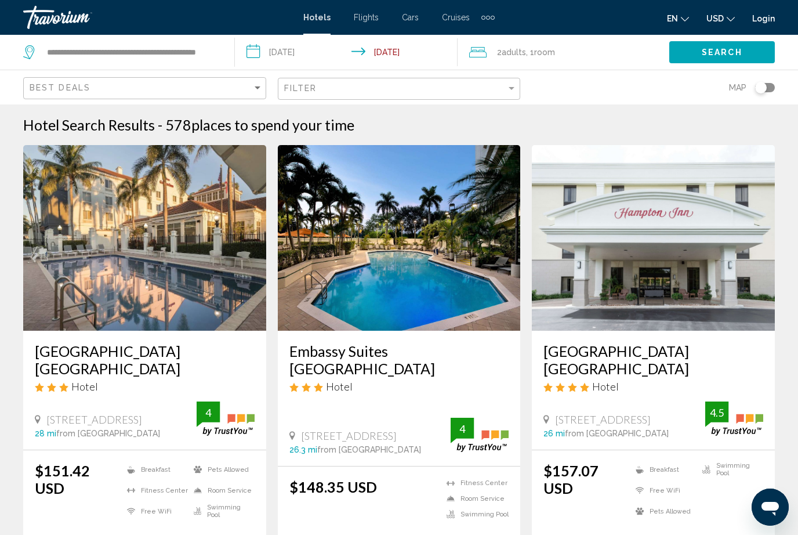
click at [234, 53] on mat-divider "Search widget" at bounding box center [234, 52] width 1 height 29
click at [221, 42] on div "**********" at bounding box center [123, 52] width 200 height 35
click at [219, 45] on div "**********" at bounding box center [123, 52] width 200 height 35
click at [215, 53] on input "**********" at bounding box center [131, 52] width 171 height 17
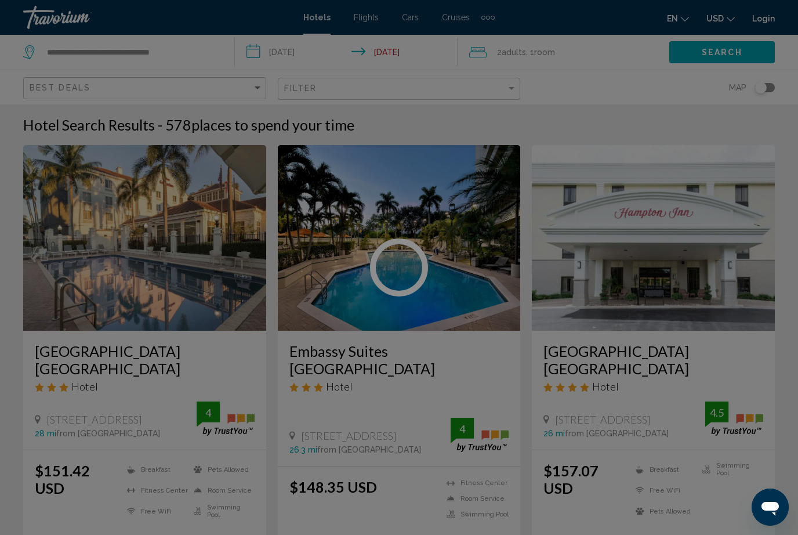
click at [202, 56] on div at bounding box center [399, 267] width 798 height 535
click at [208, 51] on div at bounding box center [399, 267] width 798 height 535
click at [213, 48] on input "**********" at bounding box center [131, 52] width 171 height 17
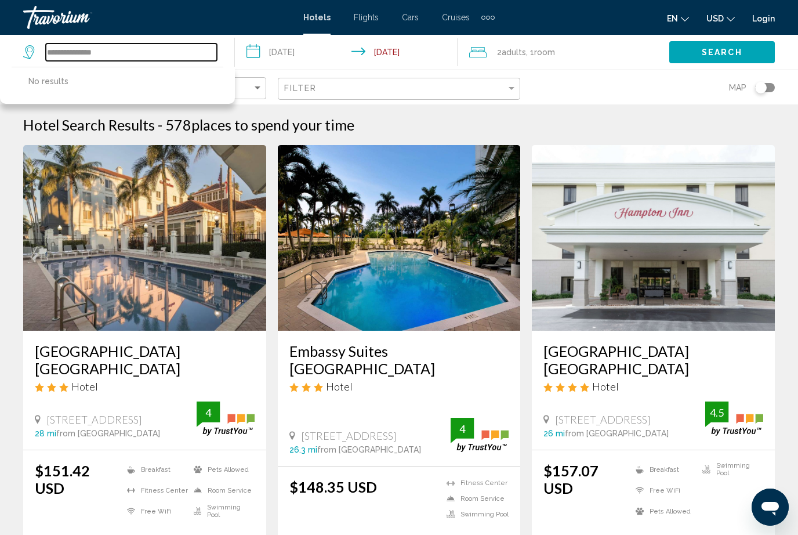
type input "**********"
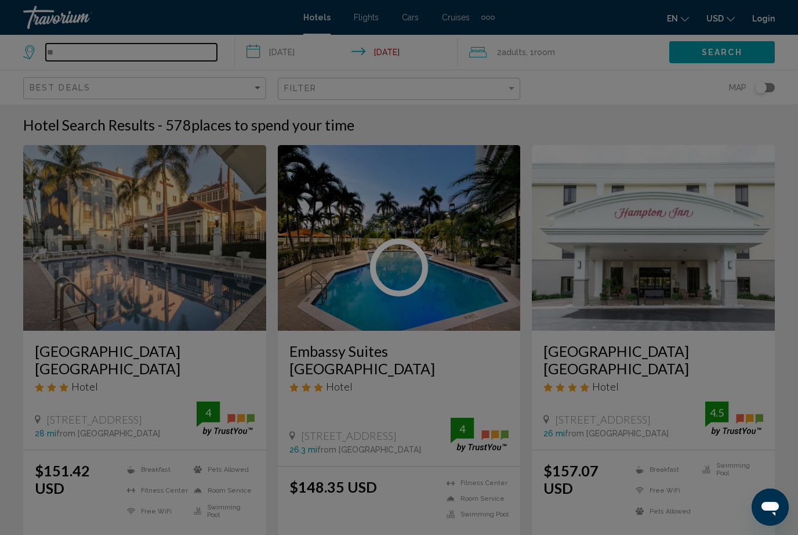
type input "*"
type input "**********"
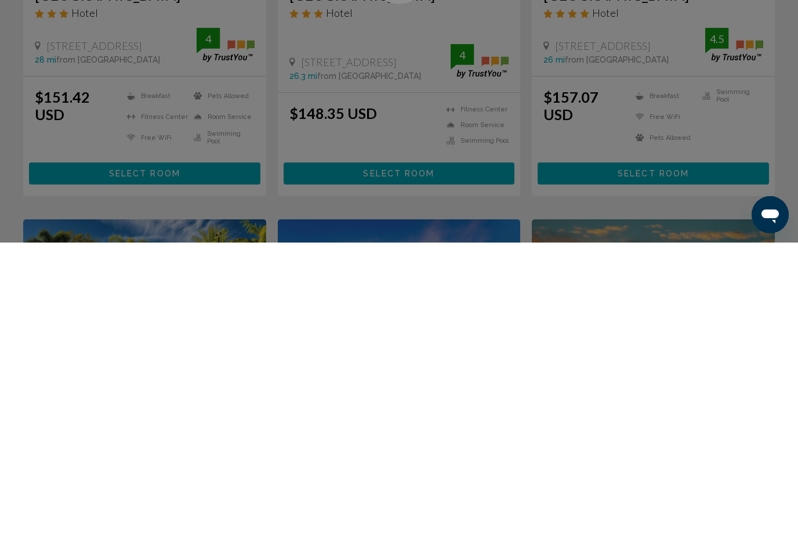
scroll to position [110, 0]
